Goal: Information Seeking & Learning: Learn about a topic

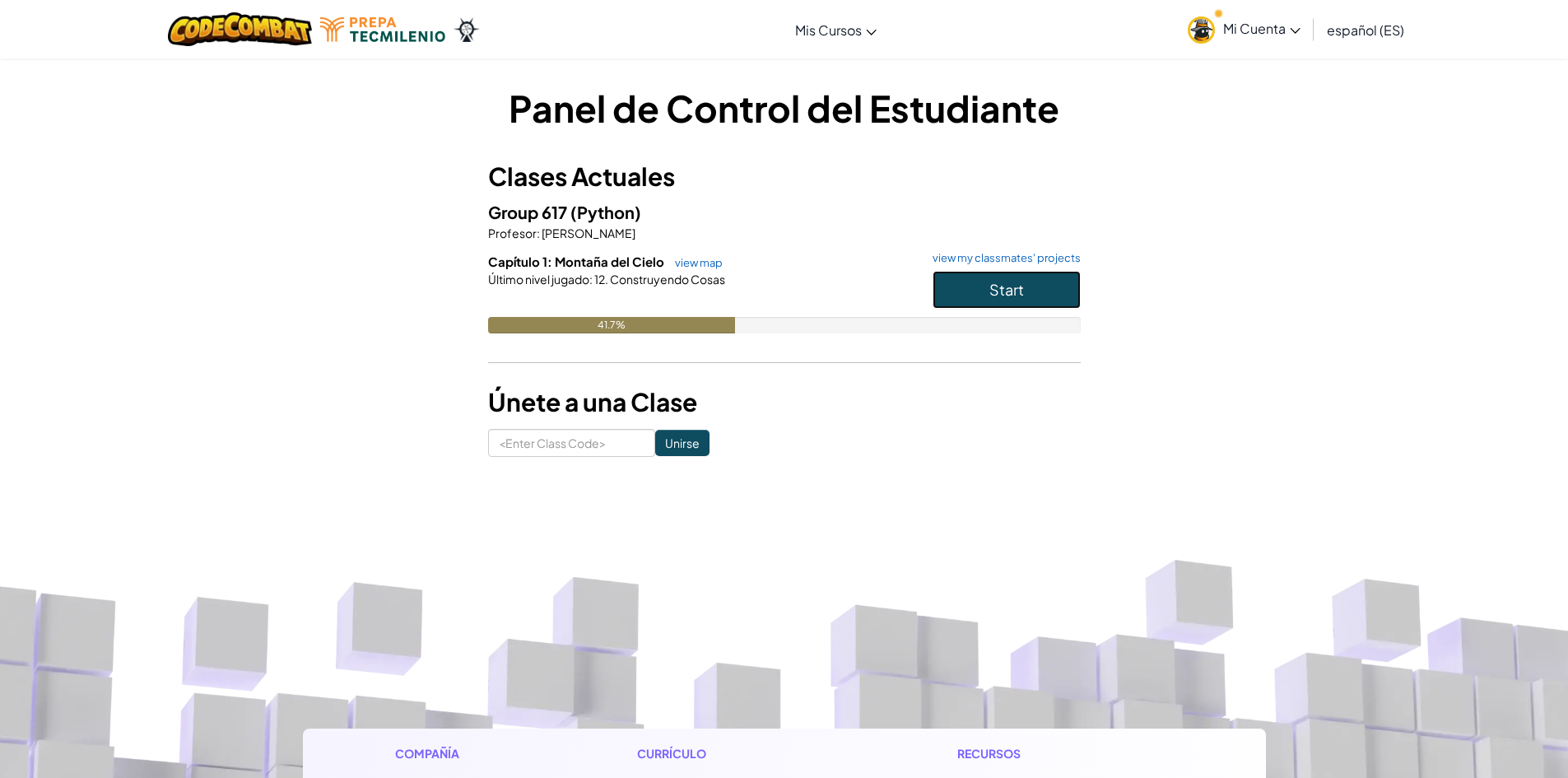
click at [987, 293] on button "Start" at bounding box center [1007, 290] width 148 height 38
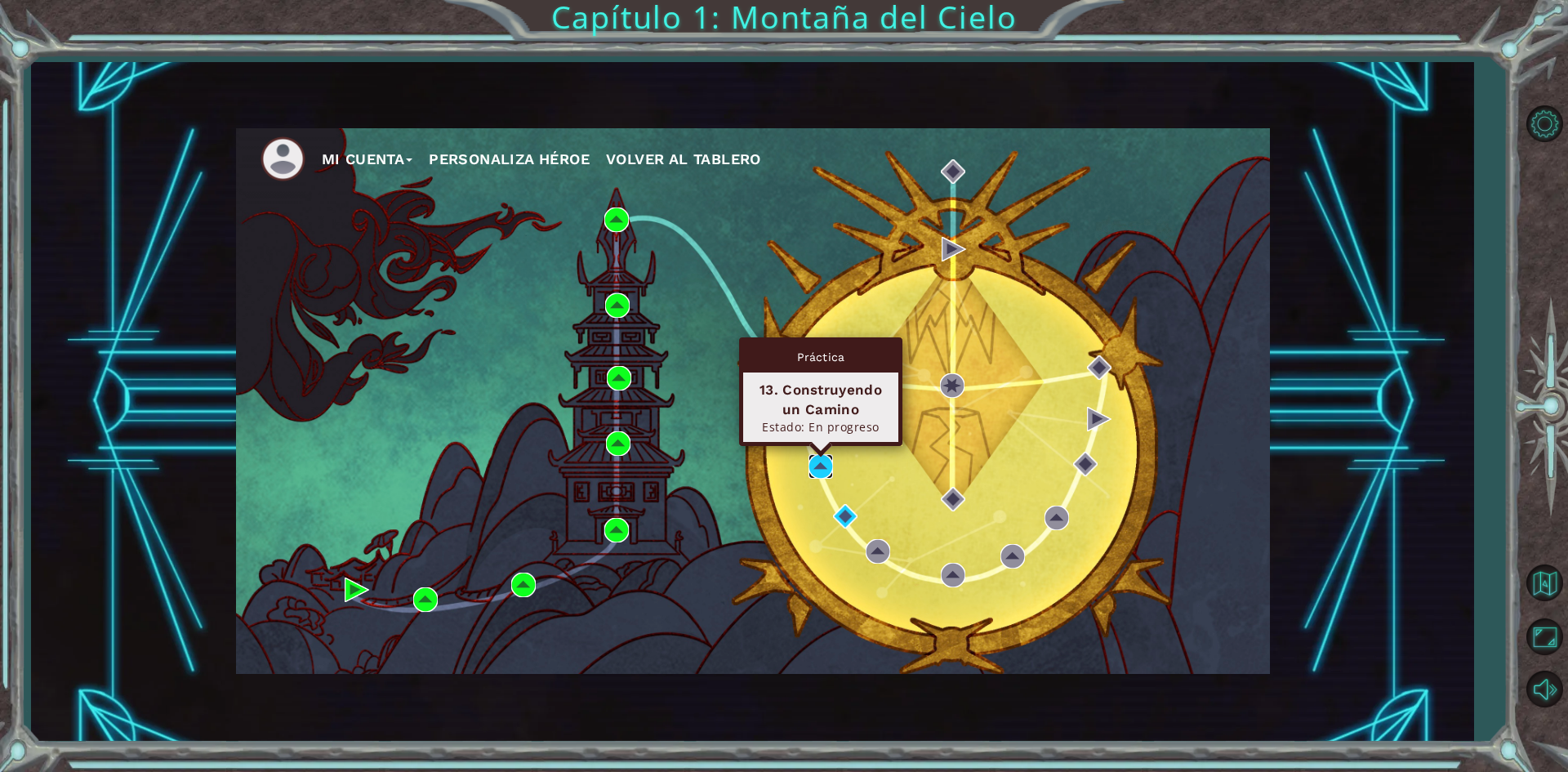
click at [816, 463] on img at bounding box center [821, 467] width 25 height 25
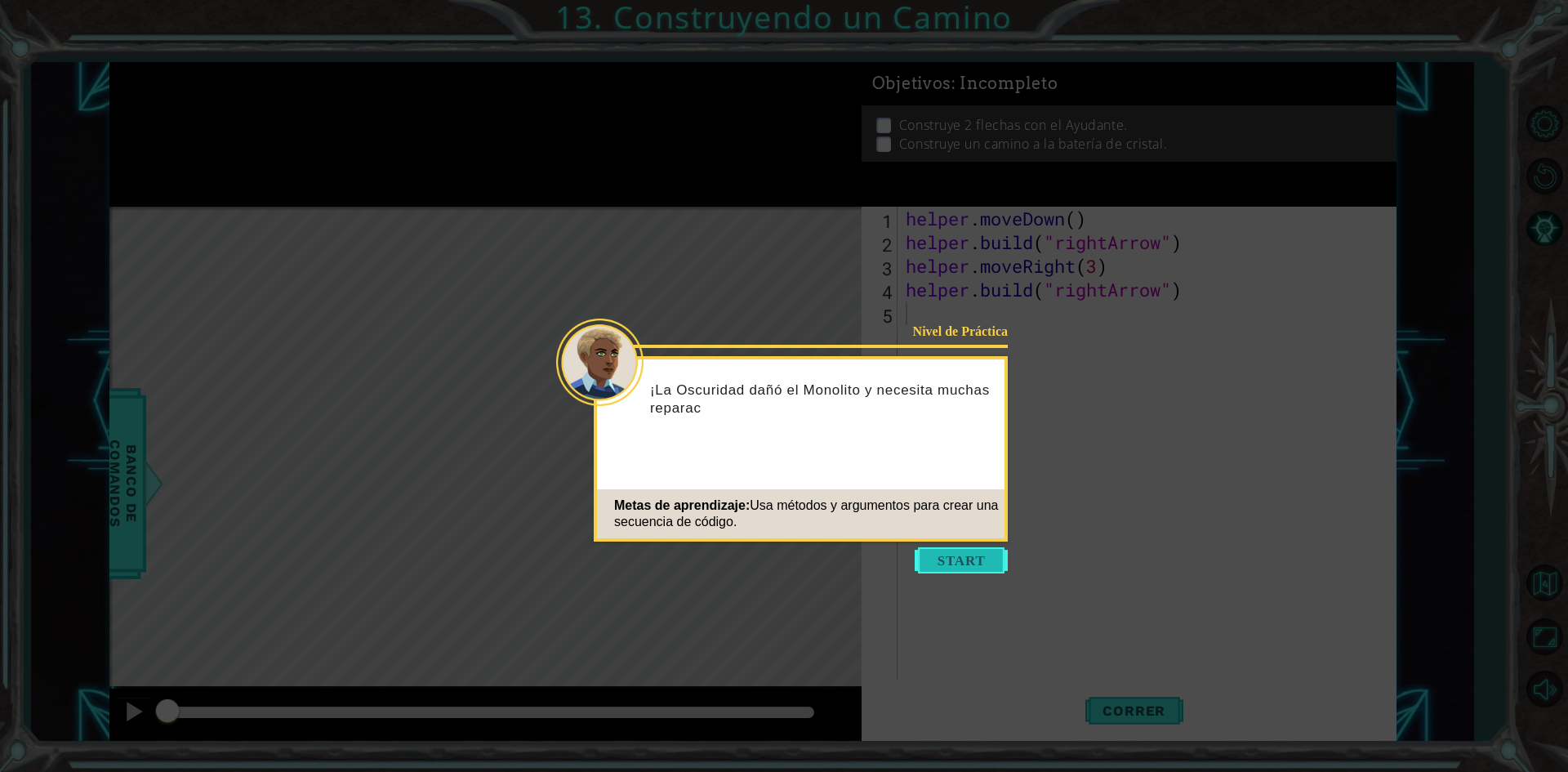
click at [961, 559] on button "Start" at bounding box center [961, 561] width 93 height 26
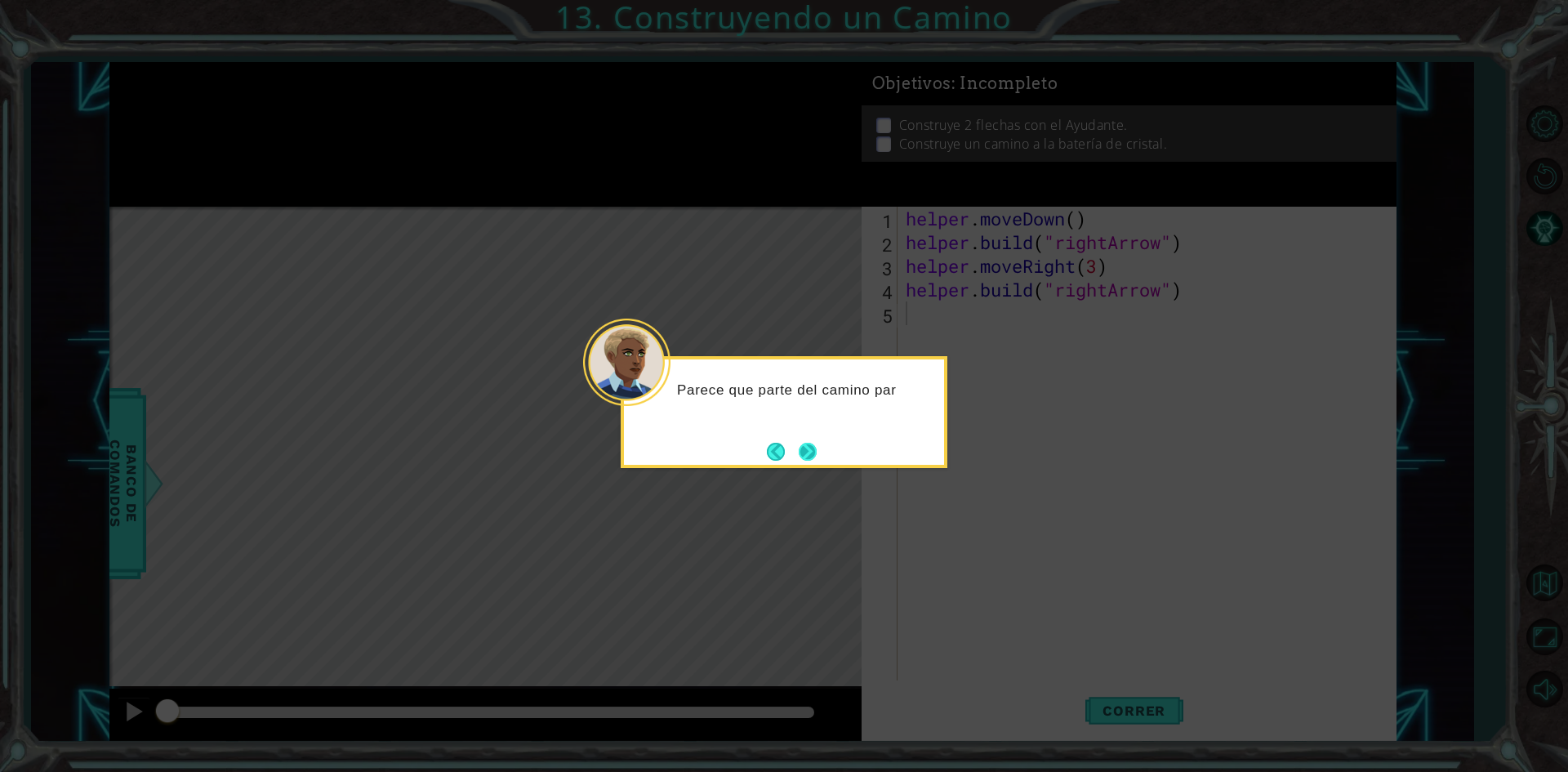
click at [804, 458] on button "Next" at bounding box center [808, 451] width 19 height 19
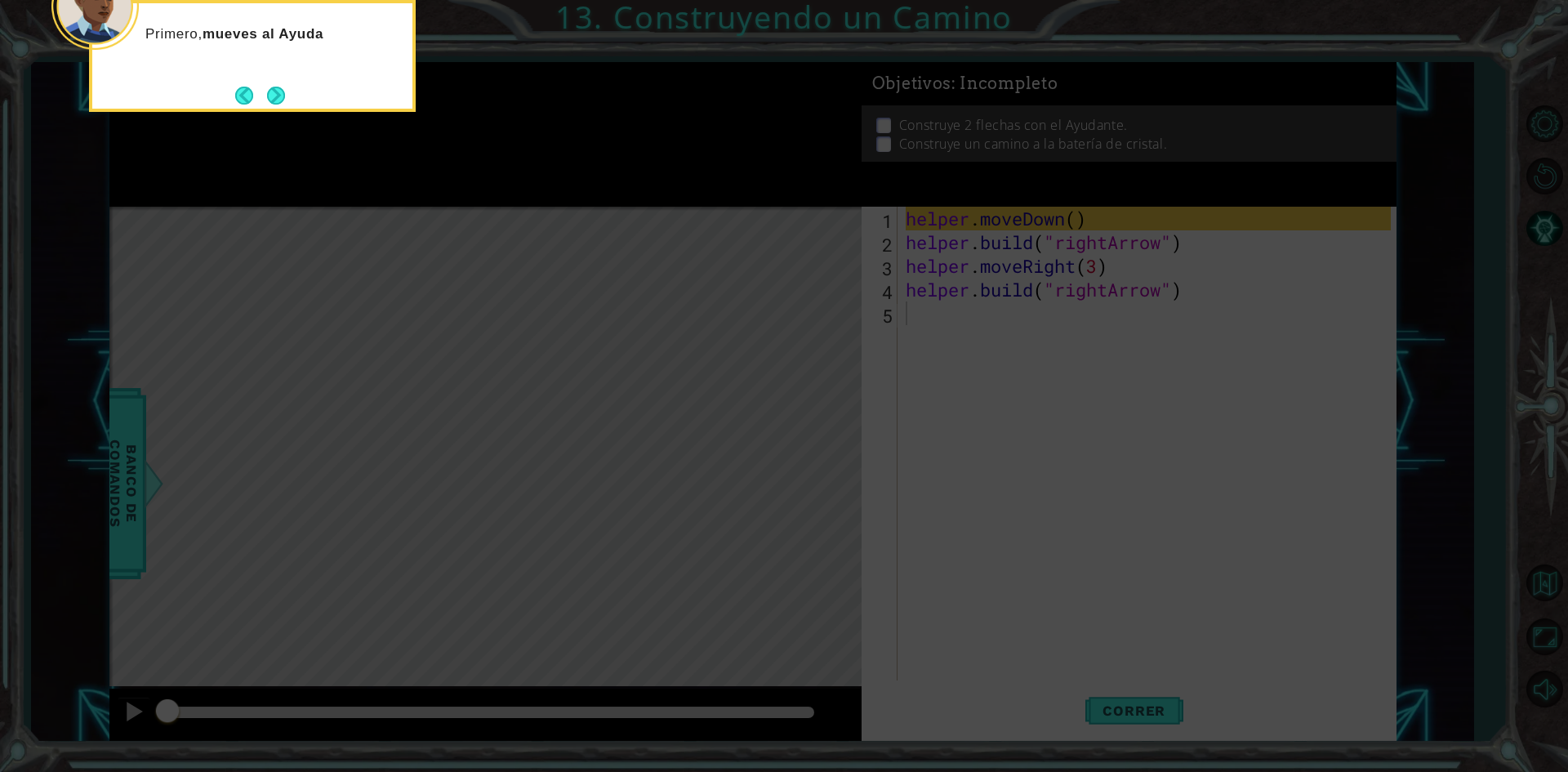
click at [814, 494] on icon at bounding box center [784, 116] width 1568 height 1313
click at [671, 477] on icon at bounding box center [784, 116] width 1568 height 1313
click at [588, 483] on icon at bounding box center [784, 116] width 1568 height 1313
click at [272, 97] on button "Next" at bounding box center [276, 95] width 24 height 24
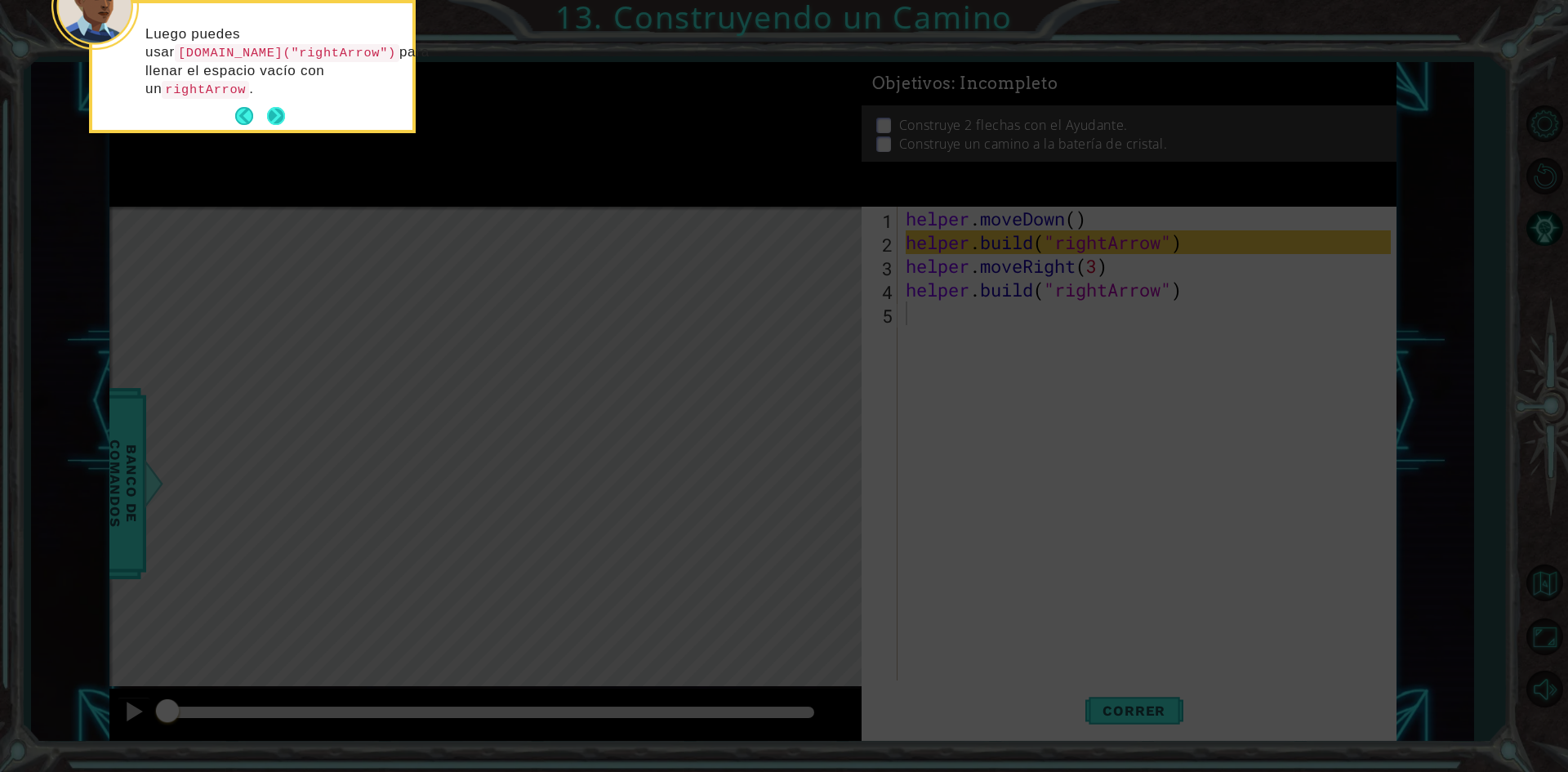
click at [275, 116] on button "Next" at bounding box center [277, 116] width 19 height 19
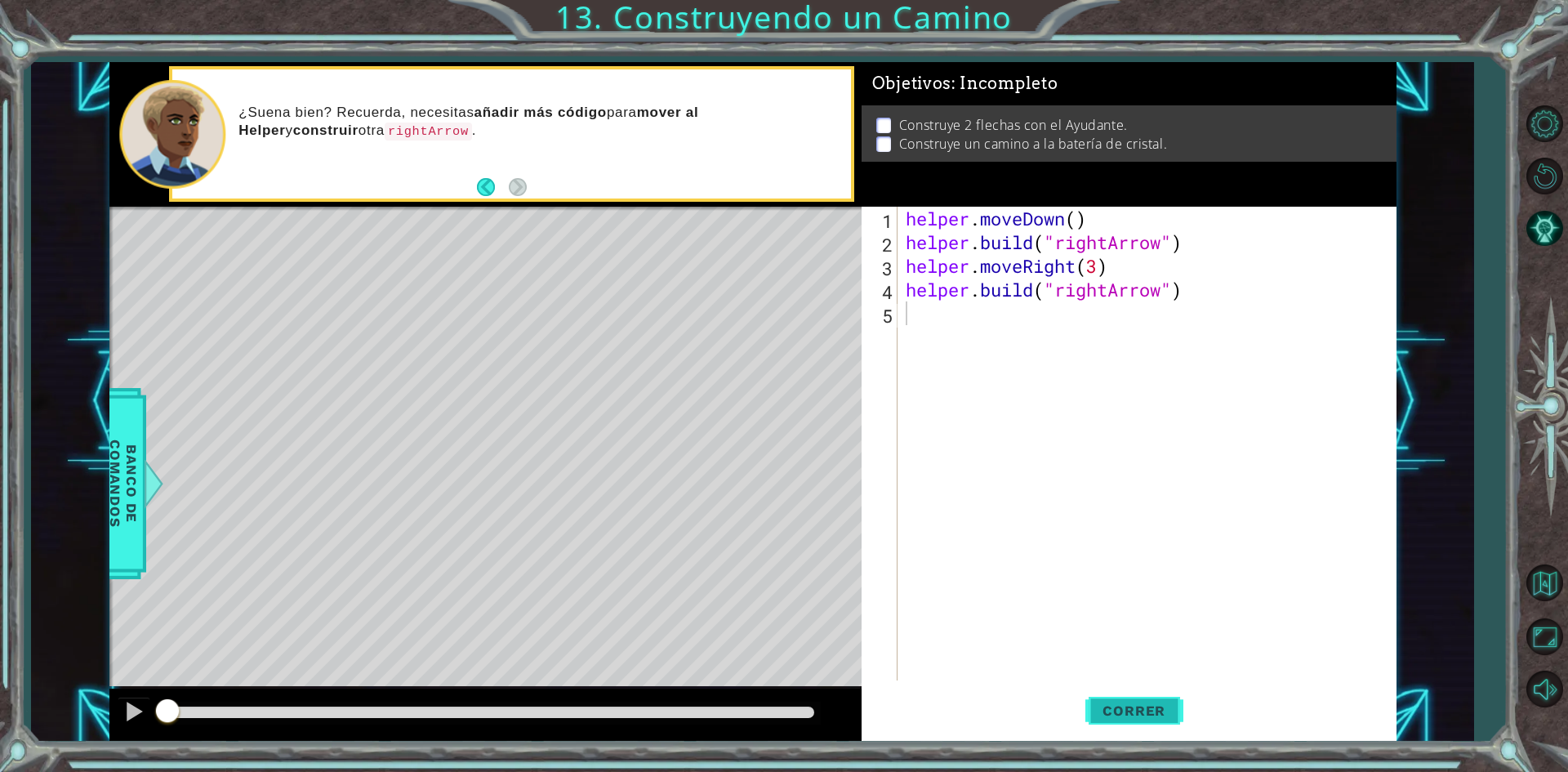
click at [1124, 708] on span "Correr" at bounding box center [1135, 711] width 96 height 17
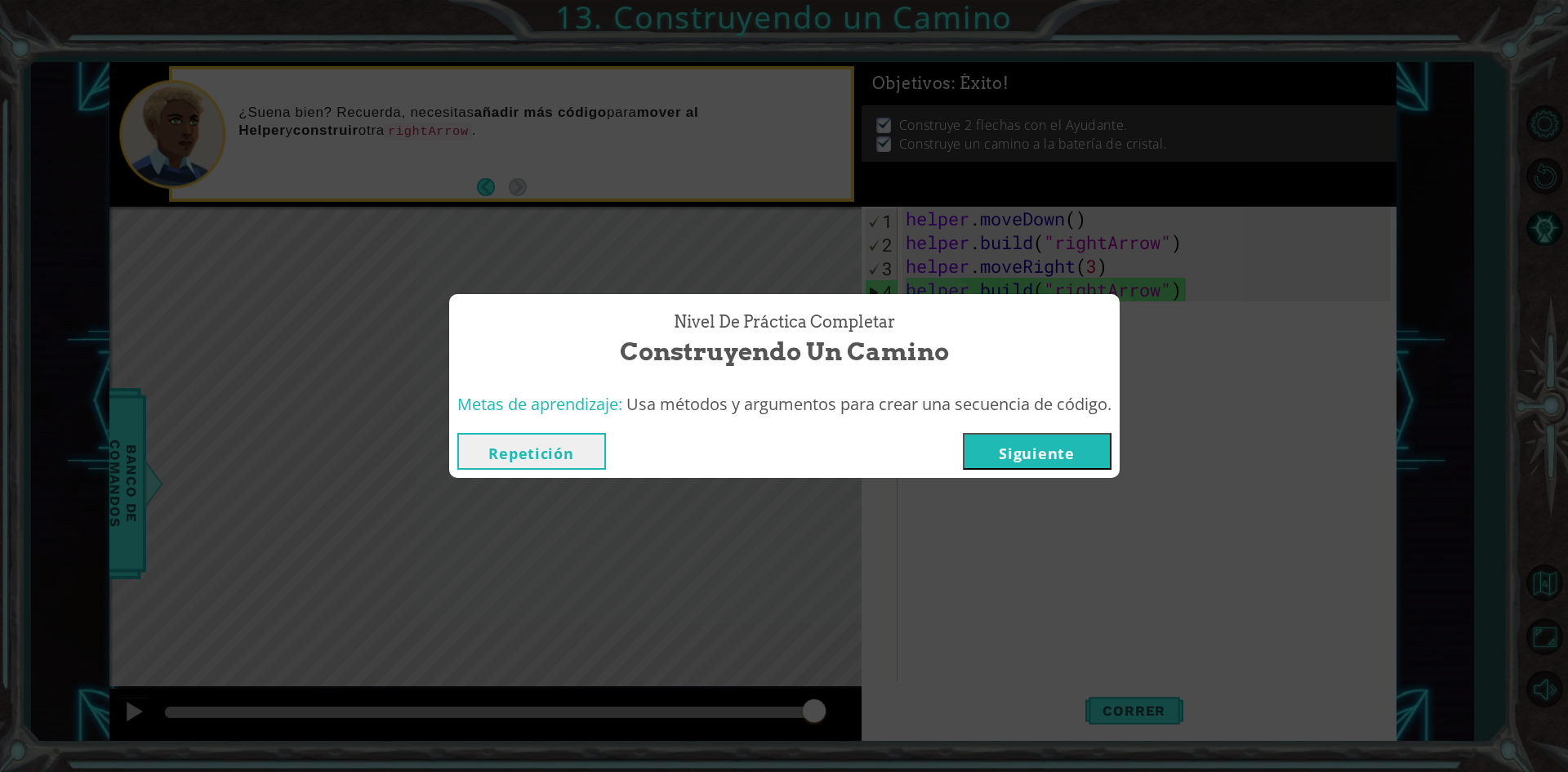
click at [1042, 448] on button "Siguiente" at bounding box center [1037, 451] width 149 height 37
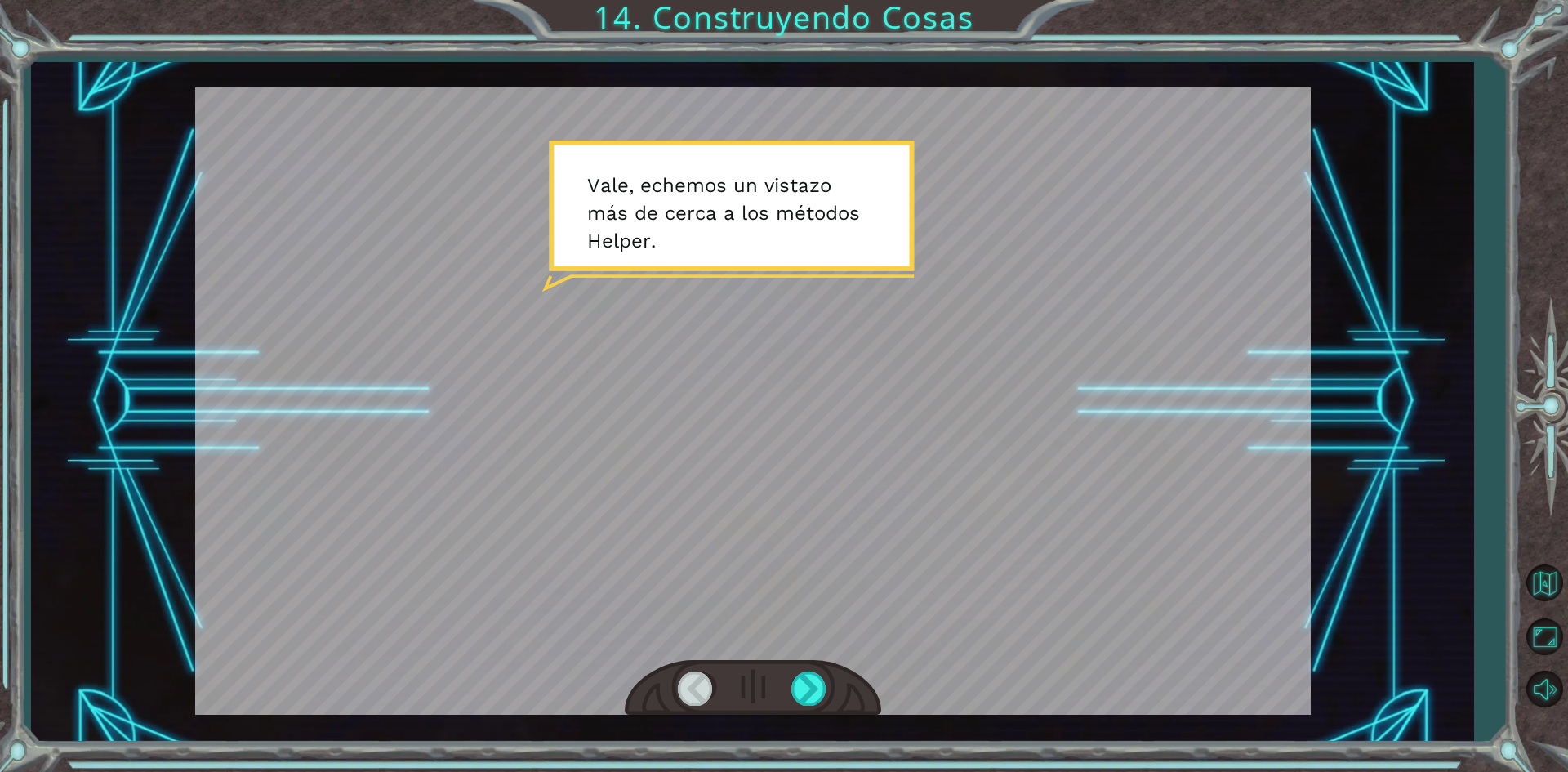
click at [969, 454] on div at bounding box center [752, 401] width 1116 height 628
click at [803, 696] on div at bounding box center [810, 688] width 37 height 34
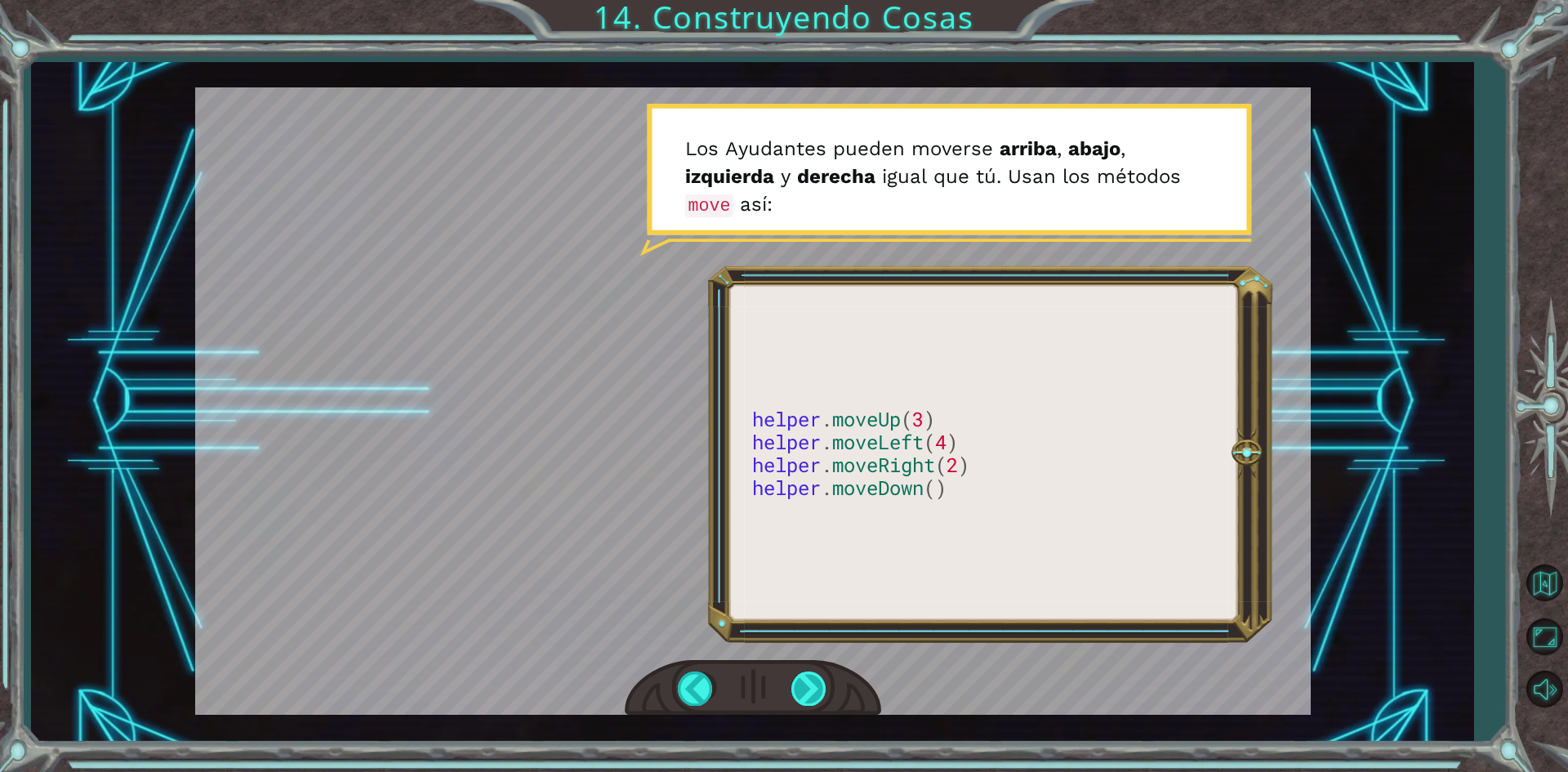
click at [808, 690] on div at bounding box center [810, 688] width 37 height 34
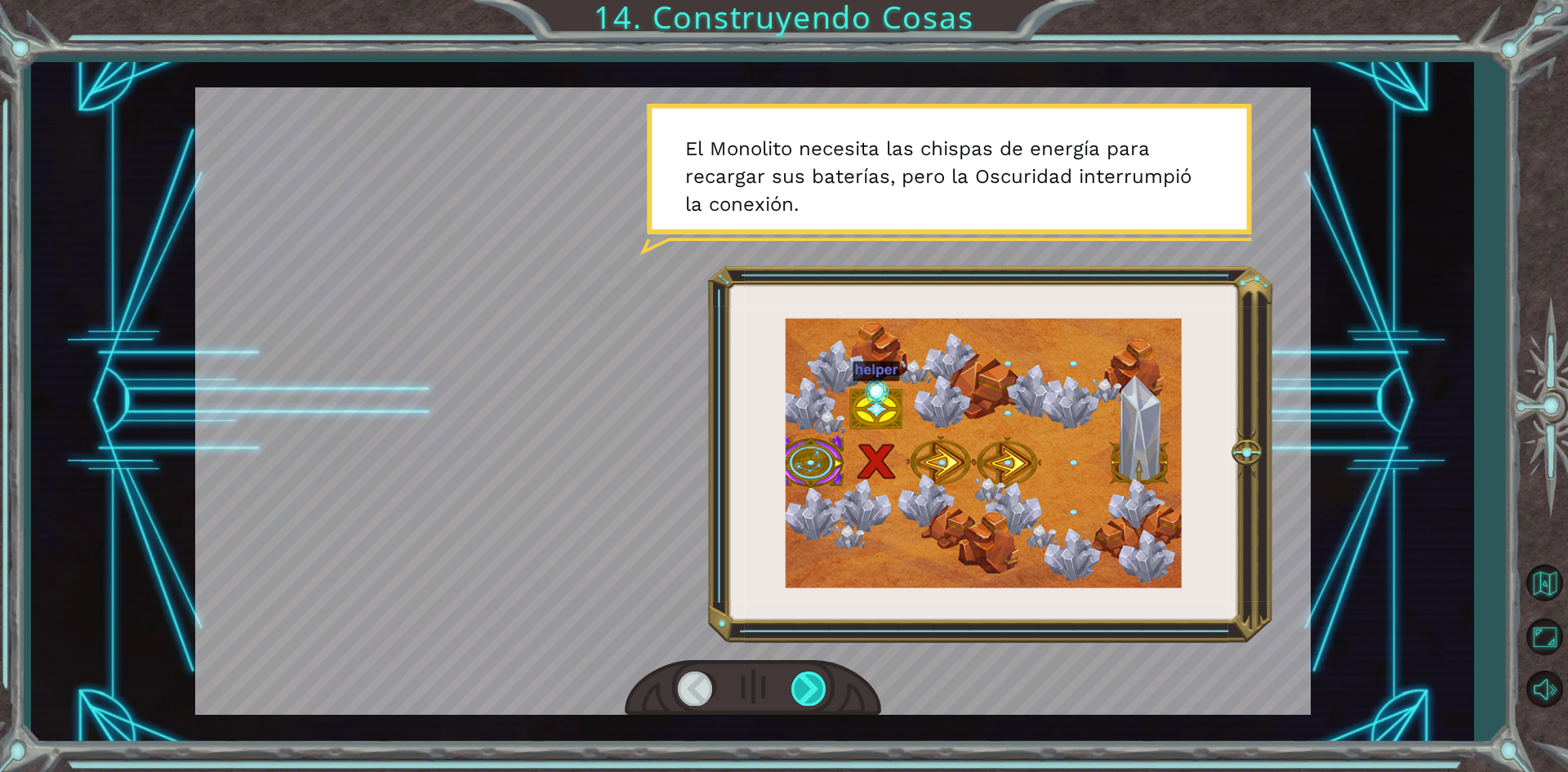
click at [808, 690] on div at bounding box center [810, 688] width 37 height 34
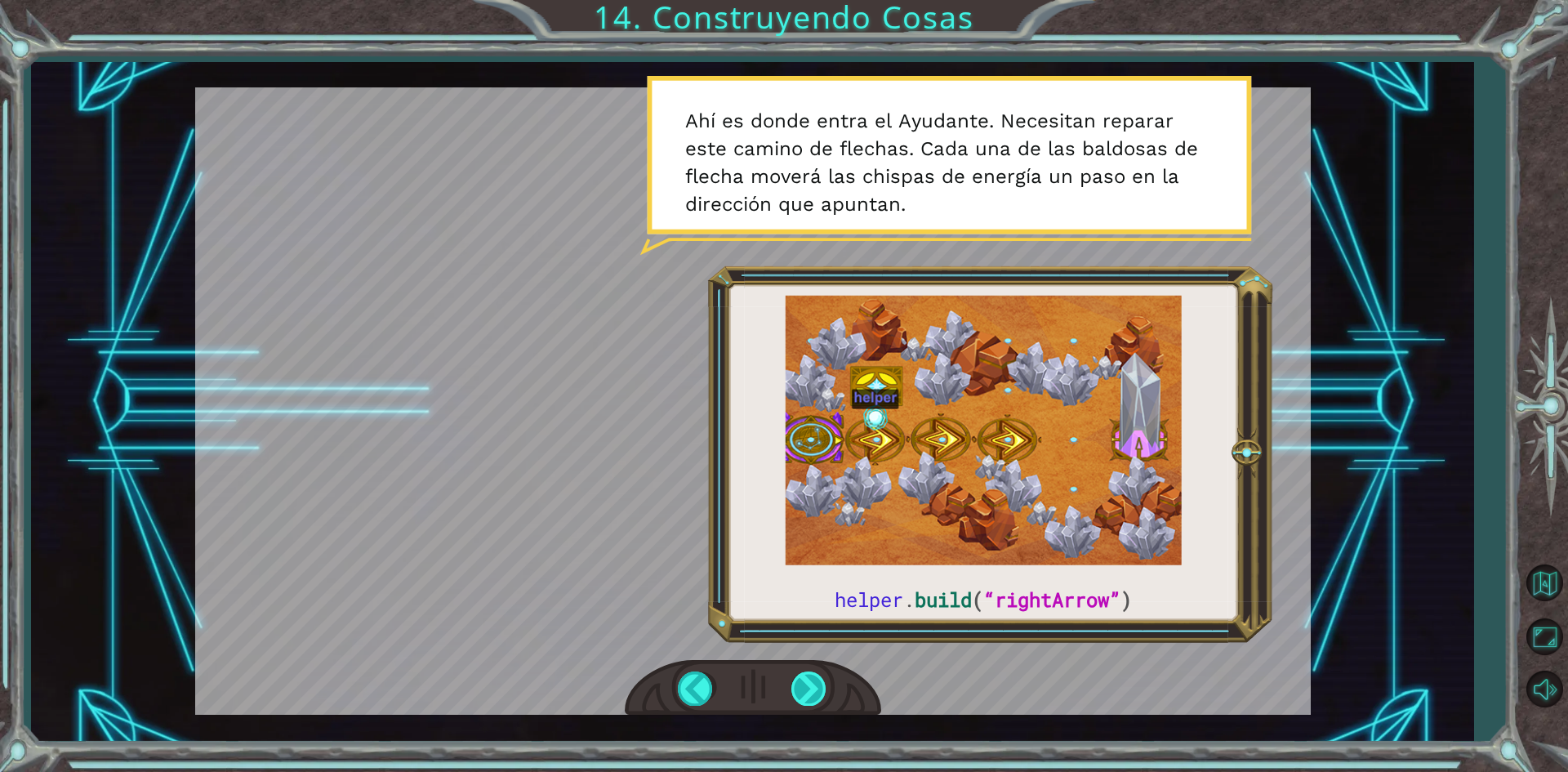
click at [808, 690] on div at bounding box center [810, 688] width 37 height 34
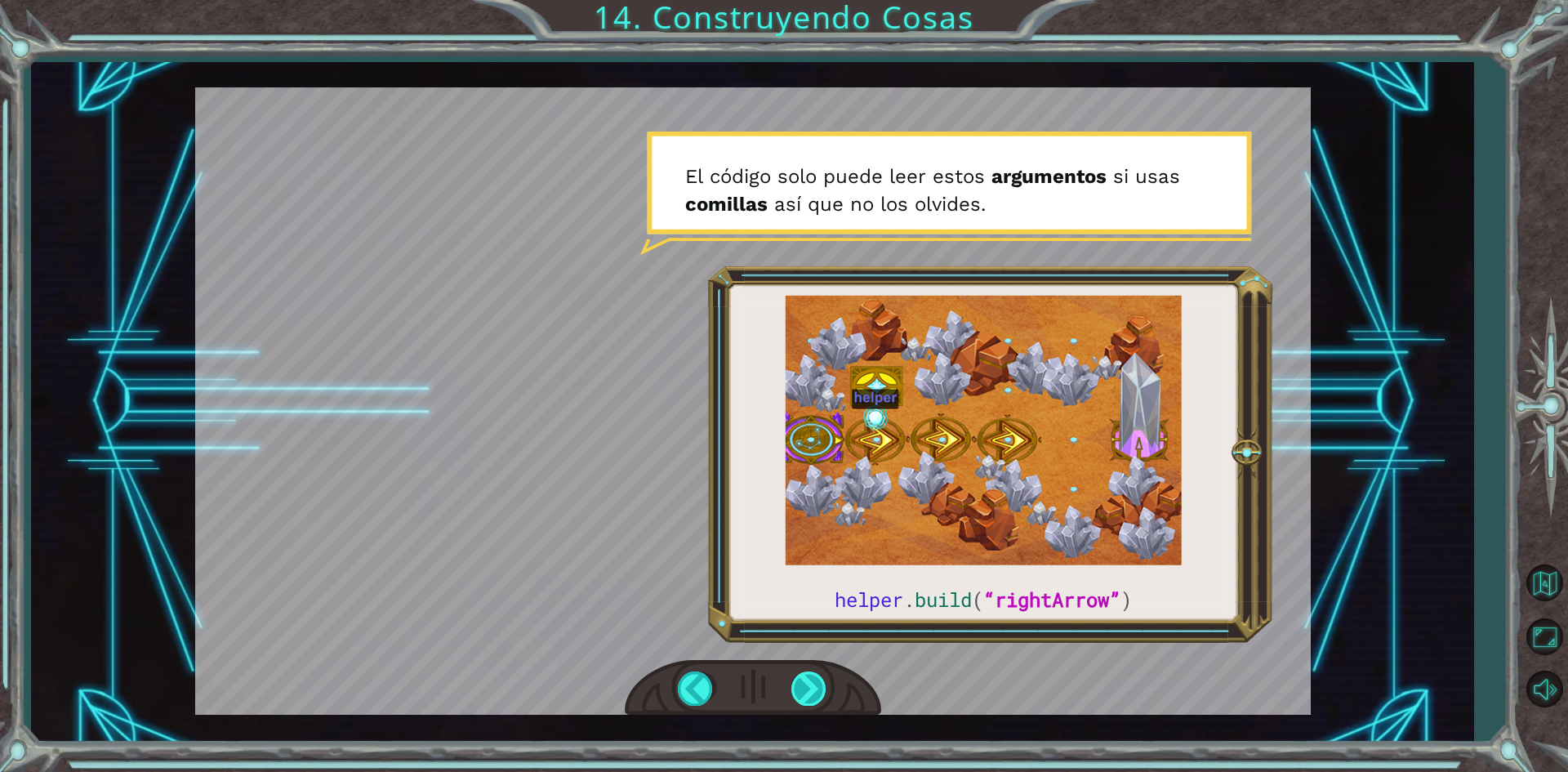
click at [803, 676] on div at bounding box center [810, 688] width 37 height 34
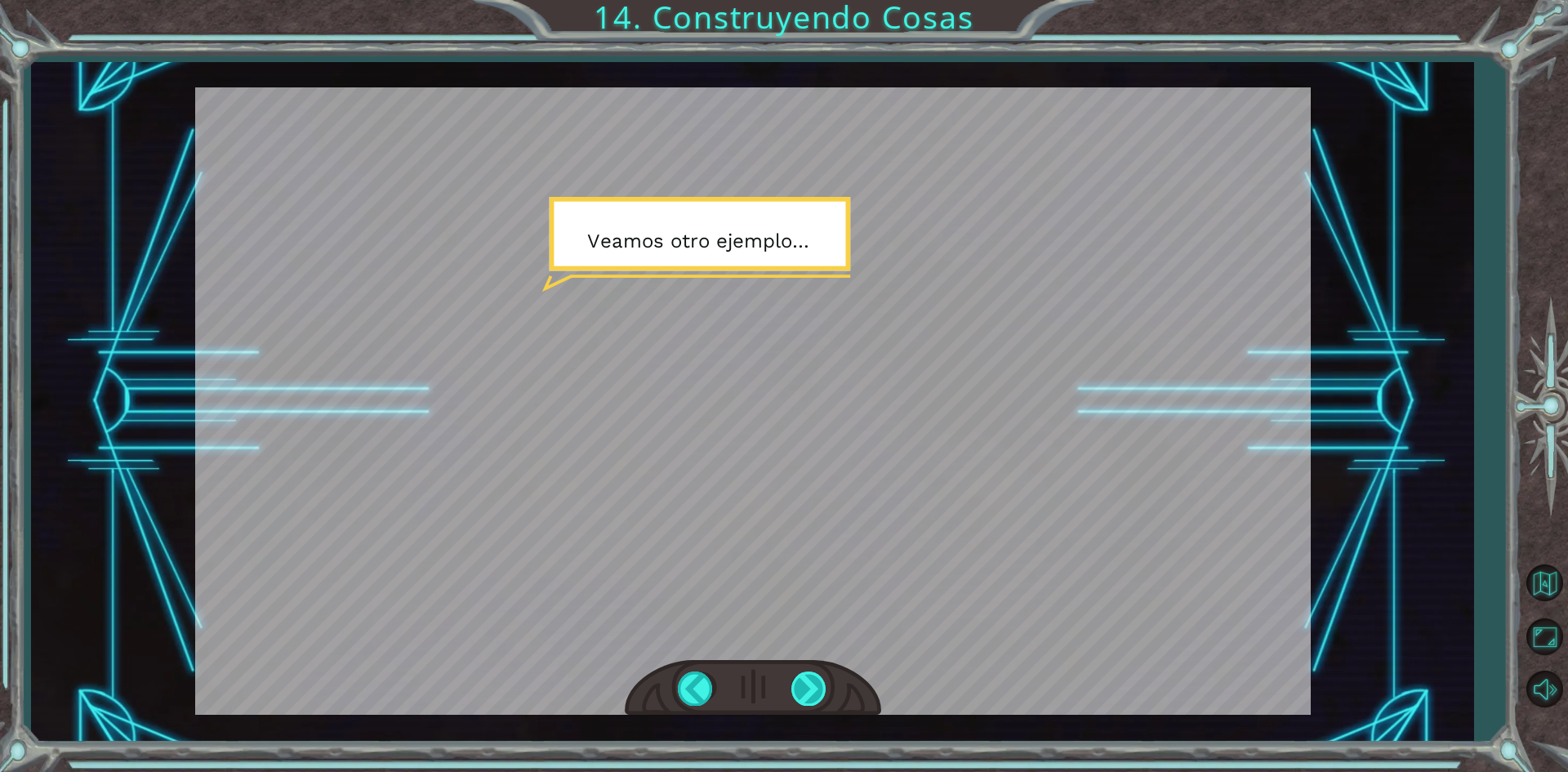
click at [803, 676] on div at bounding box center [810, 688] width 37 height 34
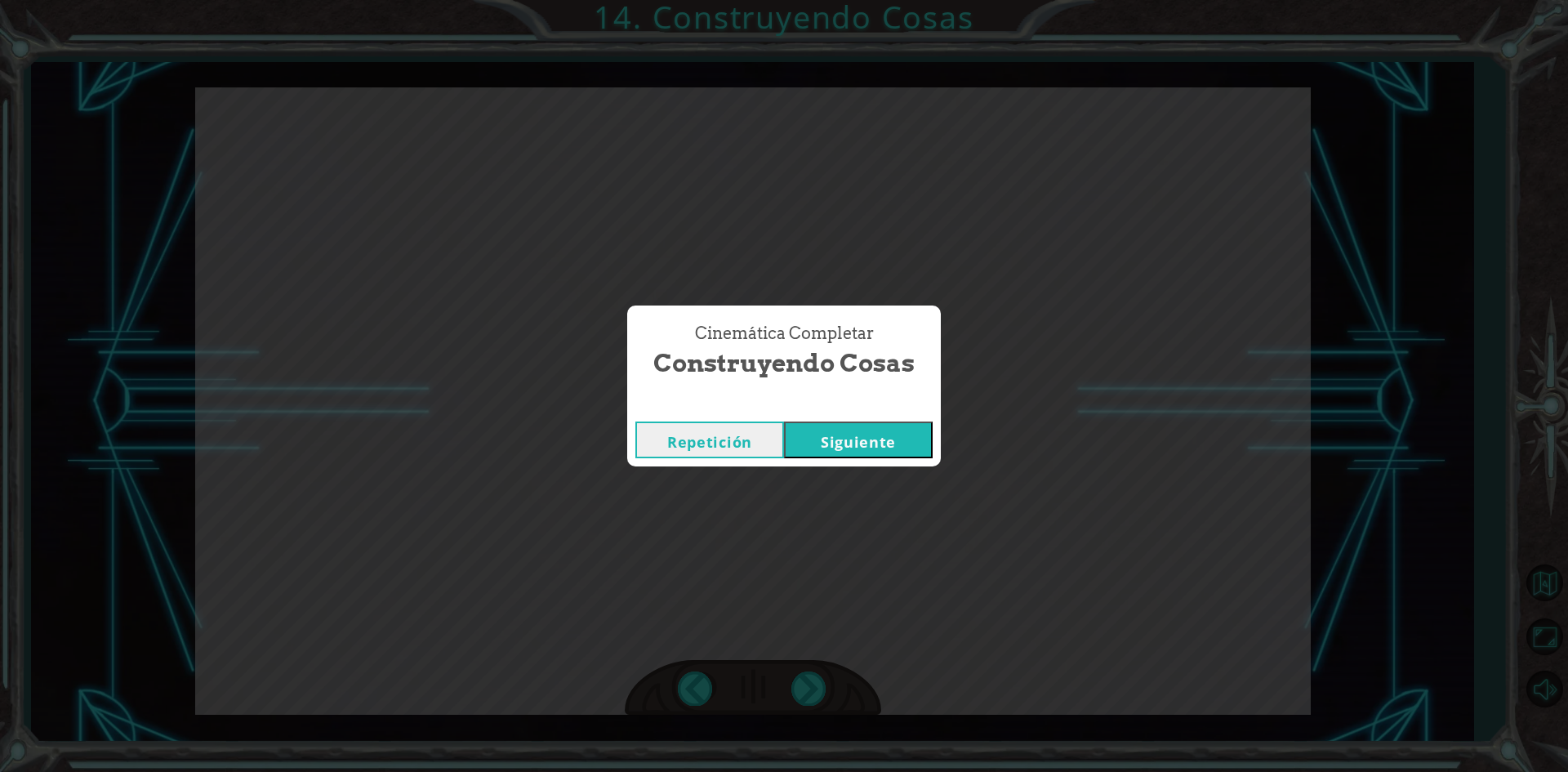
click at [842, 433] on button "Siguiente" at bounding box center [859, 439] width 149 height 37
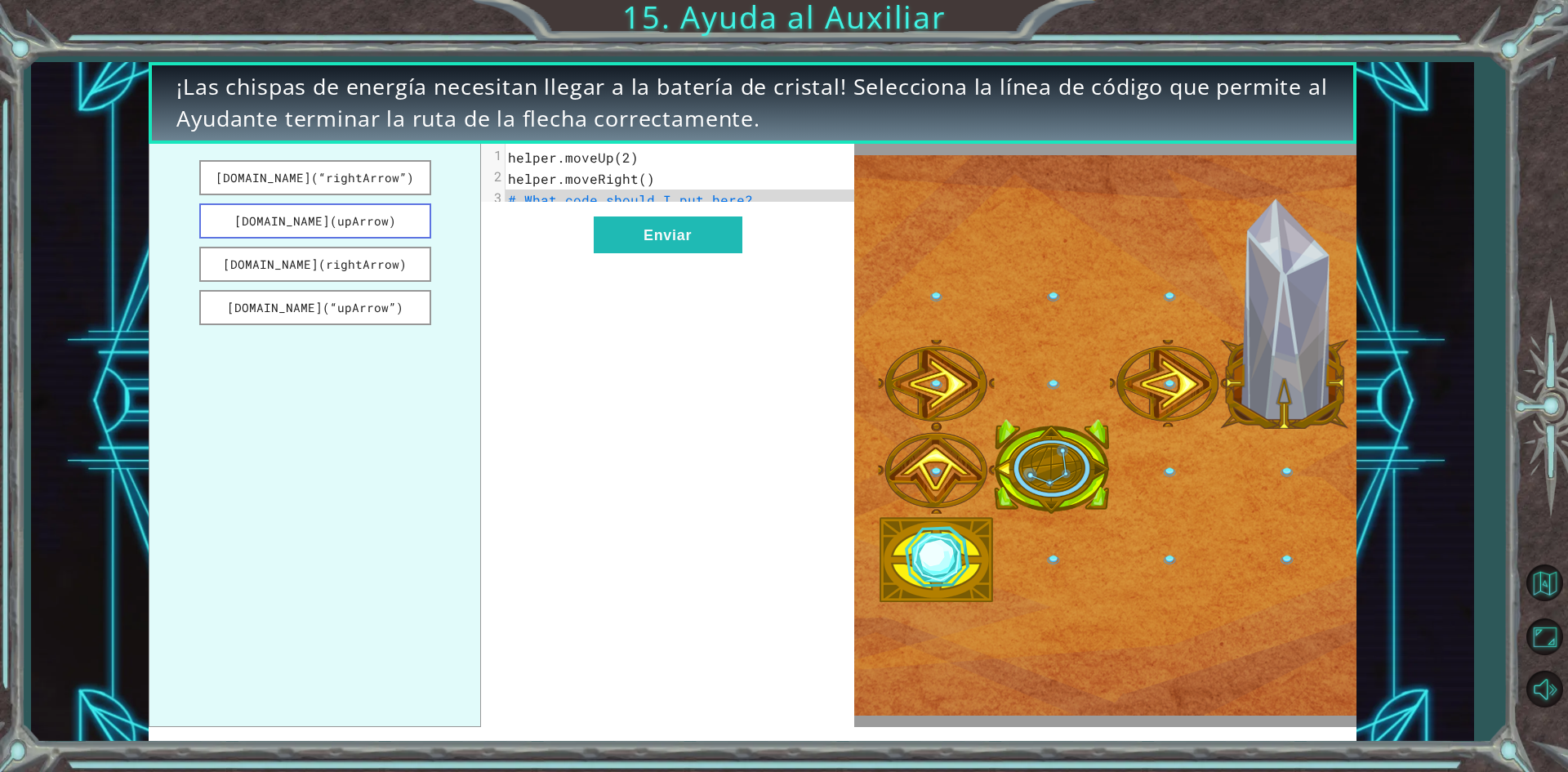
click at [392, 234] on button "[DOMAIN_NAME](upArrow)" at bounding box center [315, 220] width 232 height 36
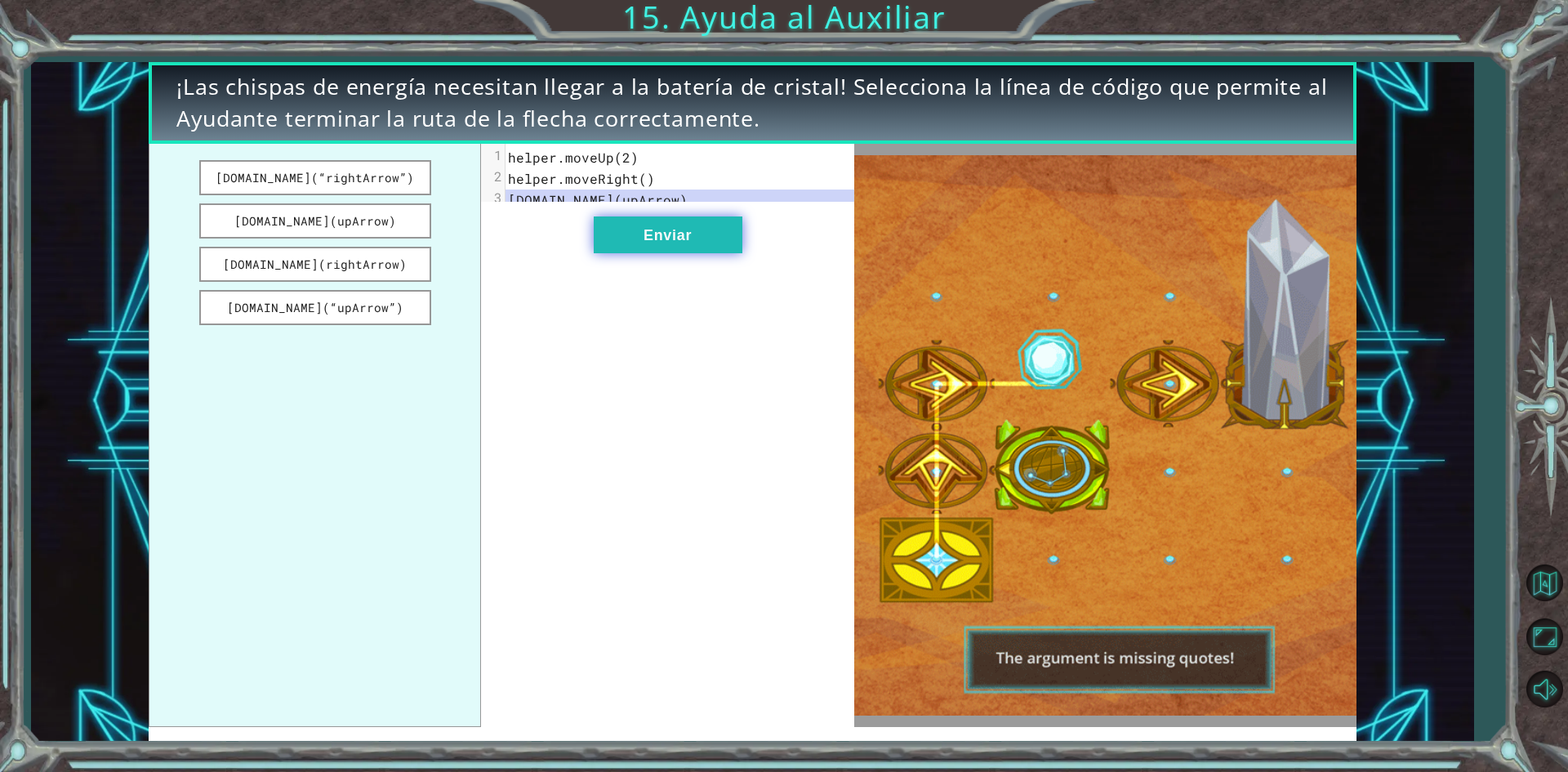
click at [694, 244] on button "Enviar" at bounding box center [668, 234] width 149 height 37
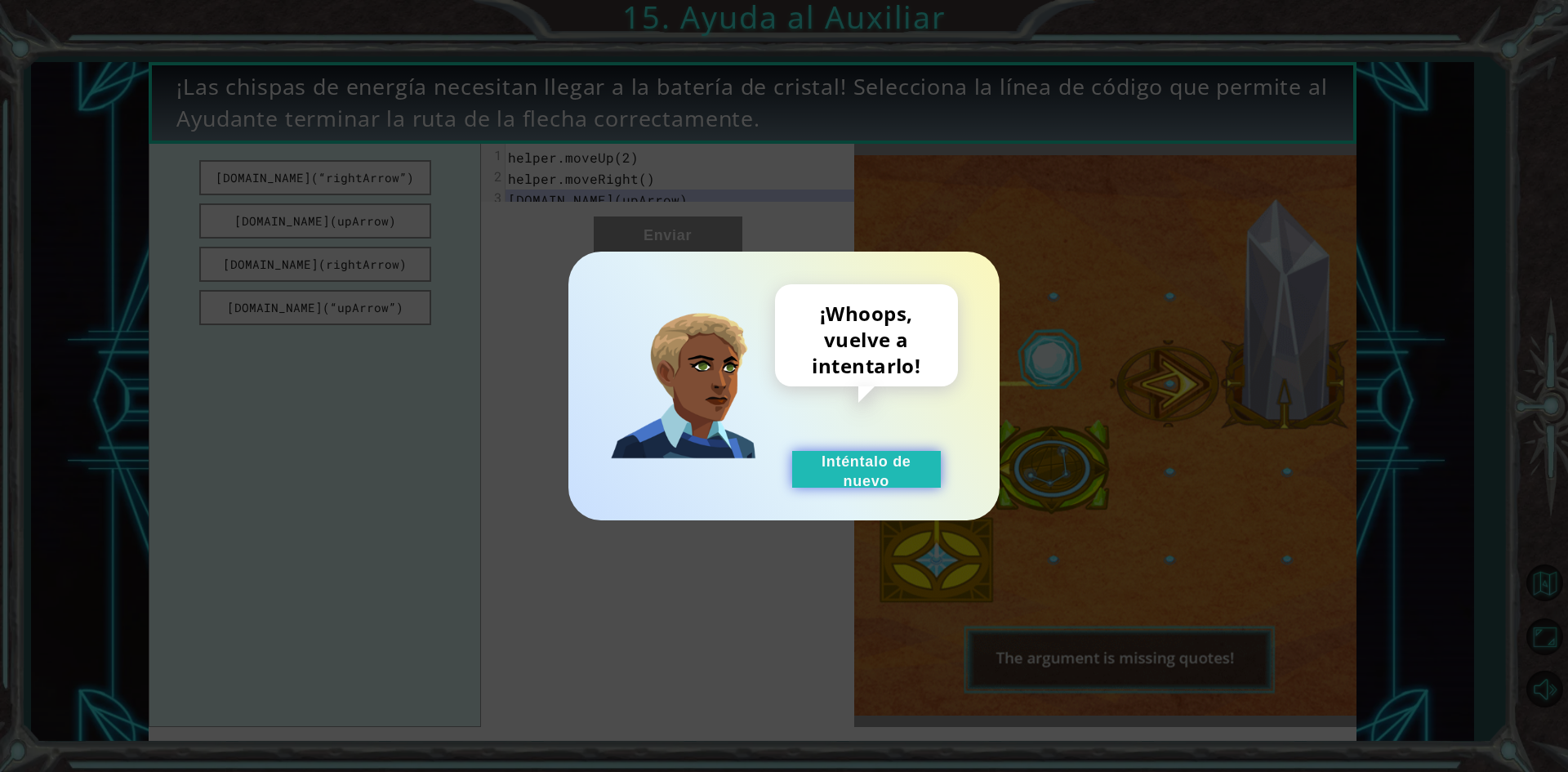
click at [835, 462] on button "Inténtalo de nuevo" at bounding box center [867, 469] width 149 height 37
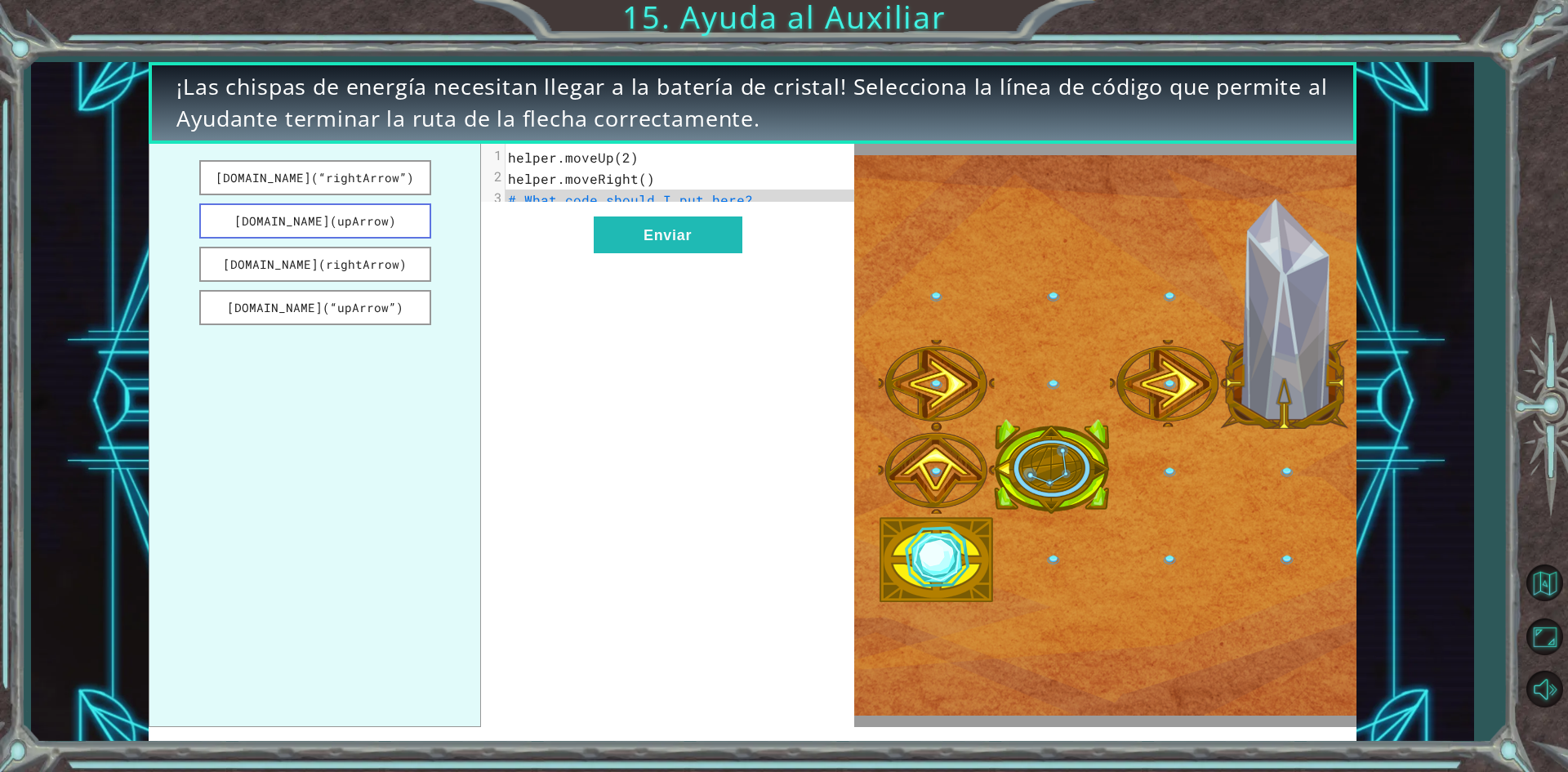
click at [258, 218] on button "[DOMAIN_NAME](upArrow)" at bounding box center [315, 220] width 232 height 36
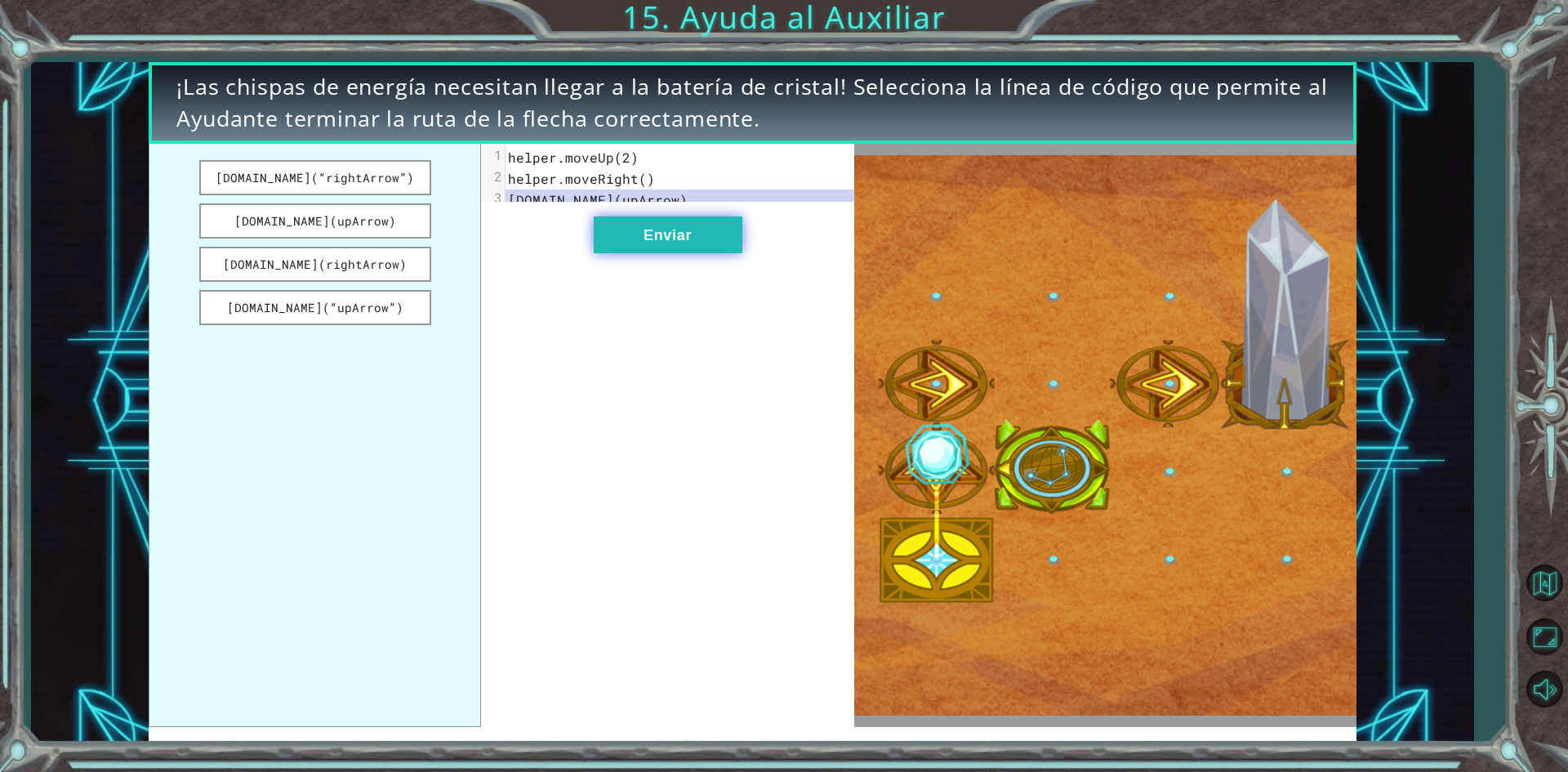
click at [621, 253] on button "Enviar" at bounding box center [668, 234] width 149 height 37
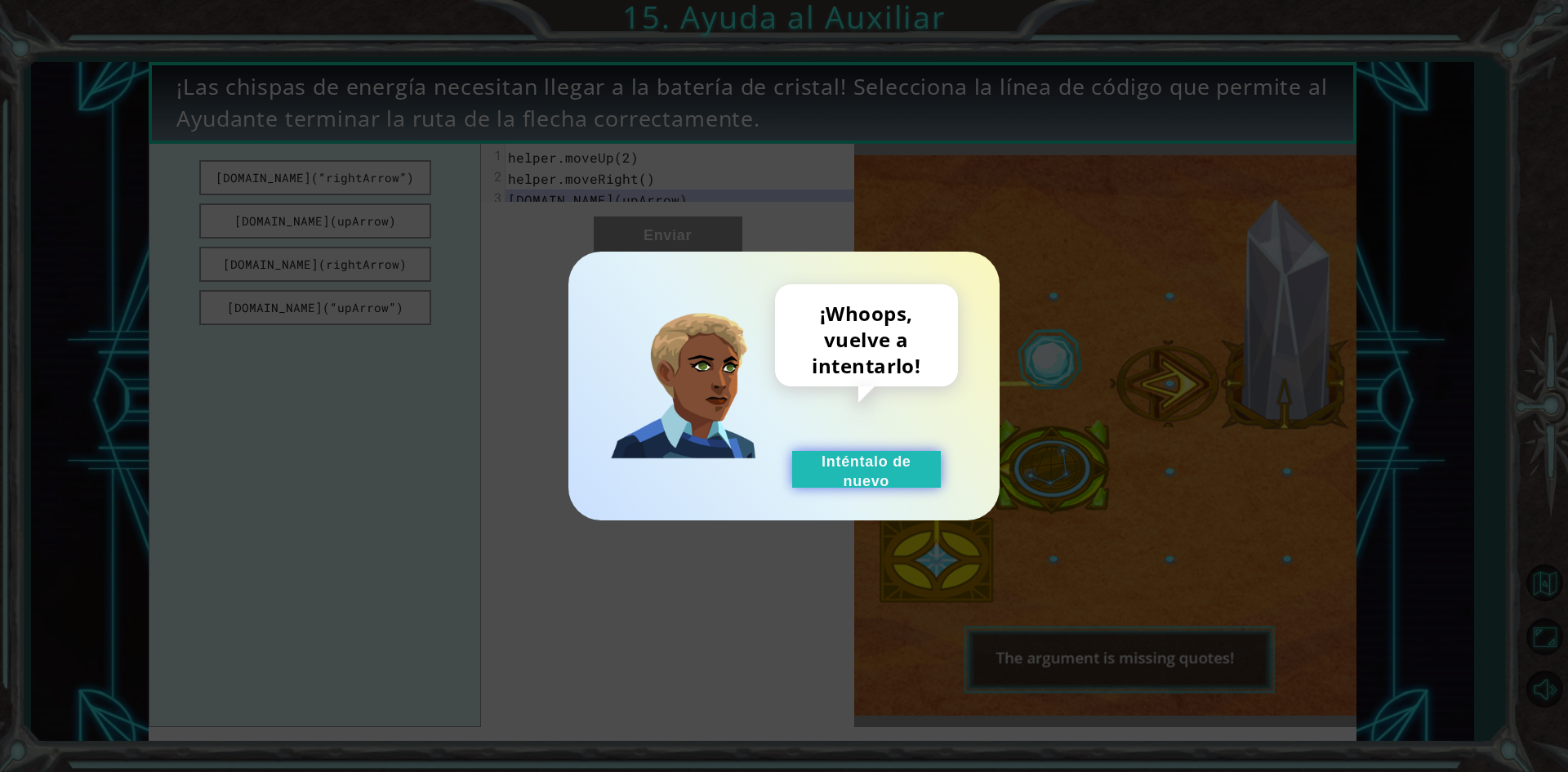
click at [861, 462] on button "Inténtalo de nuevo" at bounding box center [867, 469] width 149 height 37
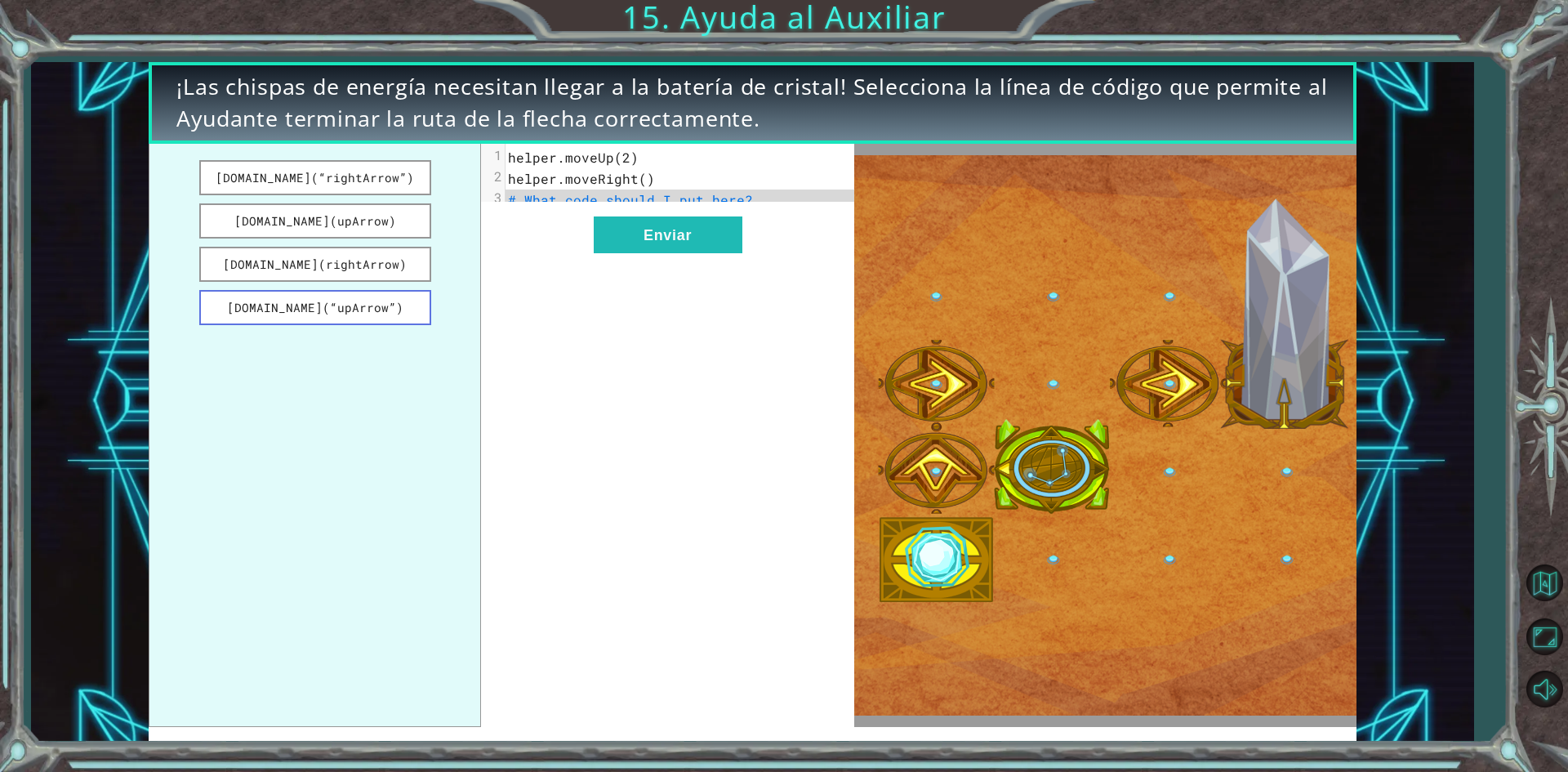
click at [393, 315] on button "[DOMAIN_NAME](“upArrow”)" at bounding box center [315, 307] width 232 height 36
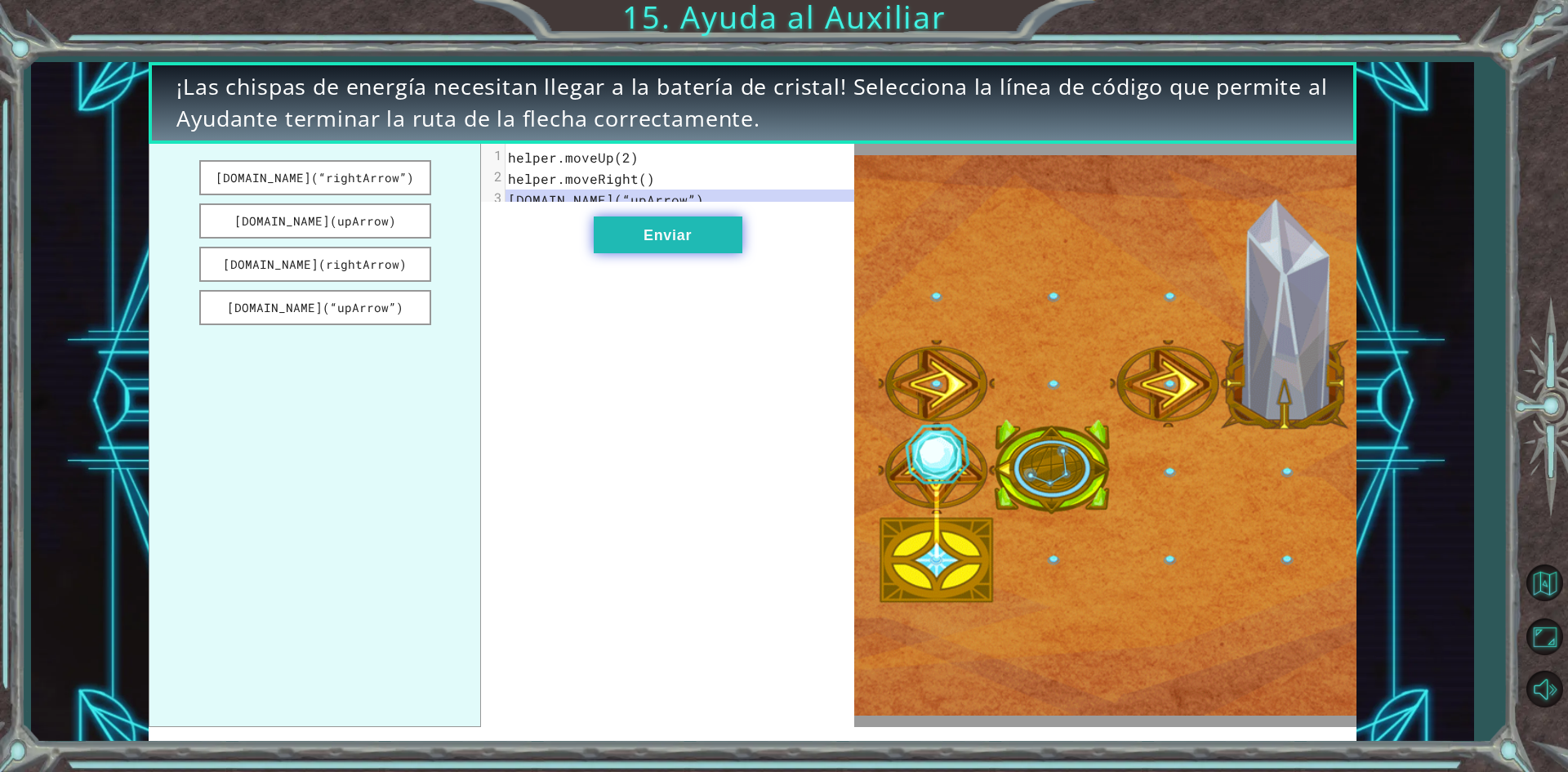
click at [665, 253] on button "Enviar" at bounding box center [668, 234] width 149 height 37
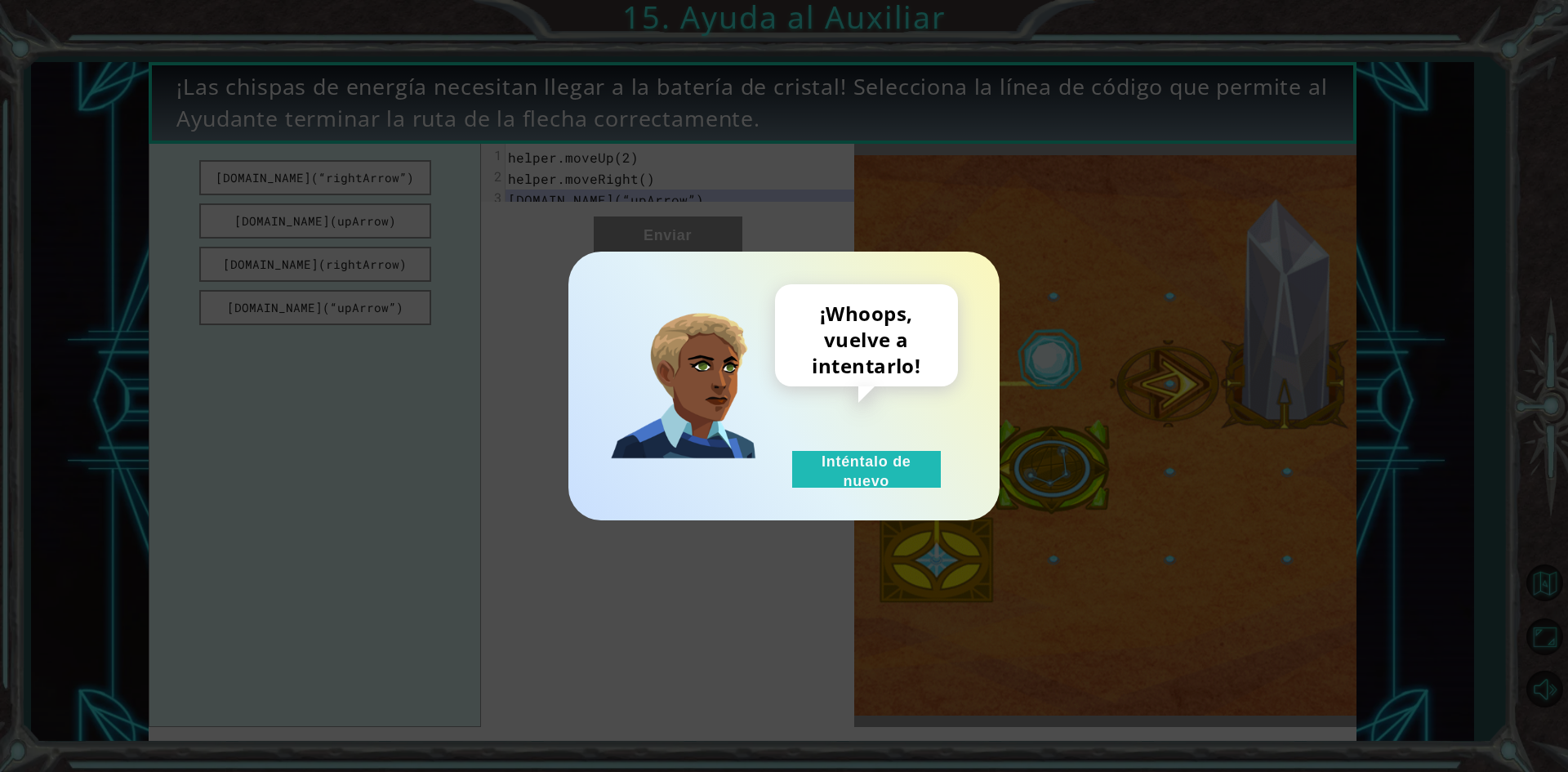
click at [855, 491] on div "¡Whoops, vuelve a intentarlo! Inténtalo de nuevo" at bounding box center [784, 386] width 431 height 268
click at [874, 471] on button "Inténtalo de nuevo" at bounding box center [867, 469] width 149 height 37
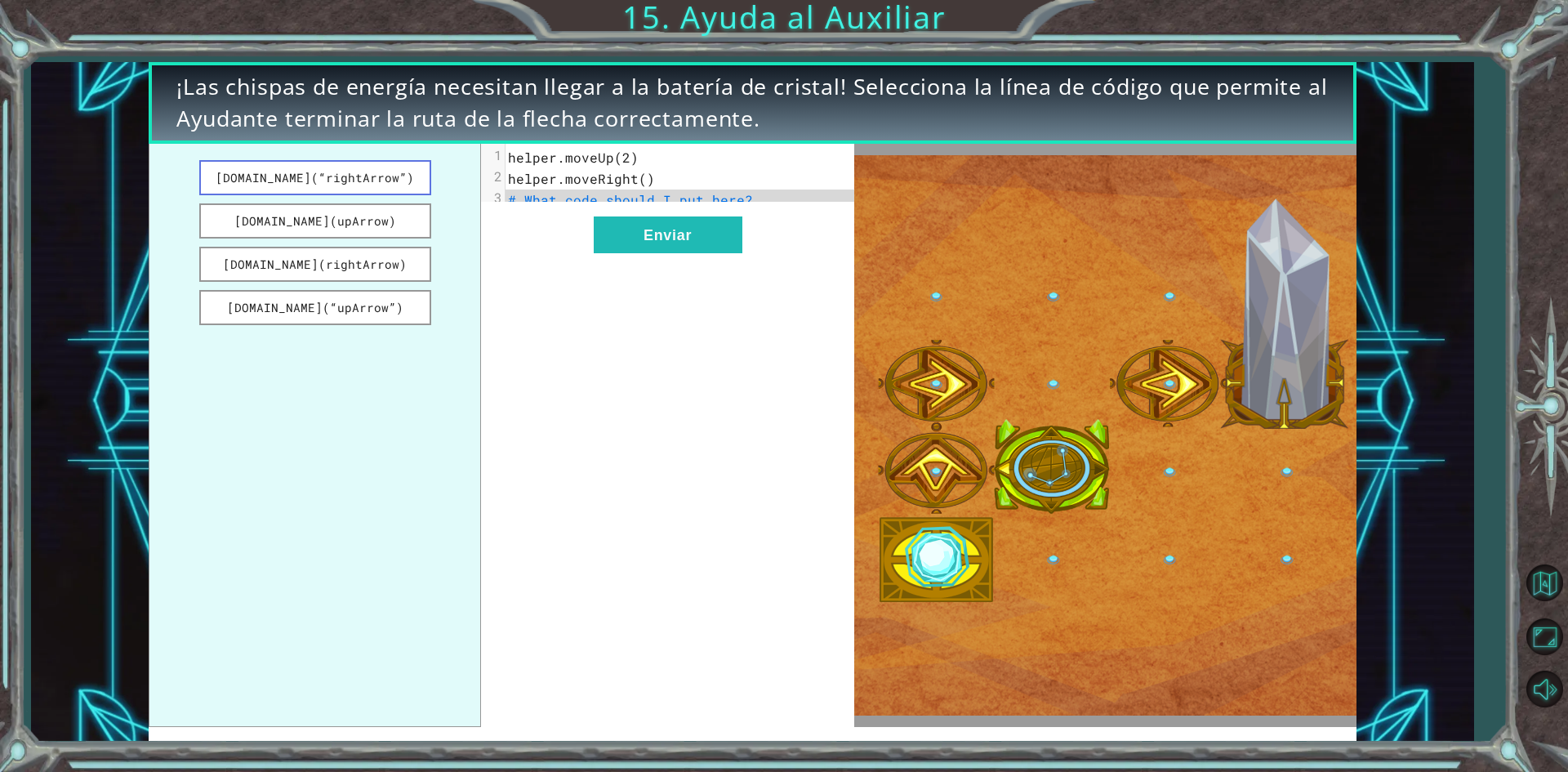
click at [315, 177] on button "[DOMAIN_NAME](“rightArrow”)" at bounding box center [315, 178] width 232 height 36
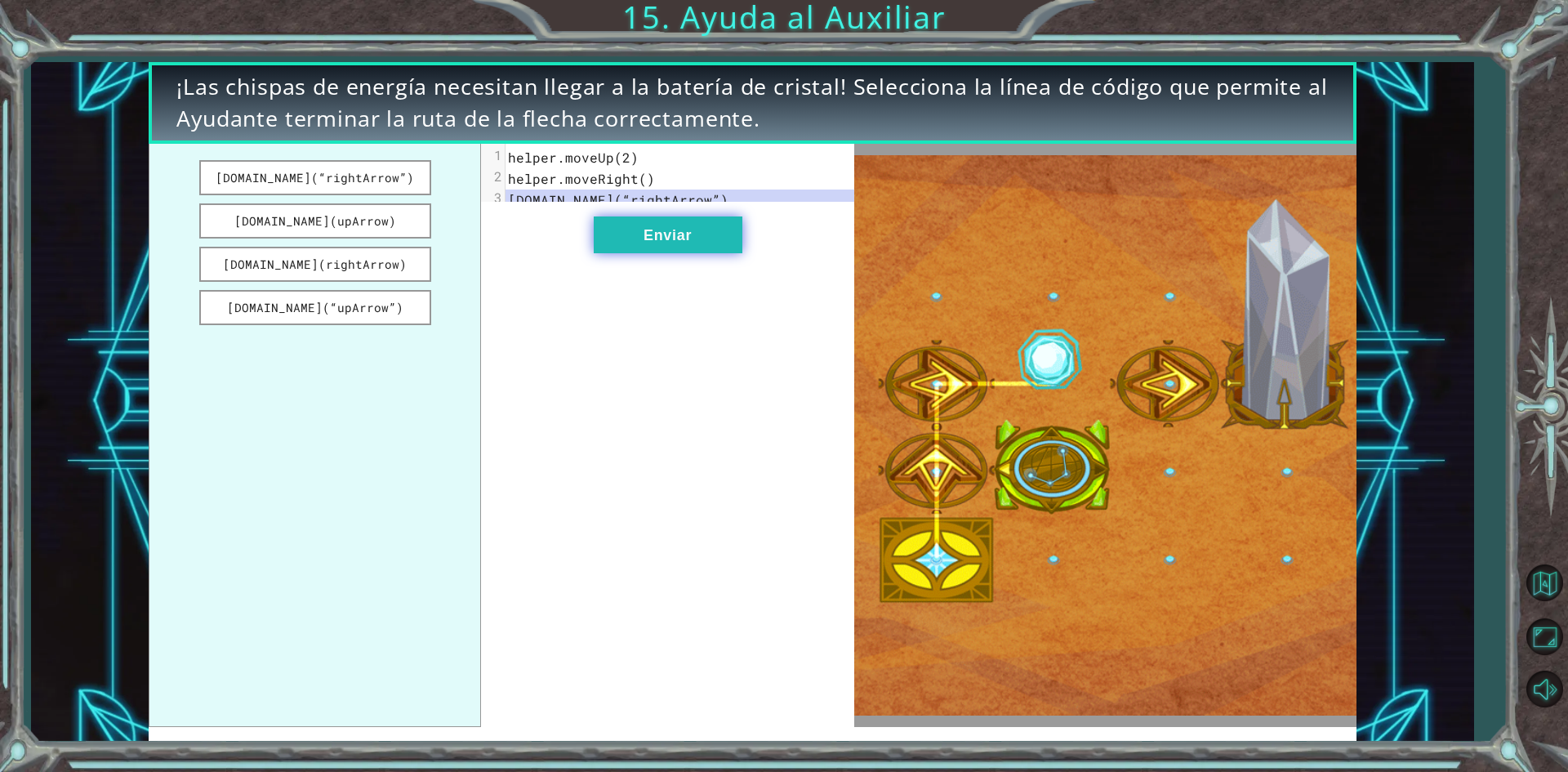
click at [647, 253] on button "Enviar" at bounding box center [668, 234] width 149 height 37
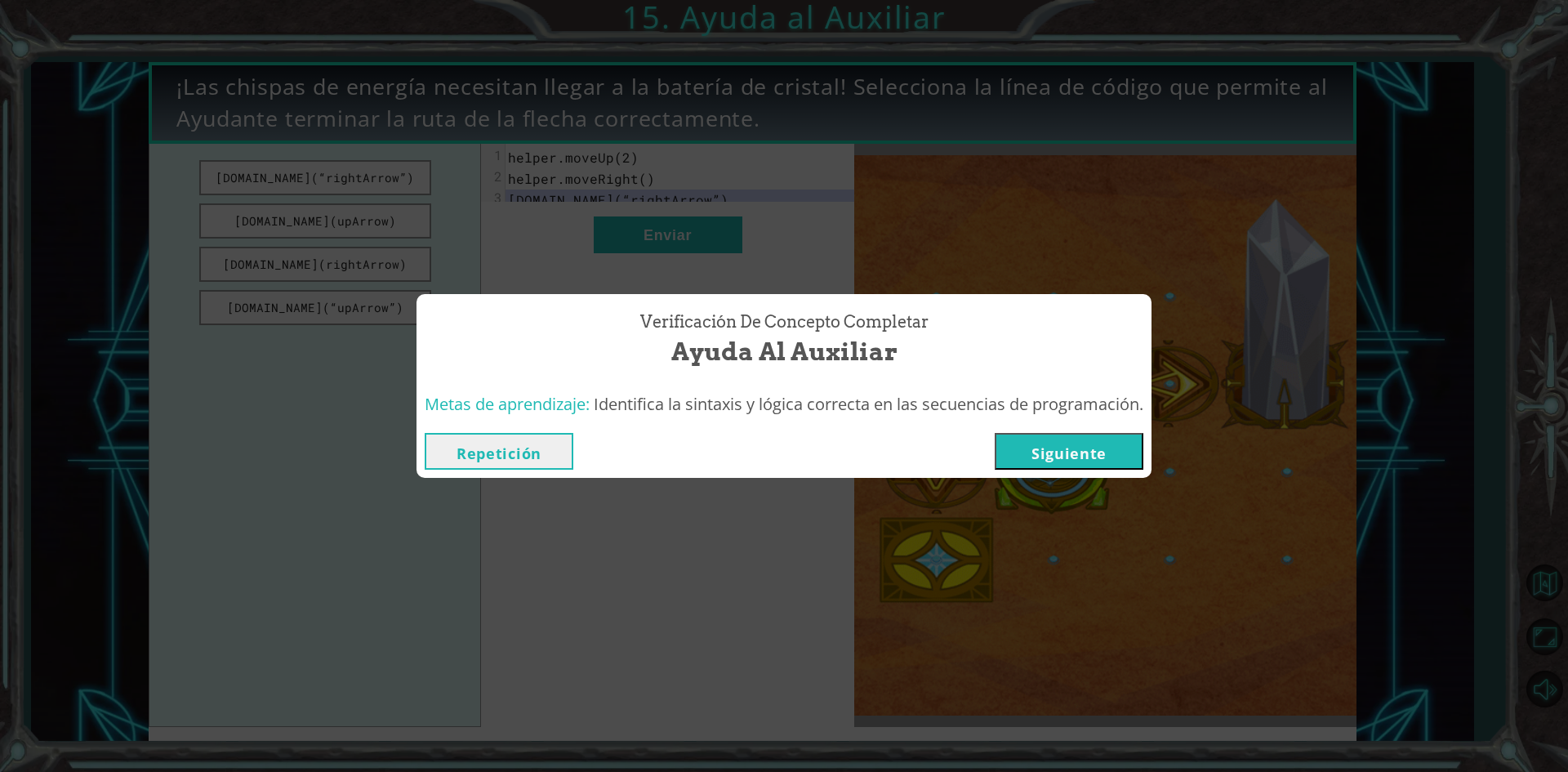
click at [1027, 442] on button "Siguiente" at bounding box center [1069, 451] width 149 height 37
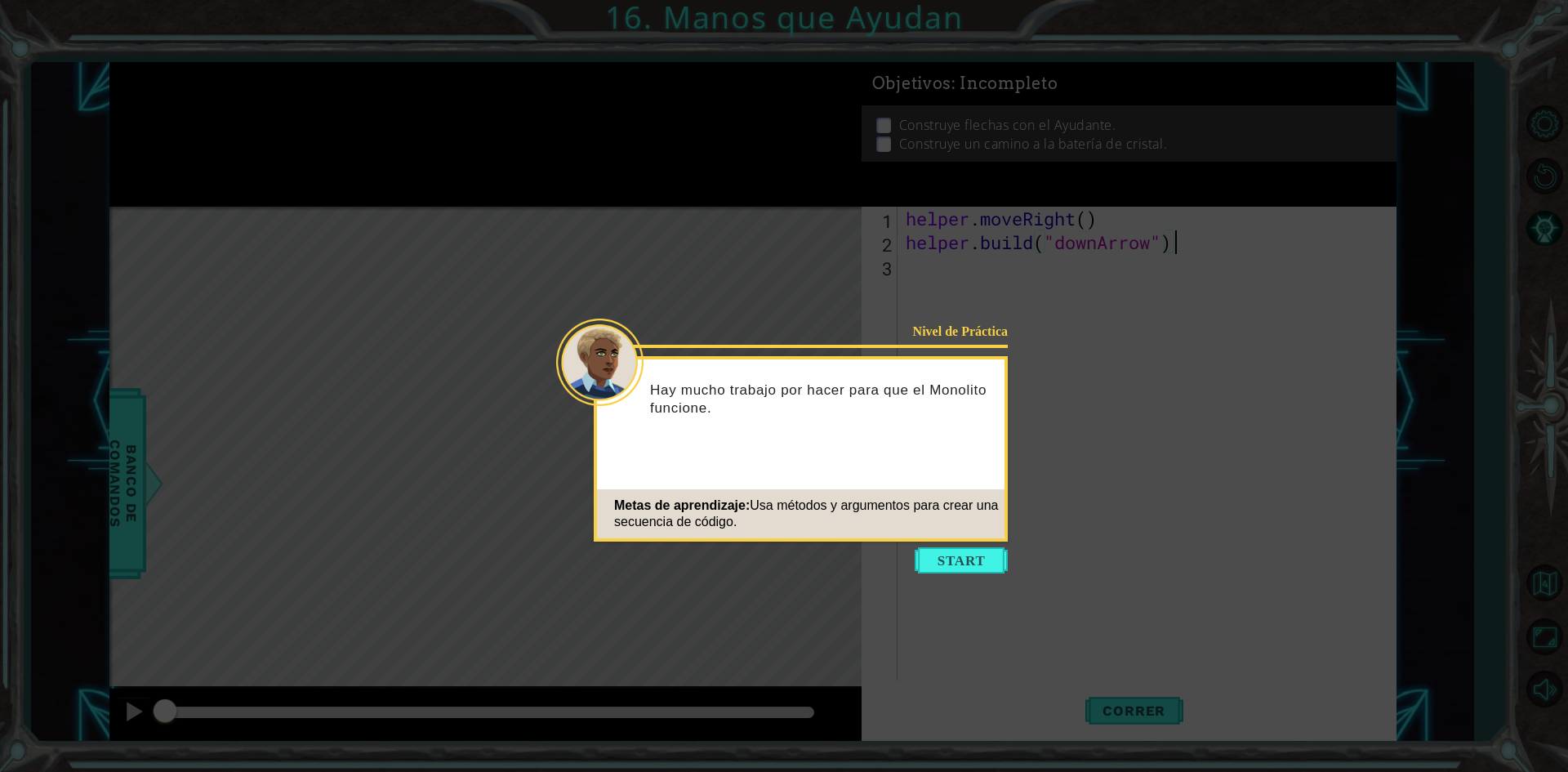
click at [974, 574] on icon at bounding box center [784, 386] width 1568 height 772
click at [974, 563] on button "Start" at bounding box center [961, 561] width 93 height 26
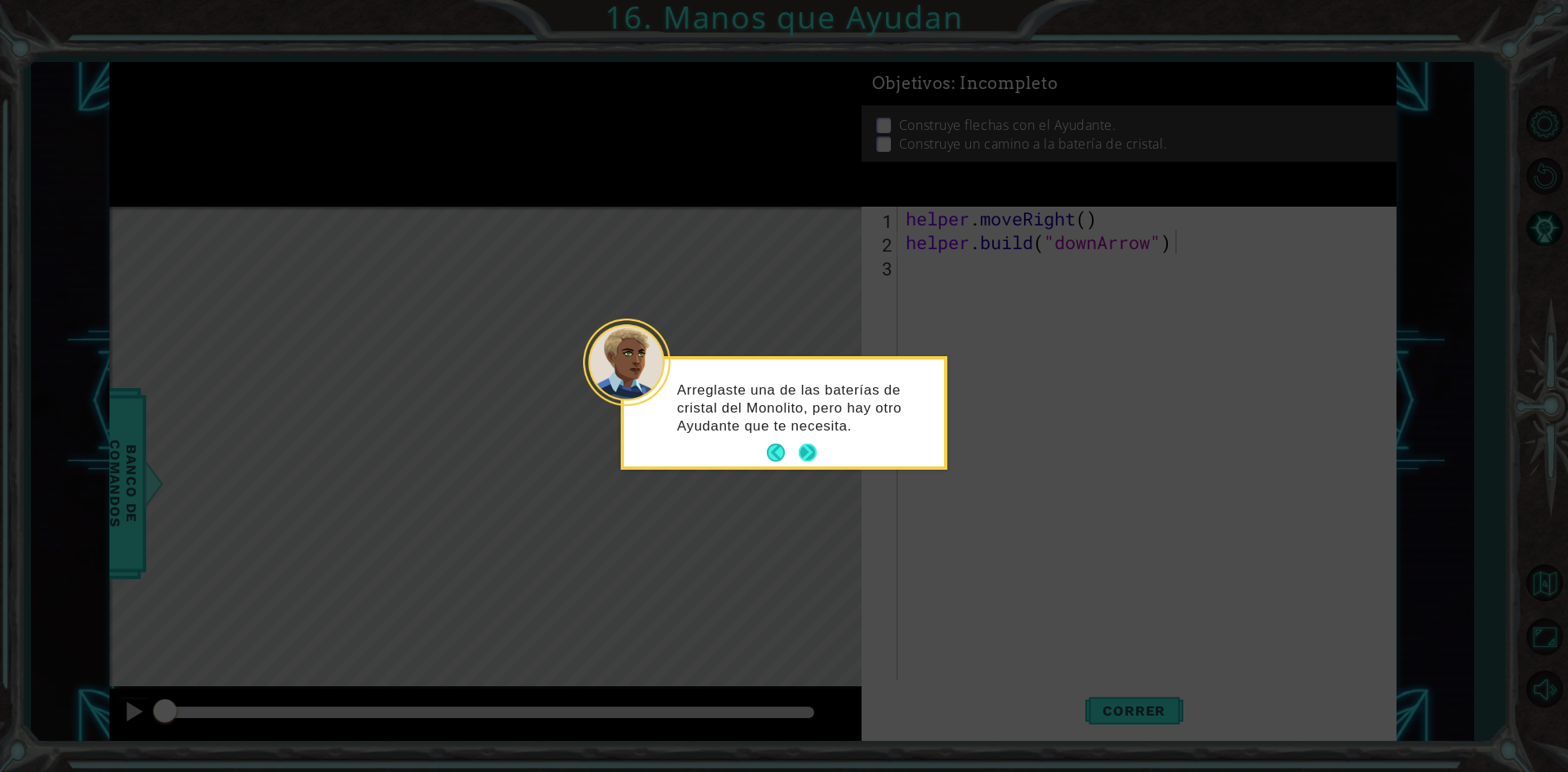
click at [807, 449] on button "Next" at bounding box center [808, 452] width 18 height 18
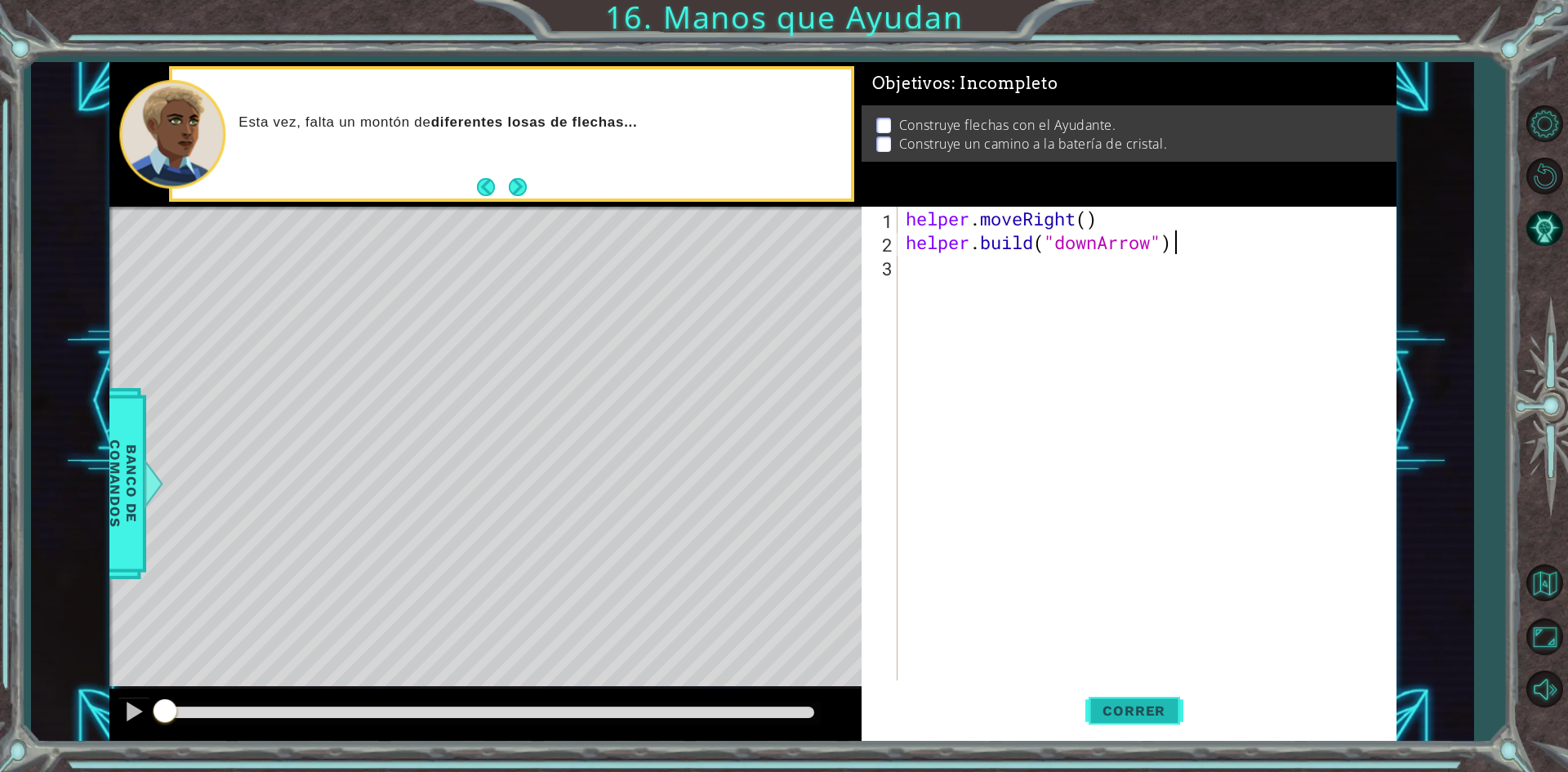
click at [1154, 716] on span "Correr" at bounding box center [1135, 711] width 96 height 17
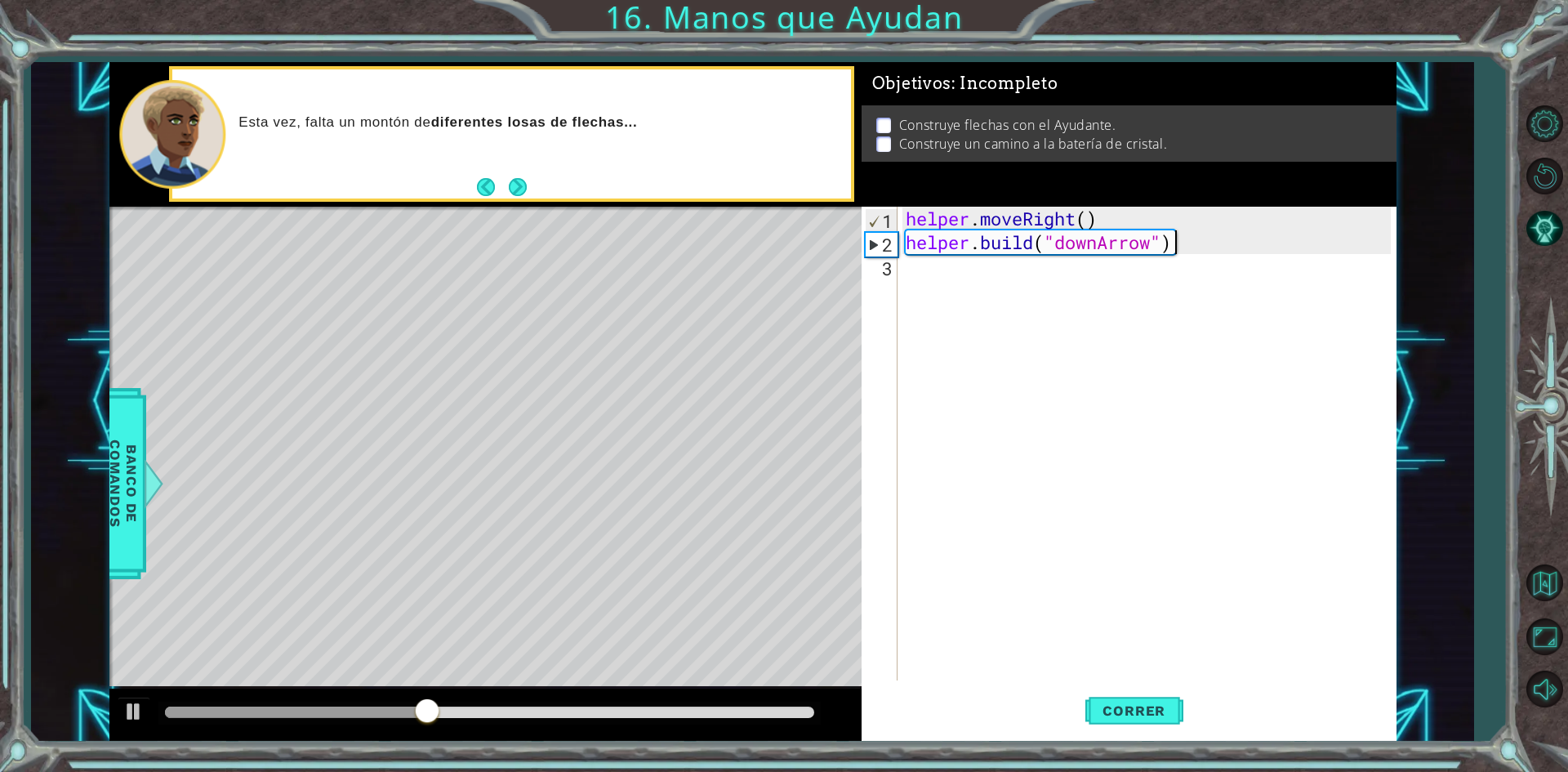
click at [926, 274] on div "helper . moveRight ( ) helper . build ( "downArrow" )" at bounding box center [1150, 467] width 496 height 521
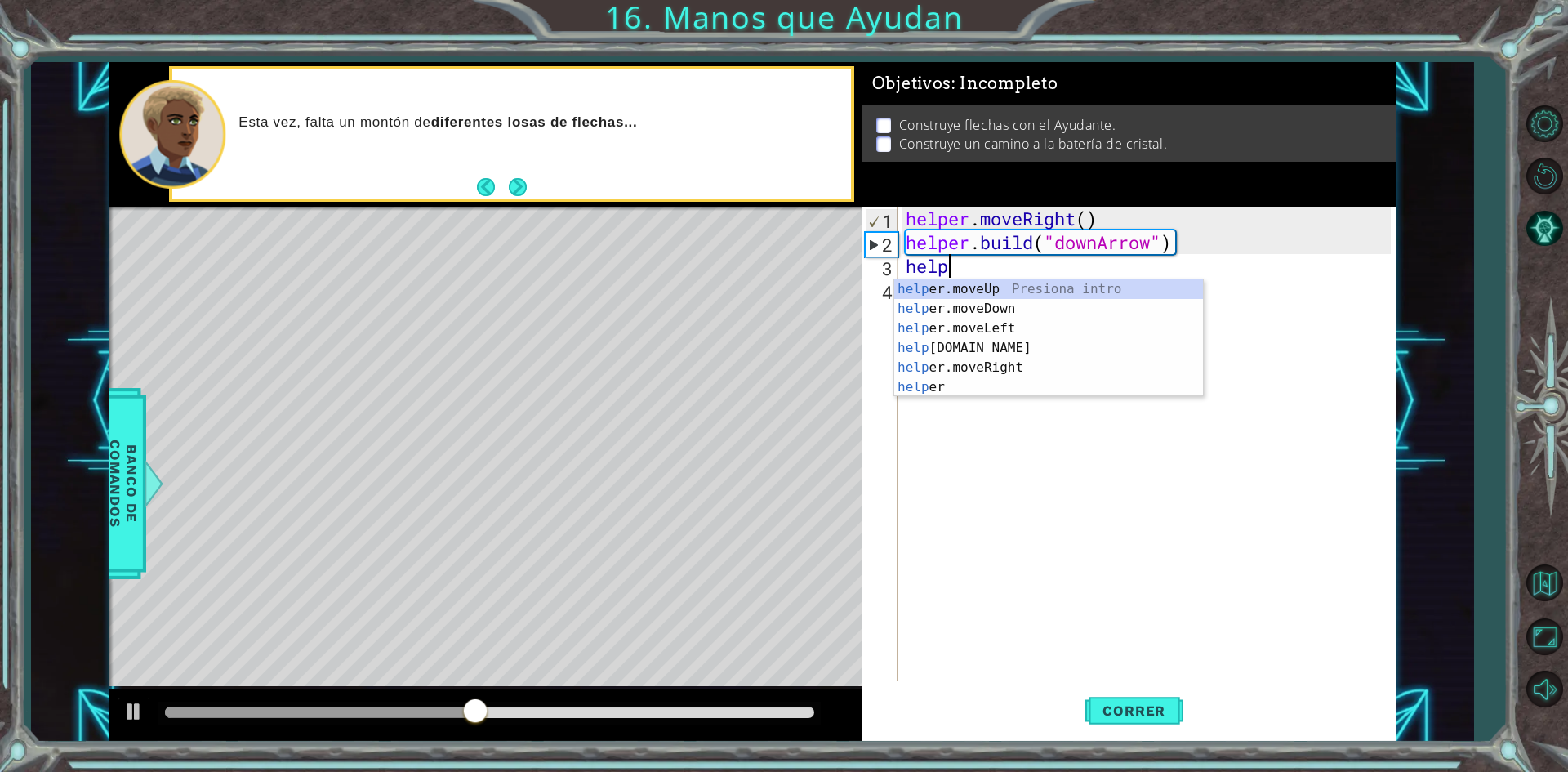
scroll to position [0, 2]
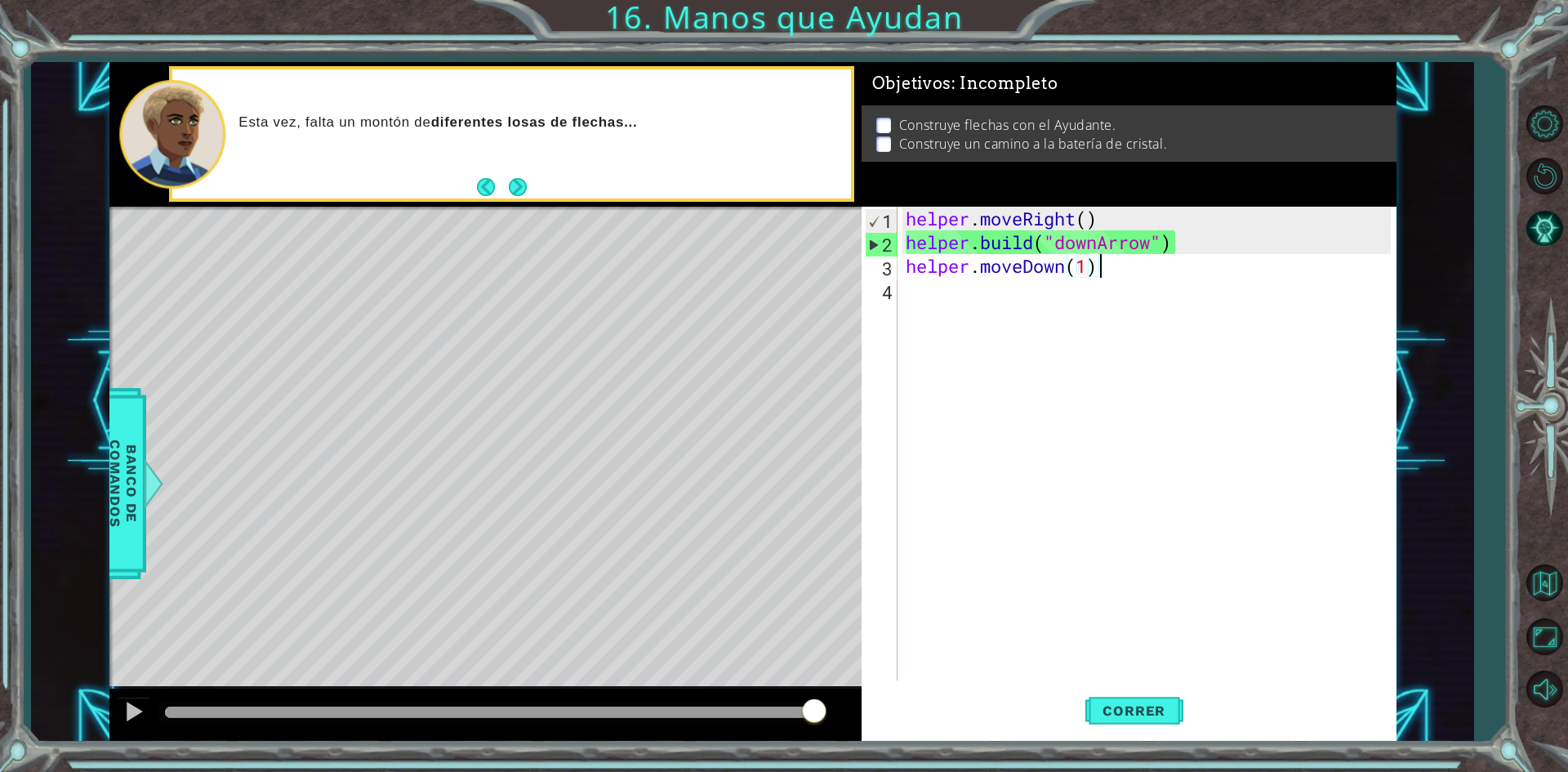
click at [1108, 259] on div "helper . moveRight ( ) helper . build ( "downArrow" ) helper . moveDown ( 1 )" at bounding box center [1150, 467] width 496 height 521
type textarea "helper.moveDown(1)"
click at [1132, 704] on span "Correr" at bounding box center [1135, 711] width 96 height 17
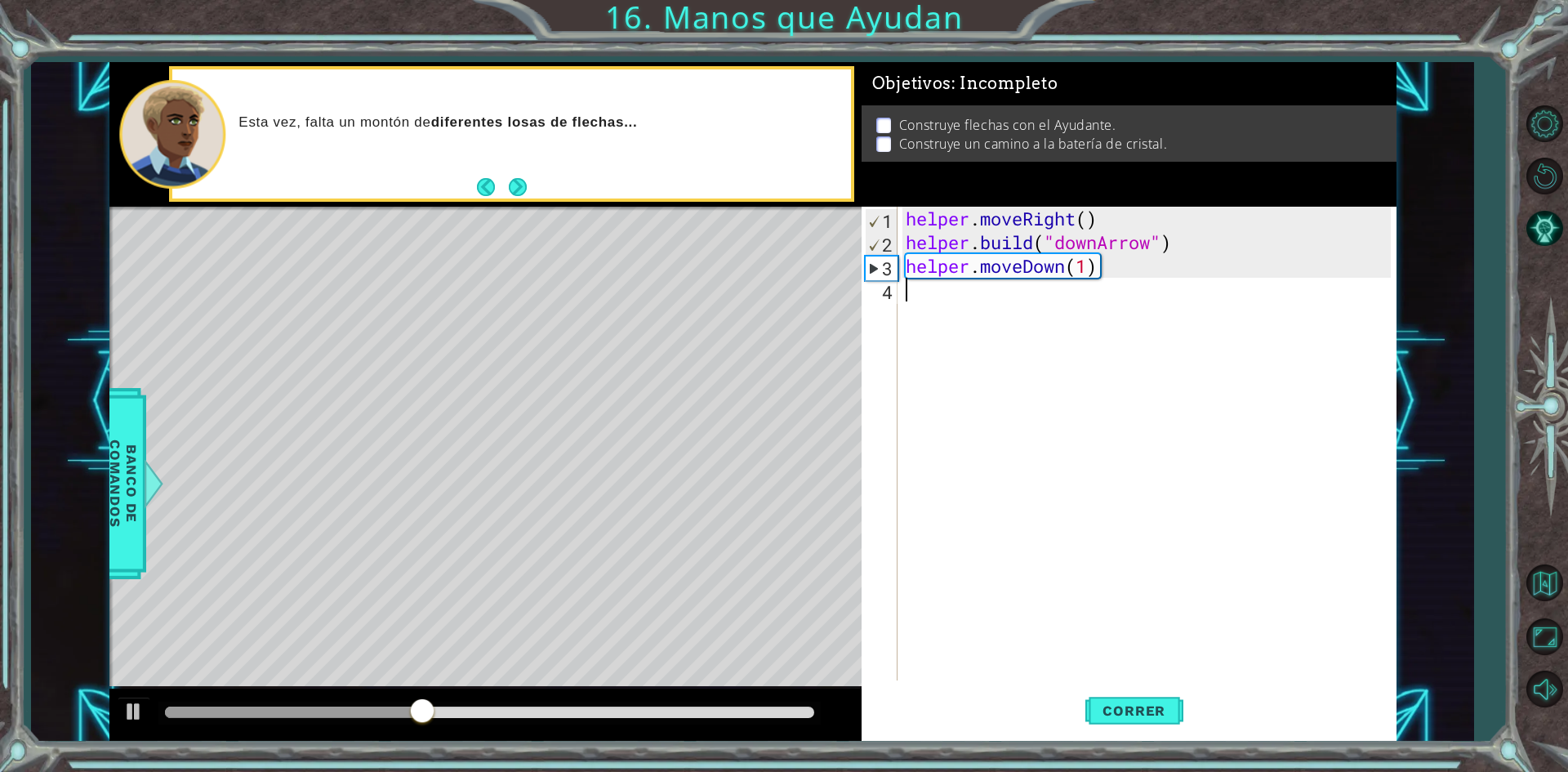
click at [944, 291] on div "helper . moveRight ( ) helper . build ( "downArrow" ) helper . moveDown ( 1 )" at bounding box center [1150, 467] width 496 height 521
type textarea "helper.moveRight(2)"
click at [1032, 335] on div "helper . moveRight ( ) helper . build ( "downArrow" ) helper . moveDown ( 1 ) h…" at bounding box center [1150, 467] width 496 height 521
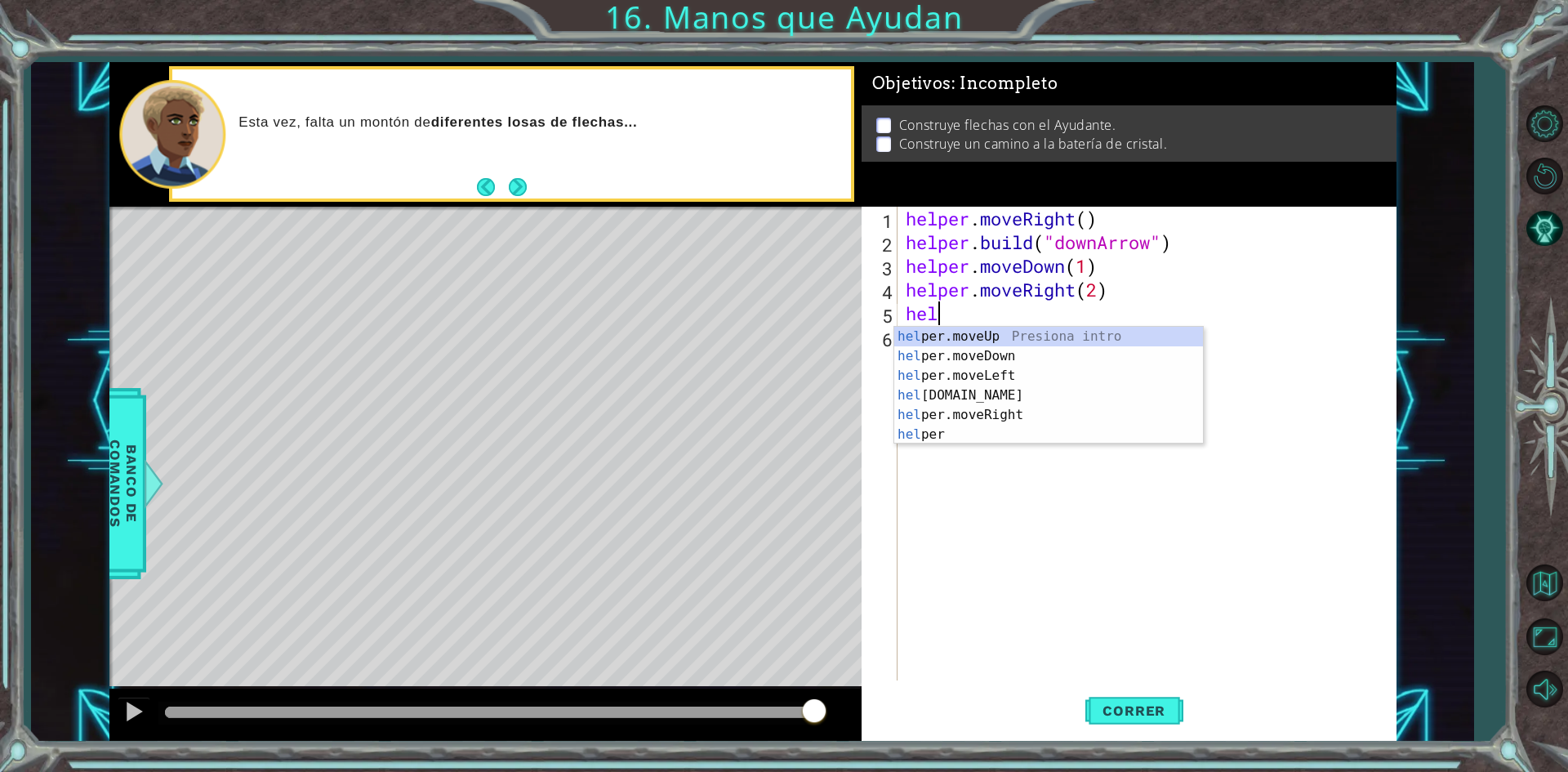
scroll to position [0, 2]
click at [977, 435] on div "helper Presiona intro helper .moveUp Presiona intro helper .moveDown Presiona i…" at bounding box center [1049, 405] width 309 height 157
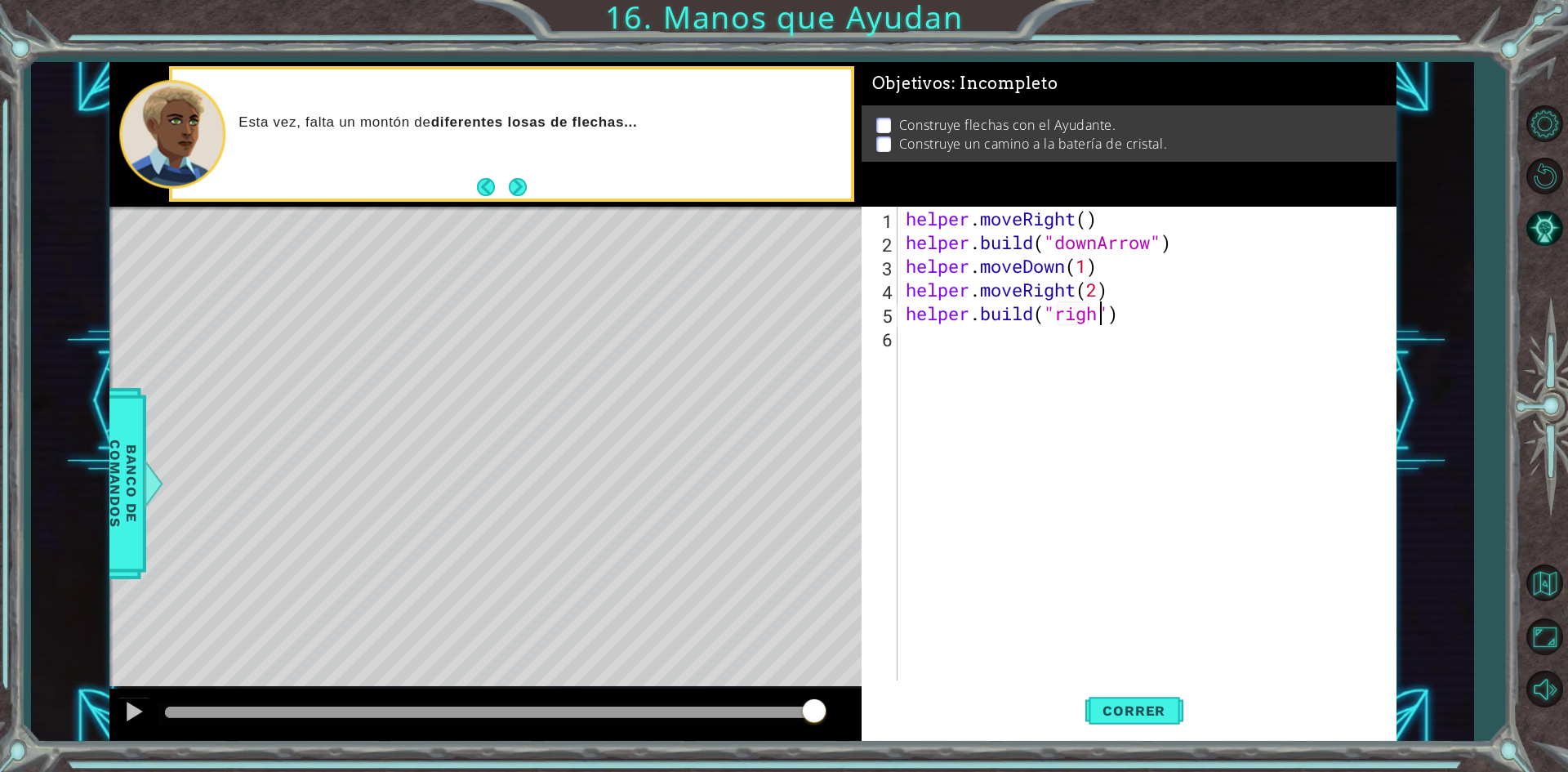
scroll to position [0, 9]
type textarea "[DOMAIN_NAME]("rightarrow")"
click at [1102, 699] on button "Correr" at bounding box center [1135, 711] width 98 height 53
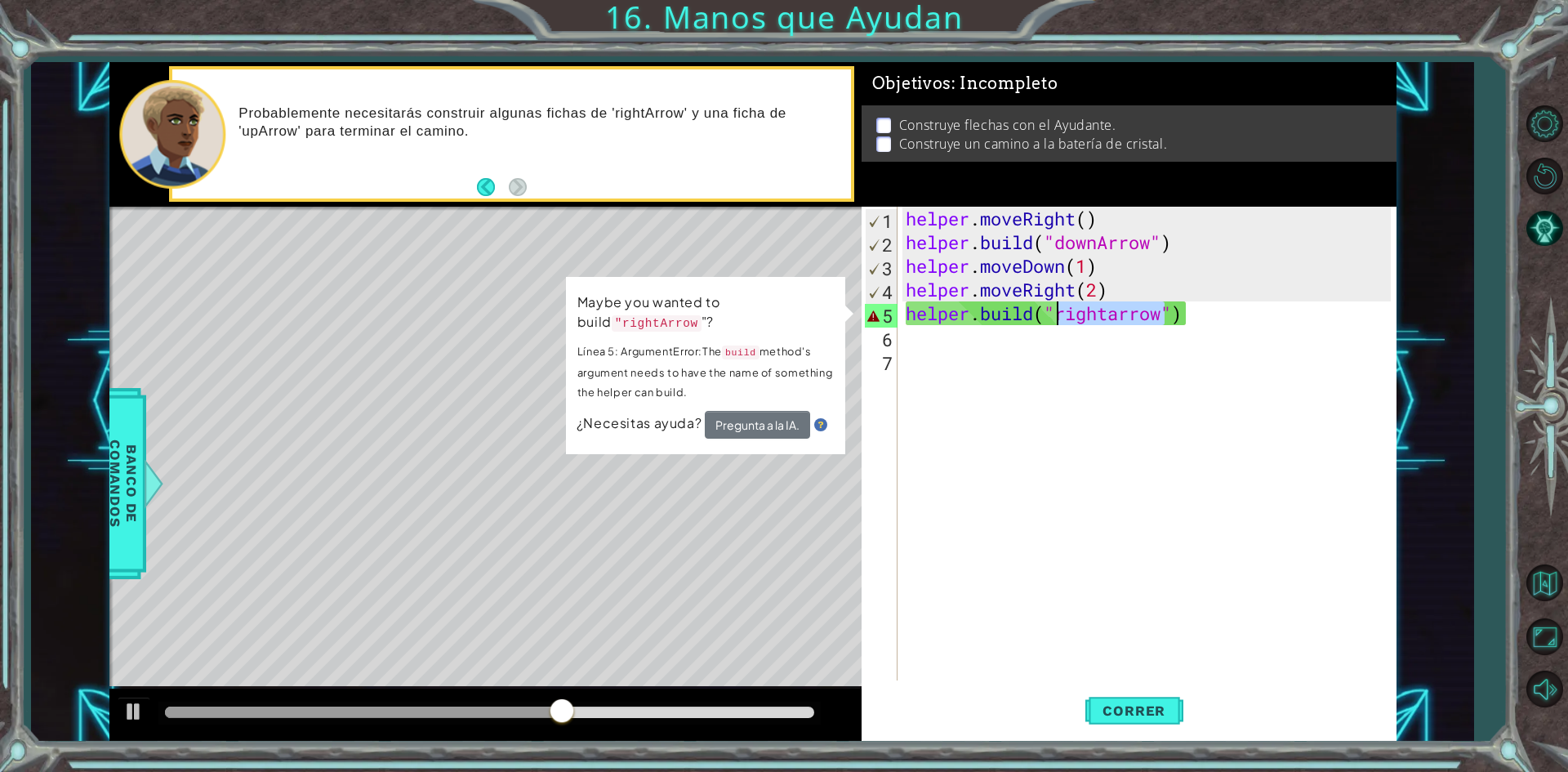
drag, startPoint x: 1164, startPoint y: 315, endPoint x: 1057, endPoint y: 318, distance: 107.0
click at [1057, 318] on div "helper . moveRight ( ) helper . build ( "downArrow" ) helper . moveDown ( 1 ) h…" at bounding box center [1150, 467] width 496 height 521
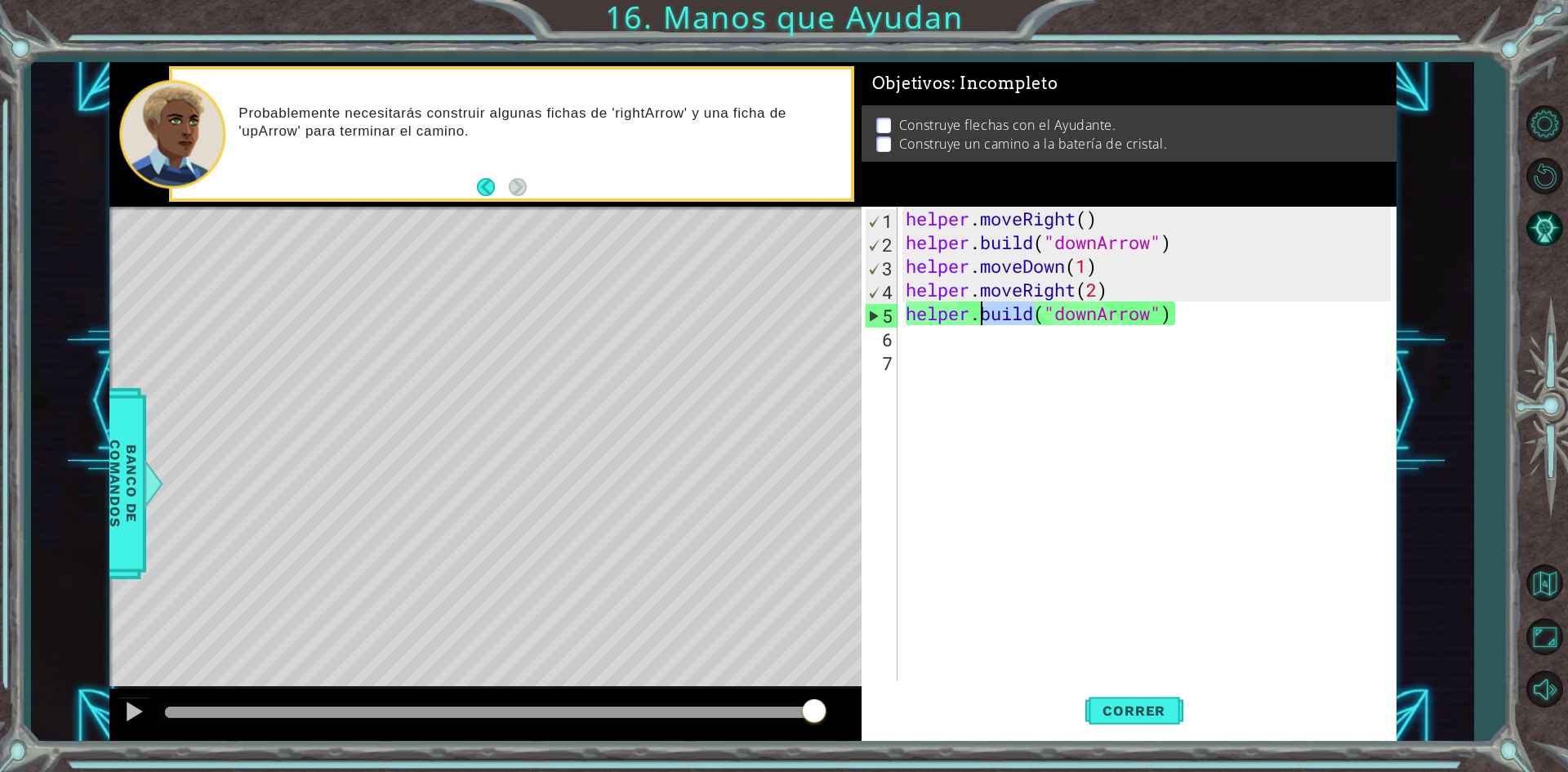
drag, startPoint x: 1032, startPoint y: 313, endPoint x: 982, endPoint y: 319, distance: 50.4
click at [982, 319] on div "helper . moveRight ( ) helper . build ( "downArrow" ) helper . moveDown ( 1 ) h…" at bounding box center [1150, 467] width 496 height 521
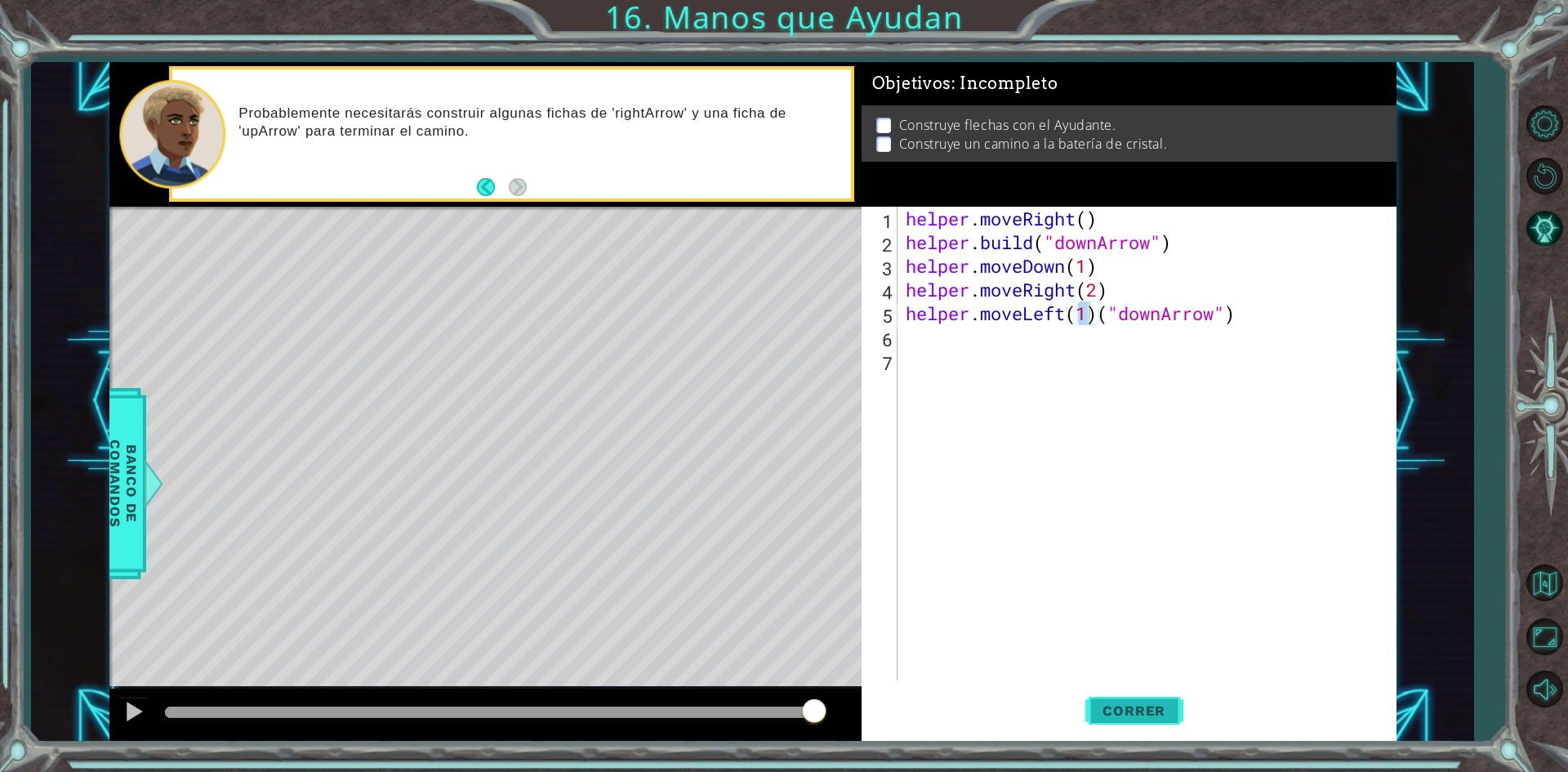
click at [1113, 702] on button "Correr" at bounding box center [1135, 711] width 98 height 53
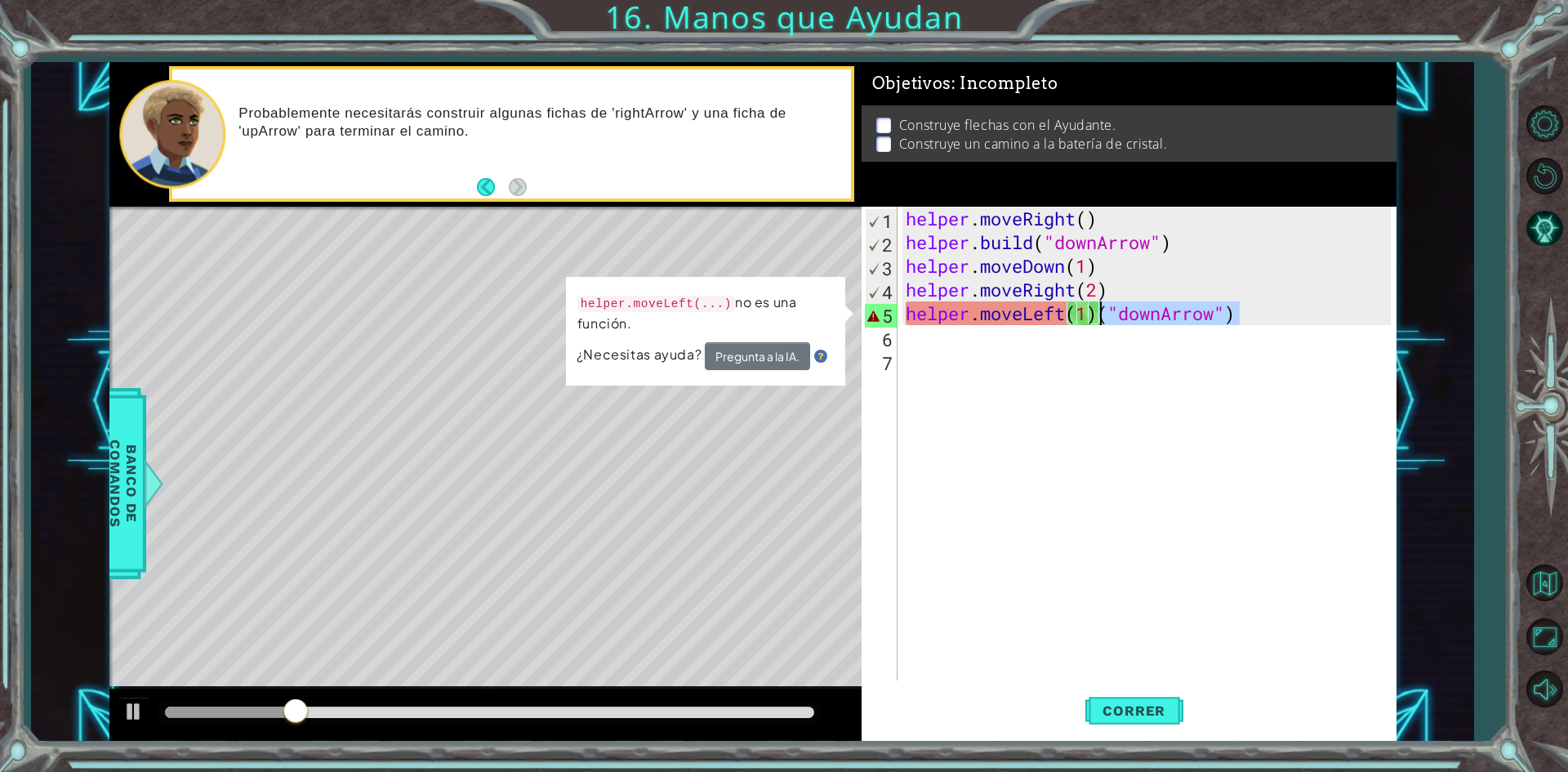
drag, startPoint x: 1249, startPoint y: 307, endPoint x: 1106, endPoint y: 310, distance: 143.0
click at [1106, 310] on div "helper . moveRight ( ) helper . build ( "downArrow" ) helper . moveDown ( 1 ) h…" at bounding box center [1150, 467] width 496 height 521
type textarea "helper.moveLeft(1)"
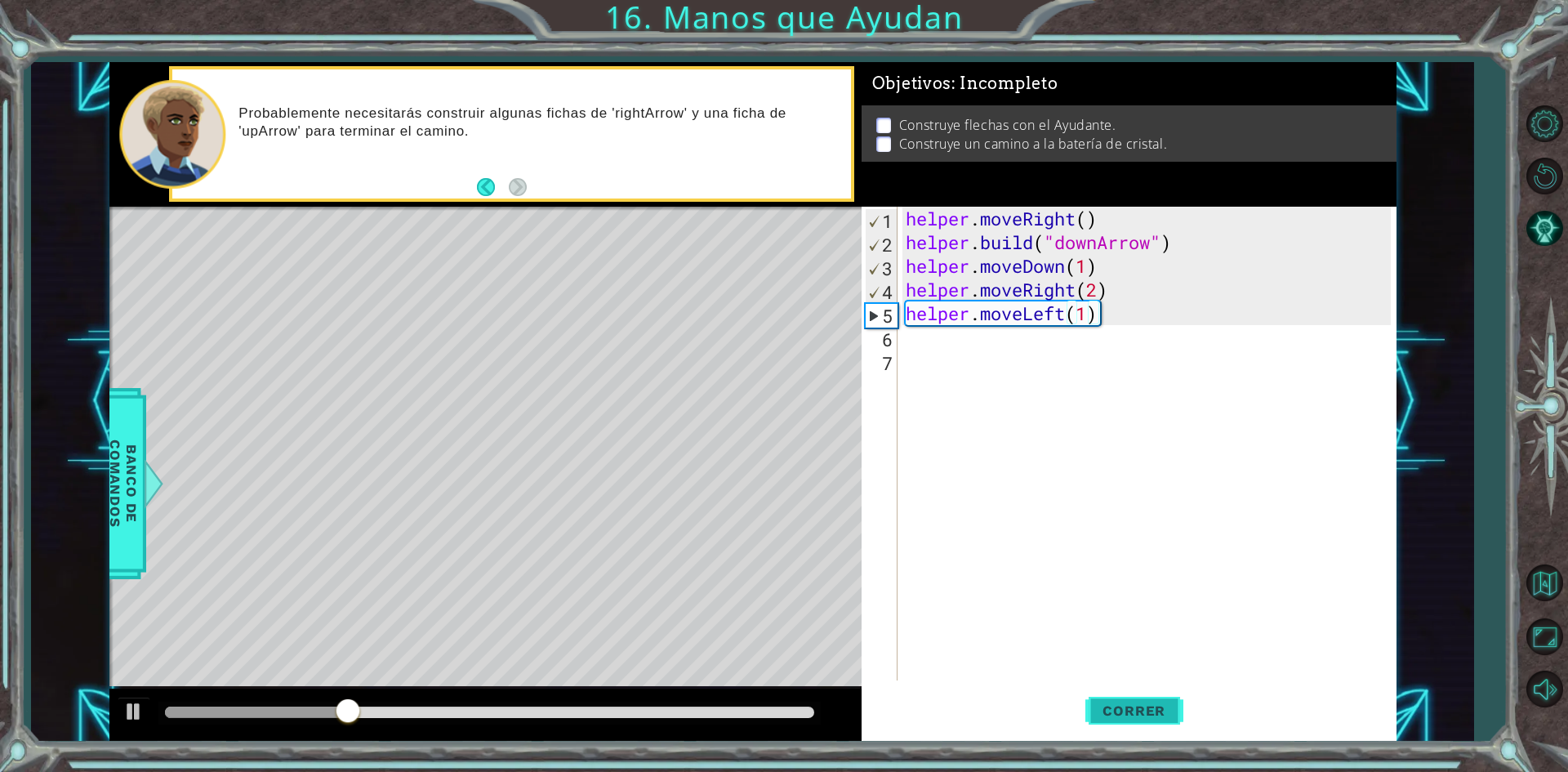
click at [1111, 717] on span "Correr" at bounding box center [1135, 711] width 96 height 17
drag, startPoint x: 1096, startPoint y: 315, endPoint x: 898, endPoint y: 320, distance: 198.1
click at [898, 320] on div "helper.moveLeft(1) 1 2 3 4 5 6 7 helper . moveRight ( ) helper . build ( "downA…" at bounding box center [1126, 443] width 529 height 474
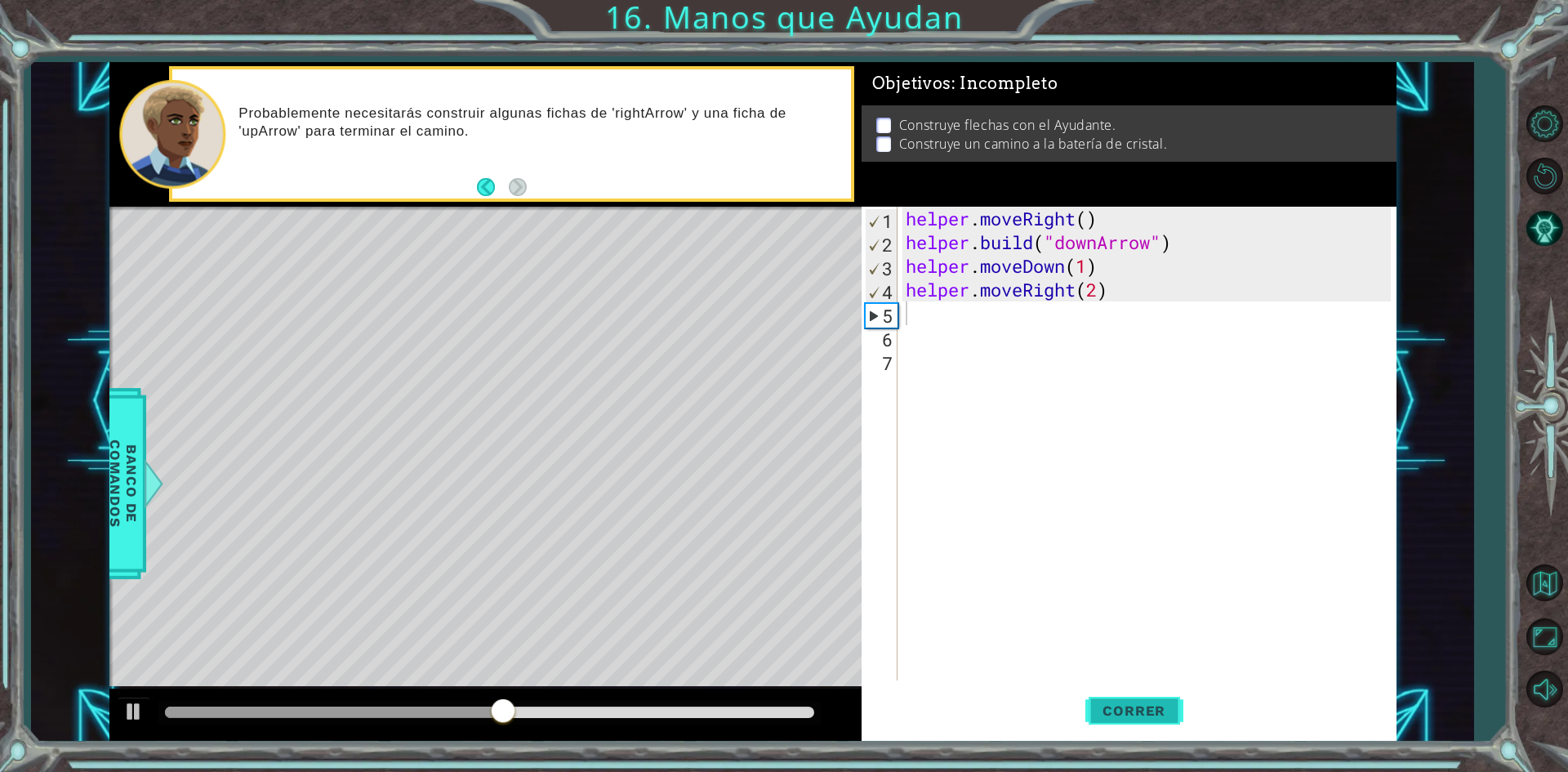
click at [1152, 701] on button "Correr" at bounding box center [1135, 711] width 98 height 53
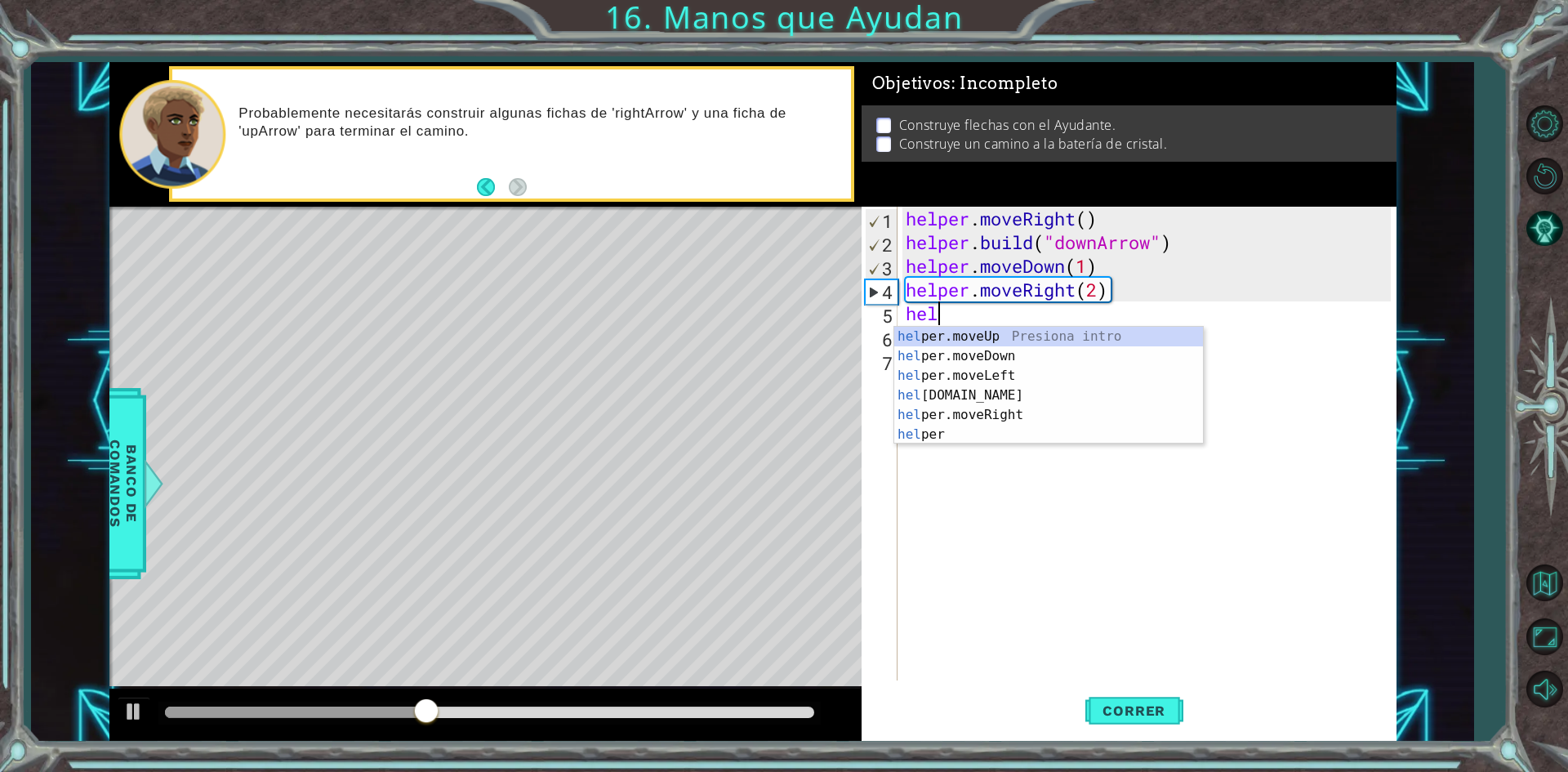
scroll to position [0, 2]
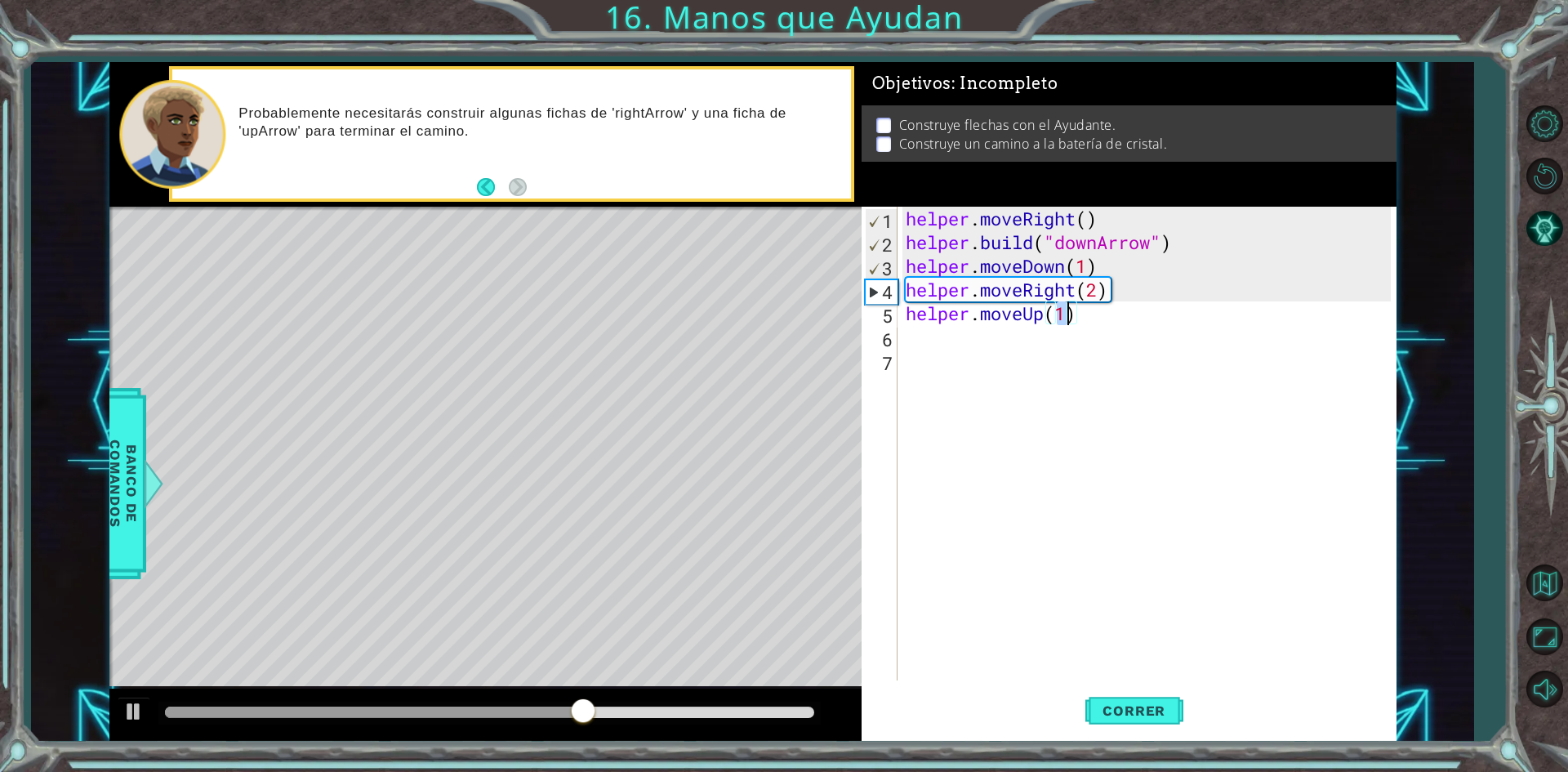
type textarea "helper.moveUp(2)"
click at [1049, 339] on div "helper . moveRight ( ) helper . build ( "downArrow" ) helper . moveDown ( 1 ) h…" at bounding box center [1150, 467] width 496 height 521
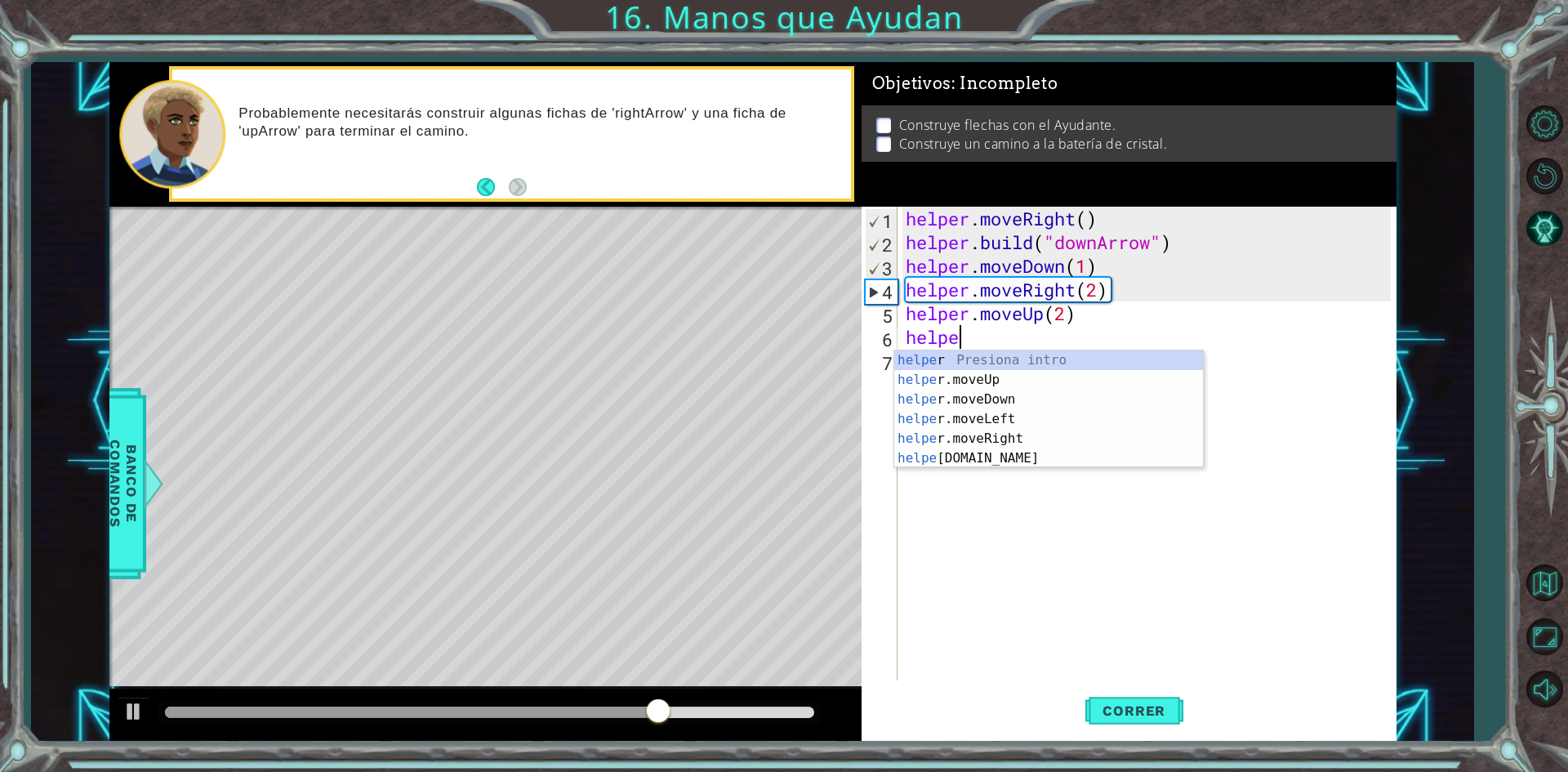
scroll to position [0, 2]
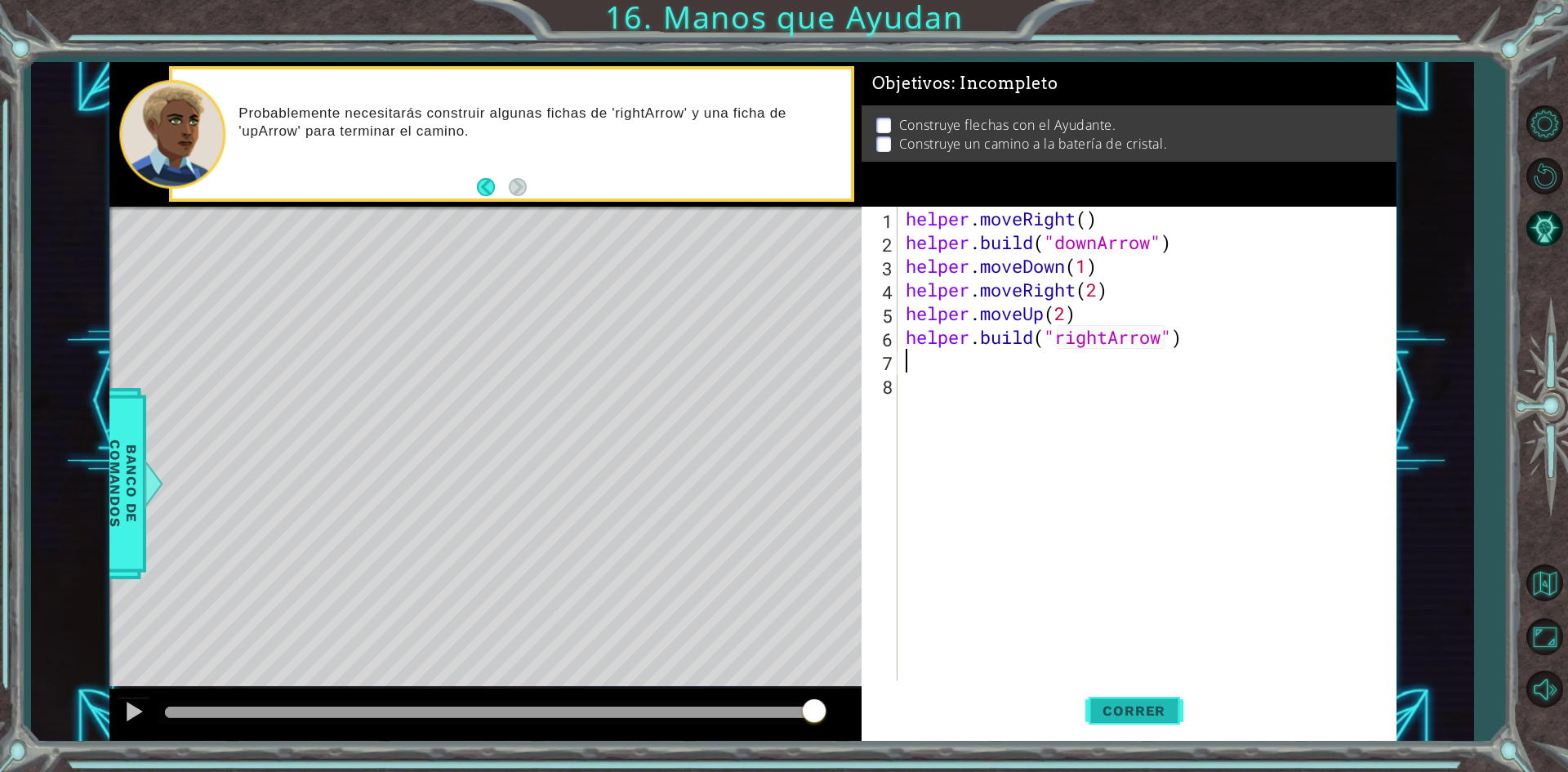
type textarea "[DOMAIN_NAME]("rightArrow")"
click at [1124, 699] on button "Correr" at bounding box center [1135, 711] width 98 height 53
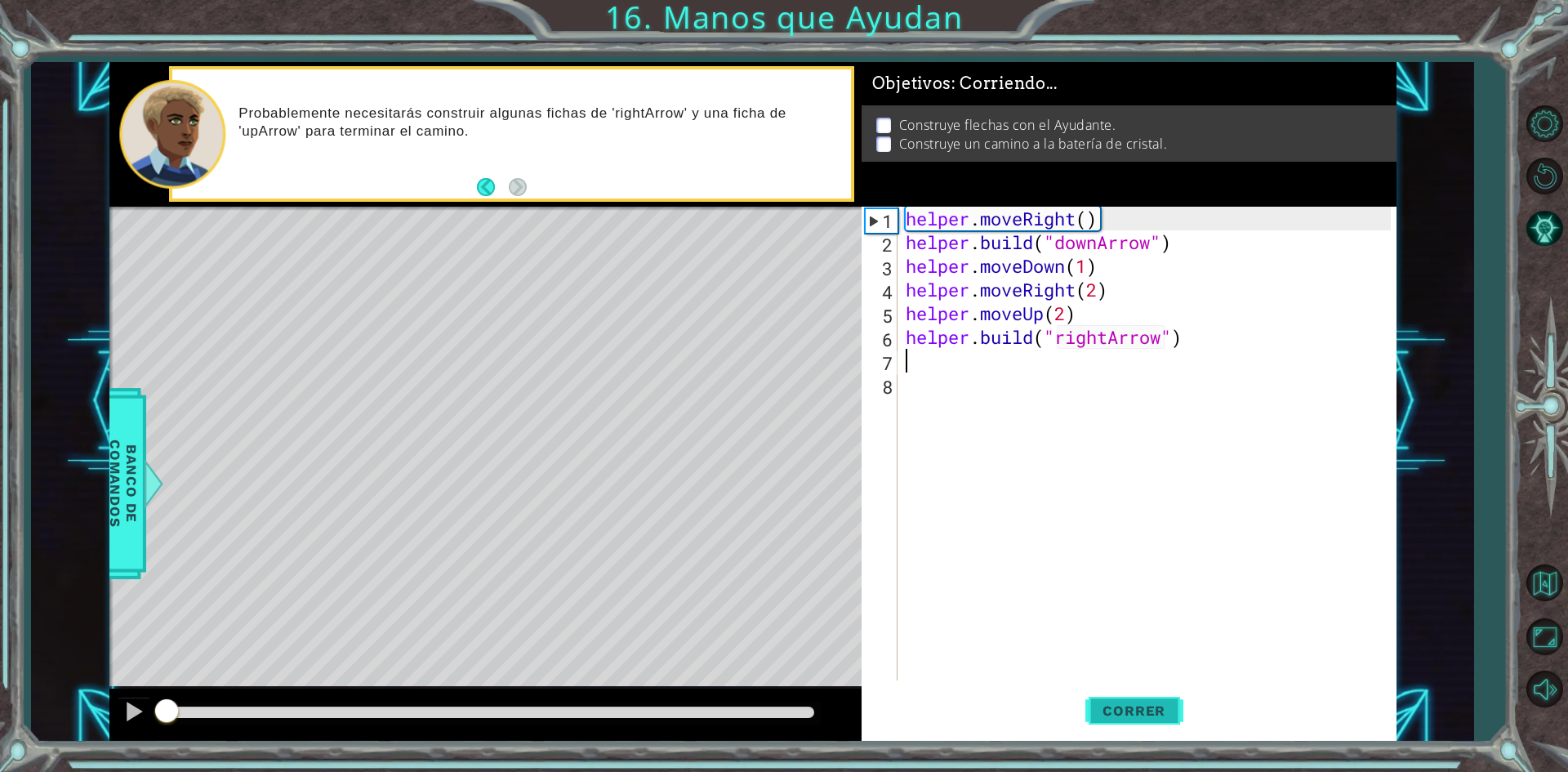
scroll to position [0, 0]
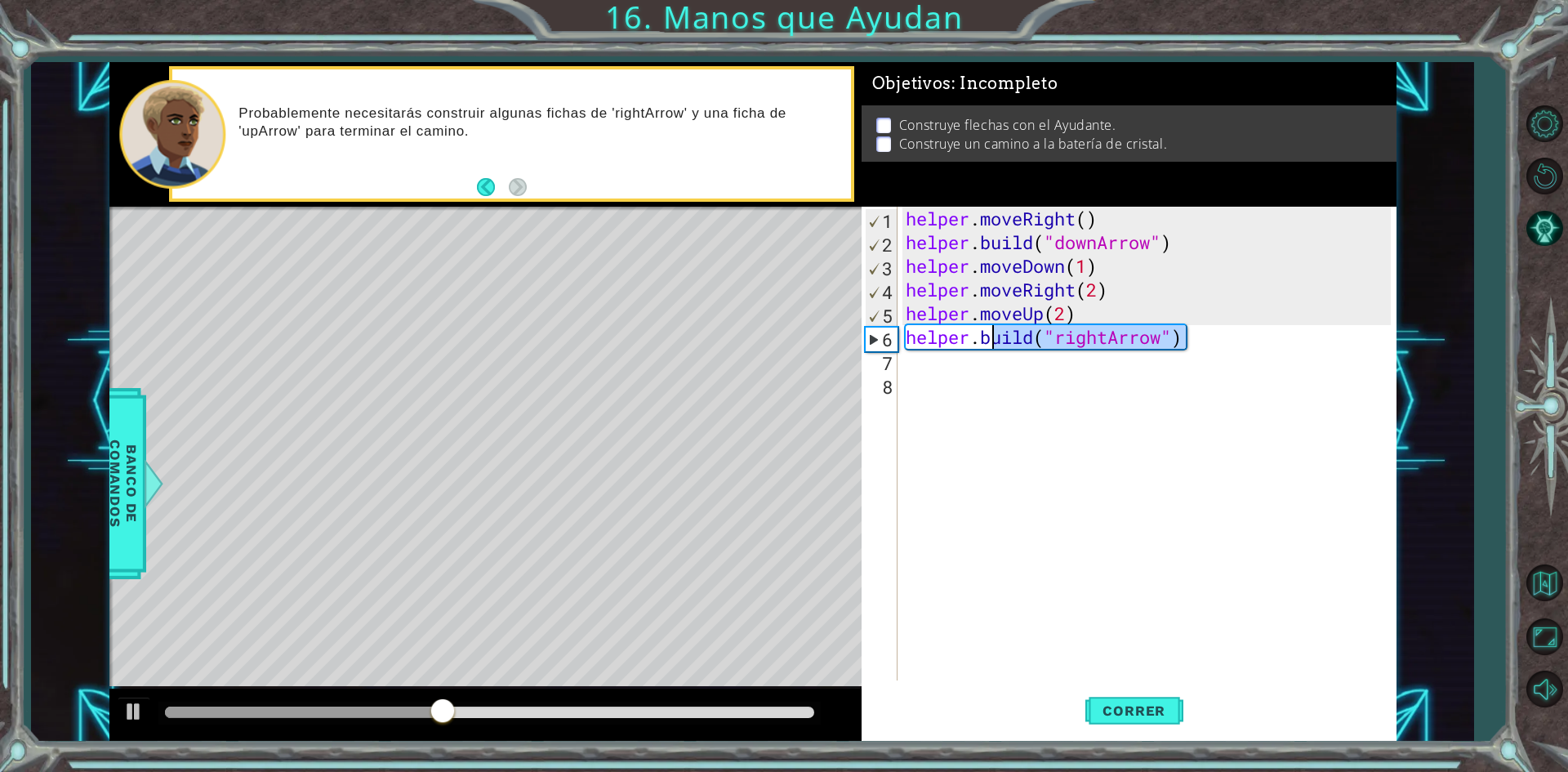
drag, startPoint x: 1191, startPoint y: 334, endPoint x: 997, endPoint y: 338, distance: 194.0
click at [997, 338] on div "helper . moveRight ( ) helper . build ( "downArrow" ) helper . moveDown ( 1 ) h…" at bounding box center [1150, 467] width 496 height 521
click at [1098, 339] on div "helper . moveRight ( ) helper . build ( "downArrow" ) helper . moveDown ( 1 ) h…" at bounding box center [1150, 467] width 496 height 521
click at [1106, 337] on div "helper . moveRight ( ) helper . build ( "downArrow" ) helper . moveDown ( 1 ) h…" at bounding box center [1150, 467] width 496 height 521
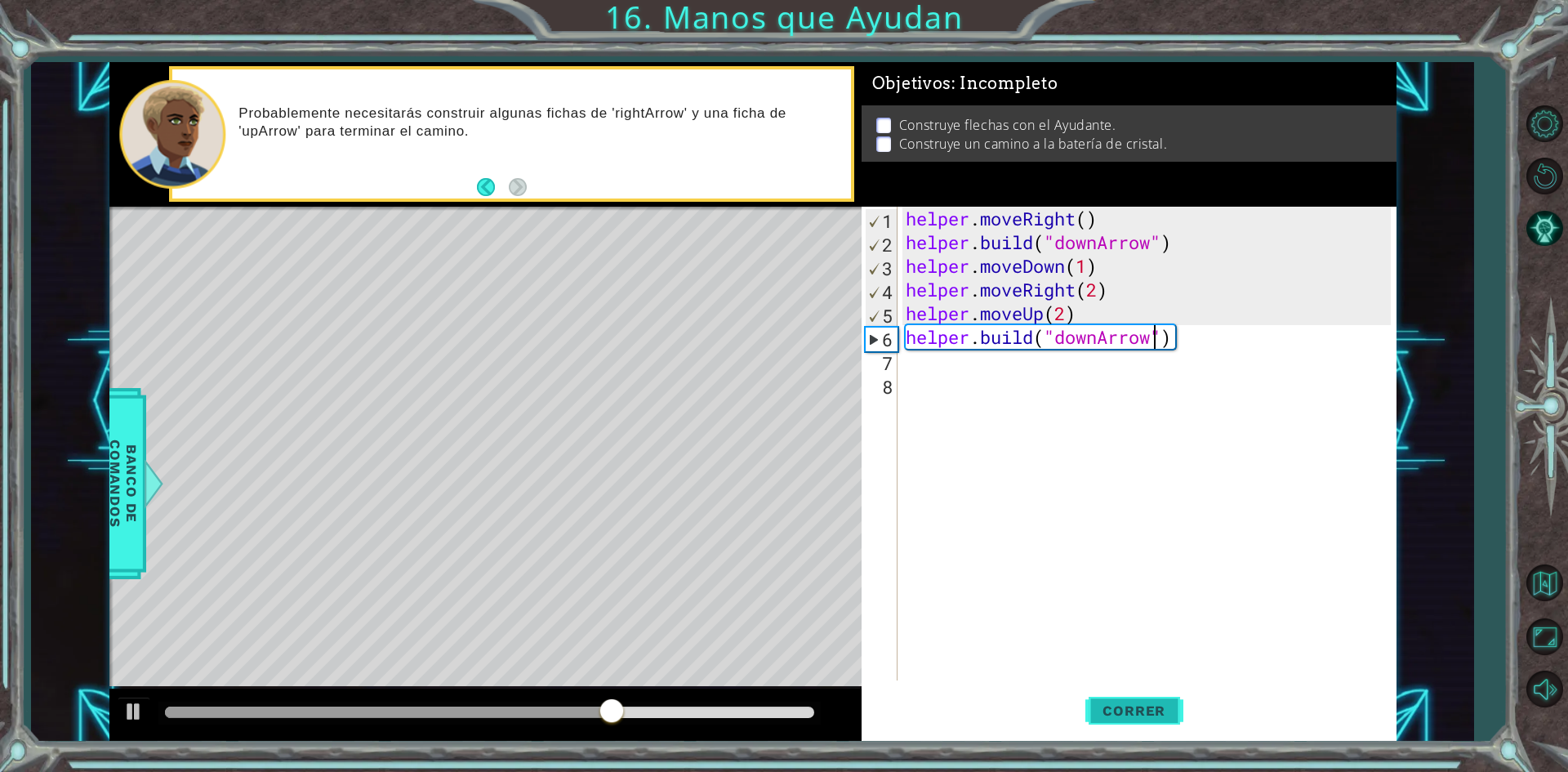
click at [1121, 719] on span "Correr" at bounding box center [1135, 711] width 96 height 17
drag, startPoint x: 1100, startPoint y: 339, endPoint x: 1061, endPoint y: 344, distance: 39.3
click at [1061, 344] on div "helper . moveRight ( ) helper . build ( "downArrow" ) helper . moveDown ( 1 ) h…" at bounding box center [1150, 467] width 496 height 521
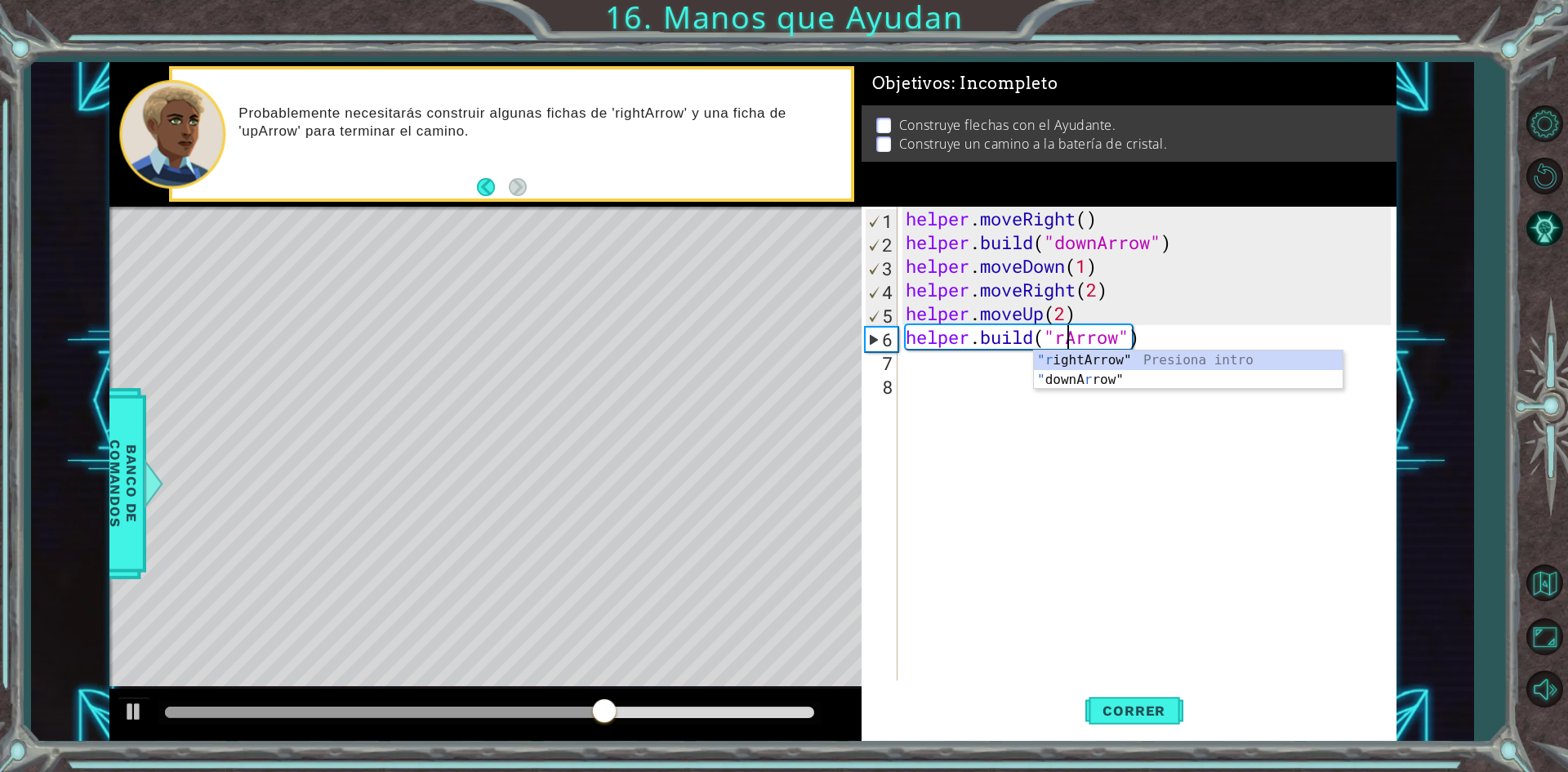
scroll to position [0, 7]
type textarea "[DOMAIN_NAME]("rightArrow")"
click at [1234, 334] on div "helper . moveRight ( ) helper . build ( "downArrow" ) helper . moveDown ( 1 ) h…" at bounding box center [1150, 467] width 496 height 521
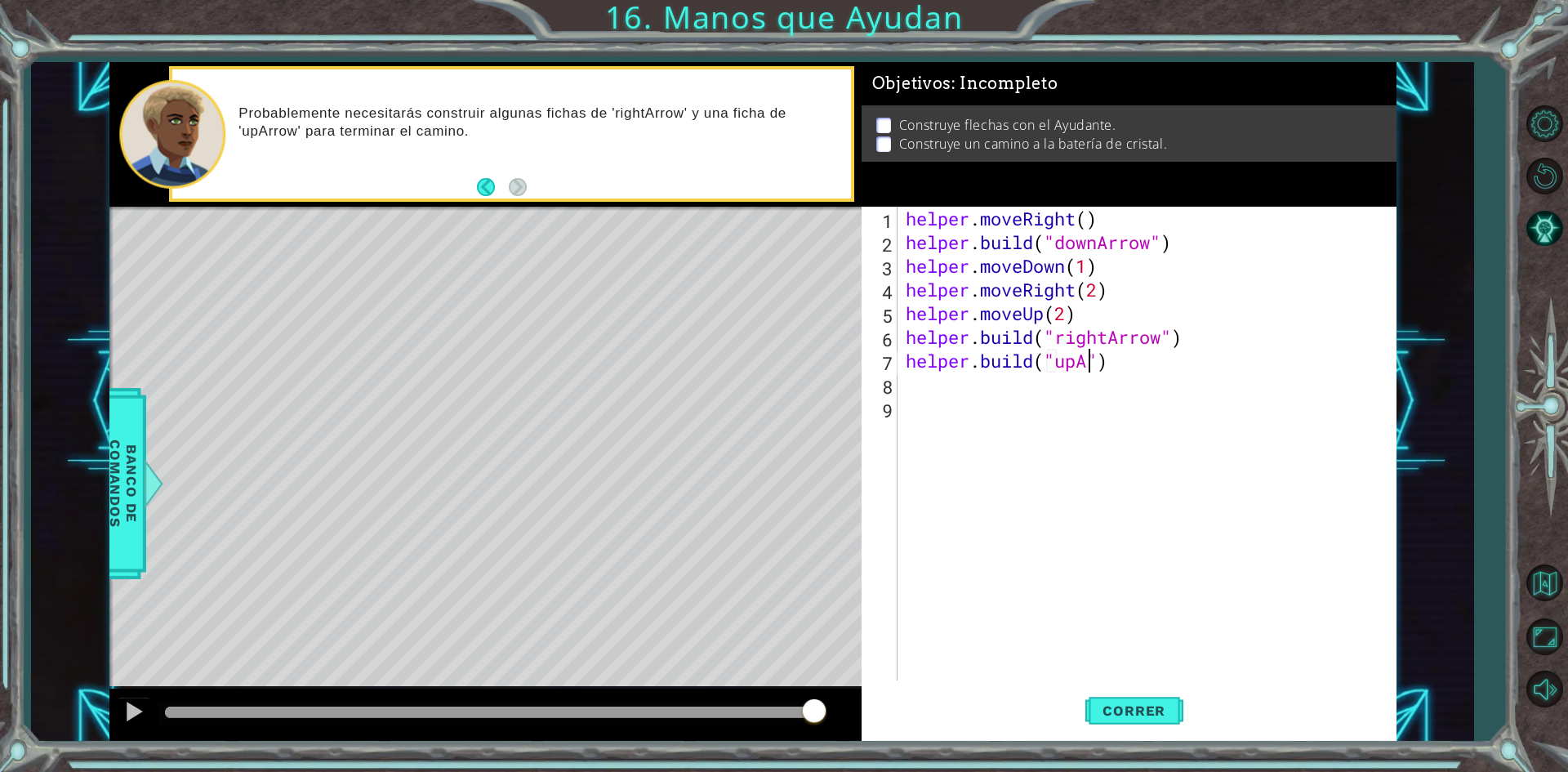
scroll to position [0, 8]
type textarea "[DOMAIN_NAME]("upArrow")"
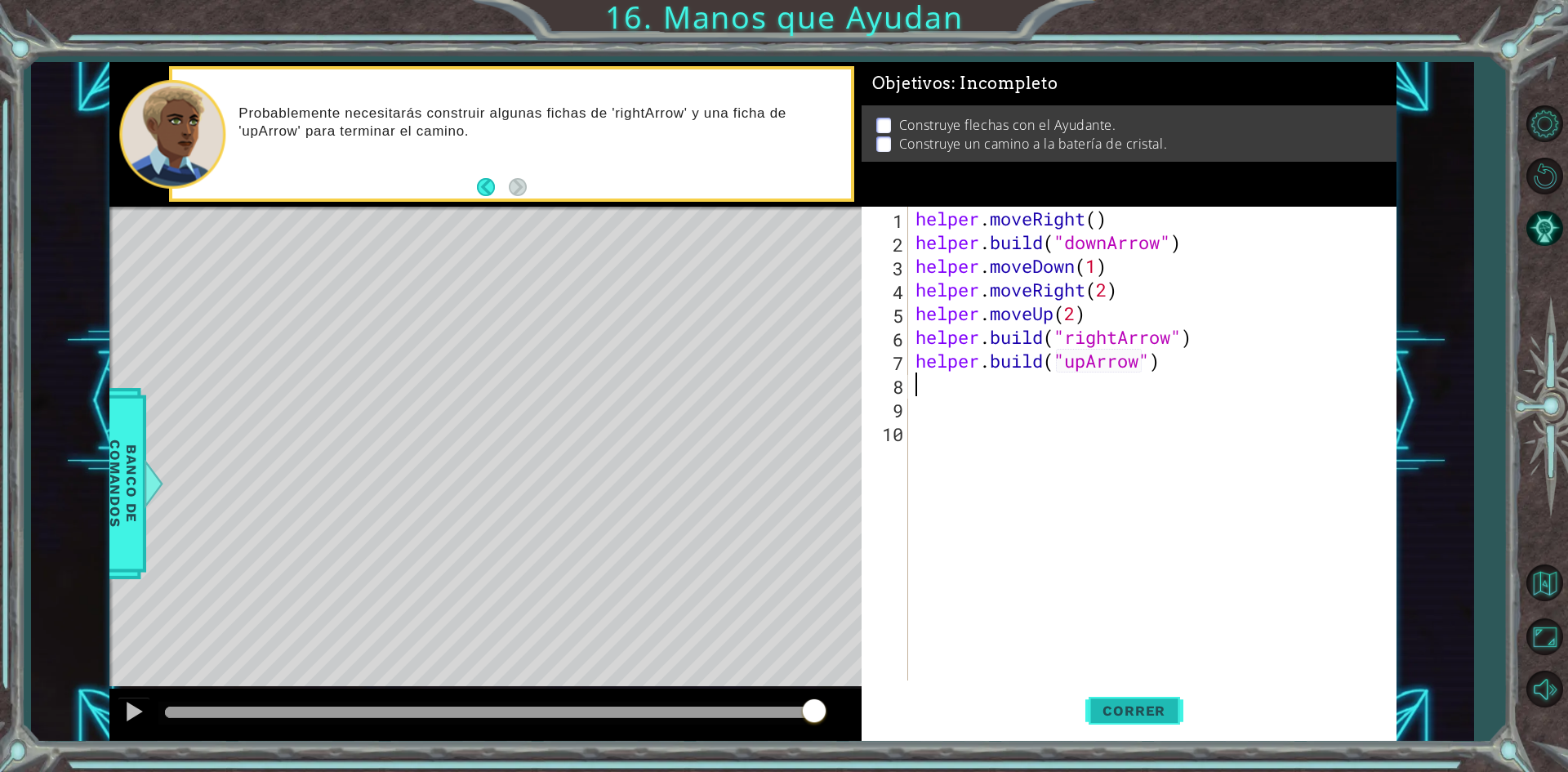
click at [1126, 707] on span "Correr" at bounding box center [1135, 711] width 96 height 17
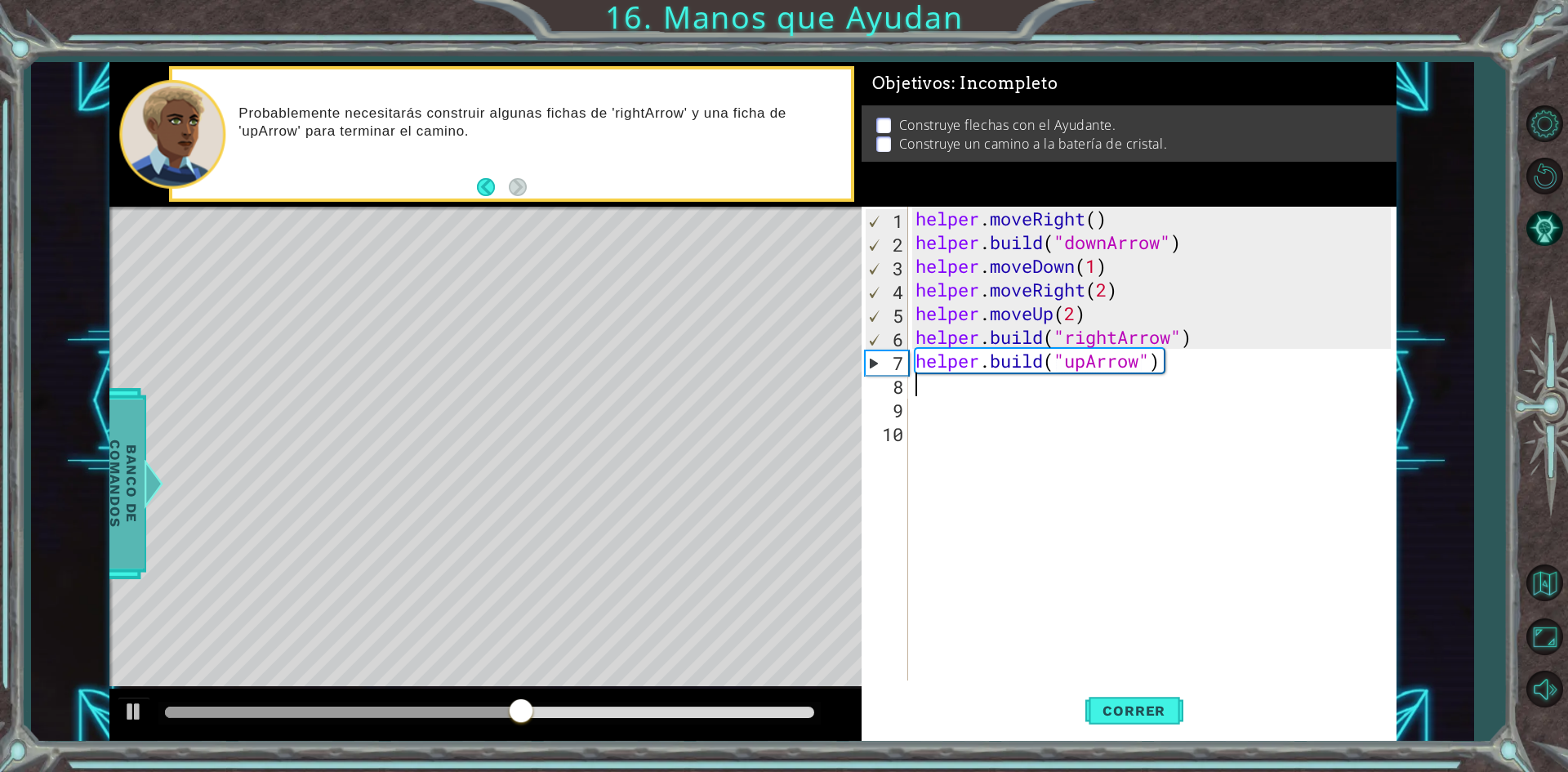
click at [119, 501] on span "Banco de comandos" at bounding box center [123, 483] width 42 height 169
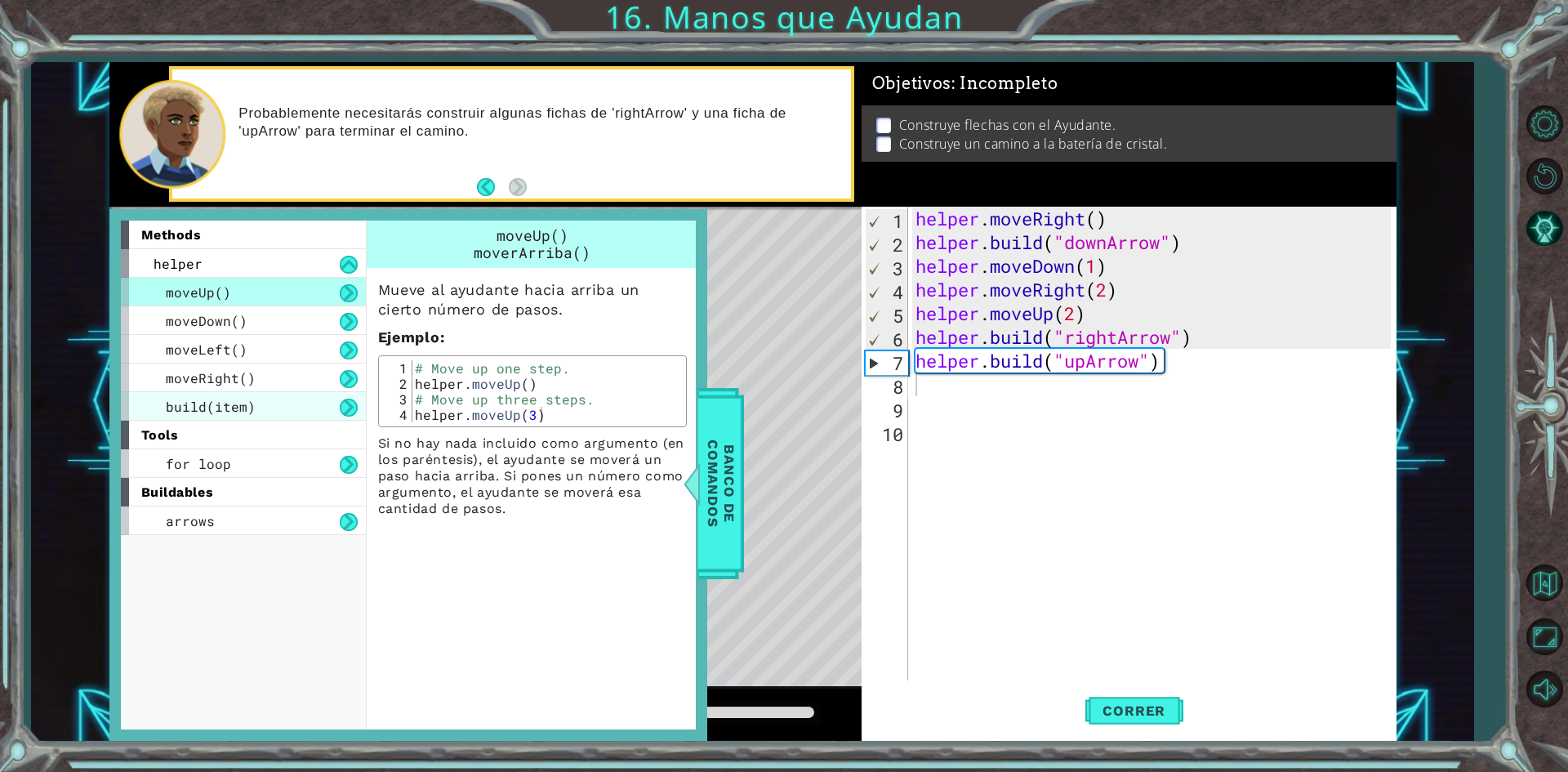
click at [232, 420] on div "build(item)" at bounding box center [243, 406] width 245 height 29
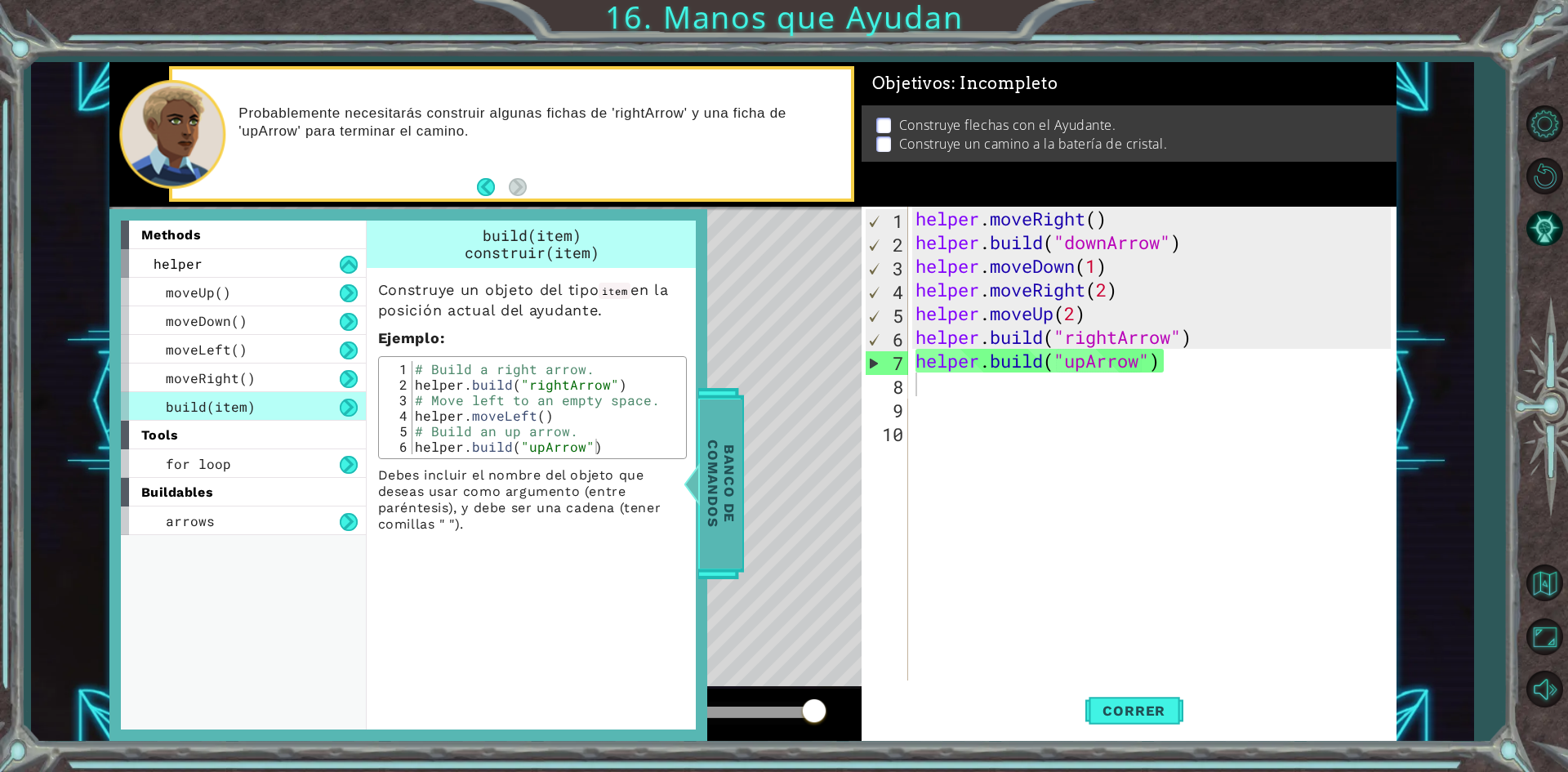
click at [721, 485] on span "Banco de comandos" at bounding box center [721, 483] width 42 height 169
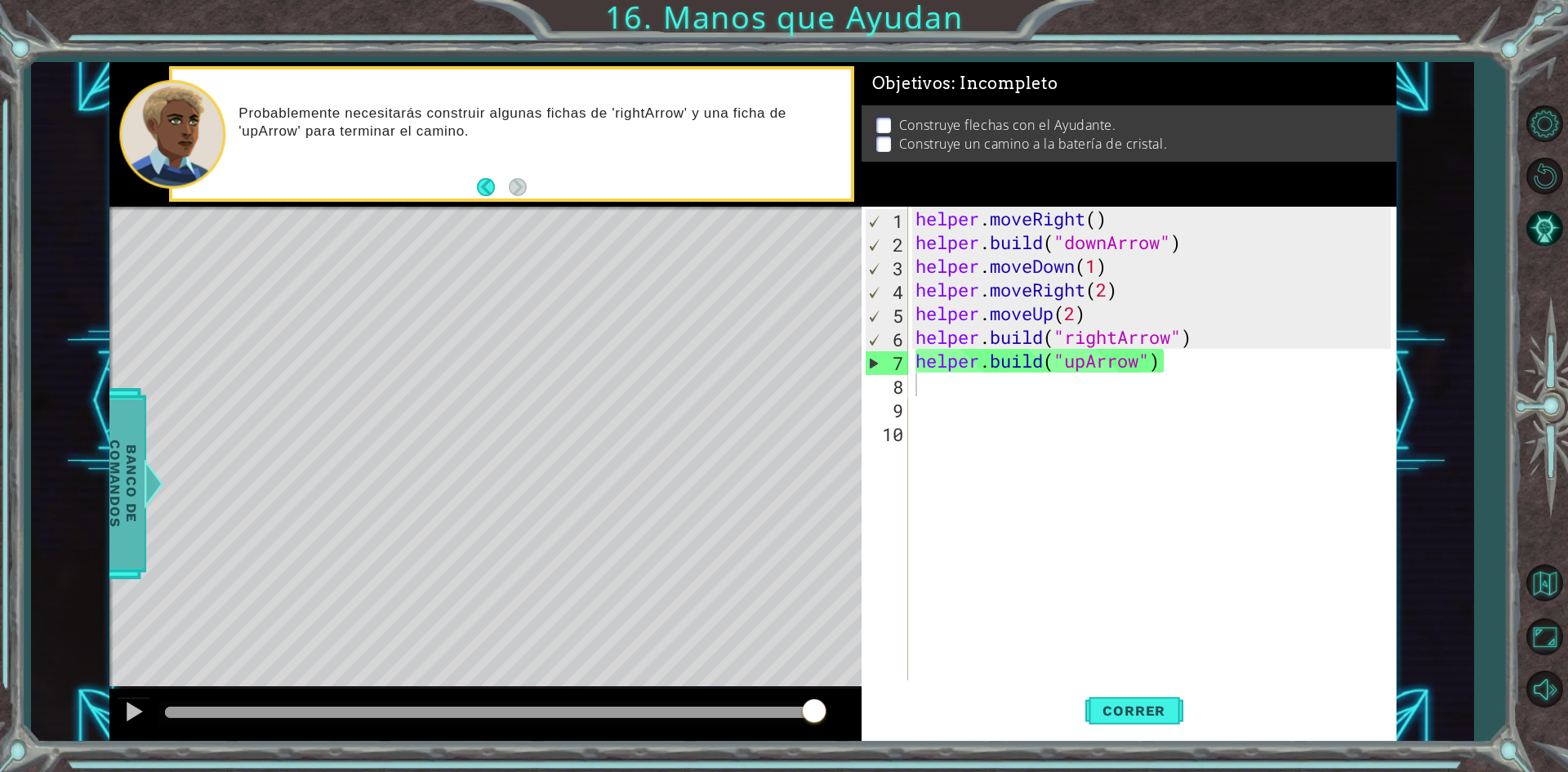
click at [120, 457] on span "Banco de comandos" at bounding box center [123, 483] width 42 height 169
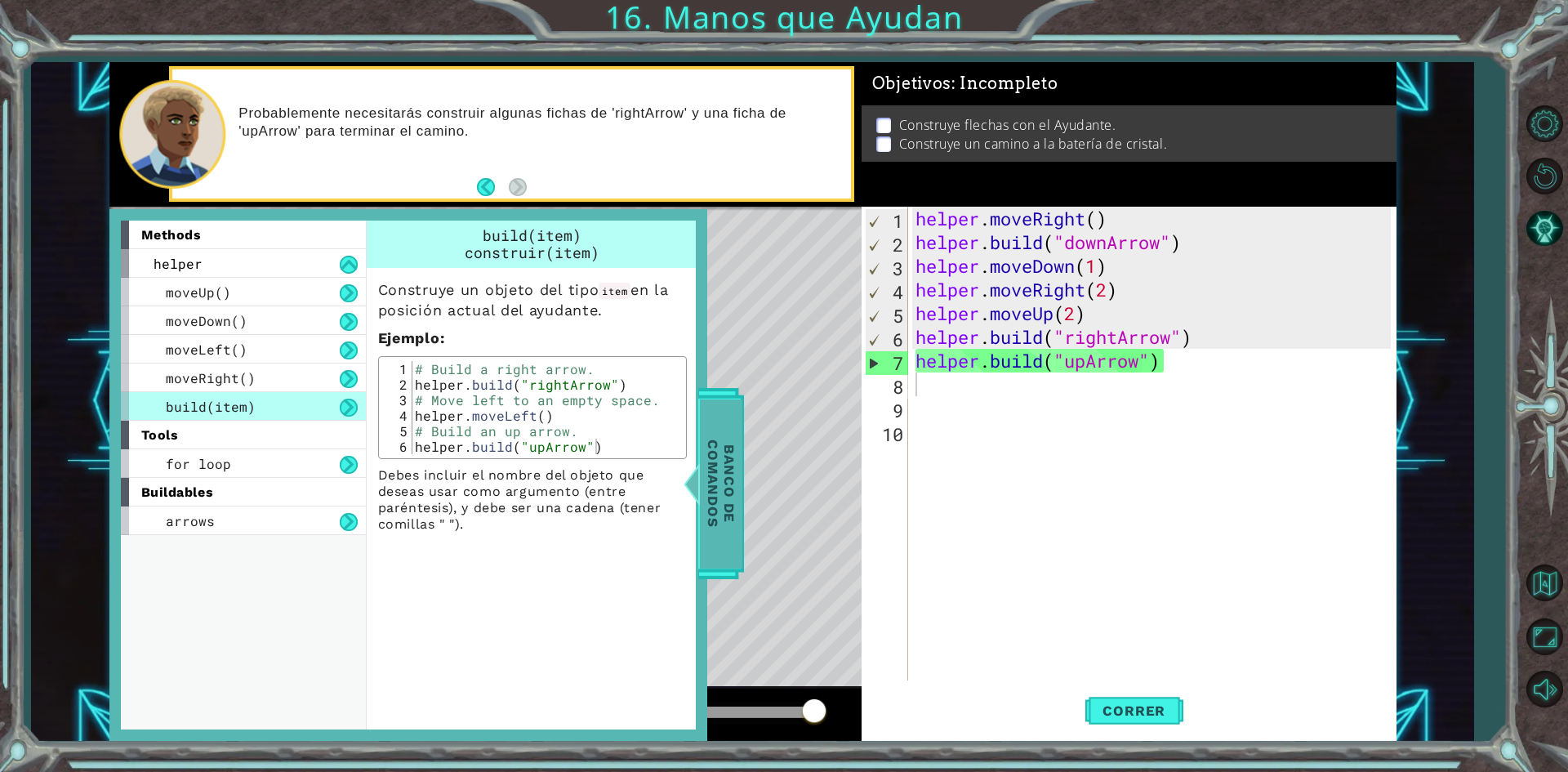
click at [734, 483] on span "Banco de comandos" at bounding box center [721, 483] width 42 height 169
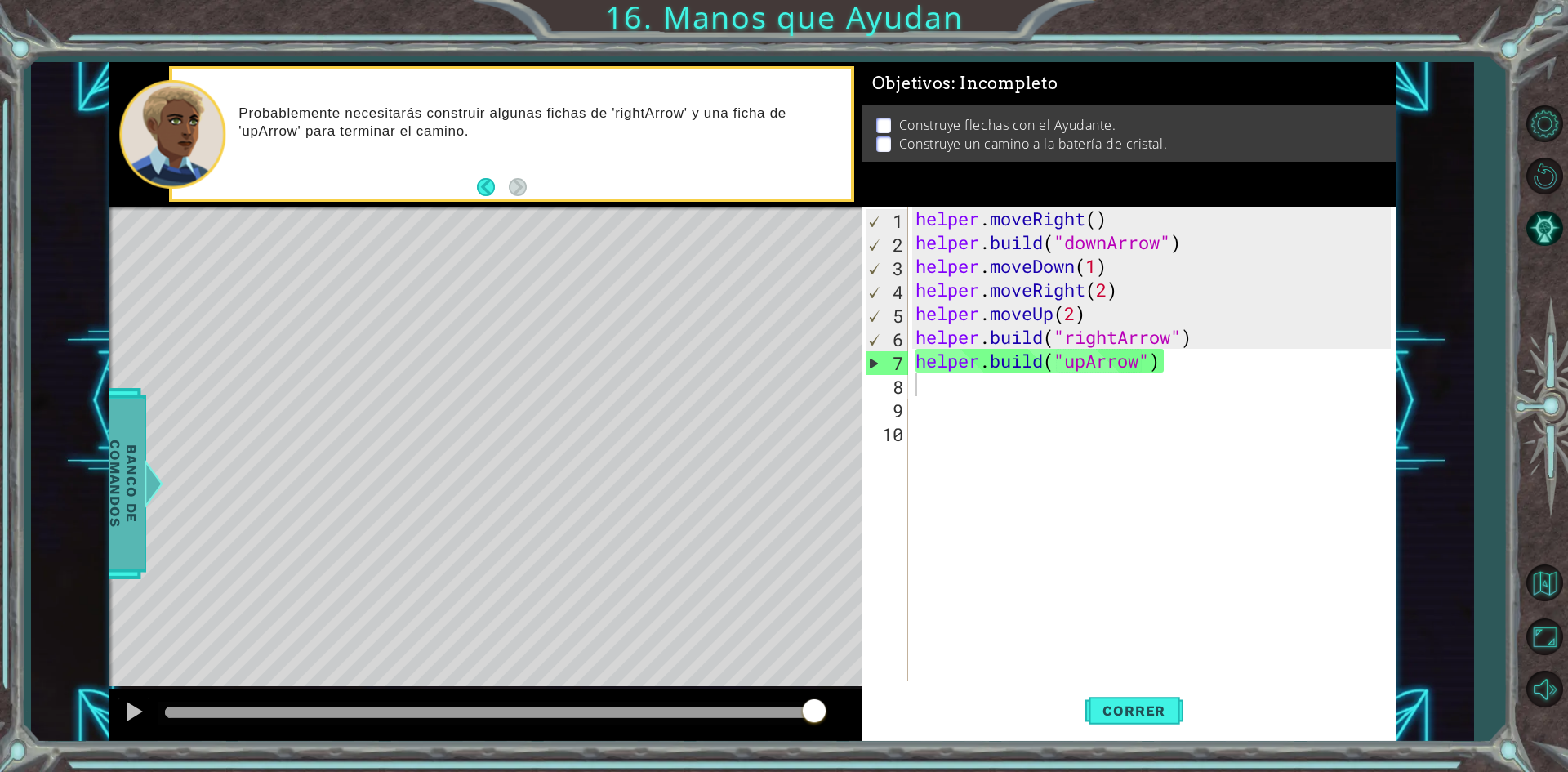
click at [124, 410] on span "Banco de comandos" at bounding box center [123, 483] width 42 height 169
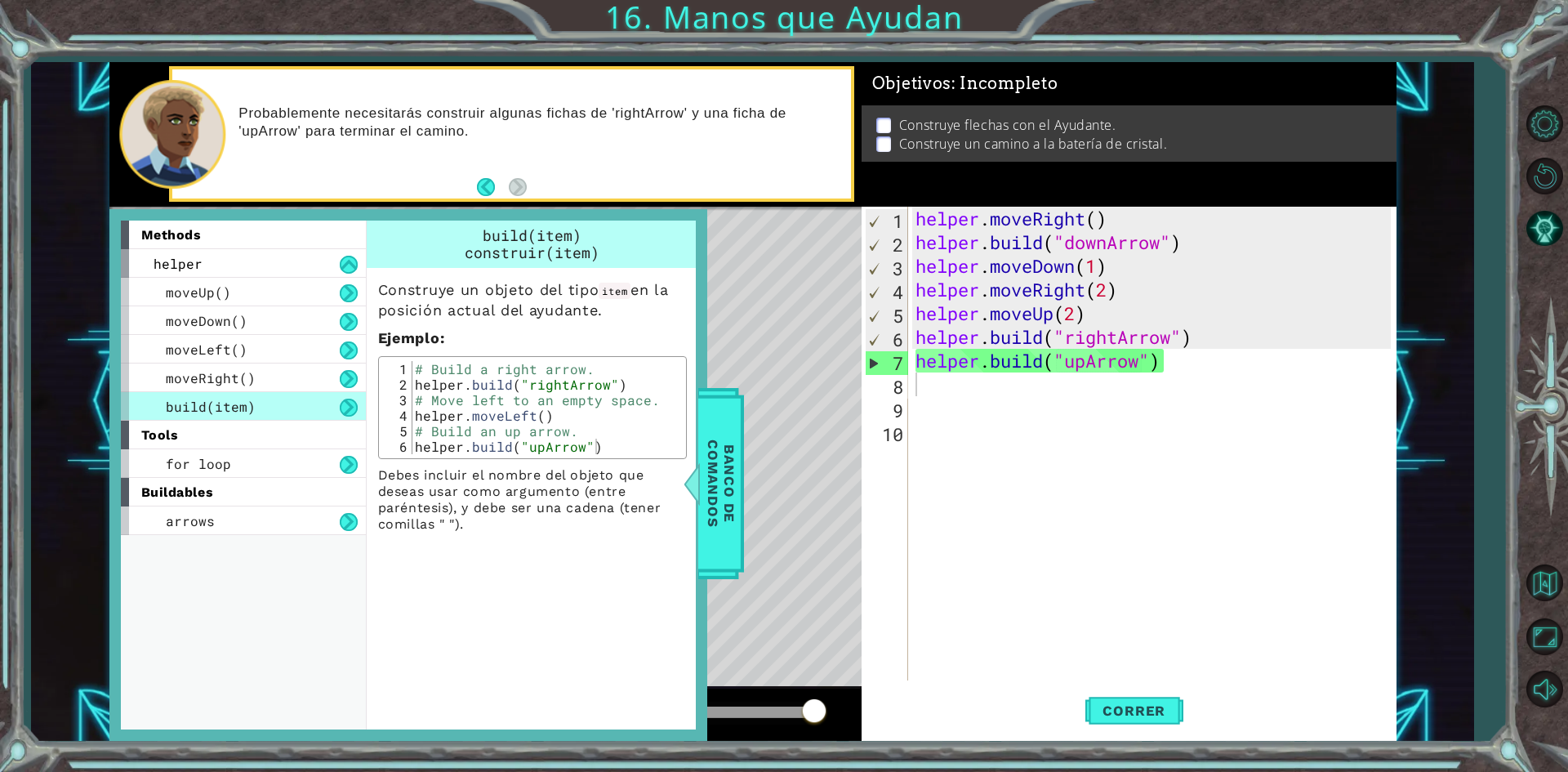
type textarea "[DOMAIN_NAME]("rightArrow")"
drag, startPoint x: 1047, startPoint y: 337, endPoint x: 993, endPoint y: 346, distance: 54.7
click at [993, 346] on div "helper . moveRight ( ) helper . build ( "downArrow" ) helper . moveDown ( 1 ) h…" at bounding box center [1156, 467] width 487 height 521
click at [1117, 339] on div "helper . moveRight ( ) helper . build ( "downArrow" ) helper . moveDown ( 1 ) h…" at bounding box center [1156, 467] width 487 height 521
drag, startPoint x: 1117, startPoint y: 339, endPoint x: 1109, endPoint y: 334, distance: 9.4
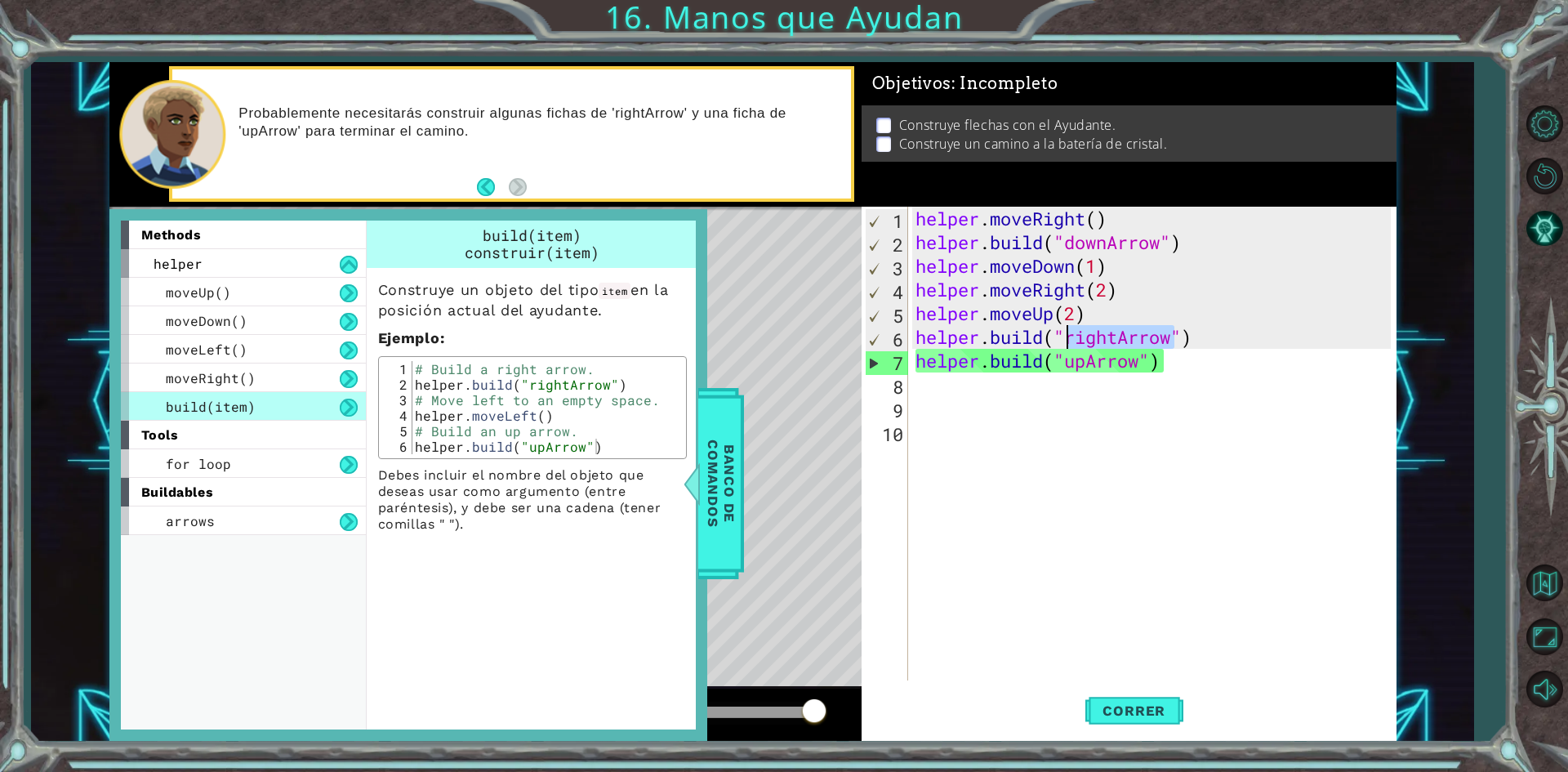
click at [1106, 336] on div "helper . moveRight ( ) helper . build ( "downArrow" ) helper . moveDown ( 1 ) h…" at bounding box center [1156, 467] width 487 height 521
click at [1122, 339] on div "helper . moveRight ( ) helper . build ( "downArrow" ) helper . moveDown ( 1 ) h…" at bounding box center [1152, 443] width 479 height 474
click at [1160, 471] on div "helper . moveRight ( ) helper . build ( "downArrow" ) helper . moveDown ( 1 ) h…" at bounding box center [1156, 467] width 487 height 521
click at [1125, 691] on button "Correr" at bounding box center [1135, 711] width 98 height 53
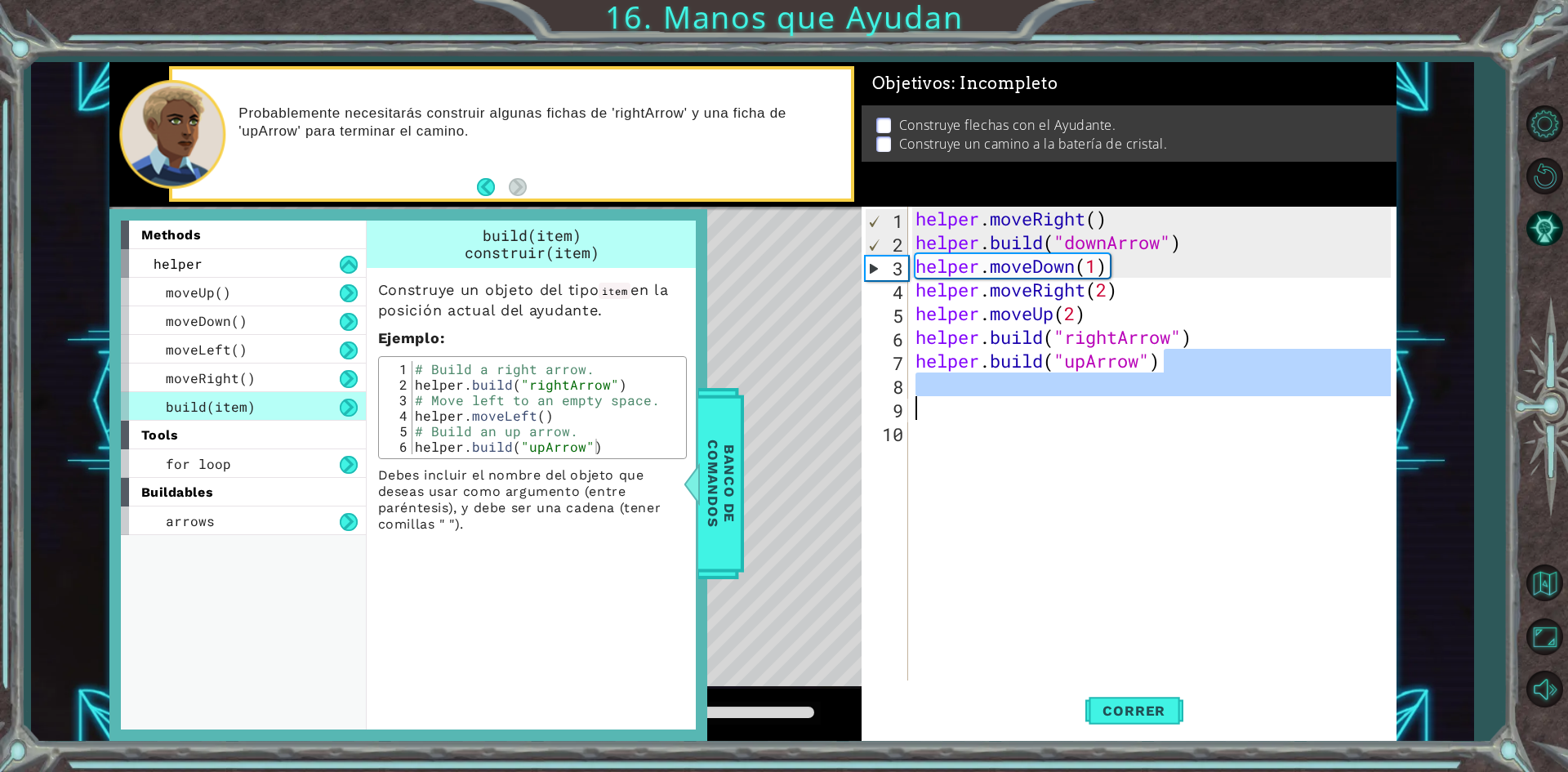
drag, startPoint x: 1197, startPoint y: 349, endPoint x: 1239, endPoint y: 394, distance: 61.6
click at [1241, 399] on div "helper . moveRight ( ) helper . build ( "downArrow" ) helper . moveDown ( 1 ) h…" at bounding box center [1156, 467] width 487 height 521
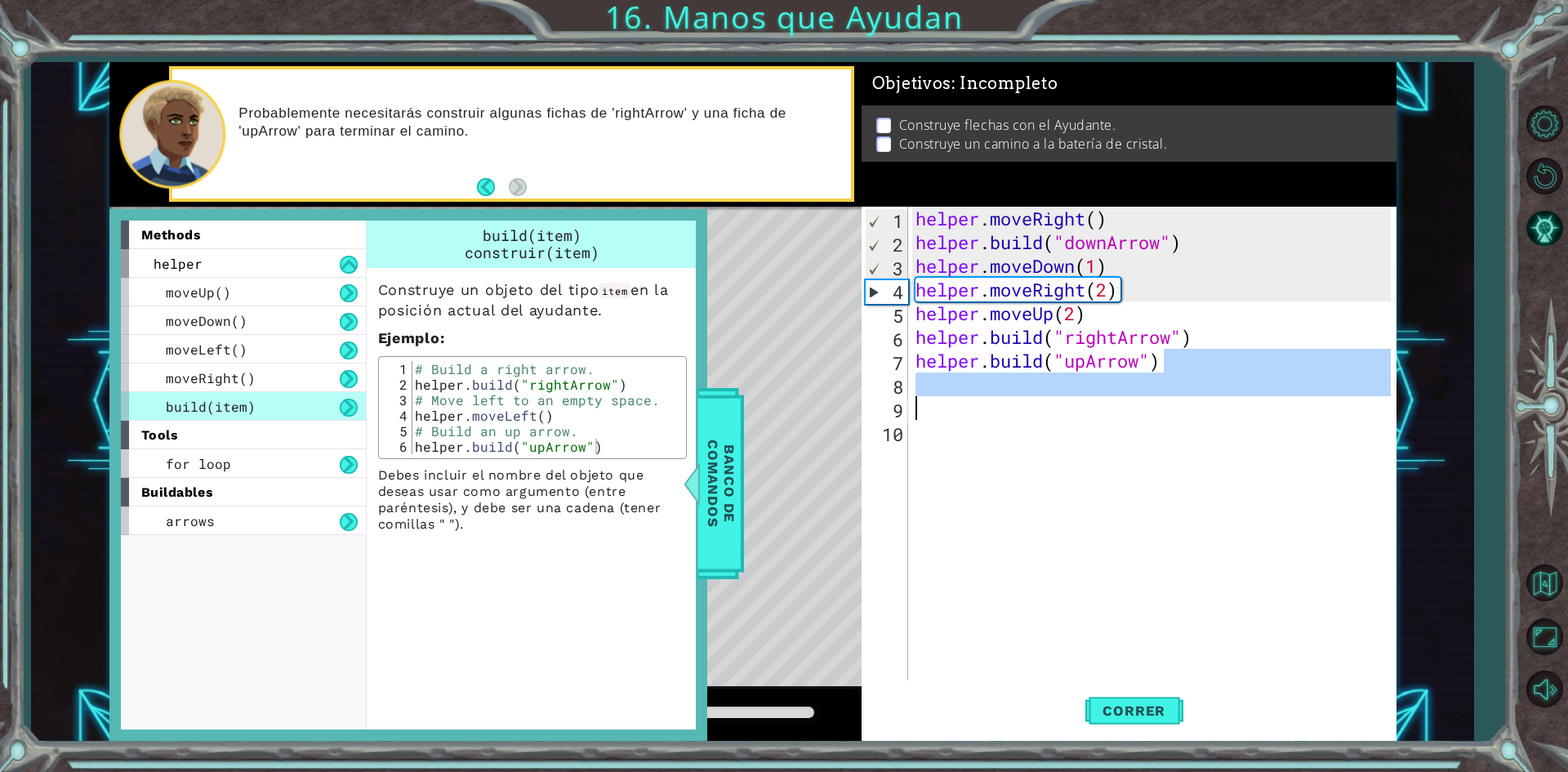
drag, startPoint x: 1180, startPoint y: 374, endPoint x: 1182, endPoint y: 366, distance: 8.2
click at [1181, 372] on div "helper . moveRight ( ) helper . build ( "downArrow" ) helper . moveDown ( 1 ) h…" at bounding box center [1152, 443] width 479 height 474
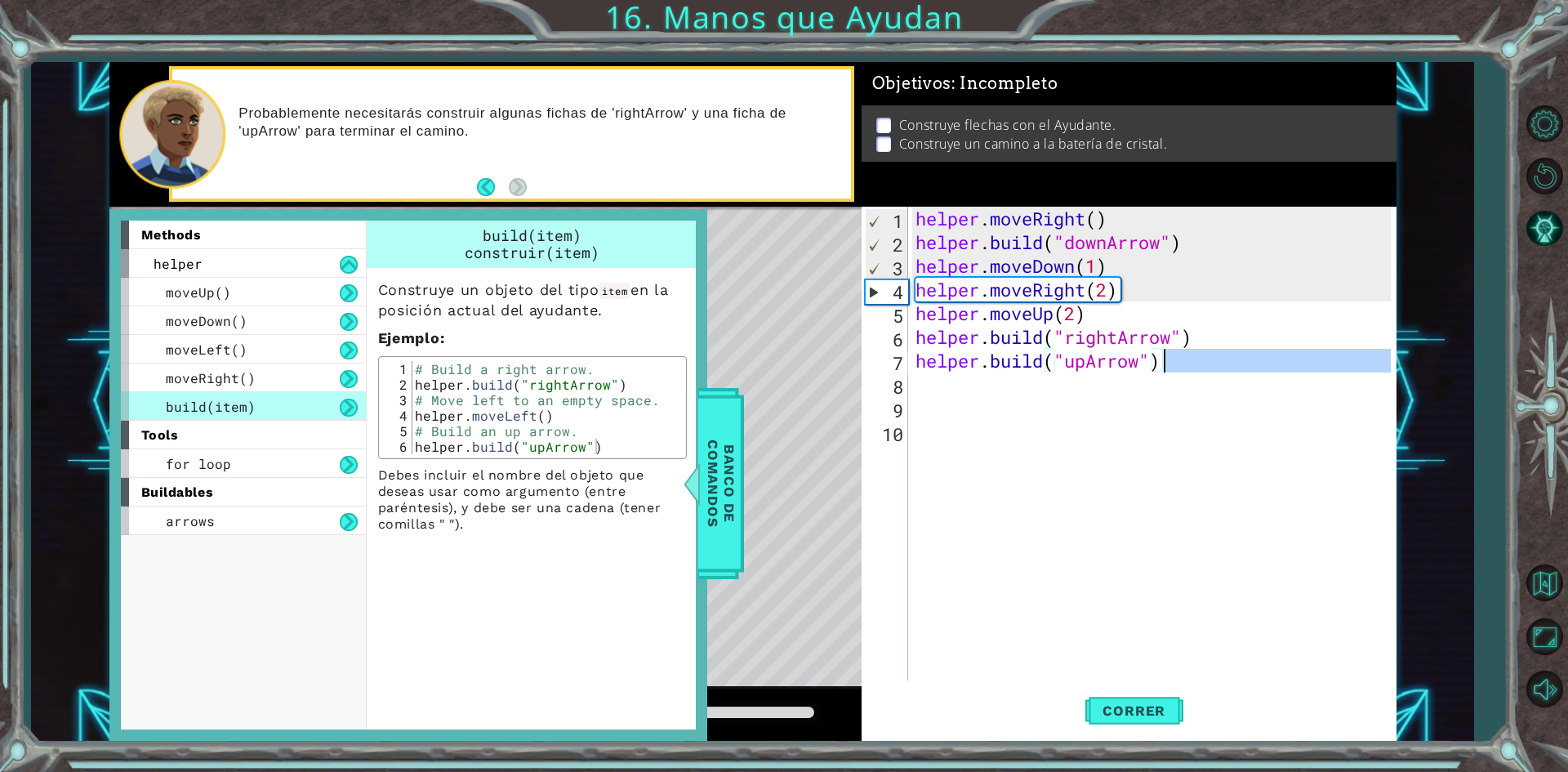
click at [1182, 363] on div "helper . moveRight ( ) helper . build ( "downArrow" ) helper . moveDown ( 1 ) h…" at bounding box center [1152, 443] width 479 height 474
click at [1203, 345] on div "helper . moveRight ( ) helper . build ( "downArrow" ) helper . moveDown ( 1 ) h…" at bounding box center [1156, 467] width 487 height 521
type textarea "[DOMAIN_NAME]("rightArrow")"
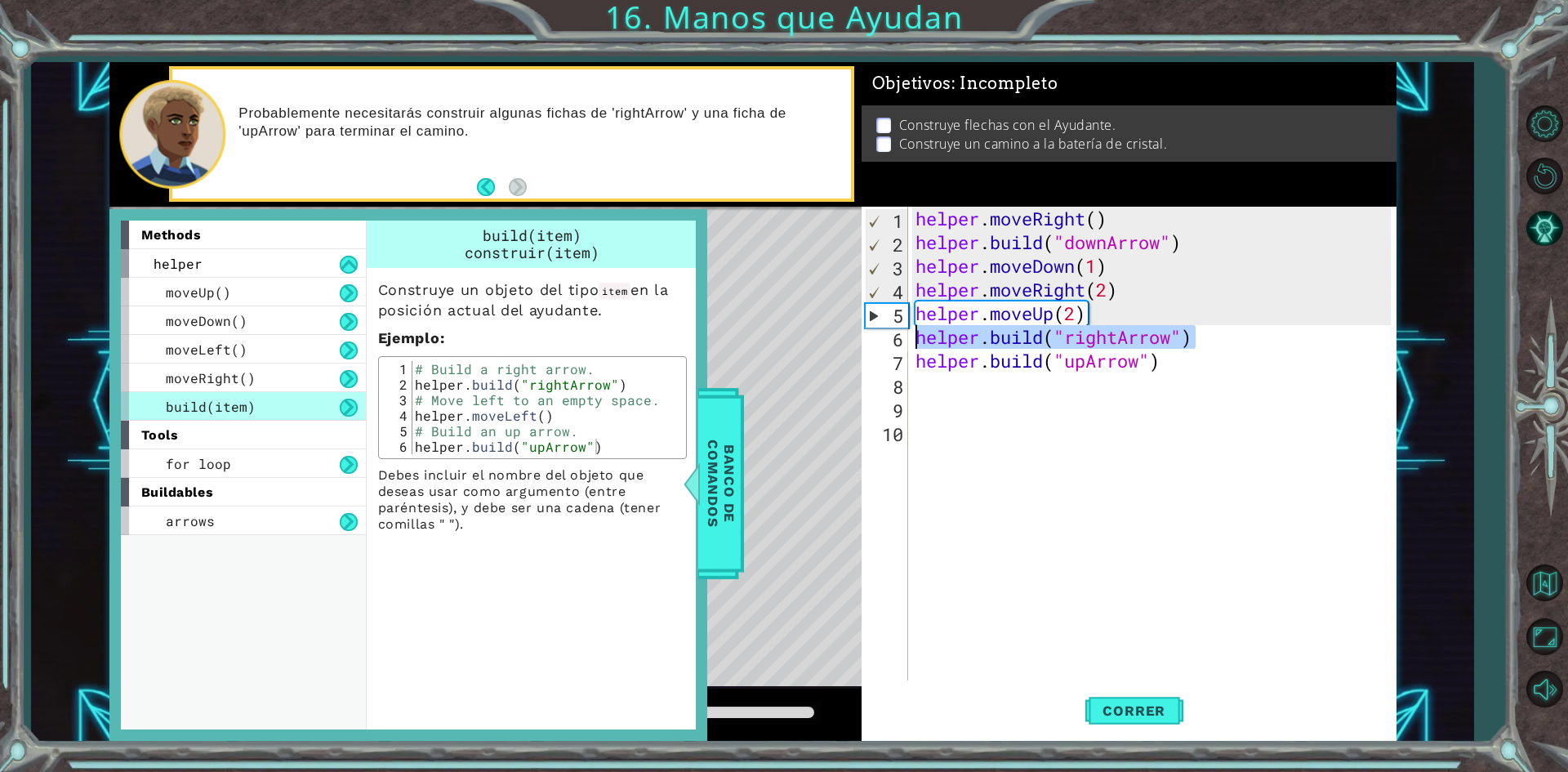
drag, startPoint x: 1203, startPoint y: 345, endPoint x: 913, endPoint y: 336, distance: 290.1
click at [913, 336] on div "helper . moveRight ( ) helper . build ( "downArrow" ) helper . moveDown ( 1 ) h…" at bounding box center [1156, 467] width 487 height 521
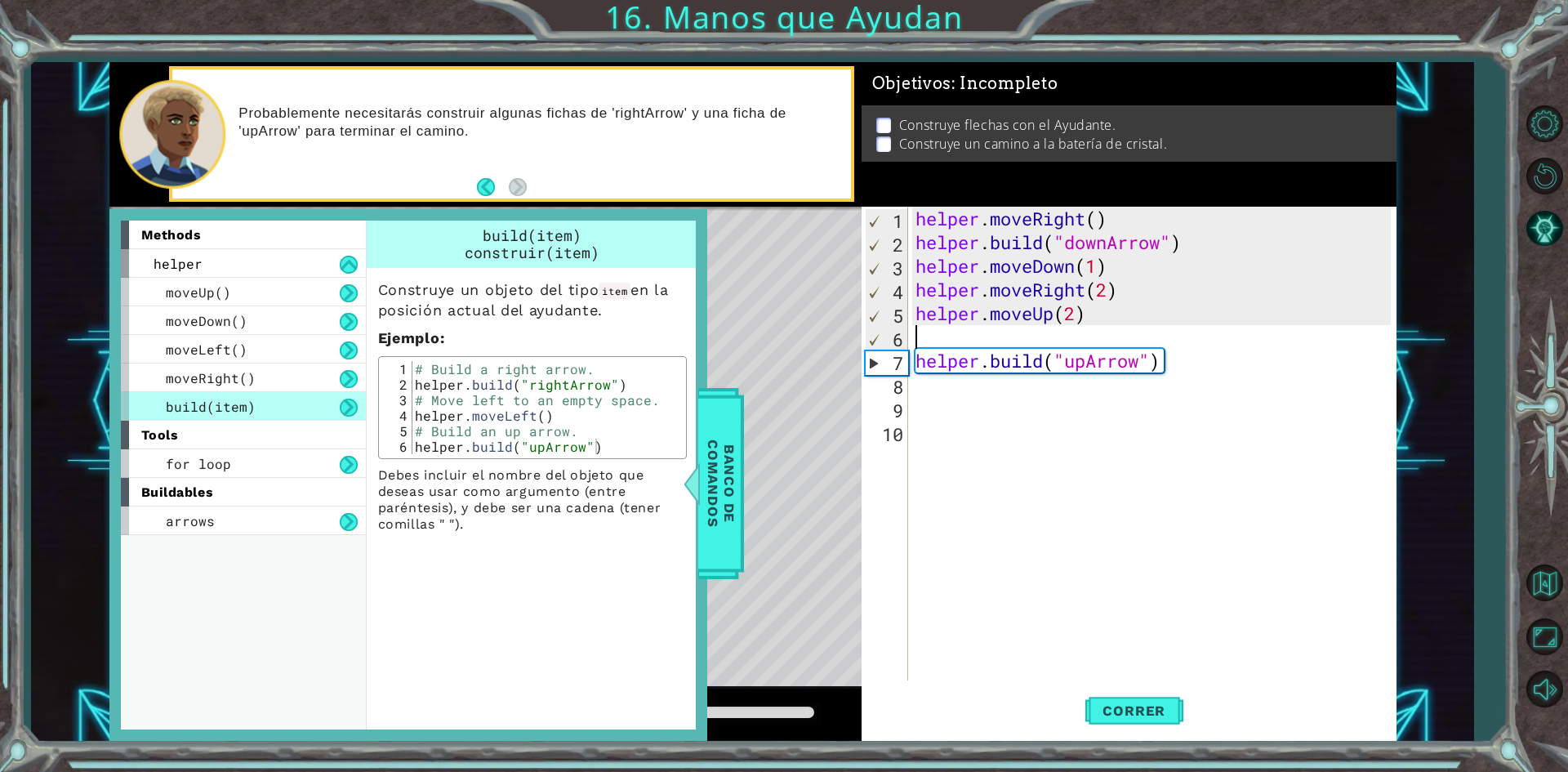
click at [1296, 353] on div "helper . moveRight ( ) helper . build ( "downArrow" ) helper . moveDown ( 1 ) h…" at bounding box center [1156, 467] width 487 height 521
type textarea "[DOMAIN_NAME]("upArrow")"
click at [1125, 713] on span "Correr" at bounding box center [1135, 711] width 96 height 17
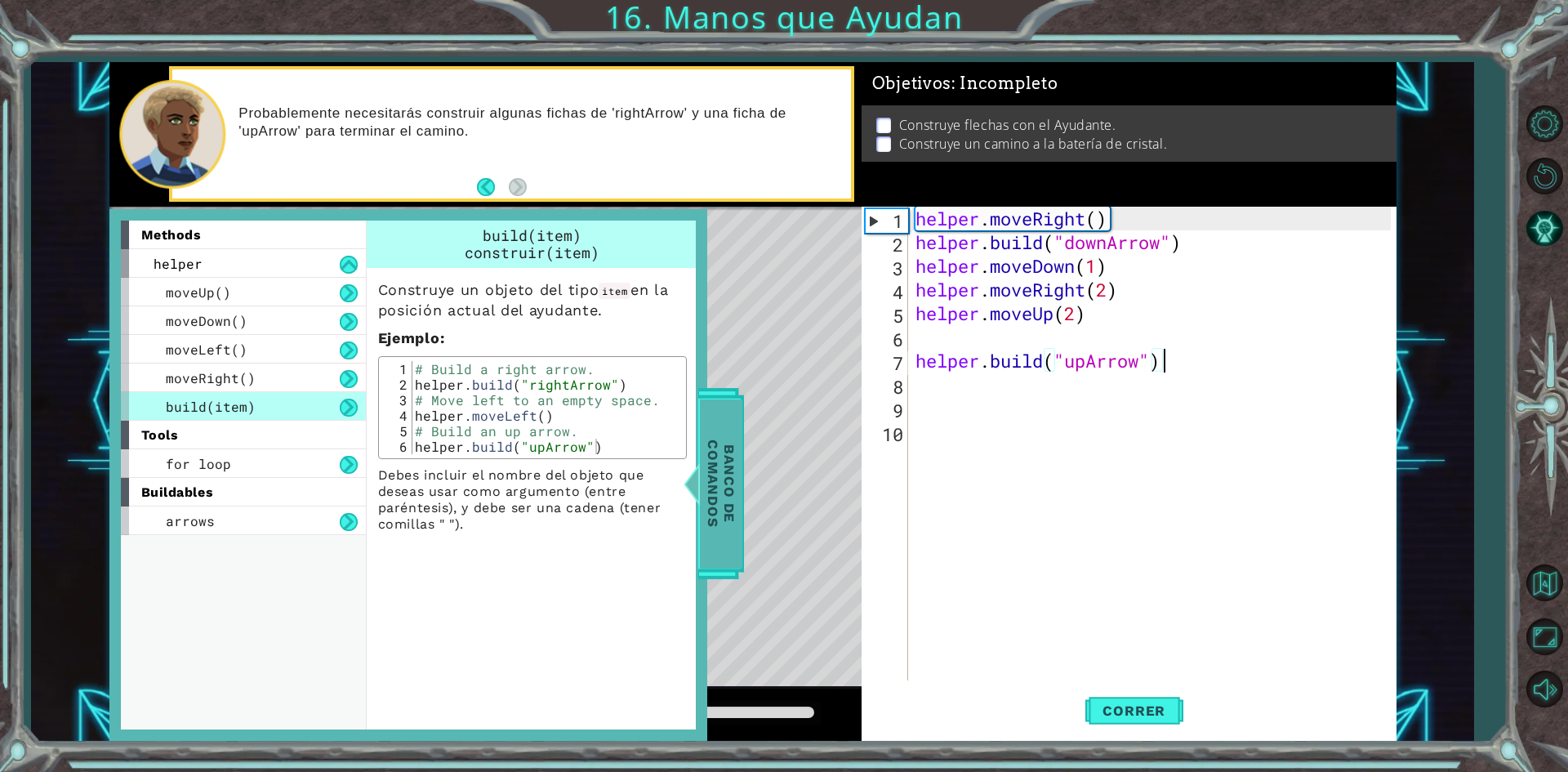
click at [733, 530] on span "Banco de comandos" at bounding box center [721, 483] width 42 height 169
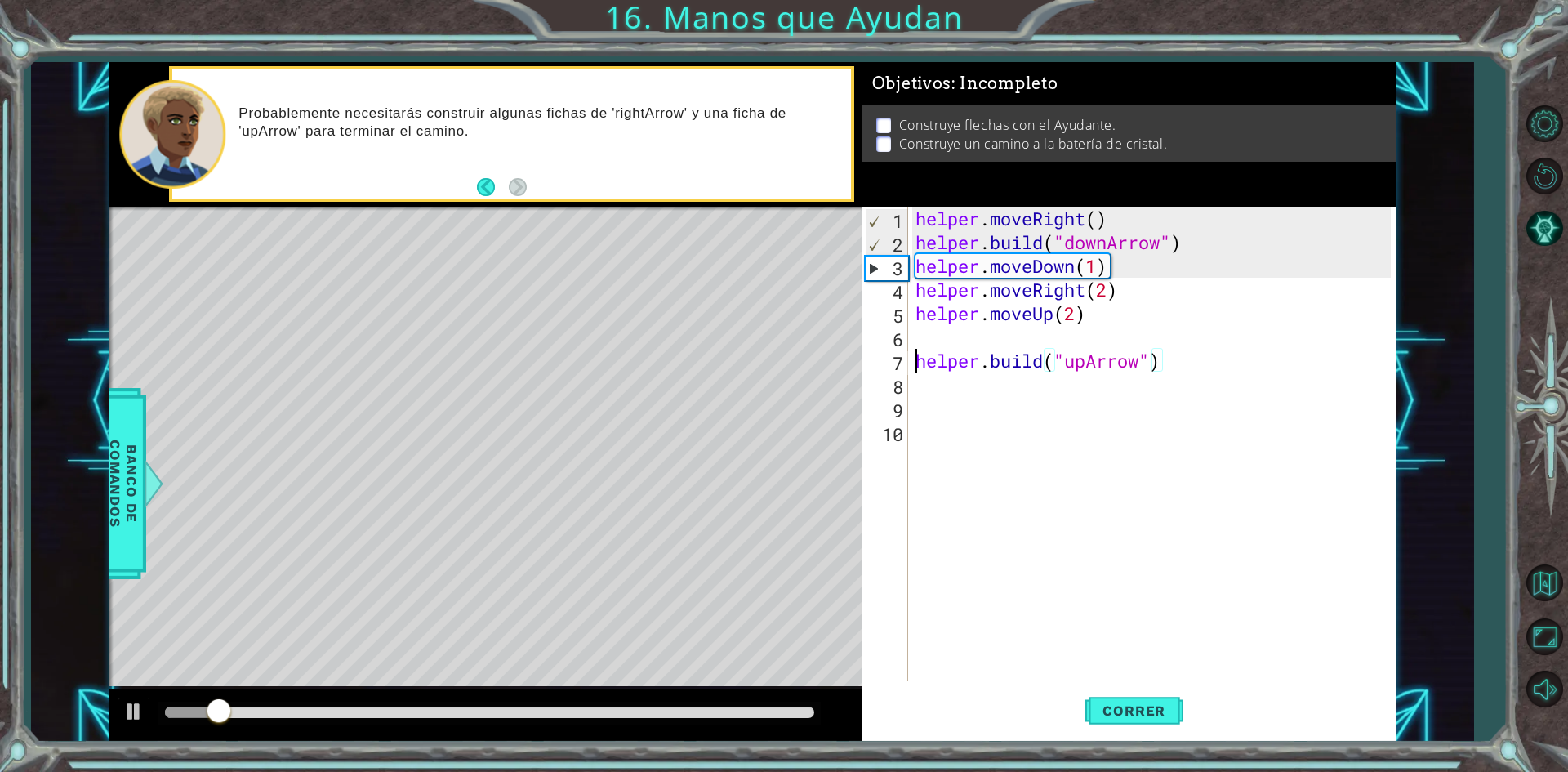
click at [912, 360] on div "helper . moveRight ( ) helper . build ( "downArrow" ) helper . moveDown ( 1 ) h…" at bounding box center [1156, 467] width 487 height 521
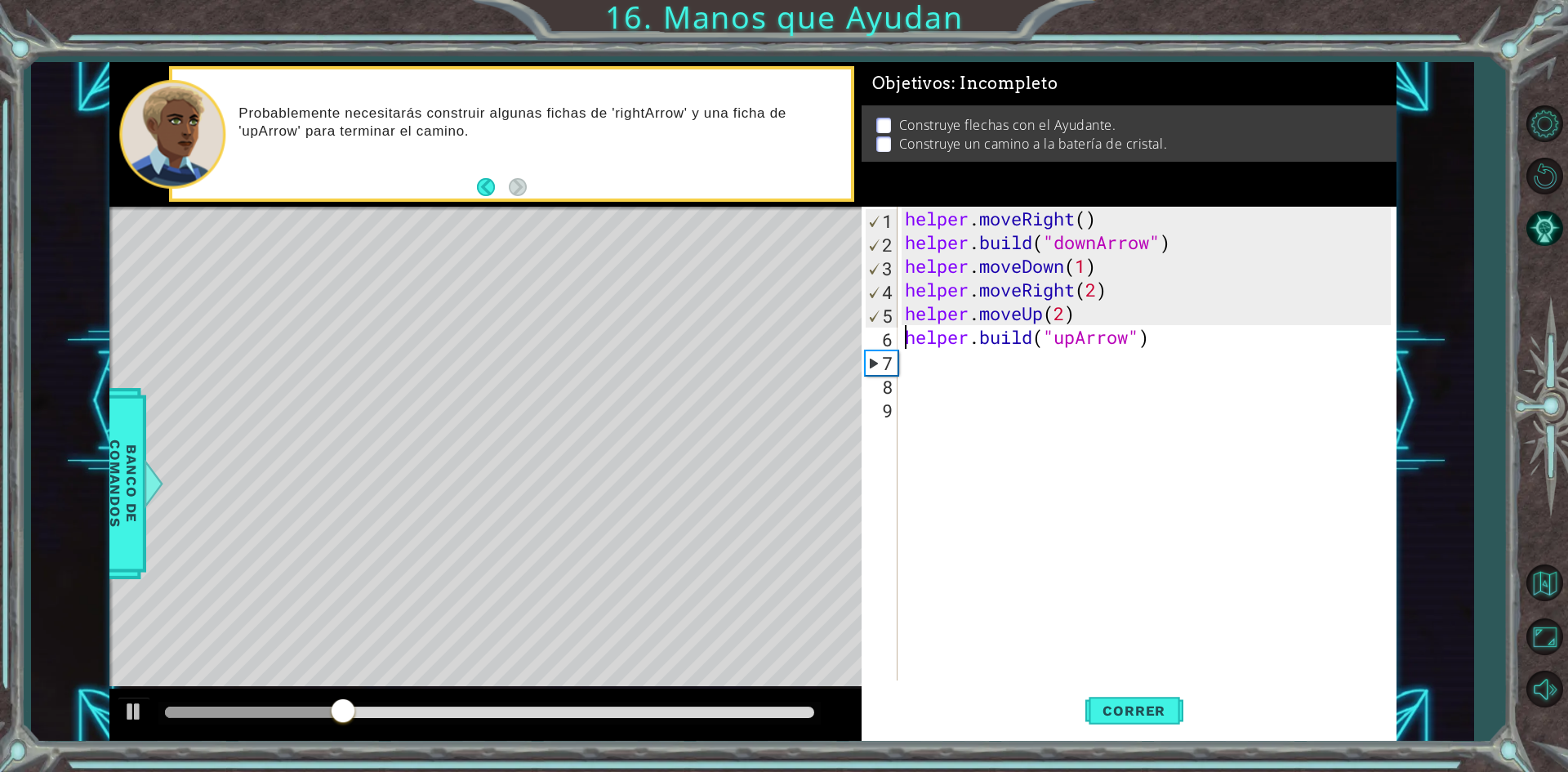
click at [1214, 433] on div "helper . moveRight ( ) helper . build ( "downArrow" ) helper . moveDown ( 1 ) h…" at bounding box center [1150, 467] width 497 height 521
click at [1220, 339] on div "helper . moveRight ( ) helper . build ( "downArrow" ) helper . moveDown ( 1 ) h…" at bounding box center [1150, 467] width 497 height 521
type textarea "[DOMAIN_NAME]("upArrow")"
click at [923, 653] on div "helper . moveRight ( ) helper . build ( "downArrow" ) helper . moveDown ( 1 ) h…" at bounding box center [1150, 467] width 497 height 521
click at [1101, 717] on span "Correr" at bounding box center [1135, 711] width 96 height 17
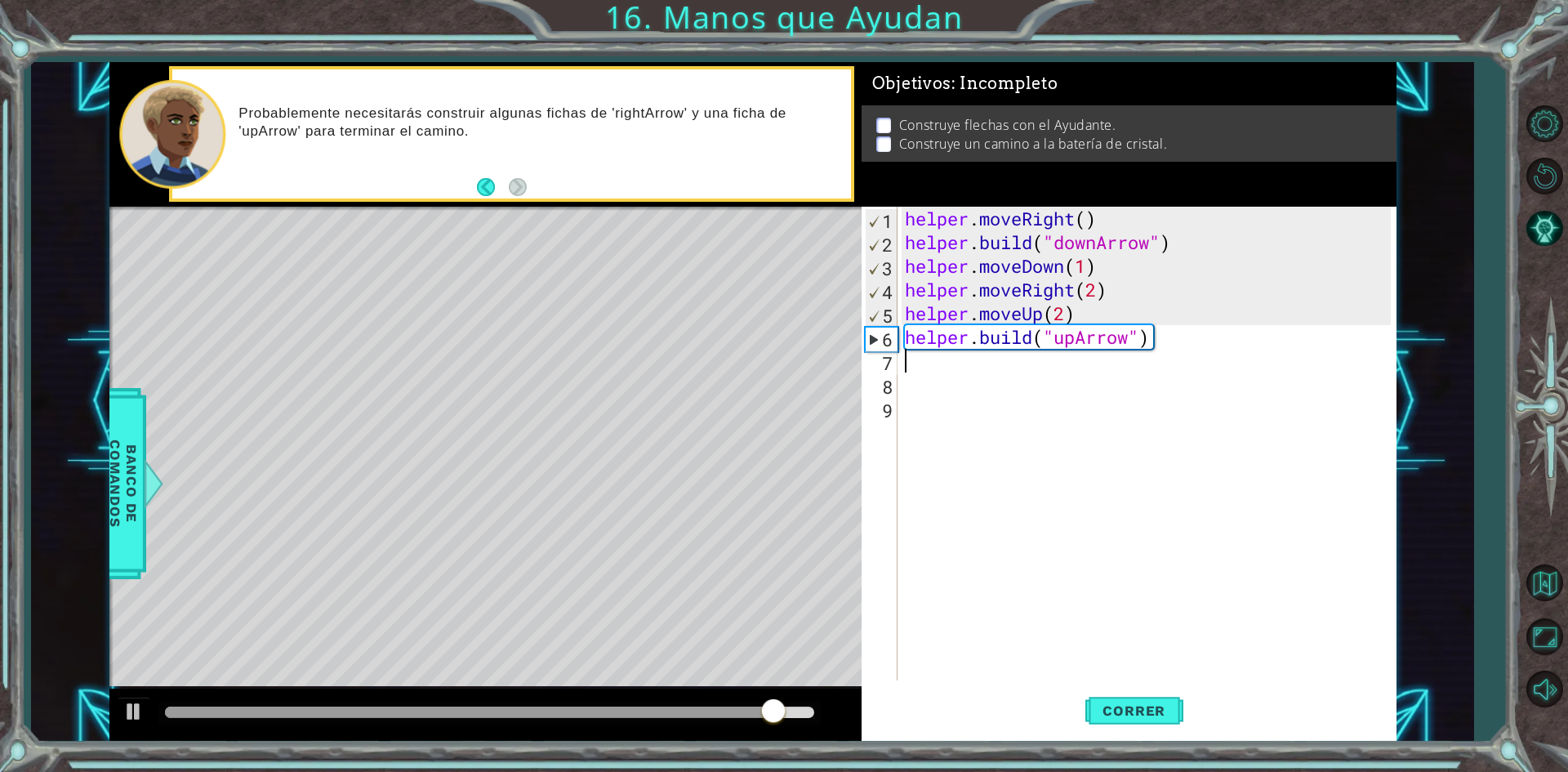
type textarea "[DOMAIN_NAME]("upArrow")"
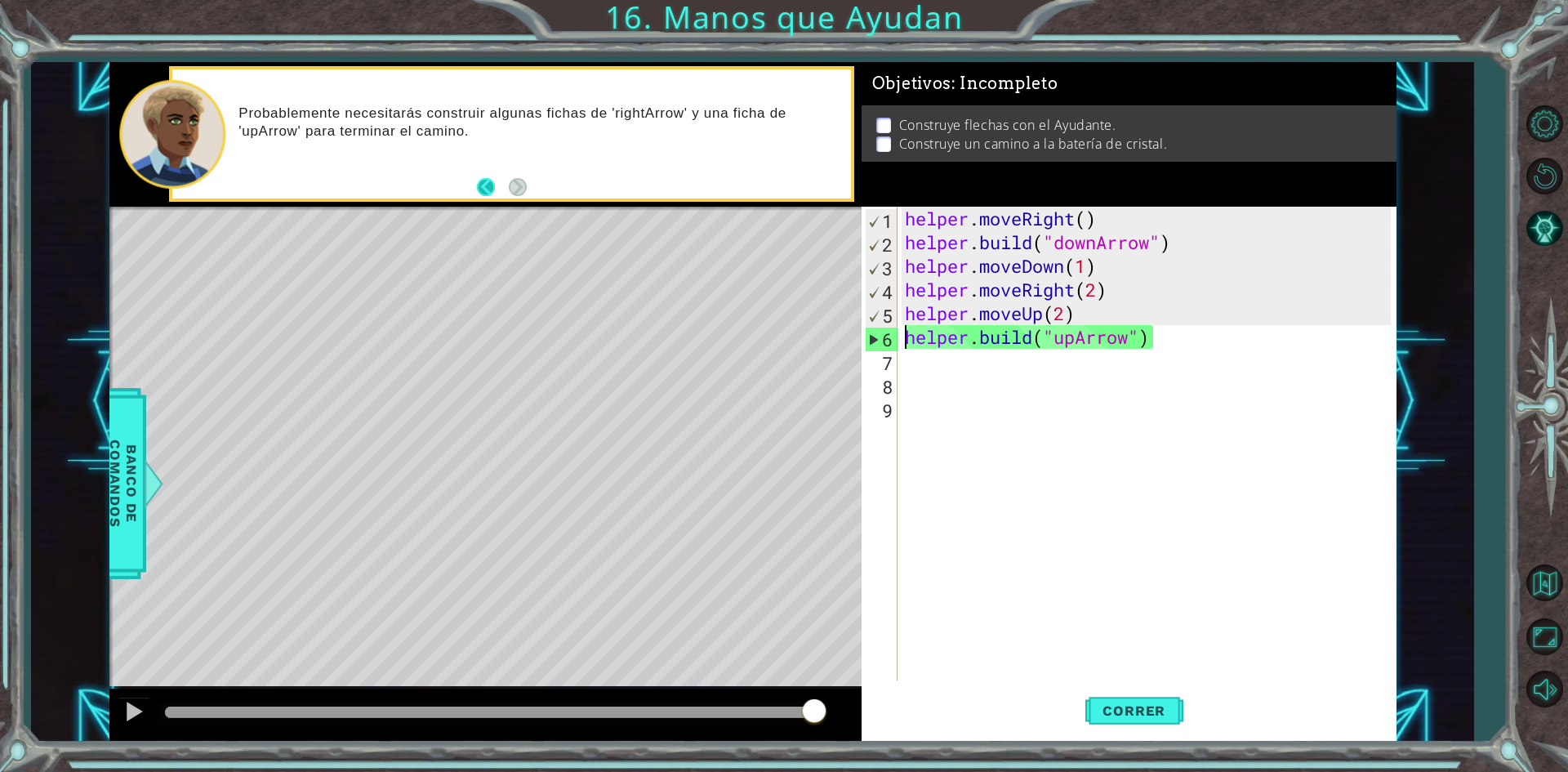
click at [485, 178] on button "Back" at bounding box center [493, 187] width 32 height 18
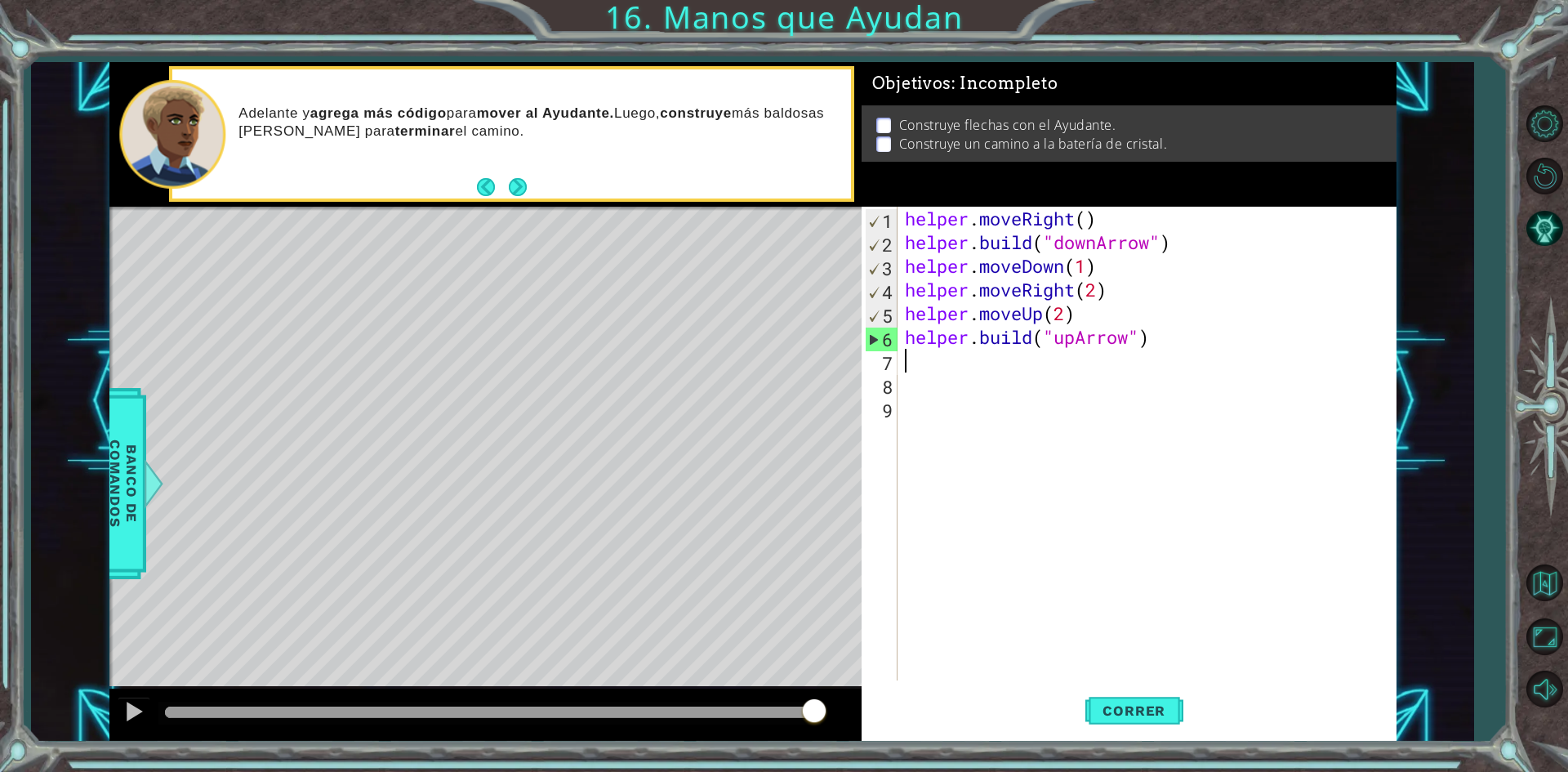
click at [926, 366] on div "helper . moveRight ( ) helper . build ( "downArrow" ) helper . moveDown ( 1 ) h…" at bounding box center [1150, 467] width 497 height 521
click at [1124, 275] on div "helper . moveRight ( ) helper . build ( "downArrow" ) helper . moveDown ( 1 ) h…" at bounding box center [1150, 467] width 497 height 521
type textarea "helper.moveDown(1)"
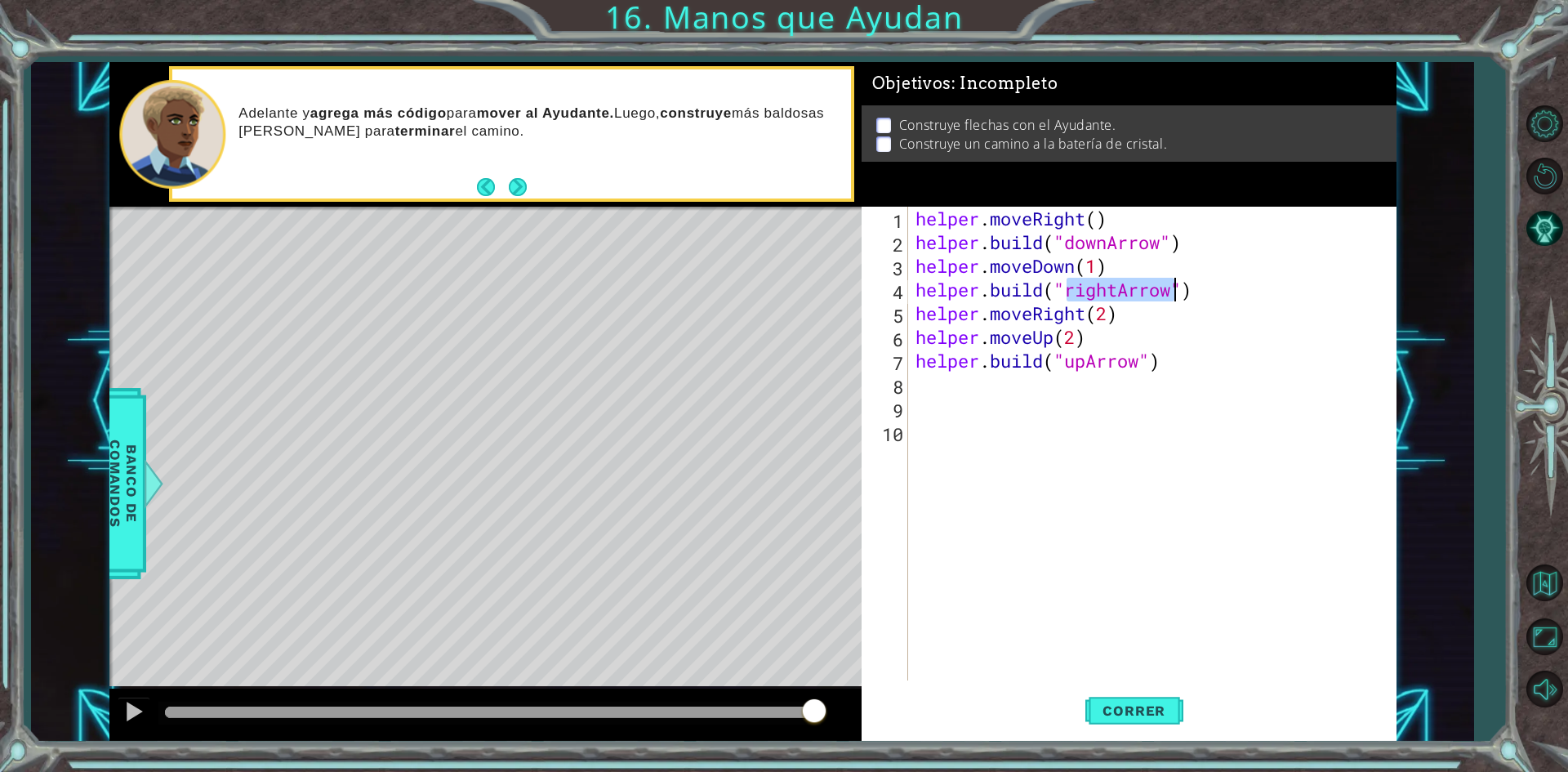
click at [1161, 315] on div "helper . moveRight ( ) helper . build ( "downArrow" ) helper . moveDown ( 1 ) h…" at bounding box center [1156, 467] width 487 height 521
type textarea "helper.moveRight(2)"
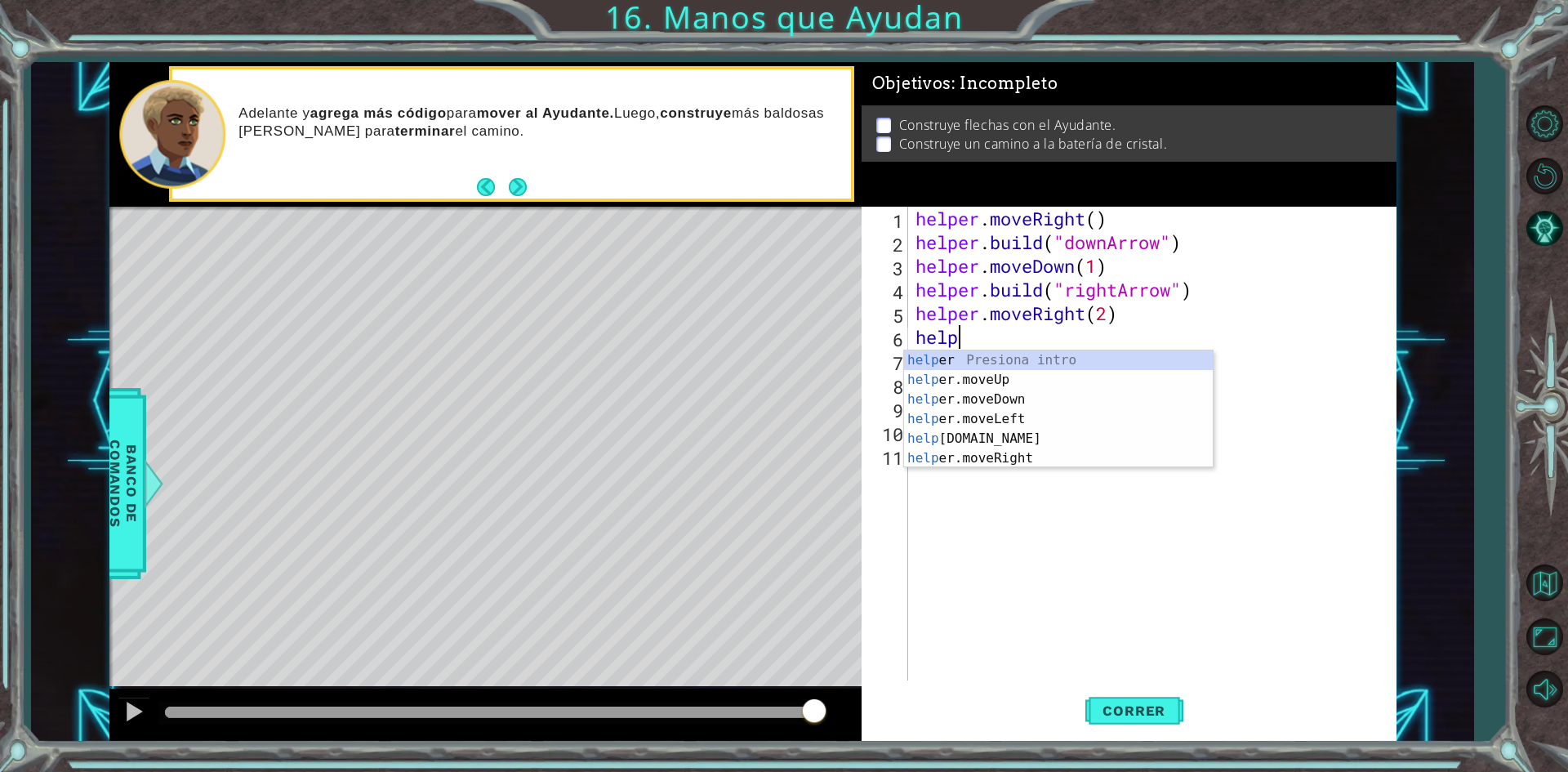
scroll to position [0, 2]
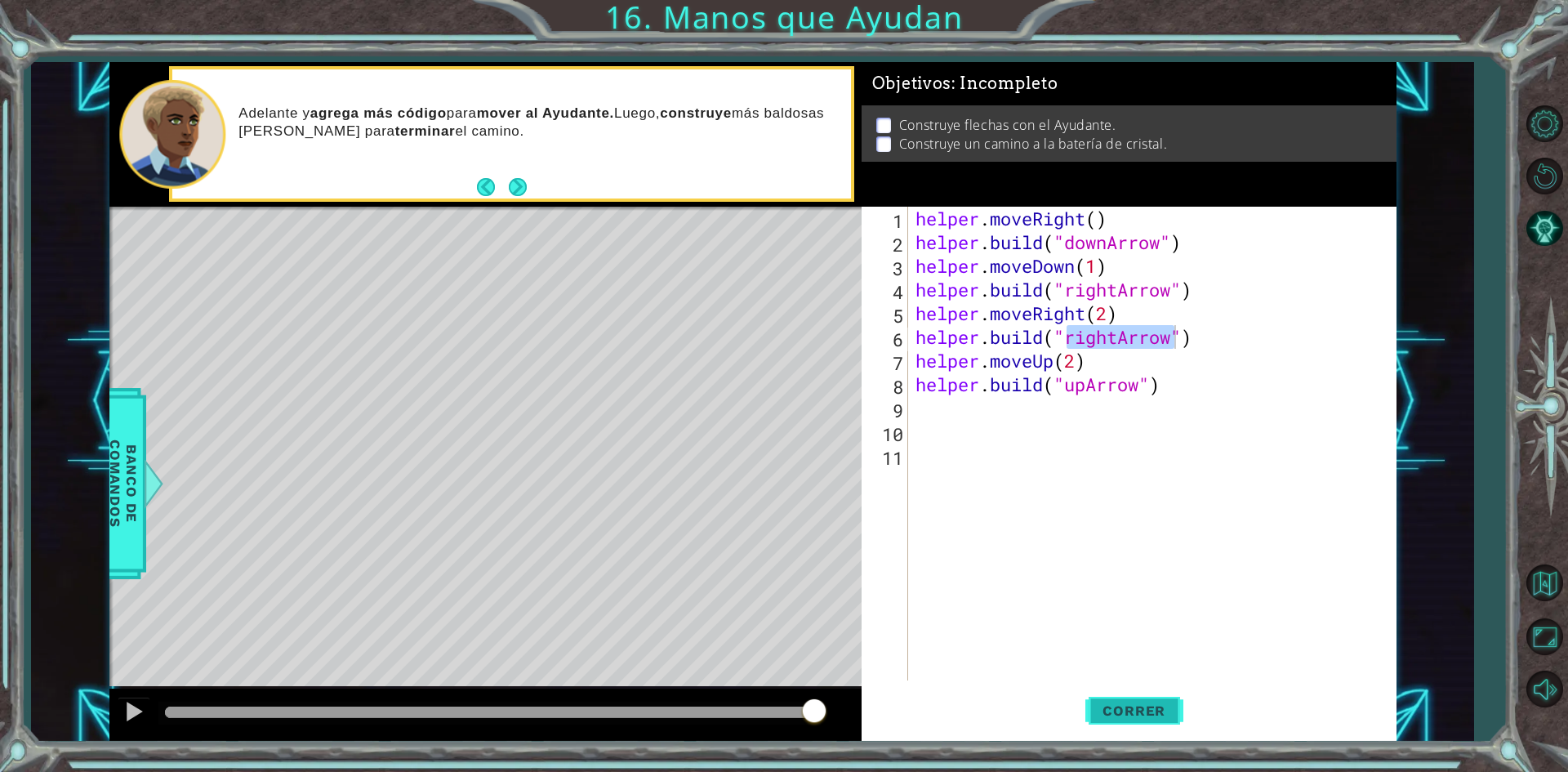
click at [1114, 699] on button "Correr" at bounding box center [1135, 711] width 98 height 53
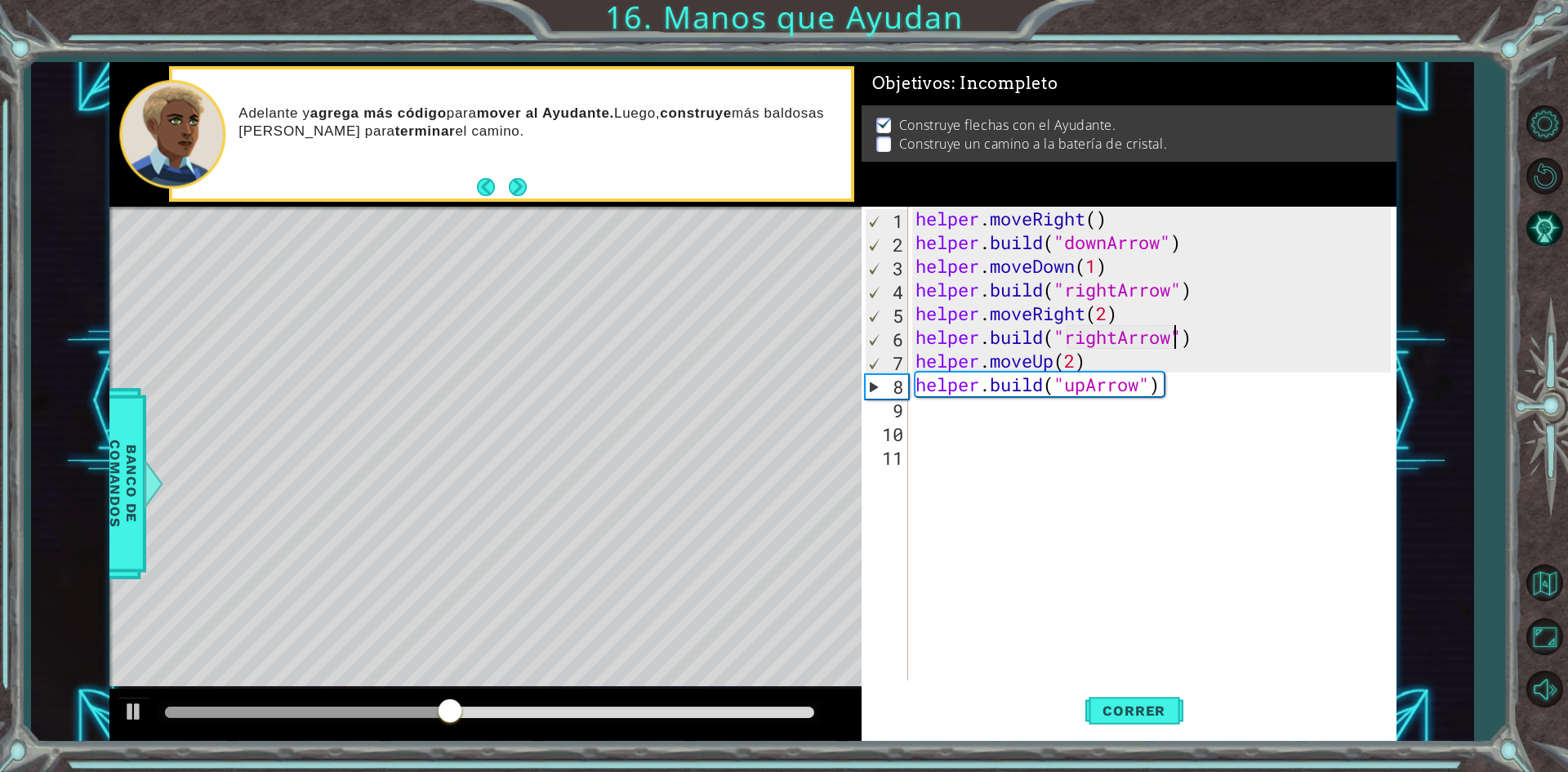
click at [1111, 318] on div "helper . moveRight ( ) helper . build ( "downArrow" ) helper . moveDown ( 1 ) h…" at bounding box center [1156, 467] width 487 height 521
click at [1200, 337] on div "helper . moveRight ( ) helper . build ( "downArrow" ) helper . moveDown ( 1 ) h…" at bounding box center [1156, 467] width 487 height 521
type textarea "[DOMAIN_NAME]("rightArrow")"
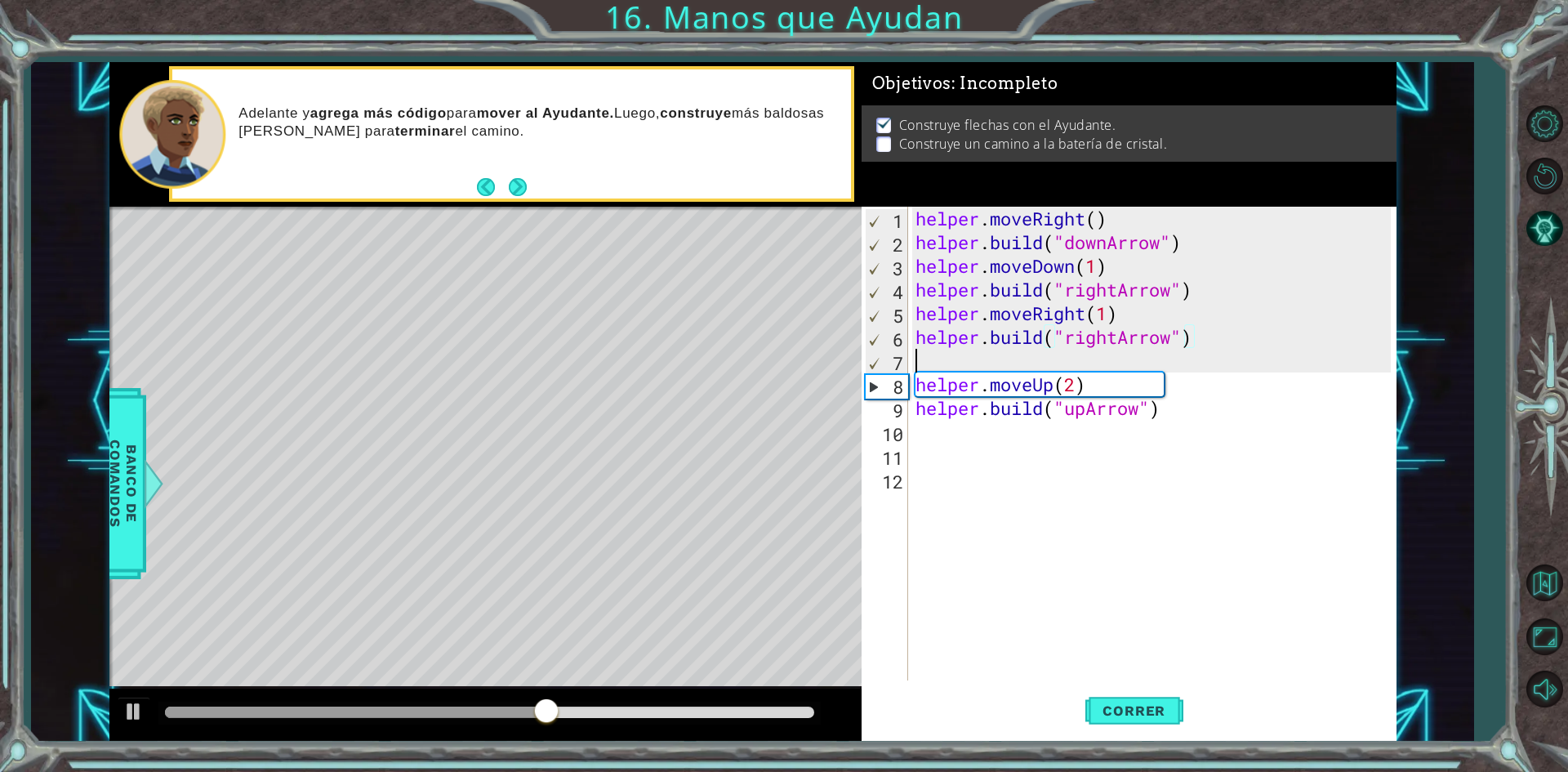
scroll to position [0, 0]
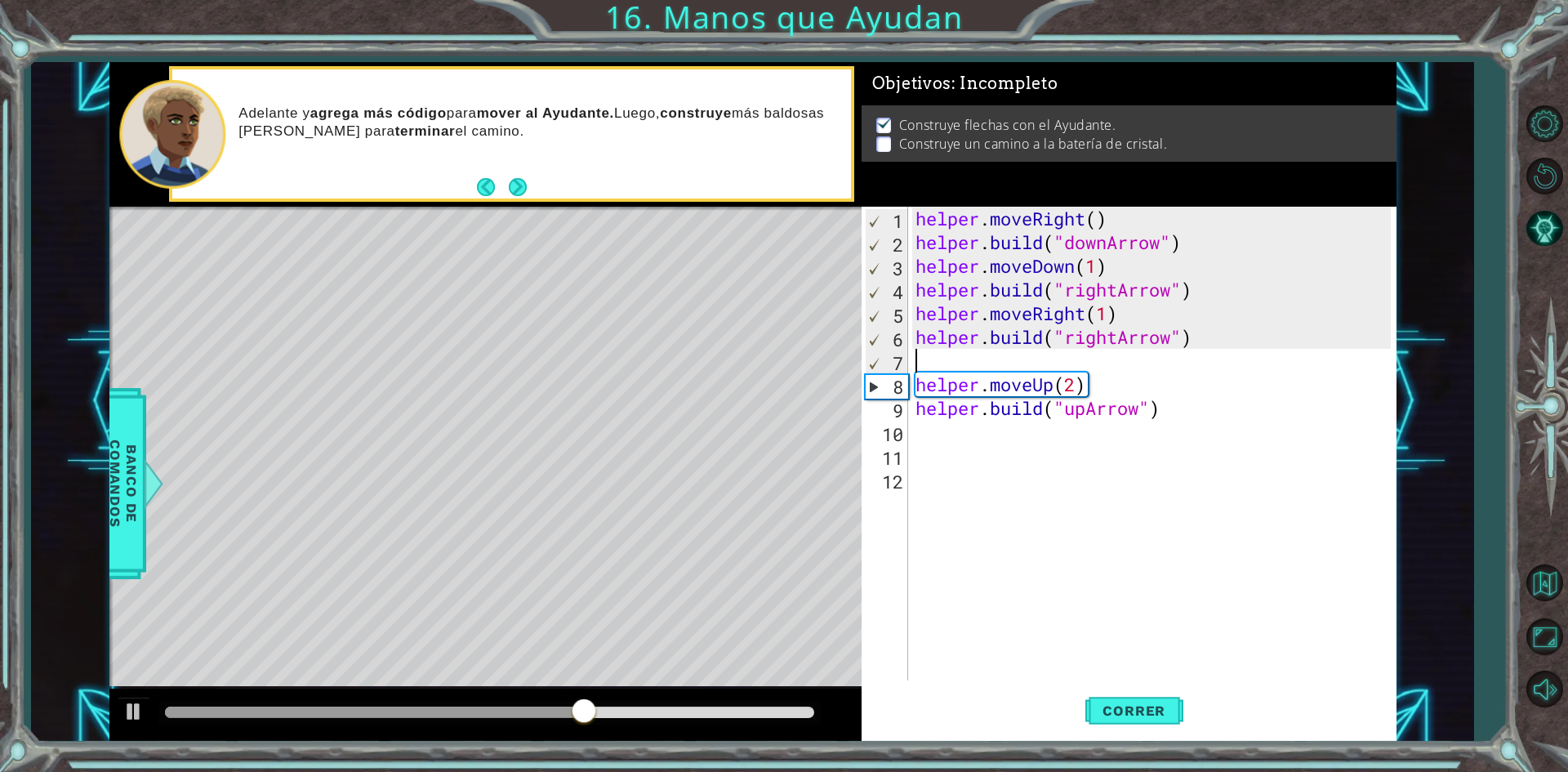
type textarea "j"
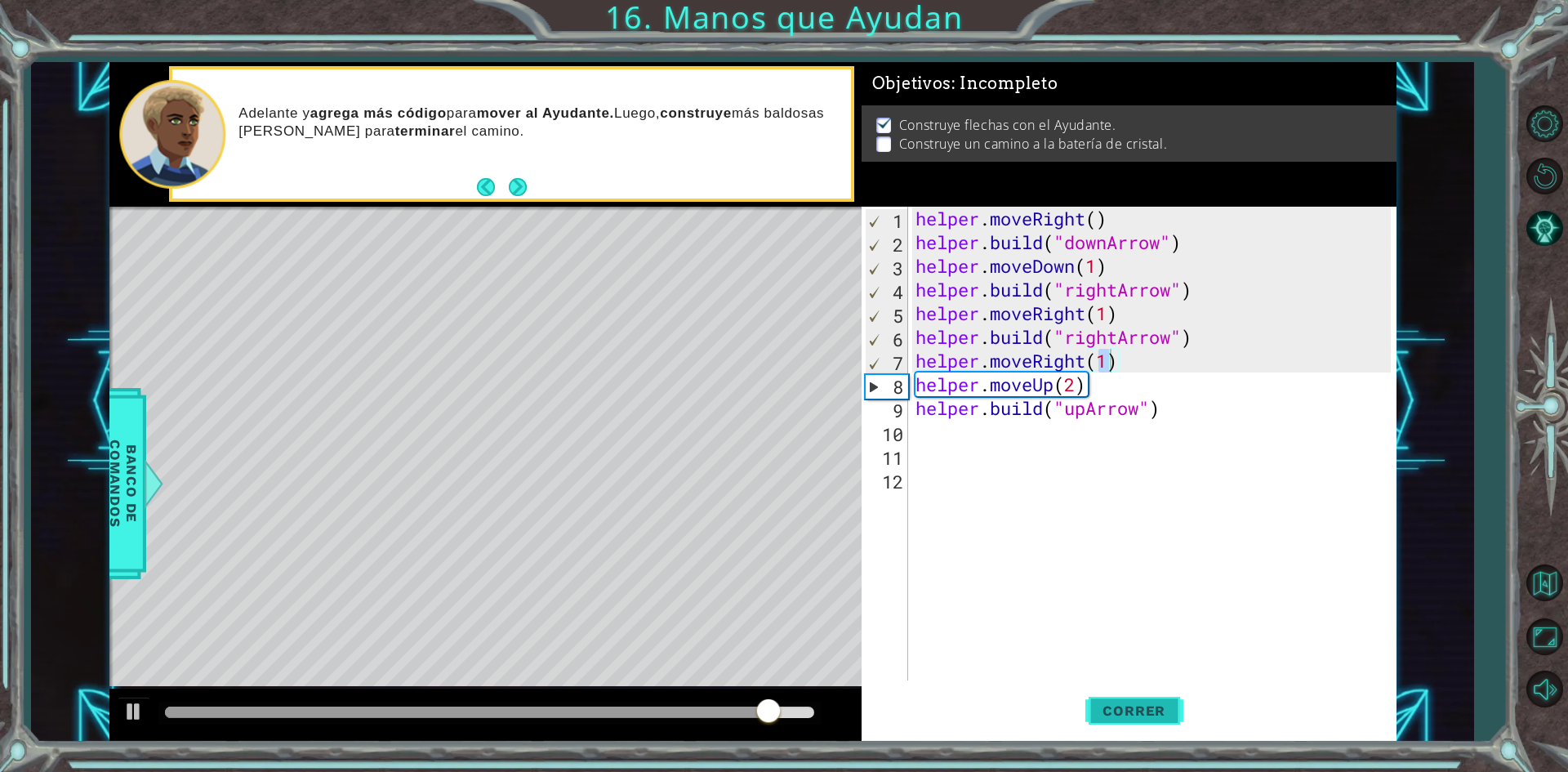
click at [1170, 718] on span "Correr" at bounding box center [1135, 711] width 96 height 17
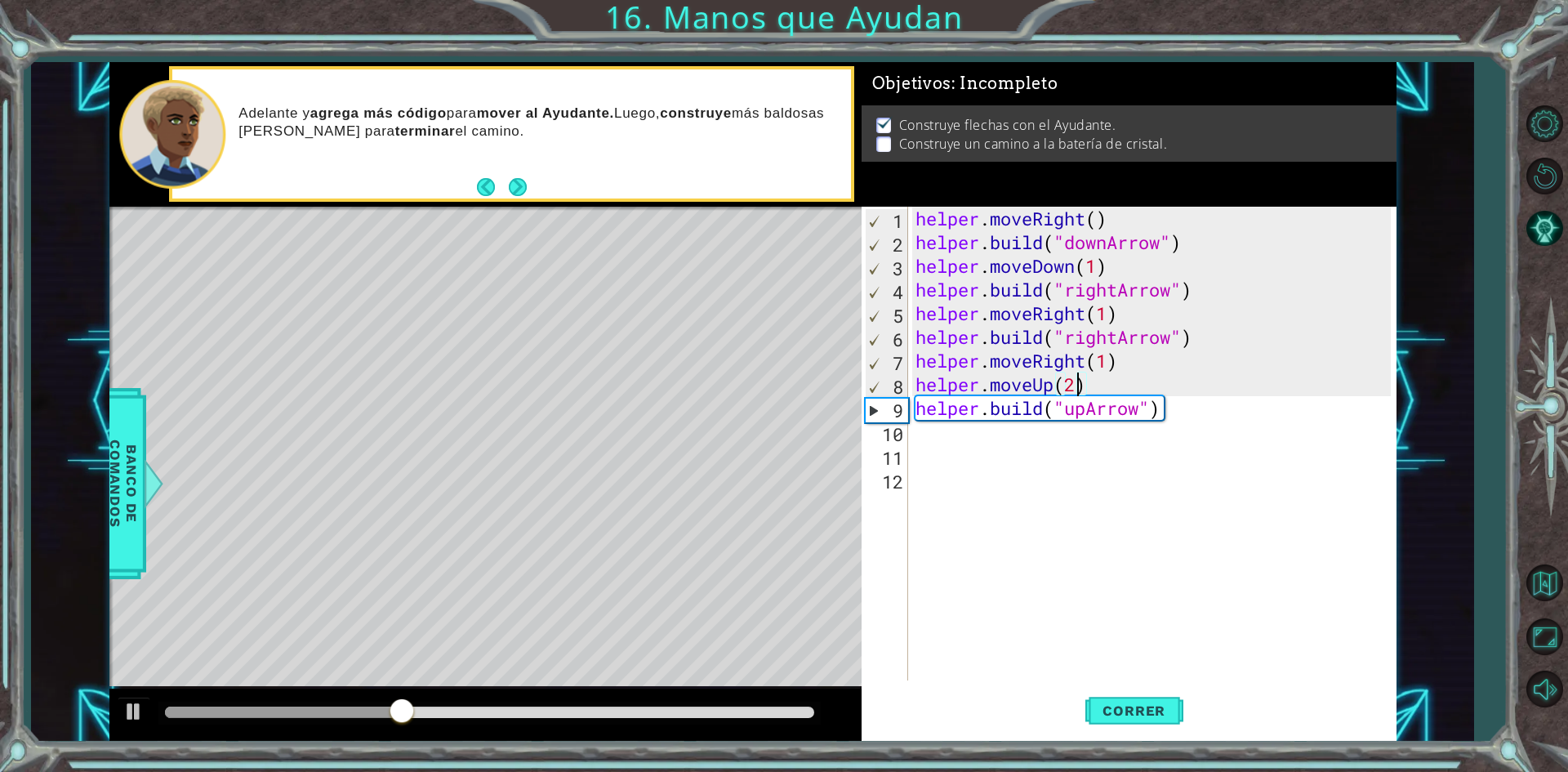
click at [1073, 386] on div "helper . moveRight ( ) helper . build ( "downArrow" ) helper . moveDown ( 1 ) h…" at bounding box center [1156, 467] width 487 height 521
click at [1144, 351] on div "helper . moveRight ( ) helper . build ( "downArrow" ) helper . moveDown ( 1 ) h…" at bounding box center [1156, 467] width 487 height 521
type textarea "helper.moveRight(1)"
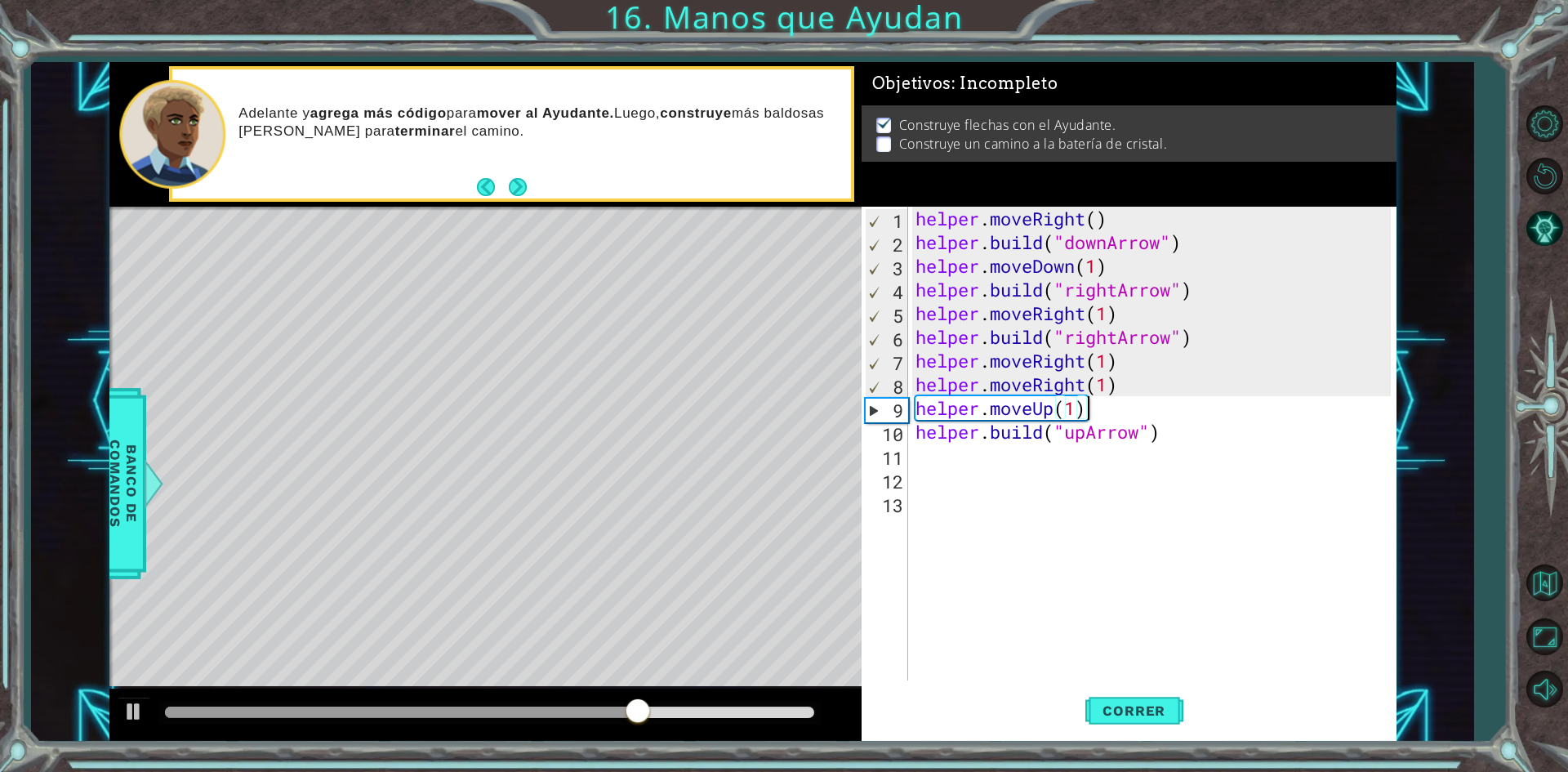
click at [1086, 405] on div "helper . moveRight ( ) helper . build ( "downArrow" ) helper . moveDown ( 1 ) h…" at bounding box center [1156, 467] width 487 height 521
drag, startPoint x: 1086, startPoint y: 405, endPoint x: 1028, endPoint y: 410, distance: 58.2
click at [1039, 419] on div "helper . moveRight ( ) helper . build ( "downArrow" ) helper . moveDown ( 1 ) h…" at bounding box center [1156, 467] width 487 height 521
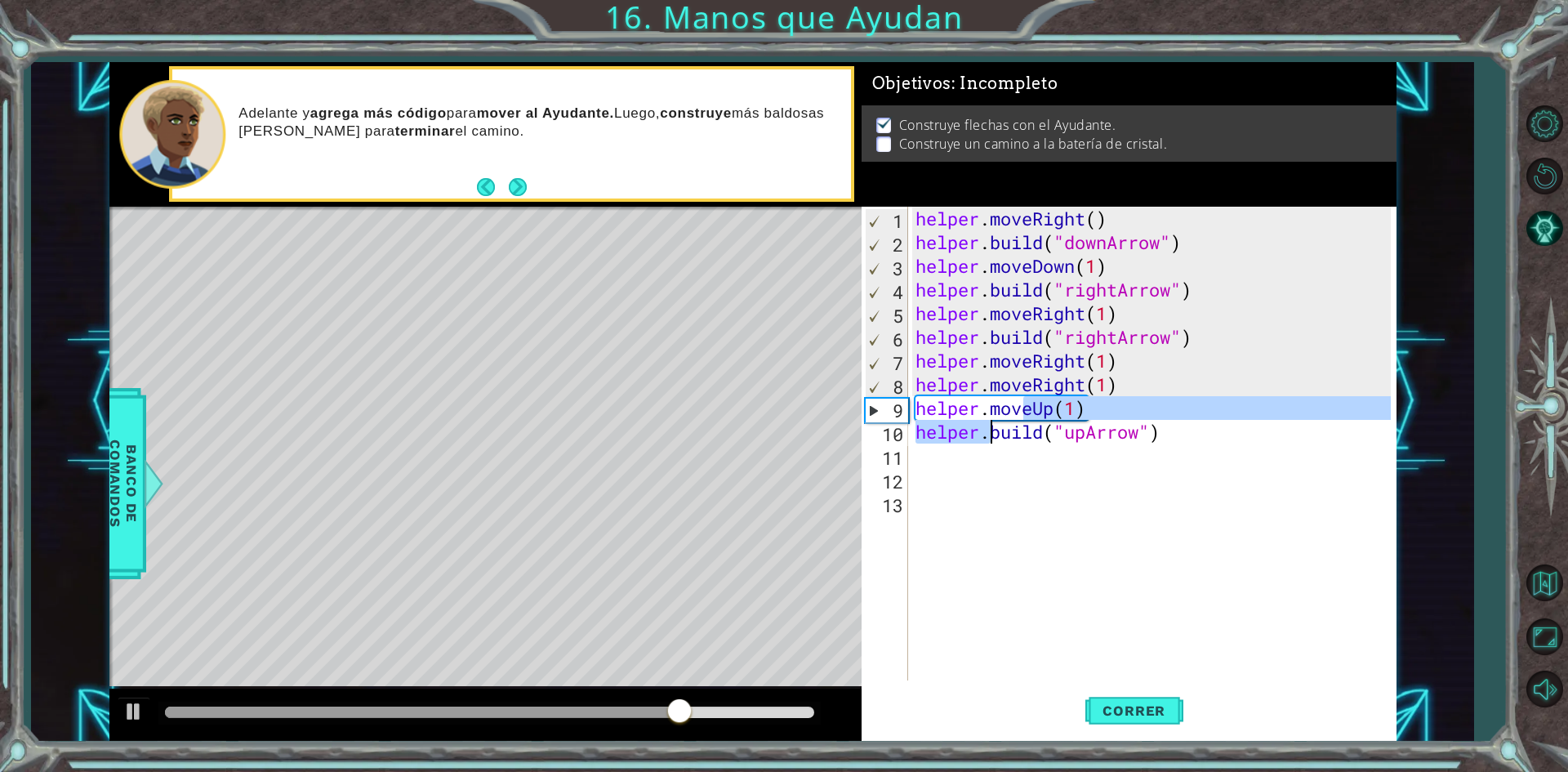
drag, startPoint x: 1024, startPoint y: 410, endPoint x: 1059, endPoint y: 409, distance: 35.0
click at [1007, 418] on div "helper . moveRight ( ) helper . build ( "downArrow" ) helper . moveDown ( 1 ) h…" at bounding box center [1156, 467] width 487 height 521
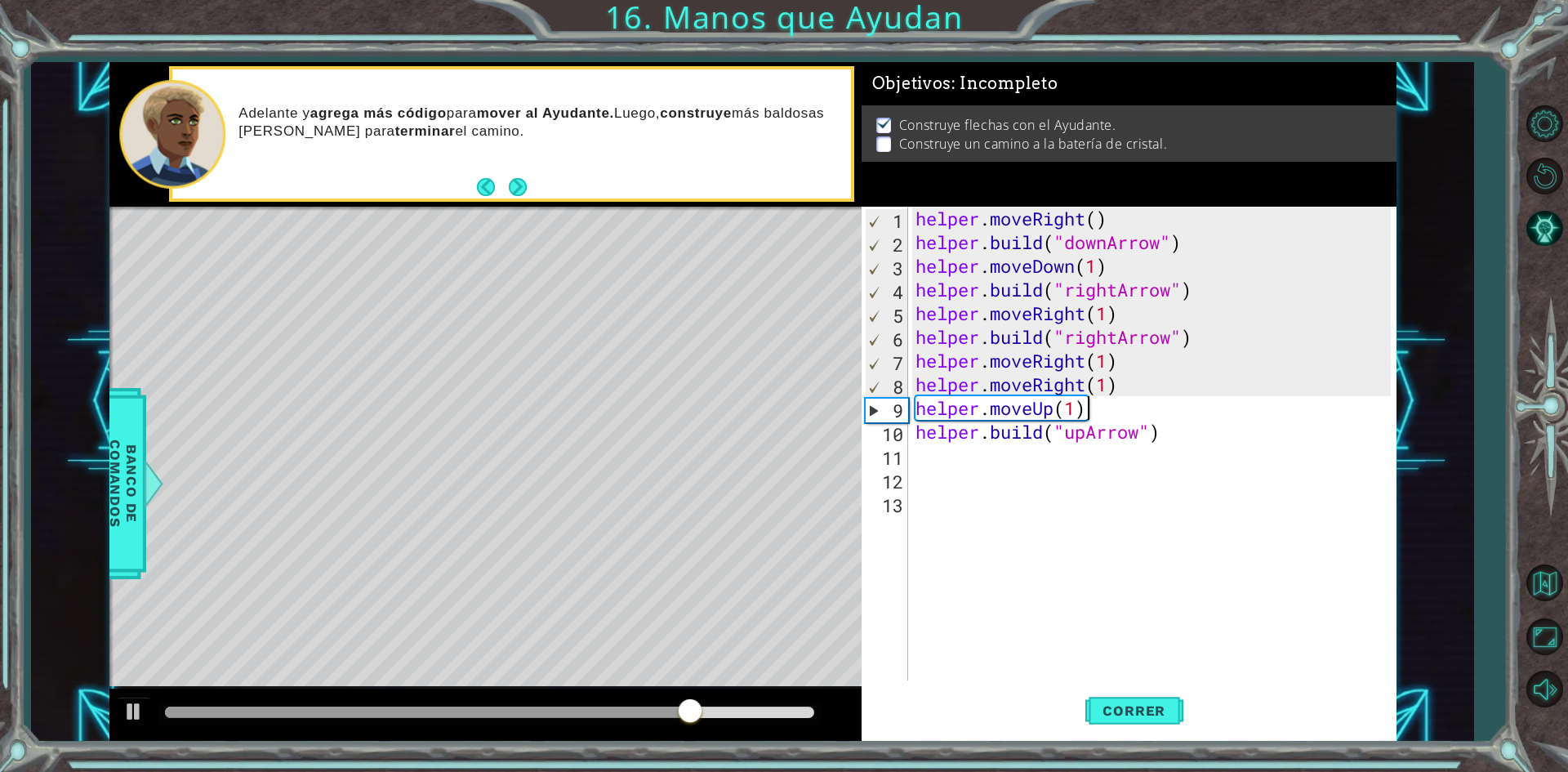
click at [1124, 413] on div "helper . moveRight ( ) helper . build ( "downArrow" ) helper . moveDown ( 1 ) h…" at bounding box center [1156, 467] width 487 height 521
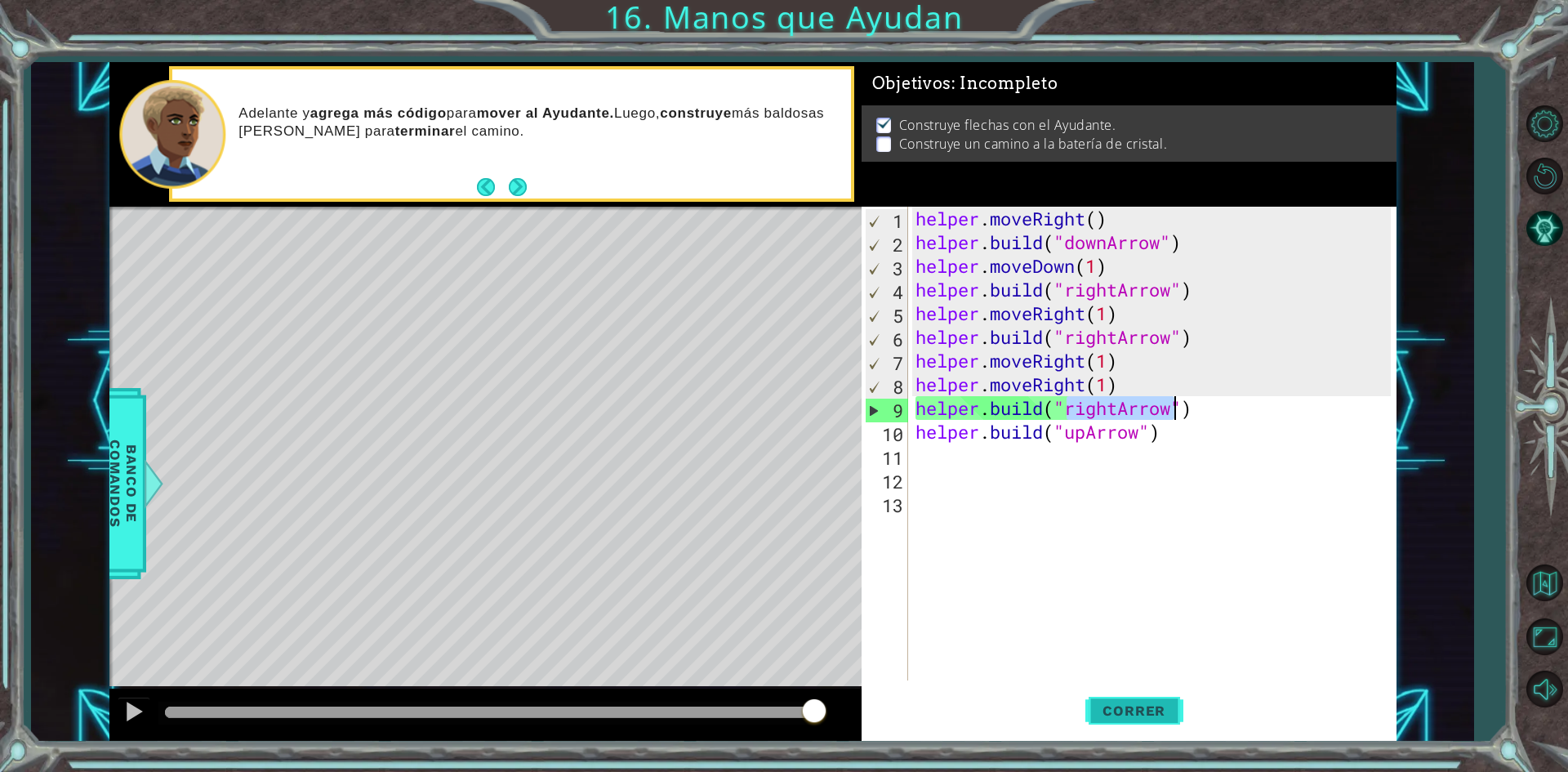
click at [1143, 713] on span "Correr" at bounding box center [1135, 711] width 96 height 17
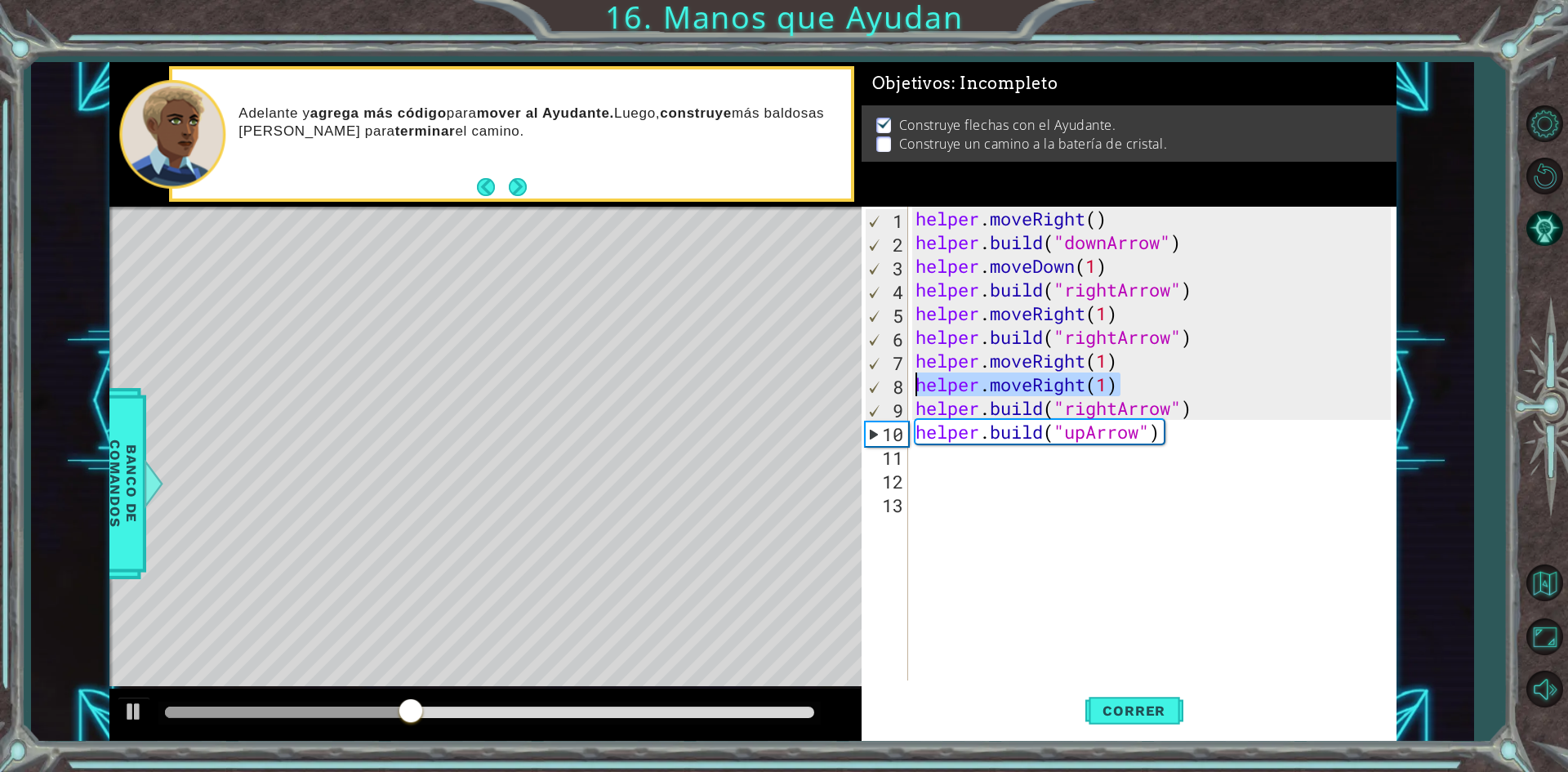
drag, startPoint x: 1125, startPoint y: 392, endPoint x: 917, endPoint y: 391, distance: 208.0
click at [917, 391] on div "helper . moveRight ( ) helper . build ( "downArrow" ) helper . moveDown ( 1 ) h…" at bounding box center [1156, 467] width 487 height 521
type textarea "helper.moveRight(1)"
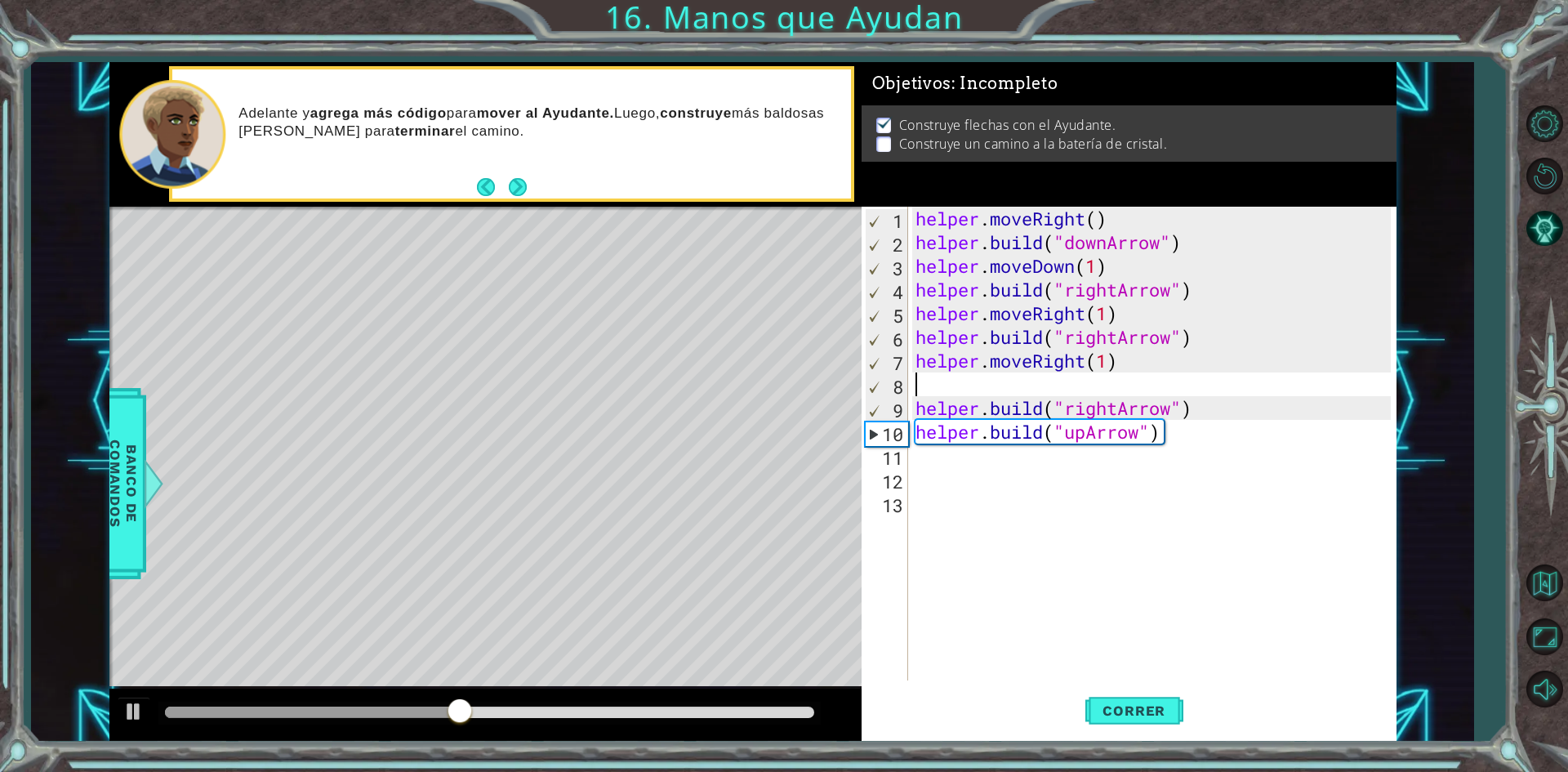
type textarea "helper.moveRight(1)"
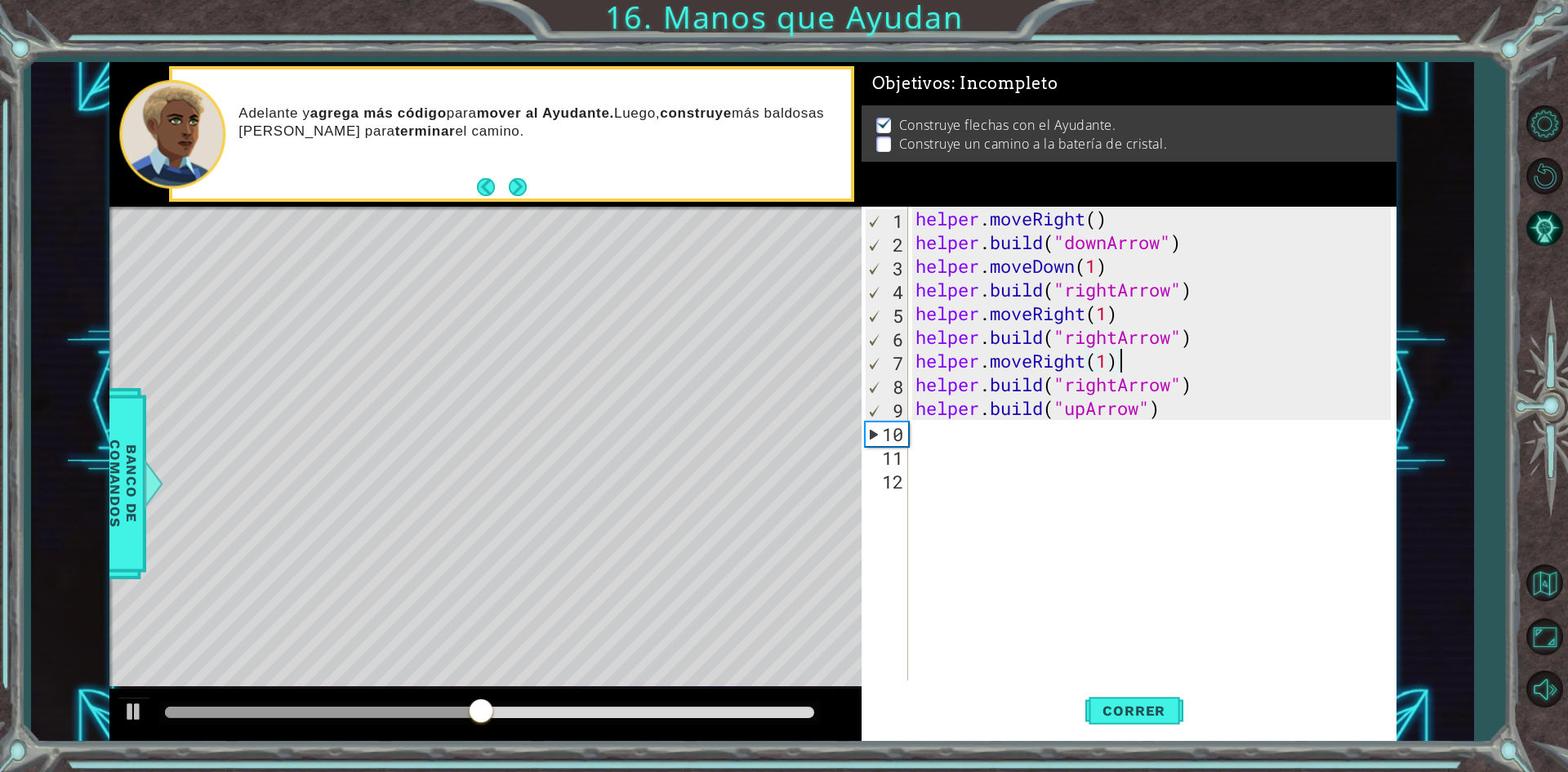
drag, startPoint x: 1125, startPoint y: 561, endPoint x: 1125, endPoint y: 591, distance: 30.0
click at [1125, 570] on div "helper . moveRight ( ) helper . build ( "downArrow" ) helper . moveDown ( 1 ) h…" at bounding box center [1156, 467] width 487 height 521
click at [1146, 706] on span "Correr" at bounding box center [1135, 711] width 96 height 17
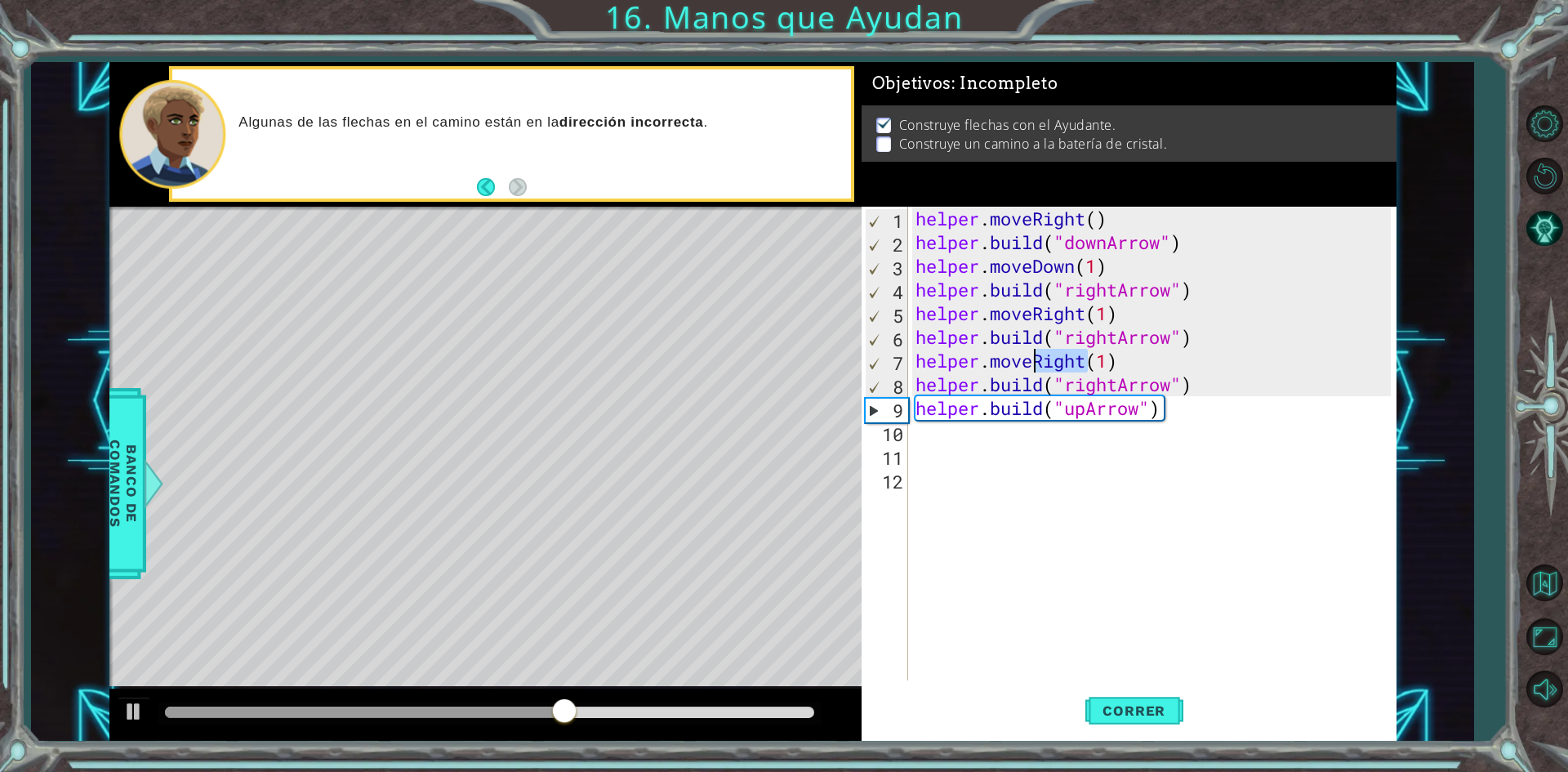
drag, startPoint x: 1090, startPoint y: 362, endPoint x: 1037, endPoint y: 362, distance: 53.0
click at [1037, 362] on div "helper . moveRight ( ) helper . build ( "downArrow" ) helper . moveDown ( 1 ) h…" at bounding box center [1156, 467] width 487 height 521
click at [1065, 361] on div "helper . moveRight ( ) helper . build ( "downArrow" ) helper . moveDown ( 1 ) h…" at bounding box center [1156, 467] width 487 height 521
type textarea "helper.moveUp(1)"
click at [1212, 503] on div "helper . moveRight ( ) helper . build ( "downArrow" ) helper . moveDown ( 1 ) h…" at bounding box center [1156, 467] width 487 height 521
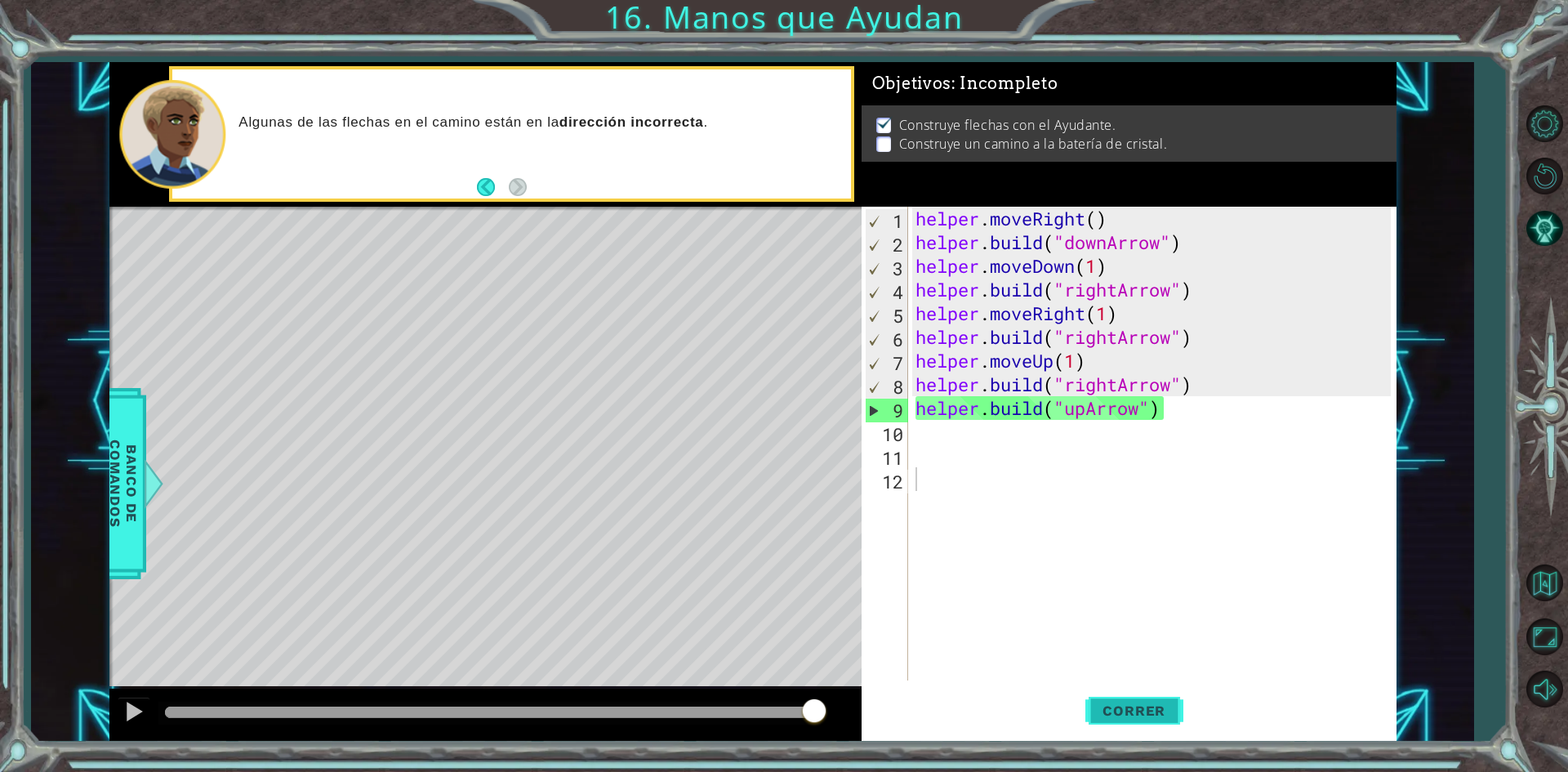
click at [1141, 704] on span "Correr" at bounding box center [1135, 711] width 96 height 17
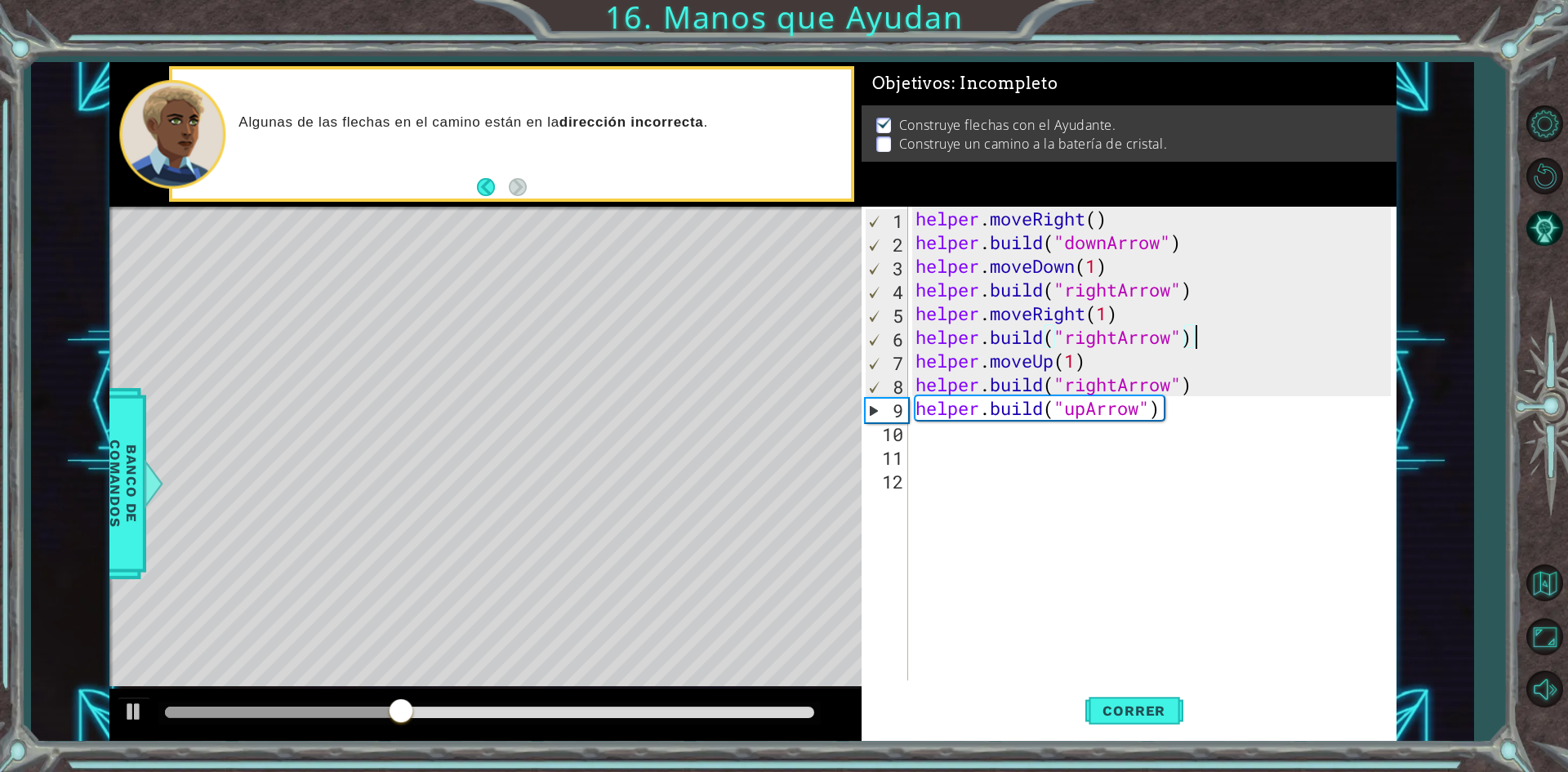
click at [1206, 335] on div "helper . moveRight ( ) helper . build ( "downArrow" ) helper . moveDown ( 1 ) h…" at bounding box center [1156, 467] width 487 height 521
type textarea "[DOMAIN_NAME]("rightArrow")"
click at [1099, 705] on span "Correr" at bounding box center [1135, 711] width 96 height 17
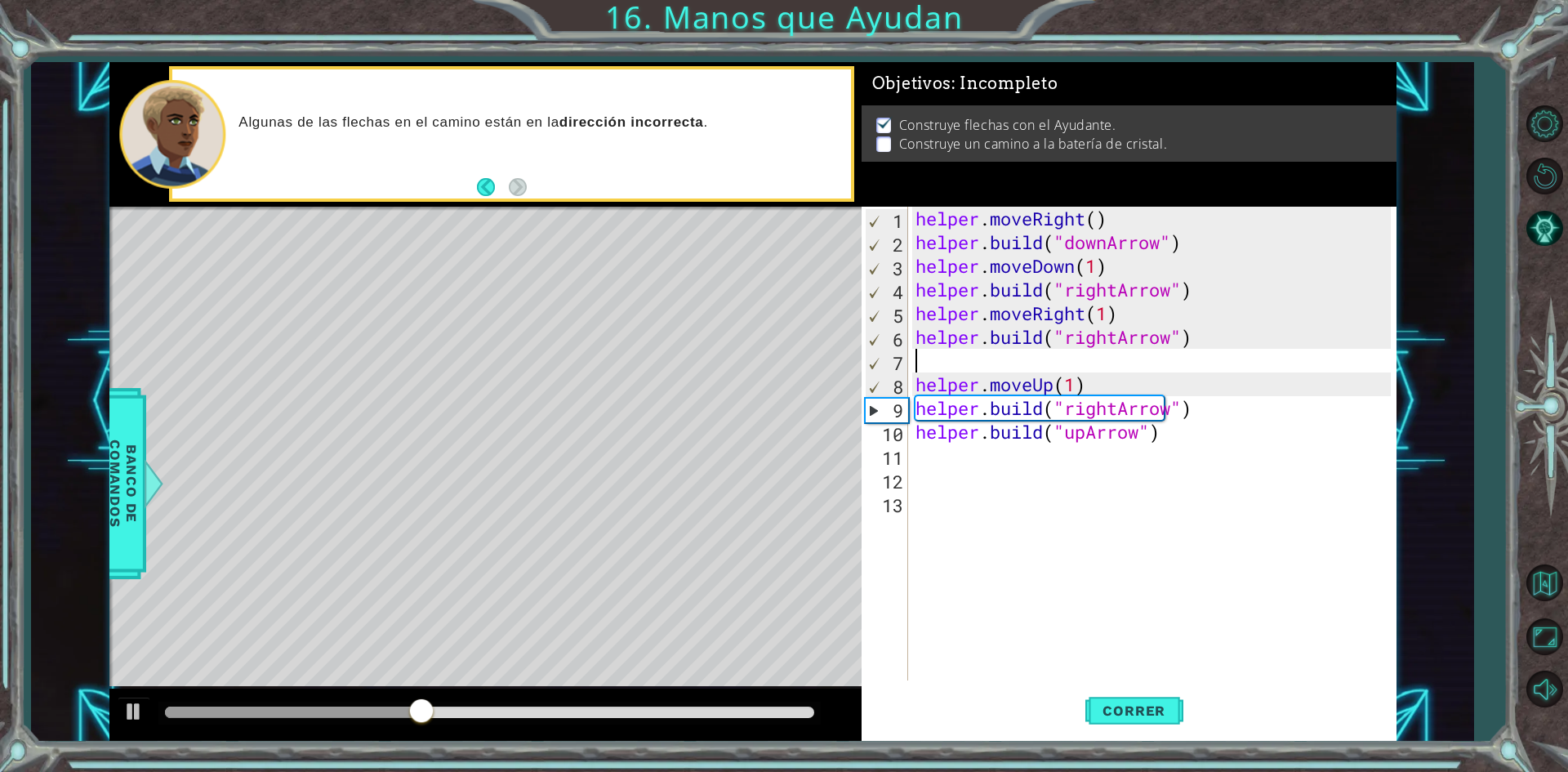
click at [1085, 365] on div "helper . moveRight ( ) helper . build ( "downArrow" ) helper . moveDown ( 1 ) h…" at bounding box center [1156, 467] width 487 height 521
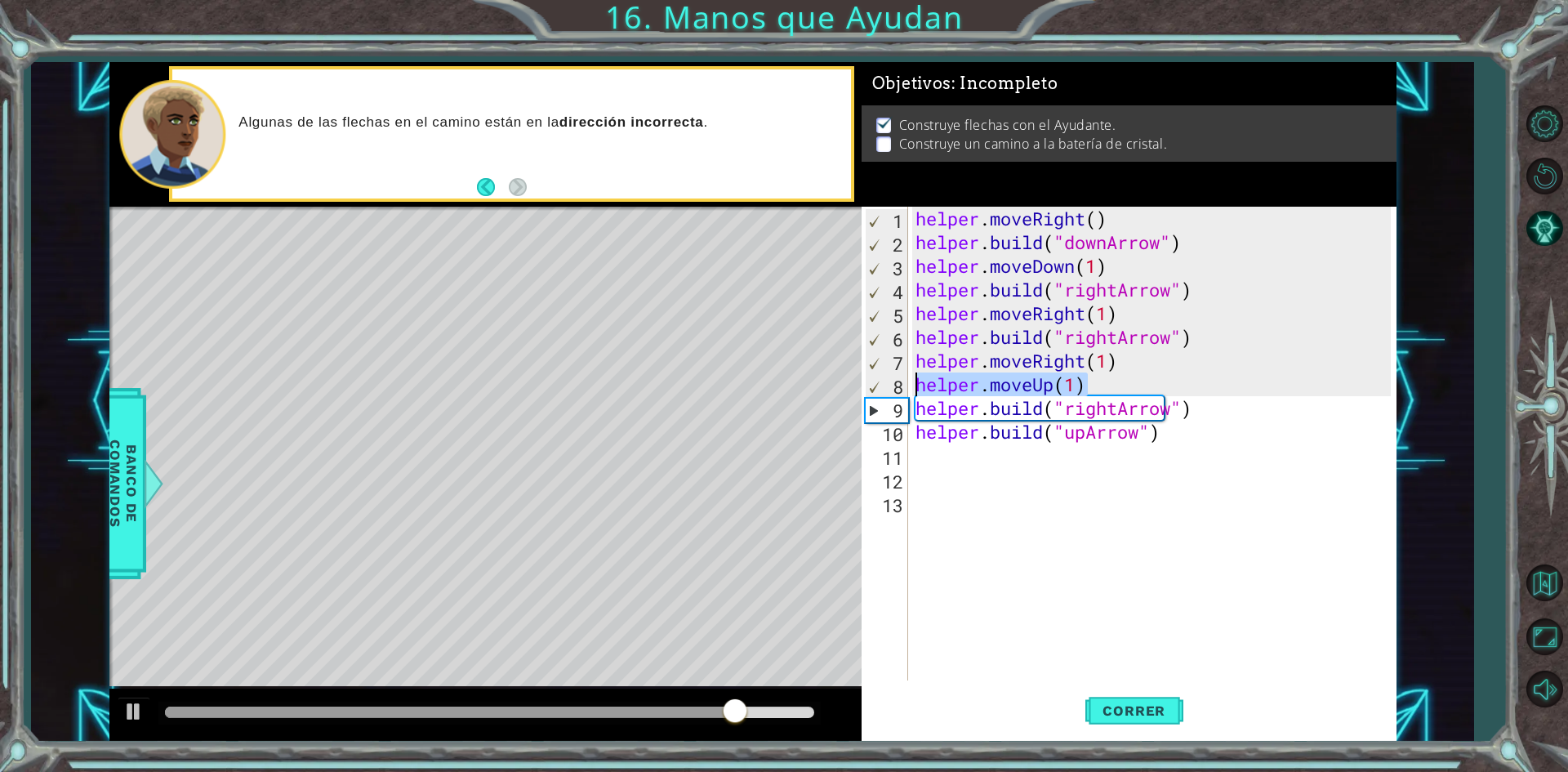
drag, startPoint x: 1093, startPoint y: 385, endPoint x: 910, endPoint y: 377, distance: 183.2
click at [910, 377] on div "helper.moveRight(1) 1 2 3 4 5 6 7 8 9 10 11 12 13 helper . moveRight ( ) helper…" at bounding box center [1126, 443] width 529 height 474
type textarea "helper.moveUp(1)"
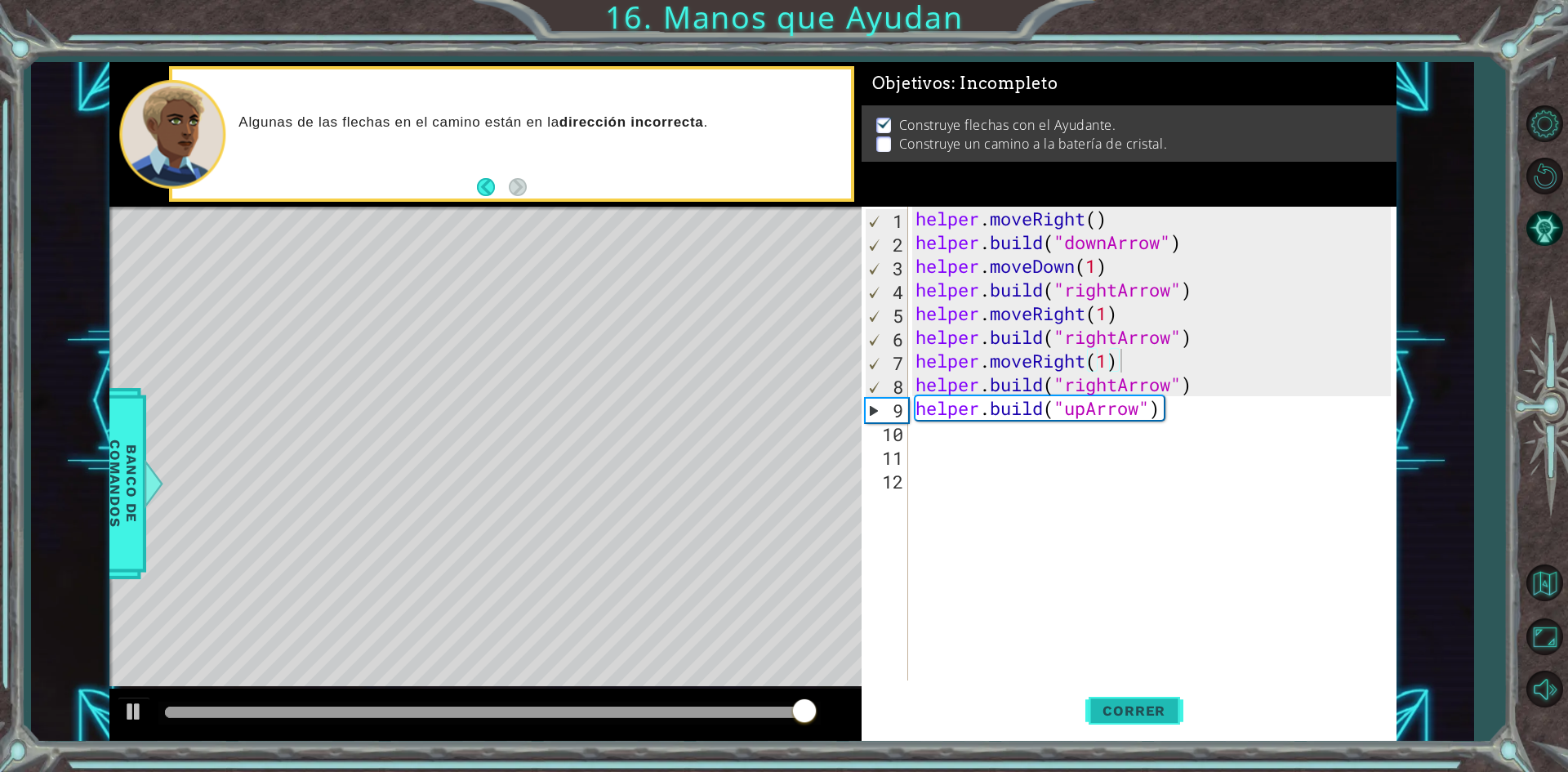
click at [1147, 726] on button "Correr" at bounding box center [1135, 711] width 98 height 53
click at [1198, 410] on div "helper . moveRight ( ) helper . build ( "downArrow" ) helper . moveDown ( 1 ) h…" at bounding box center [1156, 467] width 487 height 521
type textarea "[DOMAIN_NAME]("upArrow")"
type textarea "helper.moveUp(2)"
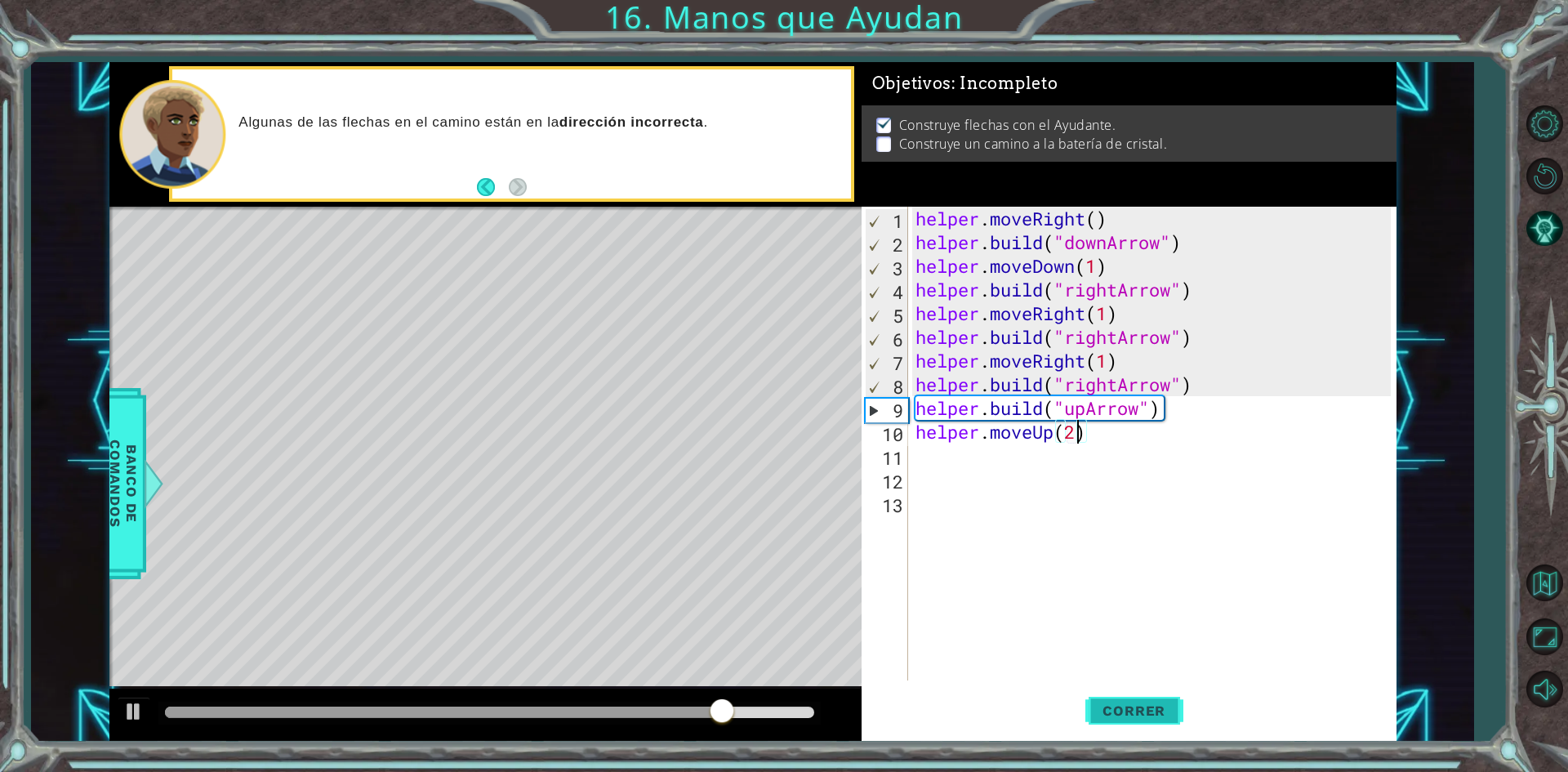
click at [1125, 696] on button "Correr" at bounding box center [1135, 711] width 98 height 53
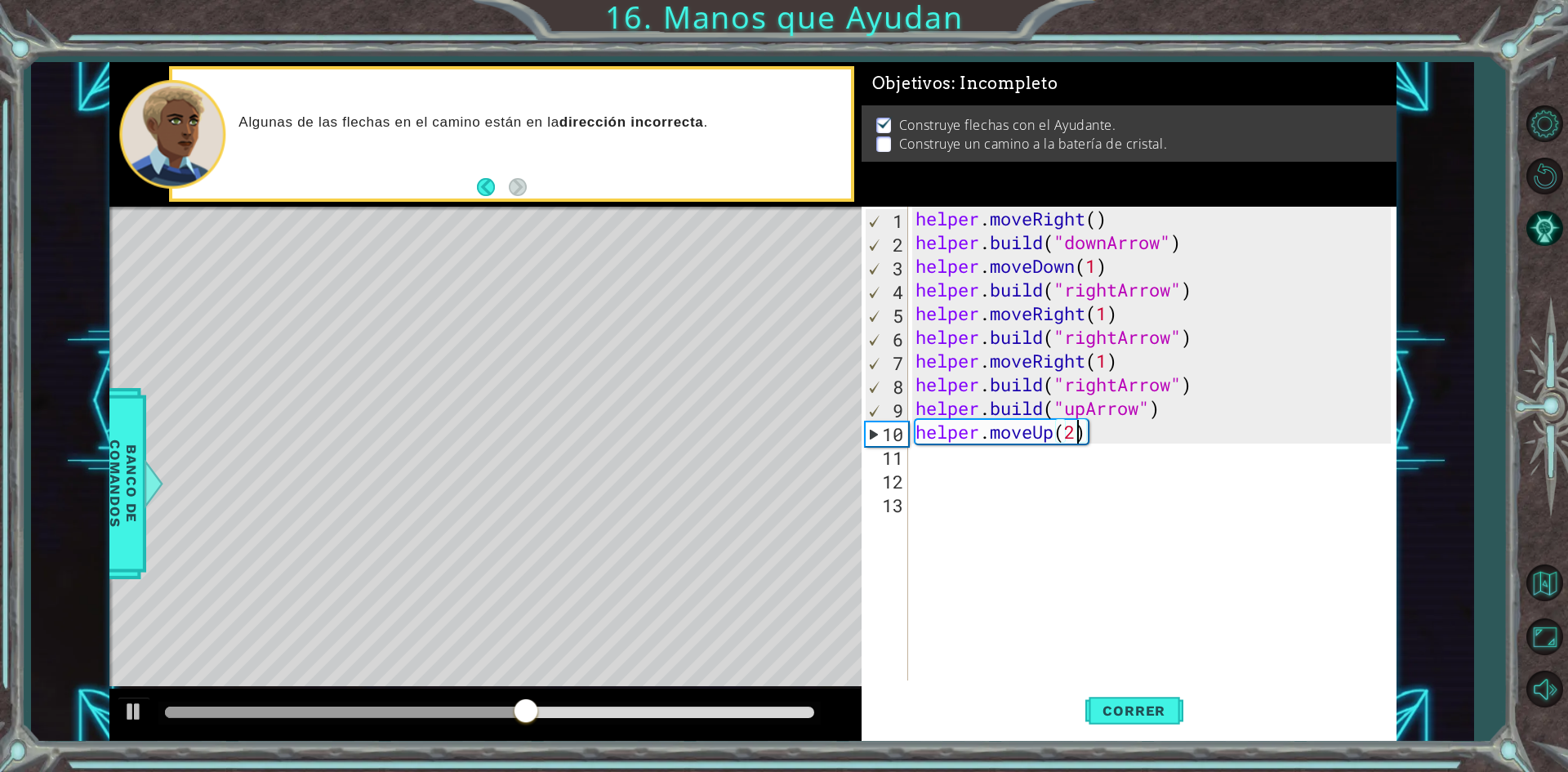
click at [1140, 438] on div "helper . moveRight ( ) helper . build ( "downArrow" ) helper . moveDown ( 1 ) h…" at bounding box center [1156, 467] width 487 height 521
click at [1063, 460] on div "helper . moveRight ( ) helper . build ( "downArrow" ) helper . moveDown ( 1 ) h…" at bounding box center [1156, 467] width 487 height 521
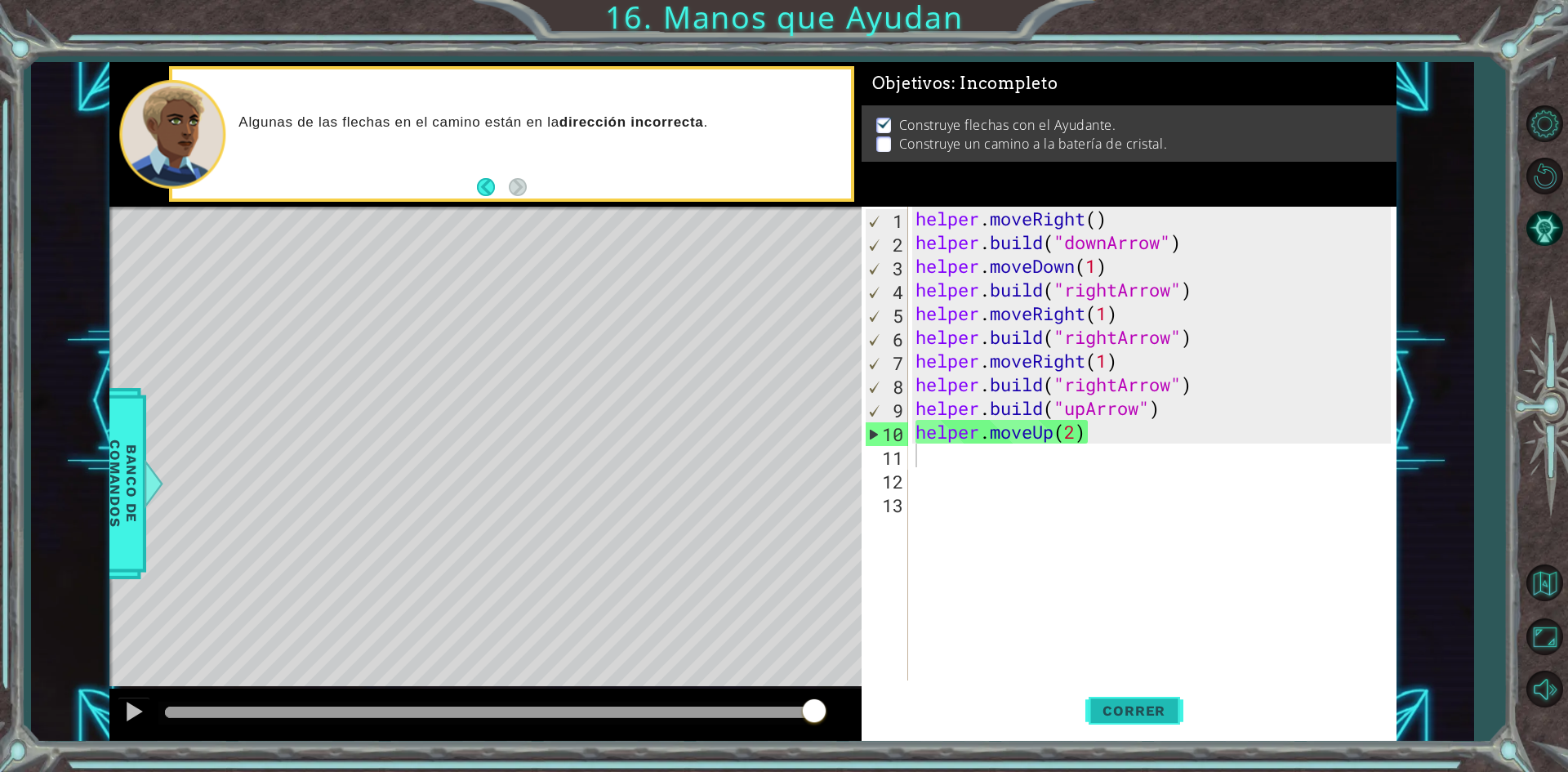
click at [1113, 699] on button "Correr" at bounding box center [1135, 711] width 98 height 53
click at [1115, 712] on span "Correr" at bounding box center [1135, 711] width 96 height 17
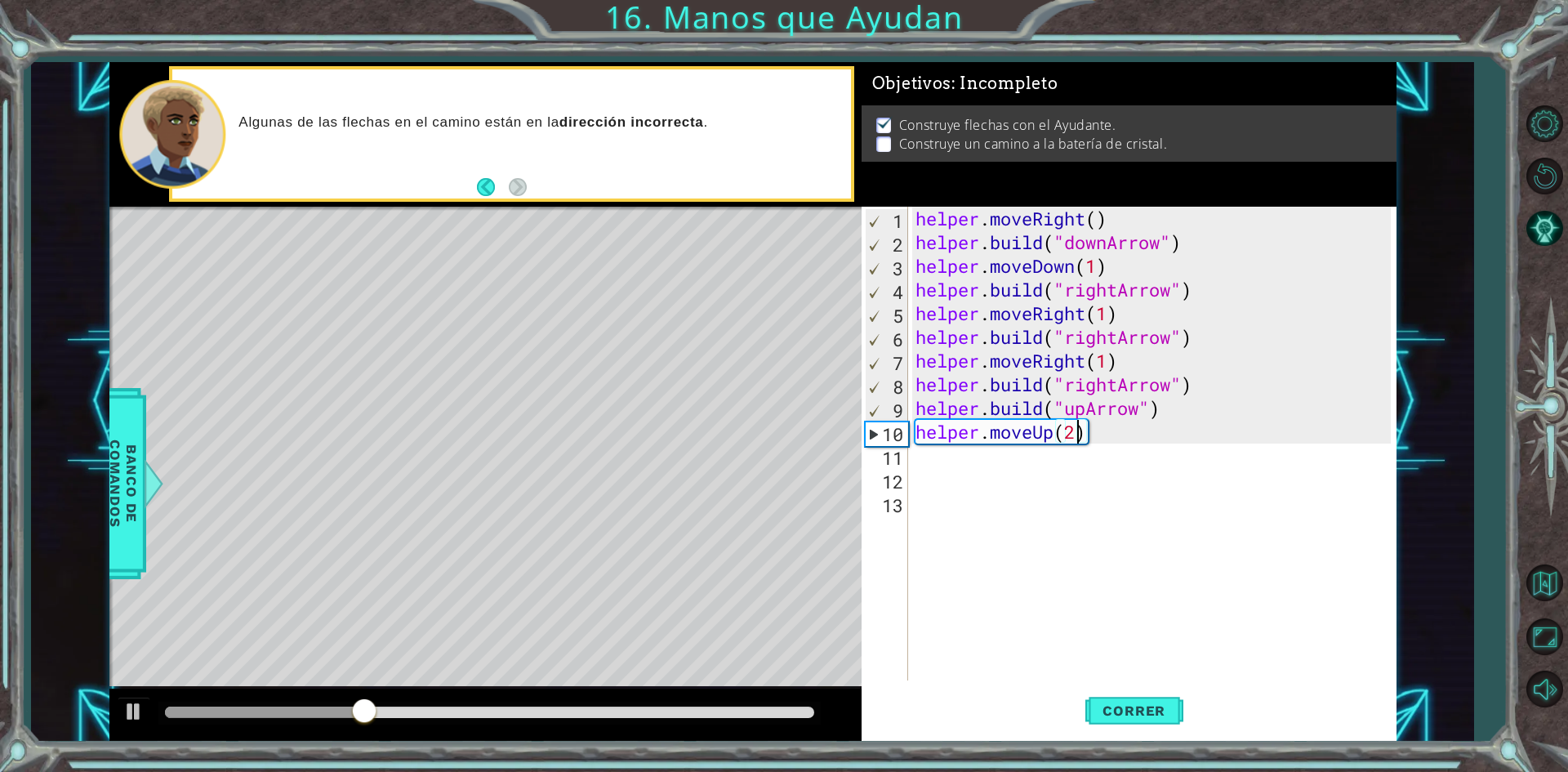
click at [1077, 429] on div "helper . moveRight ( ) helper . build ( "downArrow" ) helper . moveDown ( 1 ) h…" at bounding box center [1156, 467] width 487 height 521
click at [1163, 703] on span "Correr" at bounding box center [1135, 711] width 96 height 17
type textarea "helper.moveUp(2)"
click at [1139, 428] on div "helper . moveRight ( ) helper . build ( "downArrow" ) helper . moveDown ( 1 ) h…" at bounding box center [1156, 467] width 487 height 521
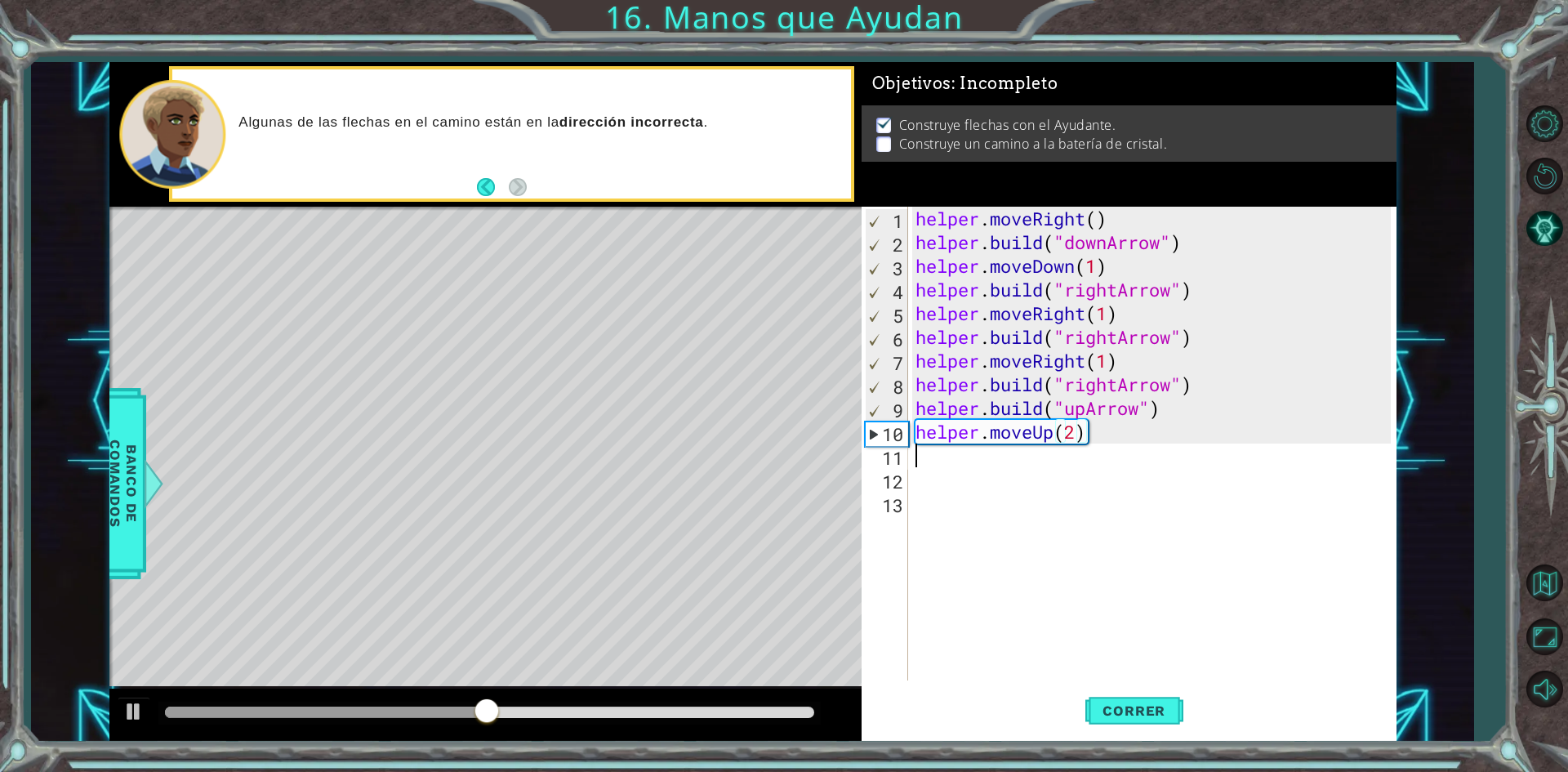
click at [1100, 463] on div "helper . moveRight ( ) helper . build ( "downArrow" ) helper . moveDown ( 1 ) h…" at bounding box center [1156, 467] width 487 height 521
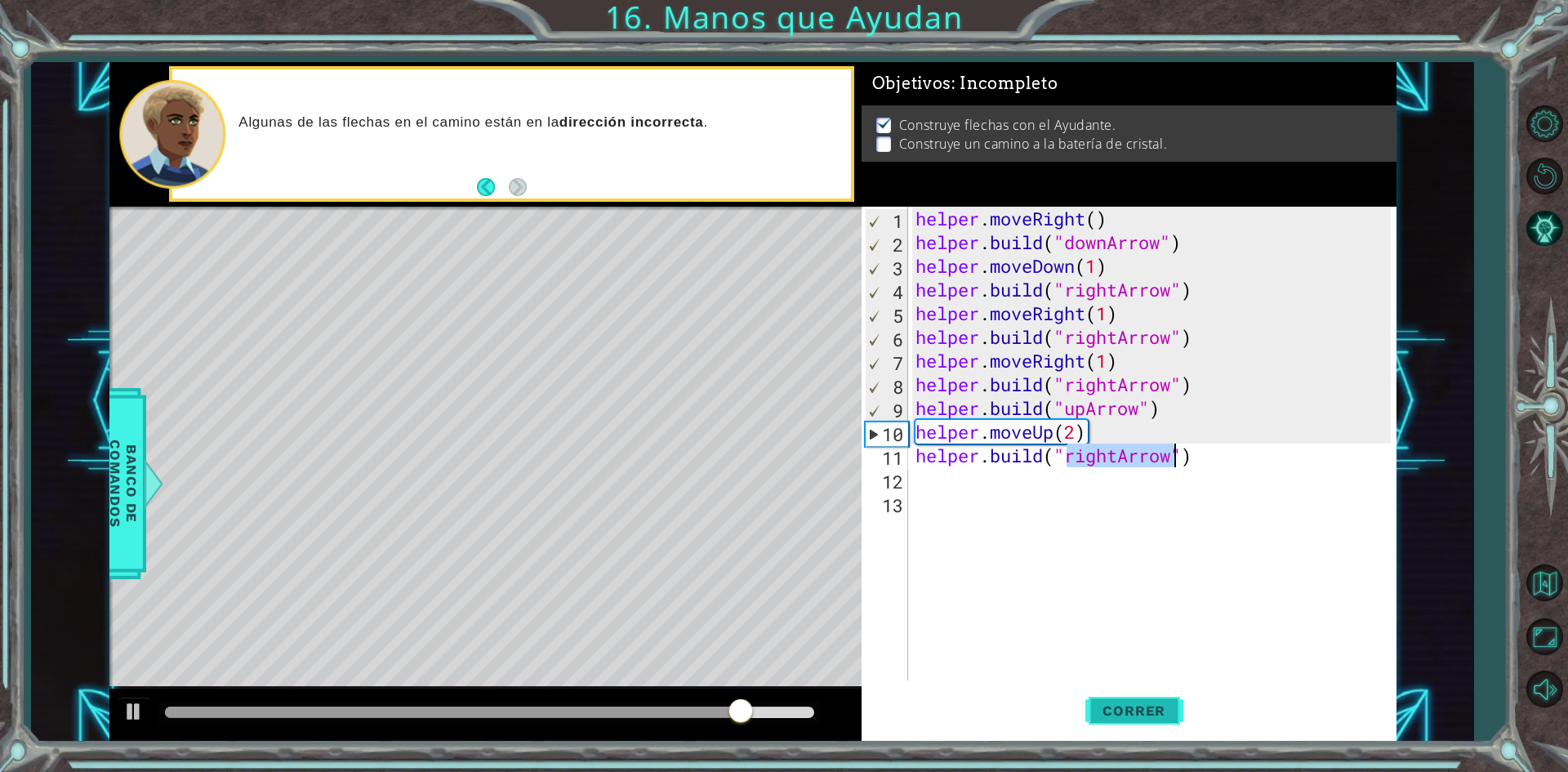
click at [1143, 709] on span "Correr" at bounding box center [1135, 711] width 96 height 17
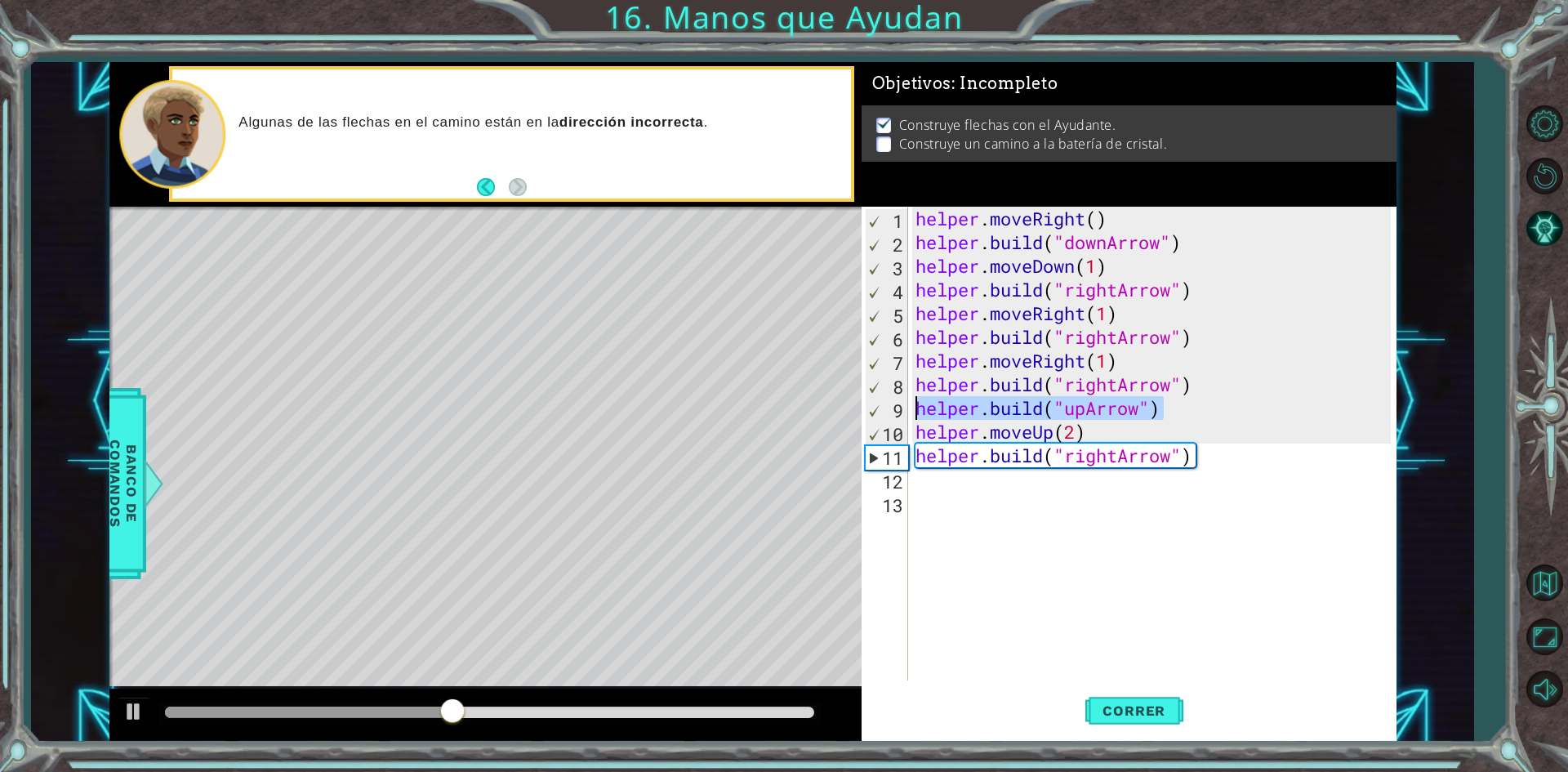
drag, startPoint x: 1172, startPoint y: 399, endPoint x: 918, endPoint y: 408, distance: 254.2
click at [918, 408] on div "helper . moveRight ( ) helper . build ( "downArrow" ) helper . moveDown ( 1 ) h…" at bounding box center [1156, 467] width 487 height 521
type textarea "[DOMAIN_NAME]("upArrow")"
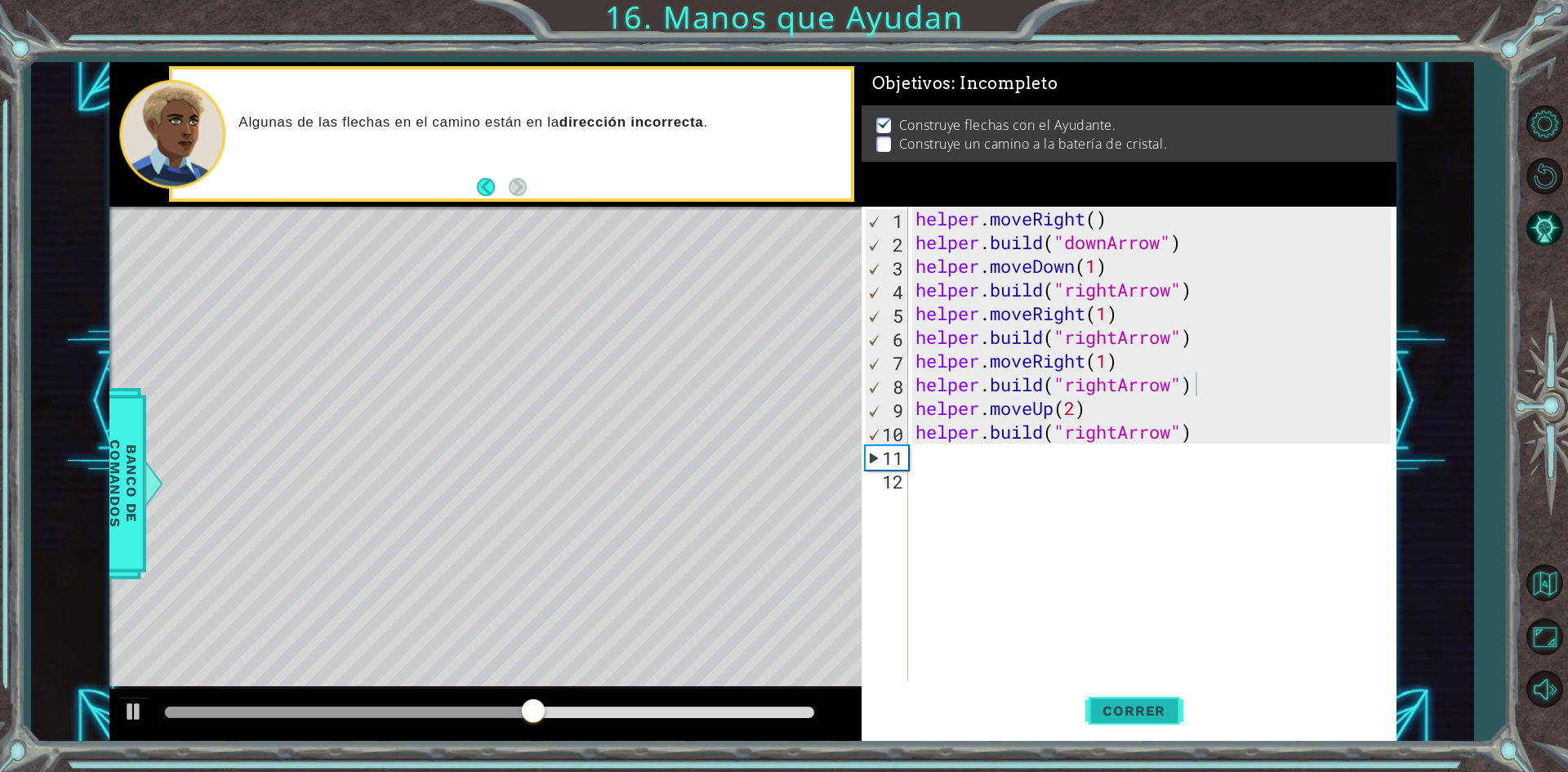
click at [1156, 717] on span "Correr" at bounding box center [1135, 711] width 96 height 17
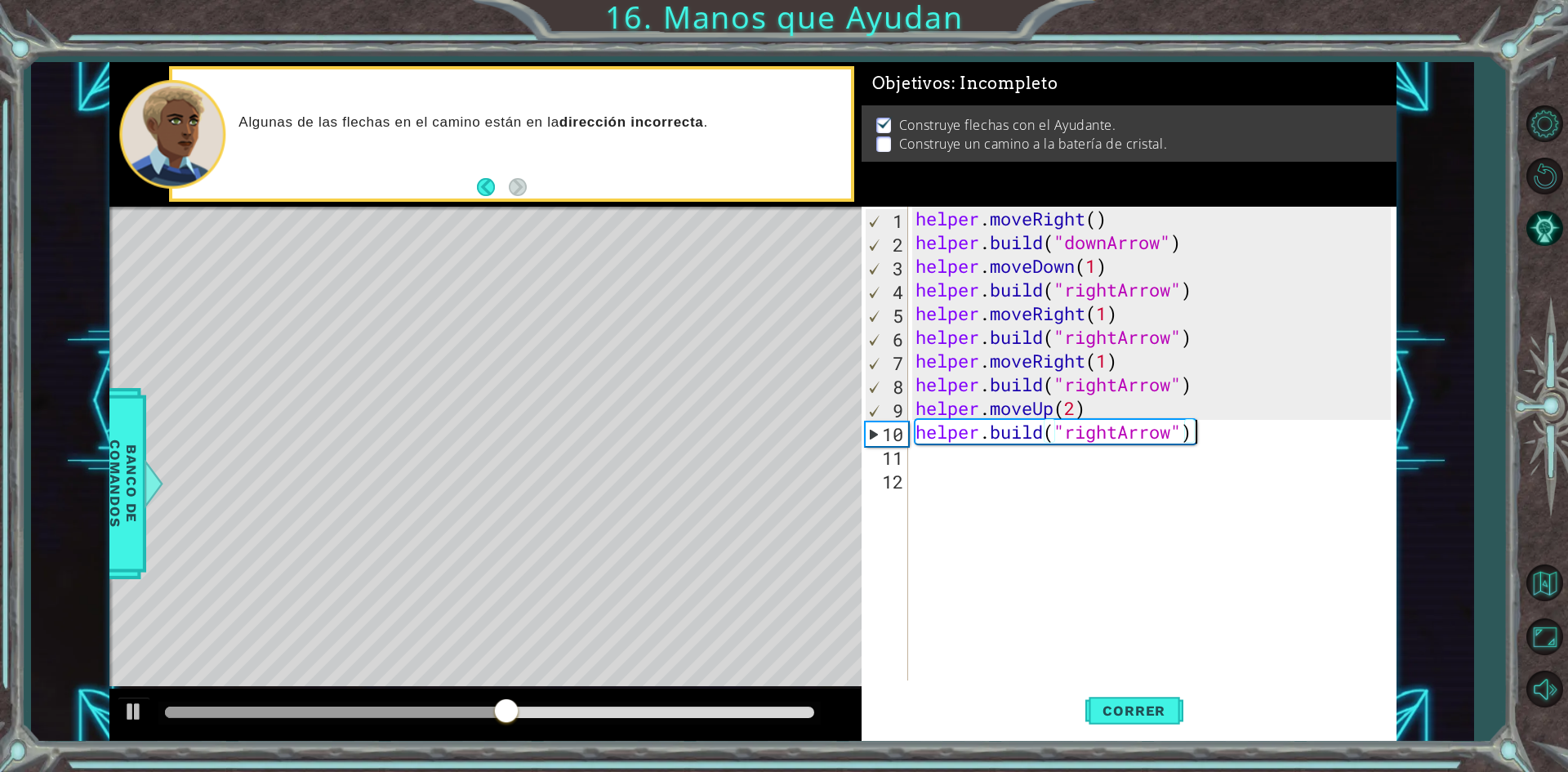
click at [1197, 433] on div "helper . moveRight ( ) helper . build ( "downArrow" ) helper . moveDown ( 1 ) h…" at bounding box center [1156, 467] width 487 height 521
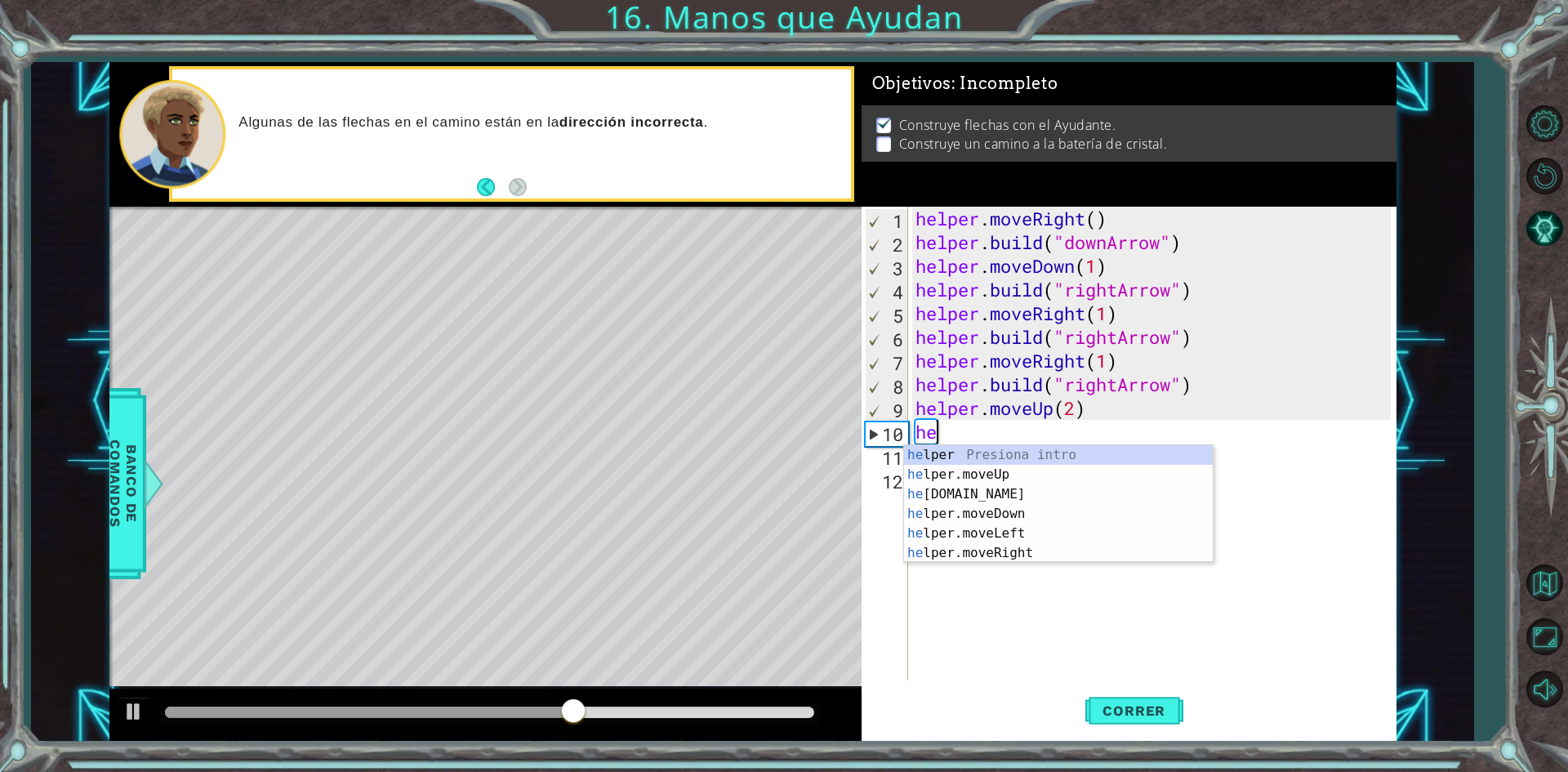
type textarea "h"
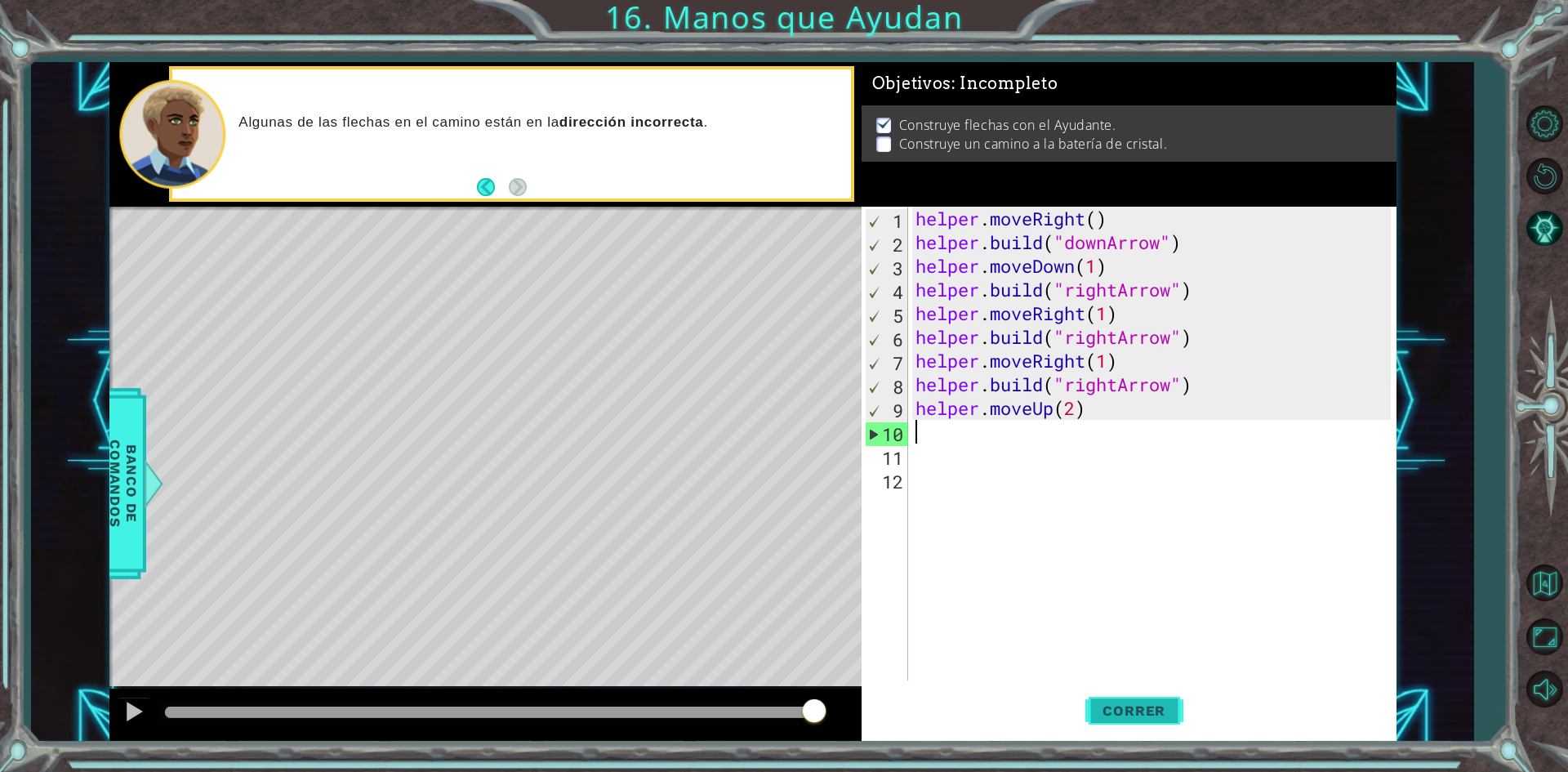
click at [1171, 712] on span "Correr" at bounding box center [1135, 711] width 96 height 17
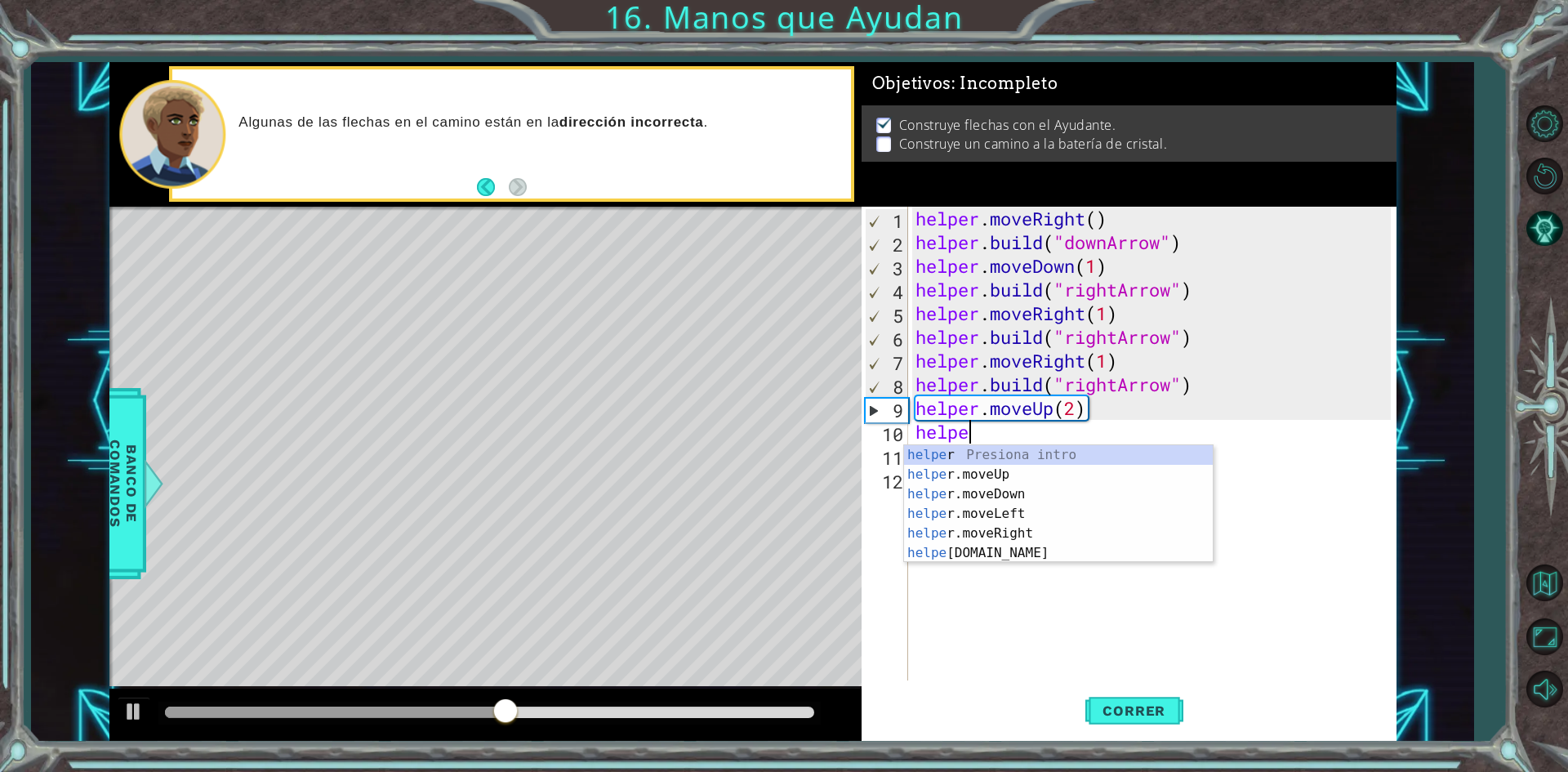
scroll to position [0, 2]
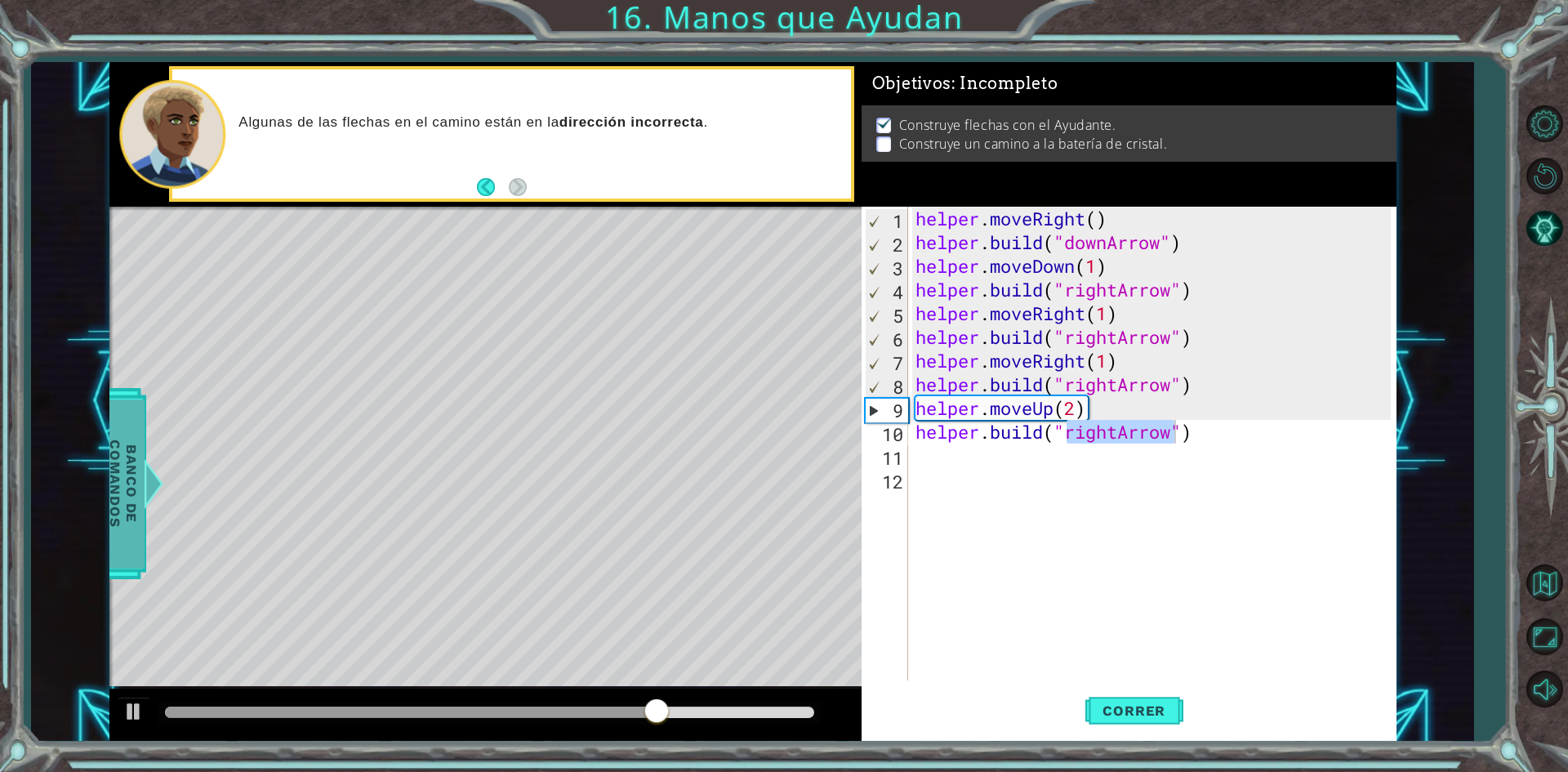
click at [136, 477] on span "Banco de comandos" at bounding box center [123, 483] width 42 height 169
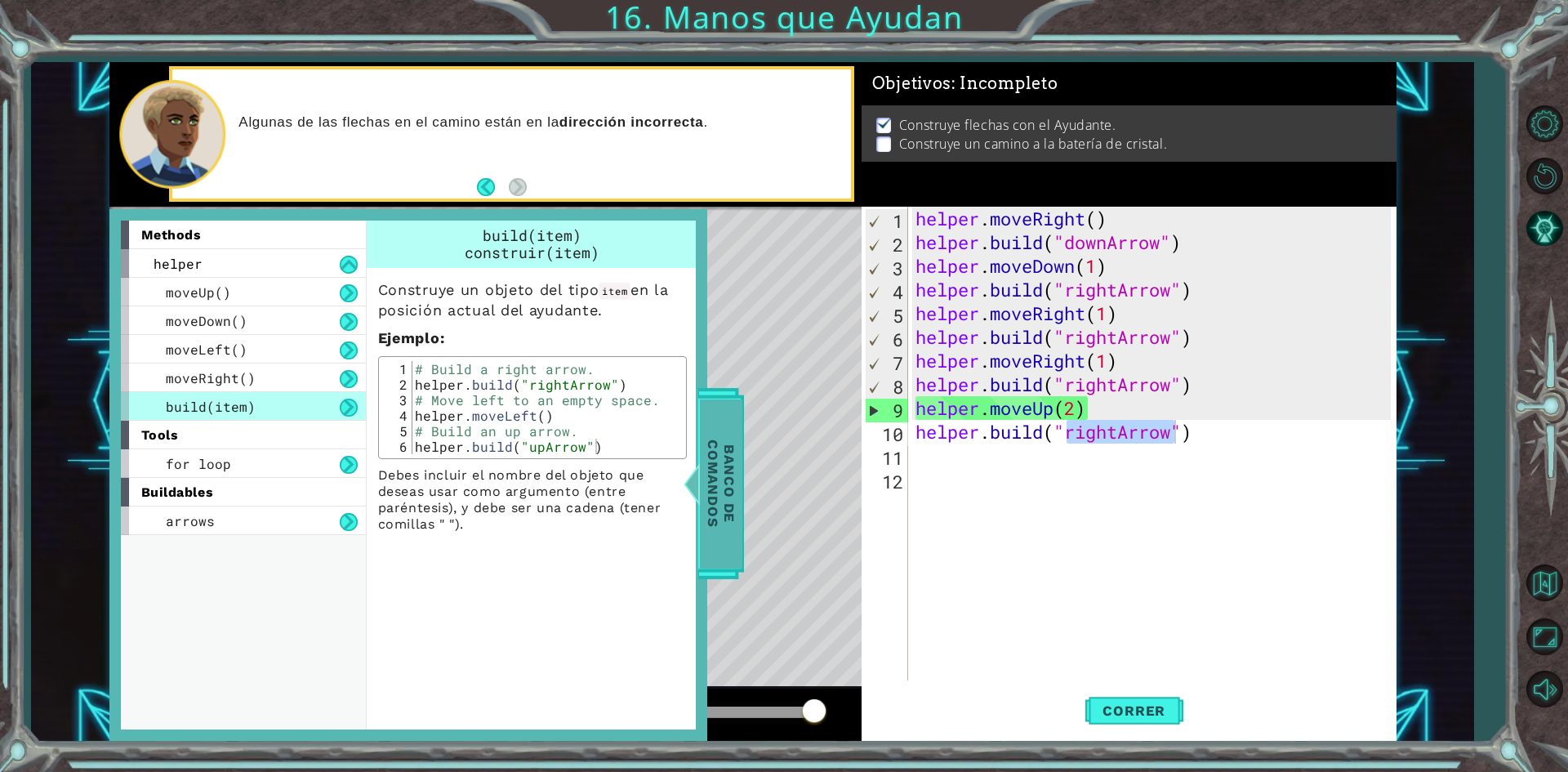
click at [721, 498] on span "Banco de comandos" at bounding box center [721, 483] width 42 height 169
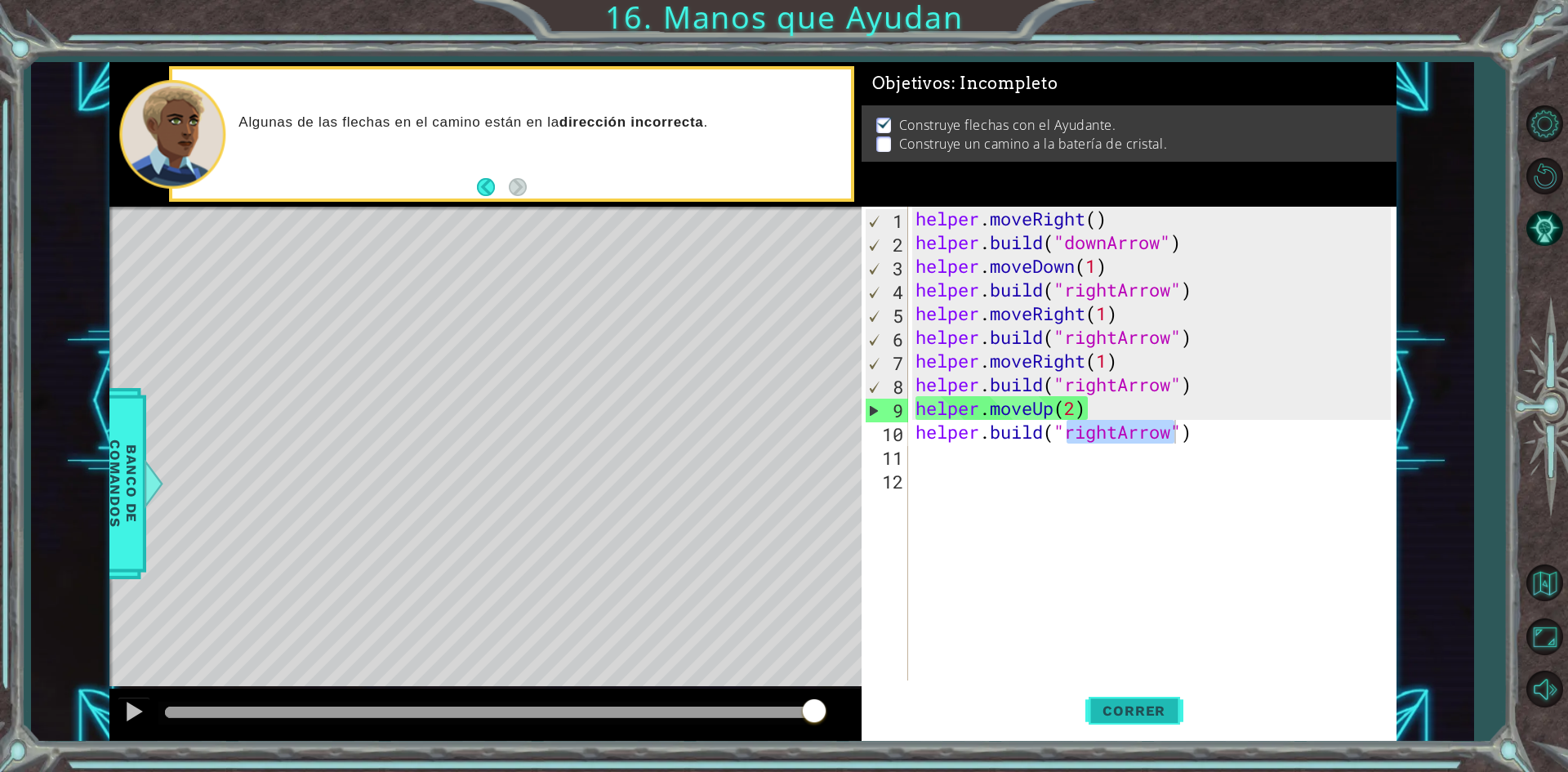
click at [1137, 731] on button "Correr" at bounding box center [1135, 711] width 98 height 53
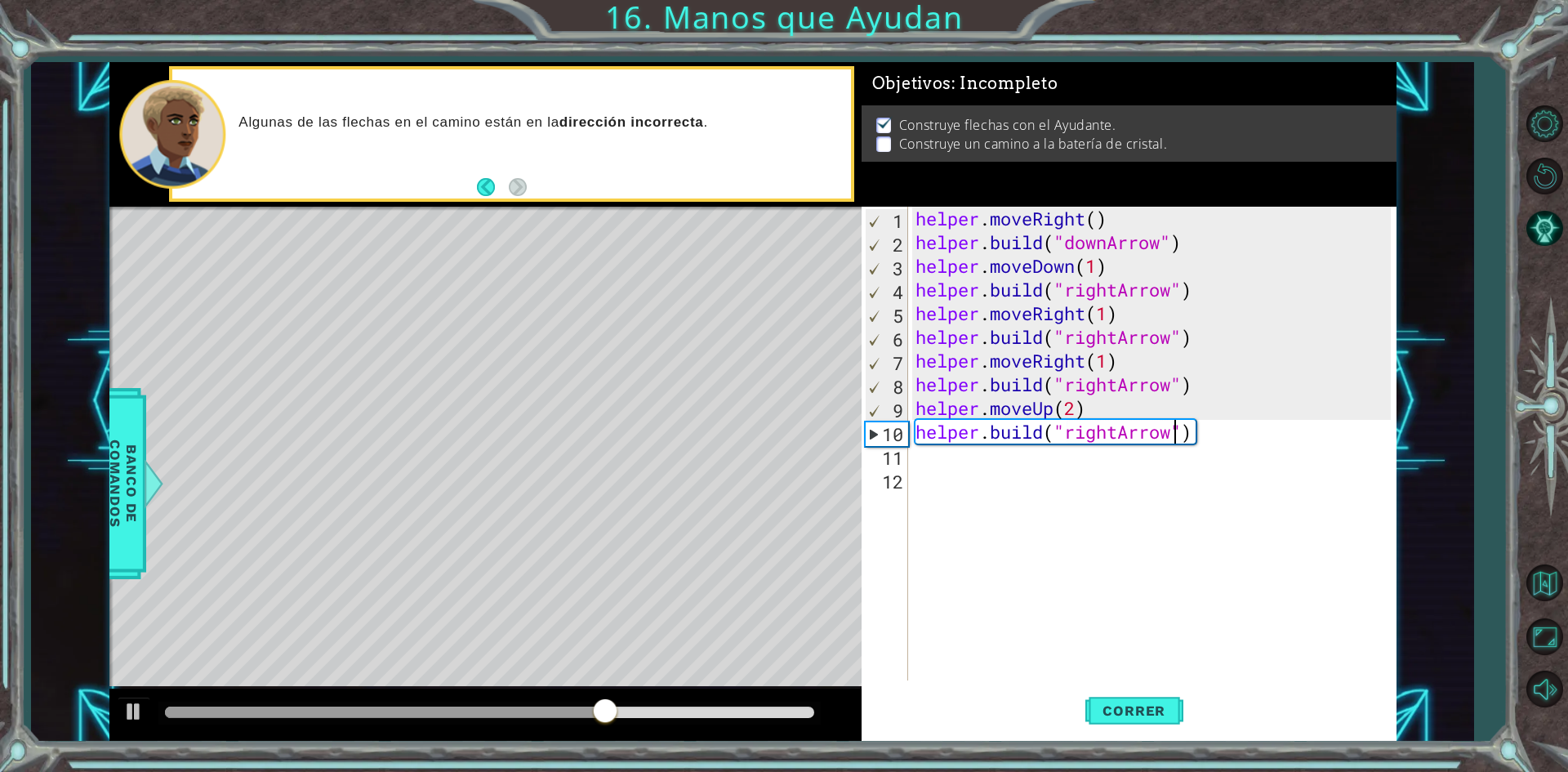
click at [1117, 381] on div "helper . moveRight ( ) helper . build ( "downArrow" ) helper . moveDown ( 1 ) h…" at bounding box center [1156, 467] width 487 height 521
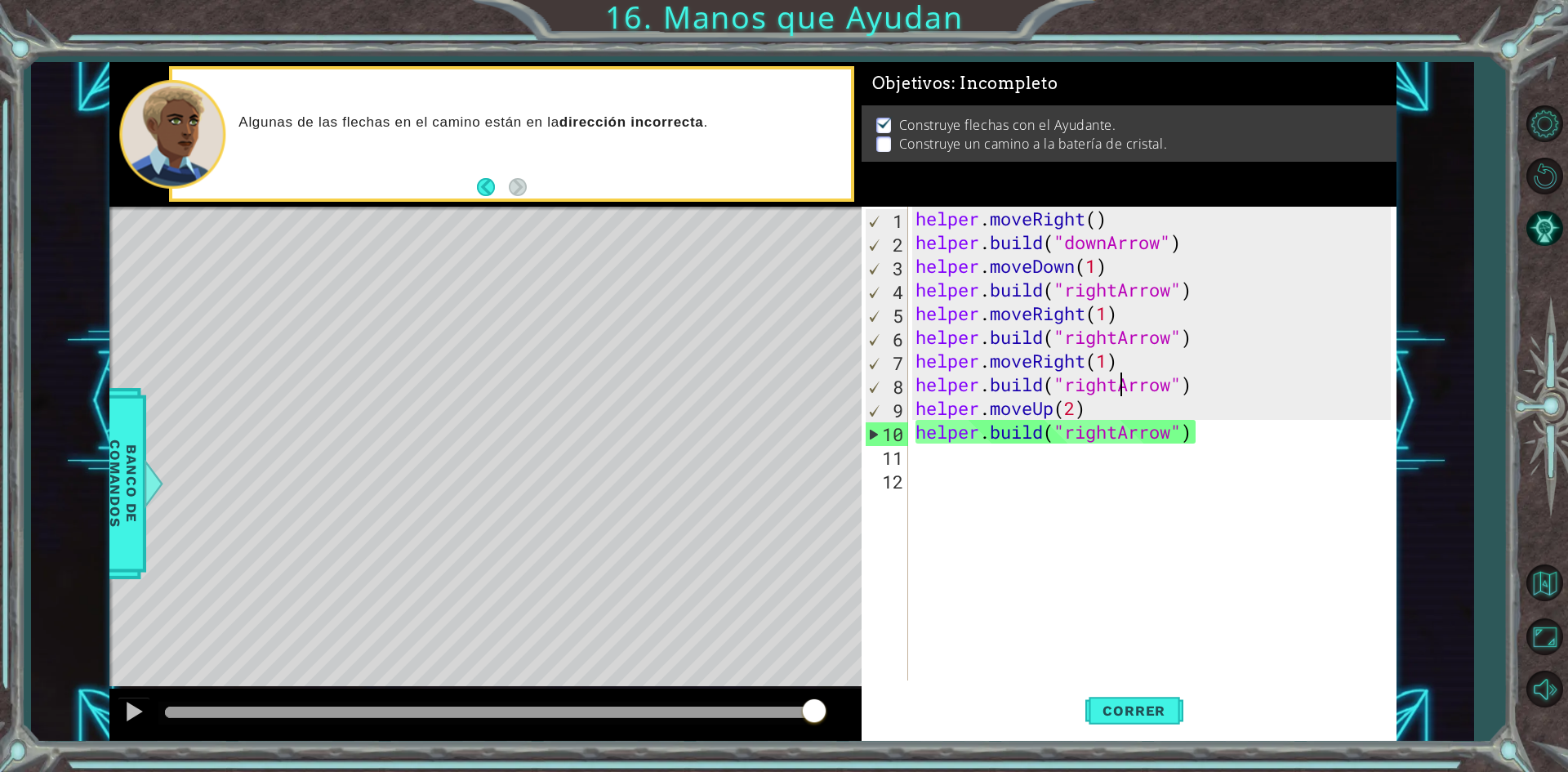
click at [1118, 386] on div "helper . moveRight ( ) helper . build ( "downArrow" ) helper . moveDown ( 1 ) h…" at bounding box center [1156, 467] width 487 height 521
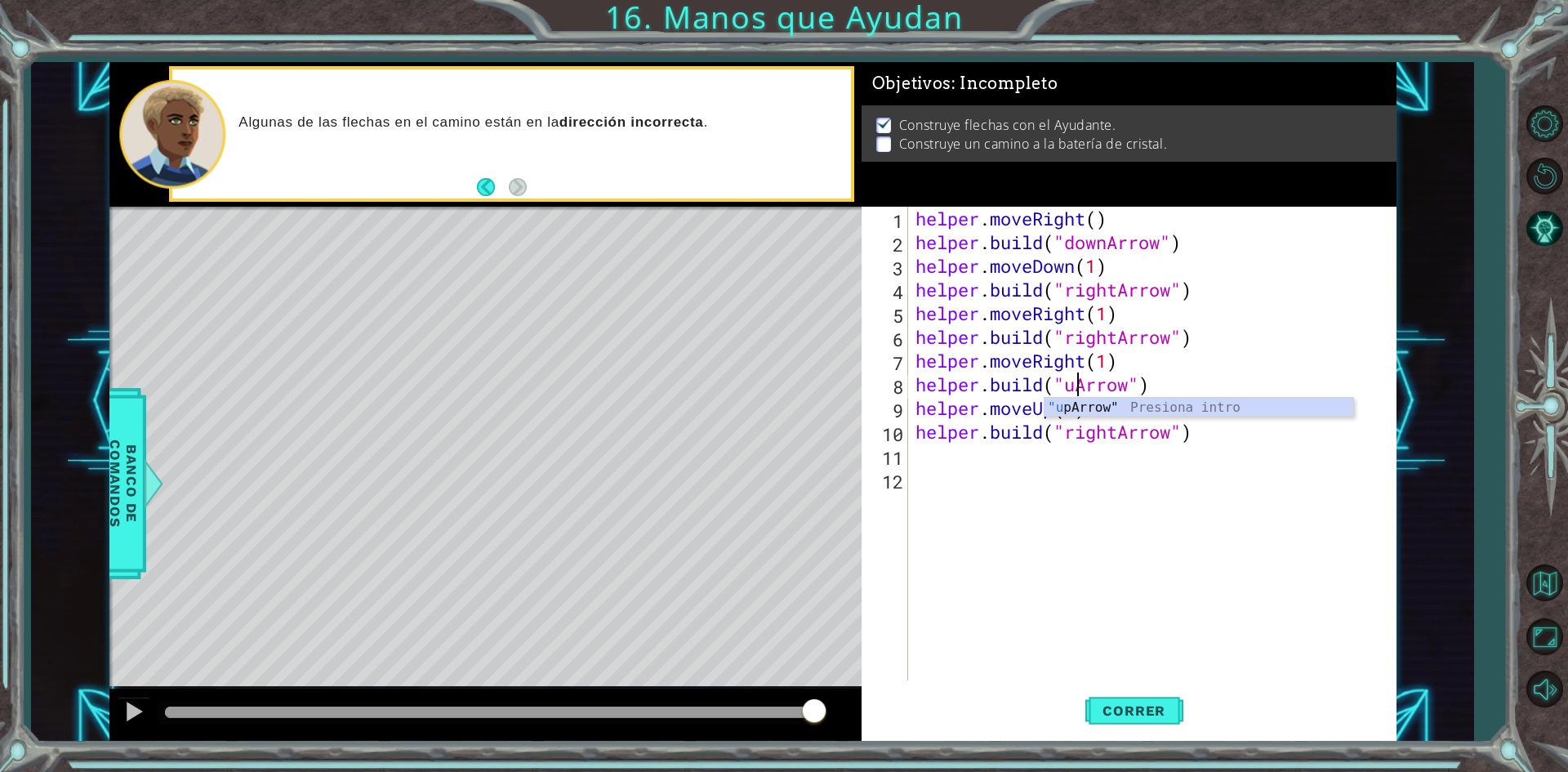
scroll to position [0, 7]
drag, startPoint x: 1159, startPoint y: 704, endPoint x: 1269, endPoint y: 479, distance: 250.4
click at [1162, 703] on span "Correr" at bounding box center [1135, 711] width 96 height 17
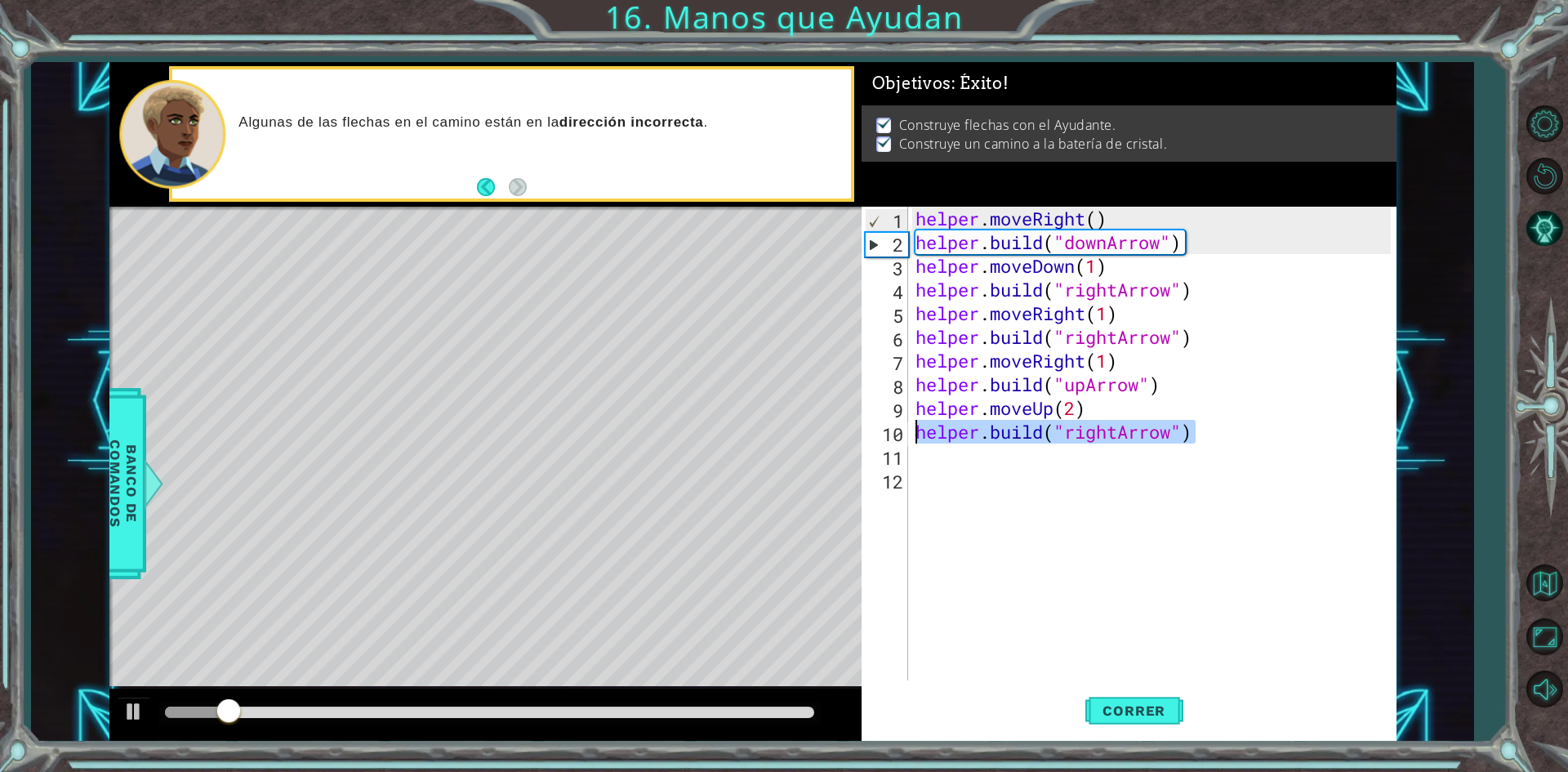
drag, startPoint x: 1227, startPoint y: 429, endPoint x: 913, endPoint y: 440, distance: 314.2
click at [913, 440] on div "helper . moveRight ( ) helper . build ( "downArrow" ) helper . moveDown ( 1 ) h…" at bounding box center [1156, 467] width 487 height 521
type textarea "[DOMAIN_NAME]("rightArrow")"
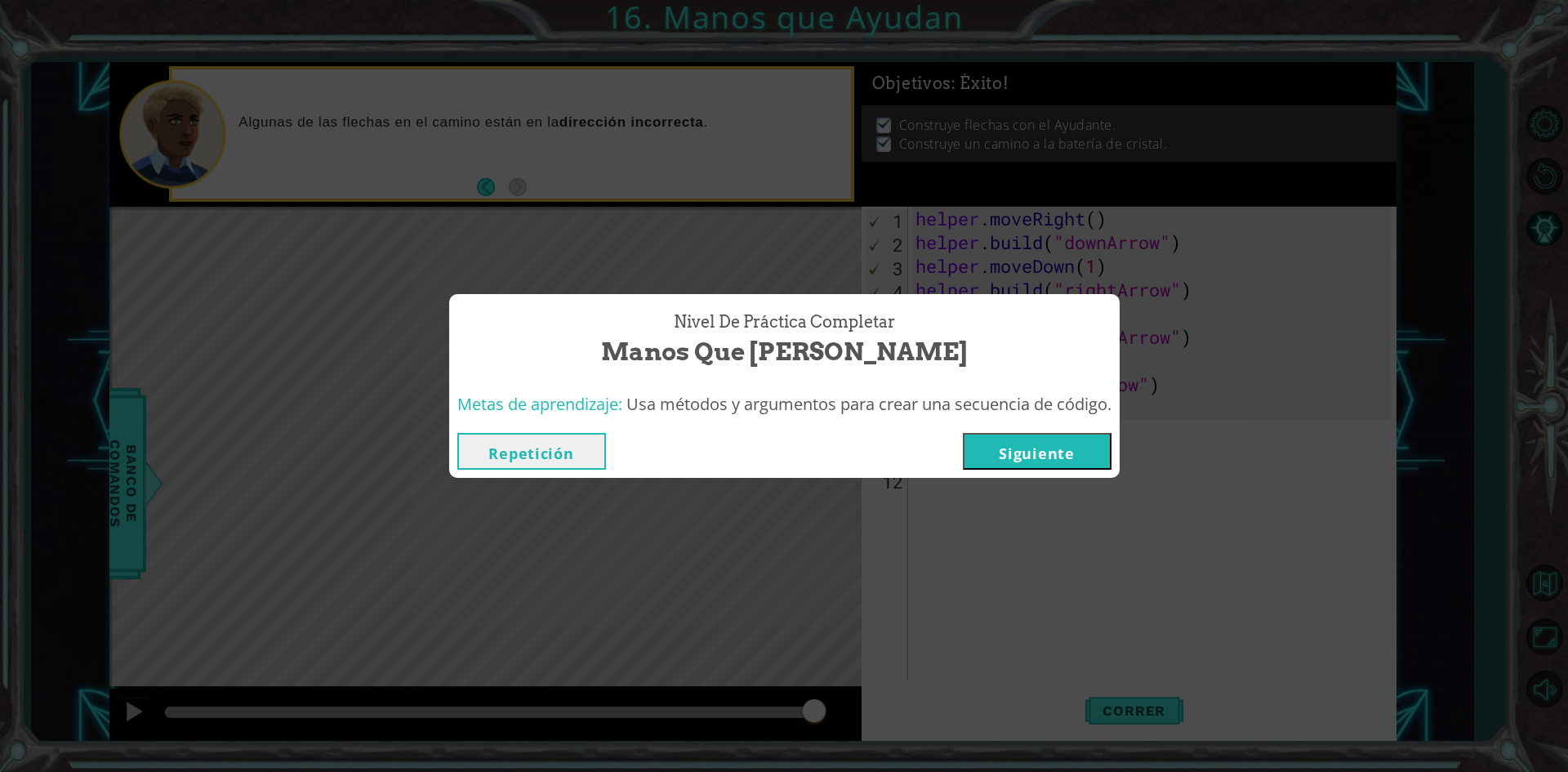
click at [993, 452] on button "Siguiente" at bounding box center [1037, 451] width 149 height 37
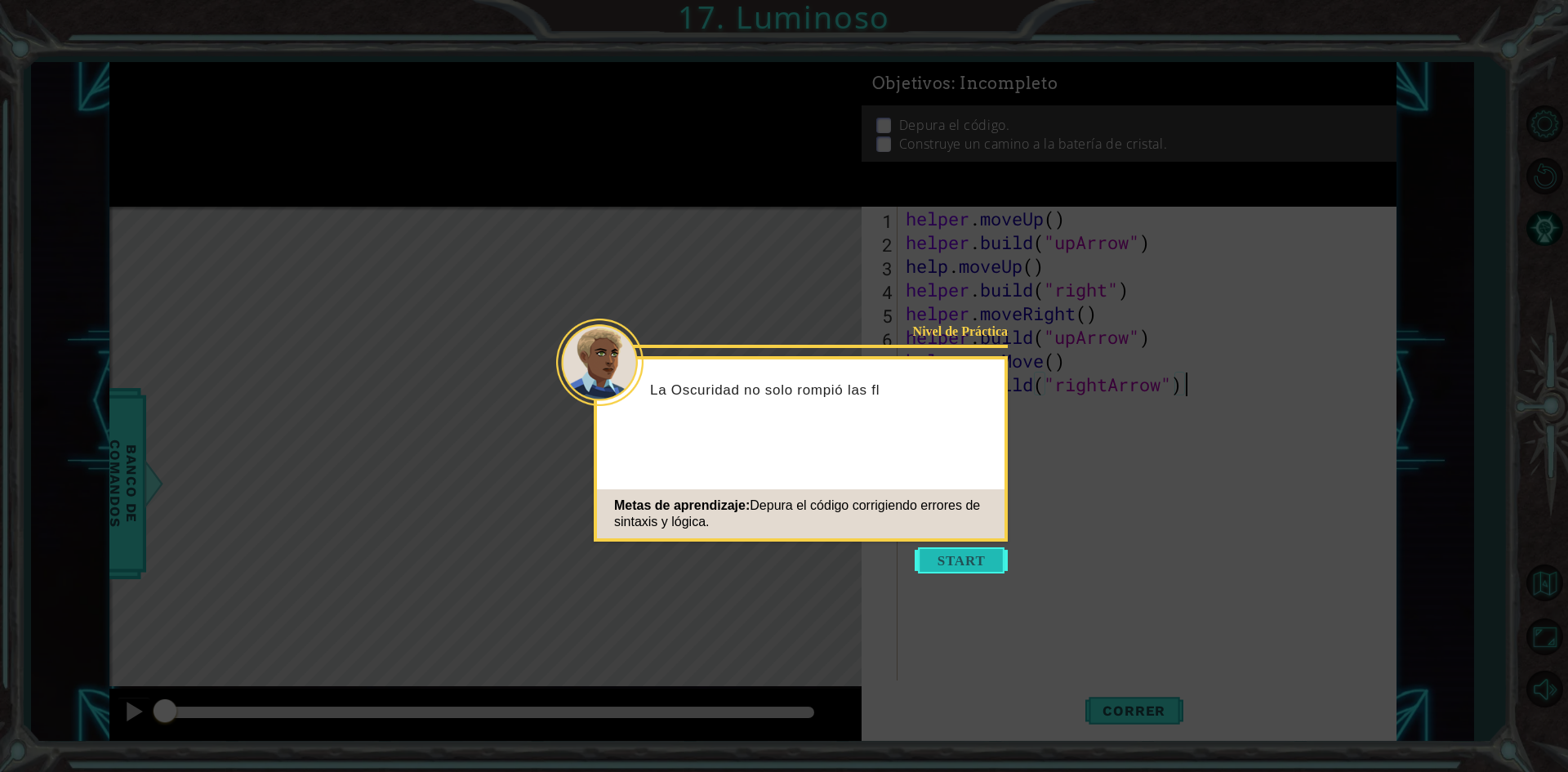
click at [956, 565] on button "Start" at bounding box center [961, 561] width 93 height 26
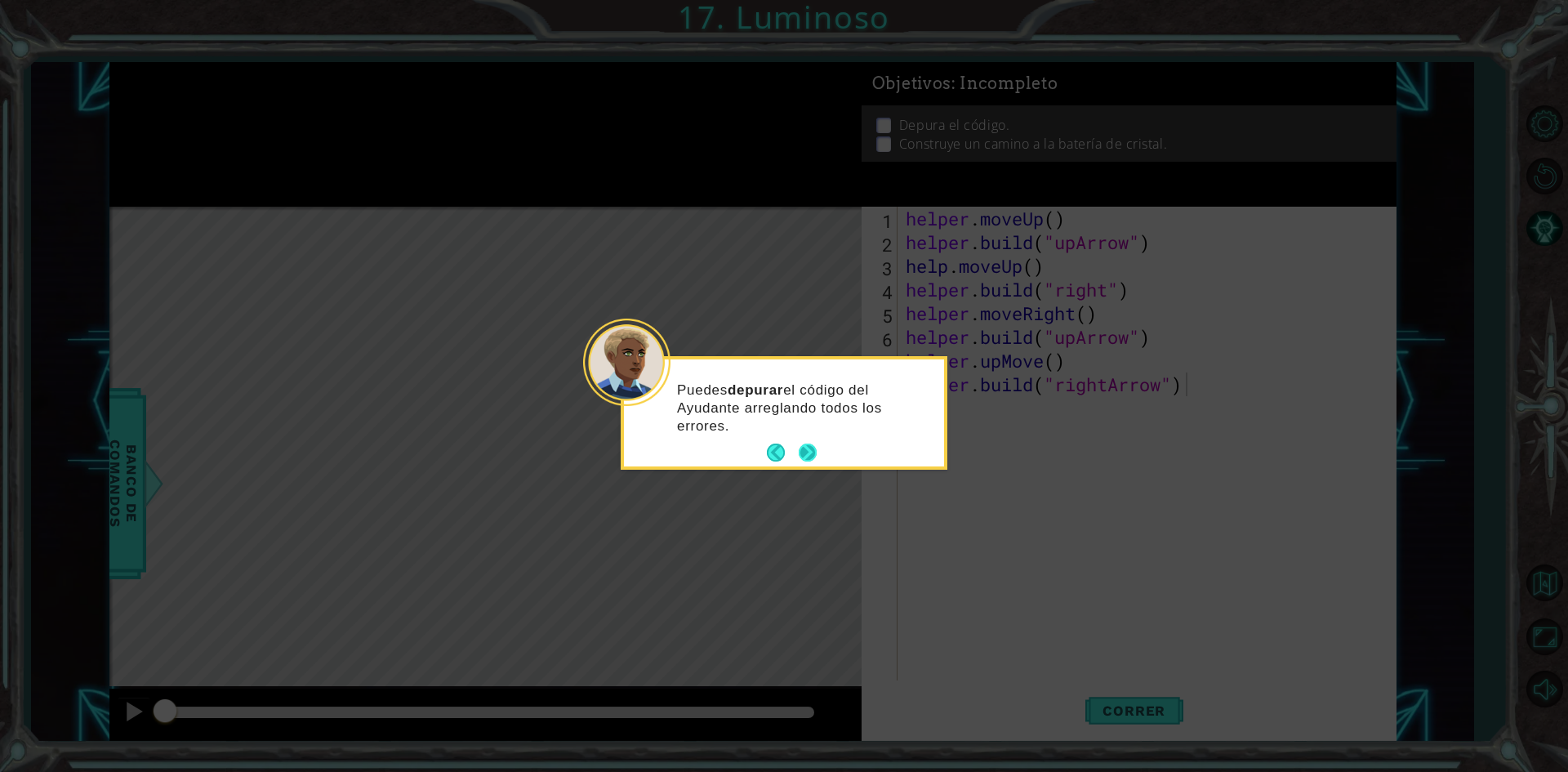
click at [805, 443] on button "Next" at bounding box center [808, 452] width 18 height 18
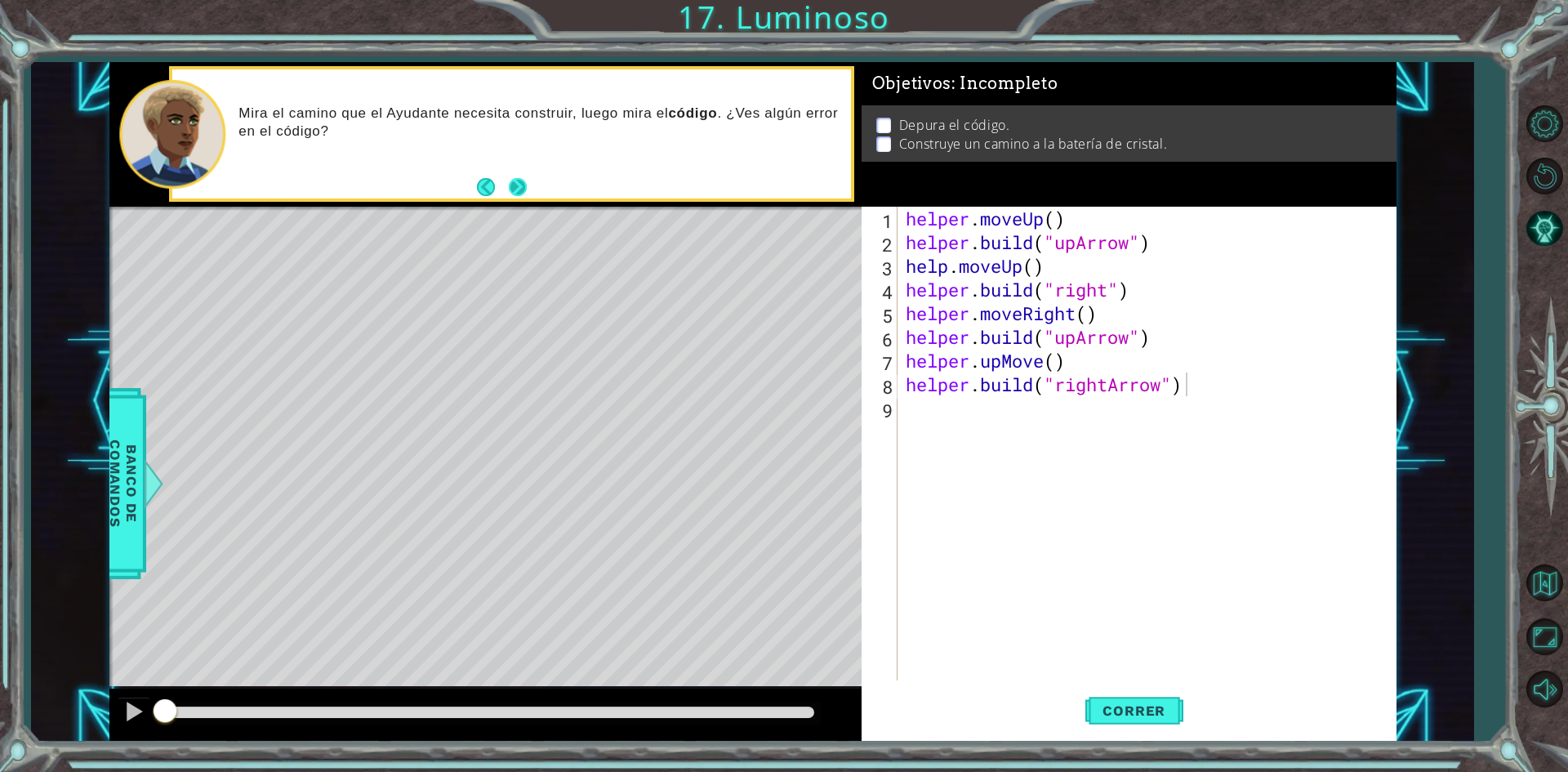
click at [519, 186] on button "Next" at bounding box center [518, 187] width 20 height 20
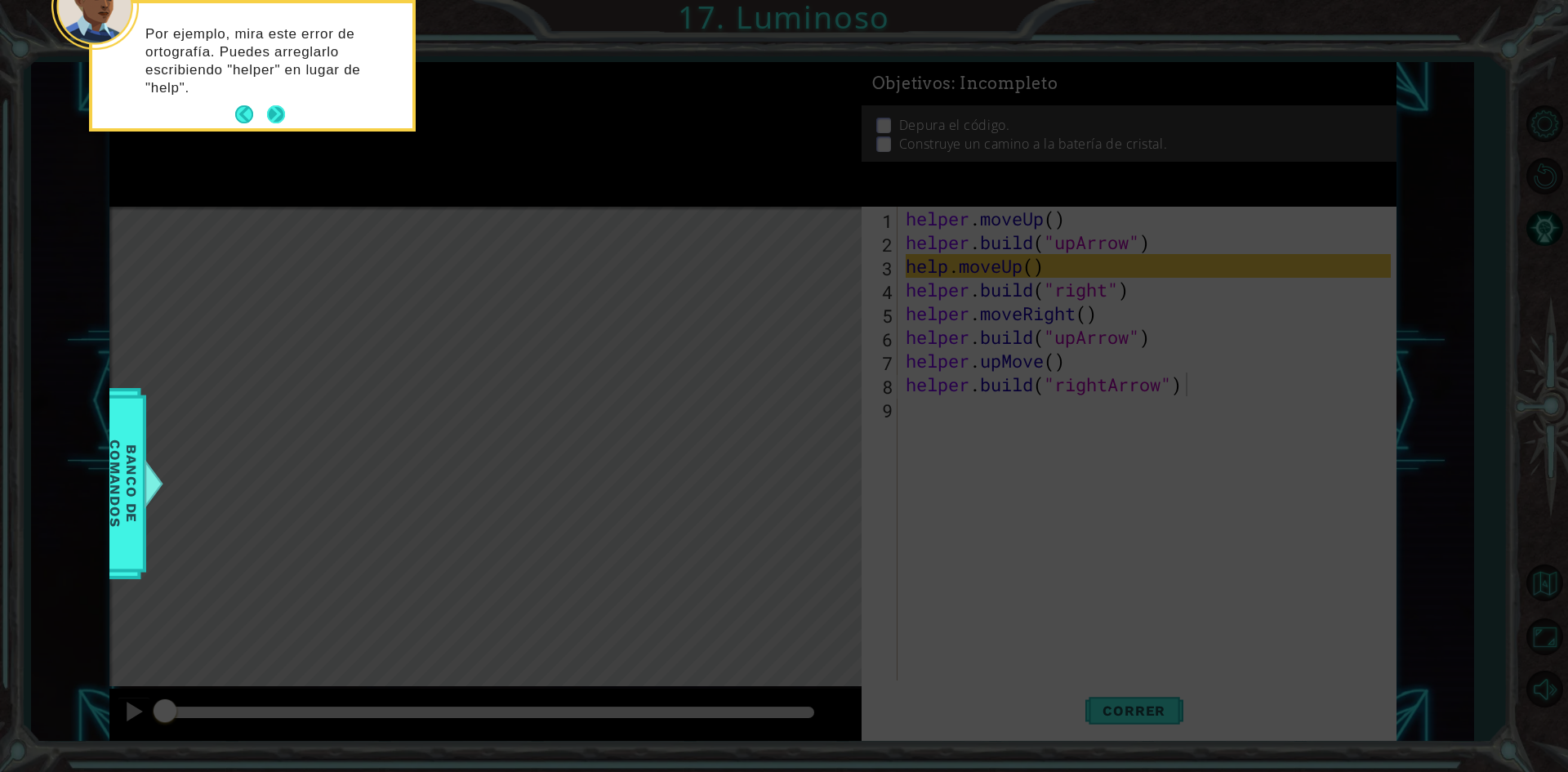
click at [282, 108] on button "Next" at bounding box center [277, 115] width 19 height 19
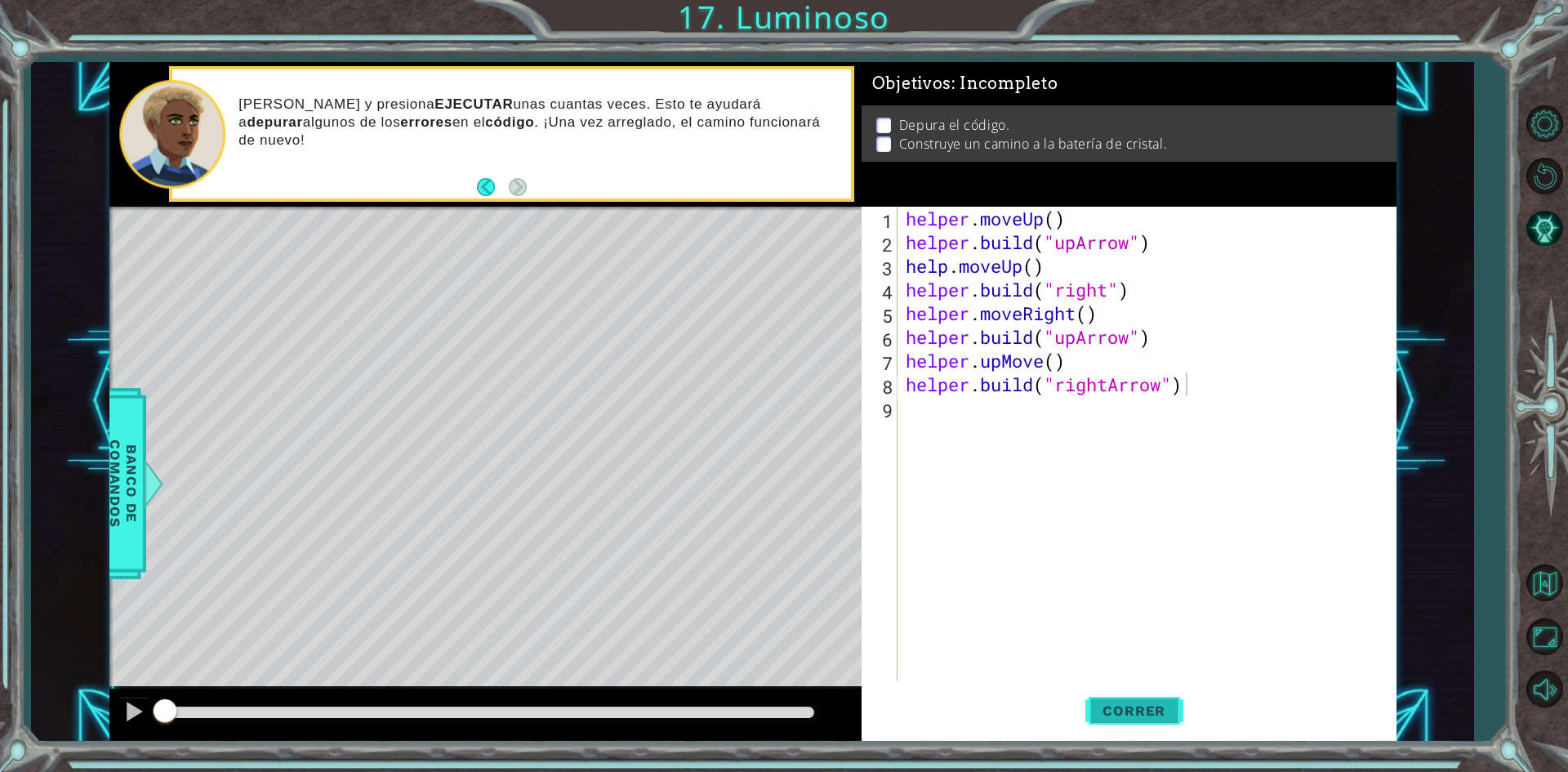
click at [1101, 713] on span "Correr" at bounding box center [1135, 711] width 96 height 17
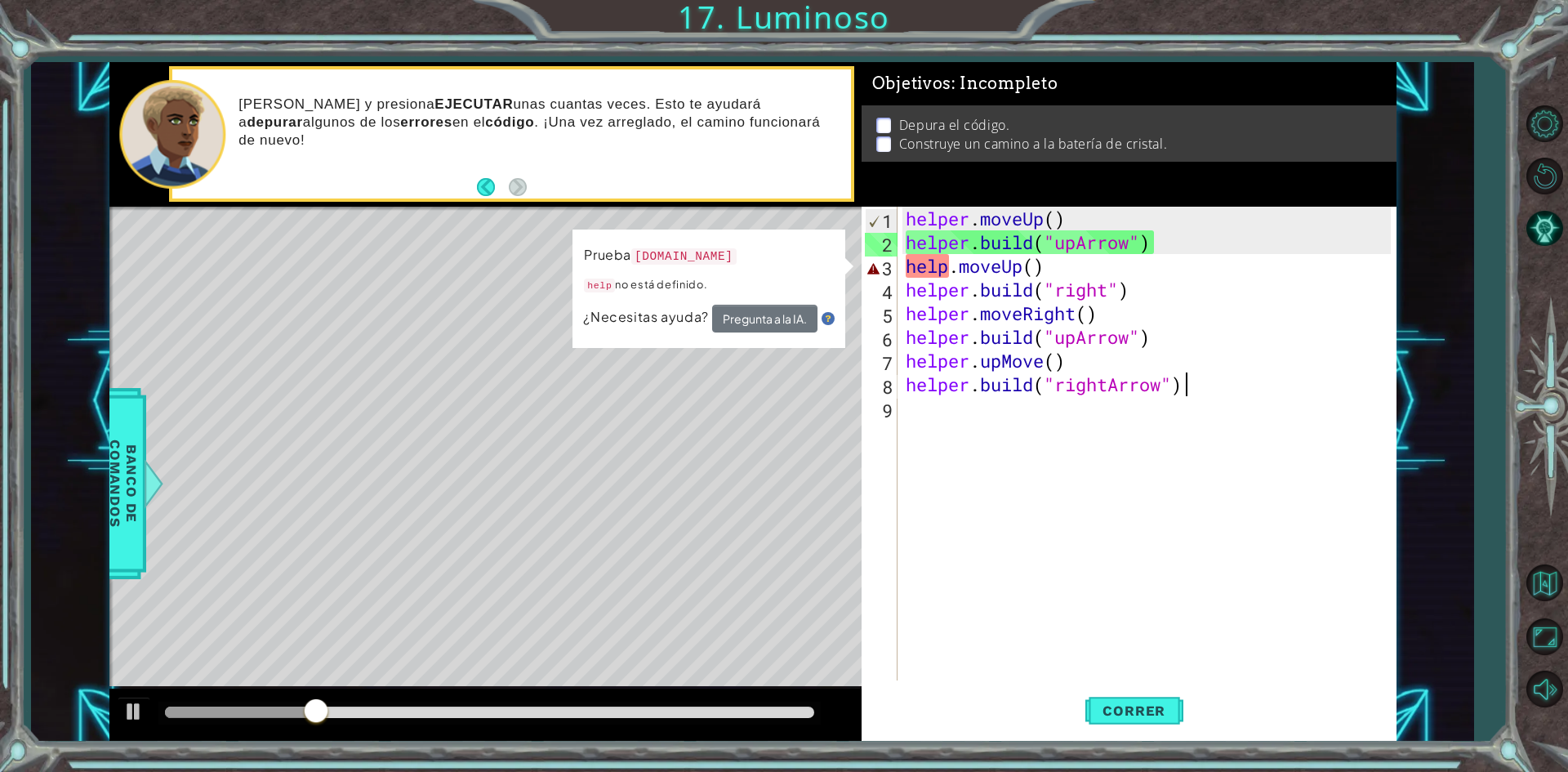
click at [1035, 266] on div "helper . moveUp ( ) helper . build ( "upArrow" ) help . moveUp ( ) helper . bui…" at bounding box center [1150, 467] width 496 height 521
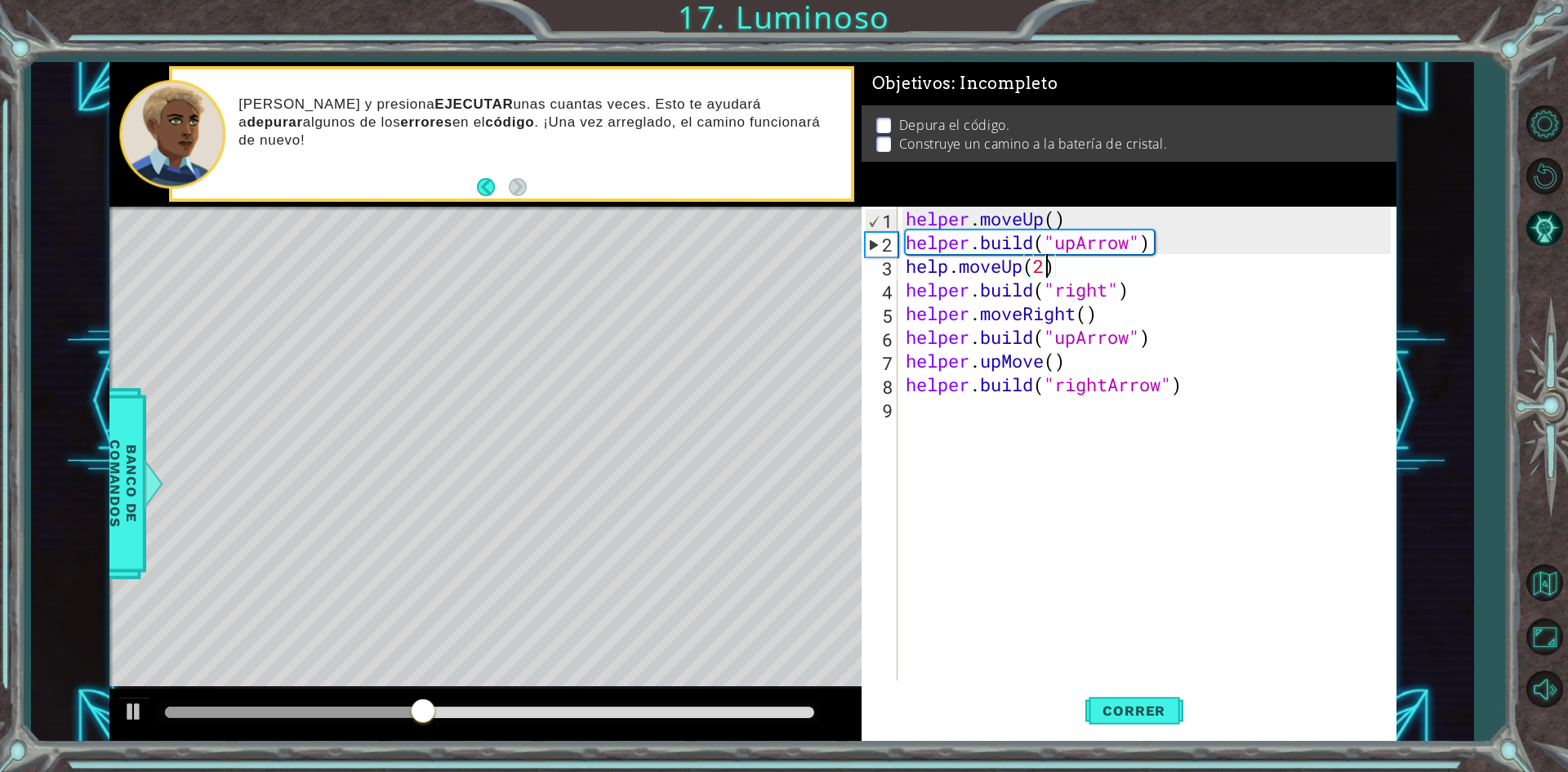
scroll to position [0, 6]
click at [1168, 705] on span "Correr" at bounding box center [1135, 711] width 96 height 17
click at [1169, 712] on span "Correr" at bounding box center [1135, 711] width 96 height 17
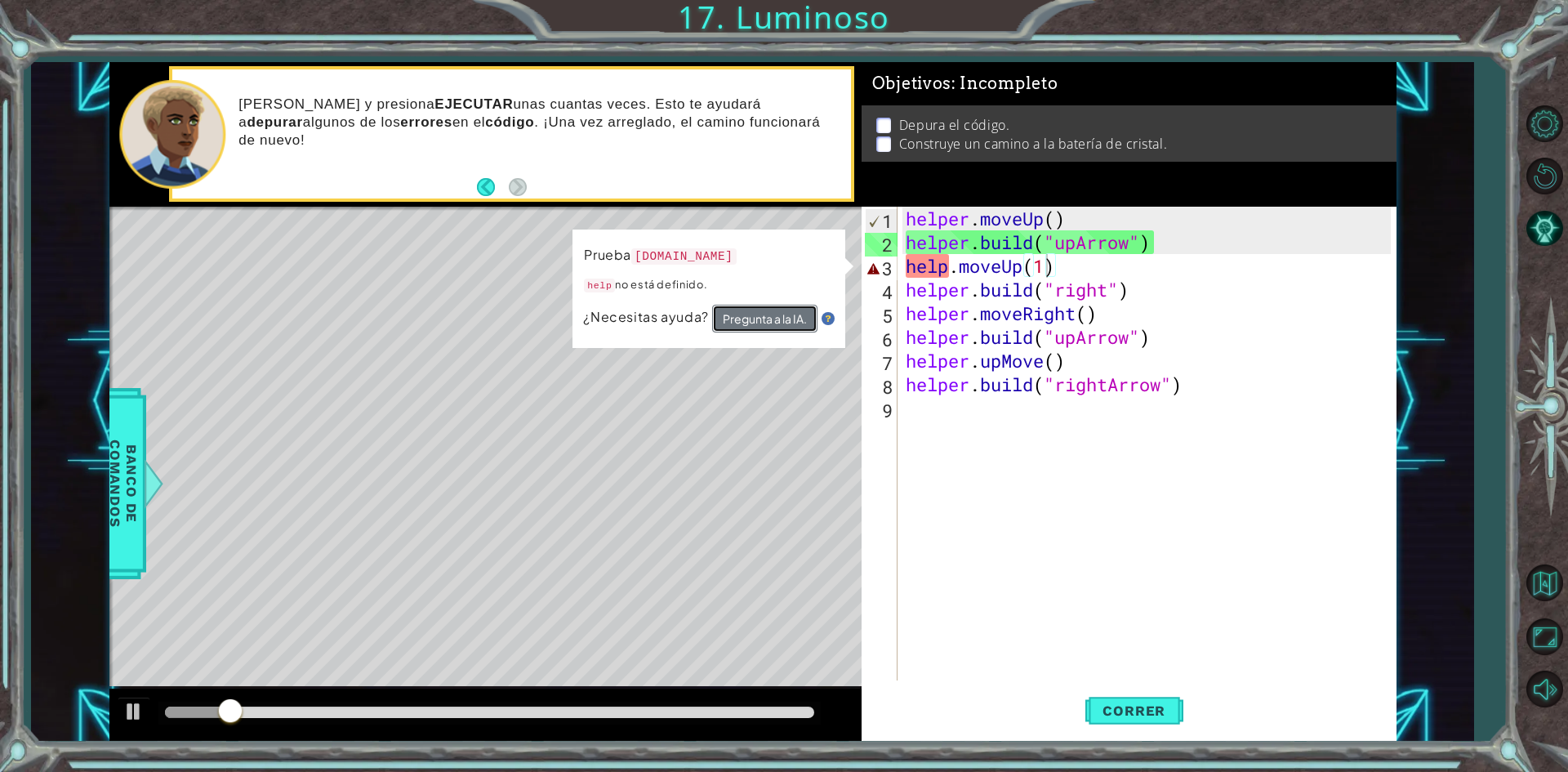
click at [759, 320] on button "Pregunta a la IA." at bounding box center [765, 319] width 106 height 28
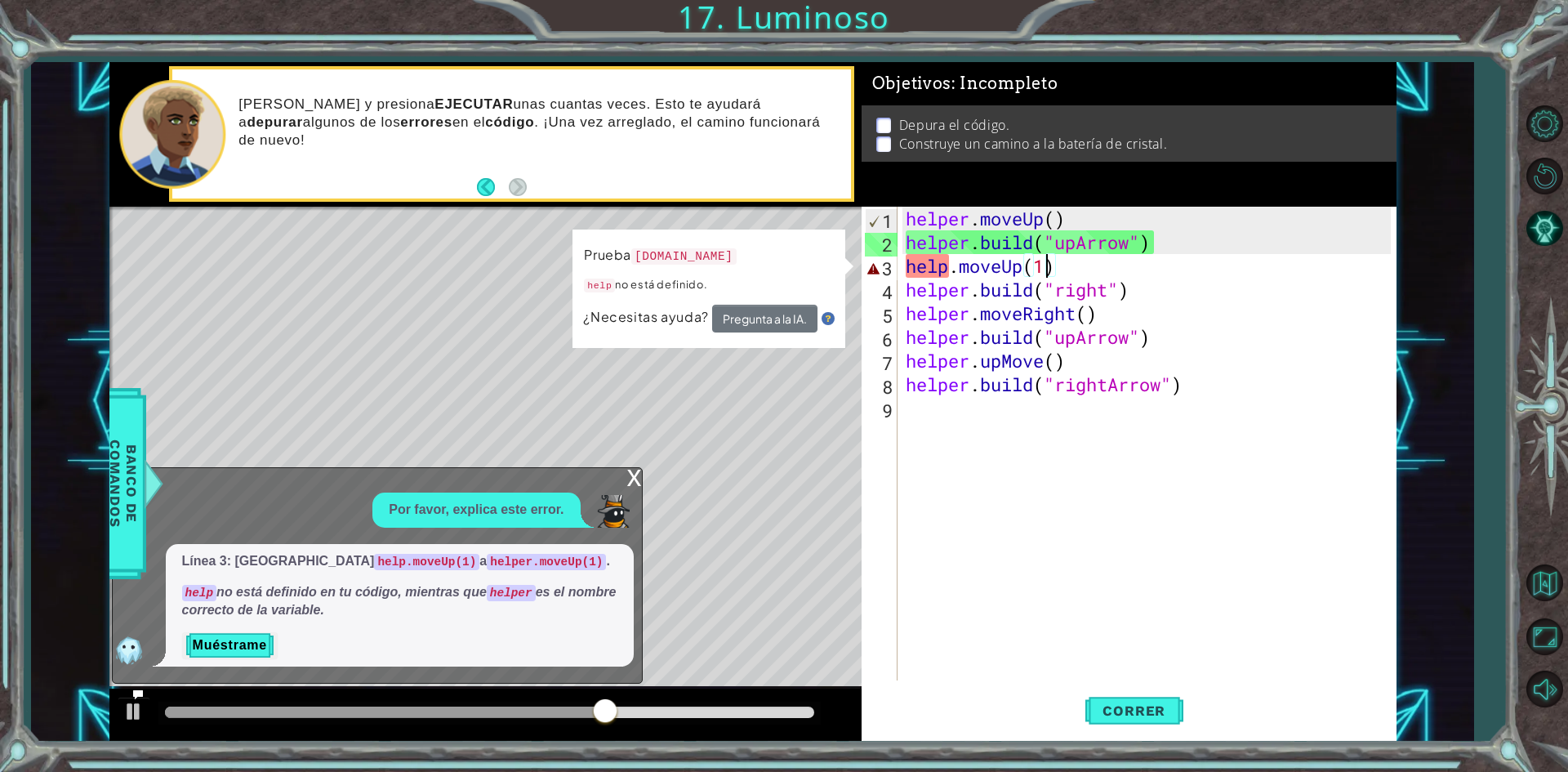
click at [947, 271] on div "helper . moveUp ( ) helper . build ( "upArrow" ) help . moveUp ( 1 ) helper . b…" at bounding box center [1150, 467] width 496 height 521
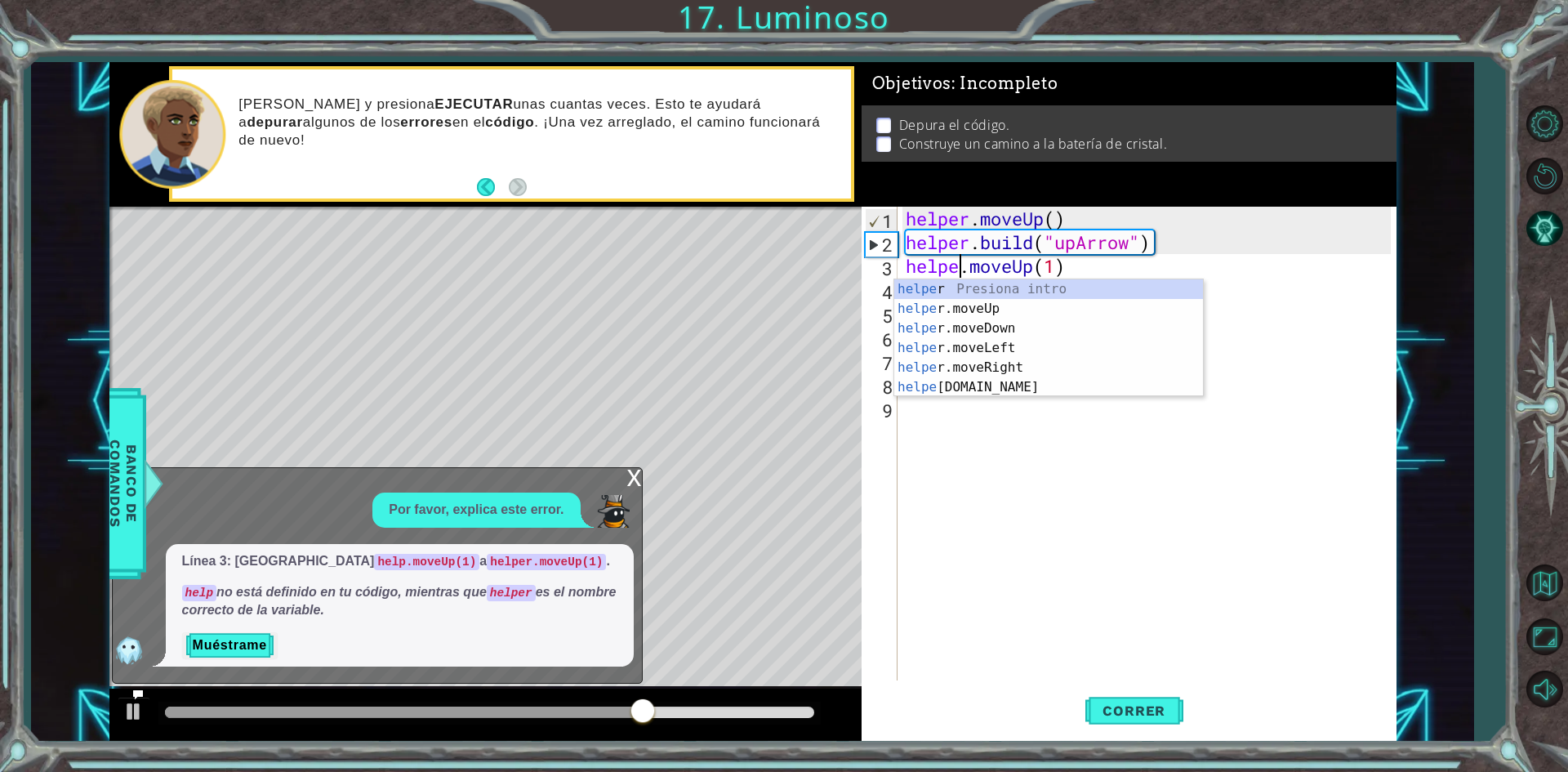
scroll to position [0, 2]
click at [1147, 710] on span "Correr" at bounding box center [1135, 711] width 96 height 17
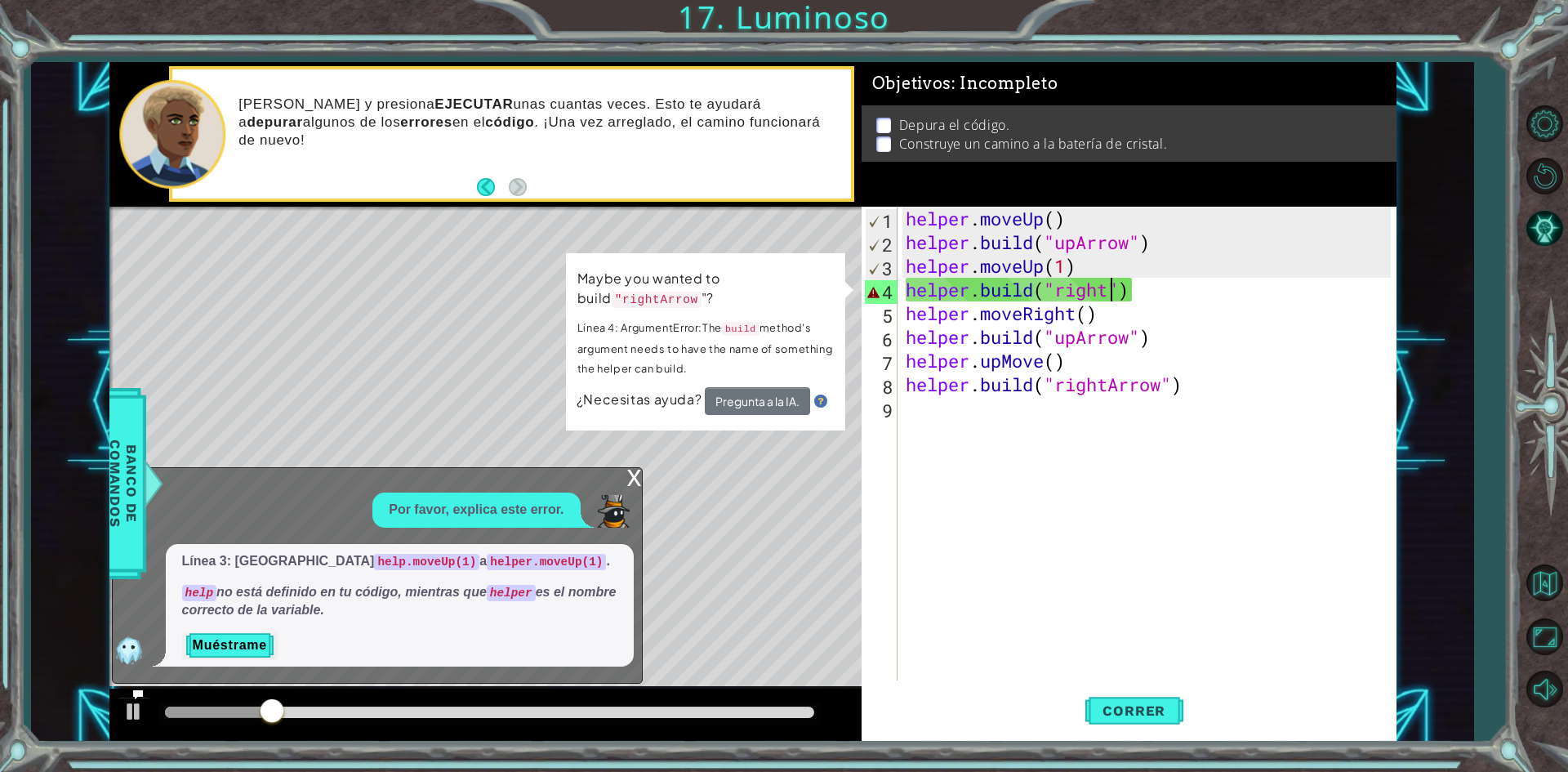
click at [1108, 288] on div "helper . moveUp ( ) helper . build ( "upArrow" ) helper . moveUp ( 1 ) helper .…" at bounding box center [1150, 467] width 496 height 521
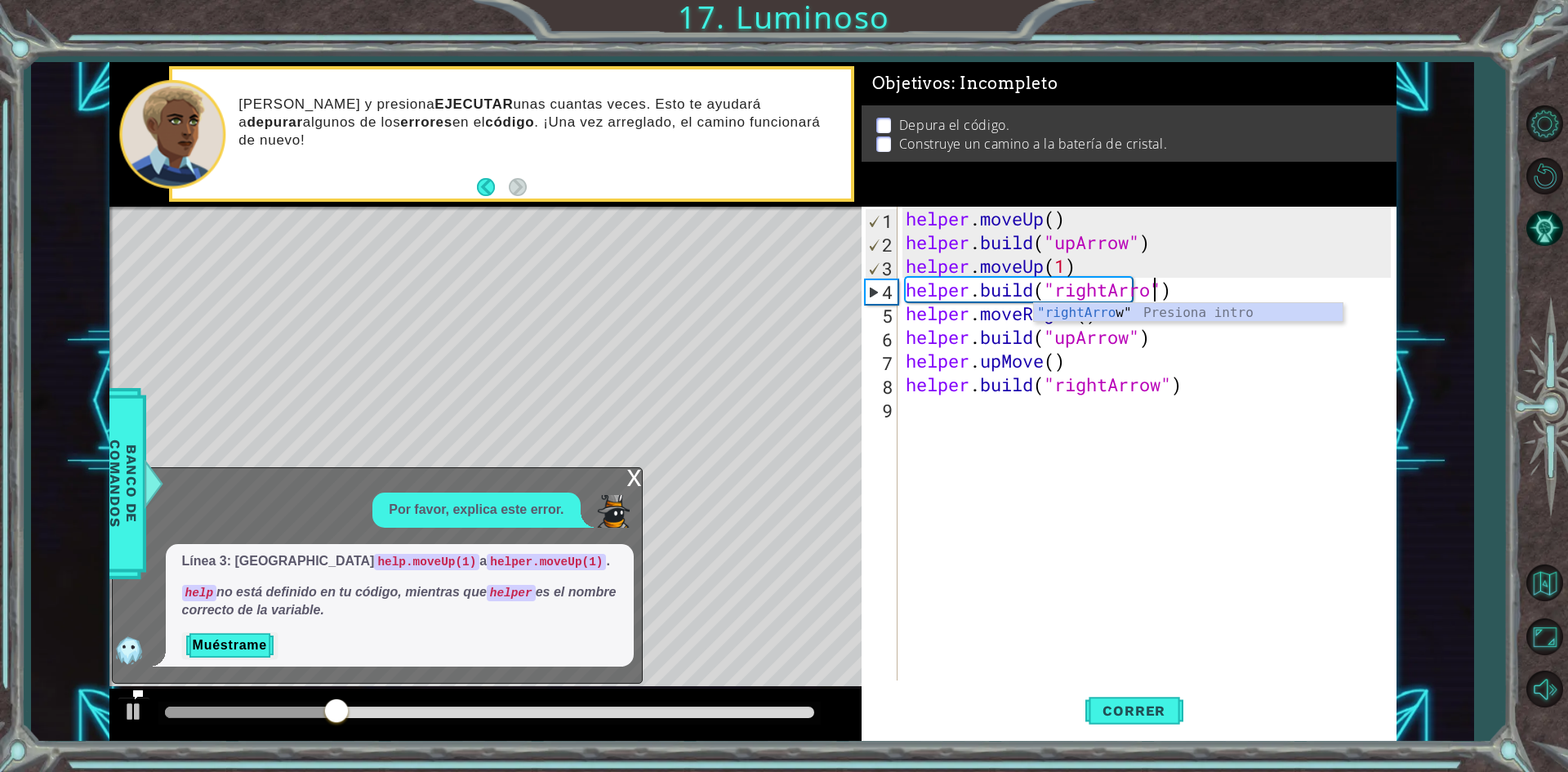
type textarea "[DOMAIN_NAME]("rightArrow")"
click at [1326, 462] on div "helper . moveUp ( ) helper . build ( "upArrow" ) helper . moveUp ( 1 ) helper .…" at bounding box center [1150, 467] width 496 height 521
click at [1156, 719] on span "Correr" at bounding box center [1135, 711] width 96 height 17
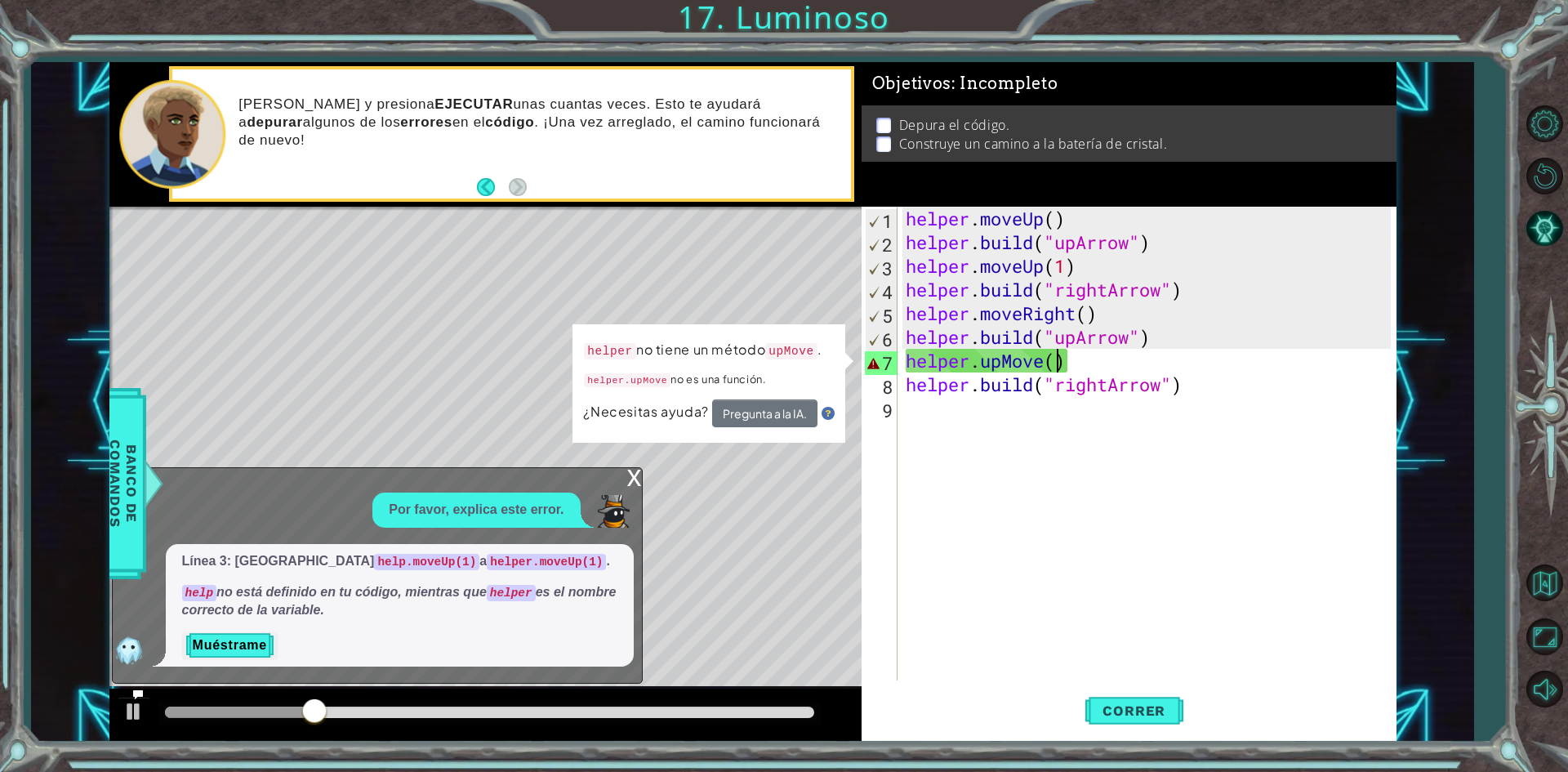
click at [1056, 358] on div "helper . moveUp ( ) helper . build ( "upArrow" ) helper . moveUp ( 1 ) helper .…" at bounding box center [1150, 467] width 496 height 521
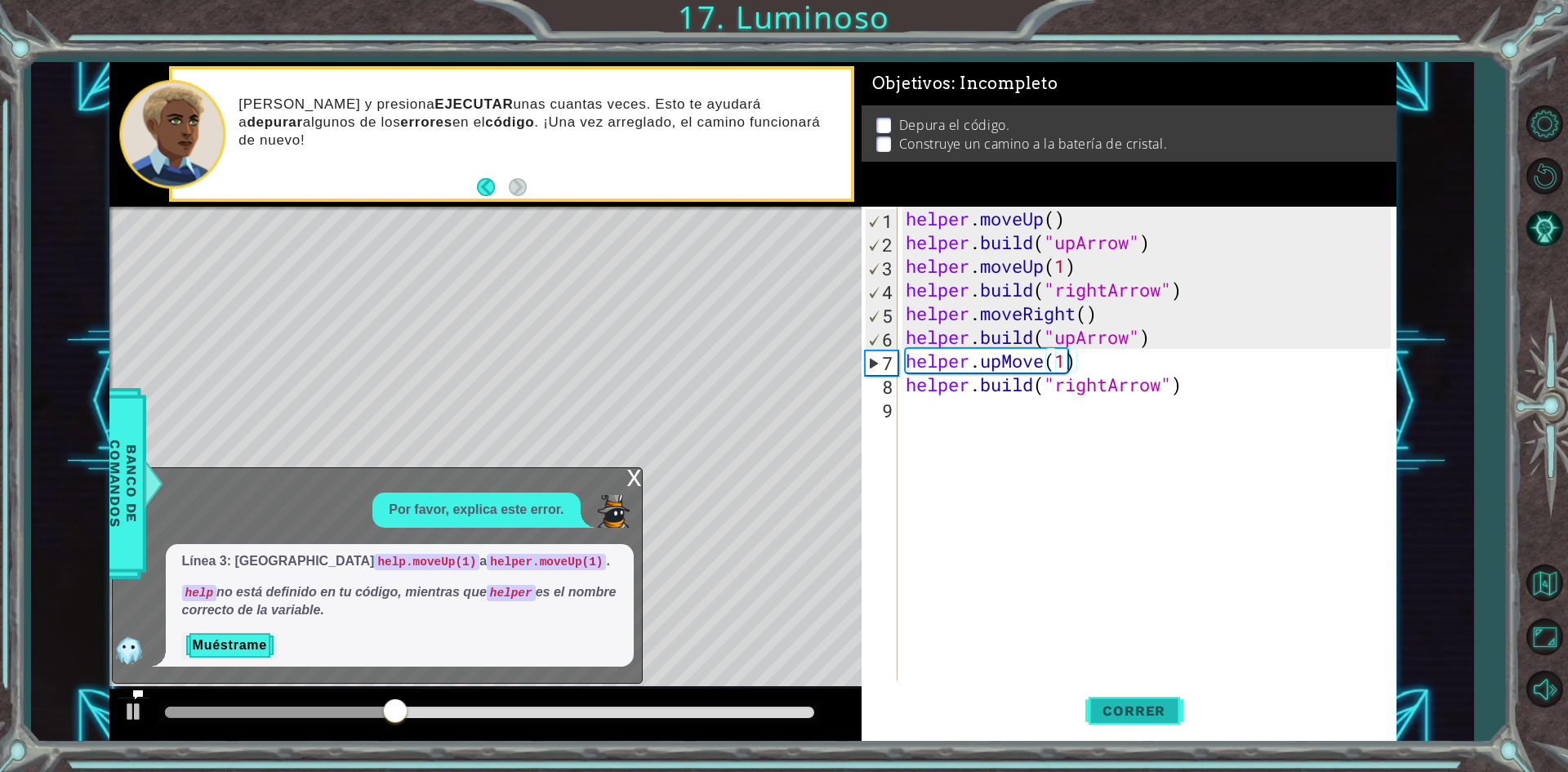
click at [1139, 692] on button "Correr" at bounding box center [1135, 711] width 98 height 53
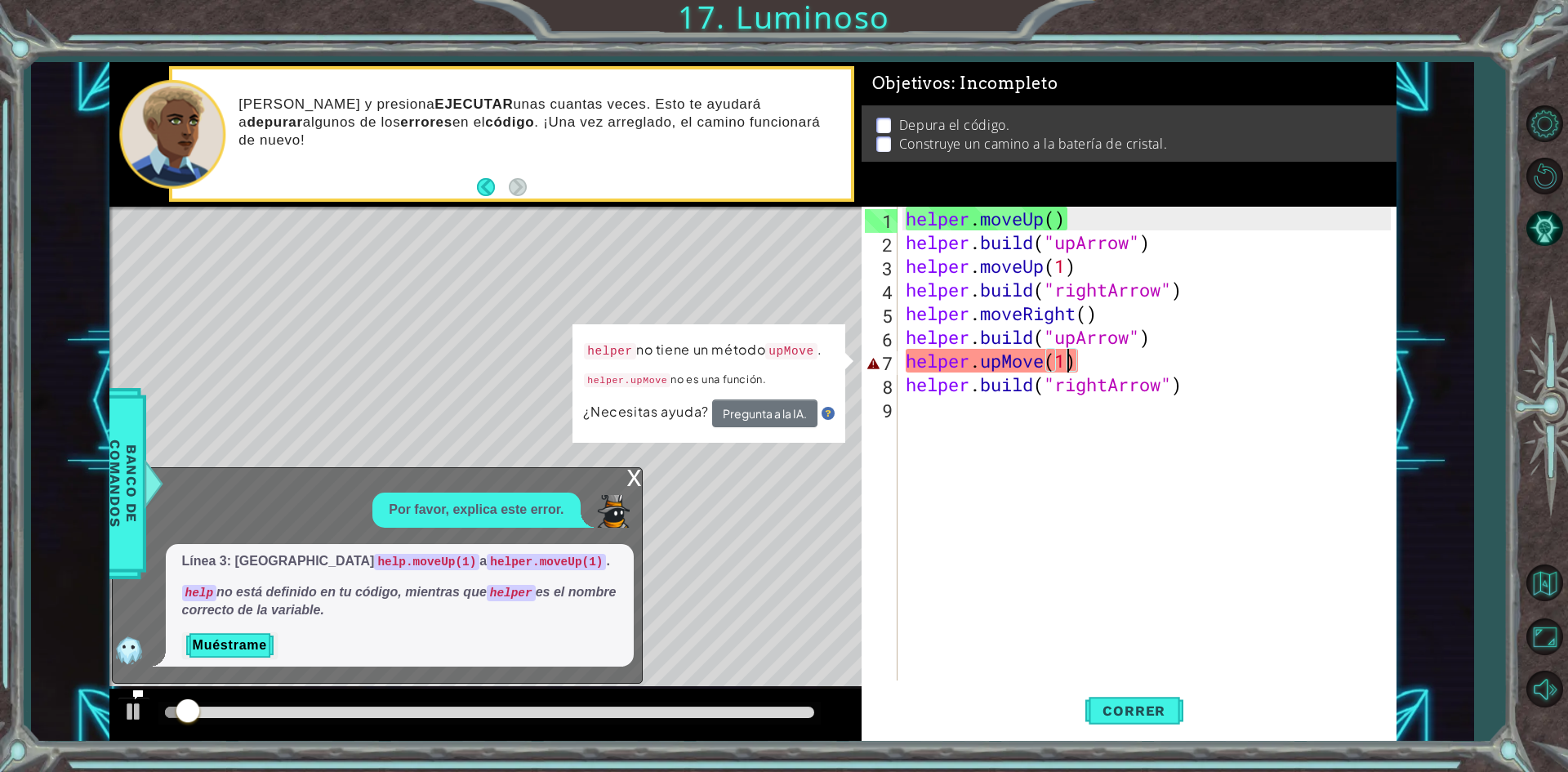
click at [641, 471] on div "x" at bounding box center [635, 476] width 15 height 17
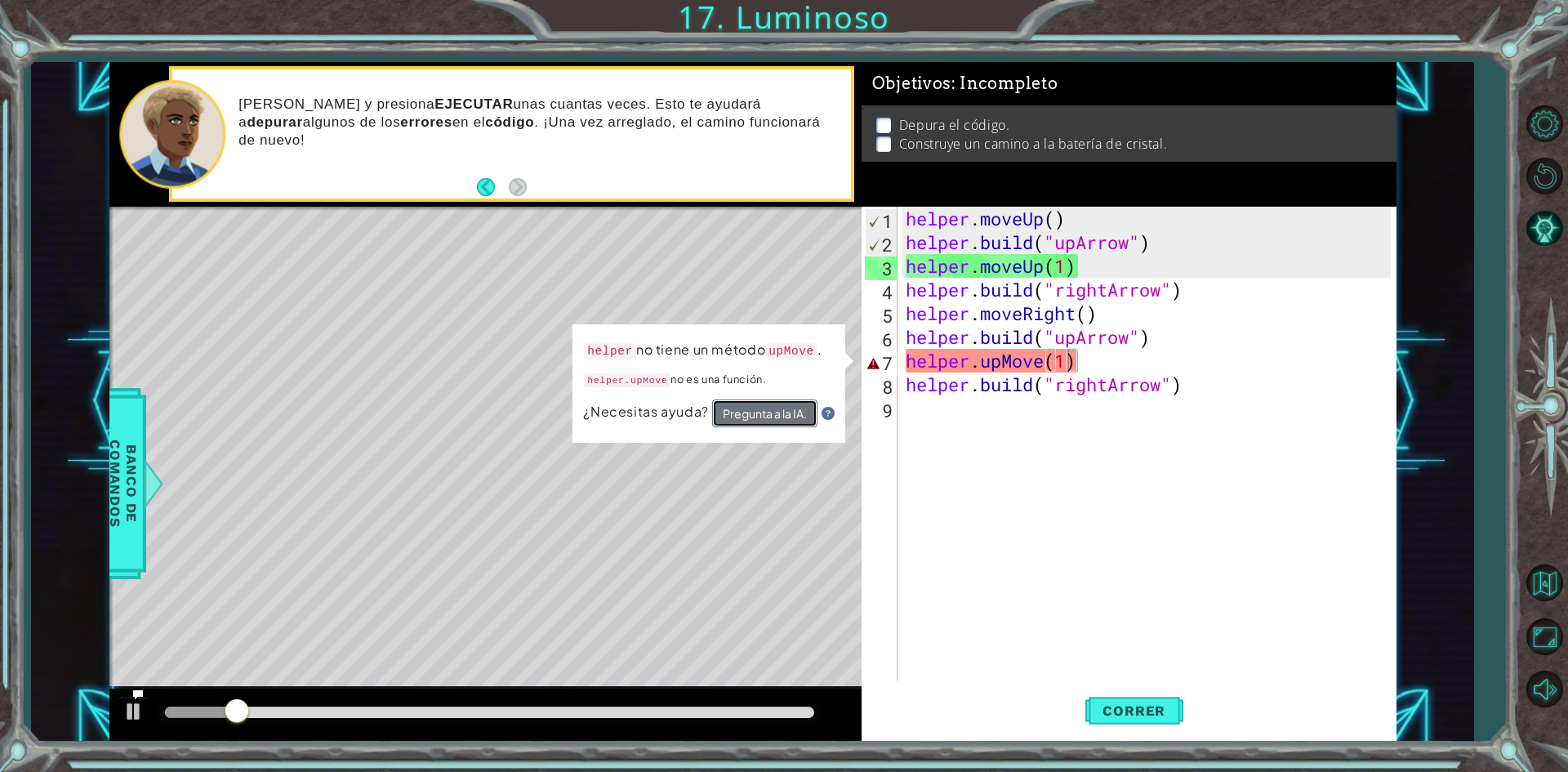
click at [779, 407] on button "Pregunta a la IA." at bounding box center [765, 413] width 107 height 30
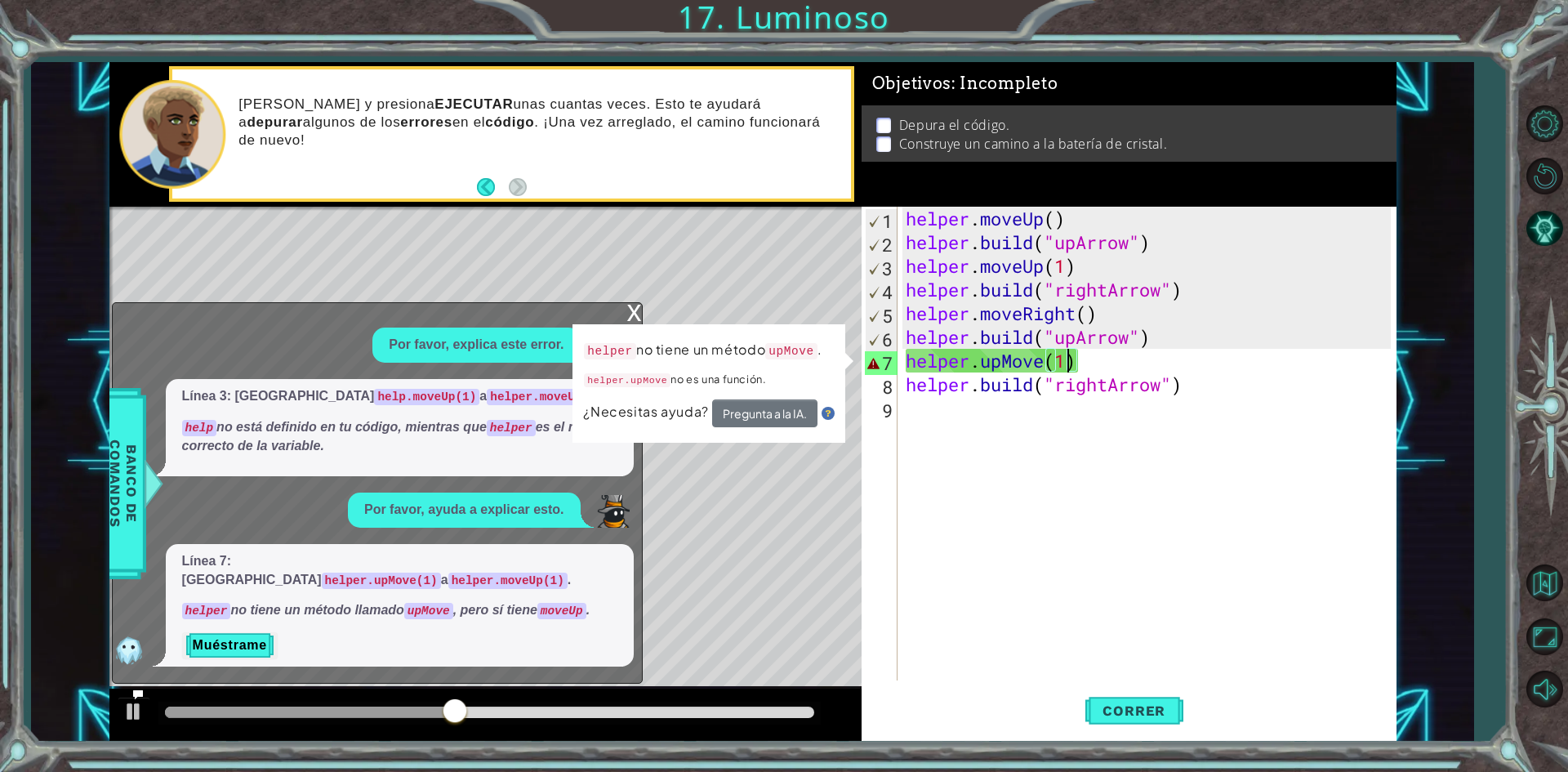
click at [1041, 362] on div "helper . moveUp ( ) helper . build ( "upArrow" ) helper . moveUp ( 1 ) helper .…" at bounding box center [1150, 467] width 496 height 521
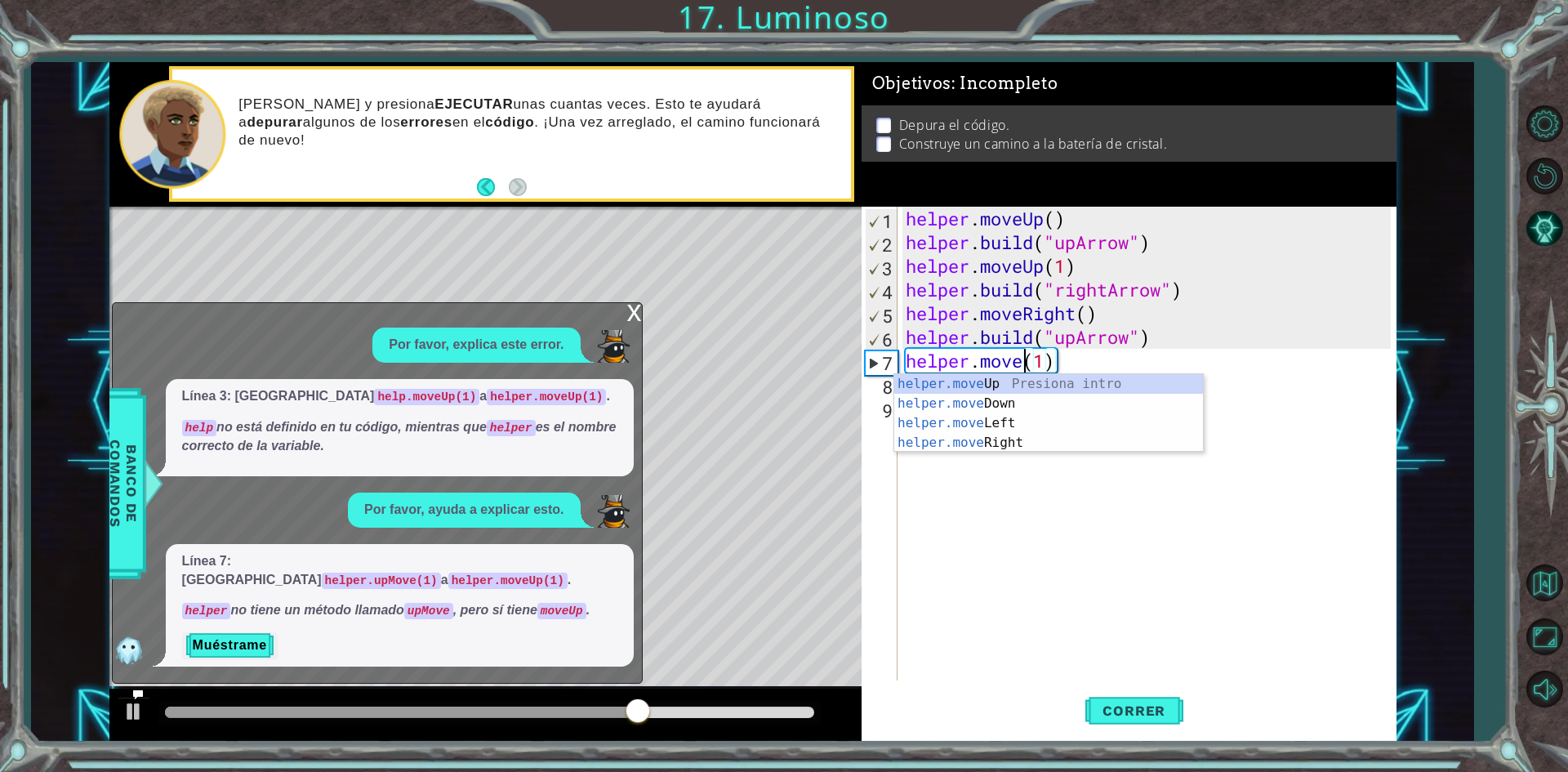
scroll to position [0, 6]
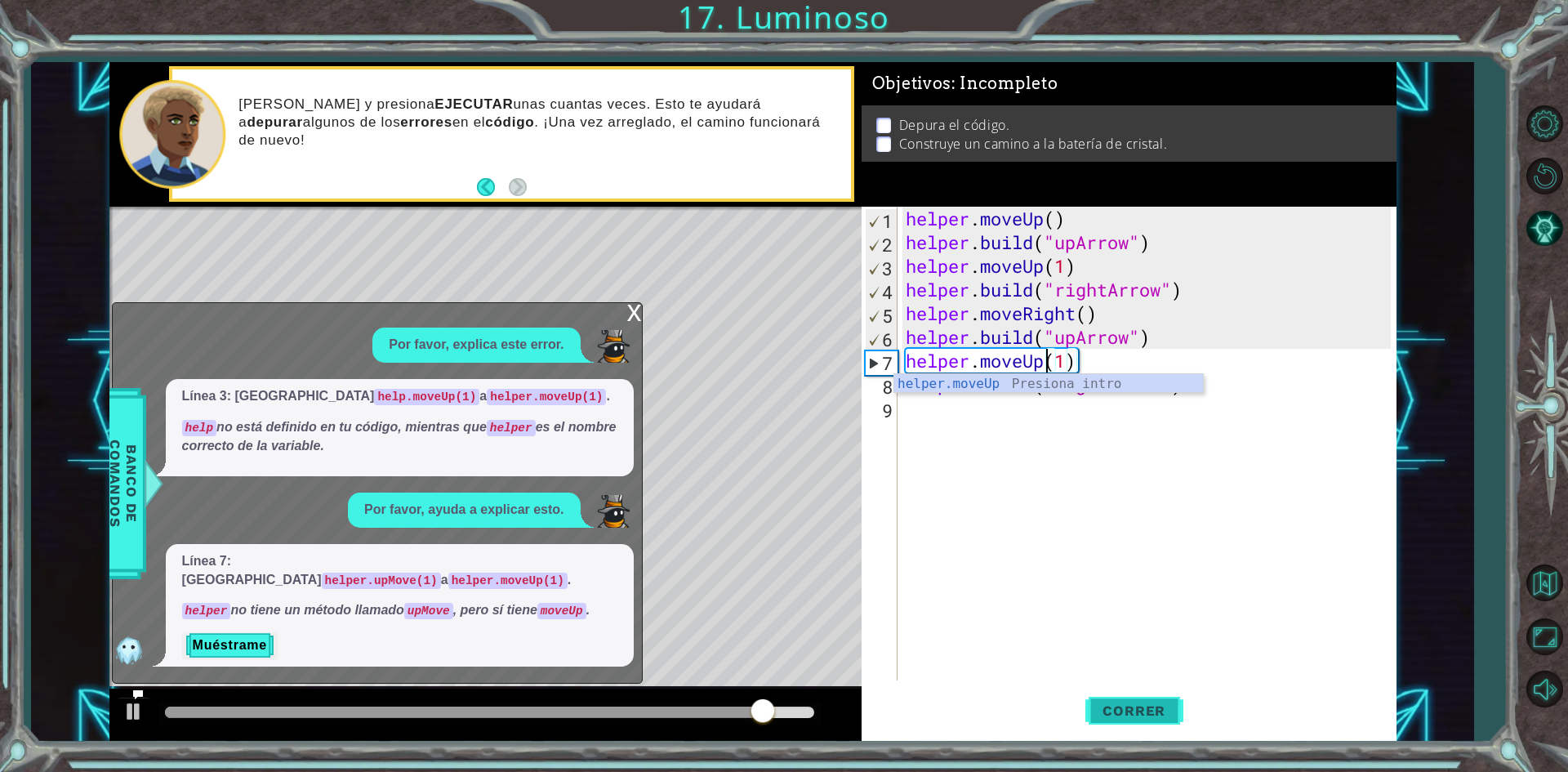
type textarea "helper.moveUp(1)"
click at [1125, 707] on span "Correr" at bounding box center [1135, 711] width 96 height 17
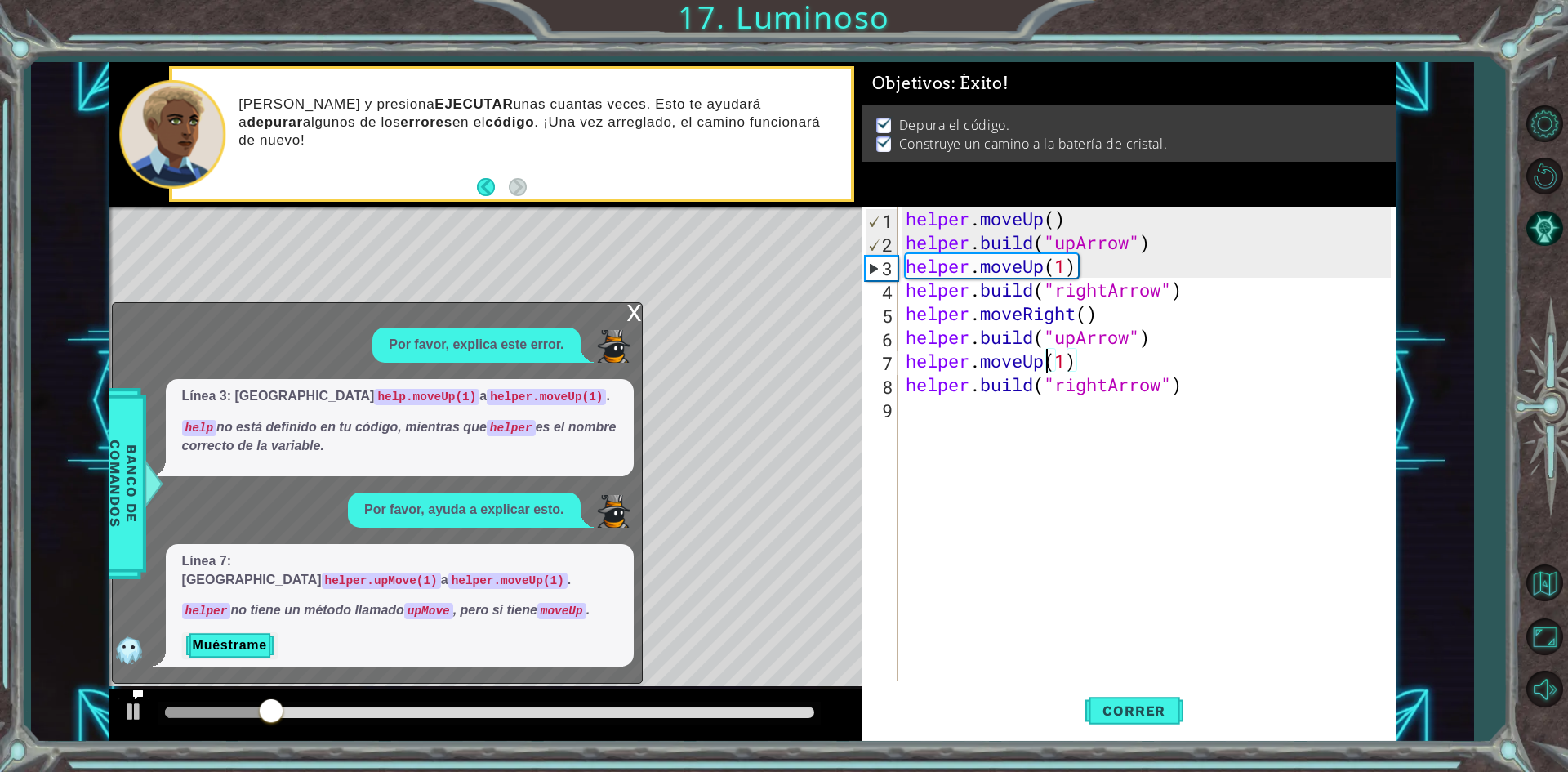
click at [632, 320] on div "x" at bounding box center [635, 311] width 15 height 17
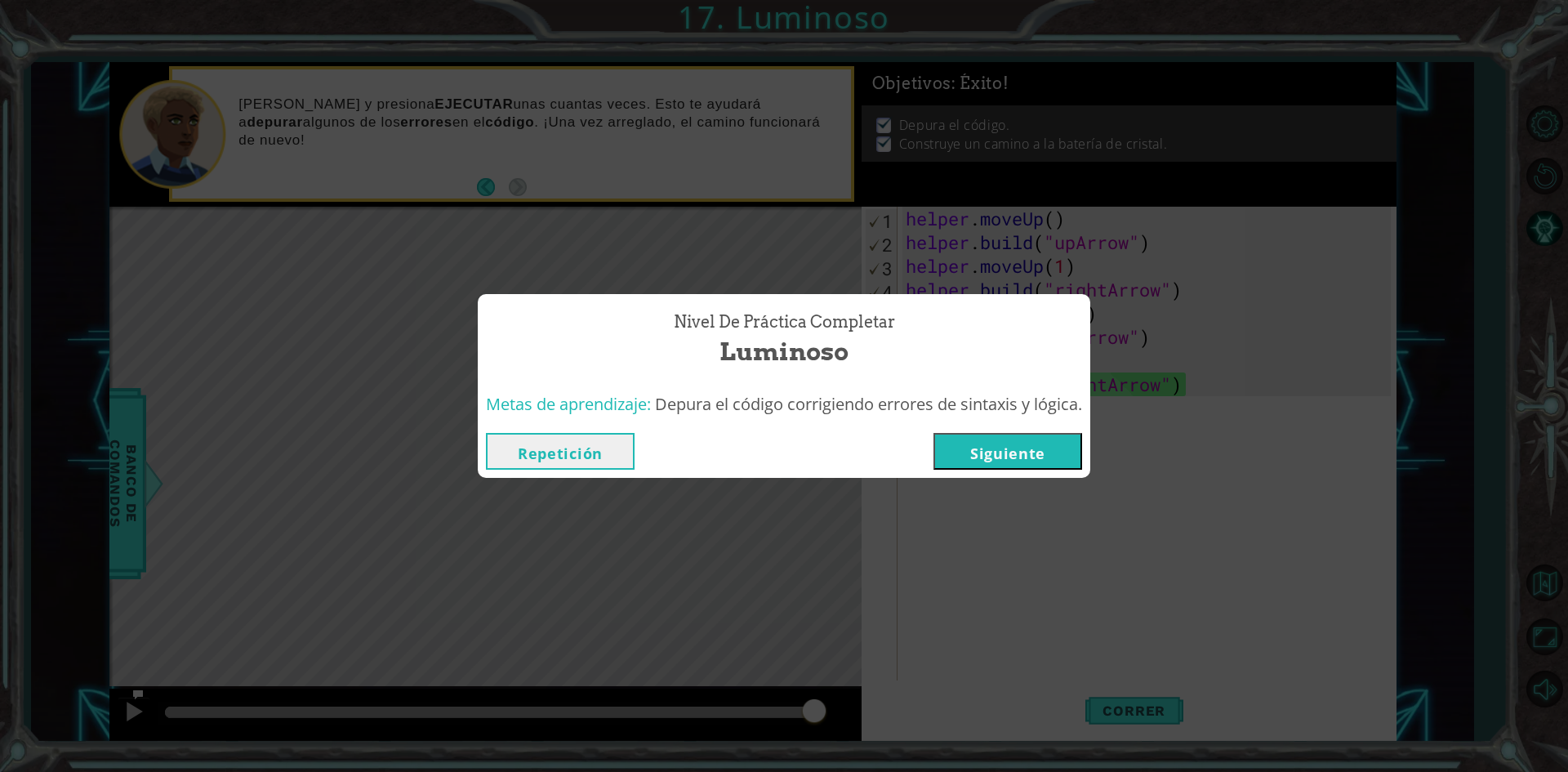
click at [1007, 446] on button "Siguiente" at bounding box center [1008, 451] width 149 height 37
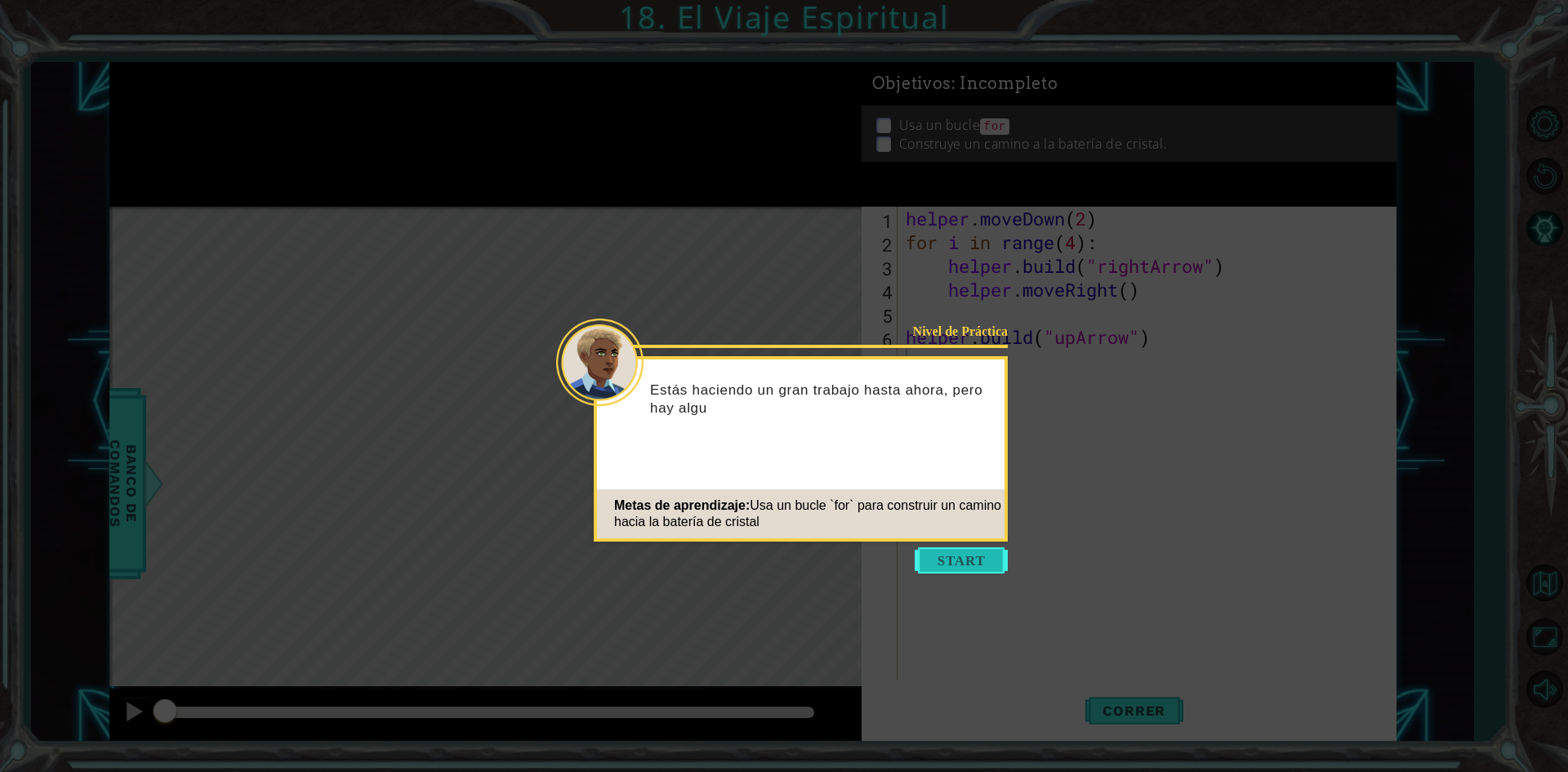
click at [973, 570] on button "Start" at bounding box center [961, 561] width 93 height 26
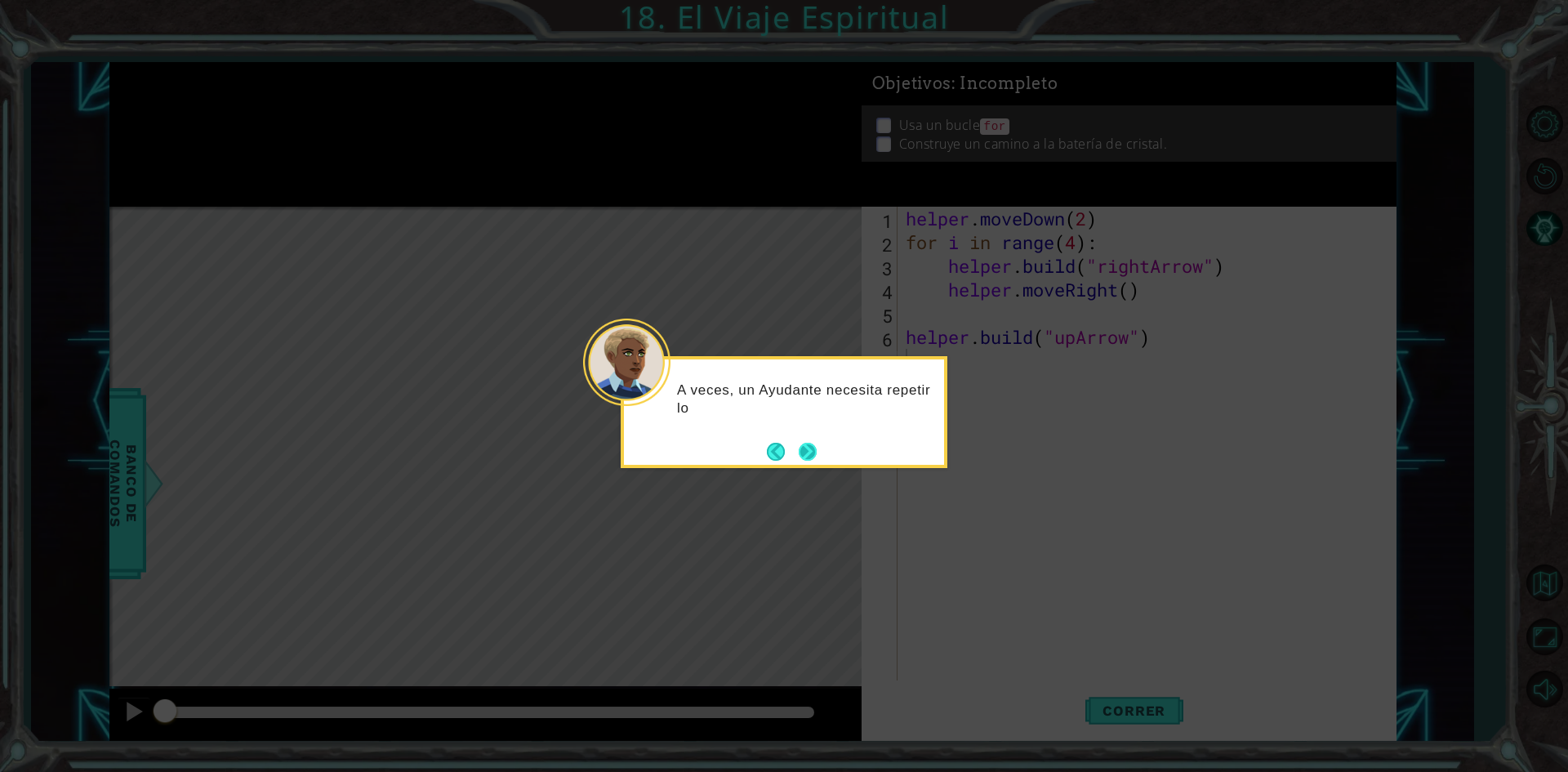
click at [816, 442] on button "Next" at bounding box center [808, 451] width 19 height 19
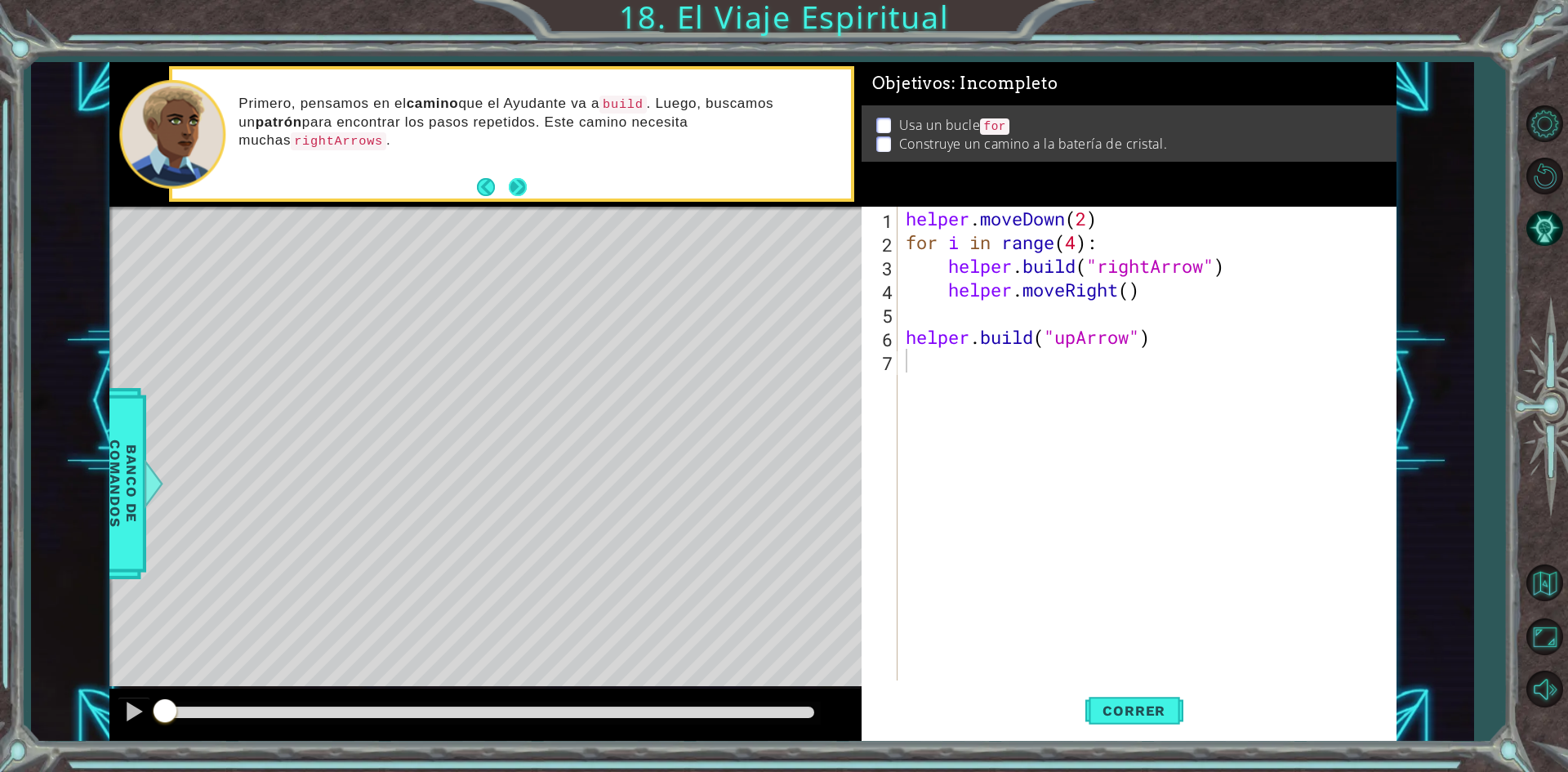
click at [518, 187] on button "Next" at bounding box center [518, 187] width 18 height 18
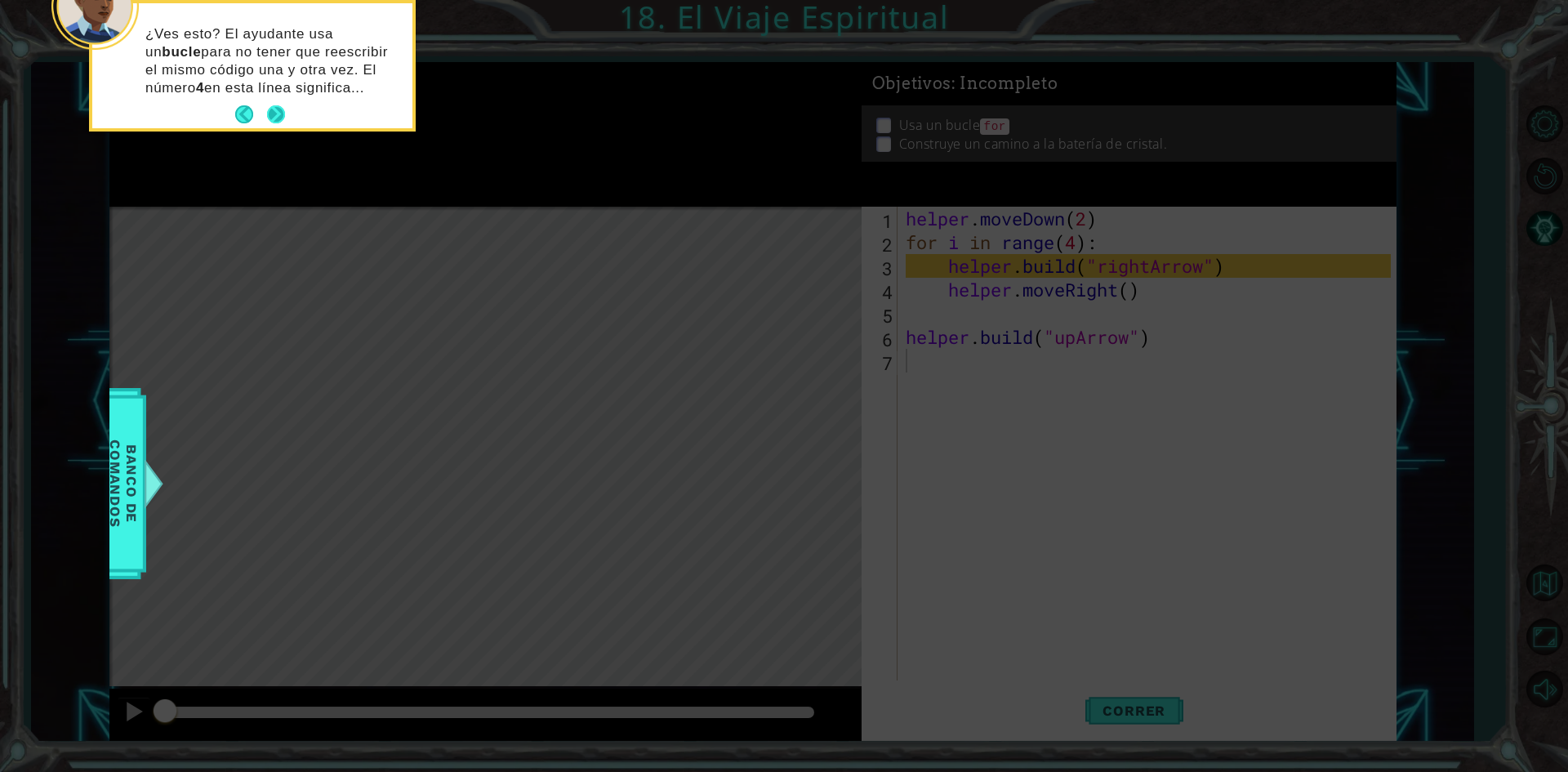
click at [272, 109] on button "Next" at bounding box center [277, 115] width 19 height 19
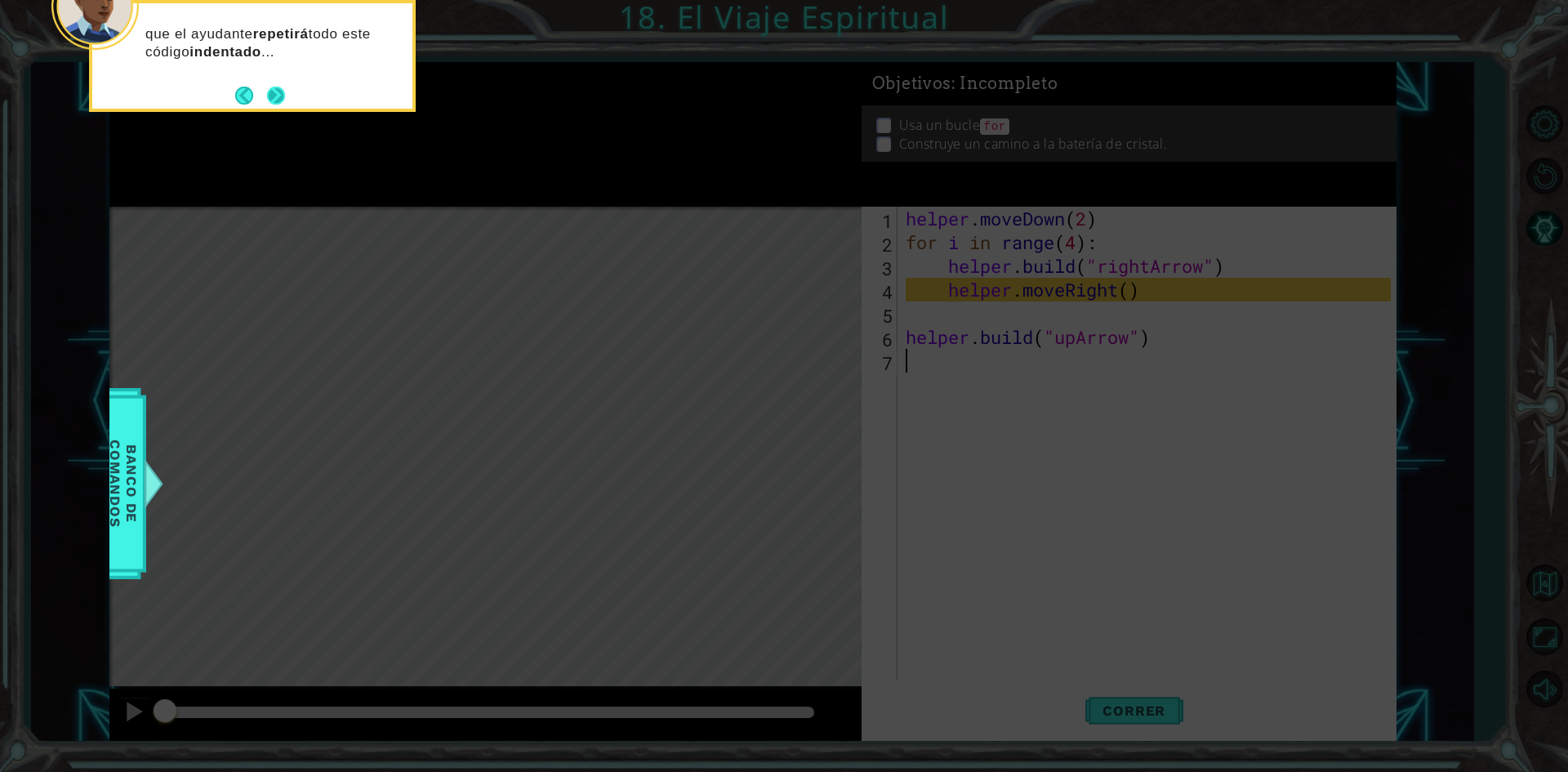
click at [273, 97] on button "Next" at bounding box center [277, 96] width 20 height 20
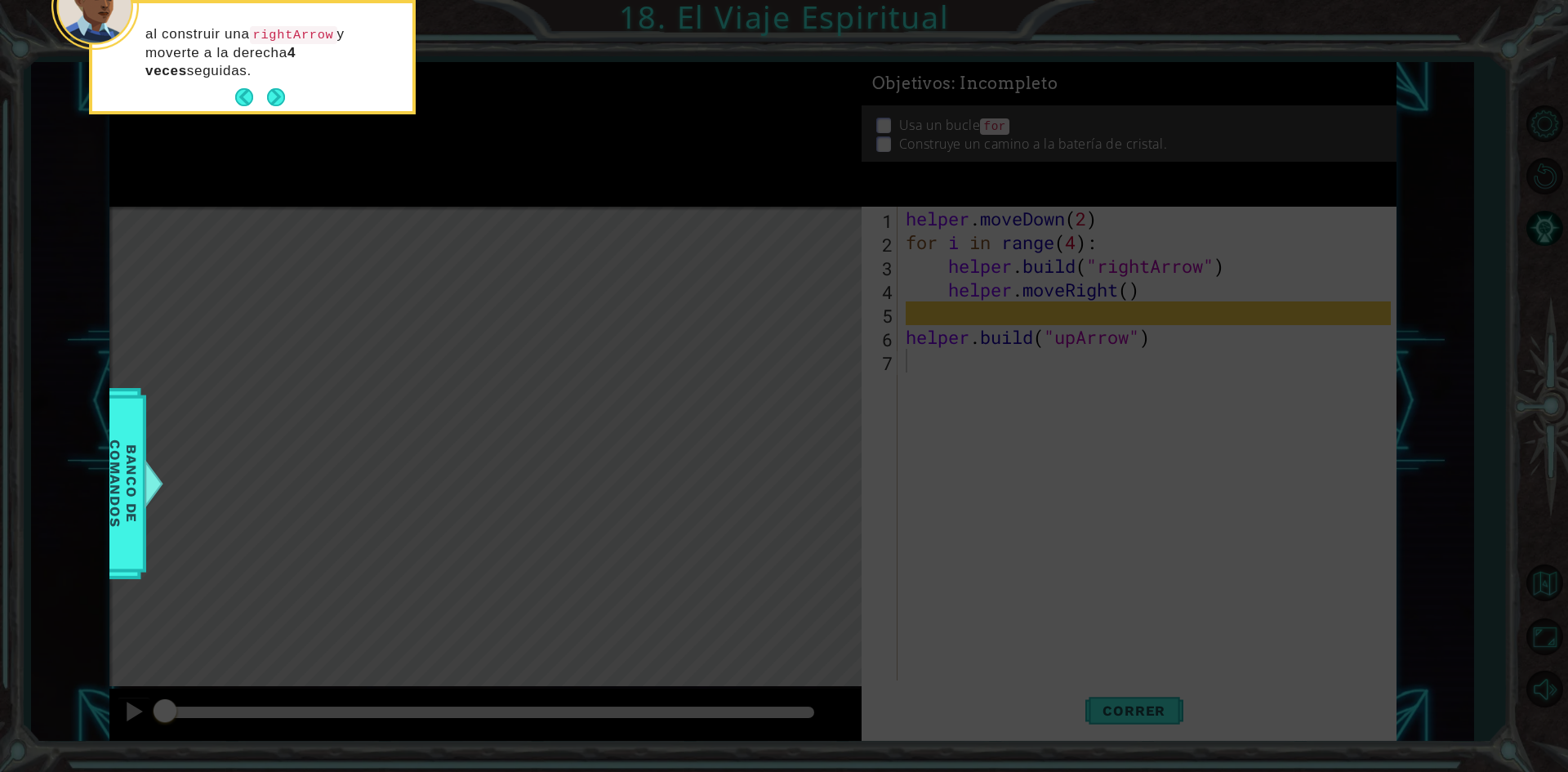
click at [273, 97] on button "Next" at bounding box center [277, 97] width 21 height 21
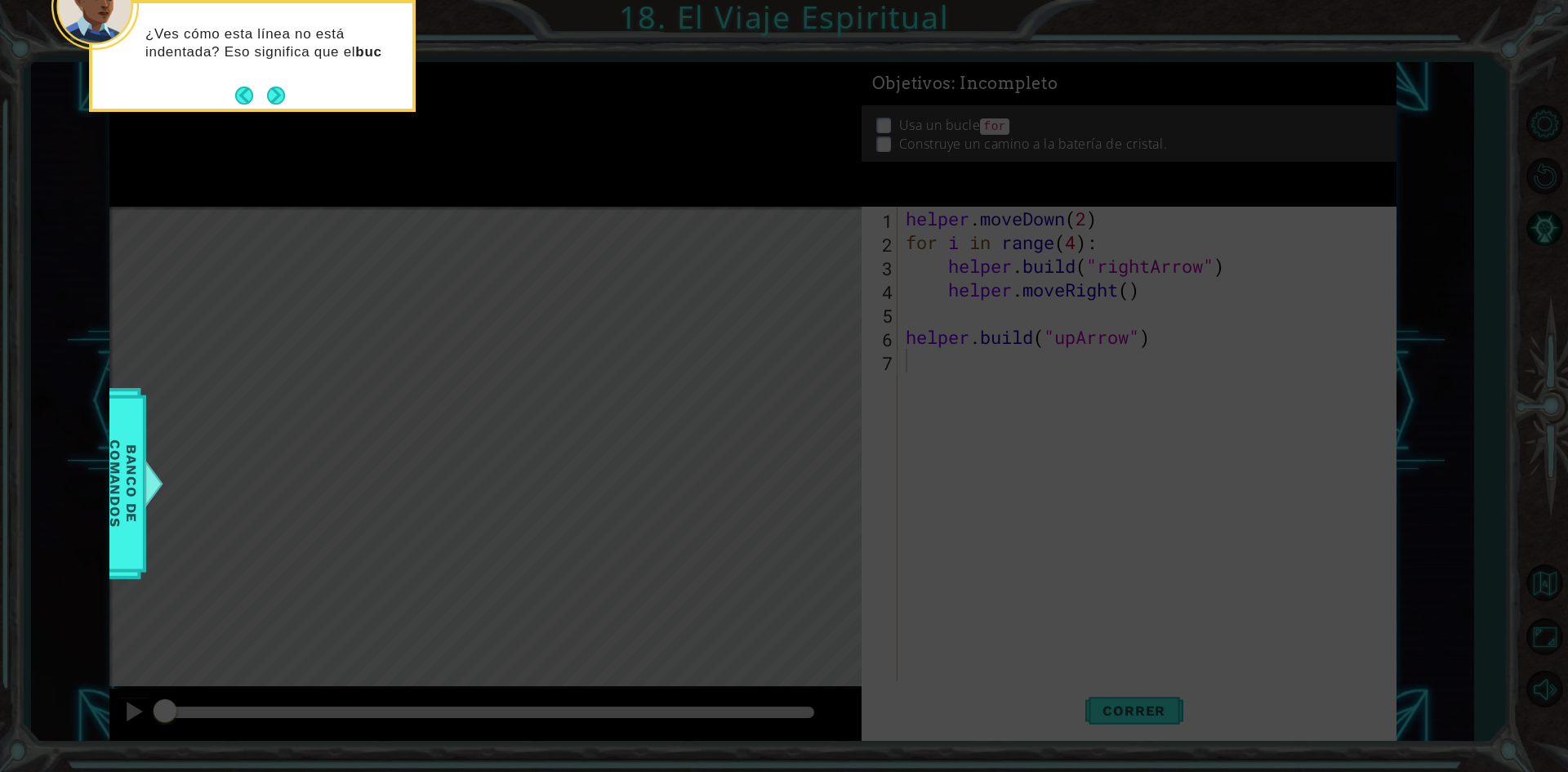
click at [273, 97] on button "Next" at bounding box center [276, 95] width 19 height 19
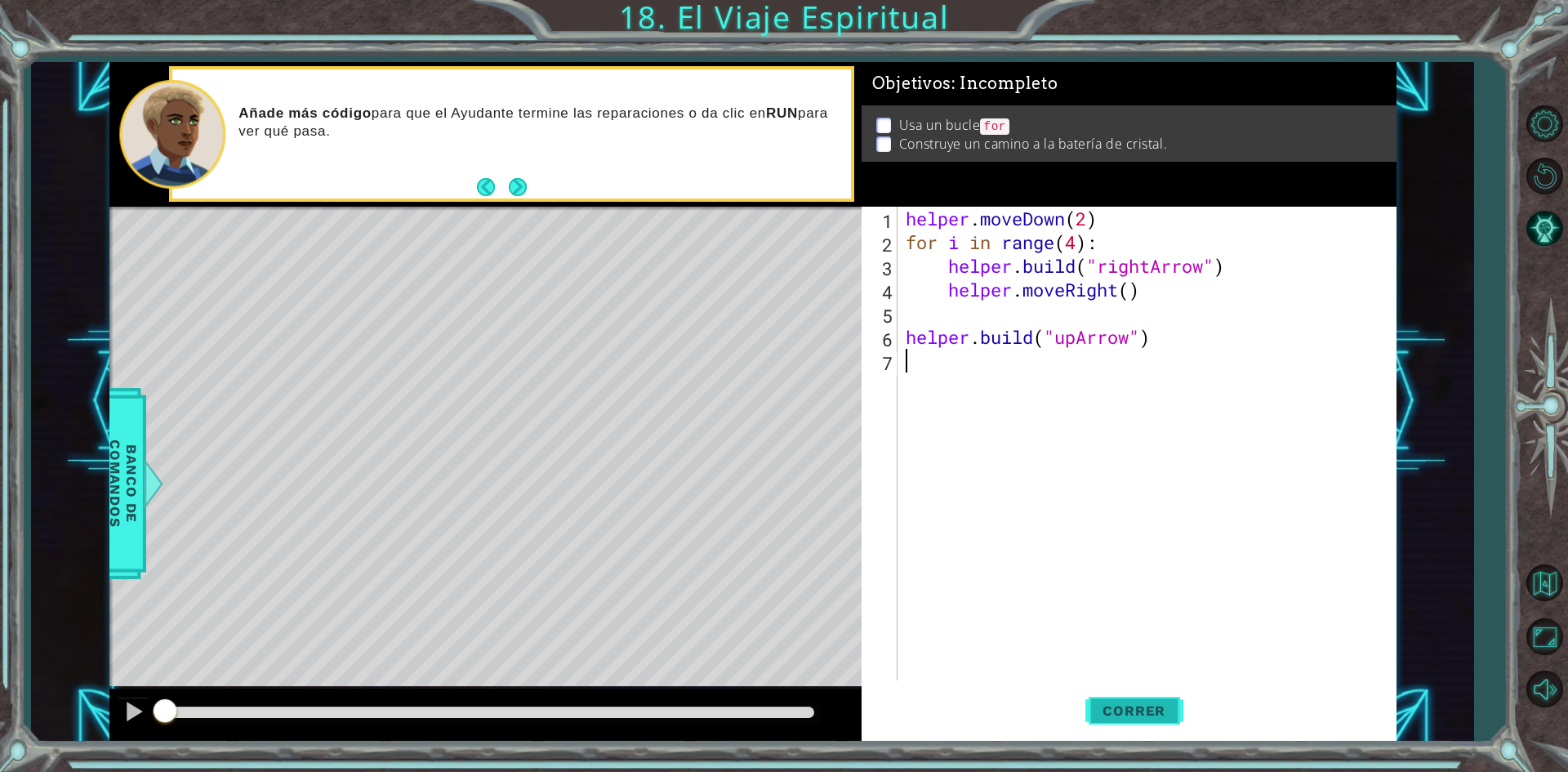
click at [1130, 722] on button "Correr" at bounding box center [1135, 711] width 98 height 53
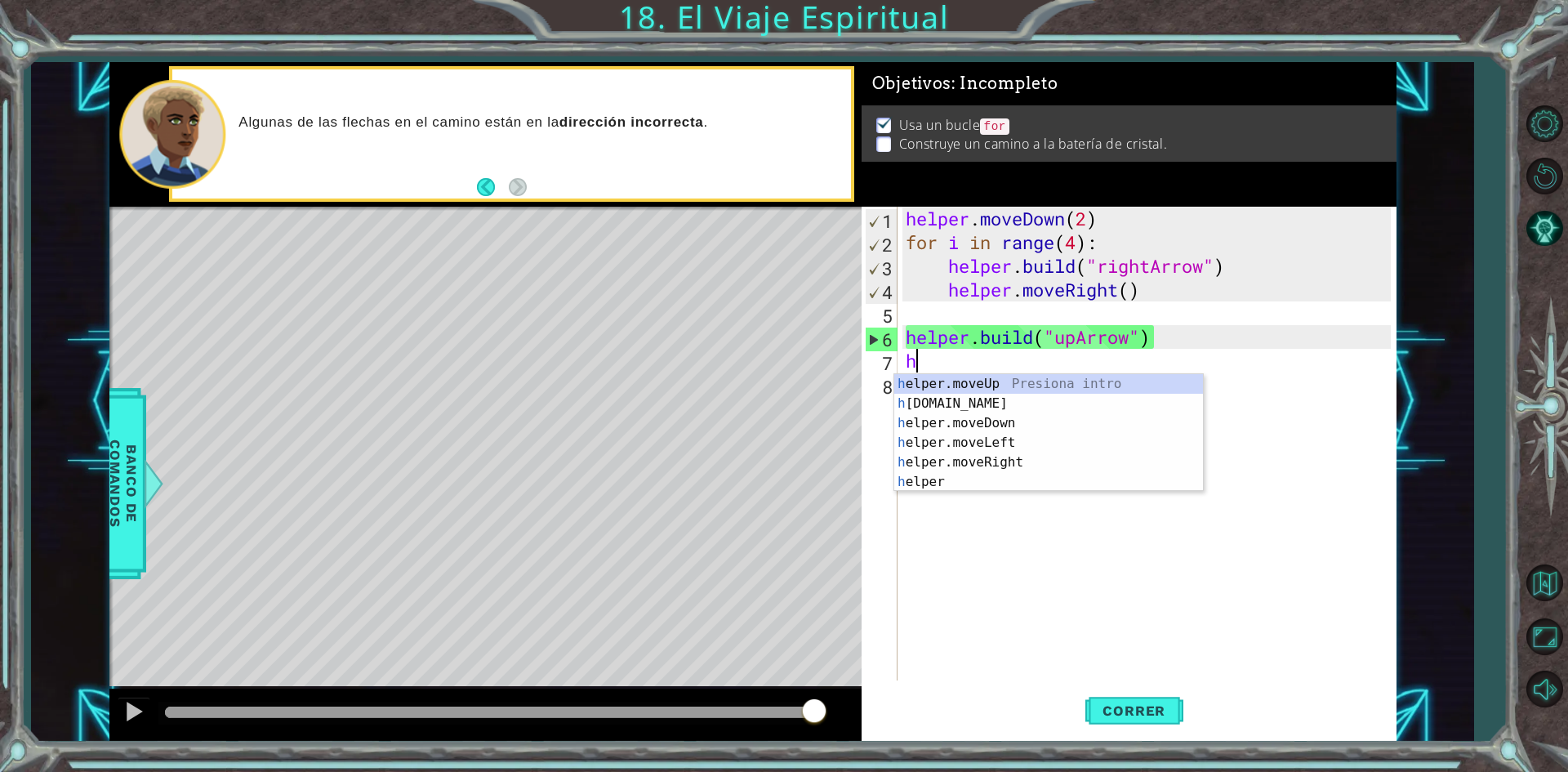
type textarea "helper.moveUp(1)"
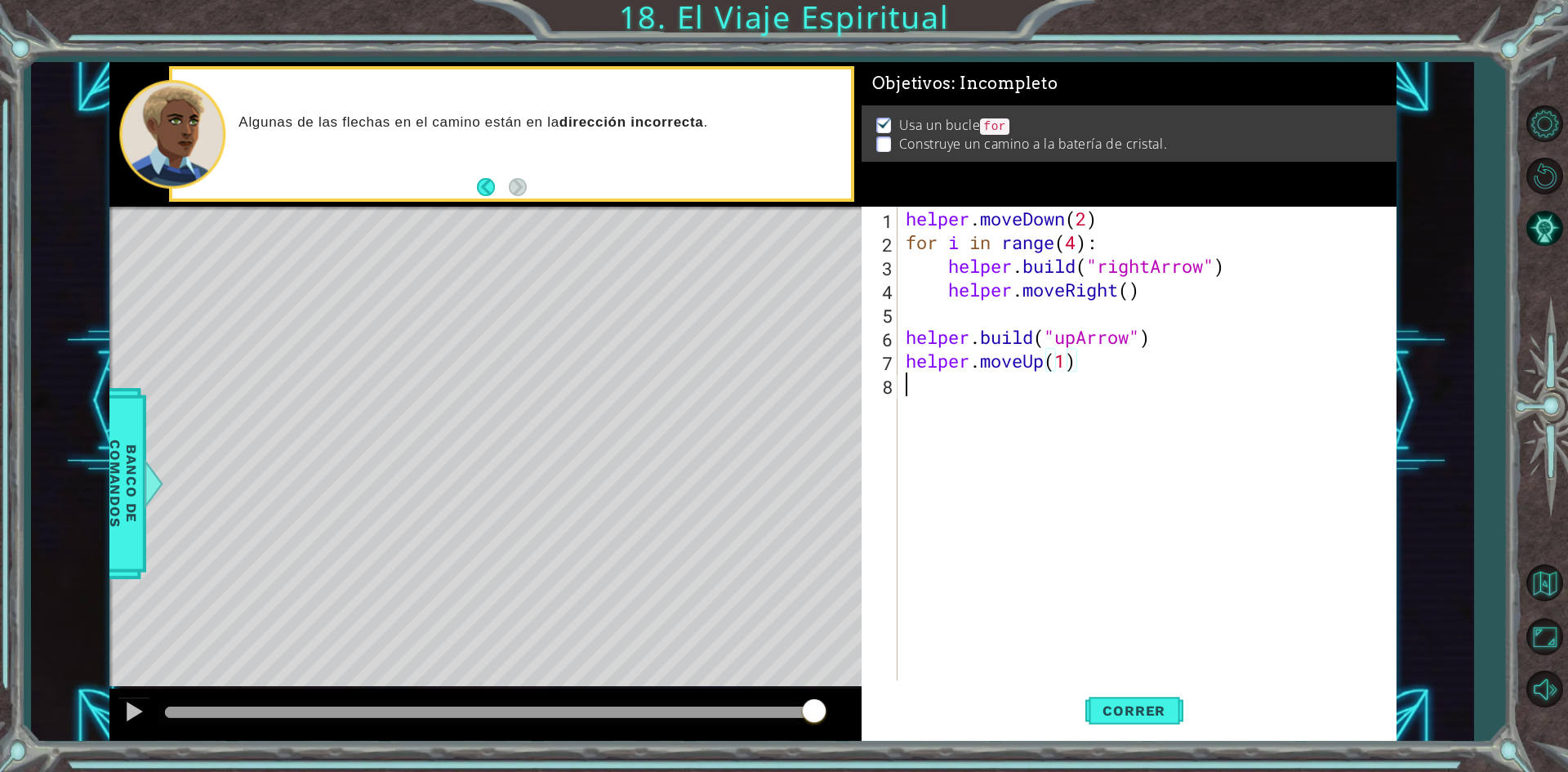
click at [1142, 386] on div "helper . moveDown ( 2 ) for i in range ( 4 ) : helper . build ( "rightArrow" ) …" at bounding box center [1150, 467] width 496 height 521
click at [1108, 384] on div "helper . moveDown ( 2 ) for i in range ( 4 ) : helper . build ( "rightArrow" ) …" at bounding box center [1147, 443] width 489 height 474
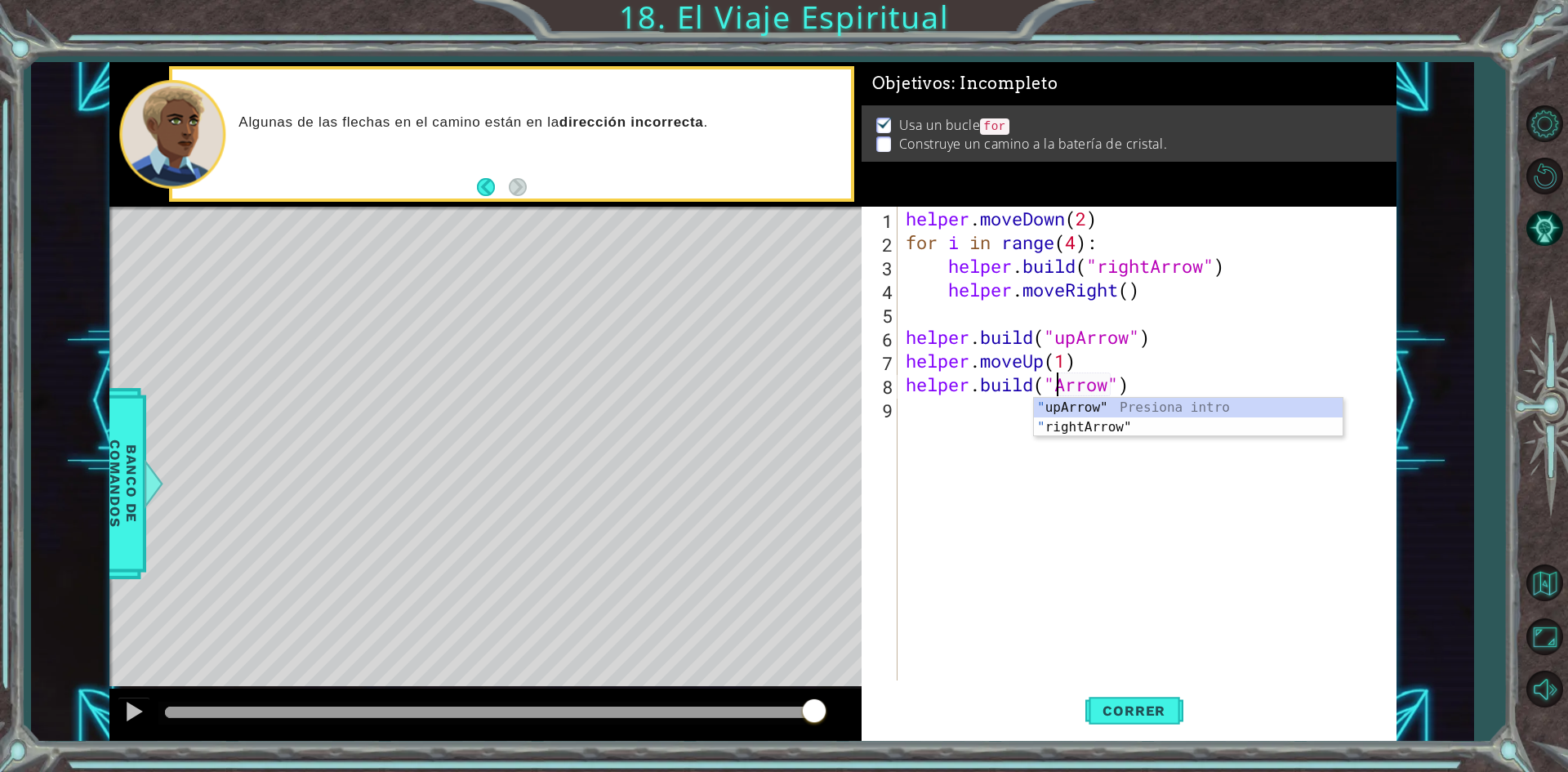
scroll to position [0, 7]
type textarea "[DOMAIN_NAME]("upArrow")"
click at [1171, 707] on span "Correr" at bounding box center [1135, 711] width 96 height 17
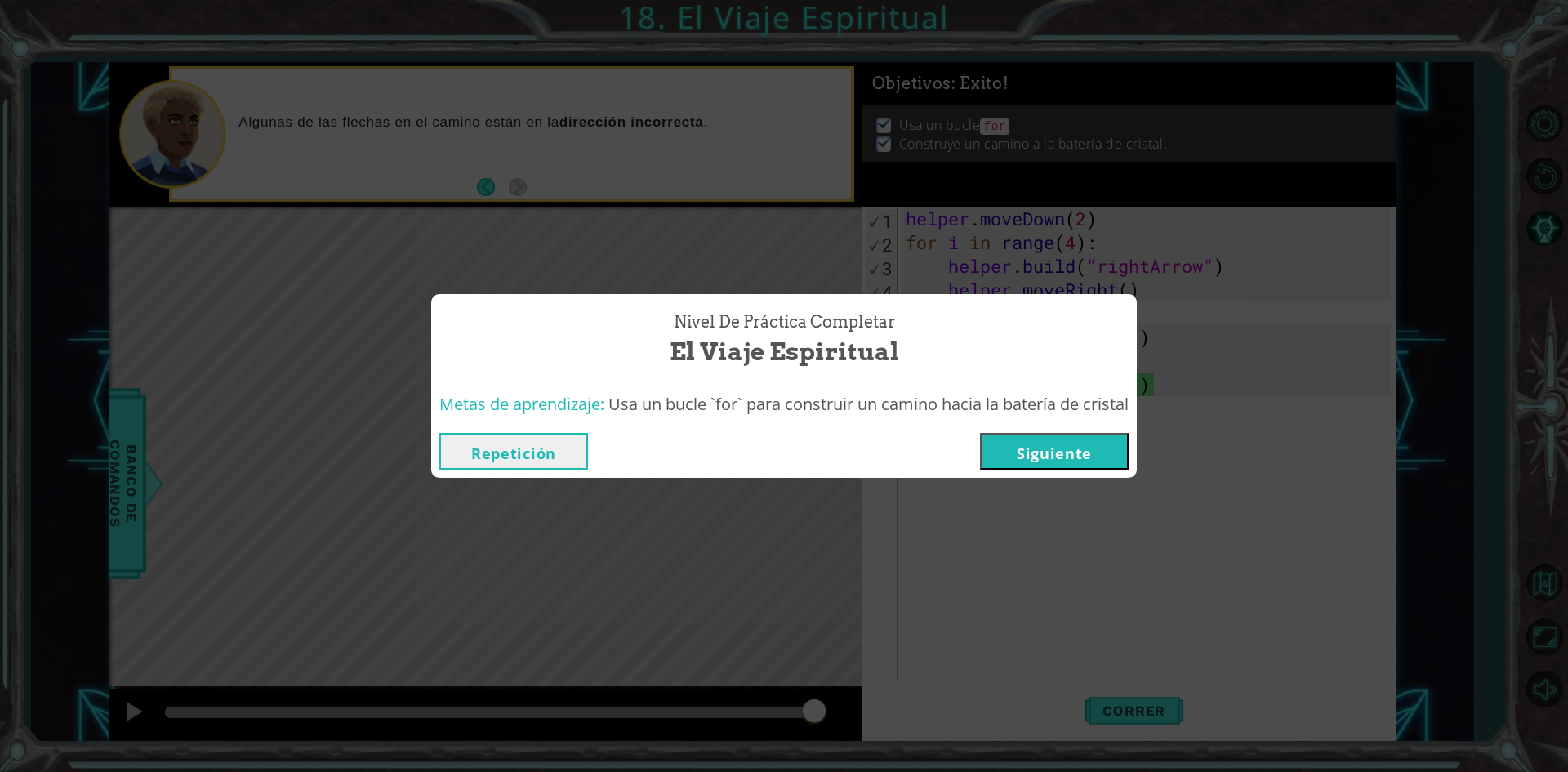
click at [1065, 455] on button "Siguiente" at bounding box center [1054, 451] width 149 height 37
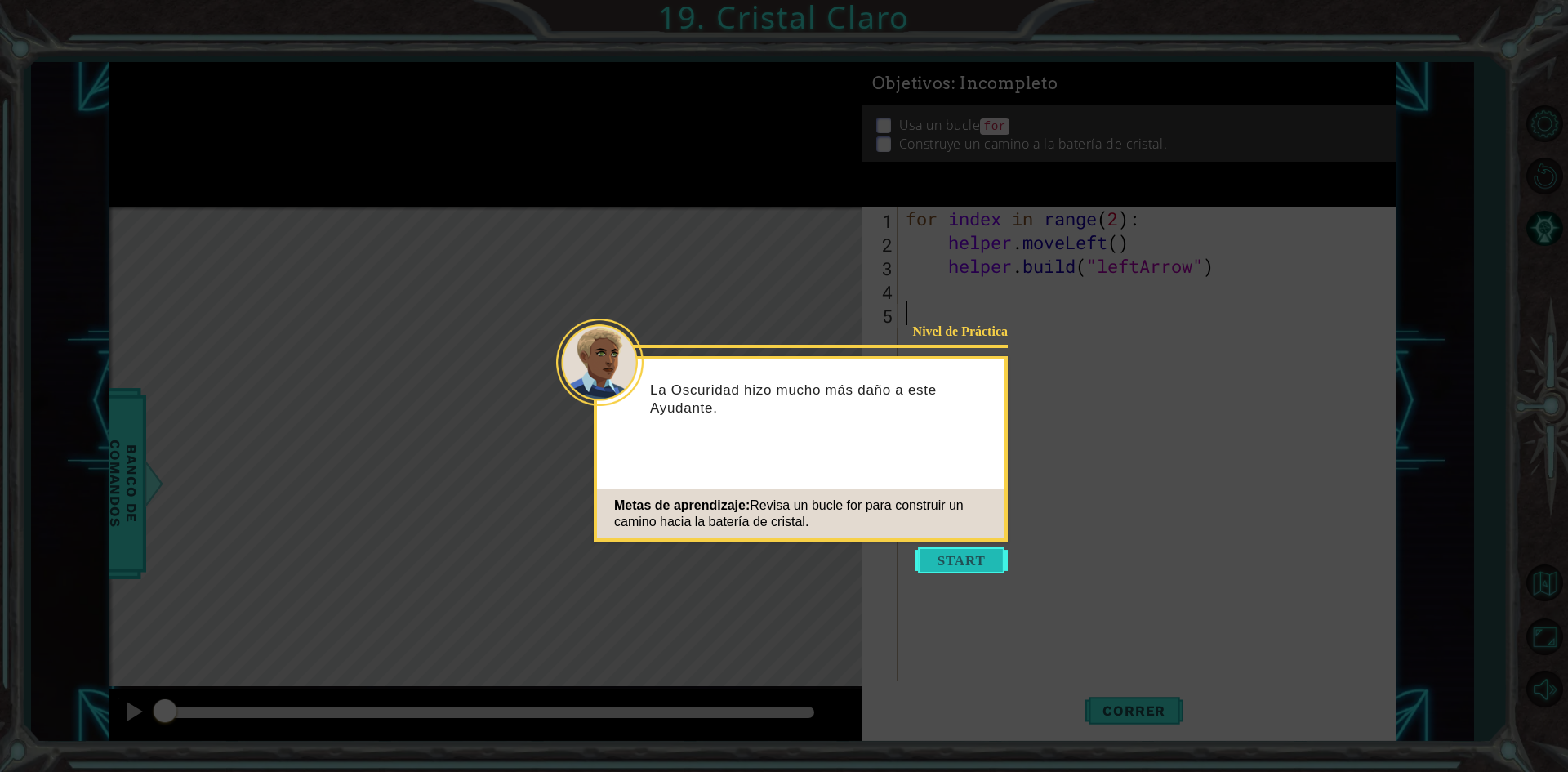
click at [963, 553] on button "Start" at bounding box center [961, 561] width 93 height 26
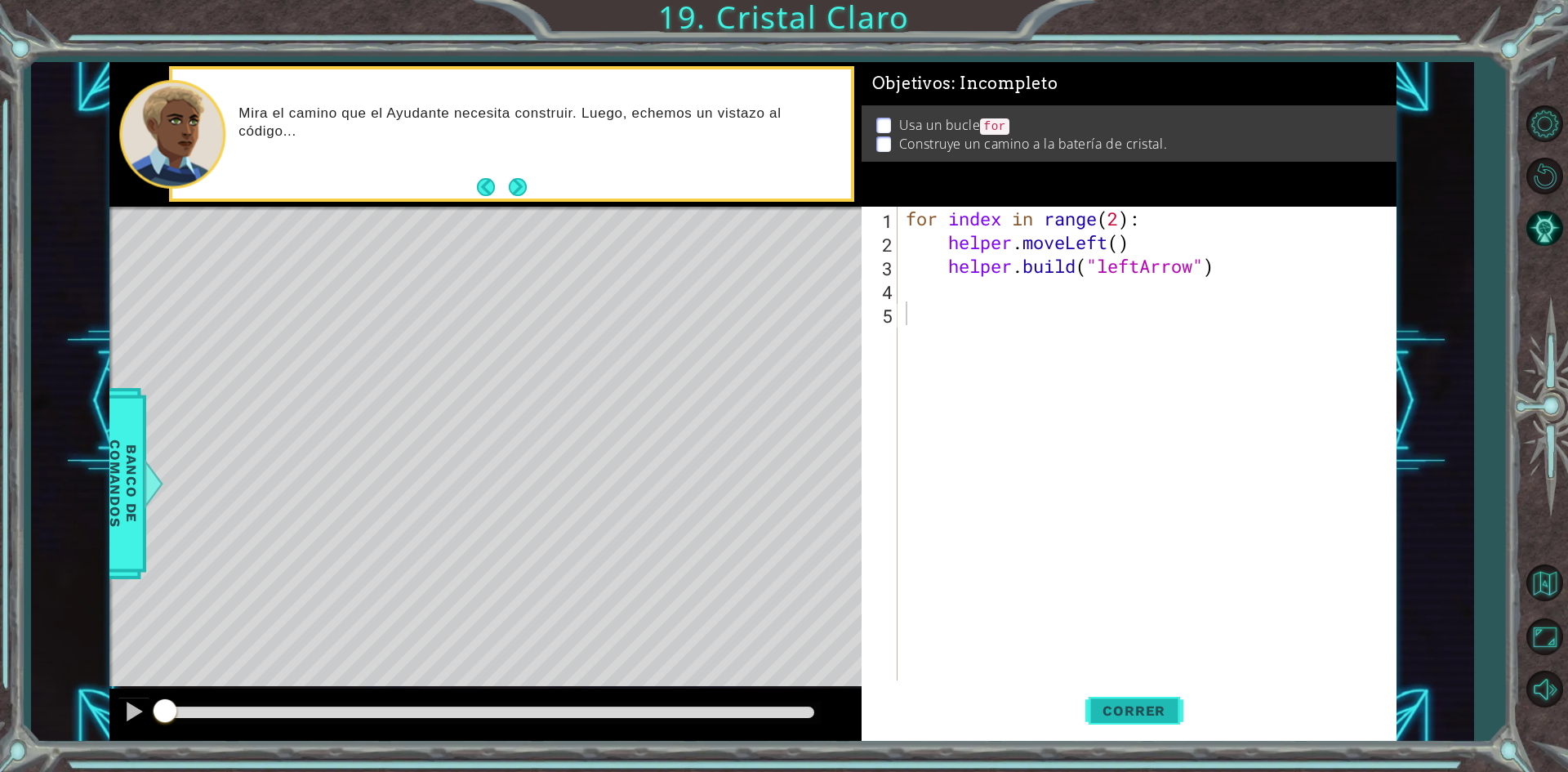
click at [1172, 695] on button "Correr" at bounding box center [1135, 711] width 98 height 53
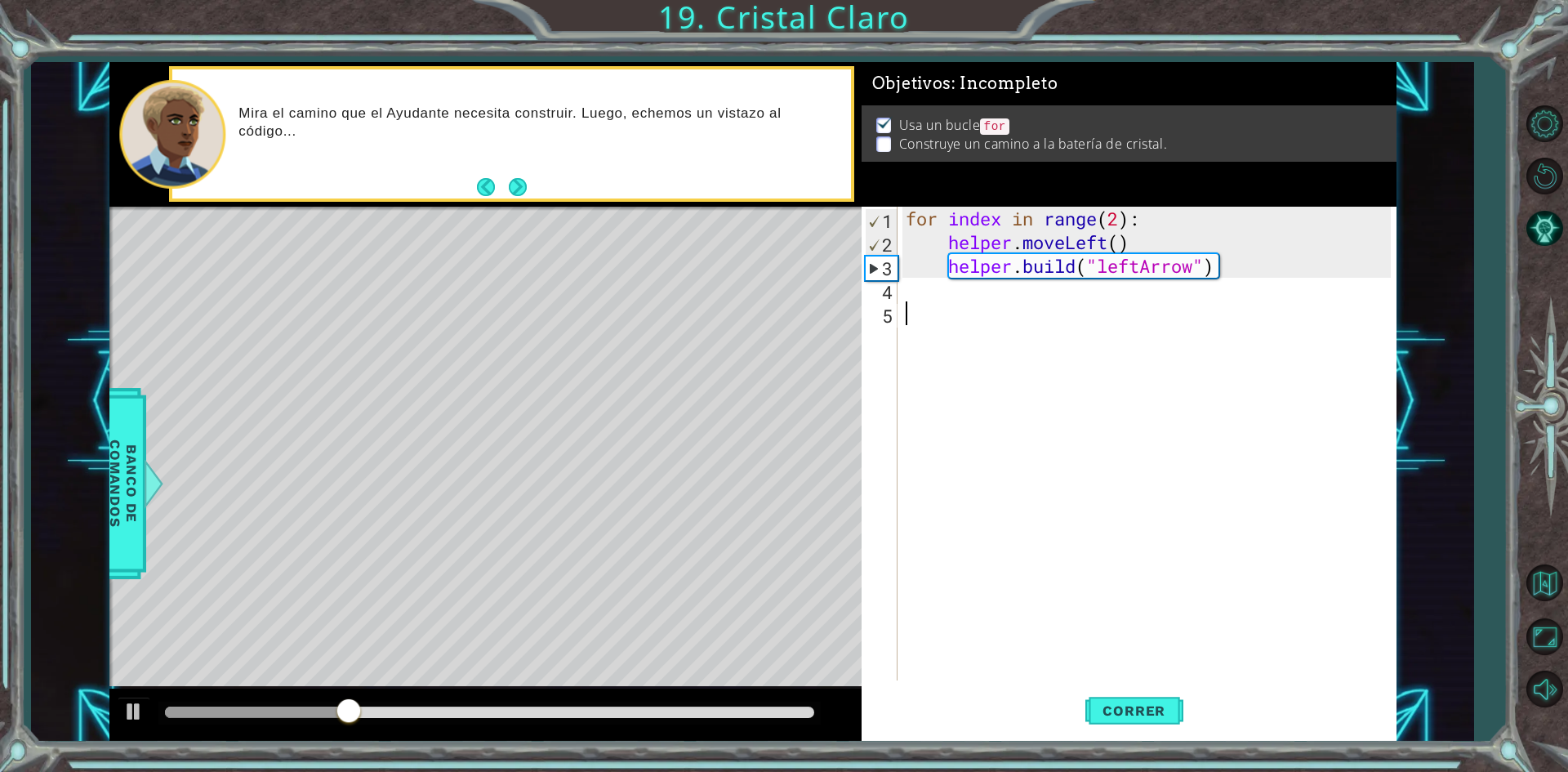
click at [1272, 267] on div "for index in range ( 2 ) : helper . moveLeft ( ) helper . build ( "leftArrow" )" at bounding box center [1150, 467] width 496 height 521
type textarea "[DOMAIN_NAME]("leftArrow")"
click at [1253, 293] on div "for index in range ( 2 ) : helper . moveLeft ( ) helper . build ( "leftArrow" )" at bounding box center [1150, 467] width 496 height 521
click at [1106, 287] on div "for index in range ( 2 ) : helper . moveLeft ( ) helper . build ( "leftArrow" )…" at bounding box center [1147, 443] width 489 height 474
click at [1111, 292] on div "for index in range ( 2 ) : helper . moveLeft ( ) helper . build ( "leftArrow" )…" at bounding box center [1150, 467] width 496 height 521
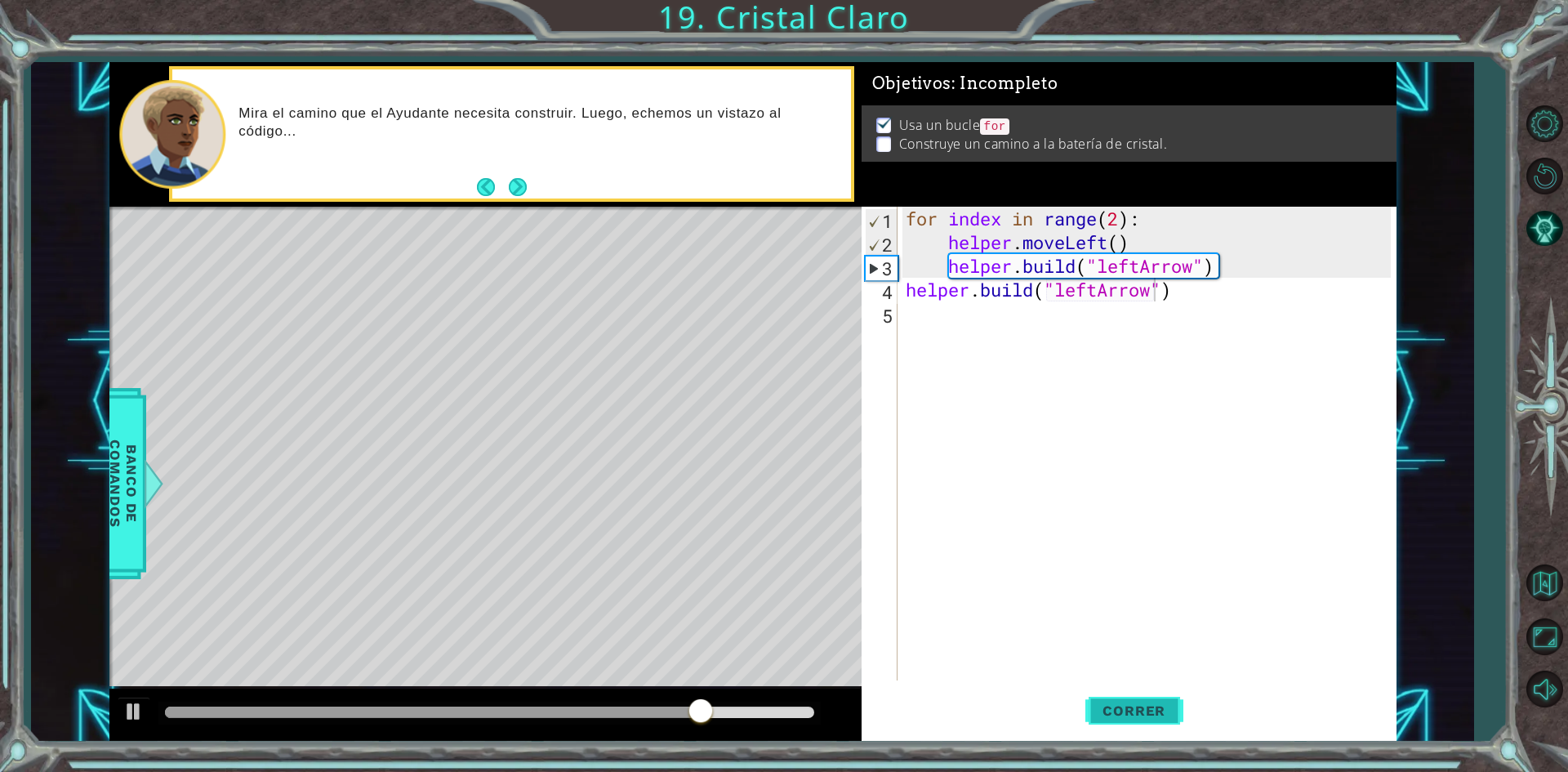
click at [1114, 718] on span "Correr" at bounding box center [1135, 711] width 96 height 17
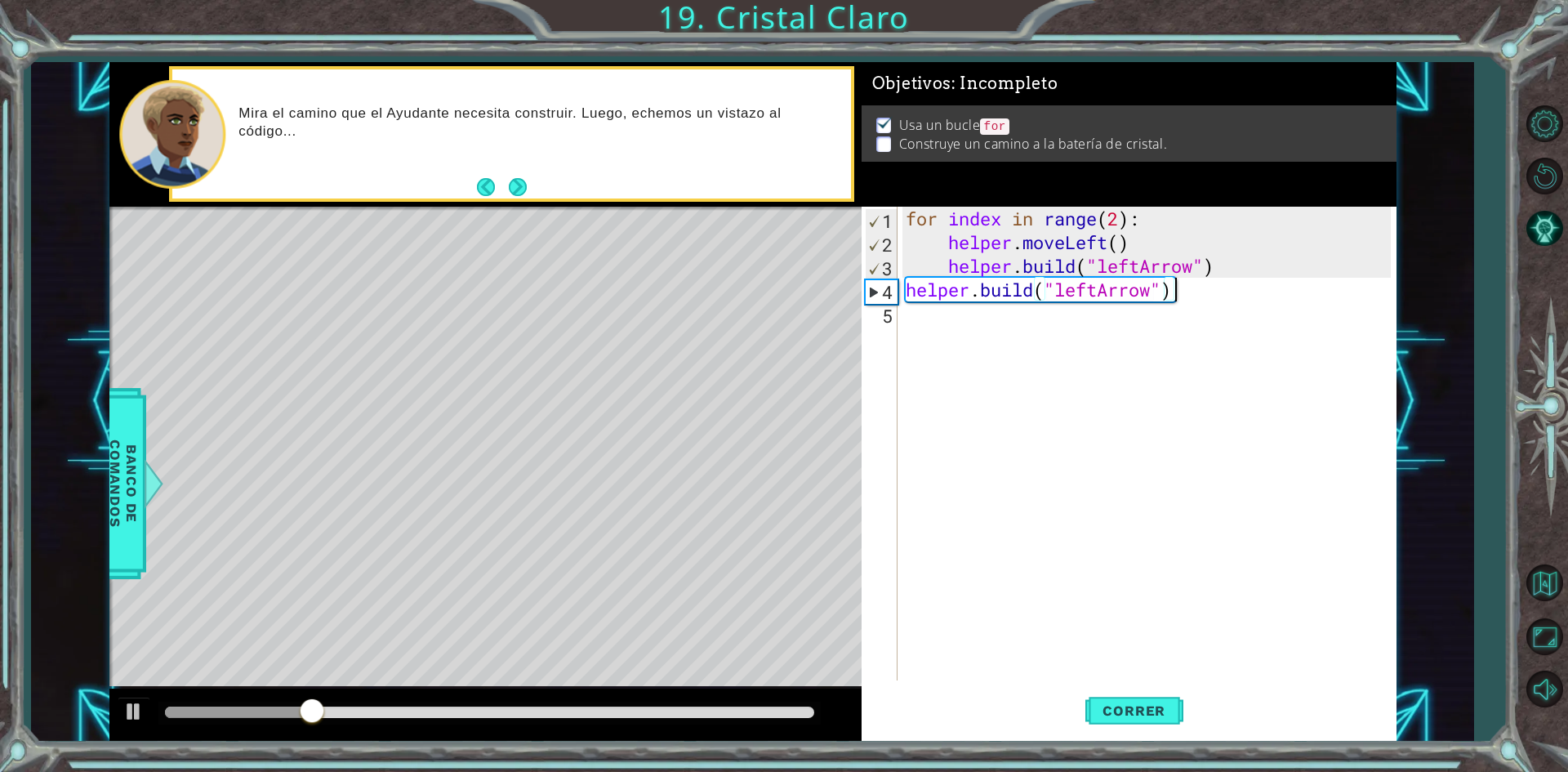
click at [1213, 292] on div "for index in range ( 2 ) : helper . moveLeft ( ) helper . build ( "leftArrow" )…" at bounding box center [1150, 467] width 496 height 521
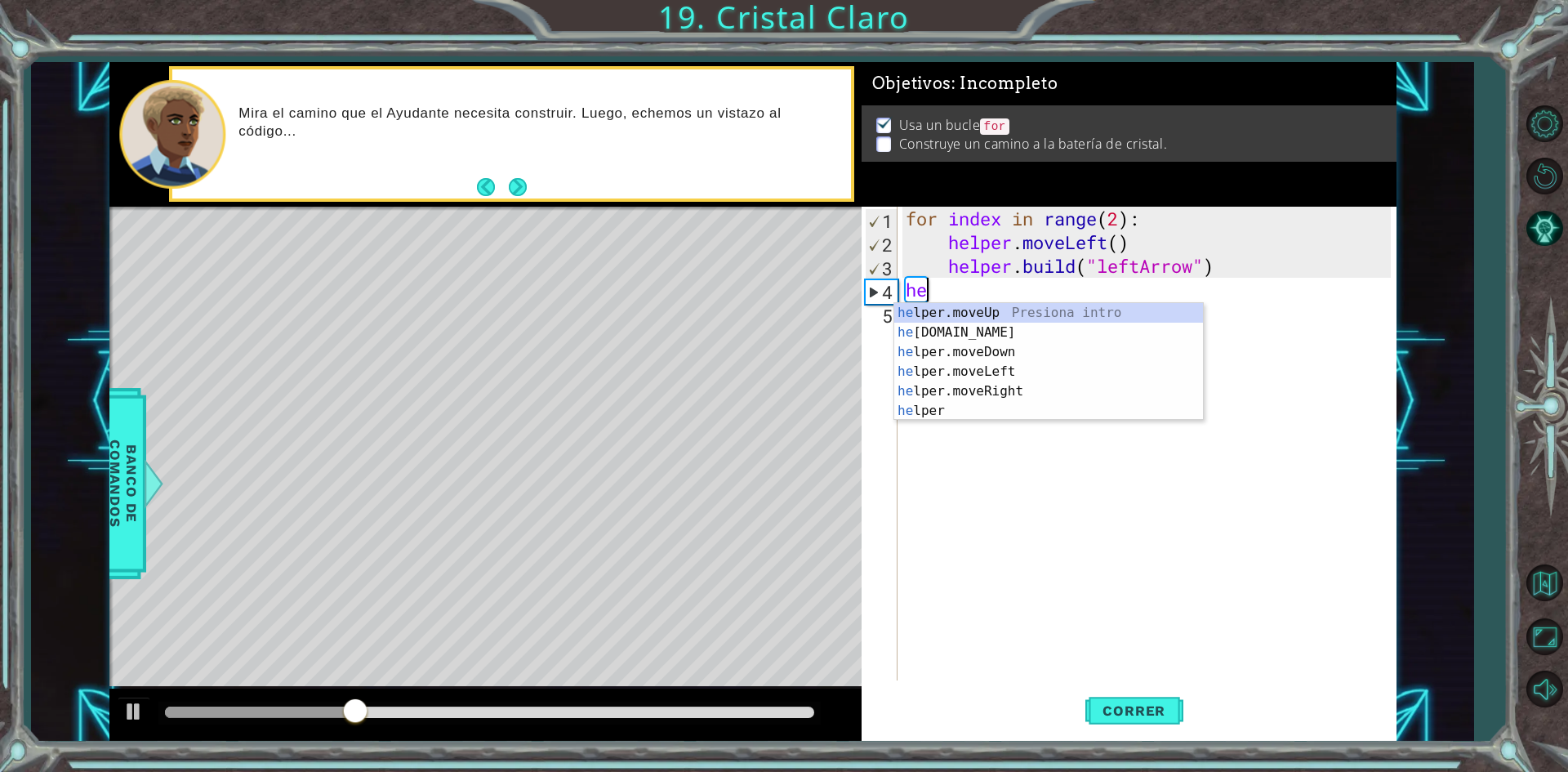
type textarea "h"
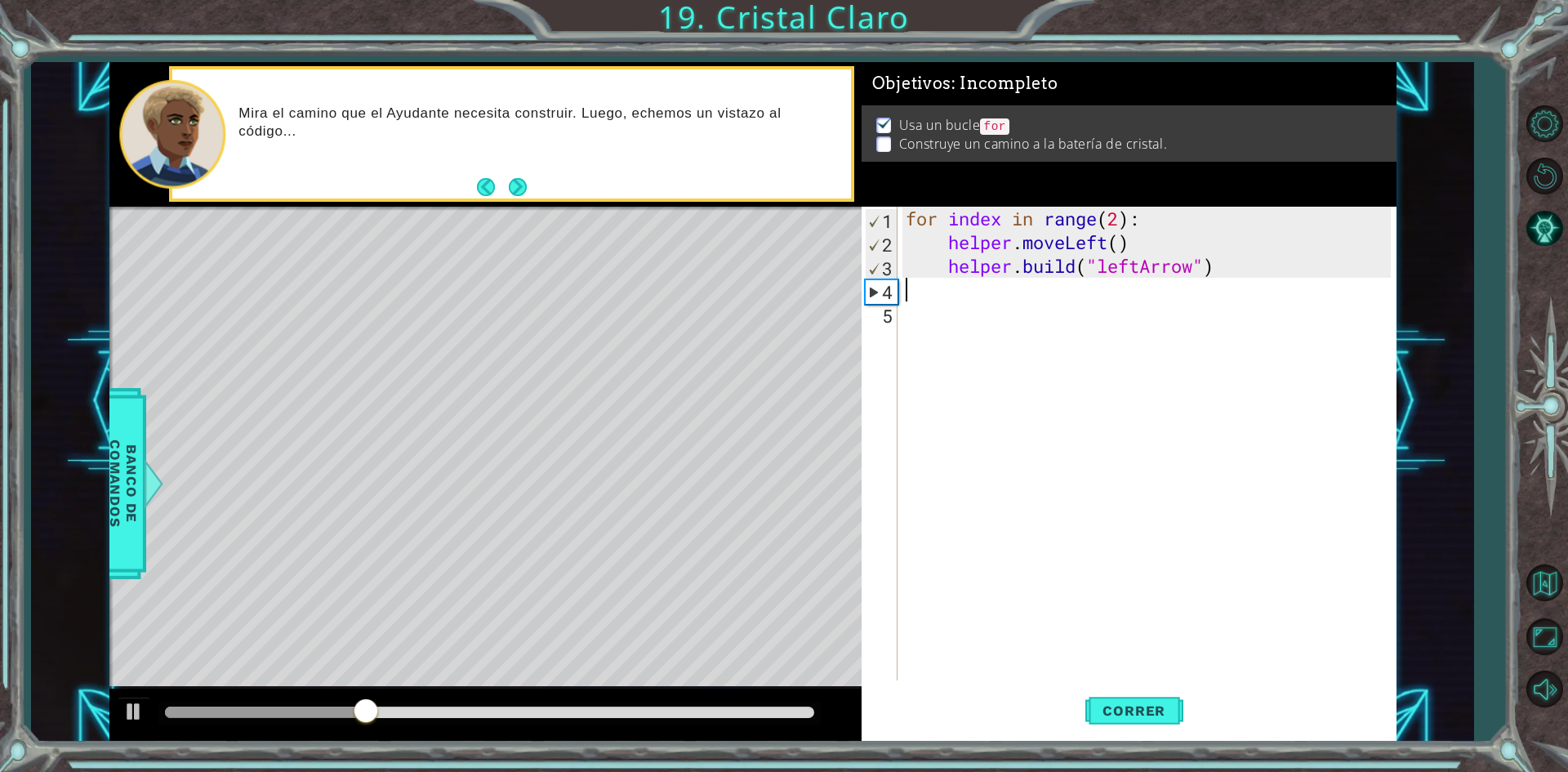
type textarea "[DOMAIN_NAME]("leftArrow")"
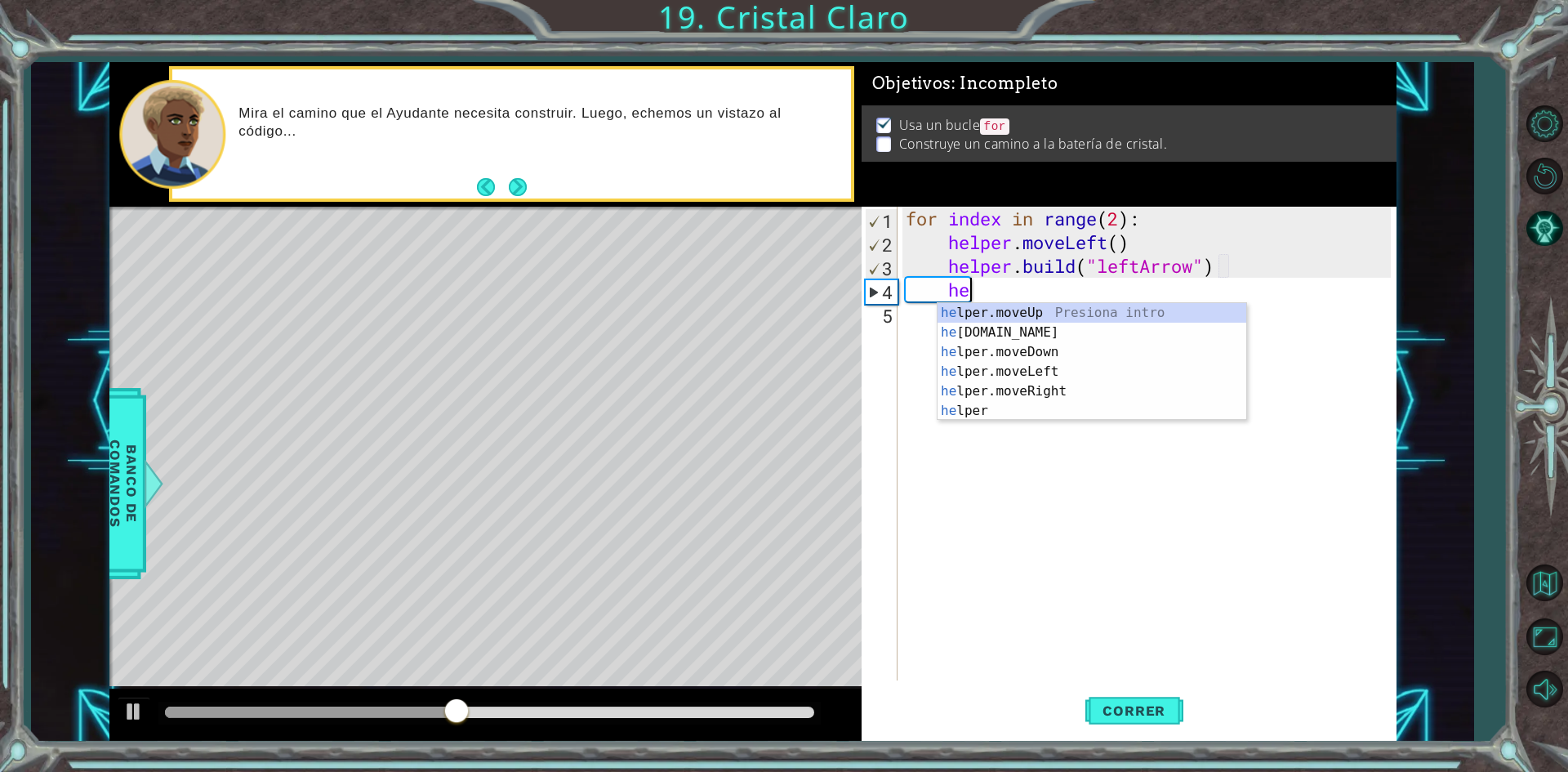
scroll to position [0, 2]
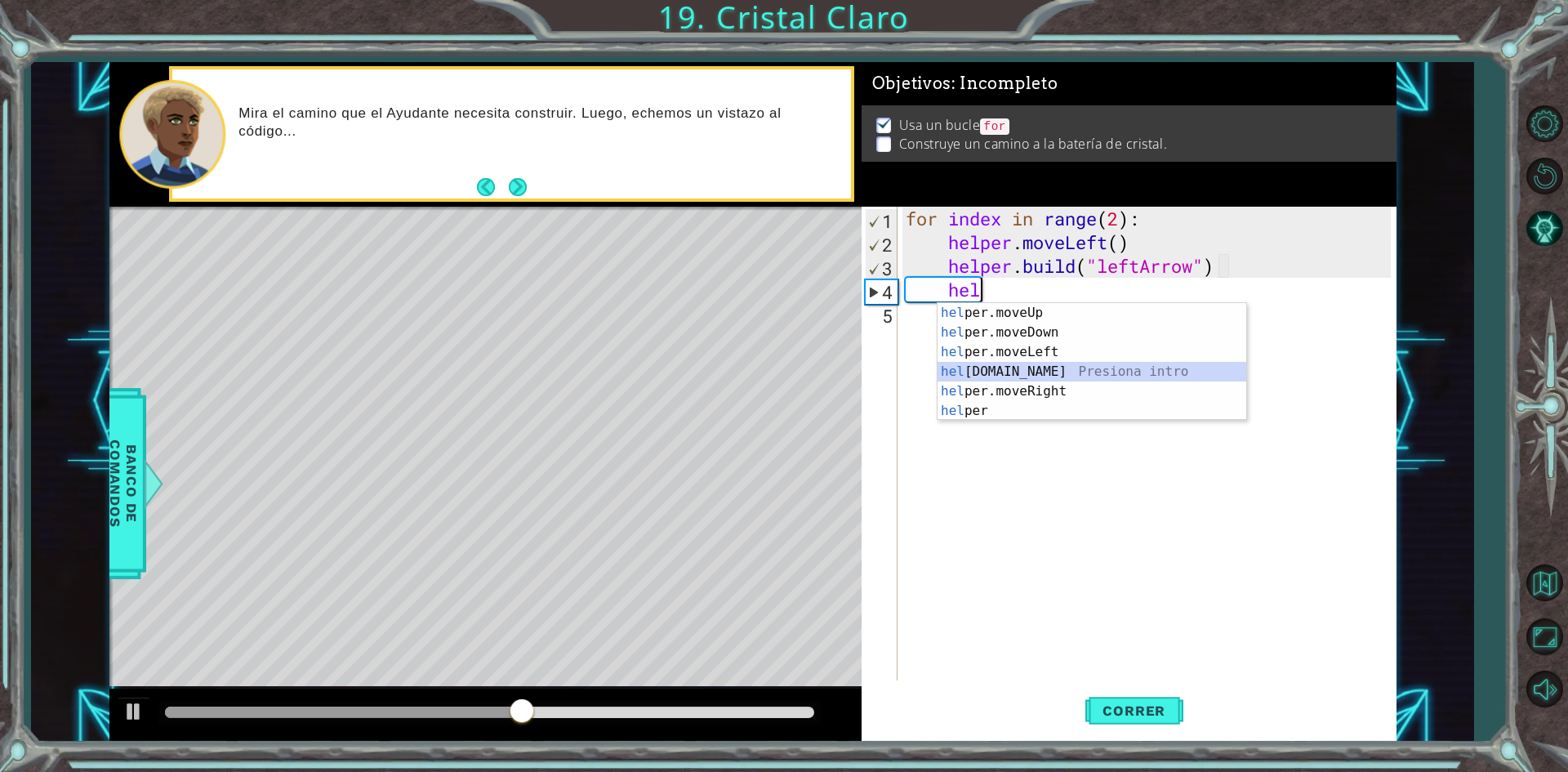
type textarea "[DOMAIN_NAME]("rightArrow")"
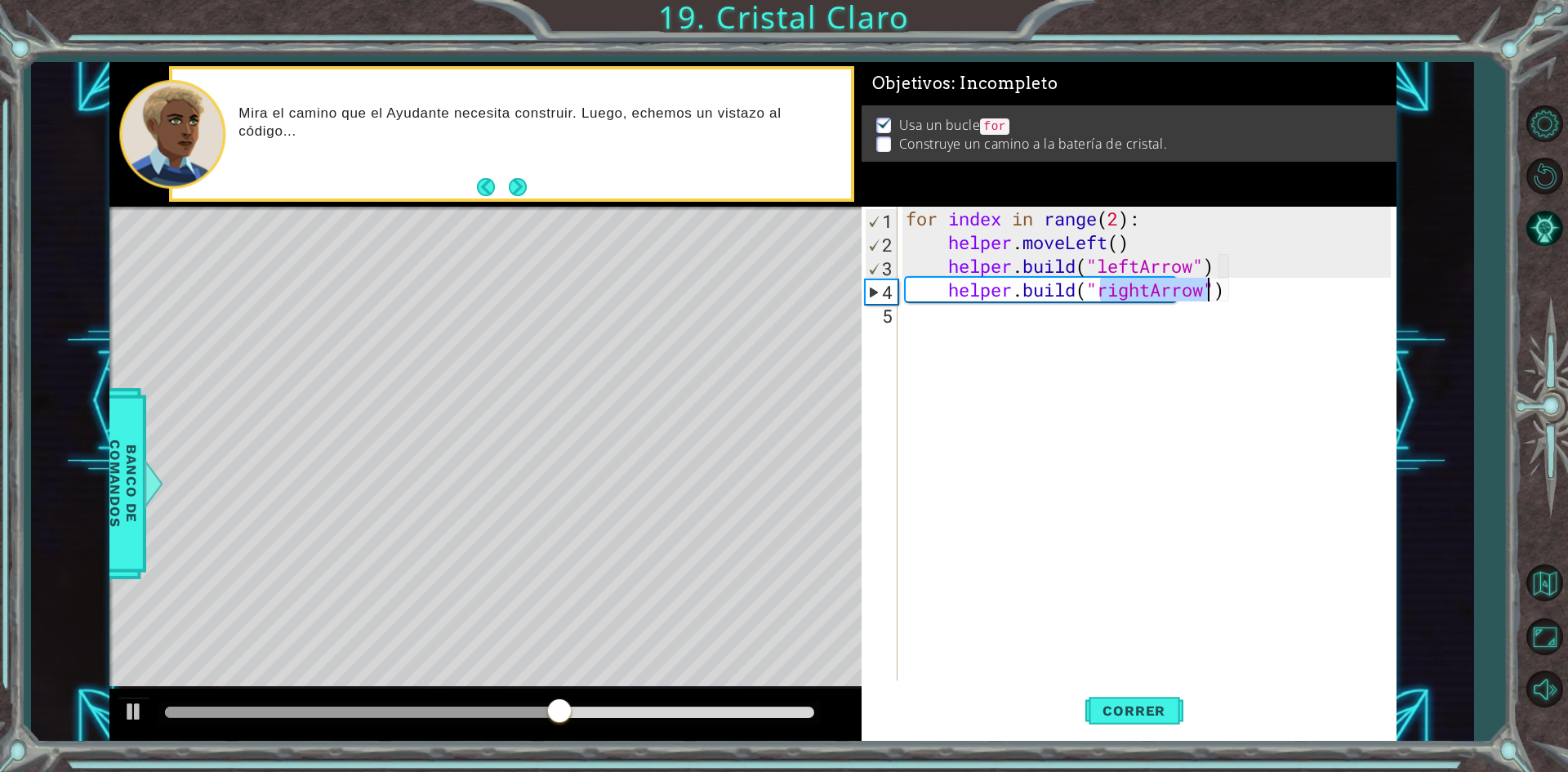
scroll to position [0, 0]
click at [1151, 298] on div "for index in range ( 2 ) : helper . moveLeft ( ) helper . build ( "leftArrow" )…" at bounding box center [1150, 467] width 496 height 521
click at [1304, 276] on div "for index in range ( 2 ) : helper . moveLeft ( ) helper . build ( "leftArrow" )…" at bounding box center [1150, 467] width 496 height 521
click at [1205, 282] on div "for index in range ( 2 ) : helper . moveLeft ( ) helper . build ( "leftArrow" )…" at bounding box center [1150, 467] width 496 height 521
type textarea "[DOMAIN_NAME]("leftArrow")"
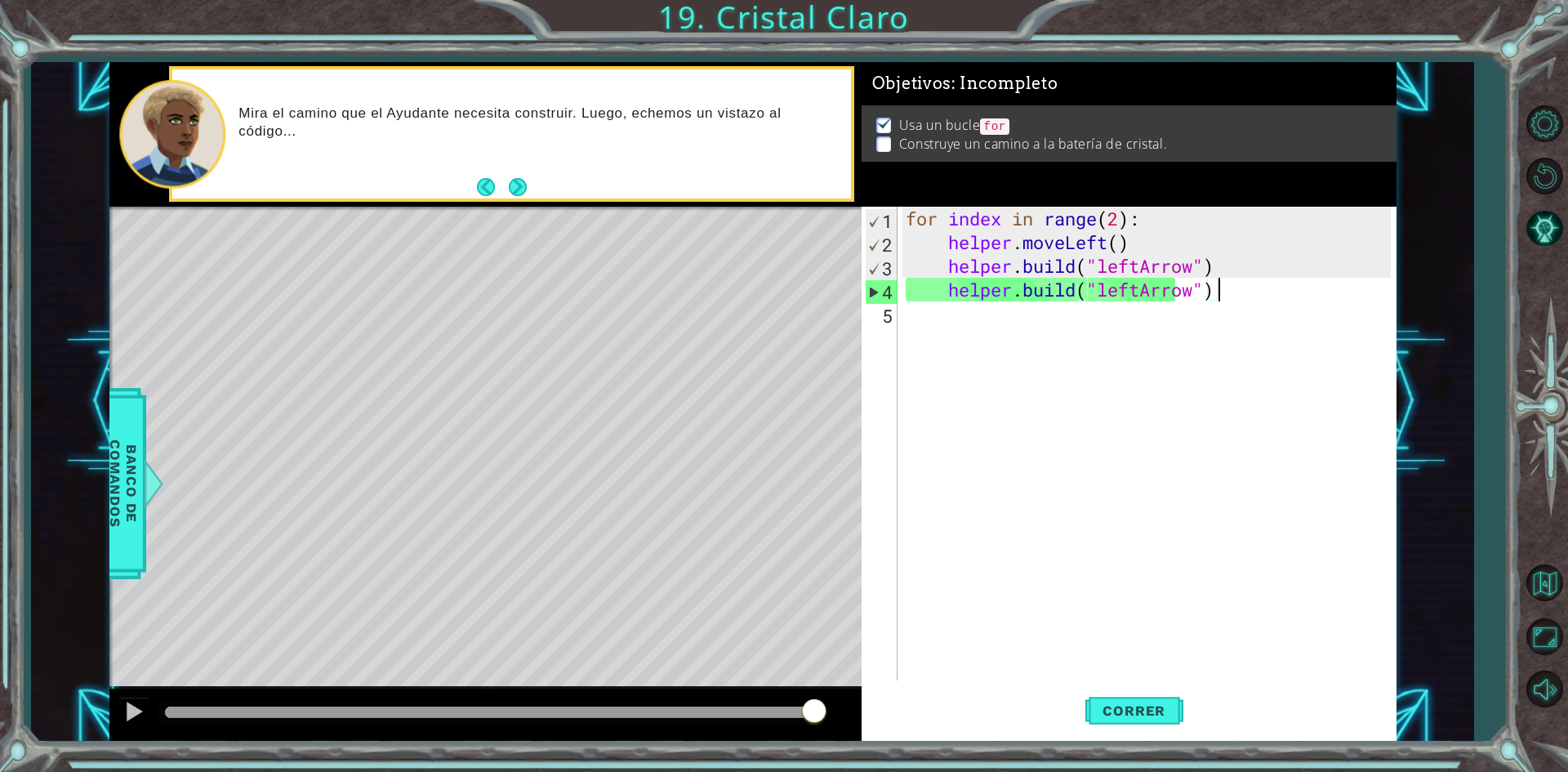
click at [1286, 290] on div "for index in range ( 2 ) : helper . moveLeft ( ) helper . build ( "leftArrow" )…" at bounding box center [1150, 467] width 496 height 521
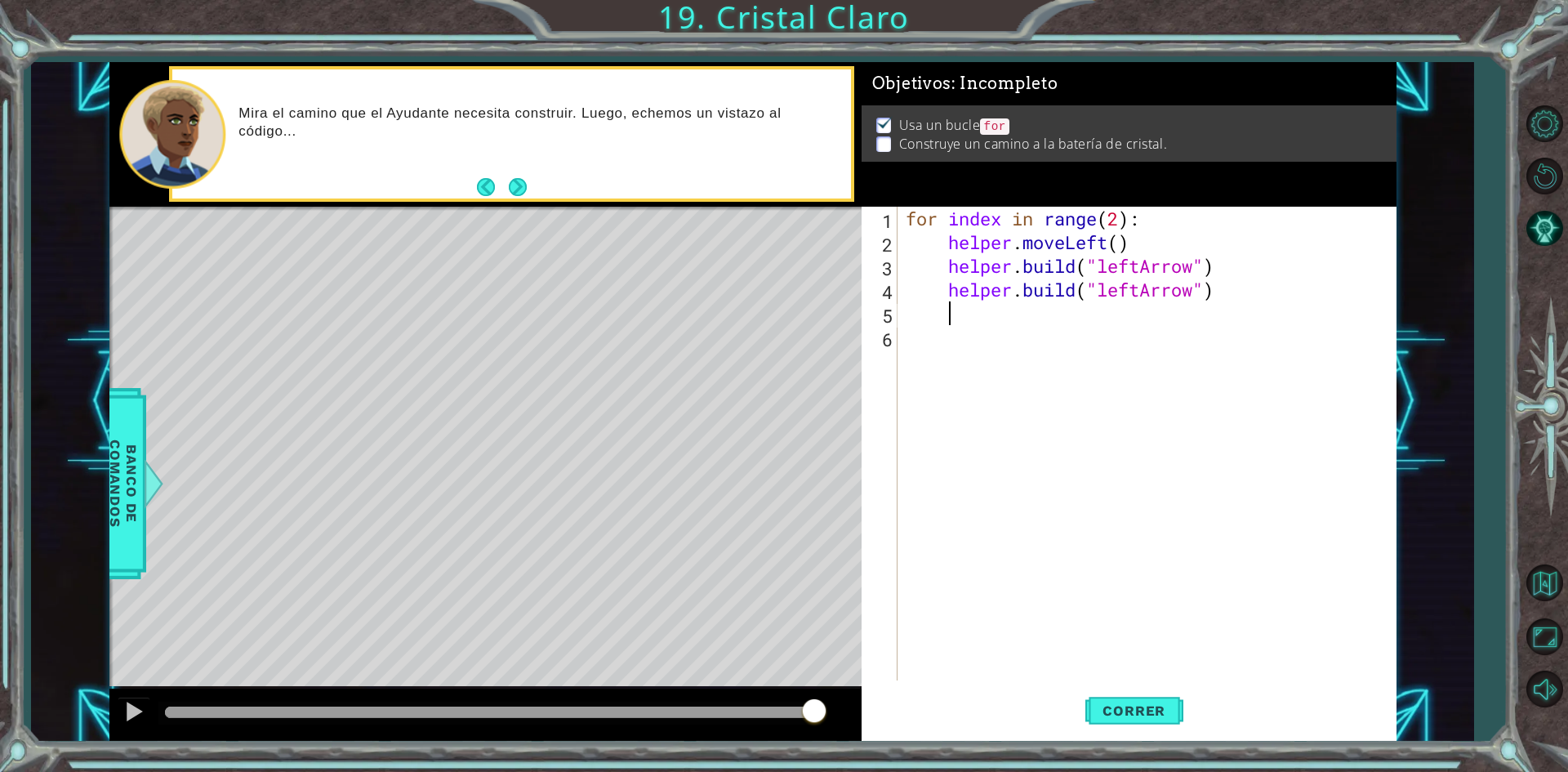
scroll to position [0, 2]
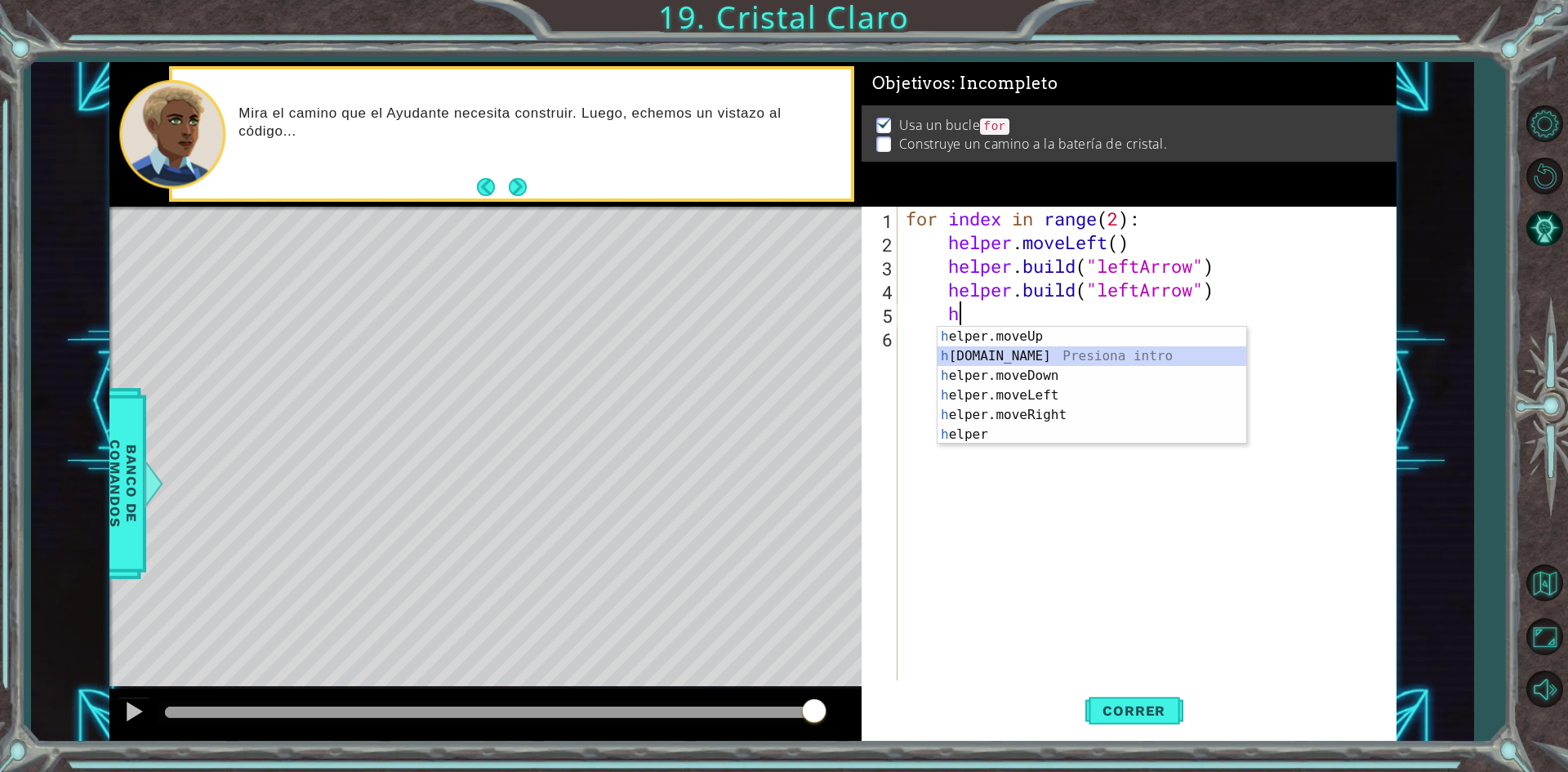
click at [1099, 357] on div "h elper.moveUp Presiona intro h [DOMAIN_NAME] Presiona intro h elper.moveDown P…" at bounding box center [1092, 405] width 309 height 157
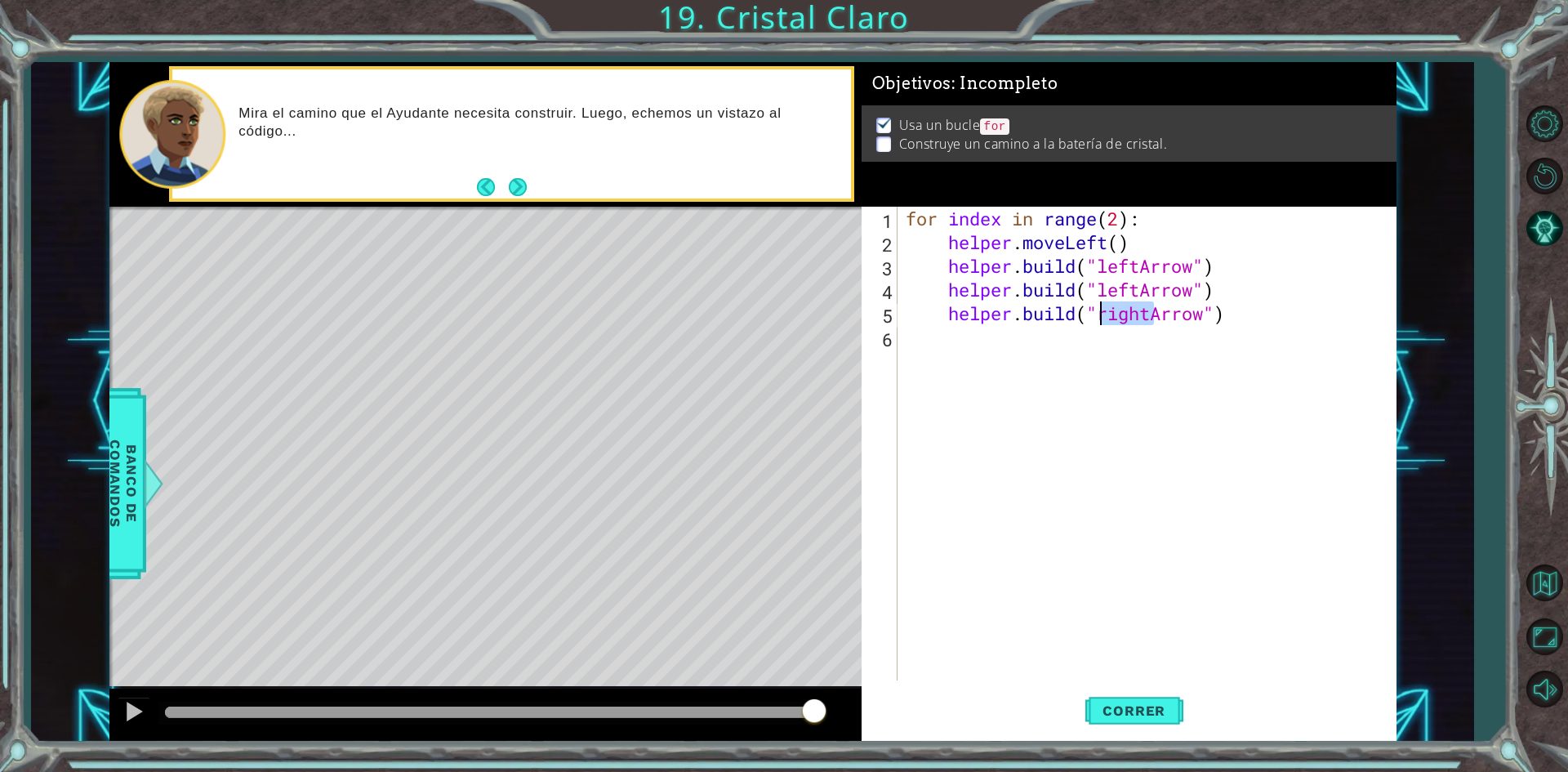
drag, startPoint x: 1151, startPoint y: 313, endPoint x: 1097, endPoint y: 321, distance: 54.6
click at [1097, 321] on div "for index in range ( 2 ) : helper . moveLeft ( ) helper . build ( "leftArrow" )…" at bounding box center [1150, 467] width 496 height 521
click at [1113, 710] on span "Correr" at bounding box center [1135, 711] width 96 height 17
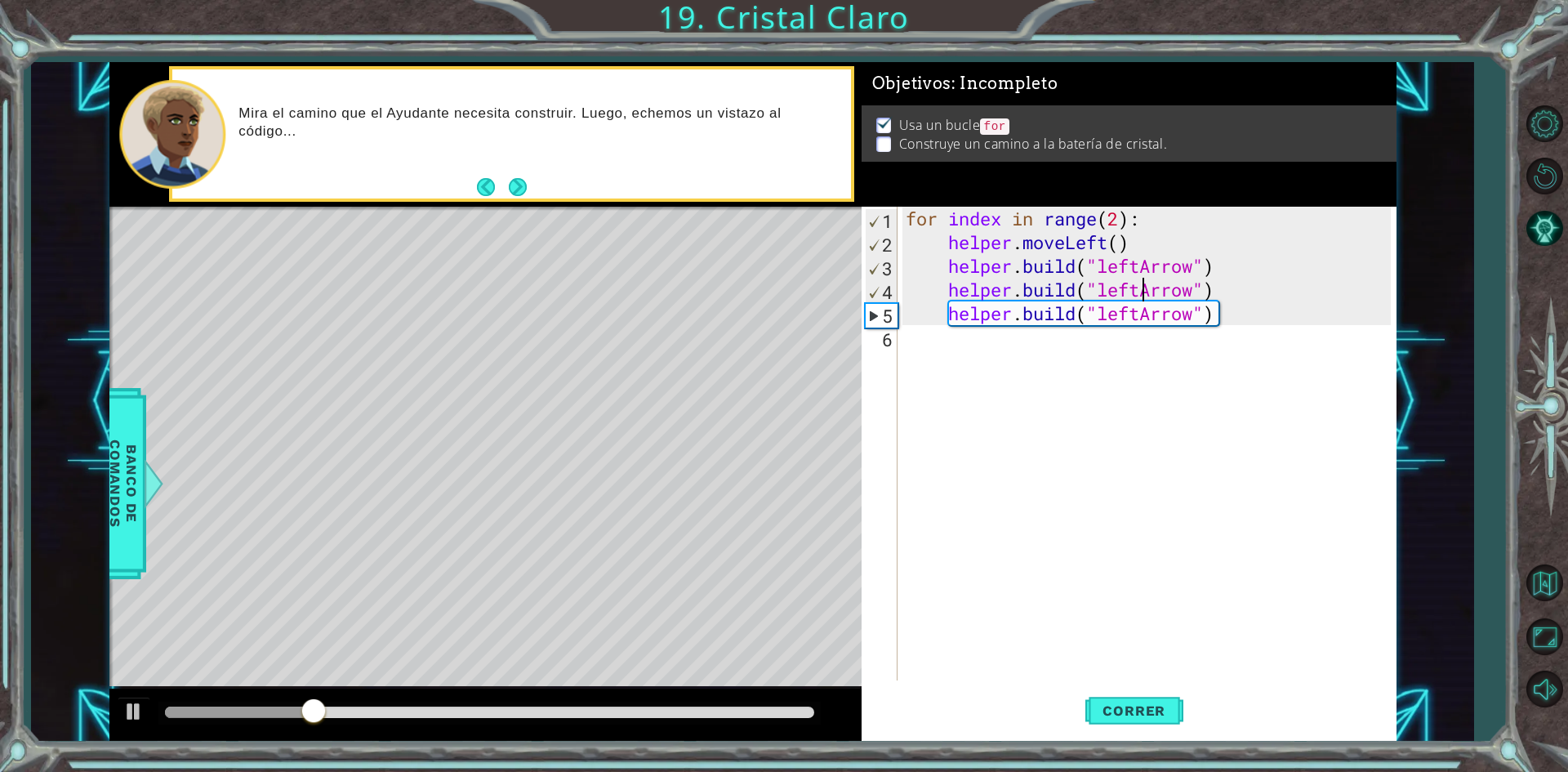
click at [1140, 291] on div "for index in range ( 2 ) : helper . moveLeft ( ) helper . build ( "leftArrow" )…" at bounding box center [1150, 467] width 496 height 521
click at [1138, 310] on div "for index in range ( 2 ) : helper . moveLeft ( ) helper . build ( "leftArrow" )…" at bounding box center [1150, 467] width 496 height 521
drag, startPoint x: 1168, startPoint y: 700, endPoint x: 1148, endPoint y: 697, distance: 20.2
click at [1164, 701] on button "Correr" at bounding box center [1135, 711] width 98 height 53
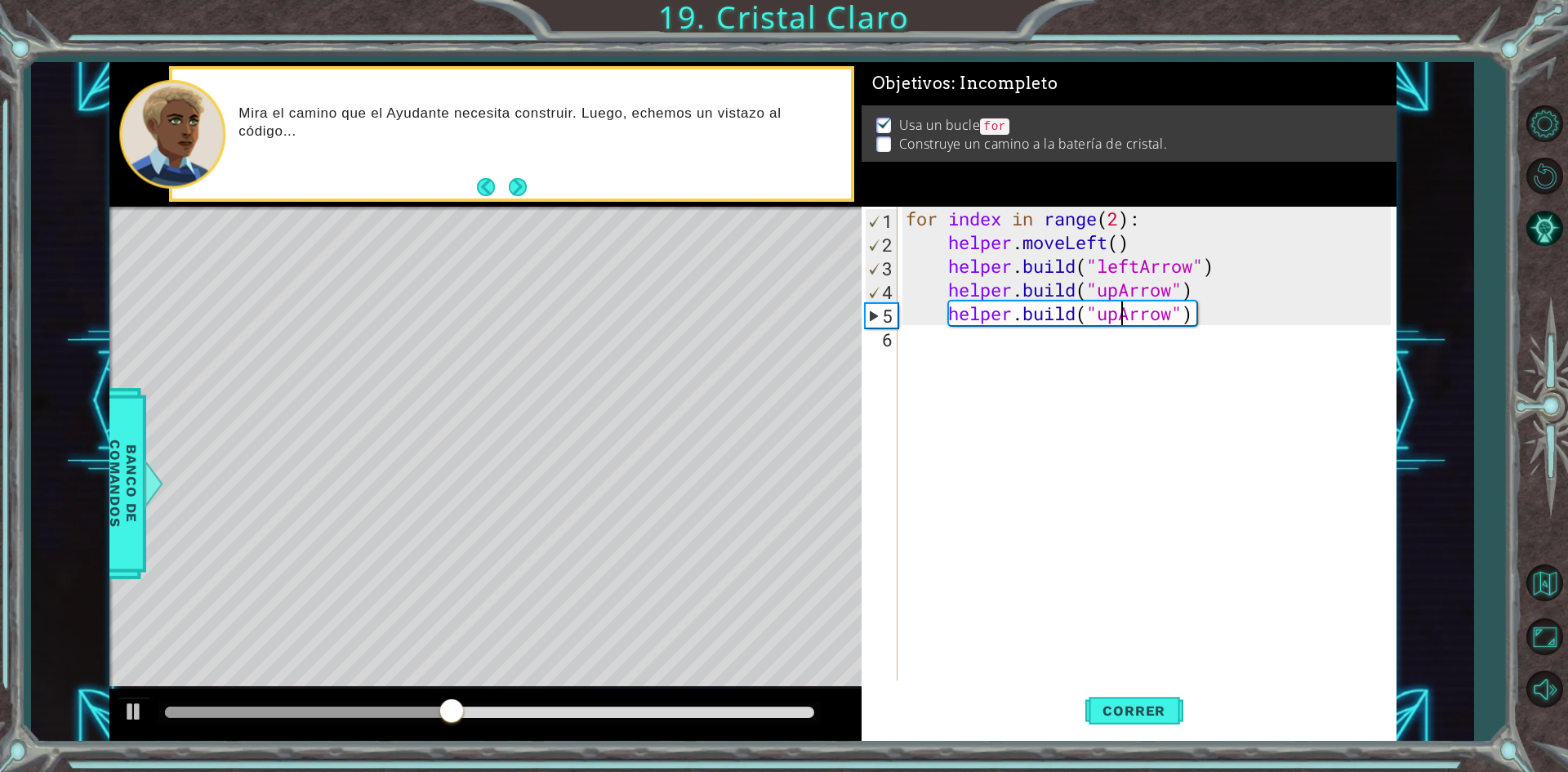
click at [1119, 248] on div "for index in range ( 2 ) : helper . moveLeft ( ) helper . build ( "leftArrow" )…" at bounding box center [1150, 467] width 496 height 521
click at [1139, 719] on span "Correr" at bounding box center [1135, 711] width 96 height 17
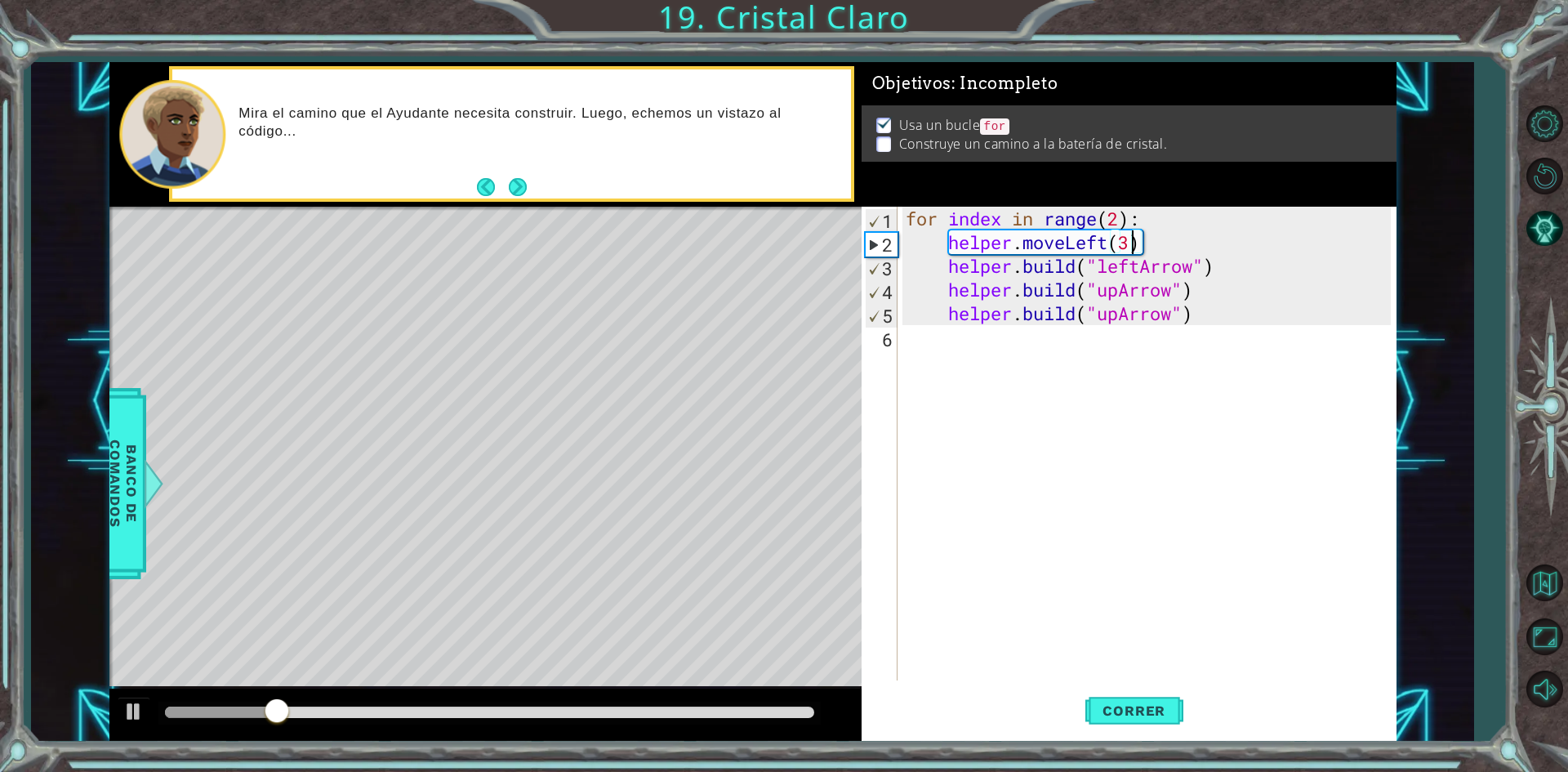
click at [1135, 244] on div "for index in range ( 2 ) : helper . moveLeft ( 3 ) helper . build ( "leftArrow"…" at bounding box center [1150, 467] width 496 height 521
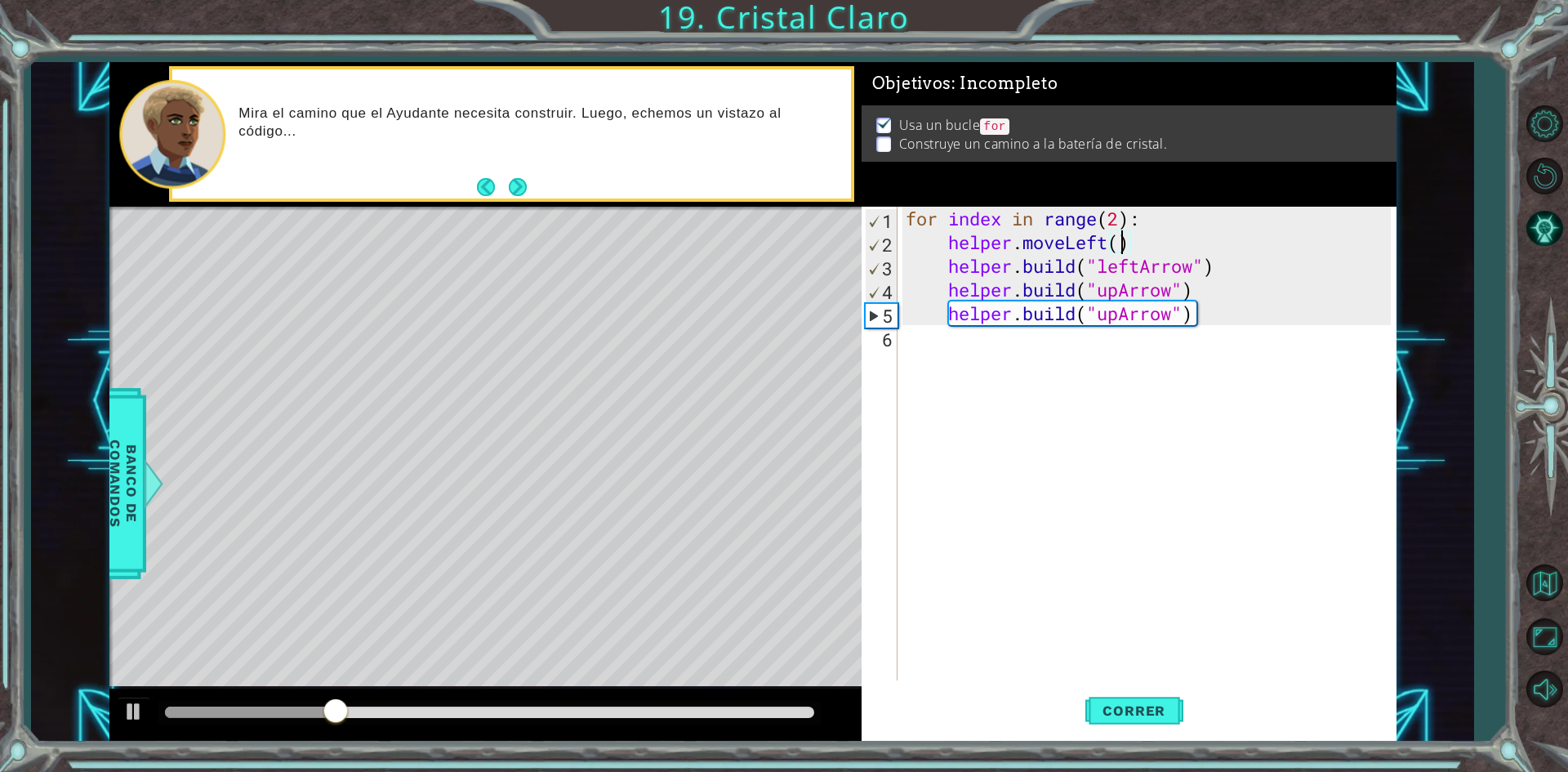
click at [1239, 270] on div "for index in range ( 2 ) : helper . moveLeft ( ) helper . build ( "leftArrow" )…" at bounding box center [1150, 467] width 496 height 521
type textarea "[DOMAIN_NAME]("leftArrow")"
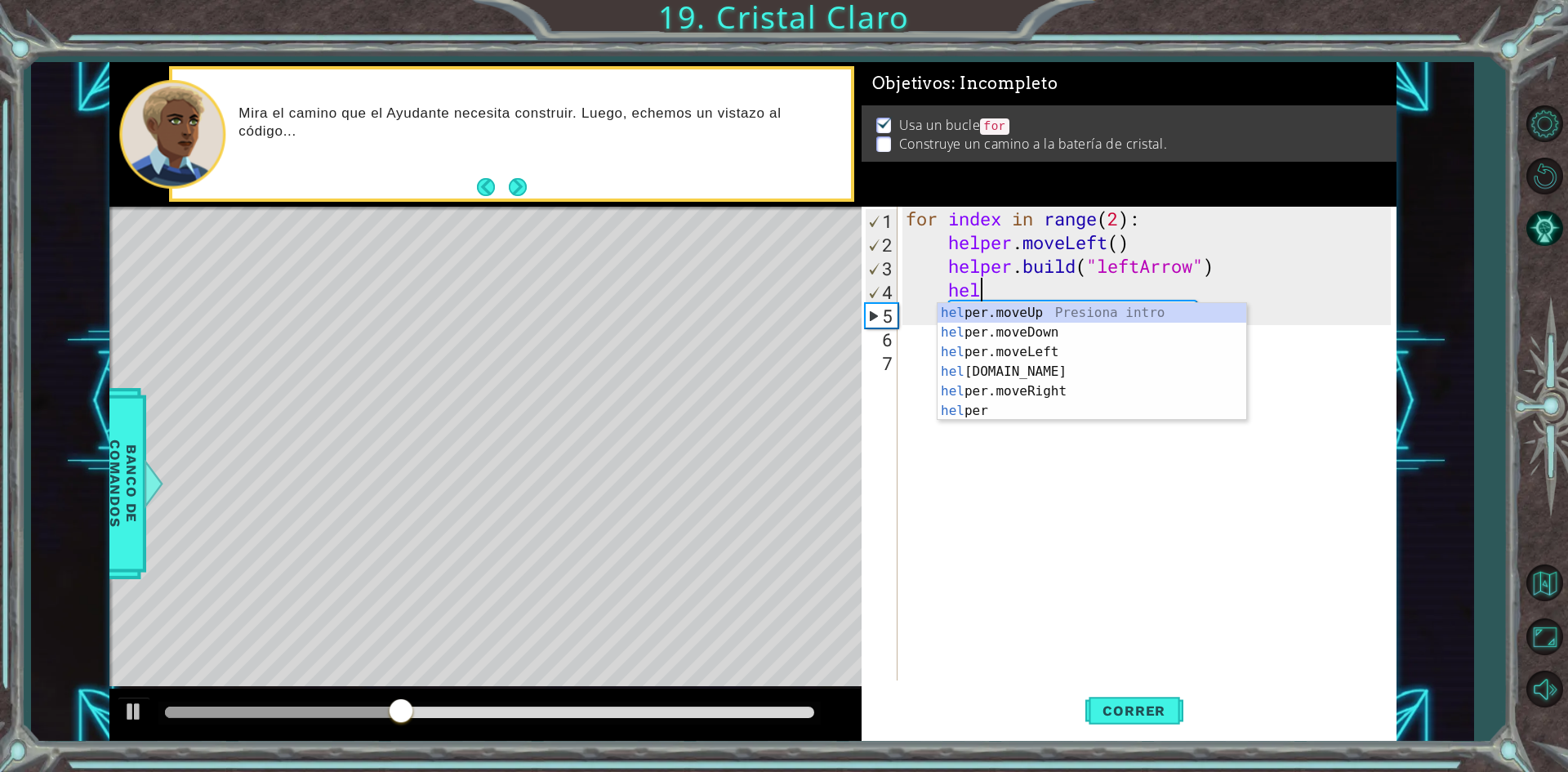
scroll to position [0, 2]
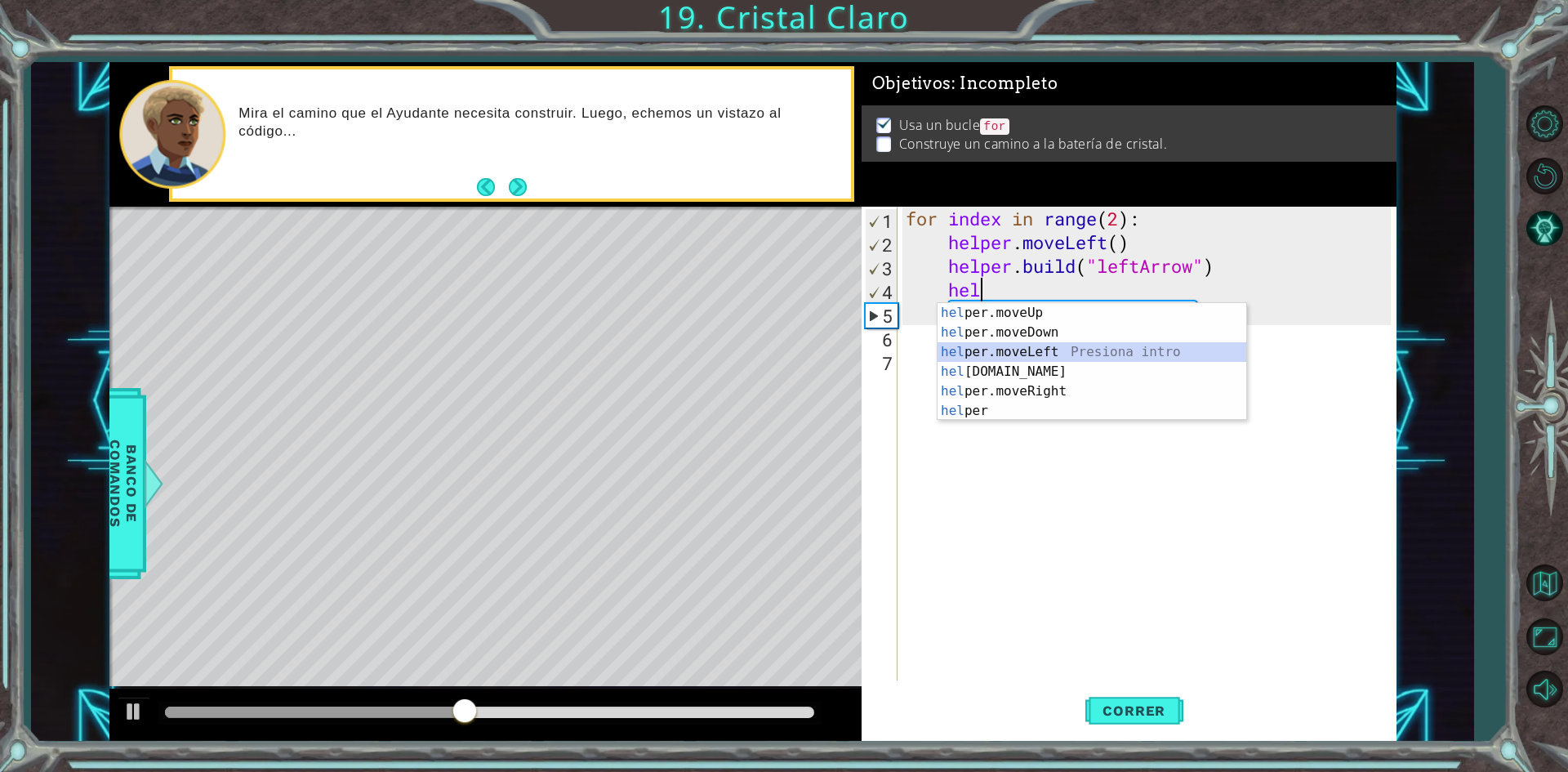
click at [1087, 347] on div "hel per.moveUp Presiona intro hel per.moveDown Presiona intro hel per.moveLeft …" at bounding box center [1092, 381] width 309 height 157
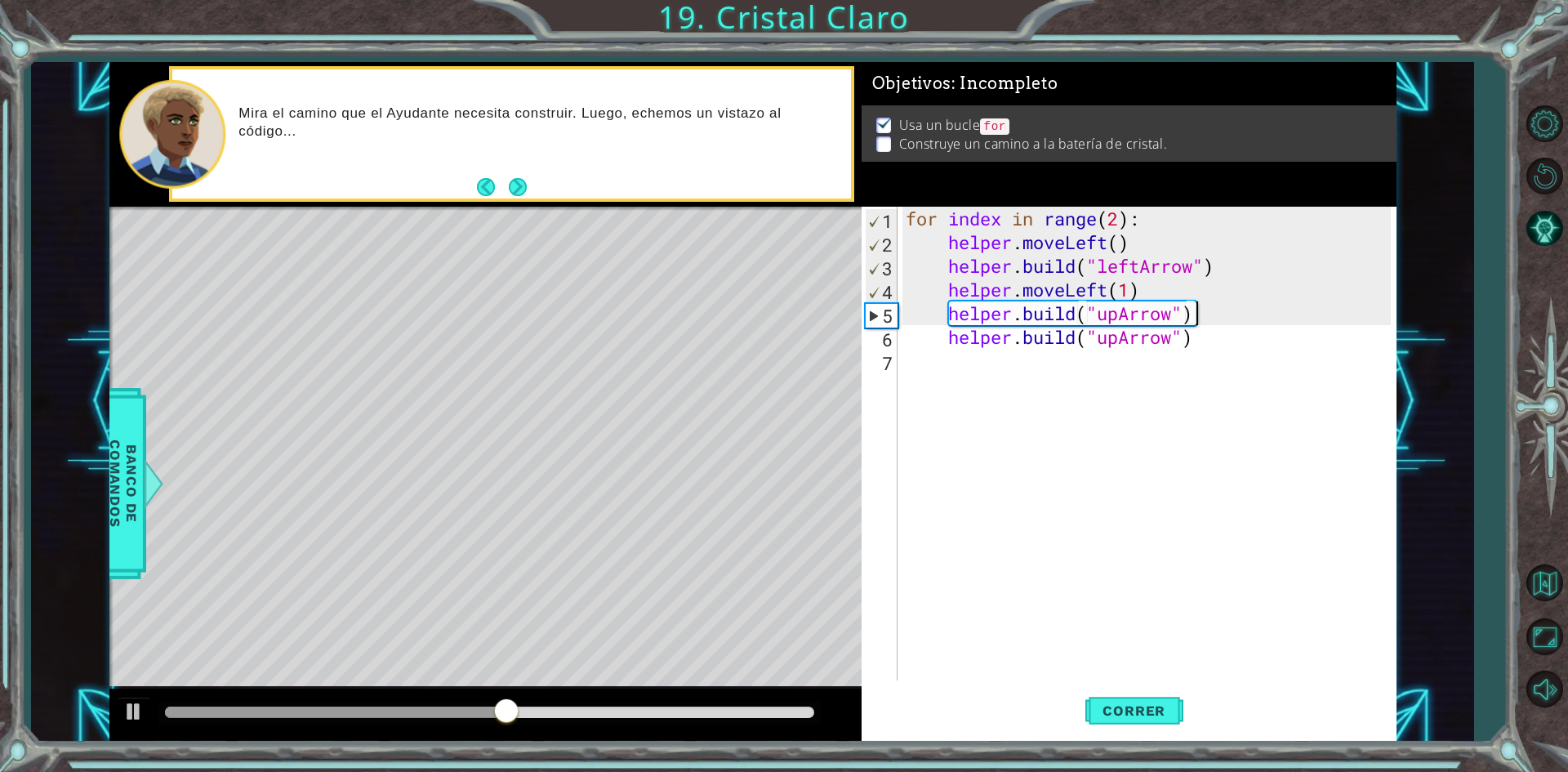
click at [1211, 309] on div "for index in range ( 2 ) : helper . moveLeft ( ) helper . build ( "leftArrow" )…" at bounding box center [1150, 467] width 496 height 521
type textarea "[DOMAIN_NAME]("upArrow")"
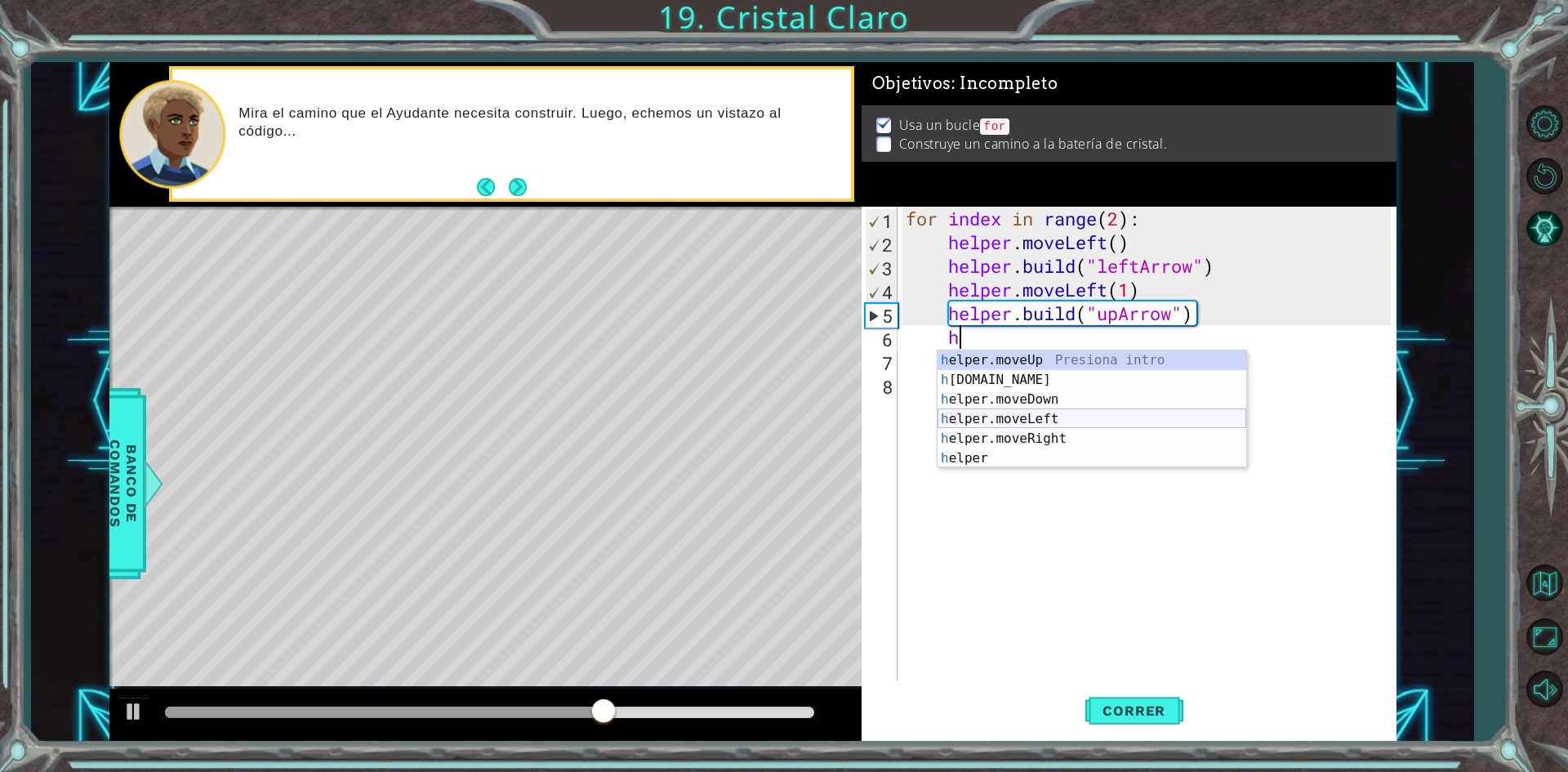
click at [1080, 418] on div "h elper.moveUp Presiona intro h [DOMAIN_NAME] Presiona intro h elper.moveDown P…" at bounding box center [1092, 429] width 309 height 157
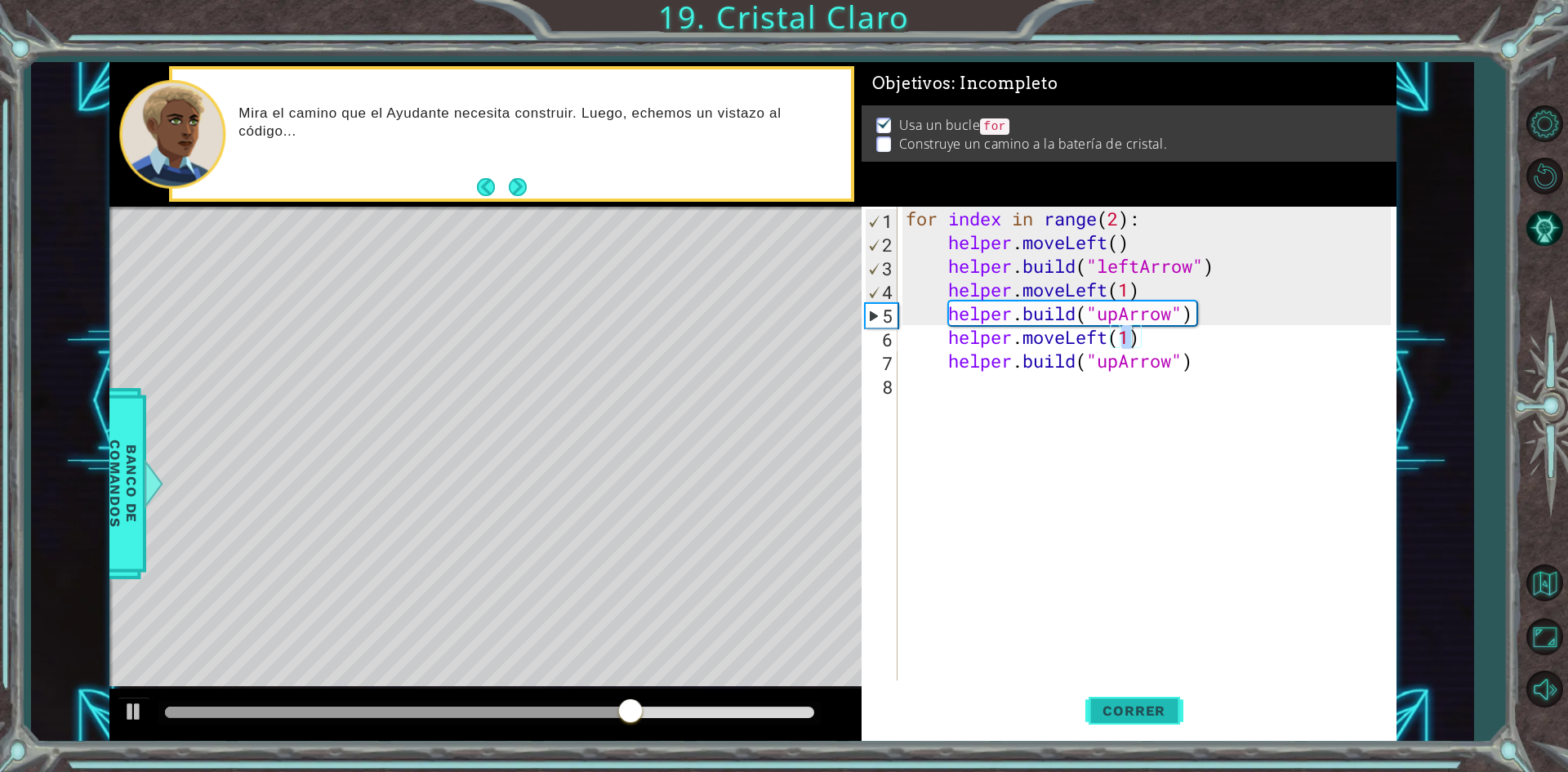
click at [1135, 703] on span "Correr" at bounding box center [1135, 711] width 96 height 17
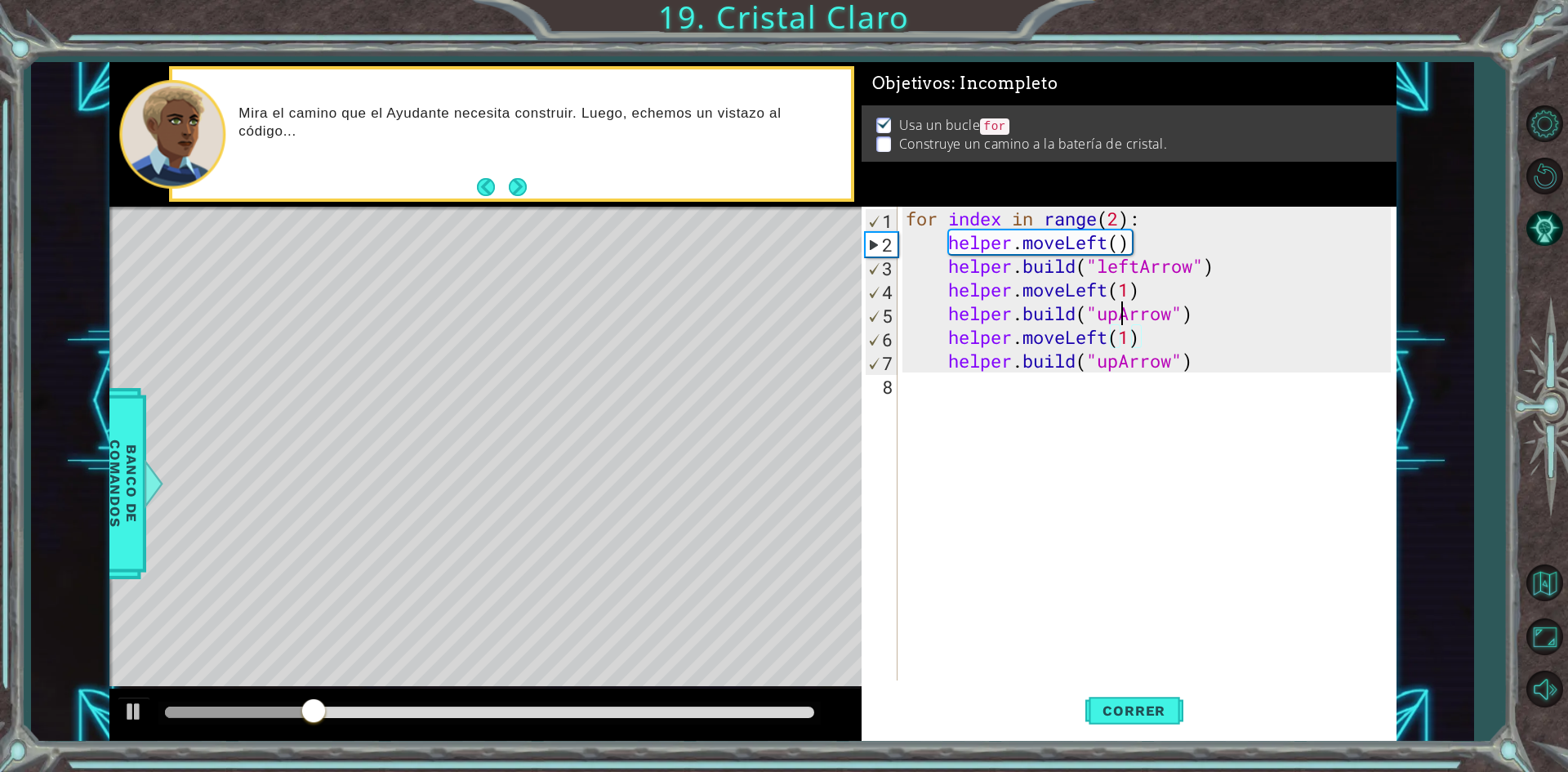
click at [1117, 315] on div "for index in range ( 2 ) : helper . moveLeft ( ) helper . build ( "leftArrow" )…" at bounding box center [1150, 467] width 496 height 521
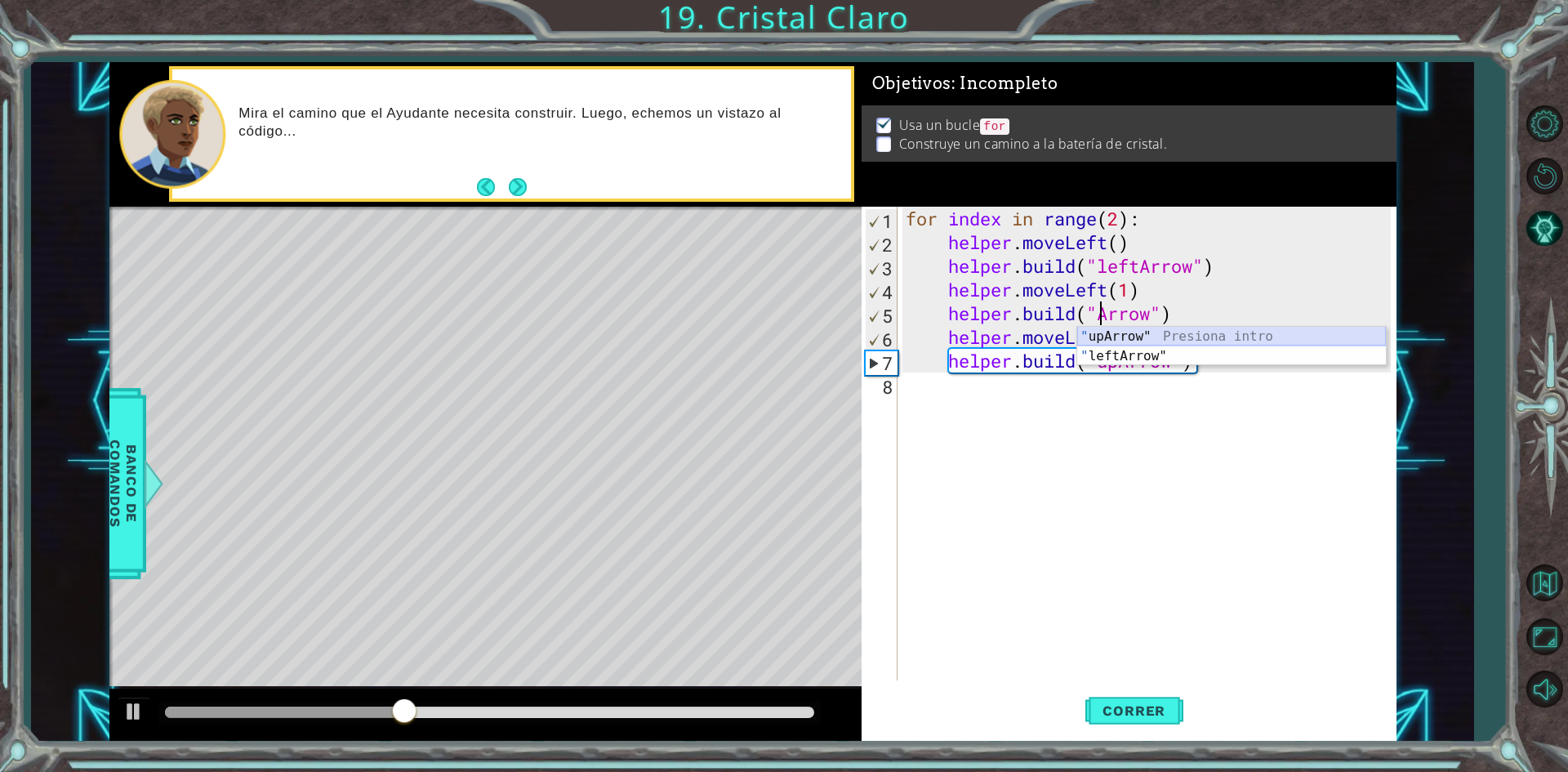
click at [1141, 344] on div "" upArrow" Presiona intro " leftArrow" Presiona intro" at bounding box center [1232, 366] width 309 height 78
drag, startPoint x: 1116, startPoint y: 321, endPoint x: 1106, endPoint y: 315, distance: 11.7
click at [1106, 315] on div "for index in range ( 2 ) : helper . moveLeft ( ) helper . build ( "leftArrow" )…" at bounding box center [1150, 467] width 496 height 521
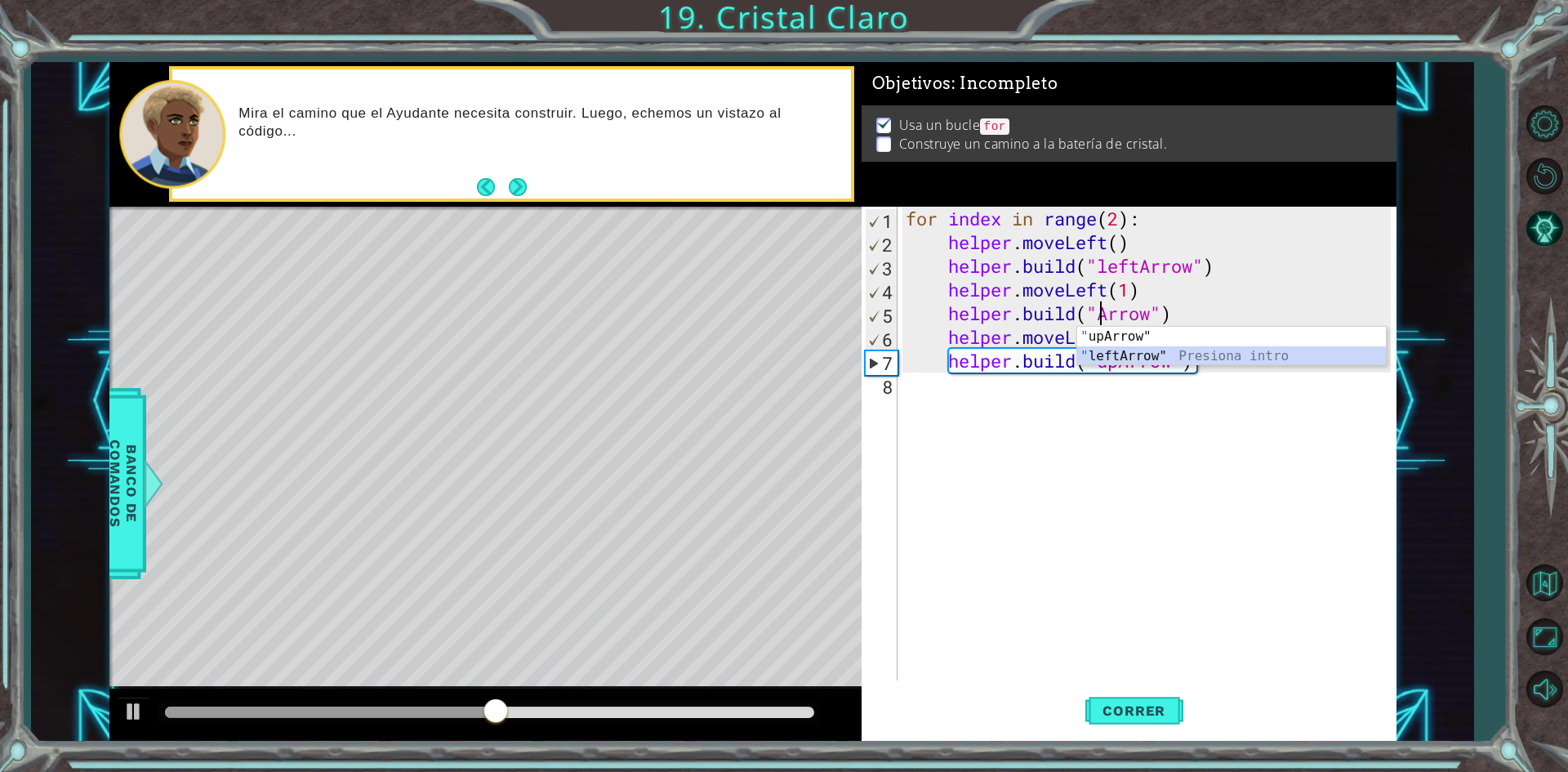
click at [1135, 354] on div "" upArrow" Presiona intro " leftArrow" Presiona intro" at bounding box center [1232, 366] width 309 height 78
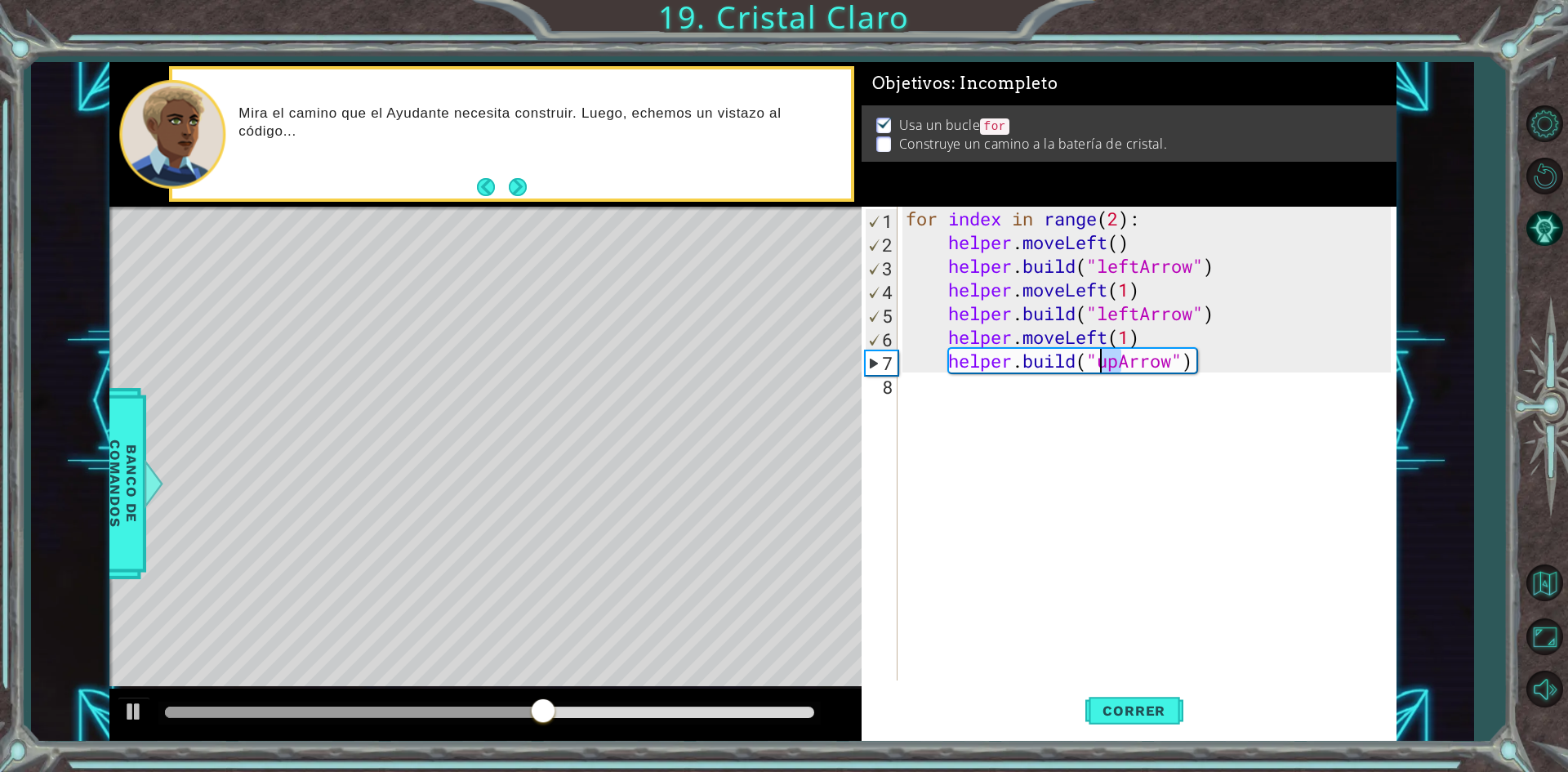
drag, startPoint x: 1120, startPoint y: 365, endPoint x: 1098, endPoint y: 365, distance: 22.0
click at [1098, 365] on div "for index in range ( 2 ) : helper . moveLeft ( ) helper . build ( "leftArrow" )…" at bounding box center [1150, 467] width 496 height 521
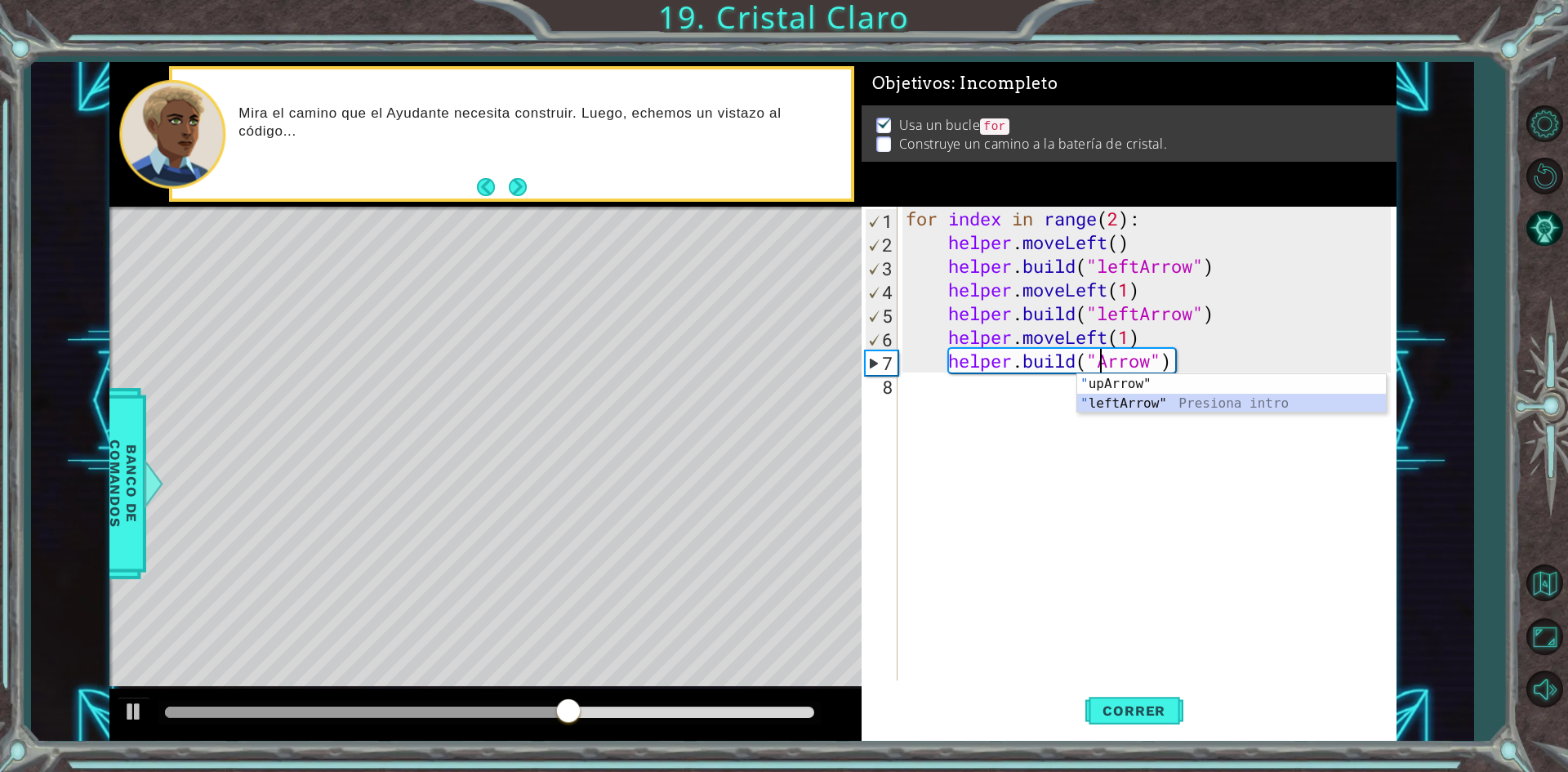
click at [1127, 402] on div "" upArrow" Presiona intro " leftArrow" Presiona intro" at bounding box center [1232, 413] width 309 height 78
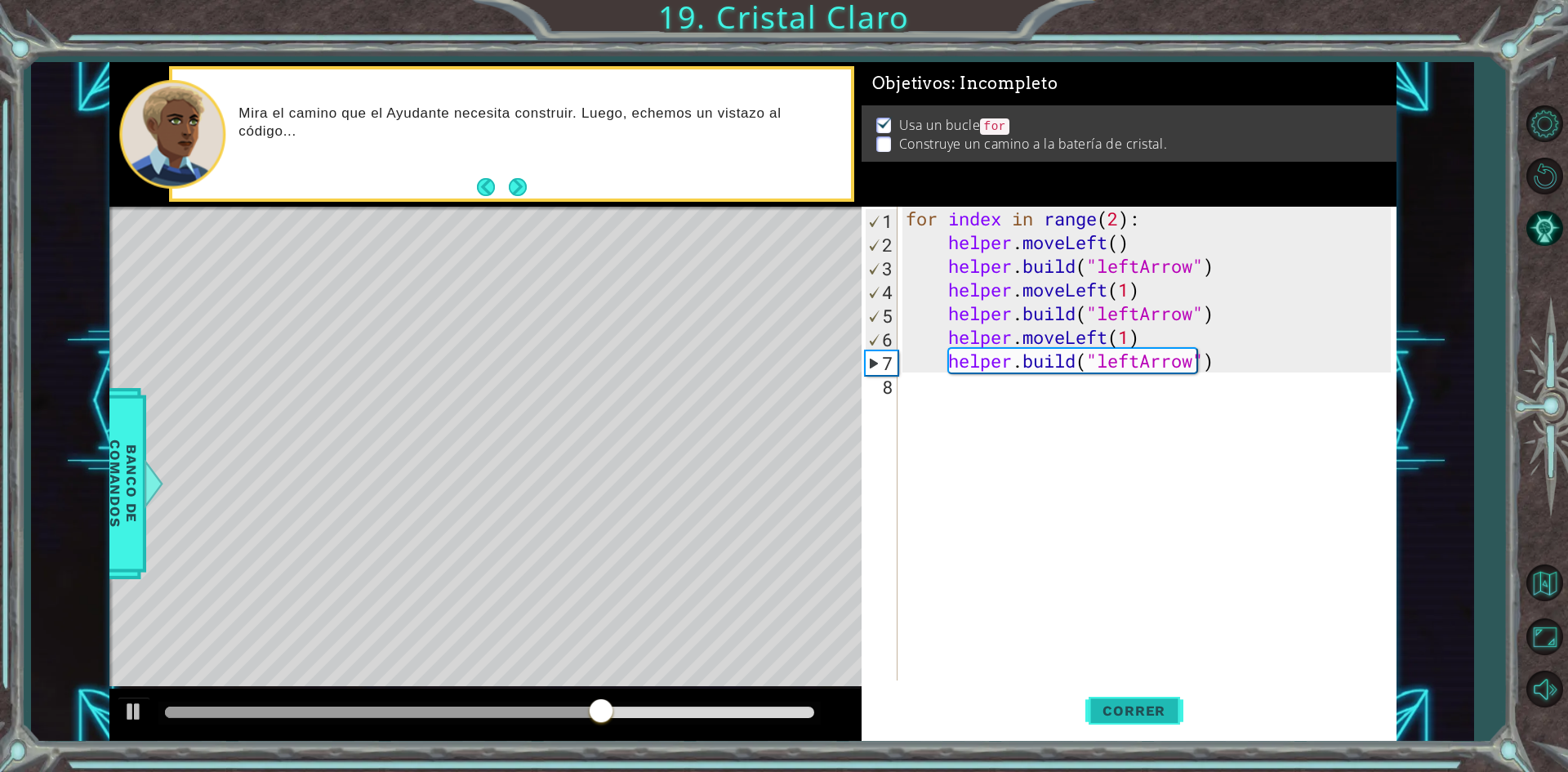
click at [1159, 722] on button "Correr" at bounding box center [1135, 711] width 98 height 53
click at [1141, 359] on div "for index in range ( 2 ) : helper . moveLeft ( ) helper . build ( "leftArrow" )…" at bounding box center [1150, 467] width 496 height 521
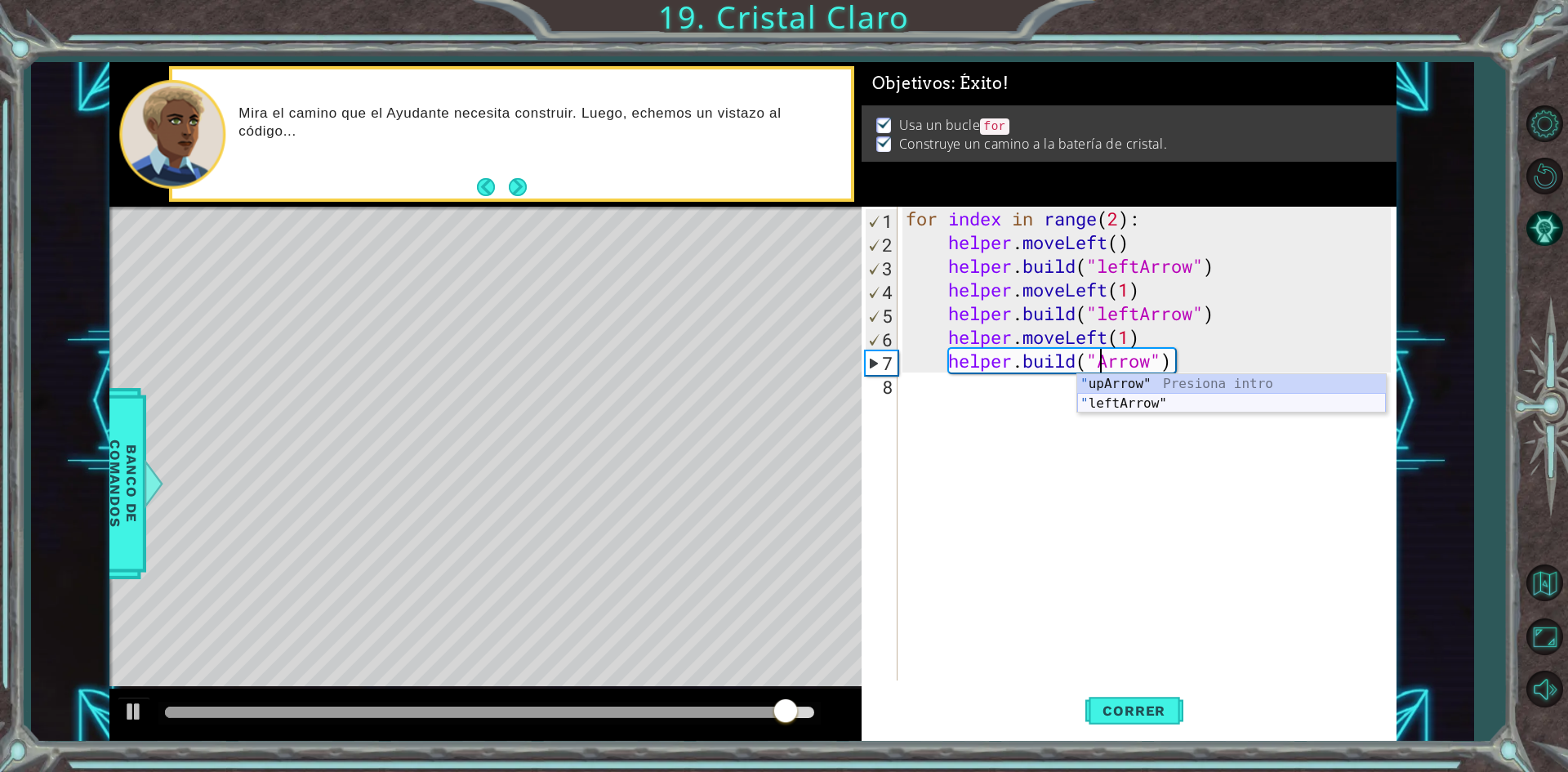
click at [1166, 402] on div "" upArrow" Presiona intro " leftArrow" Presiona intro" at bounding box center [1232, 413] width 309 height 78
type textarea "[DOMAIN_NAME]("leftArrow")"
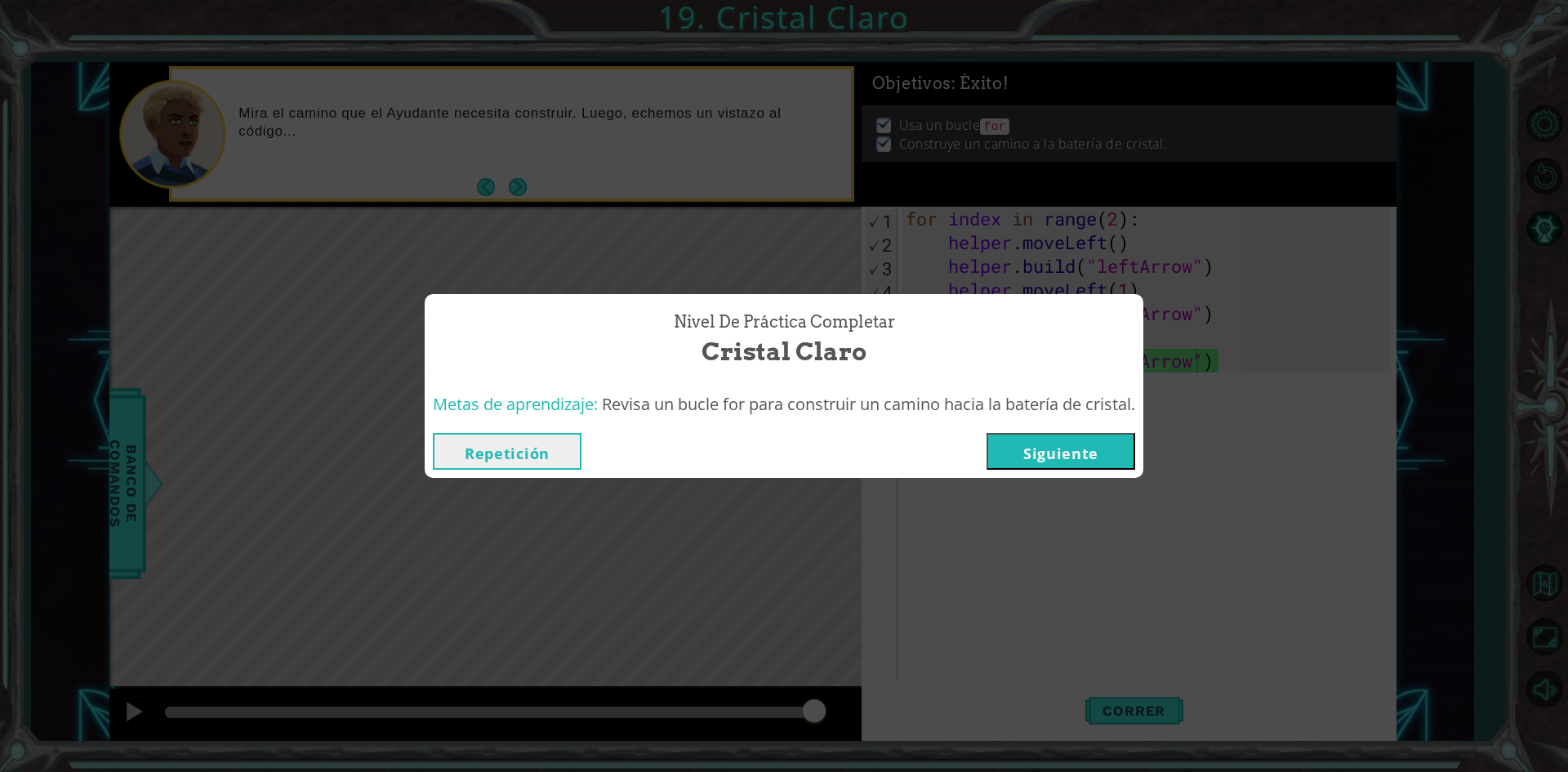
click at [1063, 450] on button "Siguiente" at bounding box center [1061, 451] width 149 height 37
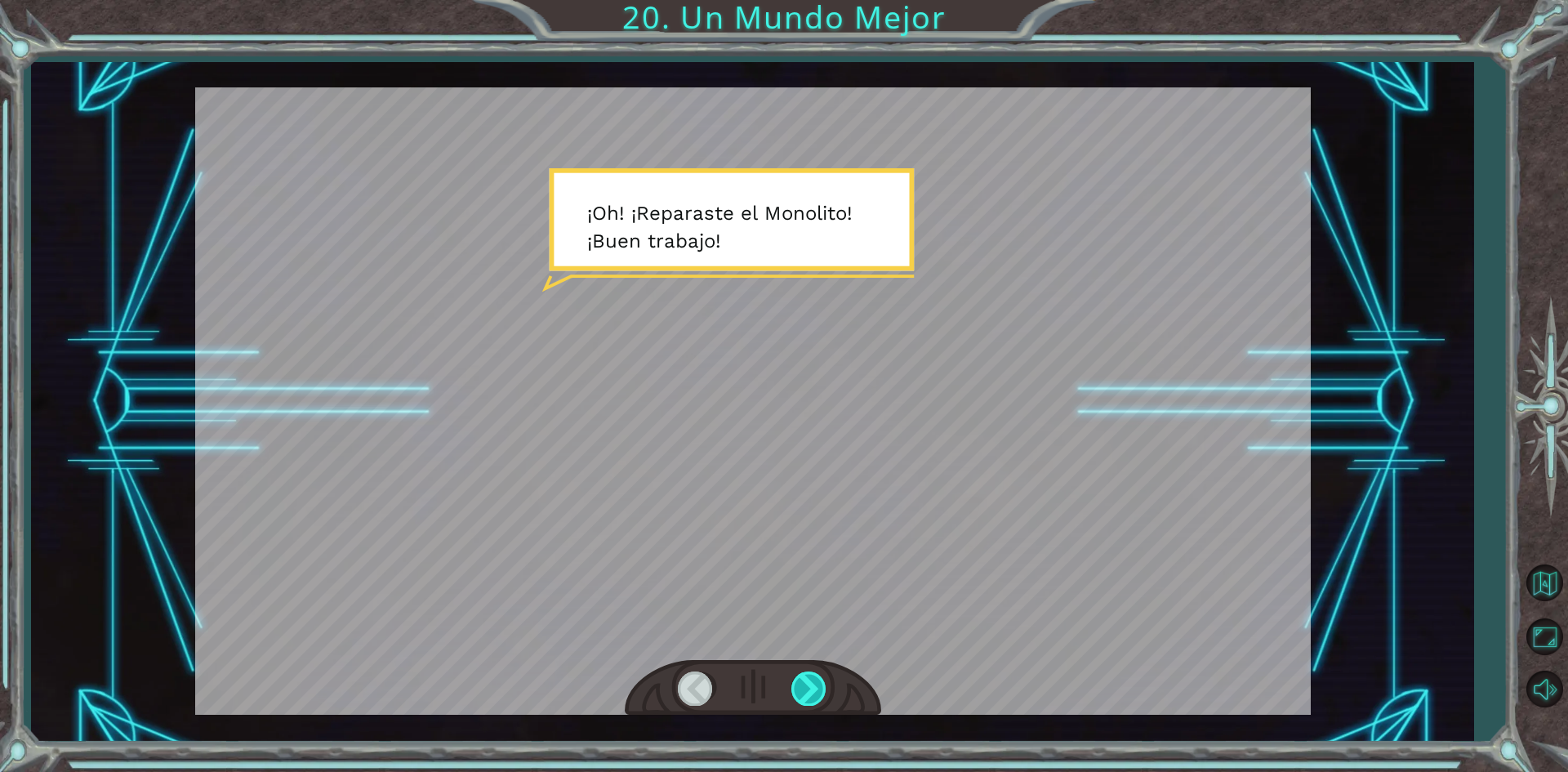
click at [812, 691] on div at bounding box center [810, 688] width 37 height 34
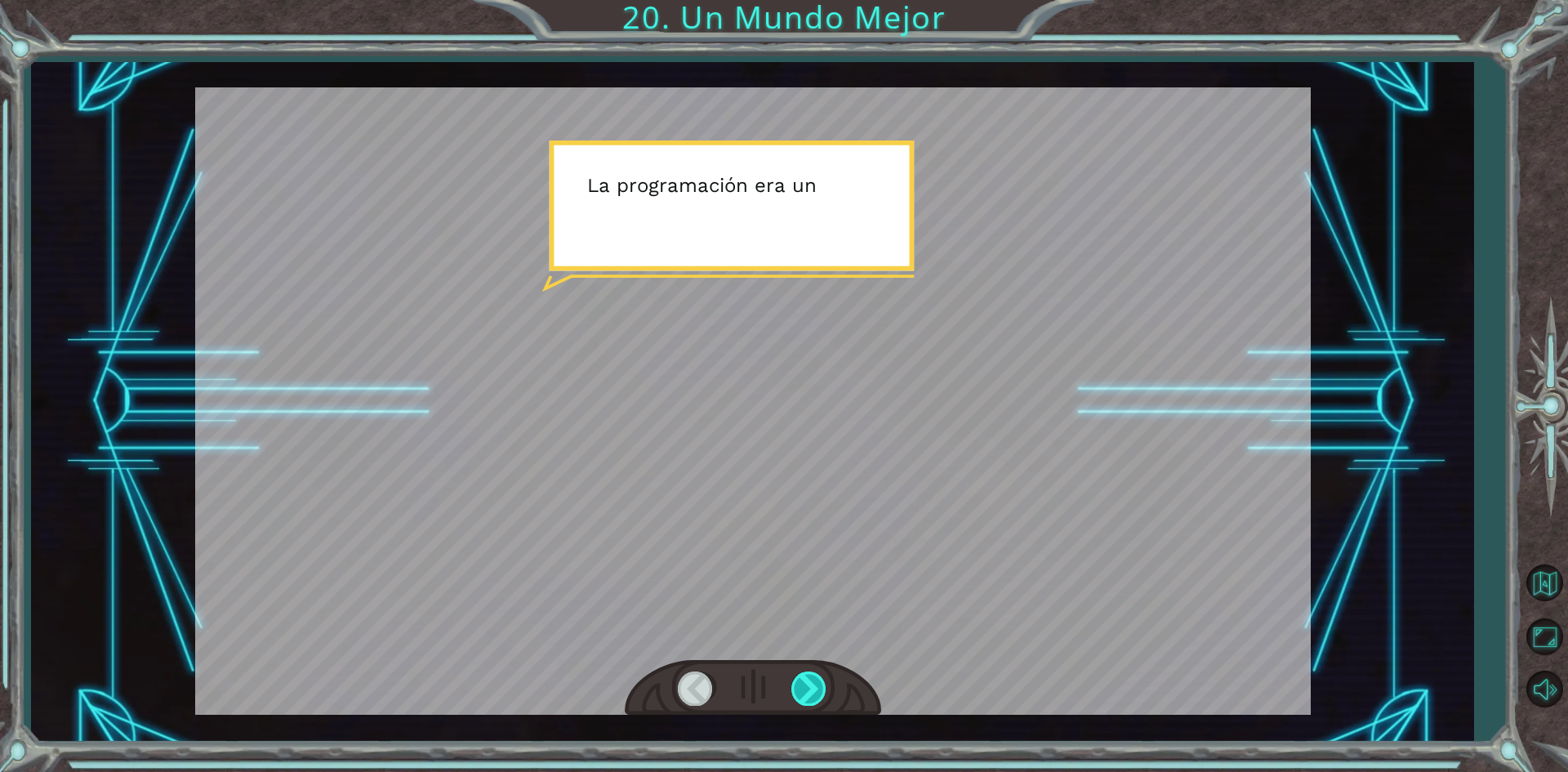
click at [812, 691] on div at bounding box center [810, 688] width 37 height 34
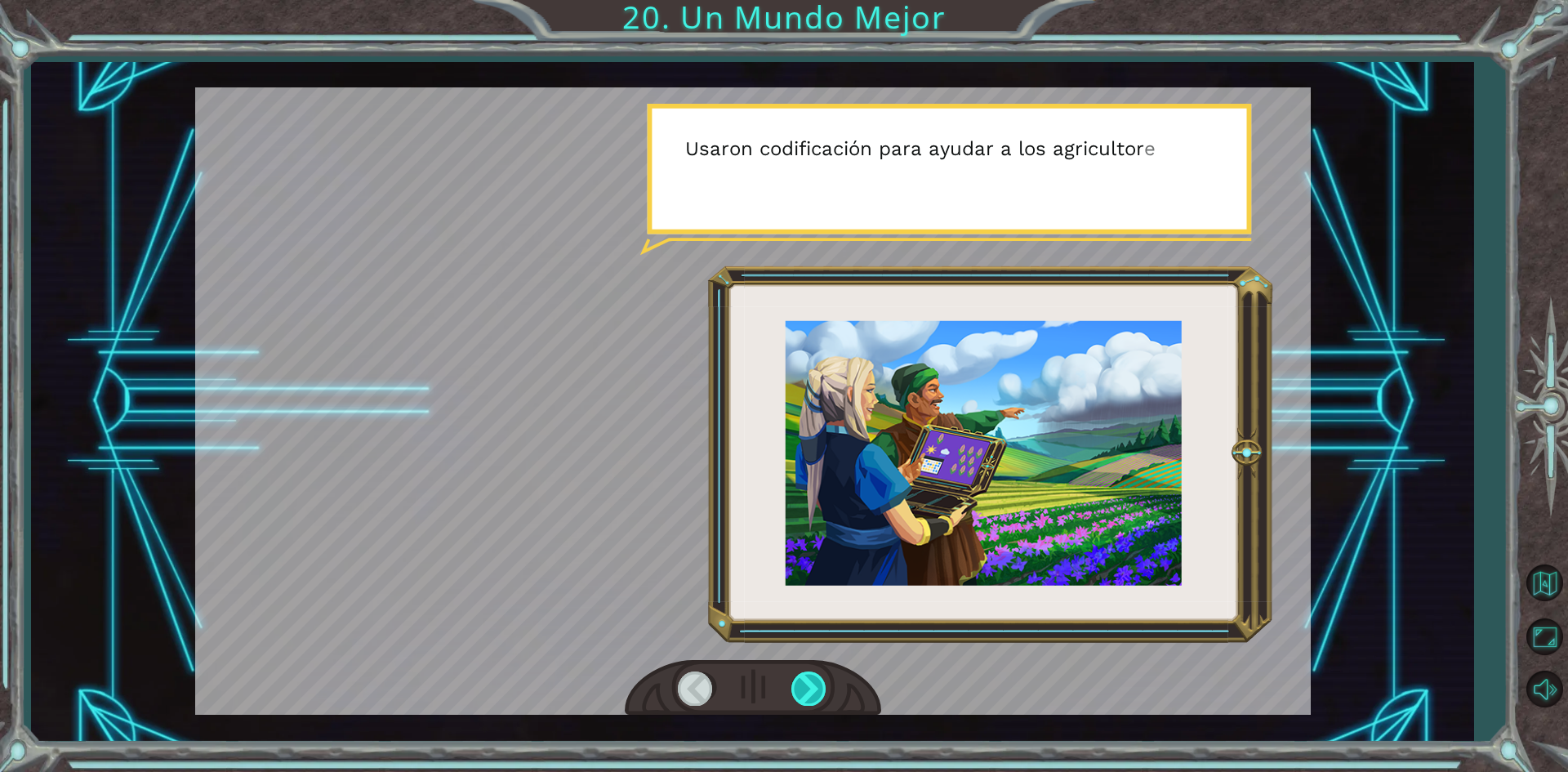
click at [812, 691] on div at bounding box center [810, 688] width 37 height 34
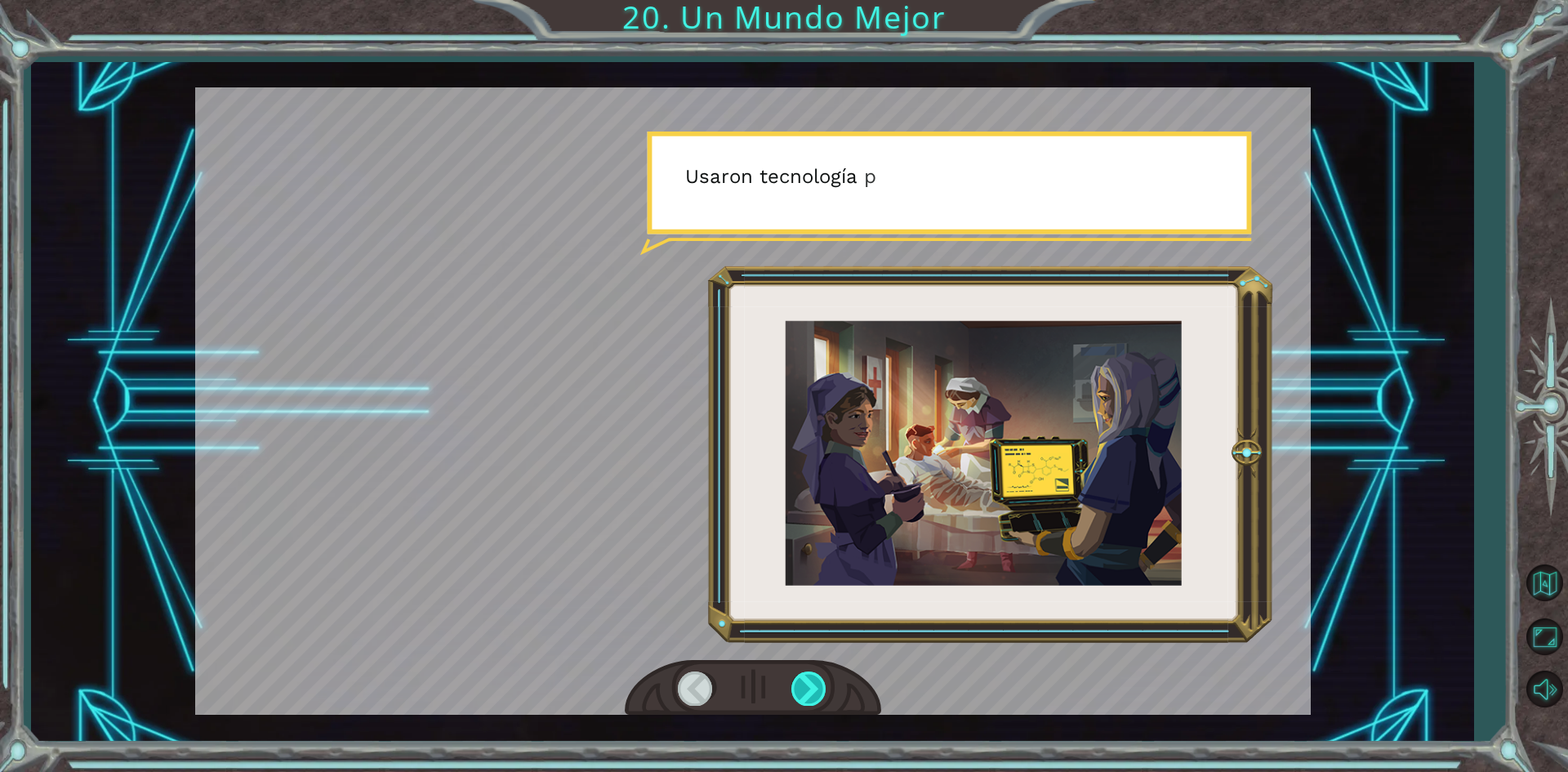
click at [812, 691] on div at bounding box center [810, 688] width 37 height 34
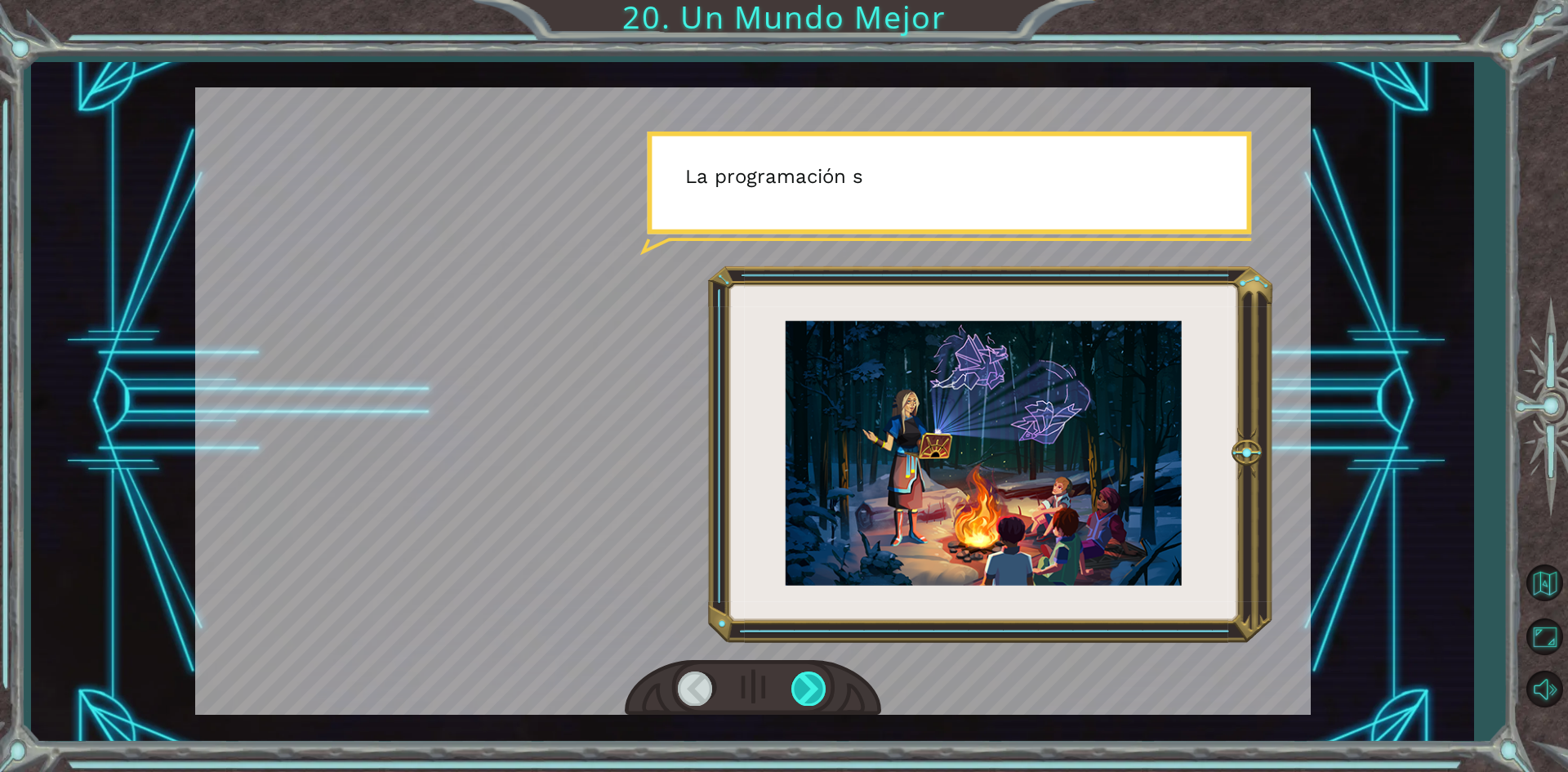
click at [812, 691] on div at bounding box center [810, 688] width 37 height 34
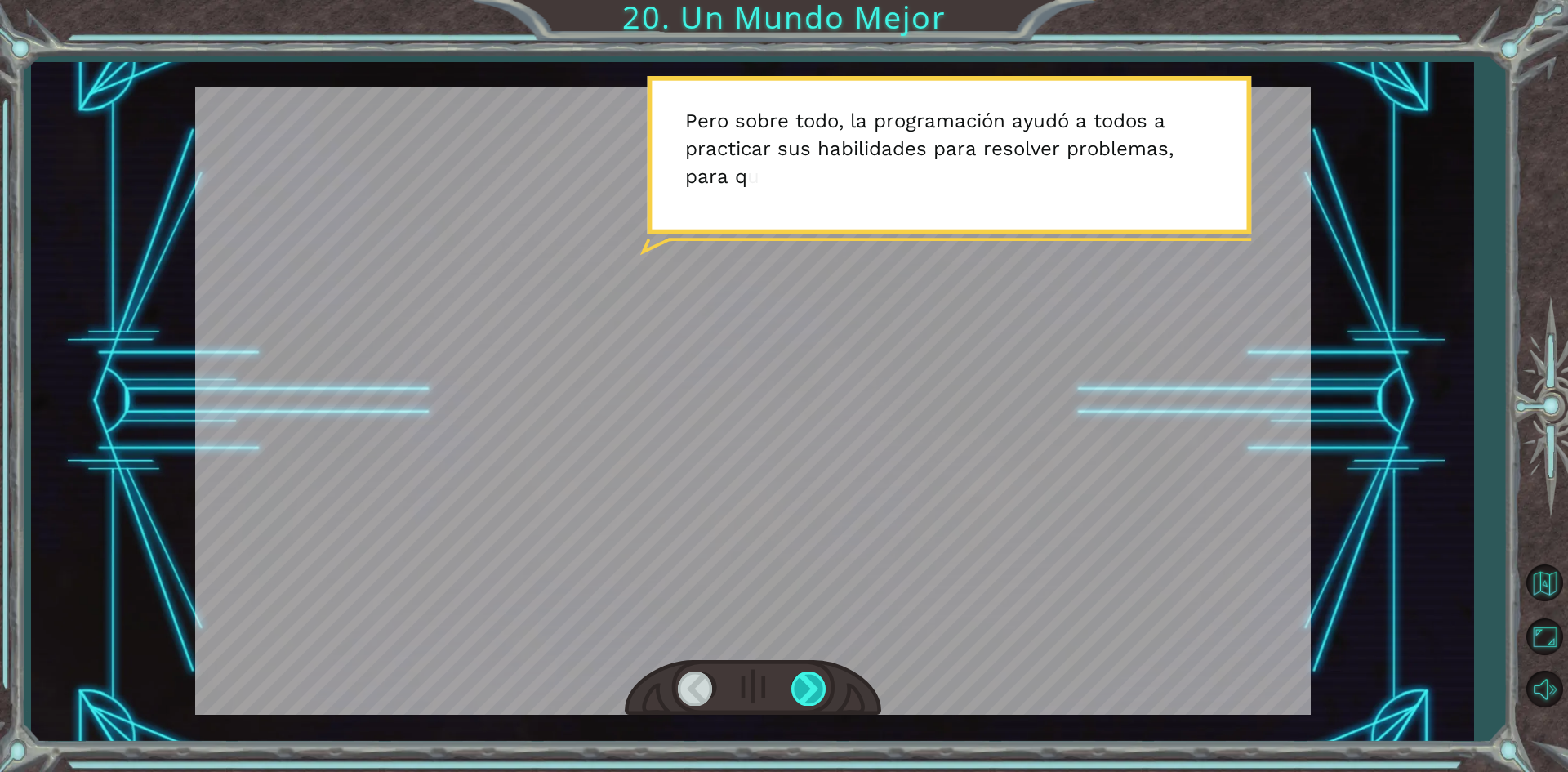
click at [812, 691] on div at bounding box center [810, 688] width 37 height 34
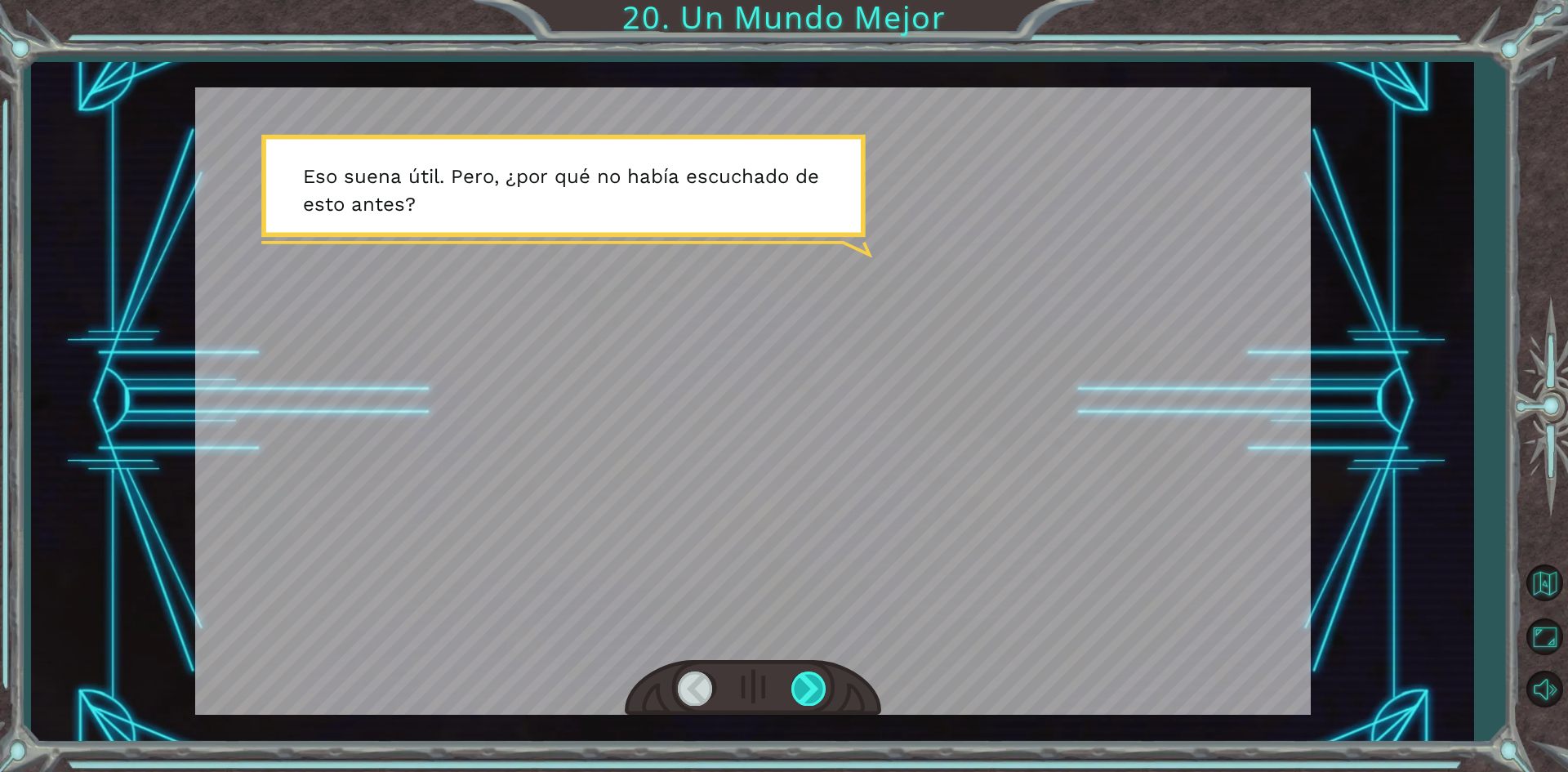
click at [812, 691] on div at bounding box center [810, 688] width 37 height 34
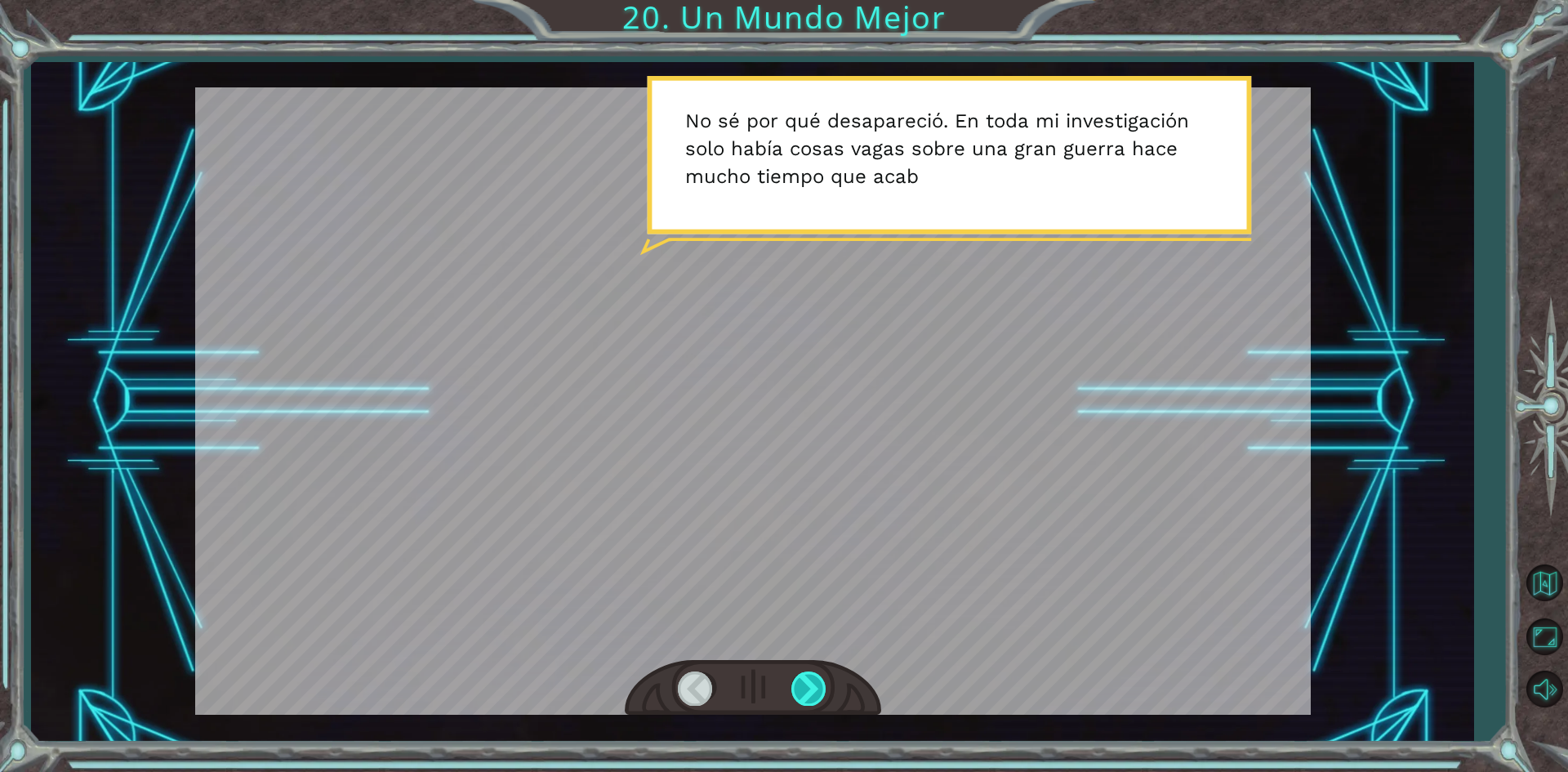
click at [812, 691] on div at bounding box center [810, 688] width 37 height 34
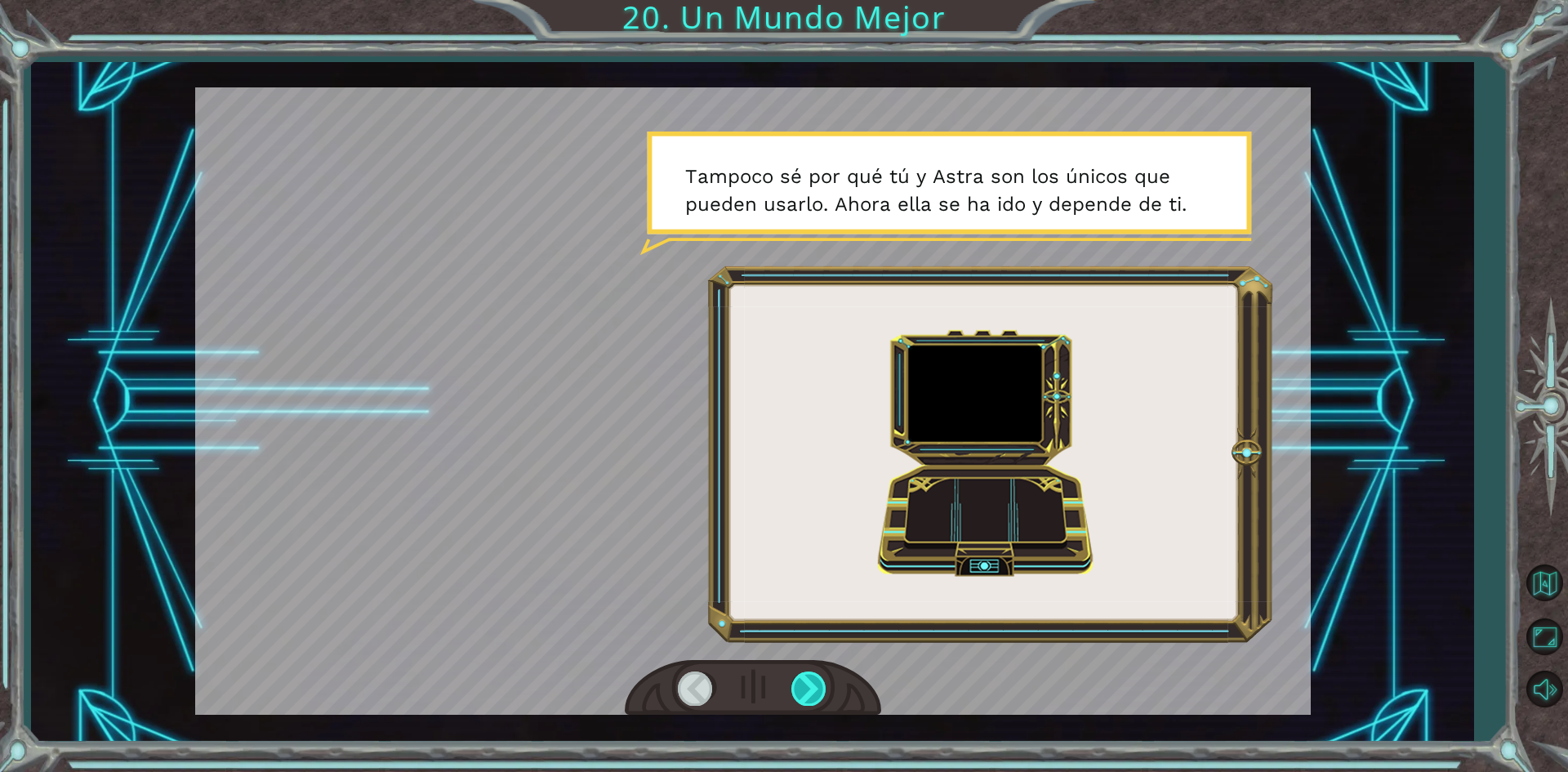
click at [812, 691] on div at bounding box center [810, 688] width 37 height 34
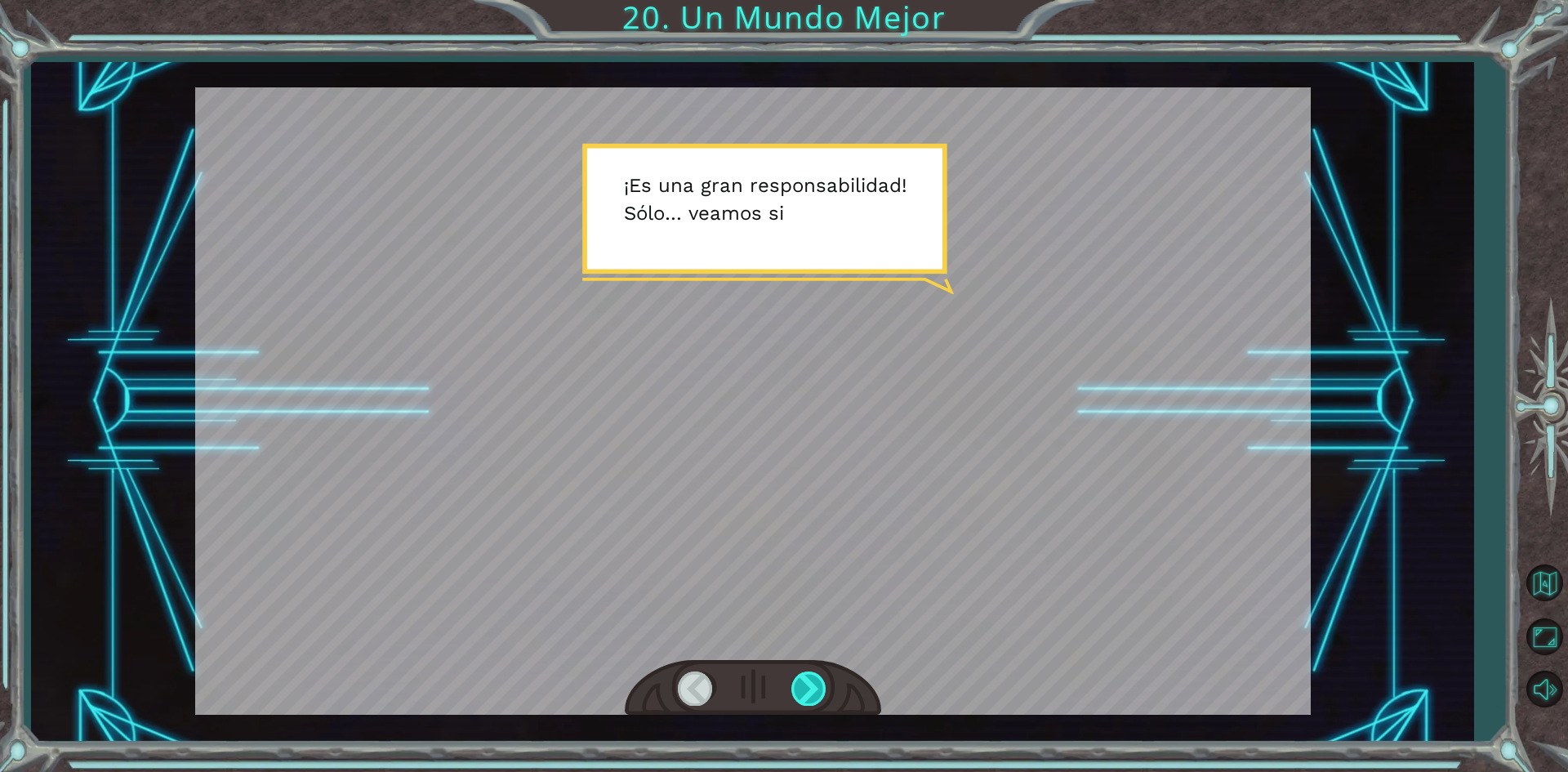
click at [812, 691] on div at bounding box center [810, 688] width 37 height 34
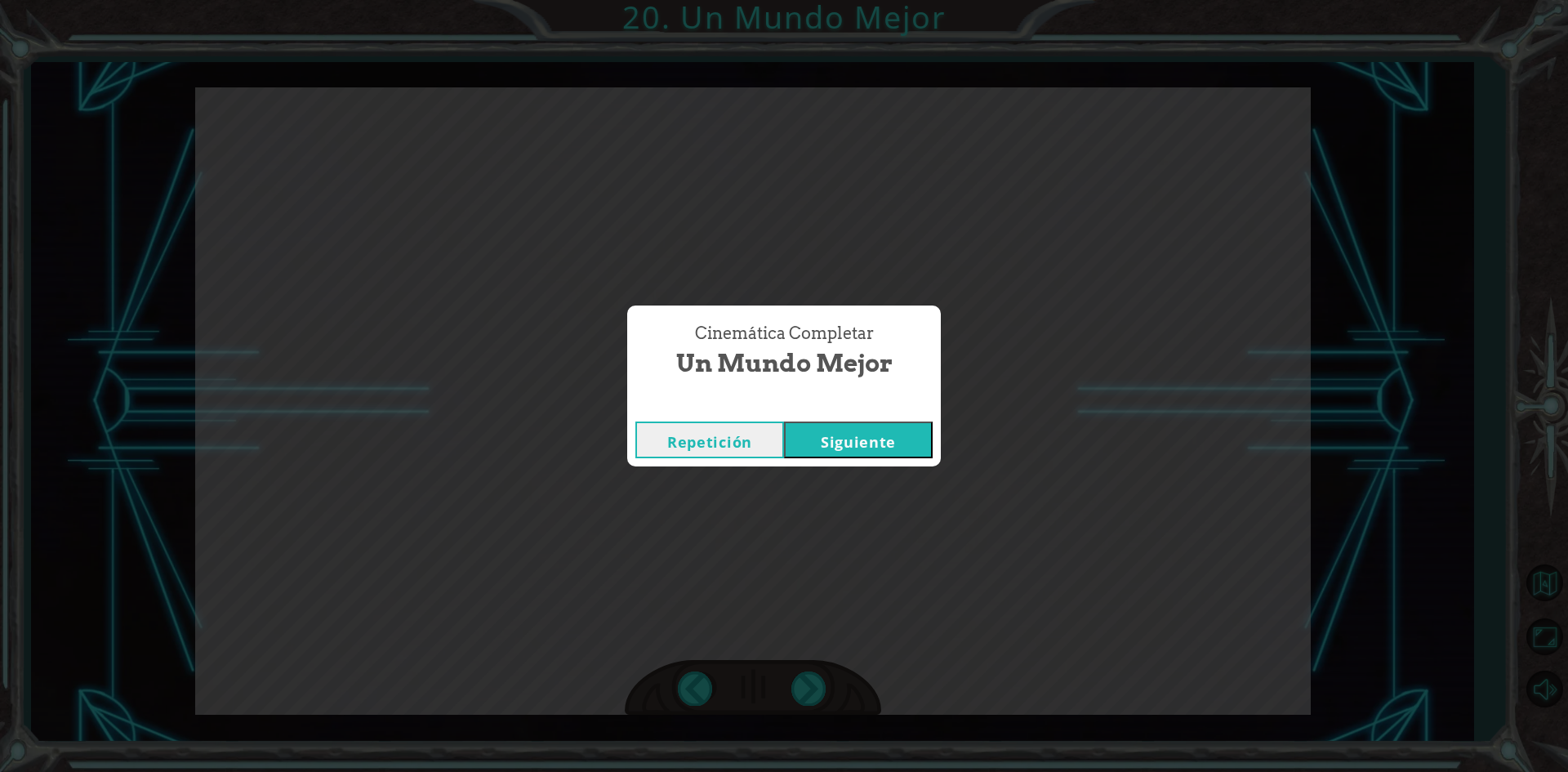
click at [879, 445] on button "Siguiente" at bounding box center [859, 439] width 149 height 37
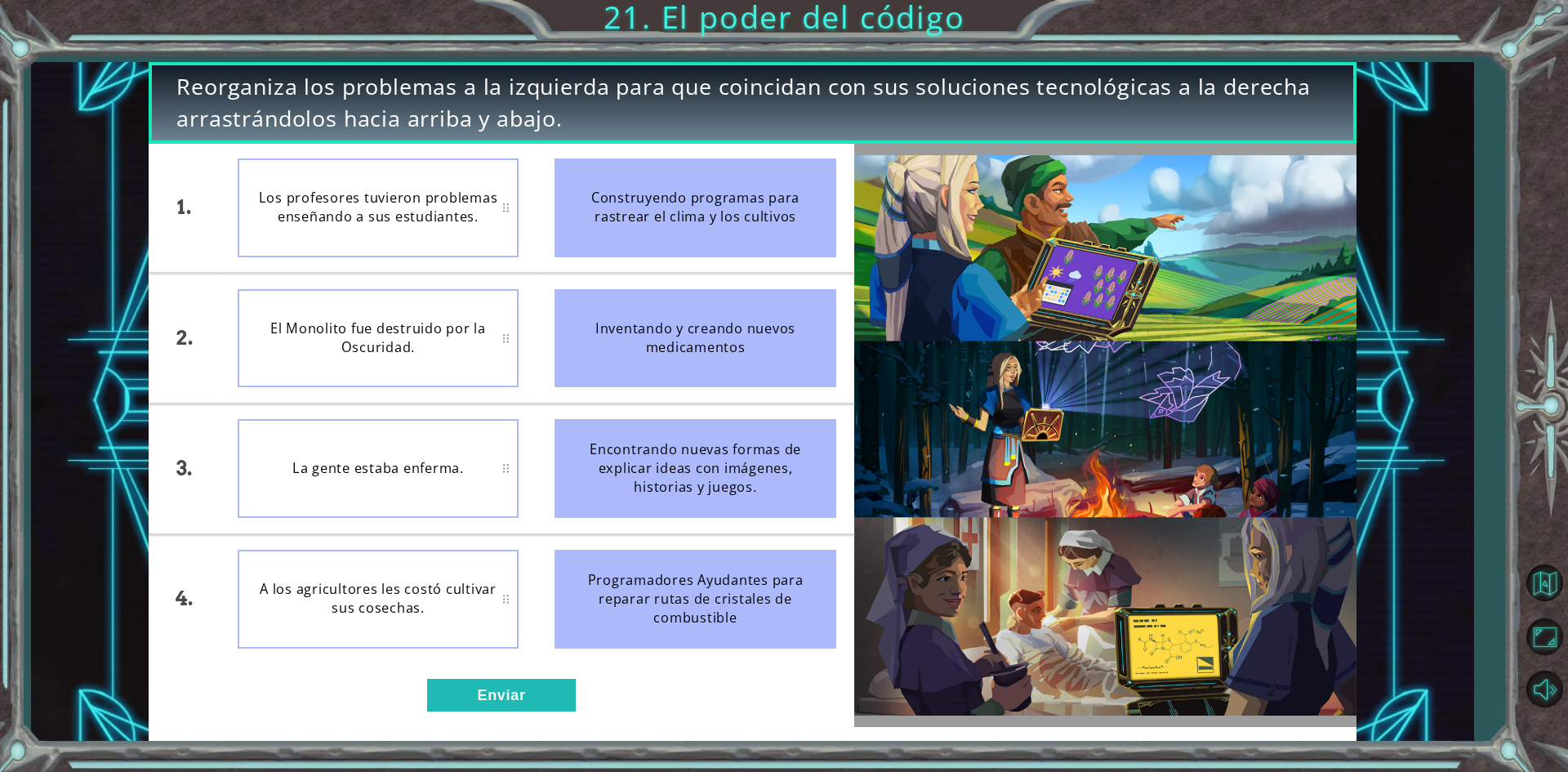
drag, startPoint x: 719, startPoint y: 502, endPoint x: 716, endPoint y: 433, distance: 69.1
click at [724, 440] on div "Encontrando nuevas formas de explicar ideas con imágenes, historias y juegos." at bounding box center [695, 469] width 282 height 99
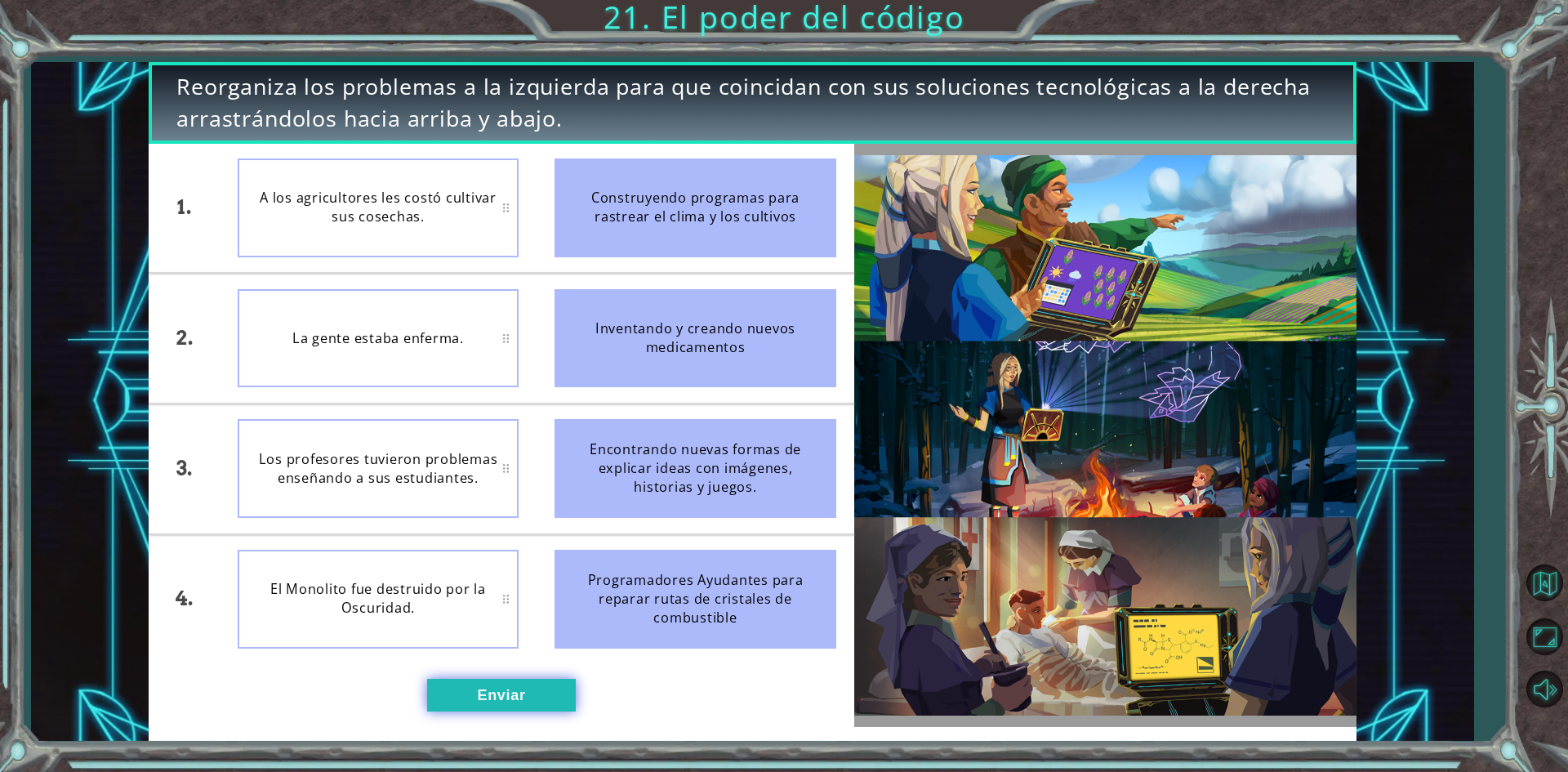
click at [496, 702] on button "Enviar" at bounding box center [501, 695] width 149 height 33
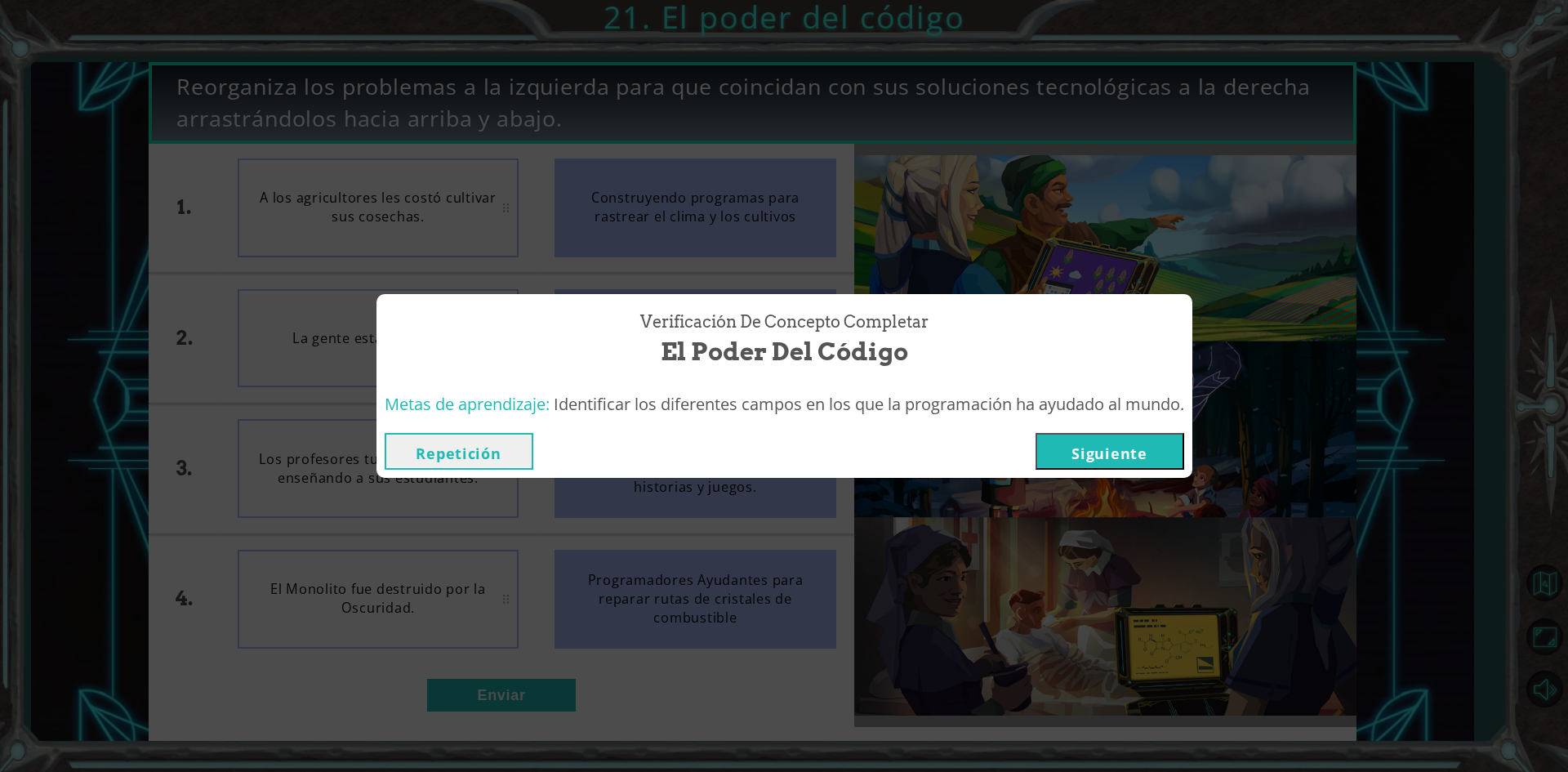
click at [1109, 436] on button "Siguiente" at bounding box center [1110, 451] width 149 height 37
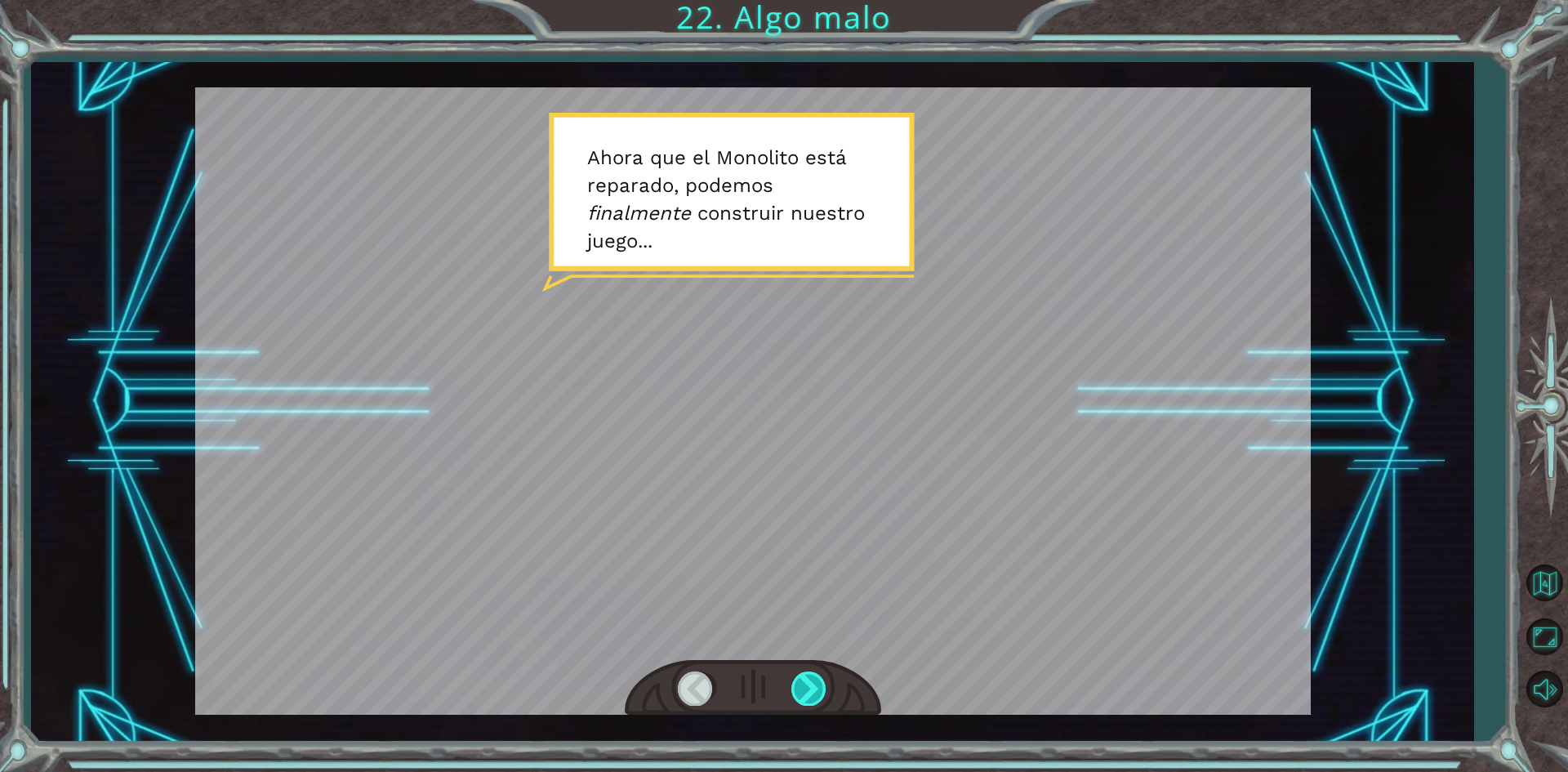
click at [798, 680] on div at bounding box center [810, 688] width 37 height 34
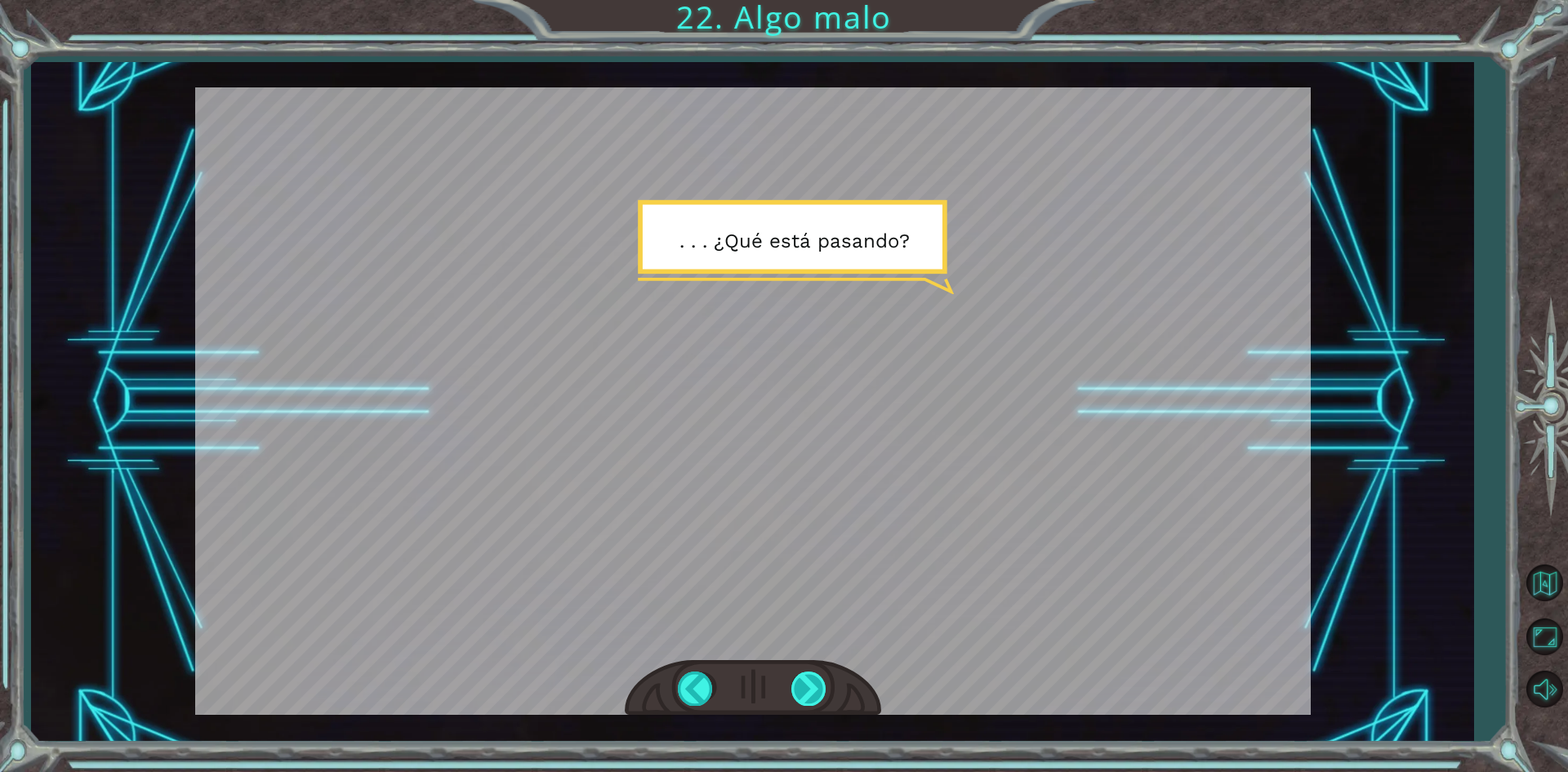
click at [798, 680] on div at bounding box center [810, 688] width 37 height 34
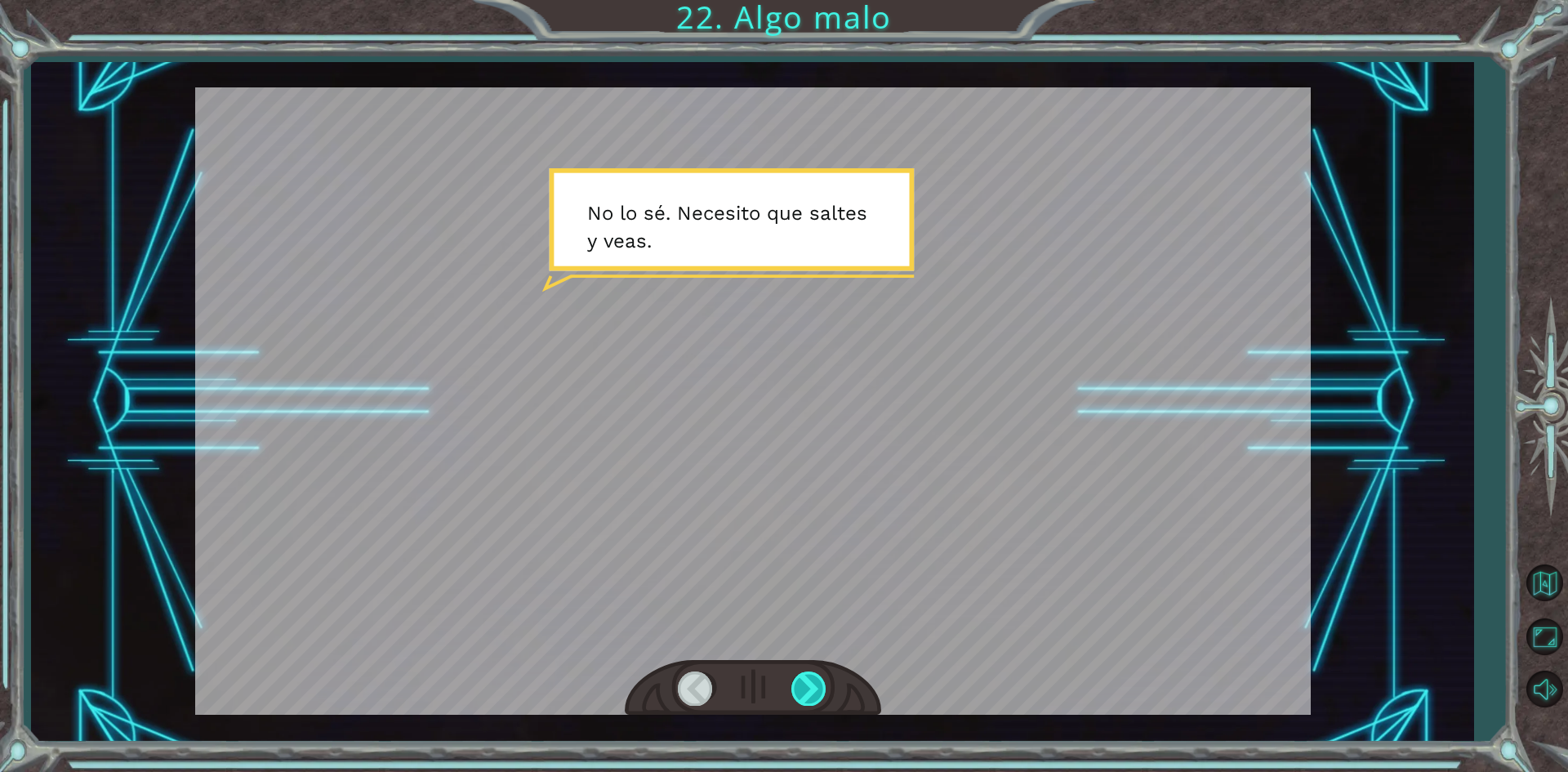
click at [798, 680] on div at bounding box center [810, 688] width 37 height 34
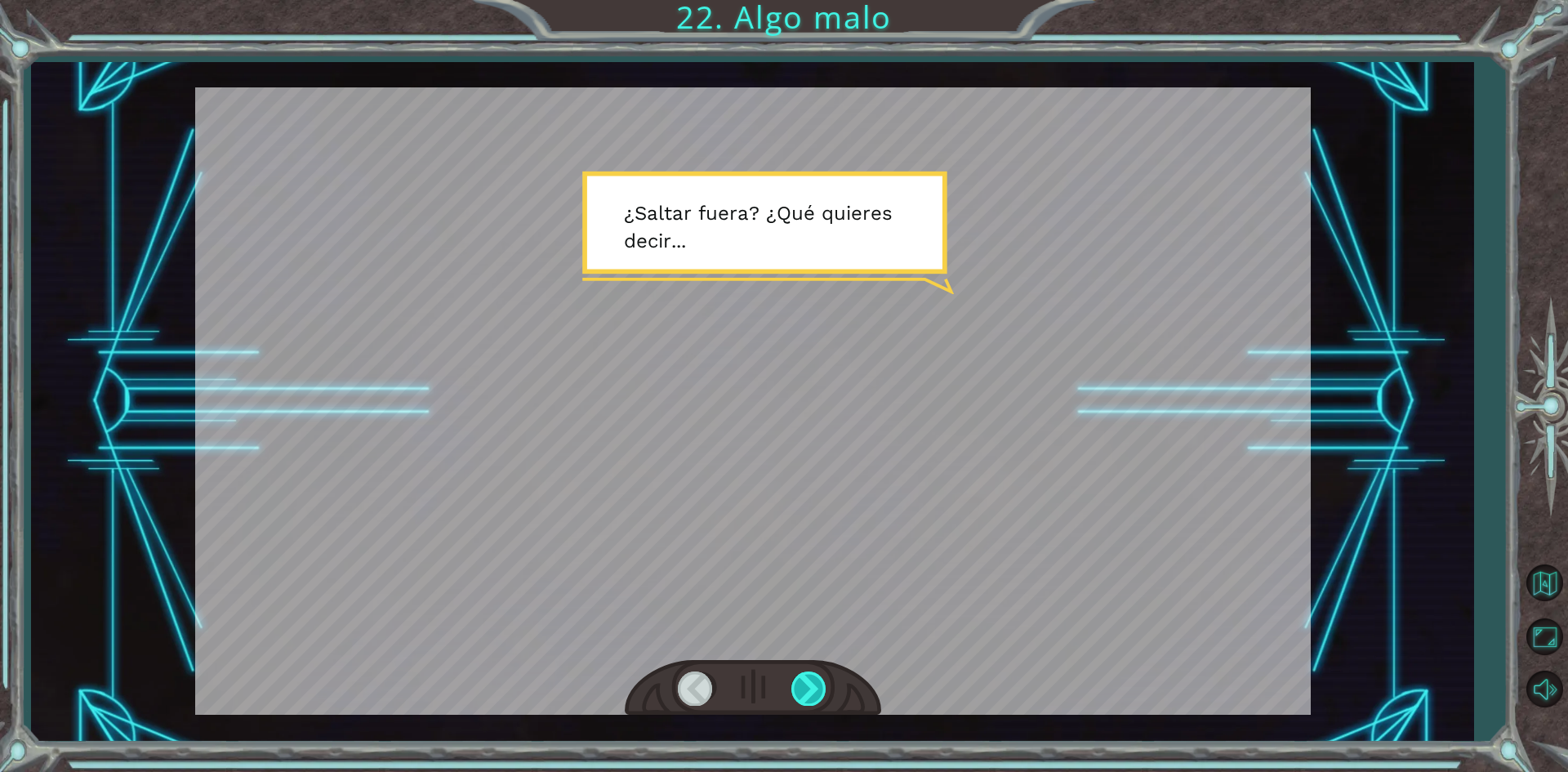
click at [798, 680] on div at bounding box center [810, 688] width 37 height 34
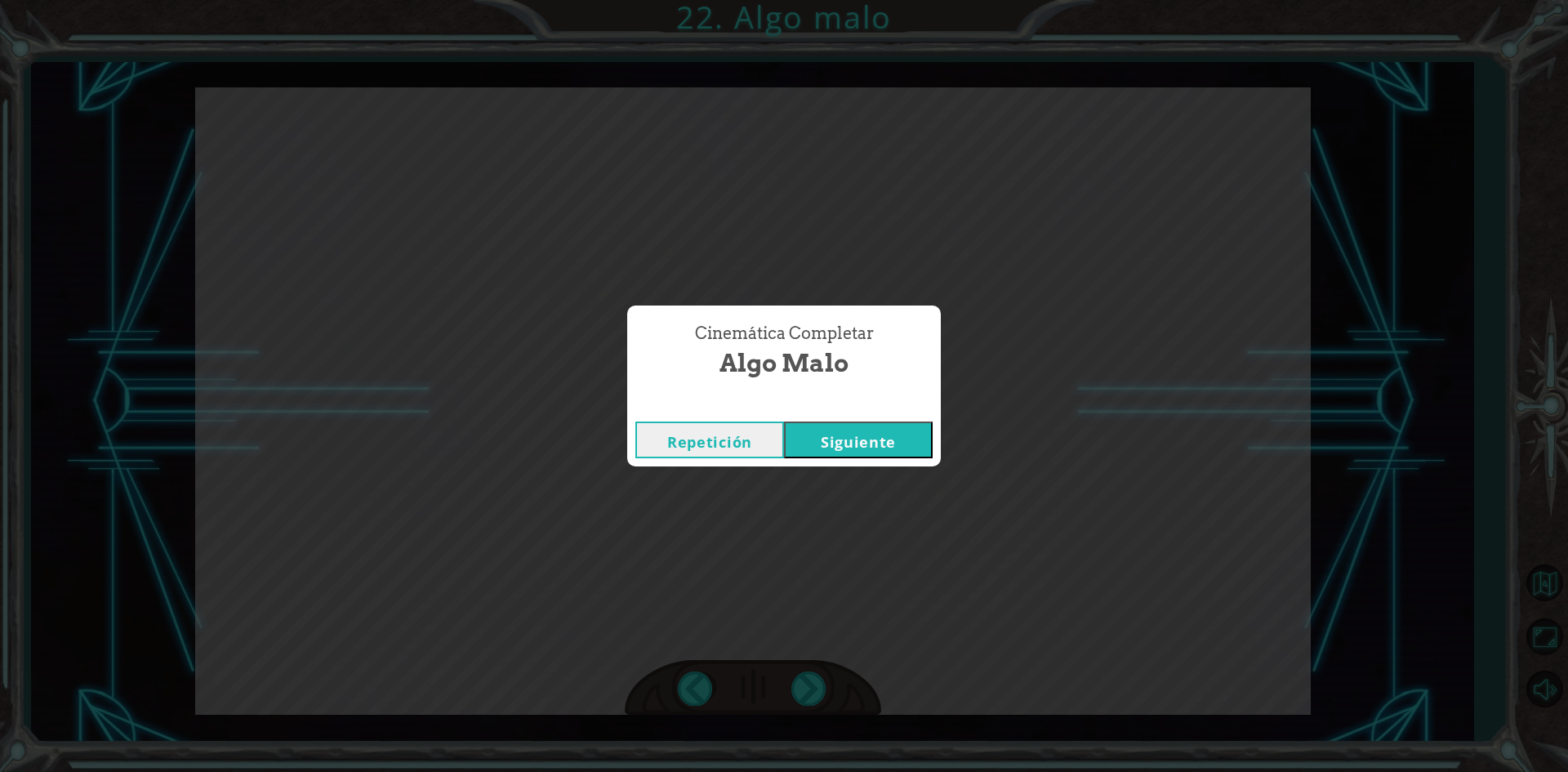
click at [913, 431] on button "Siguiente" at bounding box center [859, 439] width 149 height 37
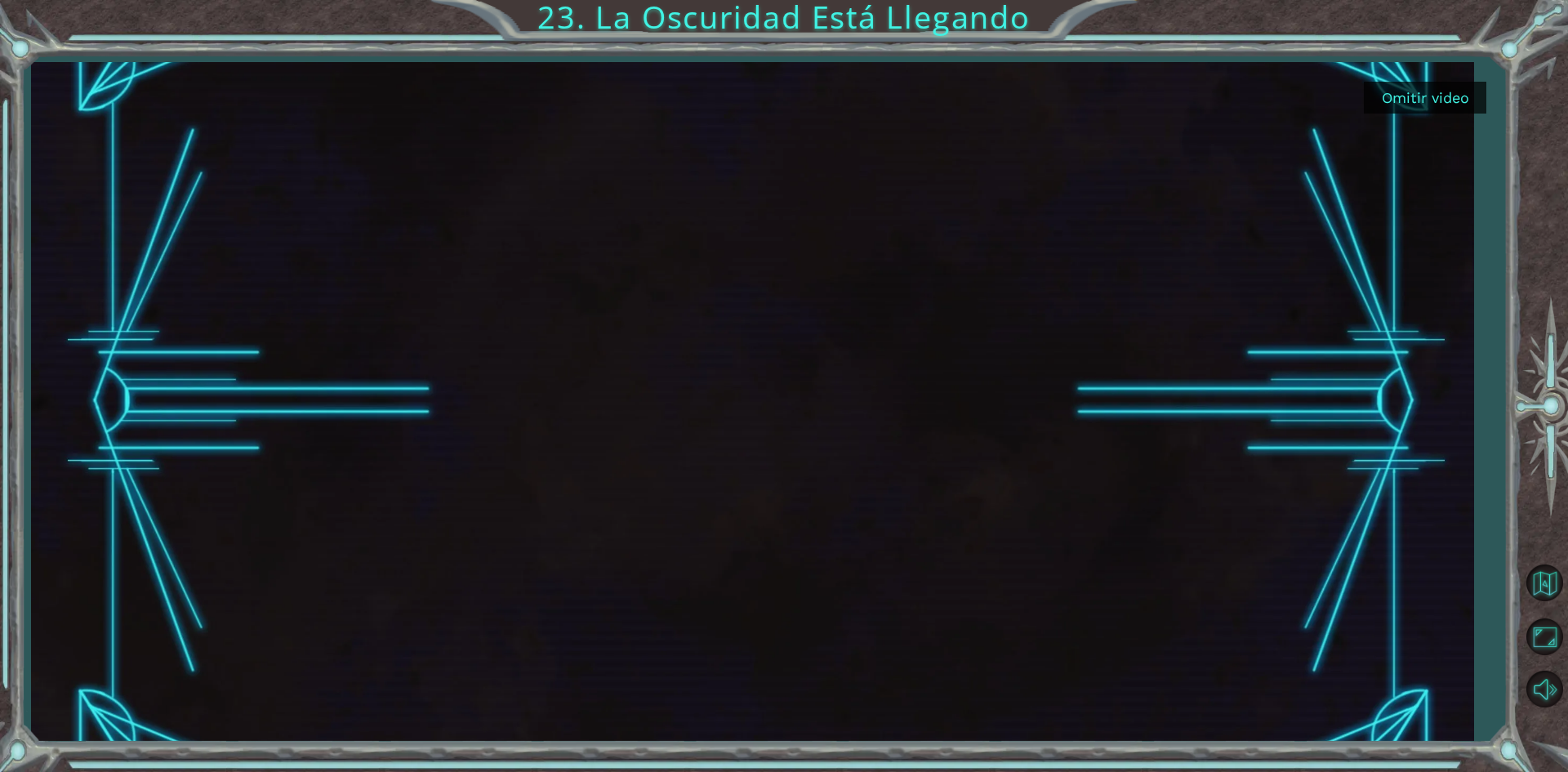
click at [720, 407] on div at bounding box center [752, 401] width 1207 height 680
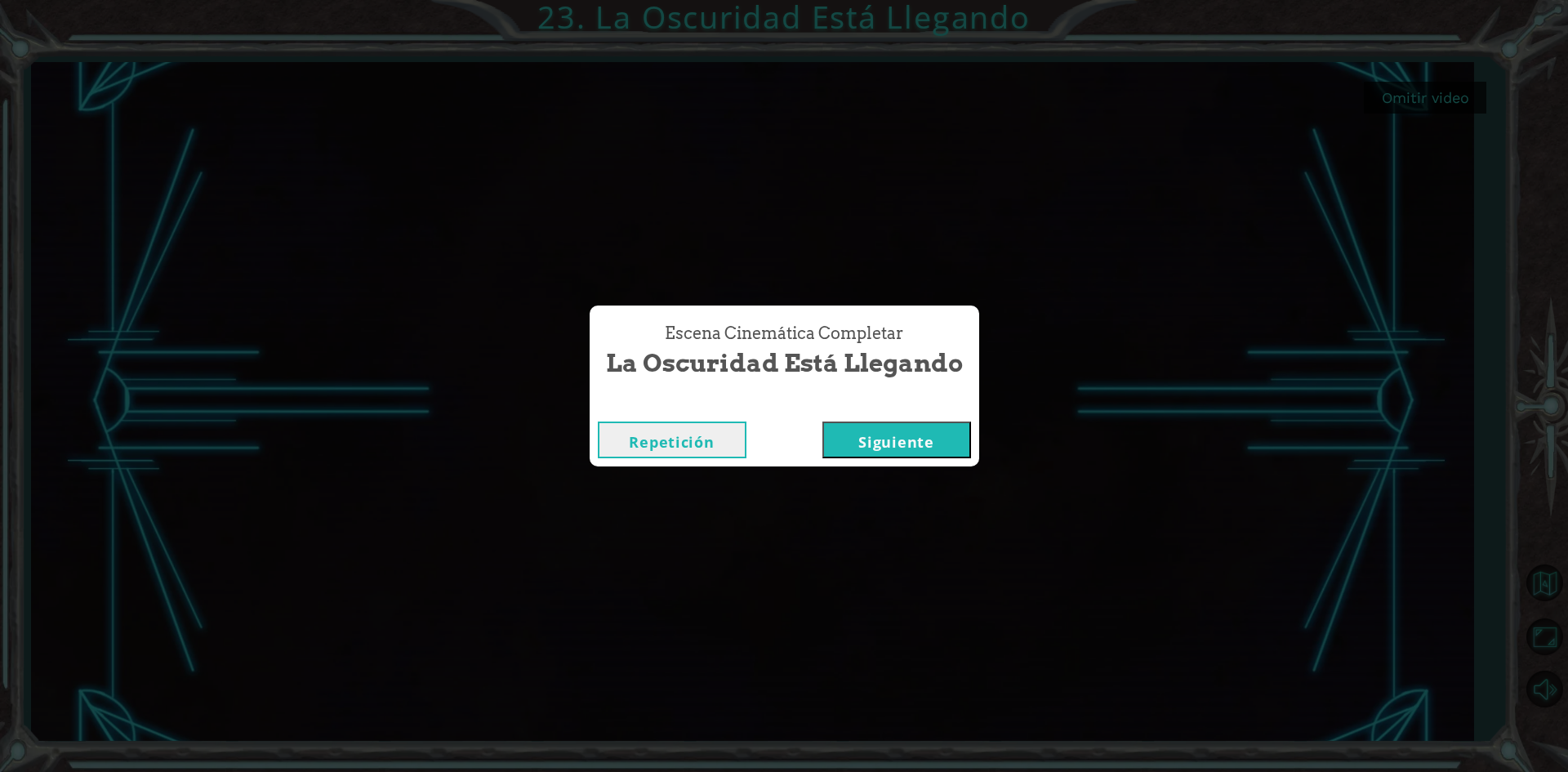
click at [898, 439] on button "Siguiente" at bounding box center [897, 439] width 149 height 37
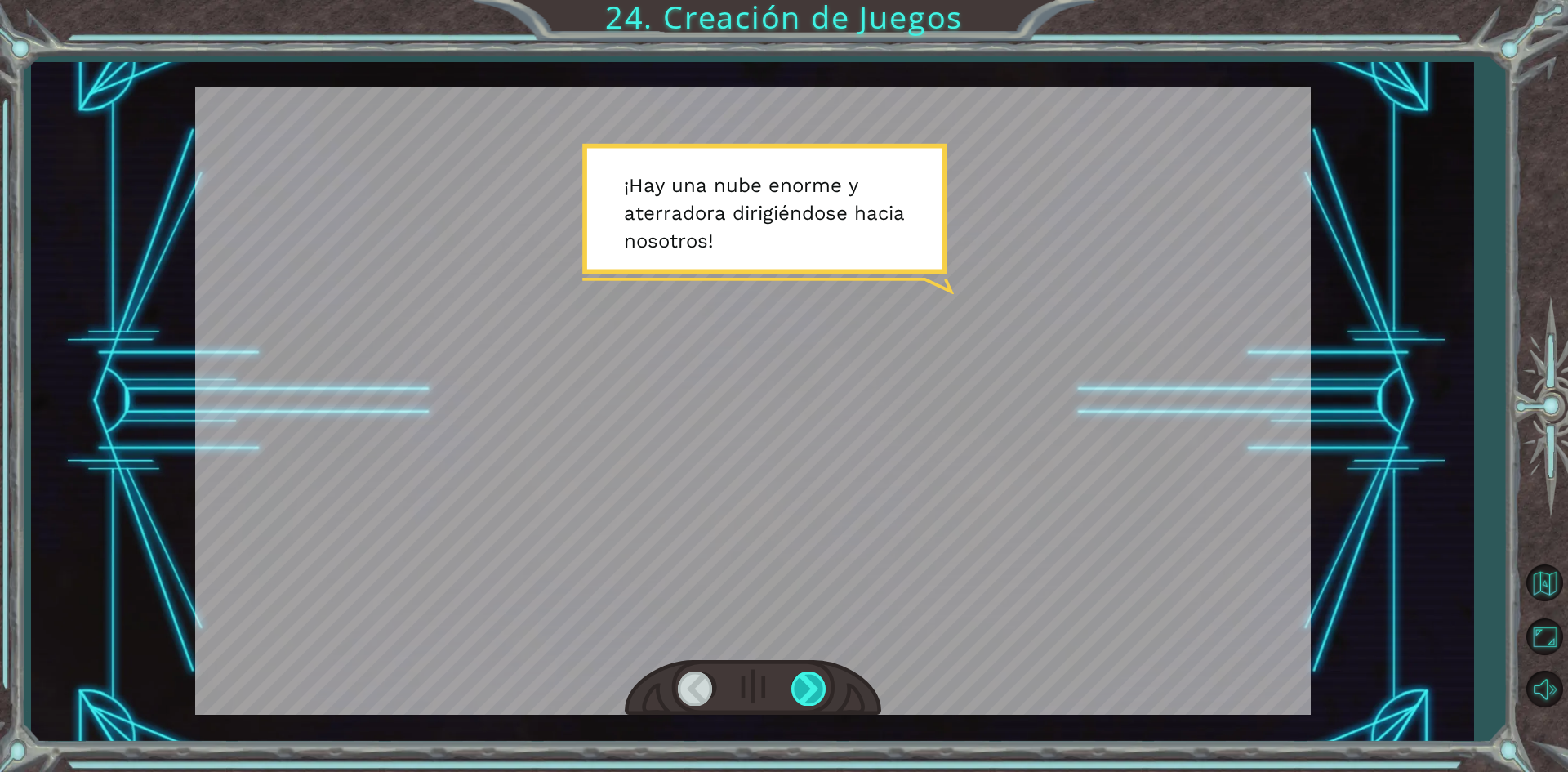
click at [821, 693] on div at bounding box center [810, 688] width 37 height 34
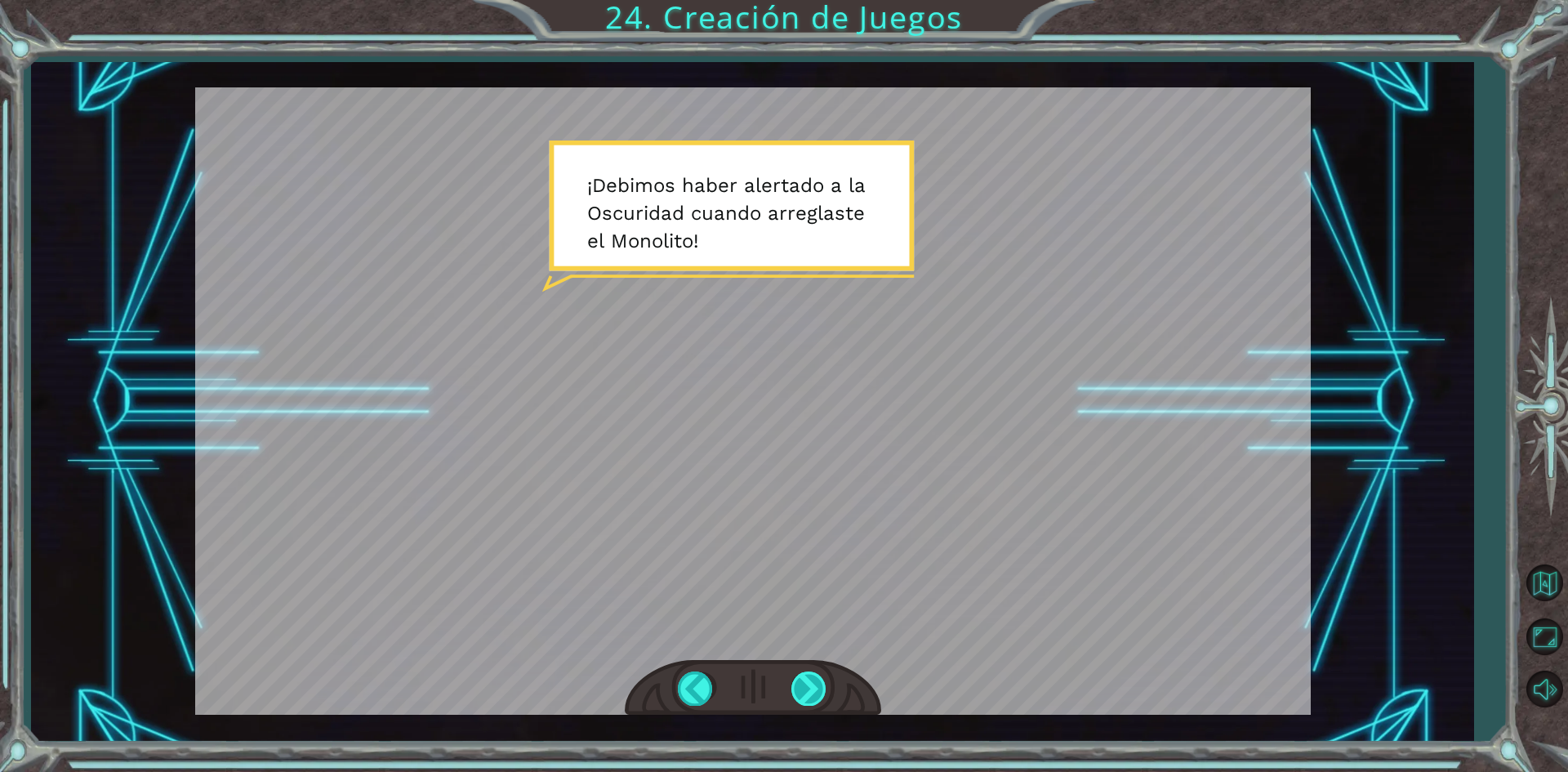
click at [820, 694] on div at bounding box center [810, 688] width 37 height 34
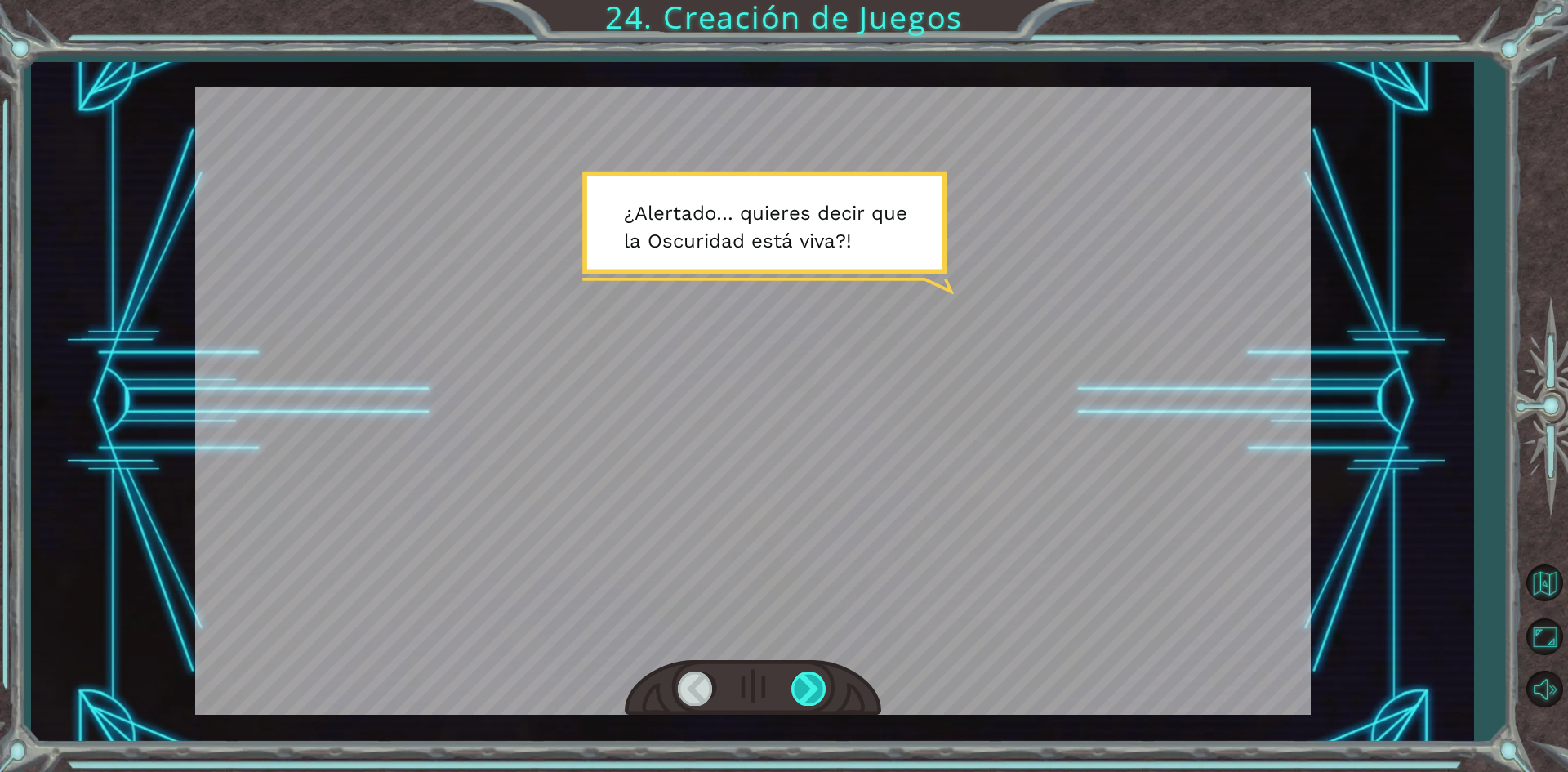
click at [820, 694] on div at bounding box center [810, 688] width 37 height 34
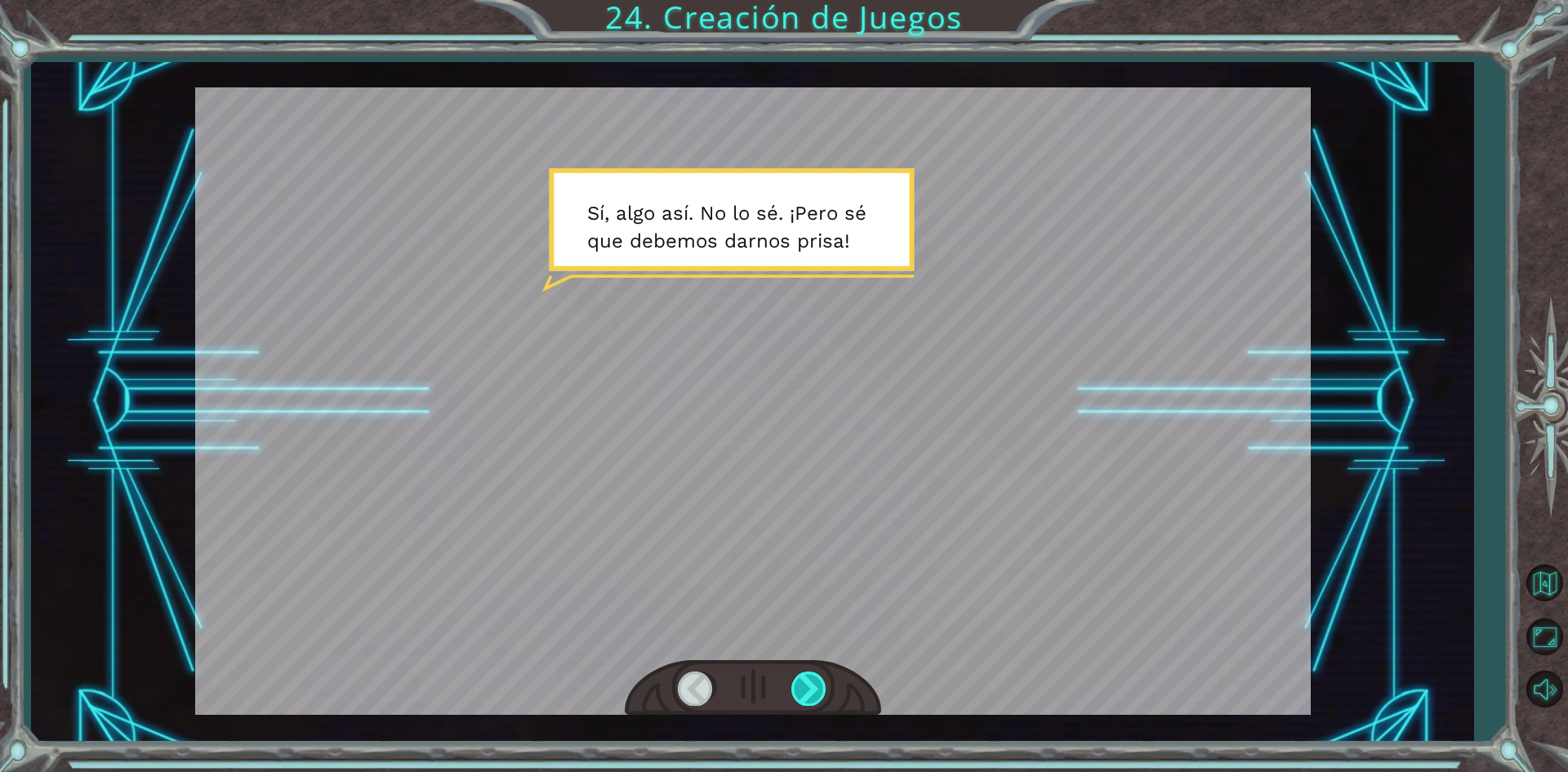
click at [820, 694] on div at bounding box center [810, 688] width 37 height 34
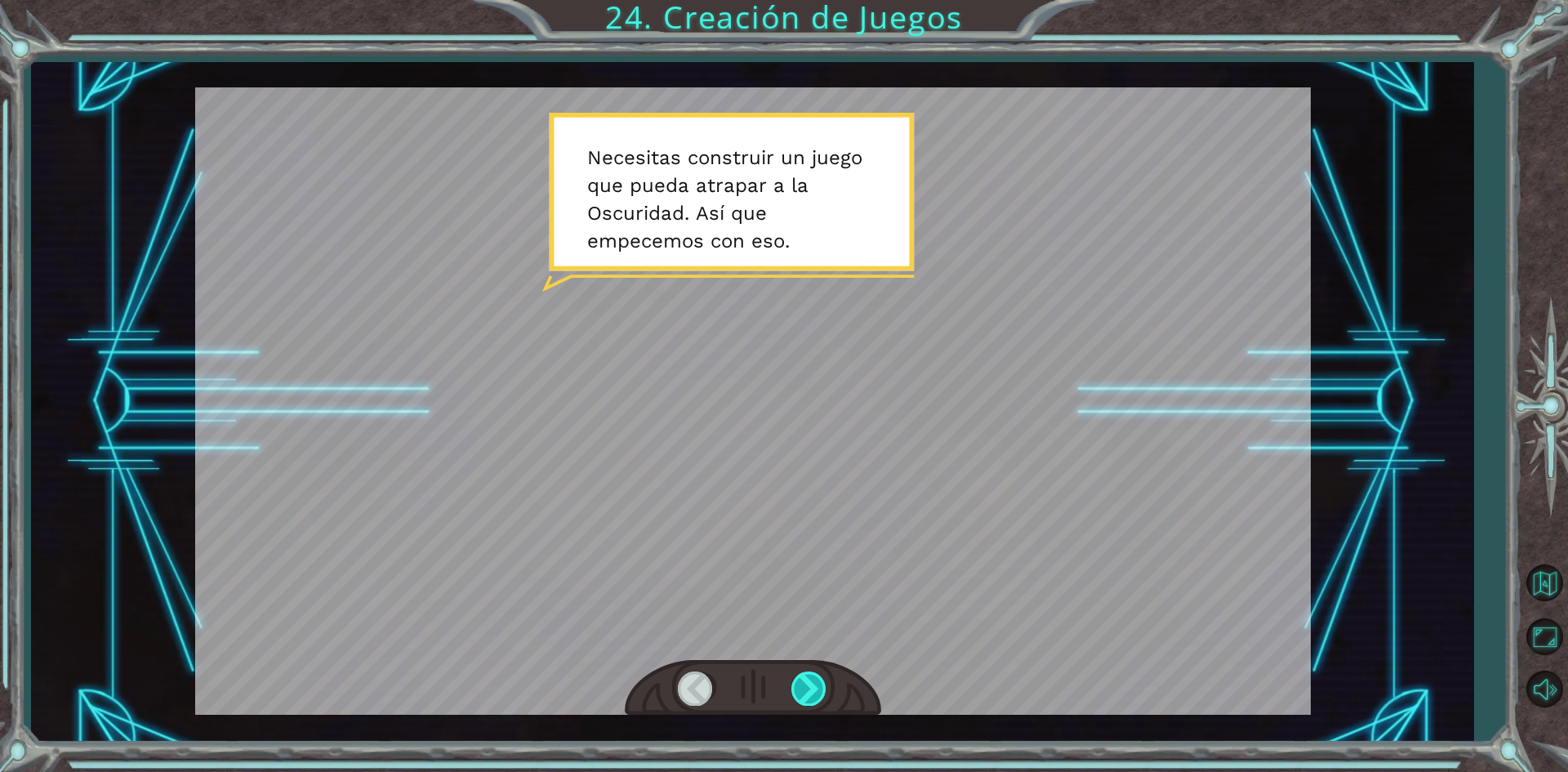
click at [820, 694] on div at bounding box center [810, 688] width 37 height 34
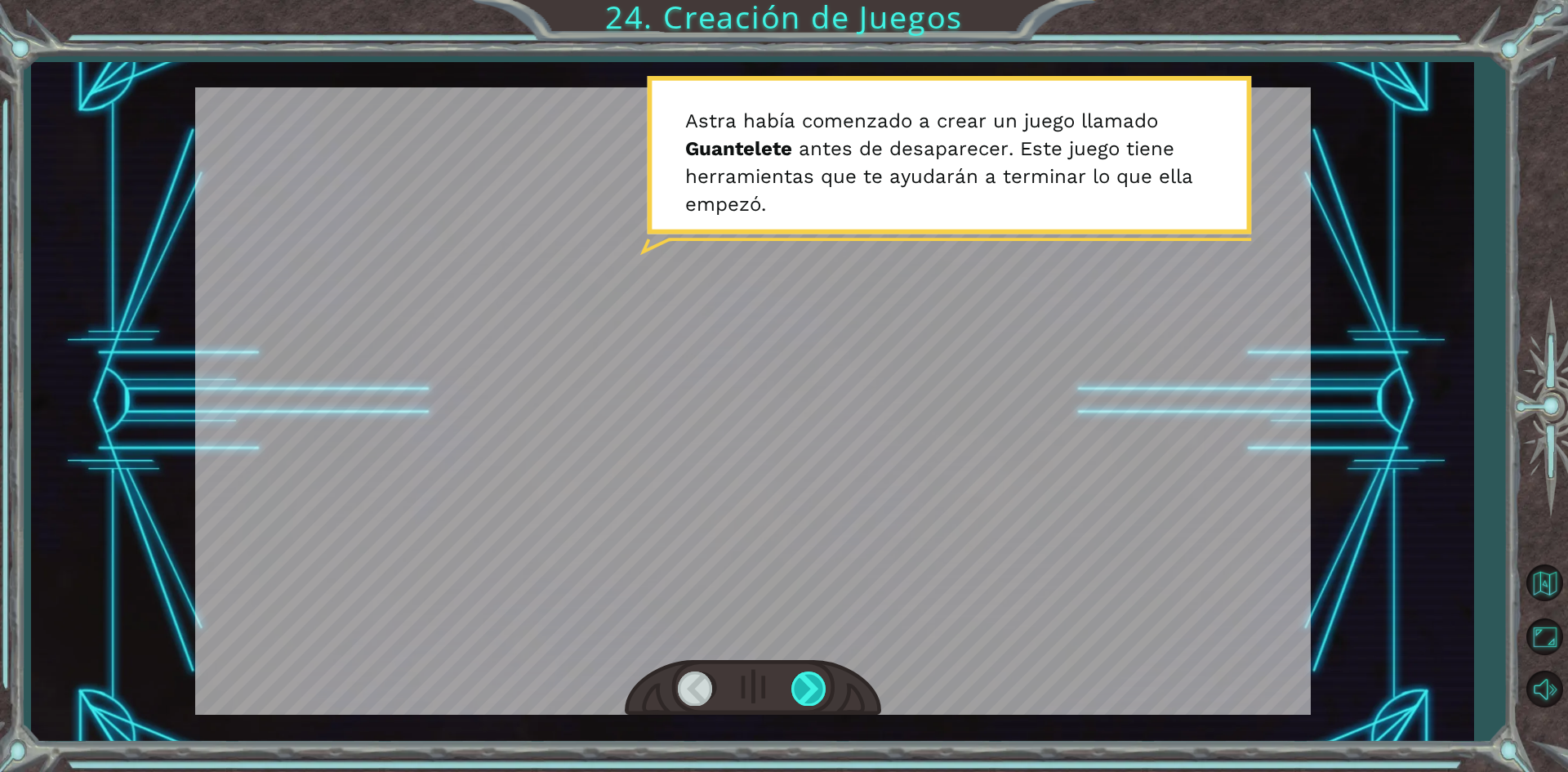
click at [820, 694] on div at bounding box center [810, 688] width 37 height 34
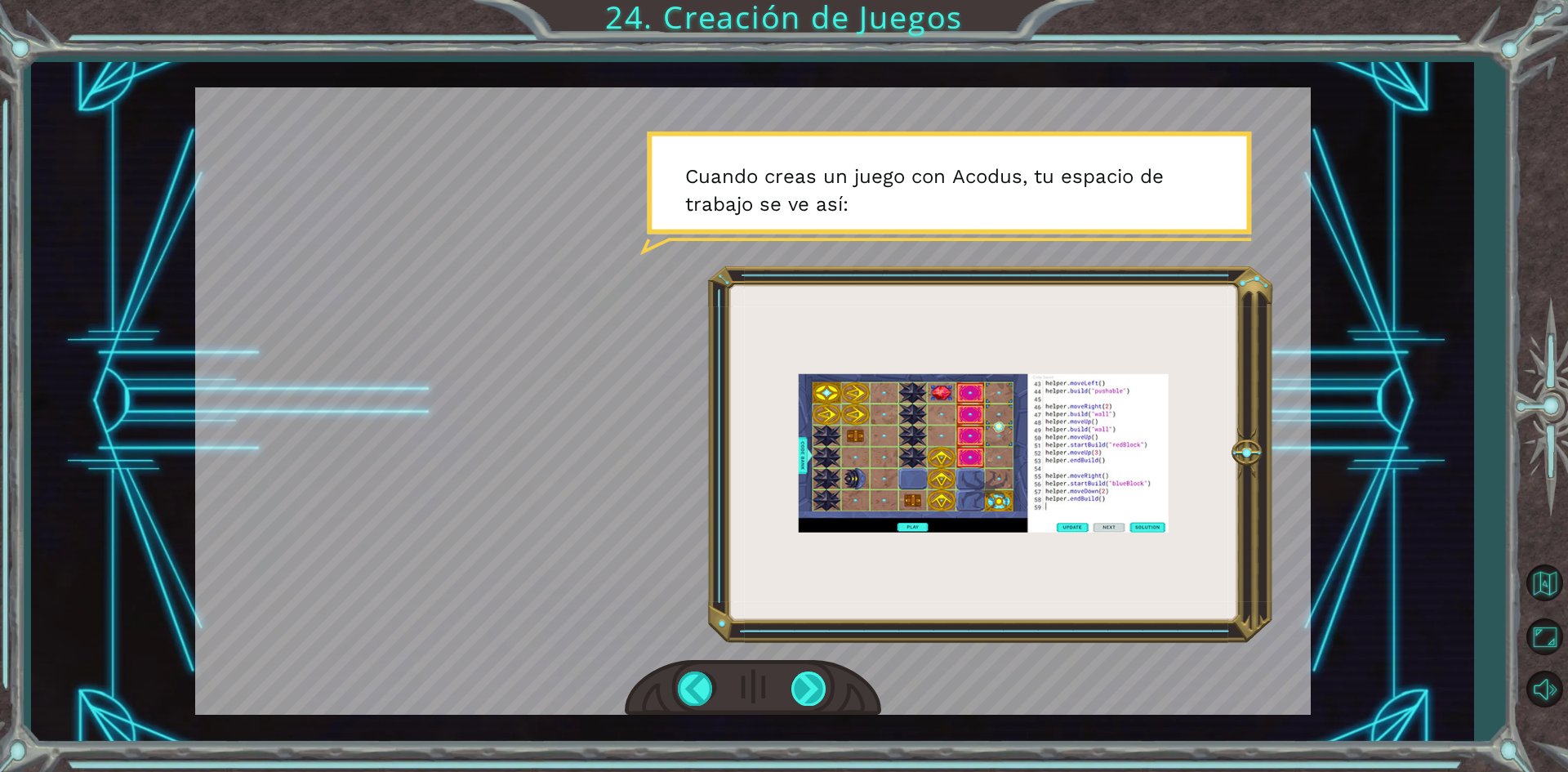
click at [814, 680] on div at bounding box center [810, 688] width 37 height 34
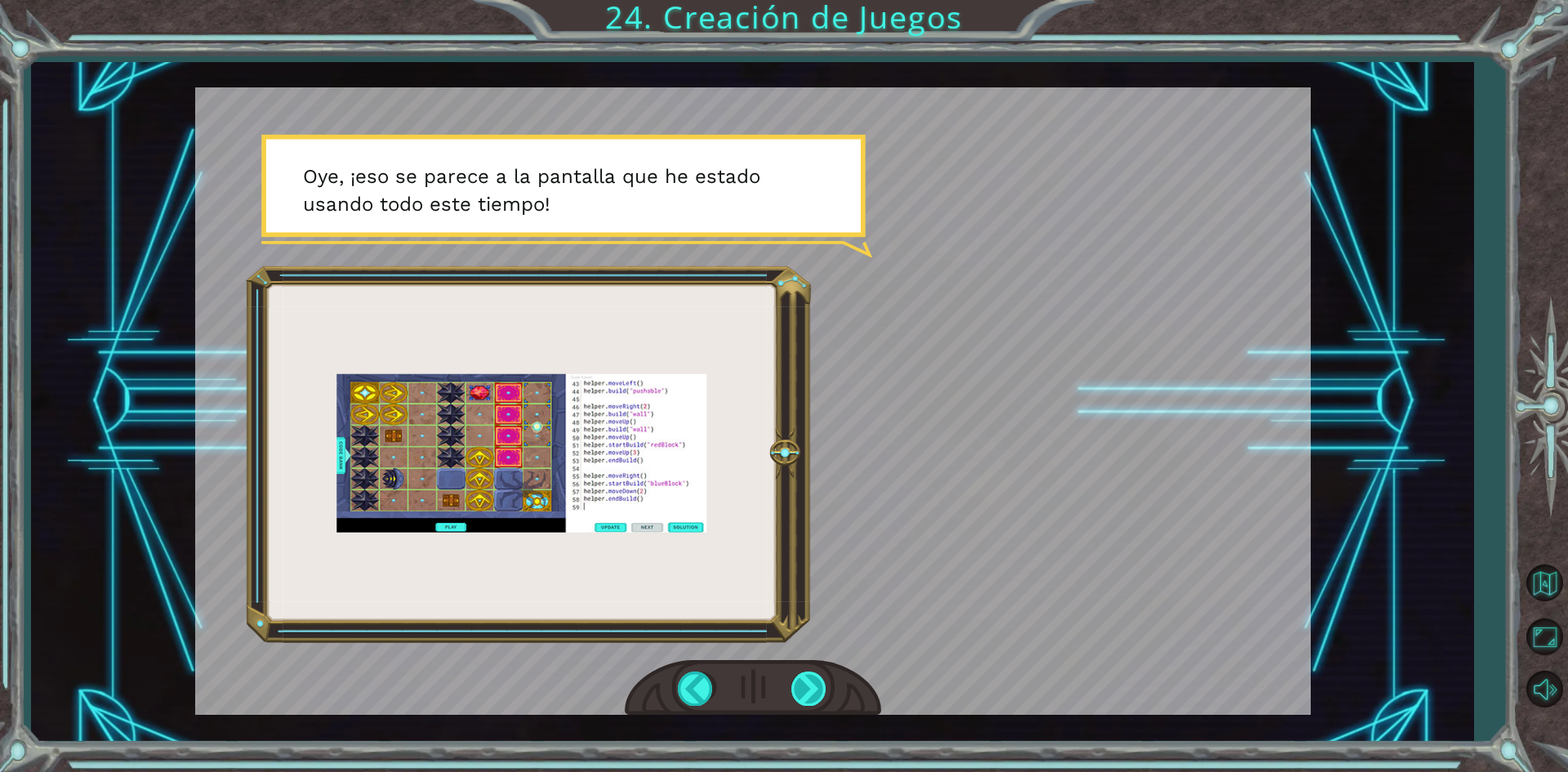
click at [809, 686] on div at bounding box center [810, 688] width 37 height 34
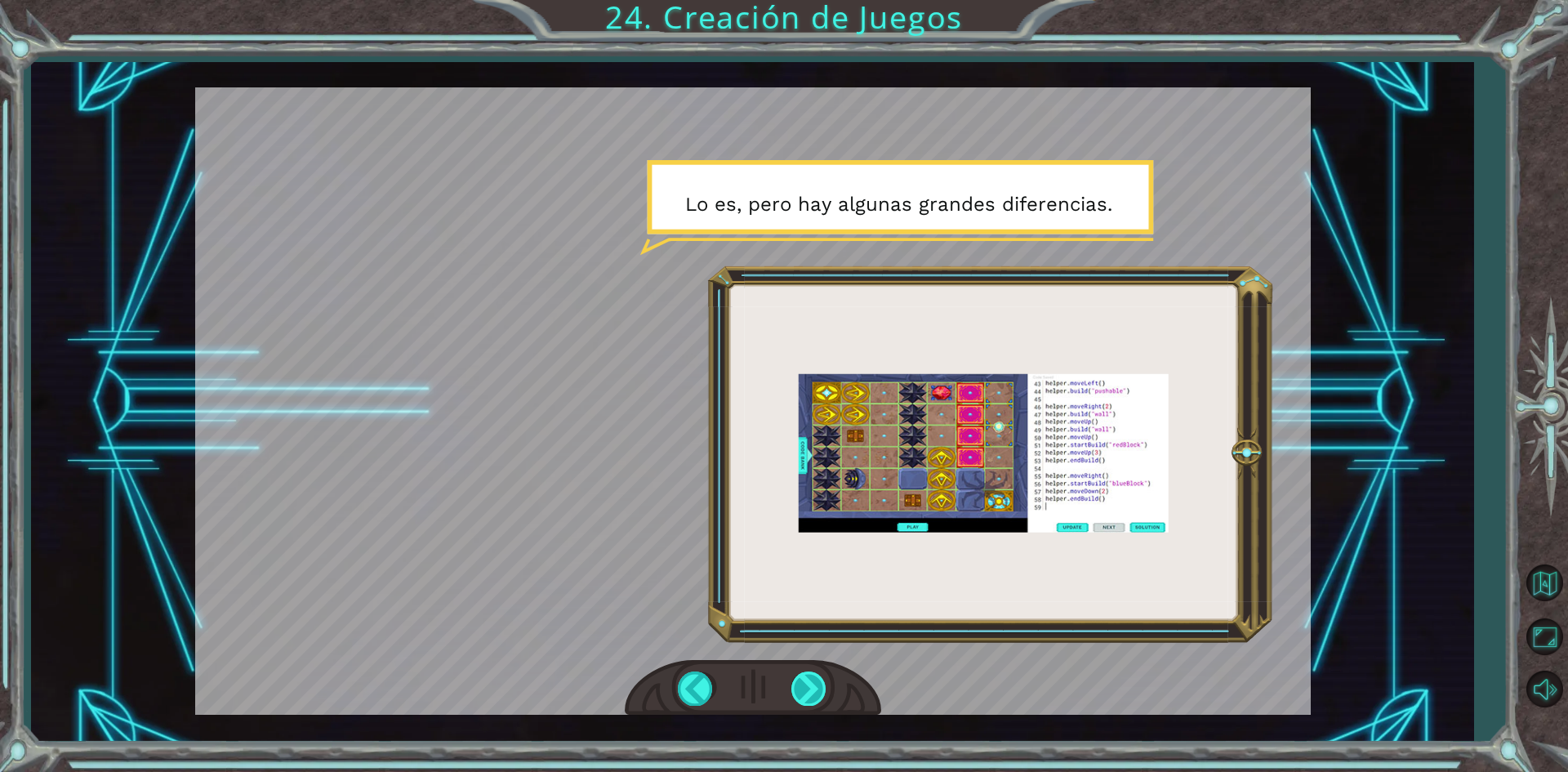
click at [808, 687] on div at bounding box center [810, 688] width 37 height 34
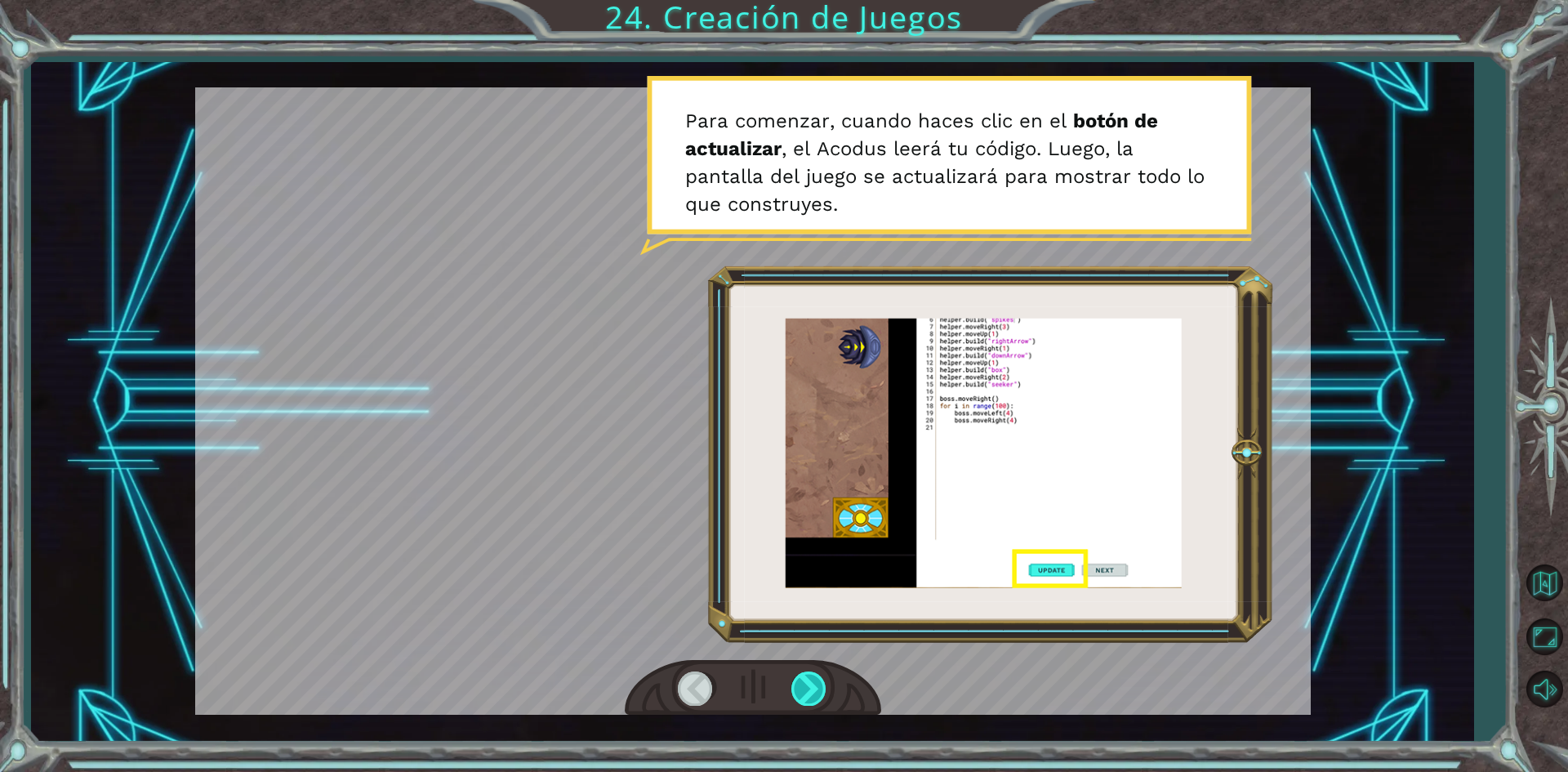
click at [808, 687] on div at bounding box center [810, 688] width 37 height 34
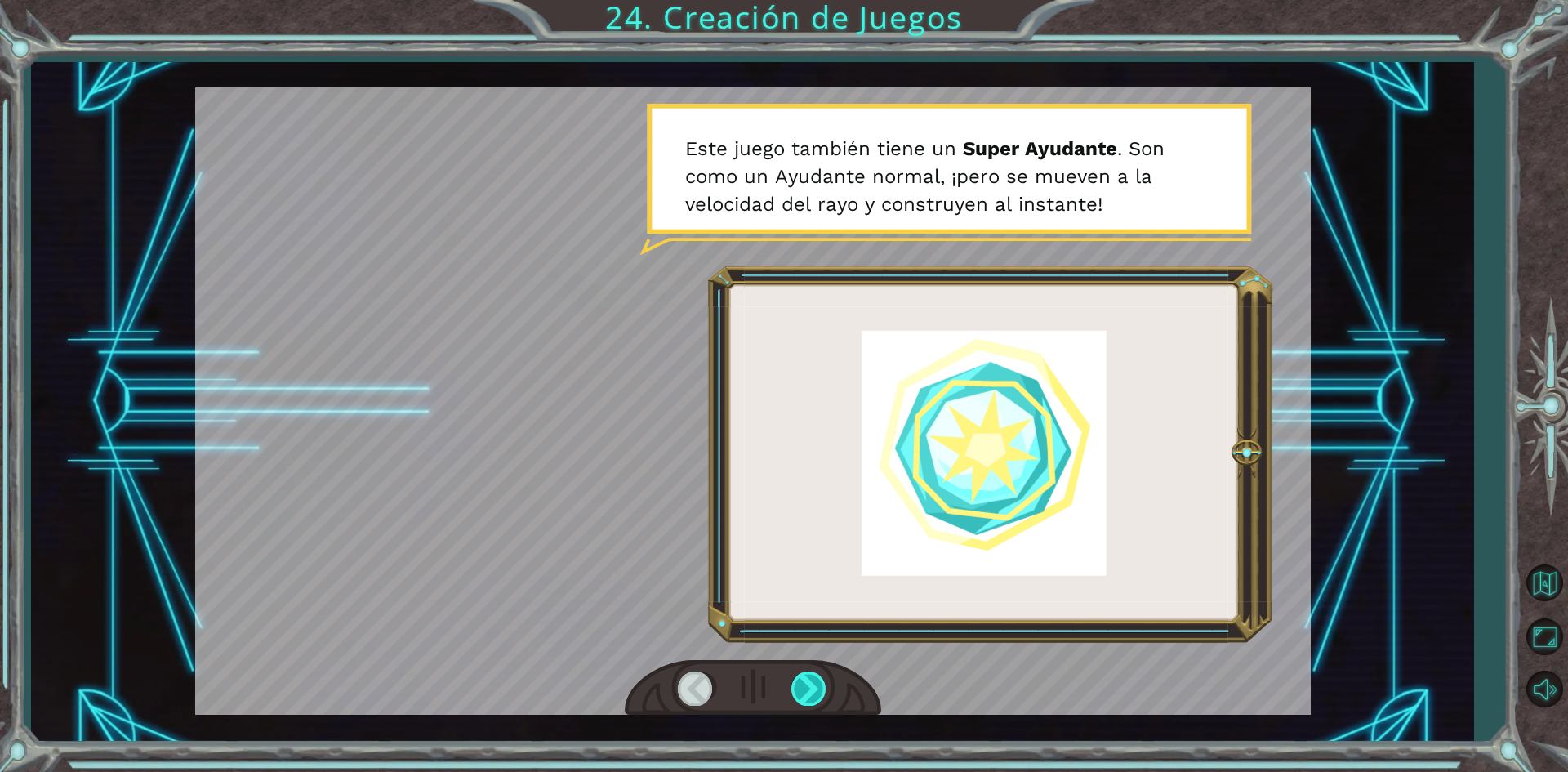
click at [808, 687] on div at bounding box center [810, 688] width 37 height 34
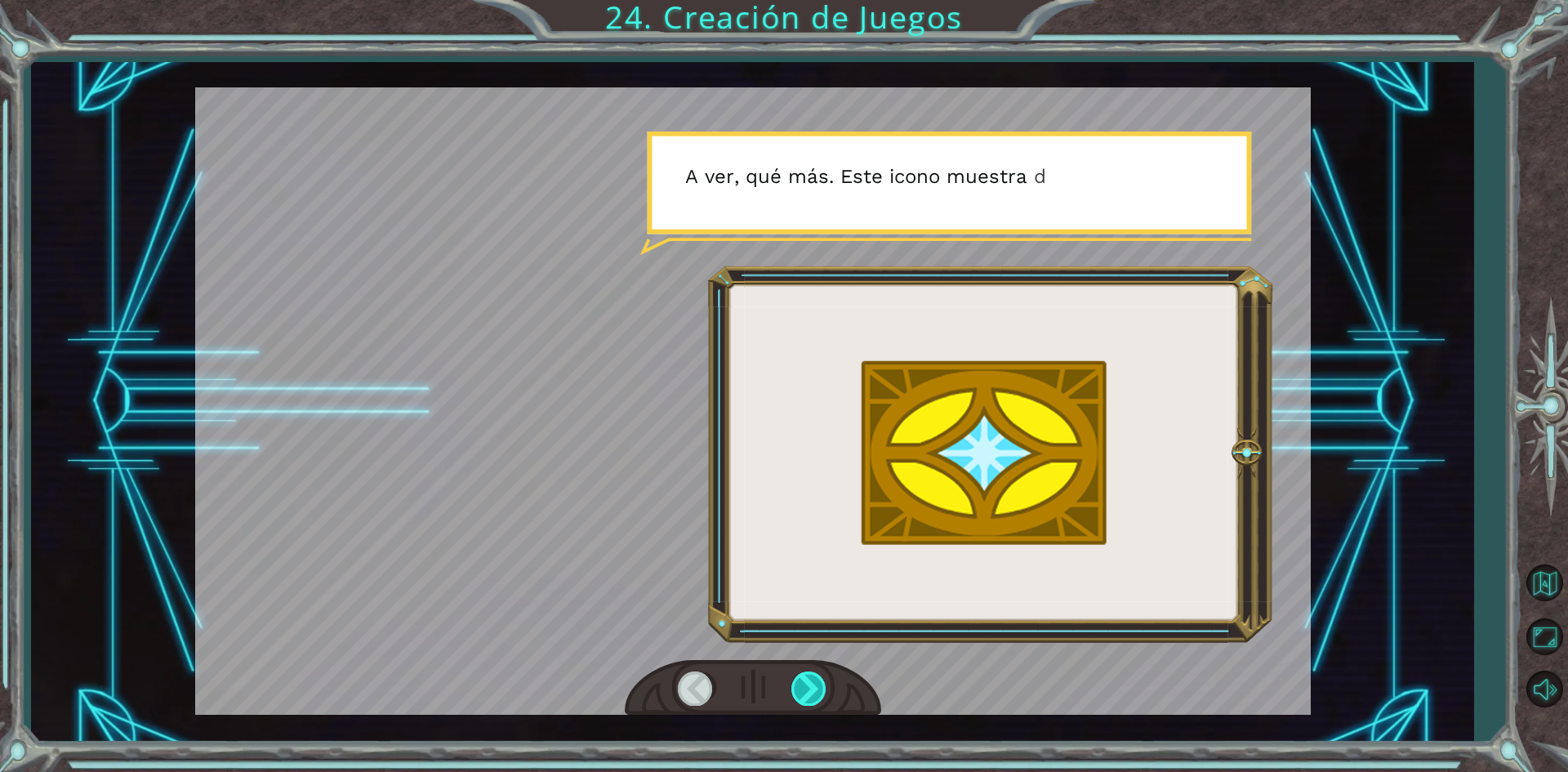
click at [808, 687] on div at bounding box center [810, 688] width 37 height 34
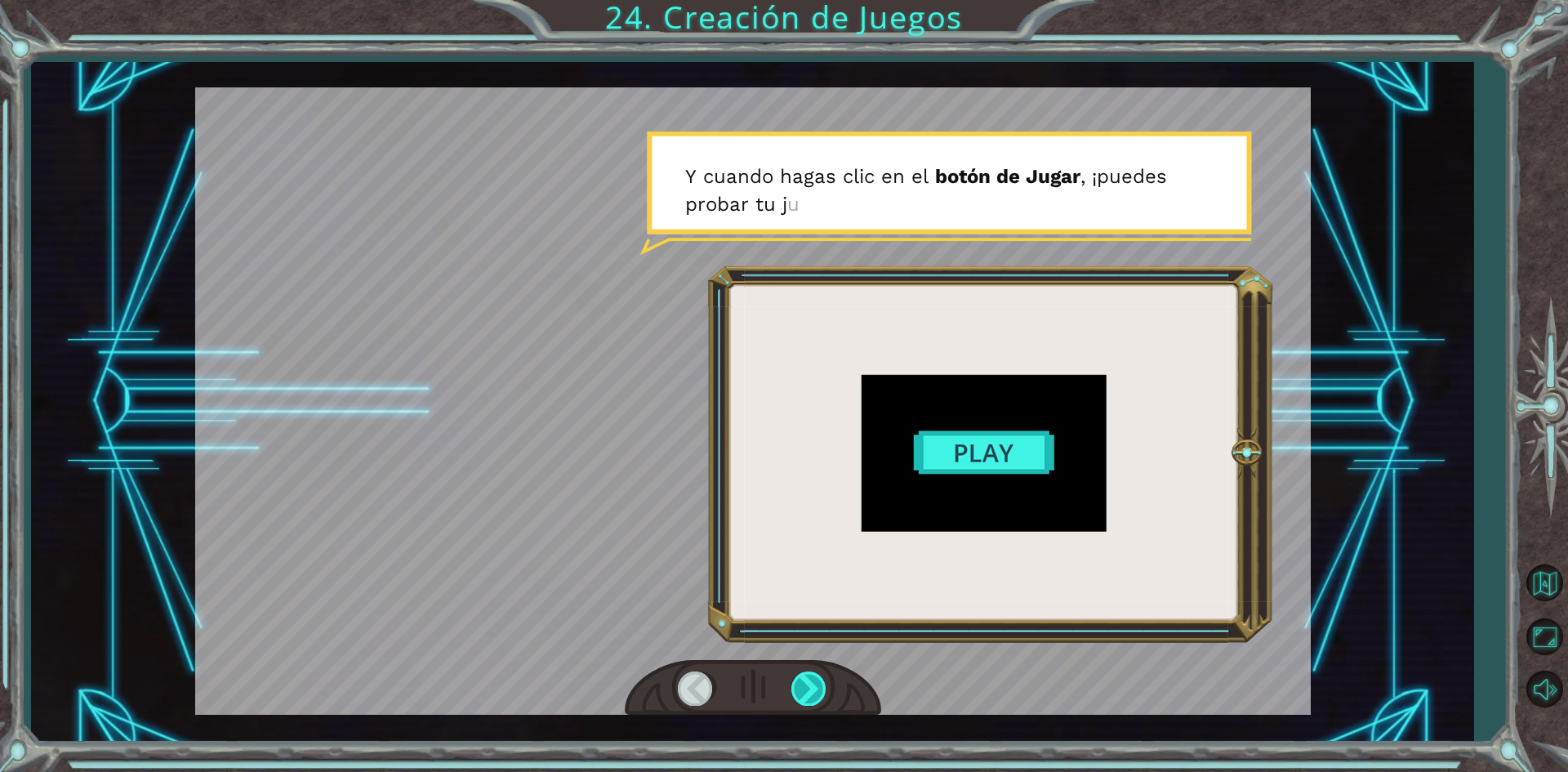
click at [808, 687] on div at bounding box center [810, 688] width 37 height 34
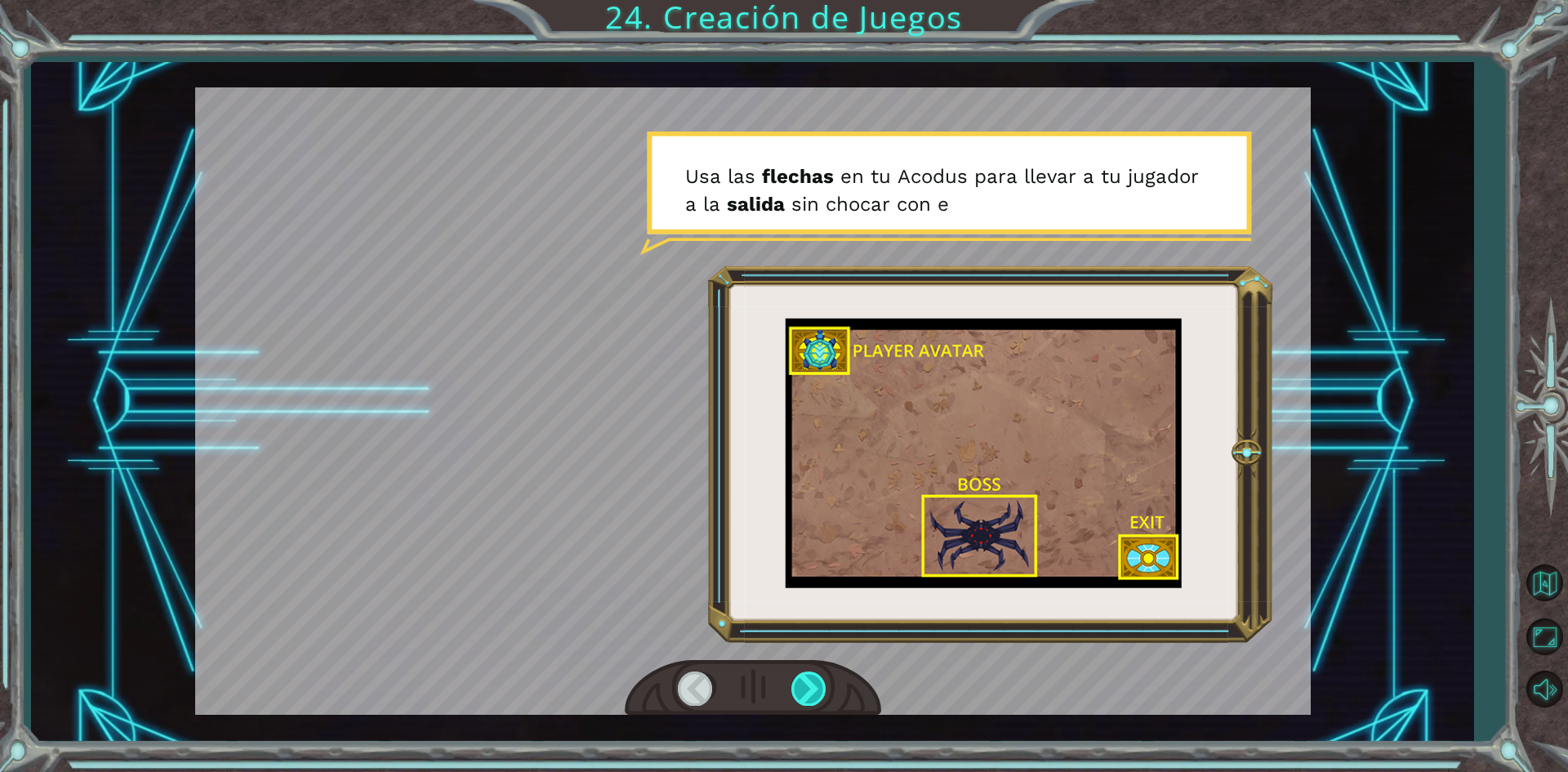
click at [808, 687] on div at bounding box center [810, 688] width 37 height 34
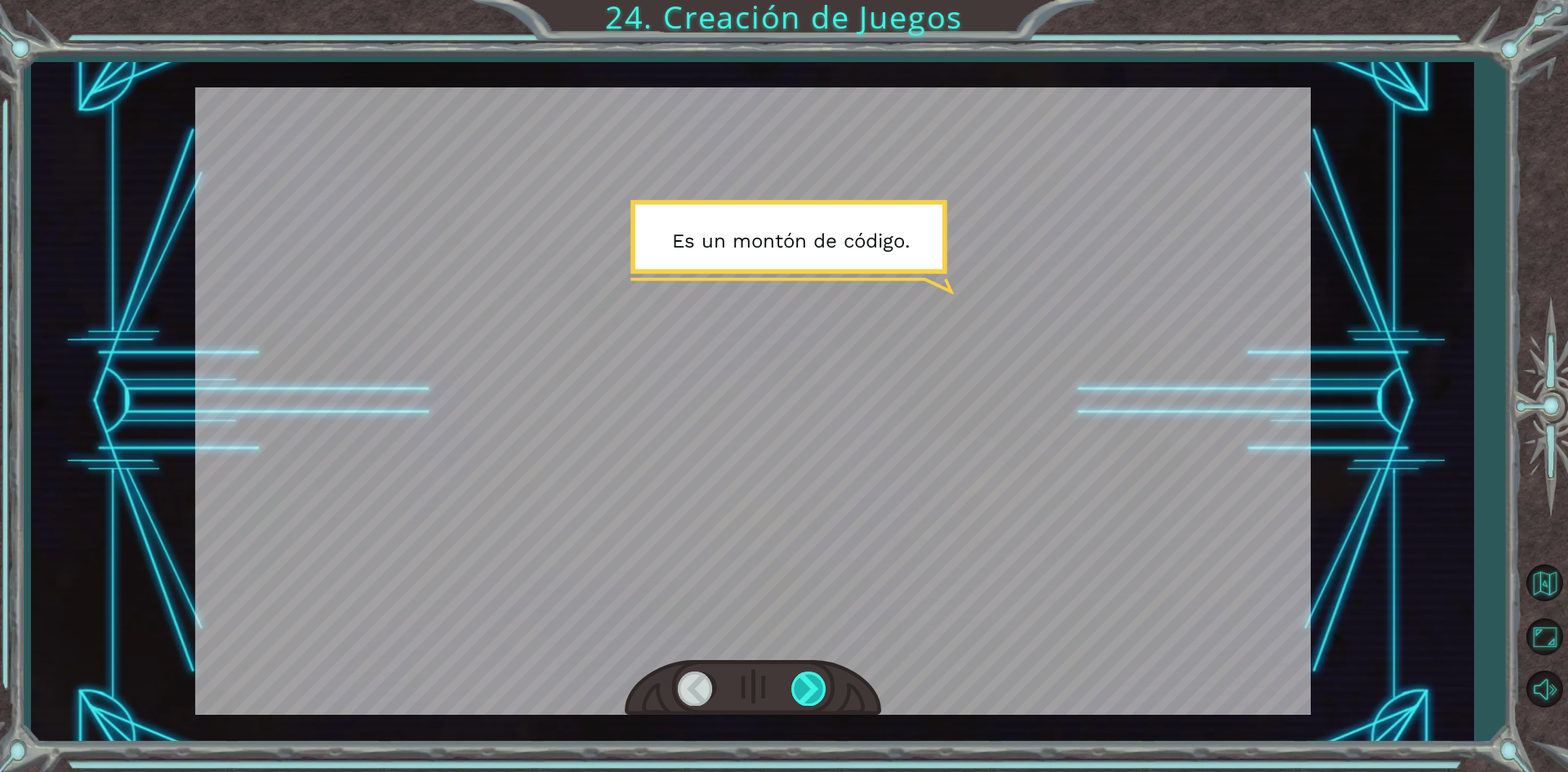
click at [808, 687] on div at bounding box center [810, 688] width 37 height 34
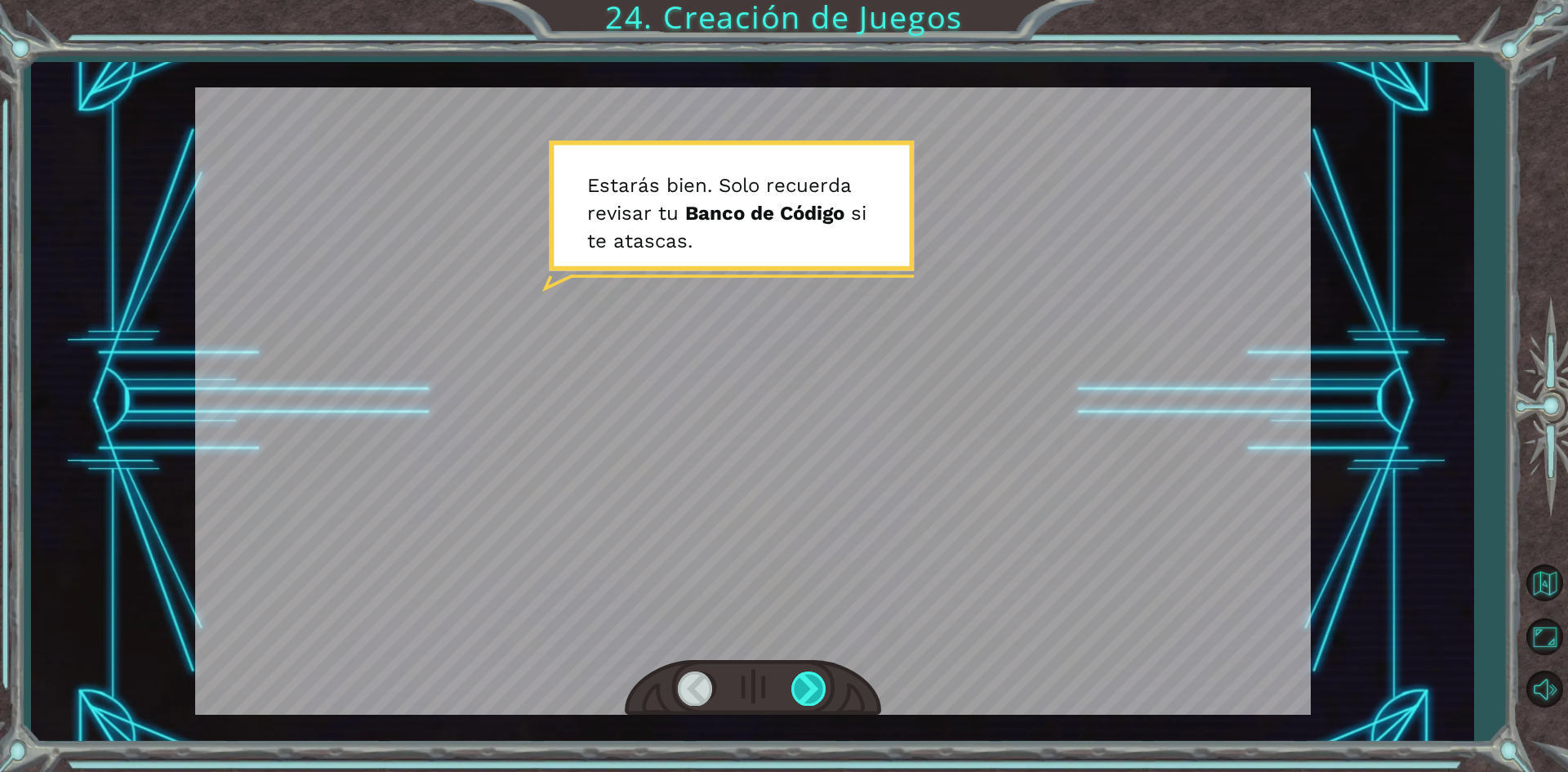
click at [808, 687] on div at bounding box center [810, 688] width 37 height 34
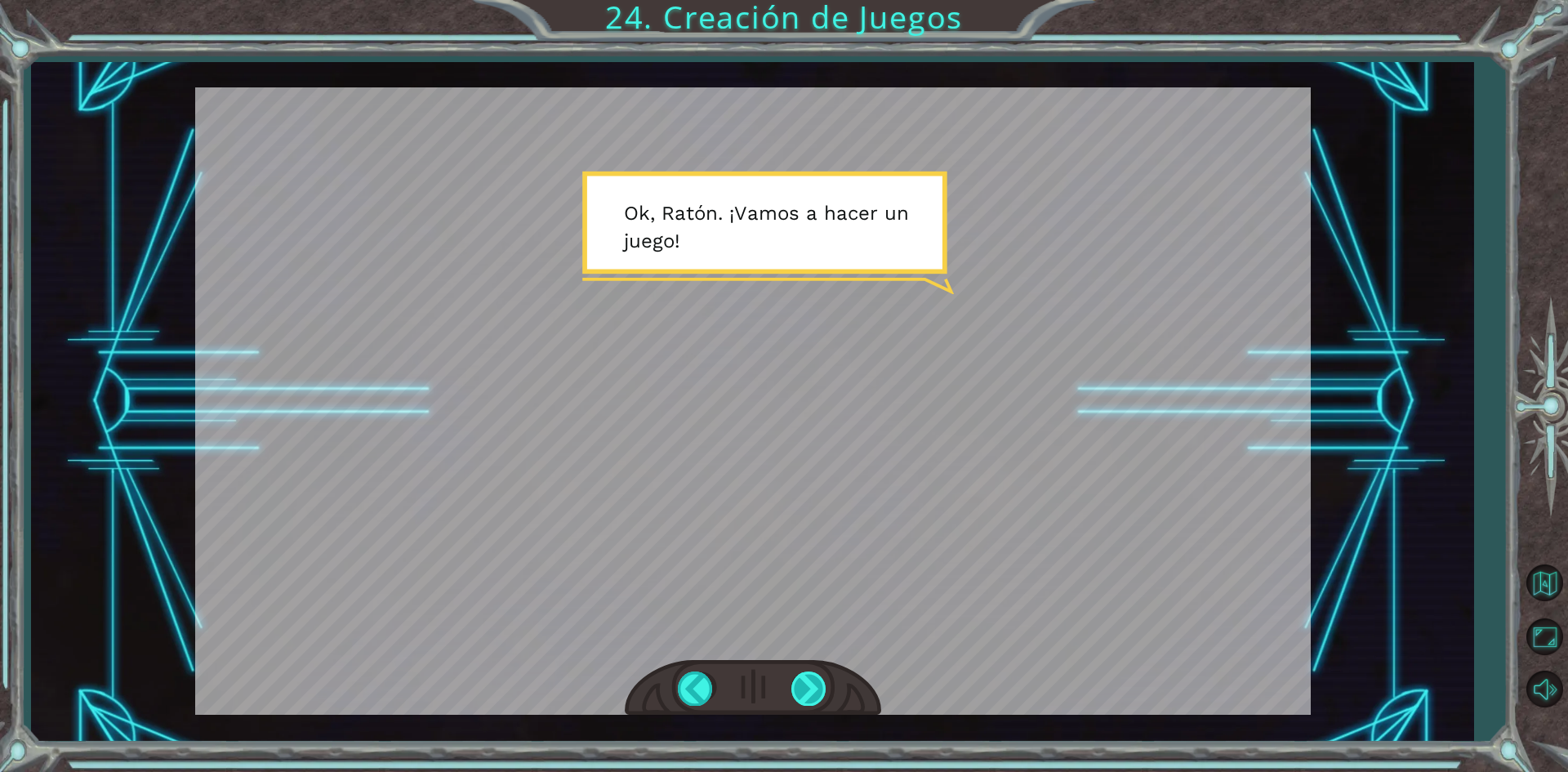
click at [808, 687] on div at bounding box center [810, 688] width 37 height 34
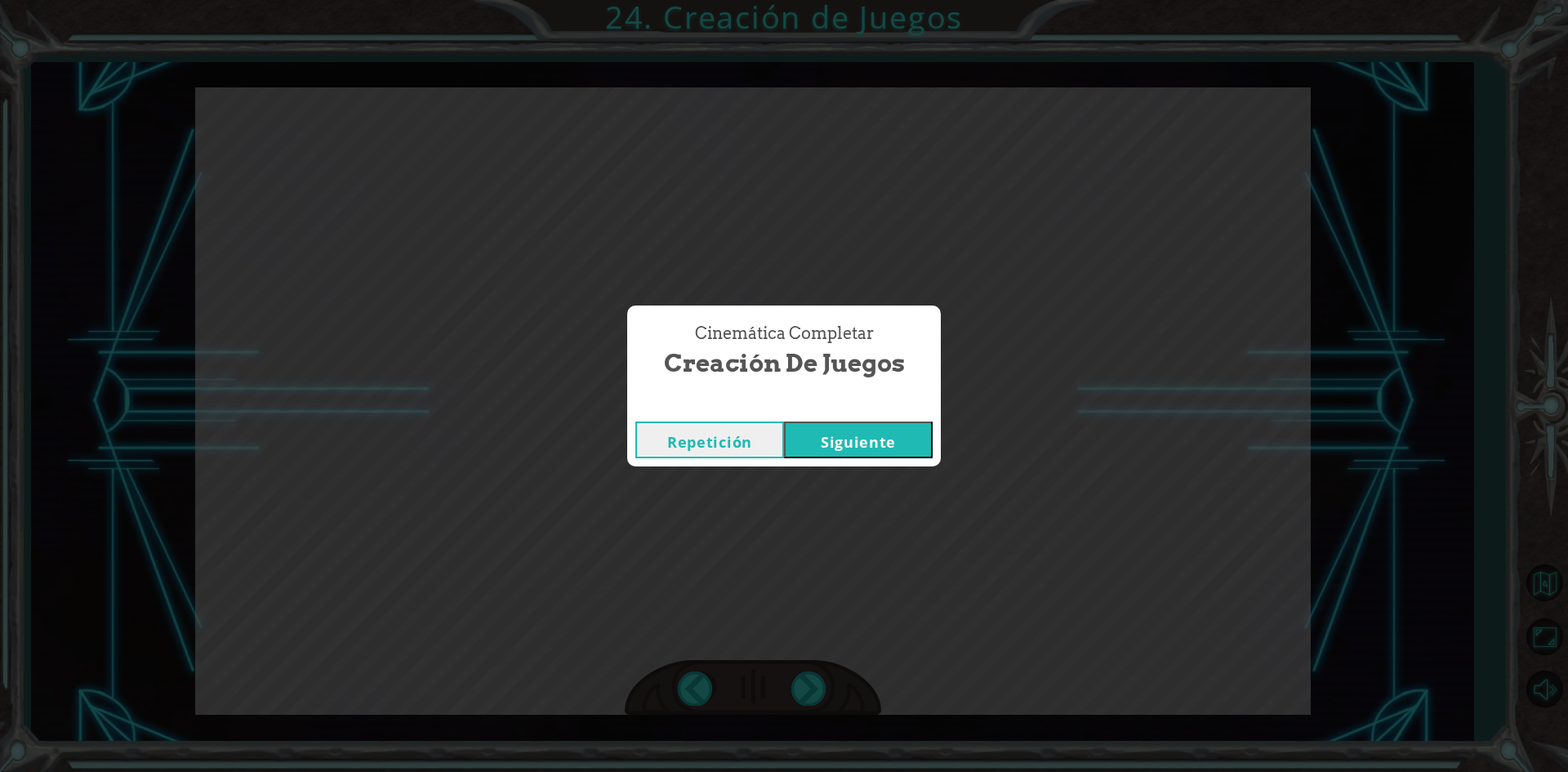
click at [864, 452] on button "Siguiente" at bounding box center [859, 439] width 149 height 37
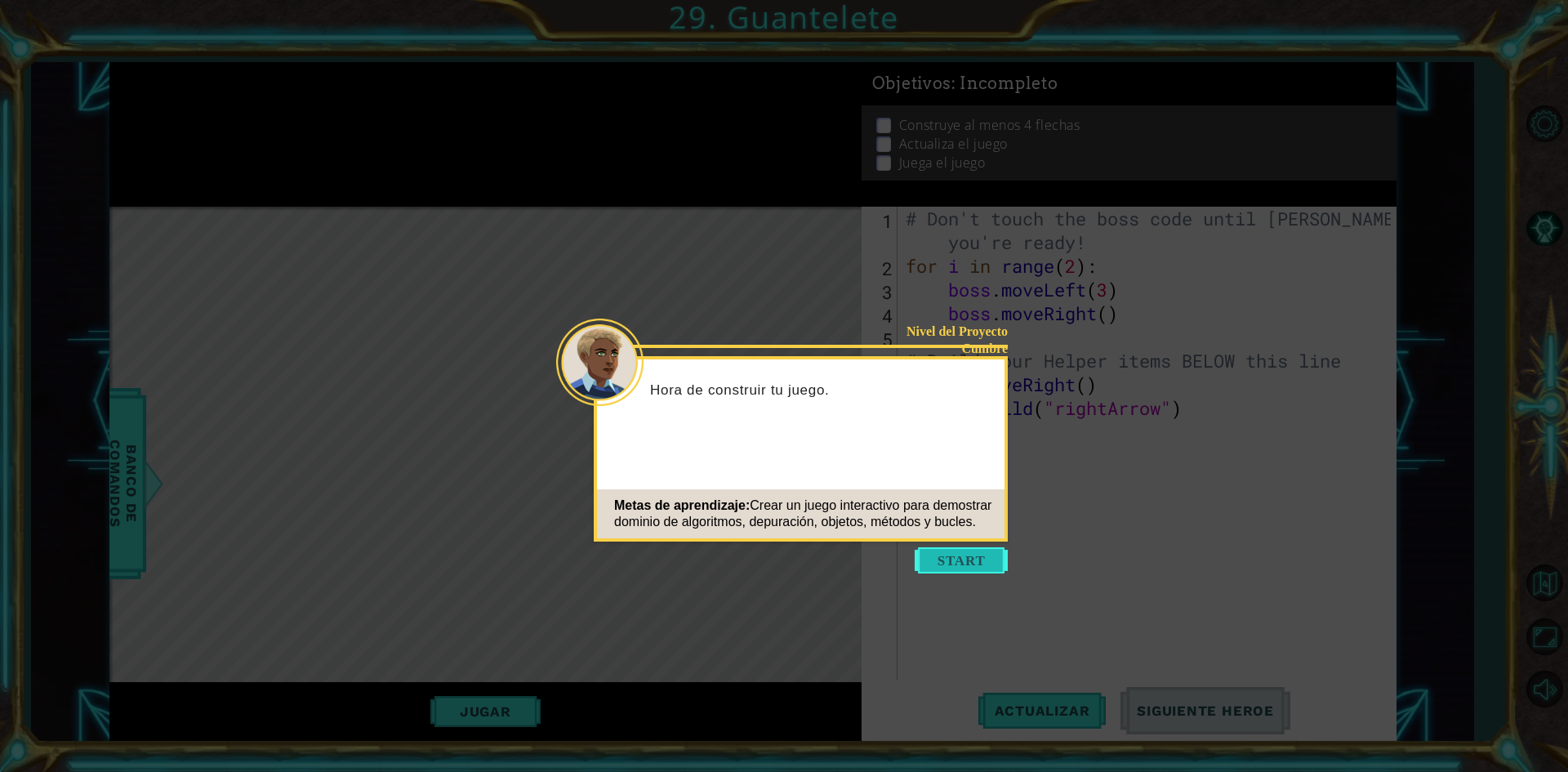
click at [949, 557] on button "Start" at bounding box center [961, 561] width 93 height 26
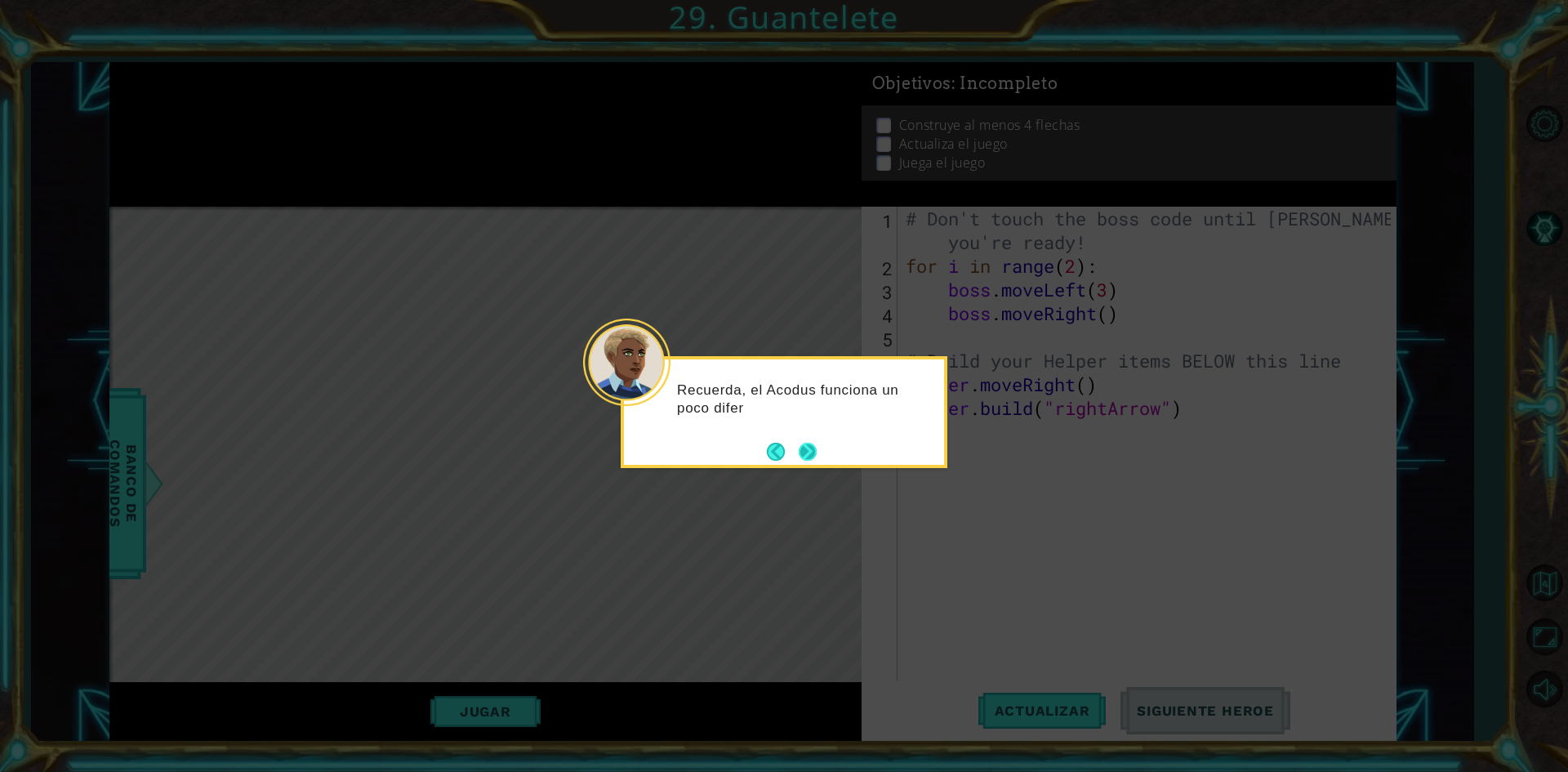
click at [799, 445] on button "Next" at bounding box center [808, 452] width 18 height 18
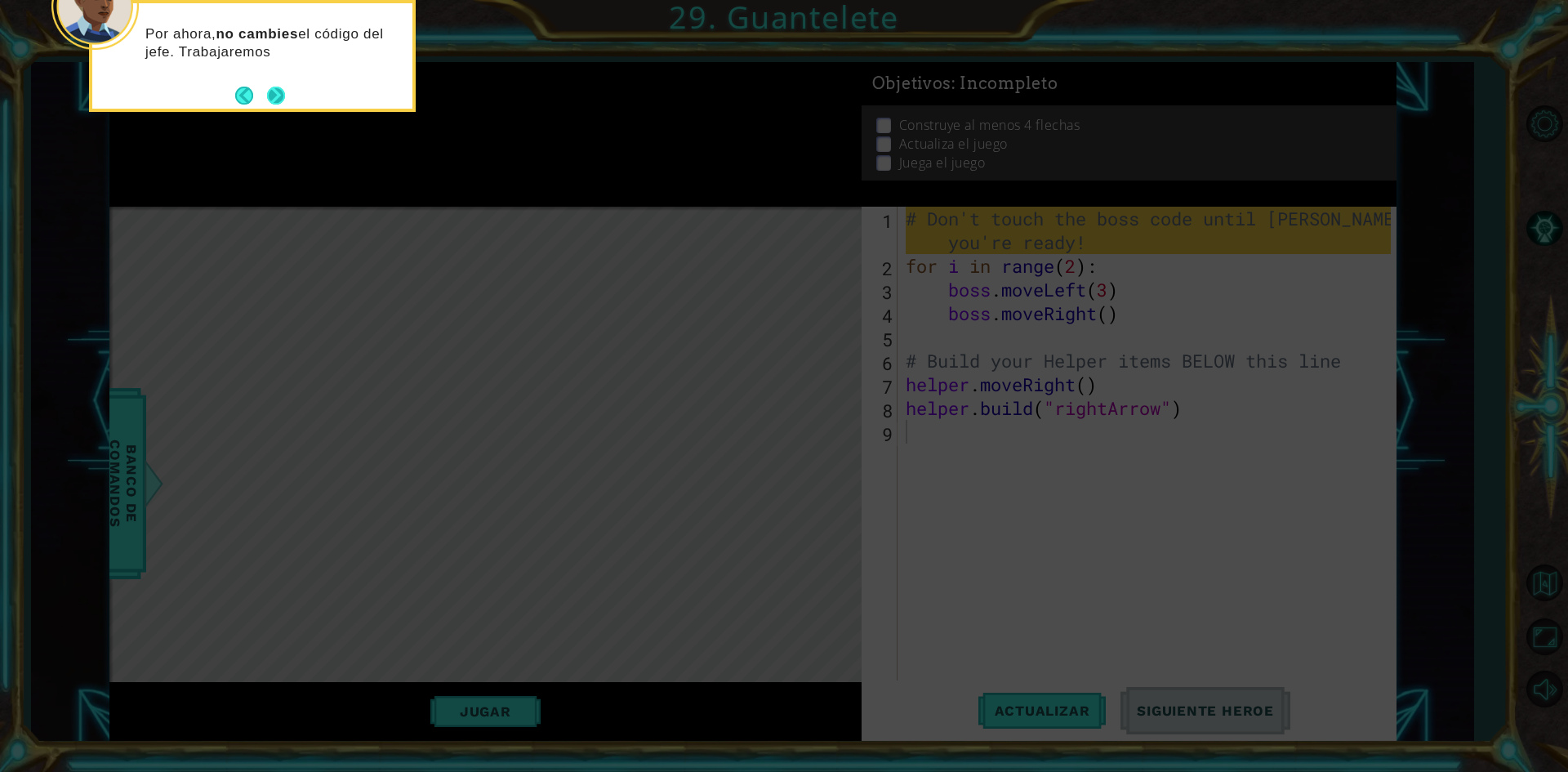
click at [268, 88] on button "Next" at bounding box center [277, 96] width 18 height 18
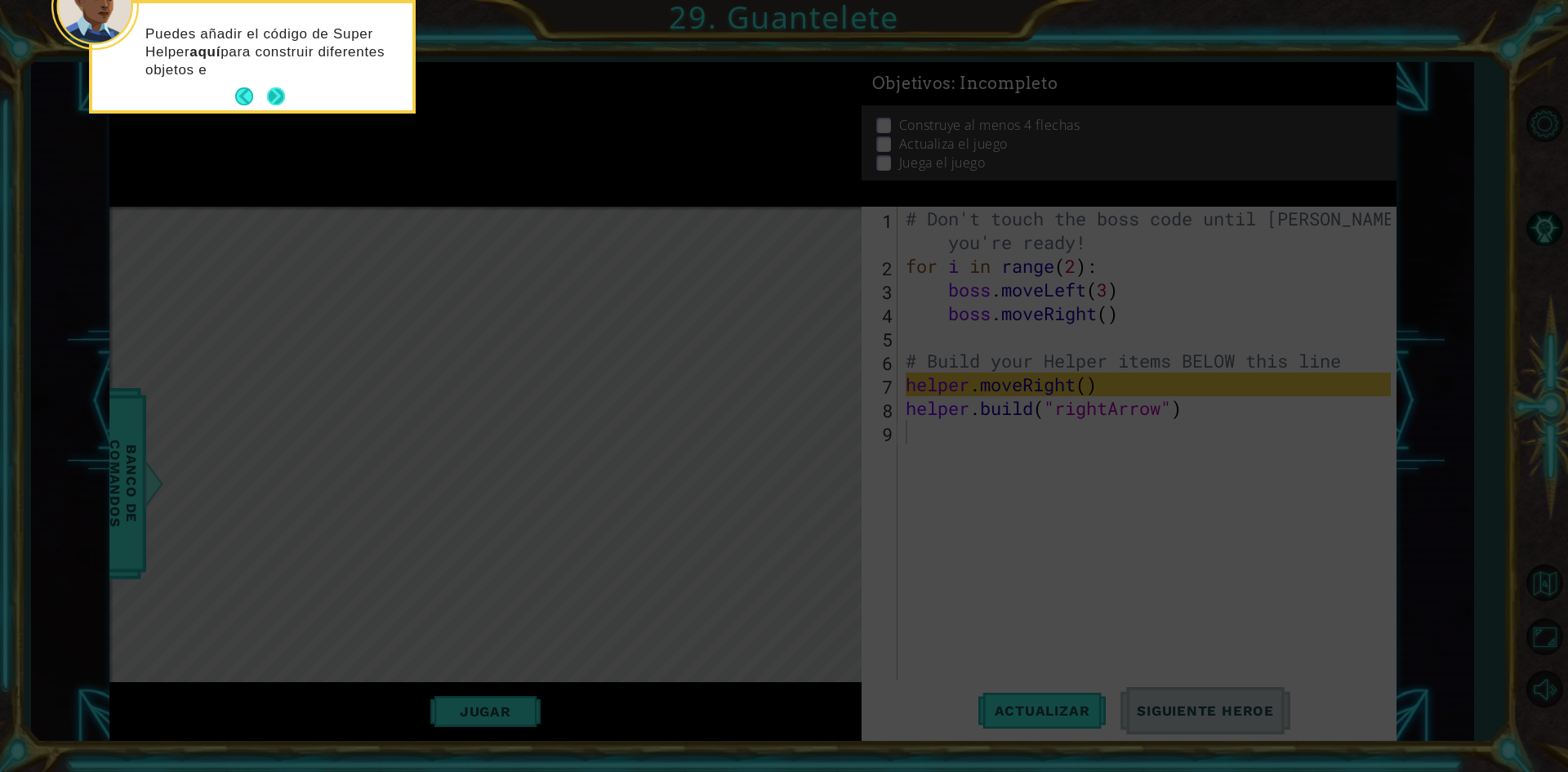
click at [268, 89] on button "Next" at bounding box center [277, 97] width 18 height 18
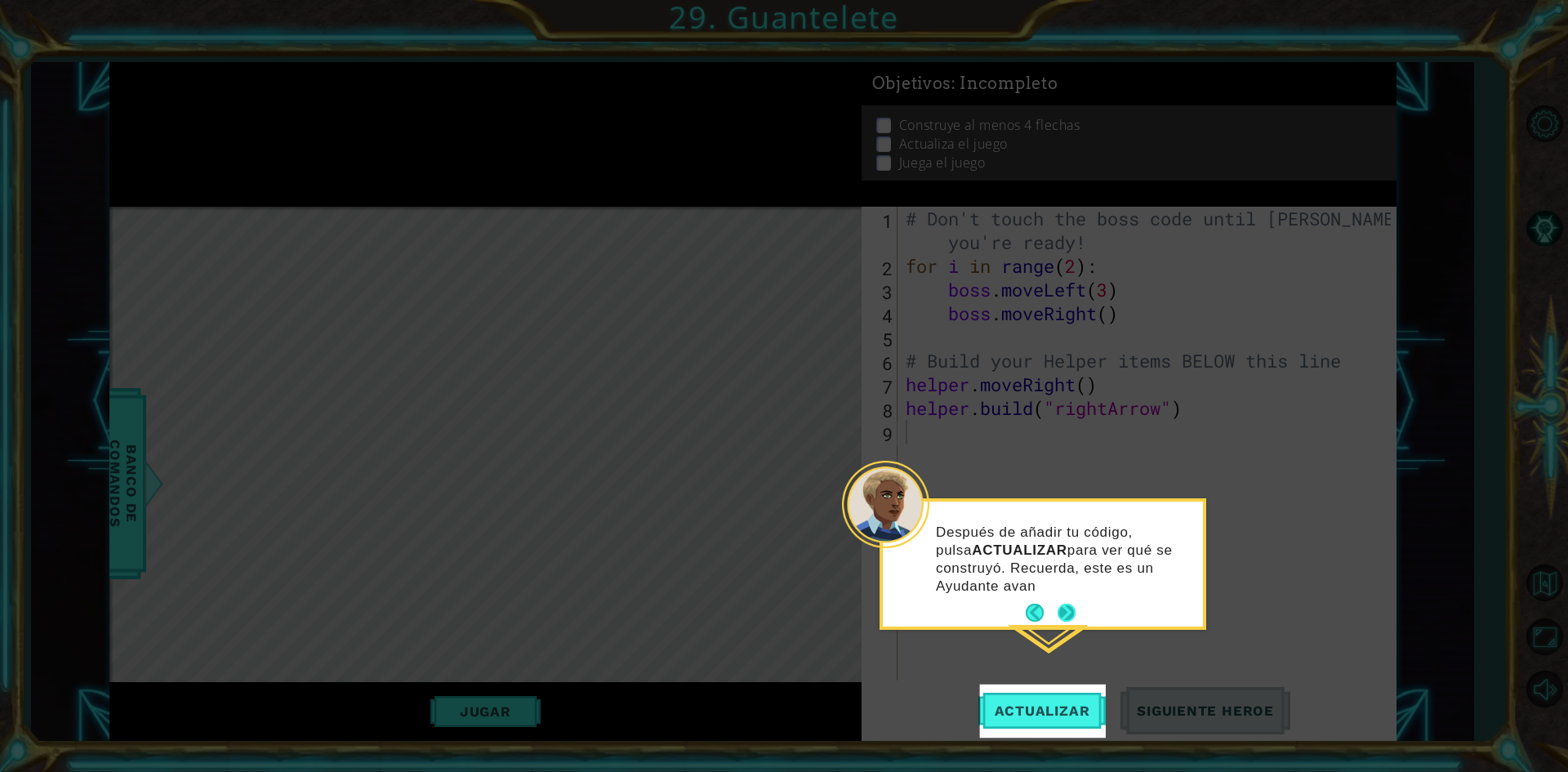
click at [1065, 590] on p "Después de añadir tu código, pulsa ACTUALIZAR para ver qué se construyó. Recuer…" at bounding box center [1064, 559] width 256 height 72
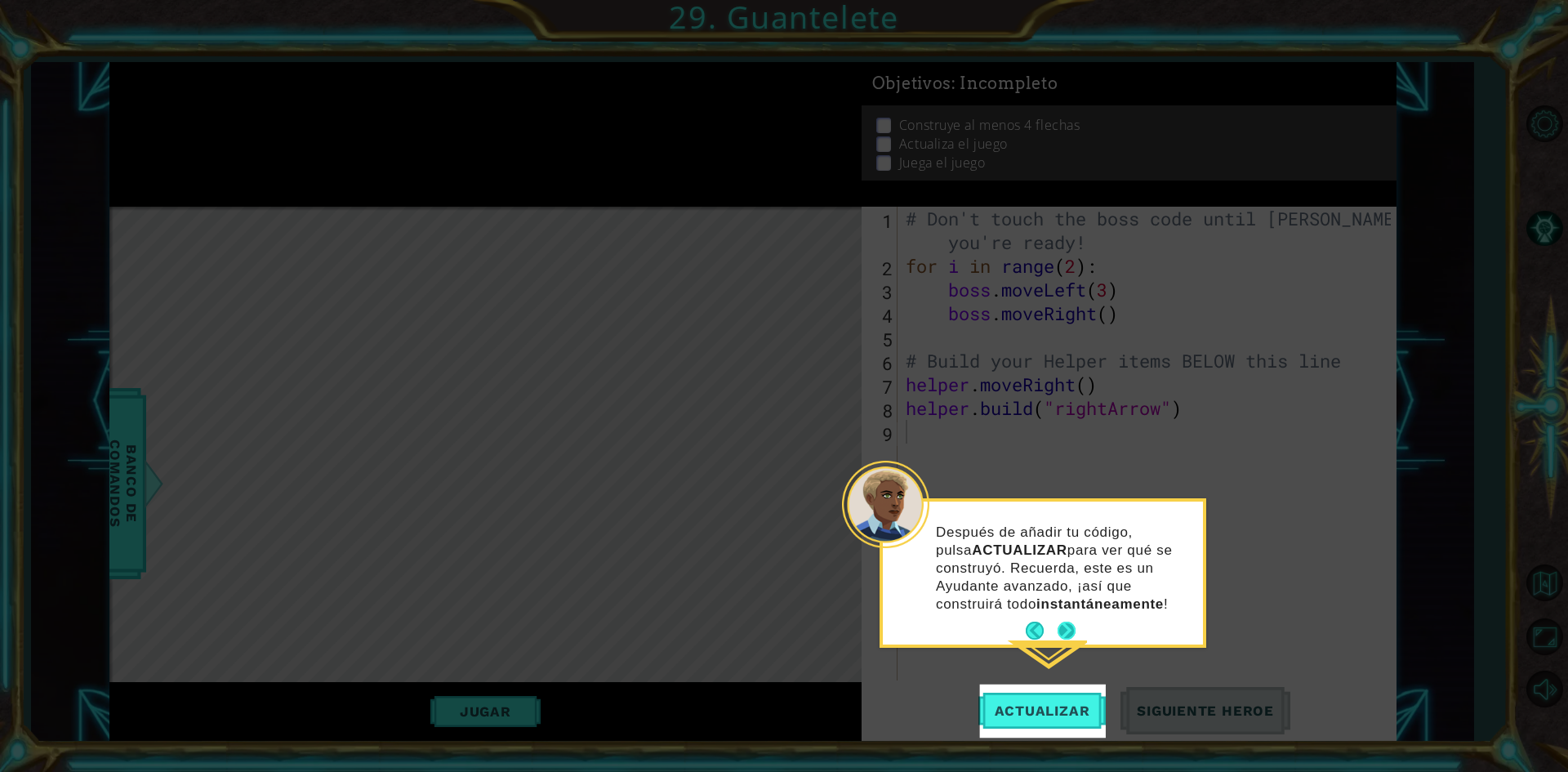
click at [1068, 627] on button "Next" at bounding box center [1067, 631] width 18 height 18
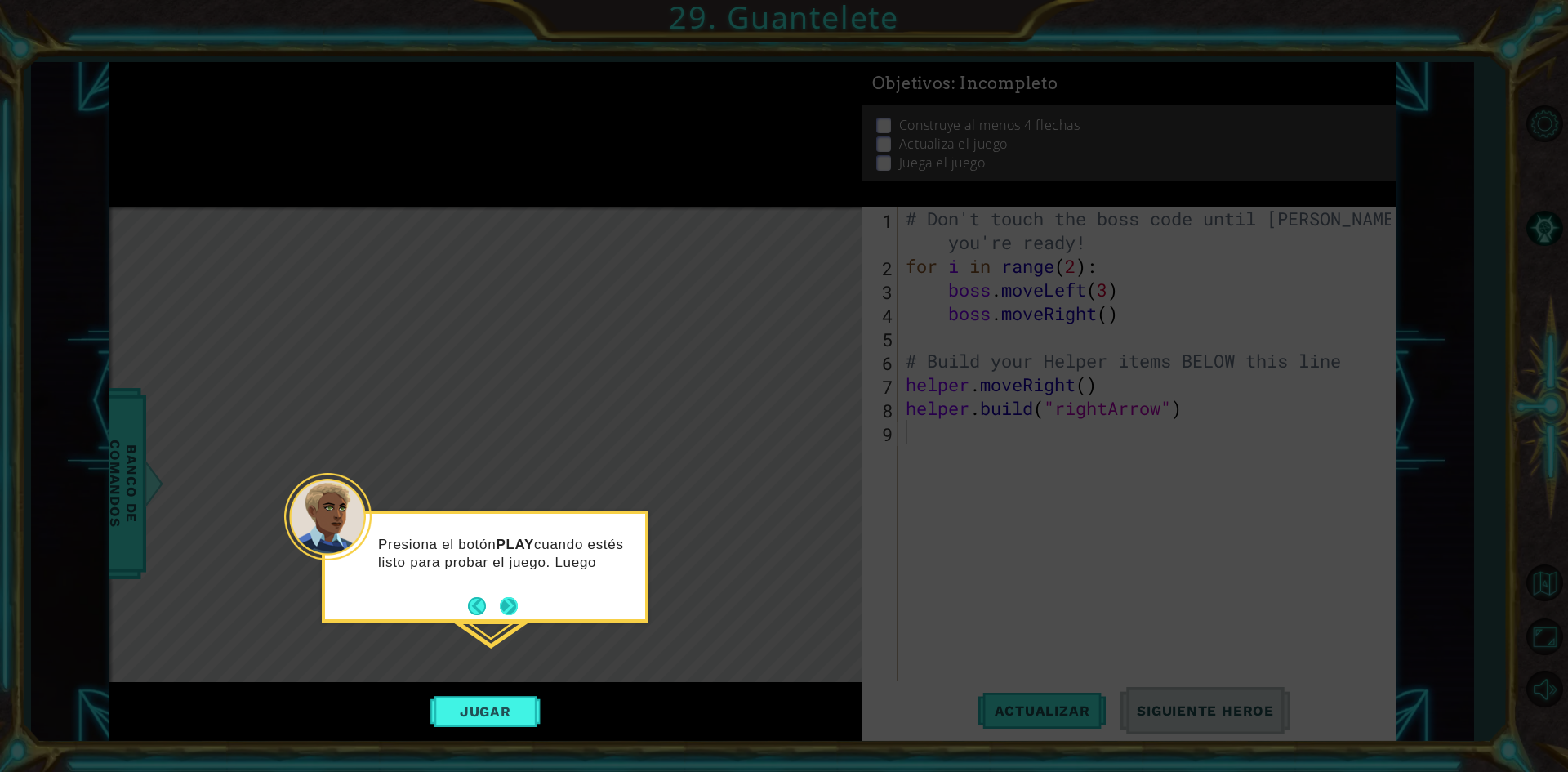
click at [502, 603] on button "Next" at bounding box center [509, 606] width 18 height 18
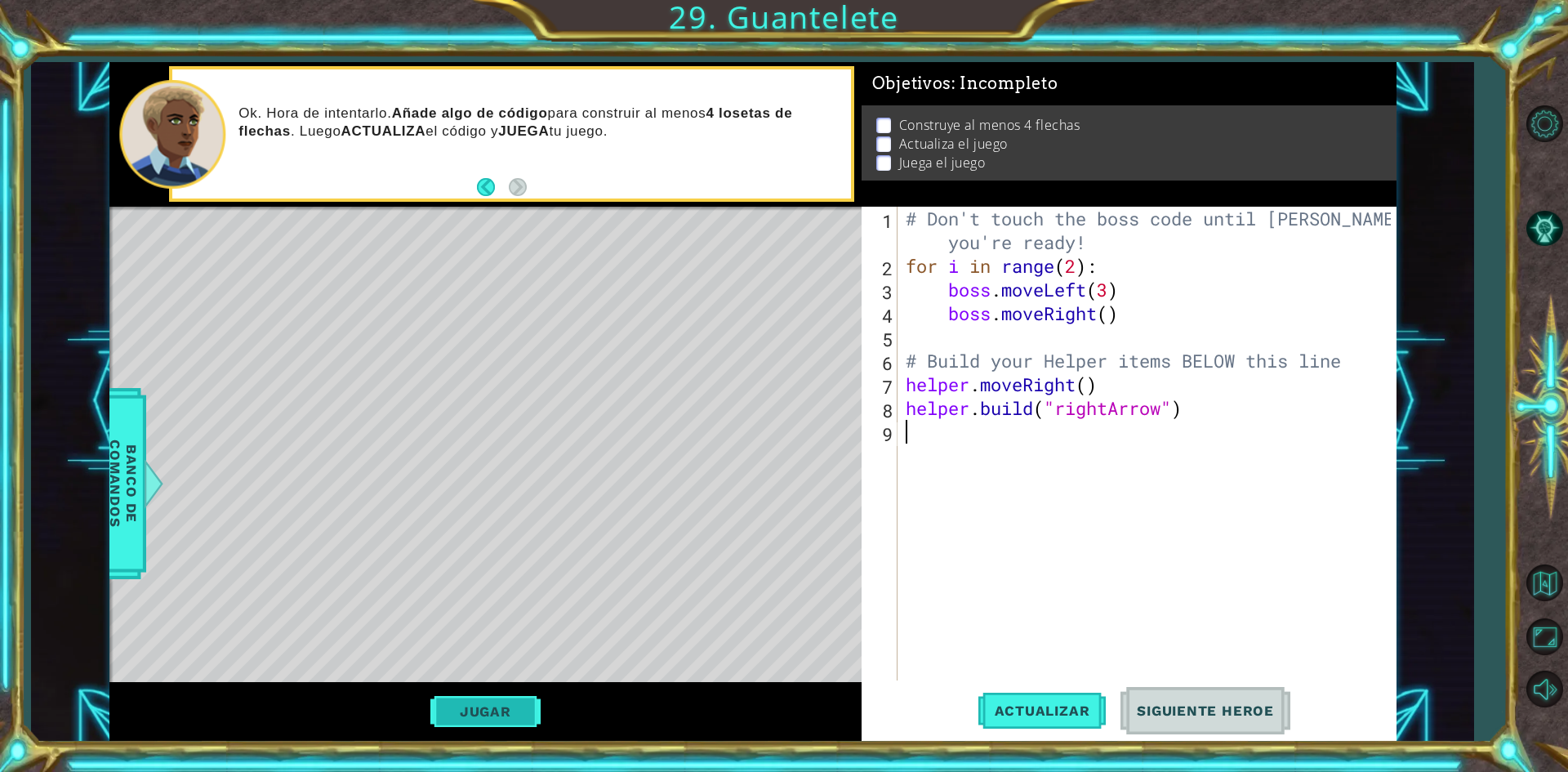
click at [505, 712] on button "Jugar" at bounding box center [486, 712] width 111 height 31
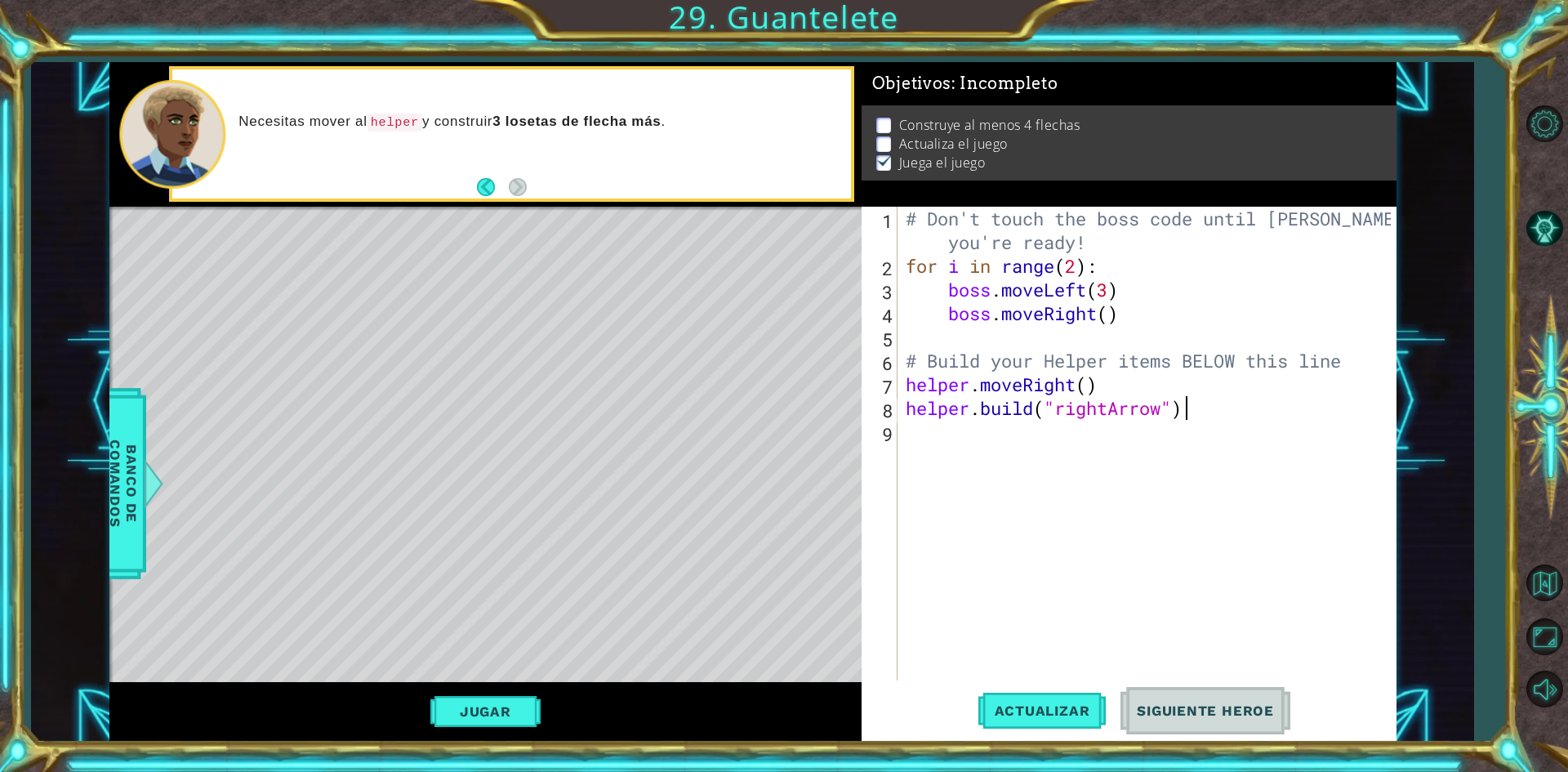
click at [1187, 402] on div "# Don't touch the boss code until [PERSON_NAME] says you're ready! for i in ran…" at bounding box center [1150, 479] width 496 height 545
type textarea "[DOMAIN_NAME]("rightArrow")"
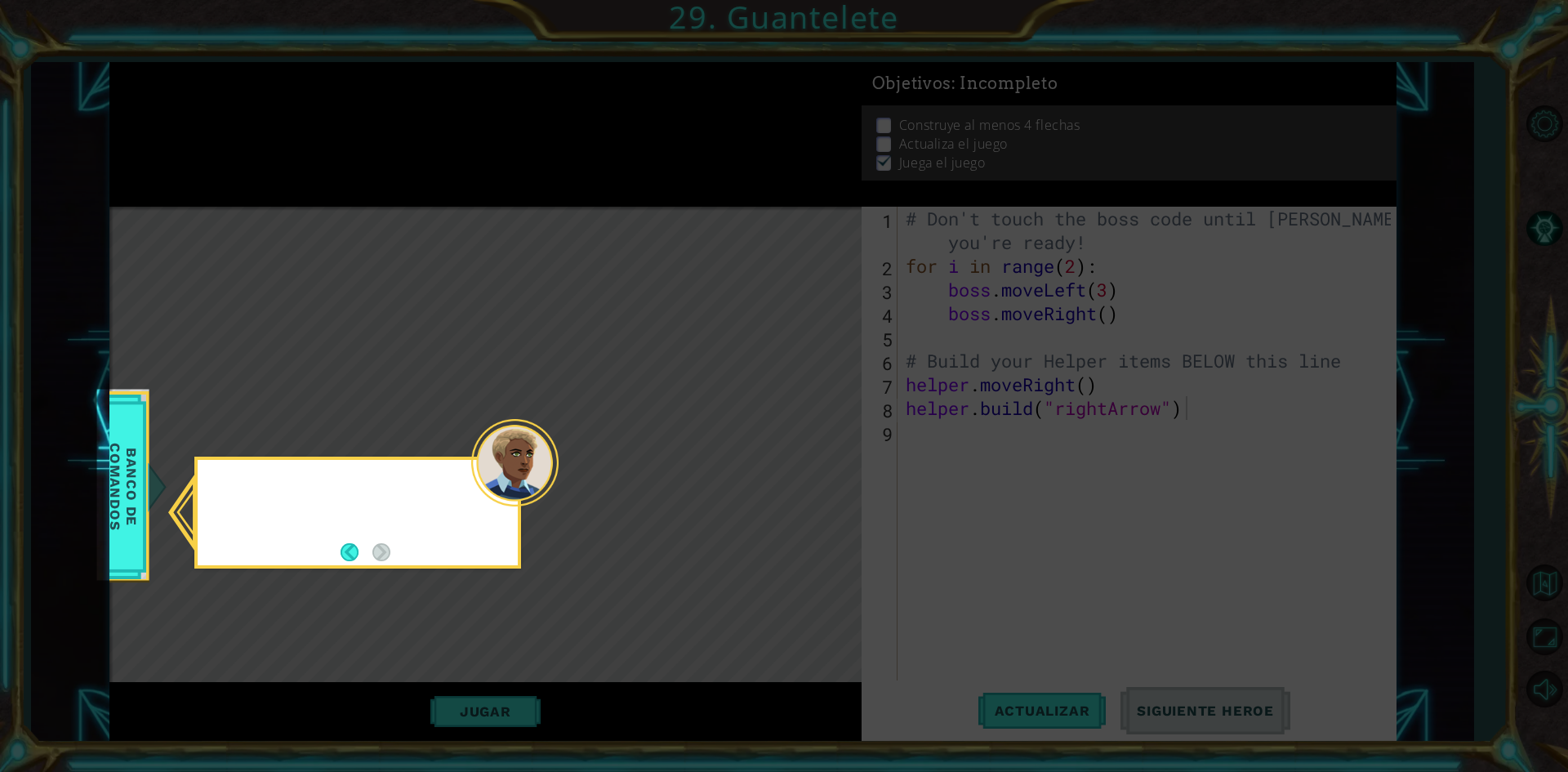
scroll to position [2, 0]
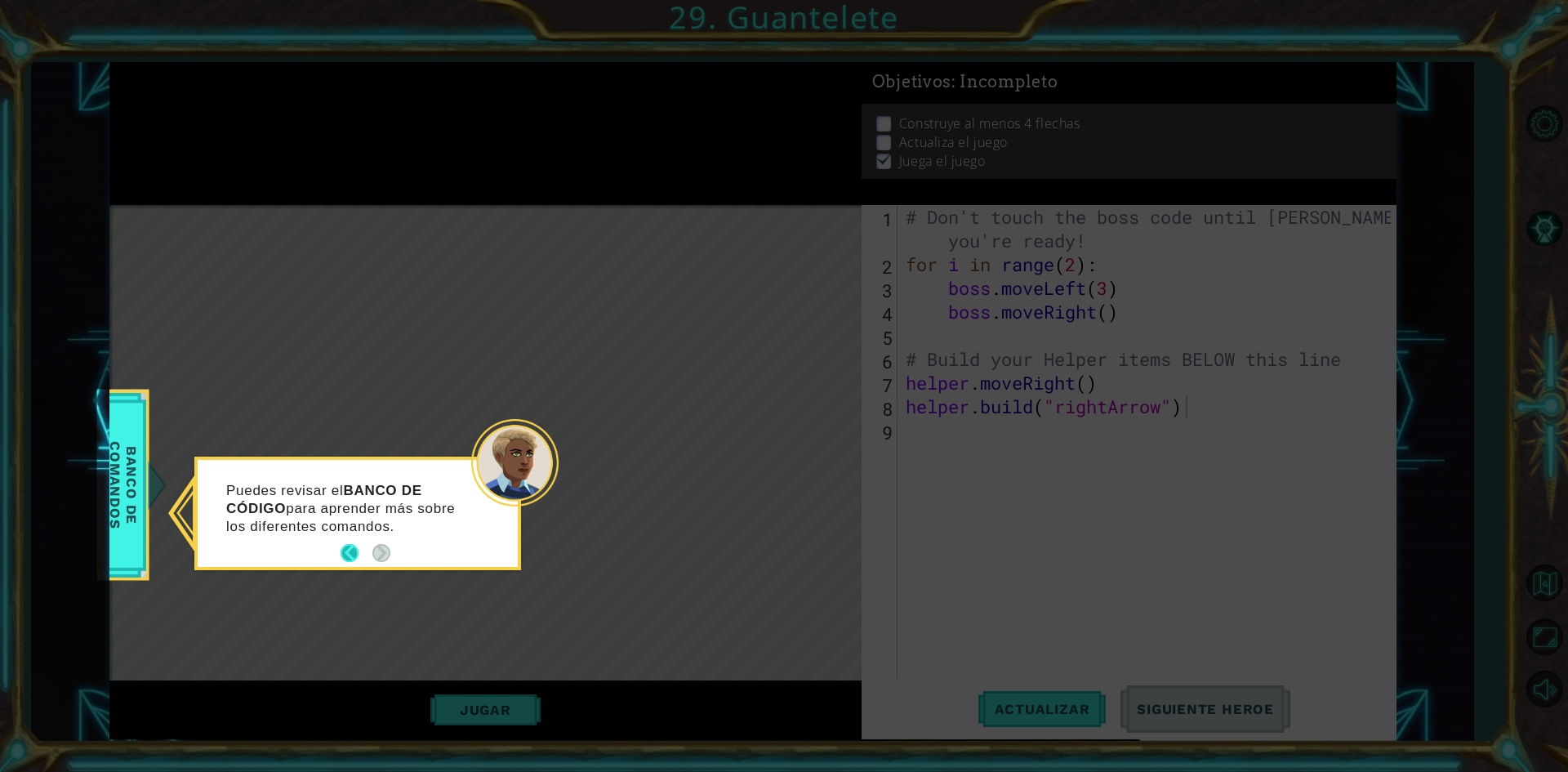
click at [344, 557] on button "Back" at bounding box center [357, 553] width 32 height 18
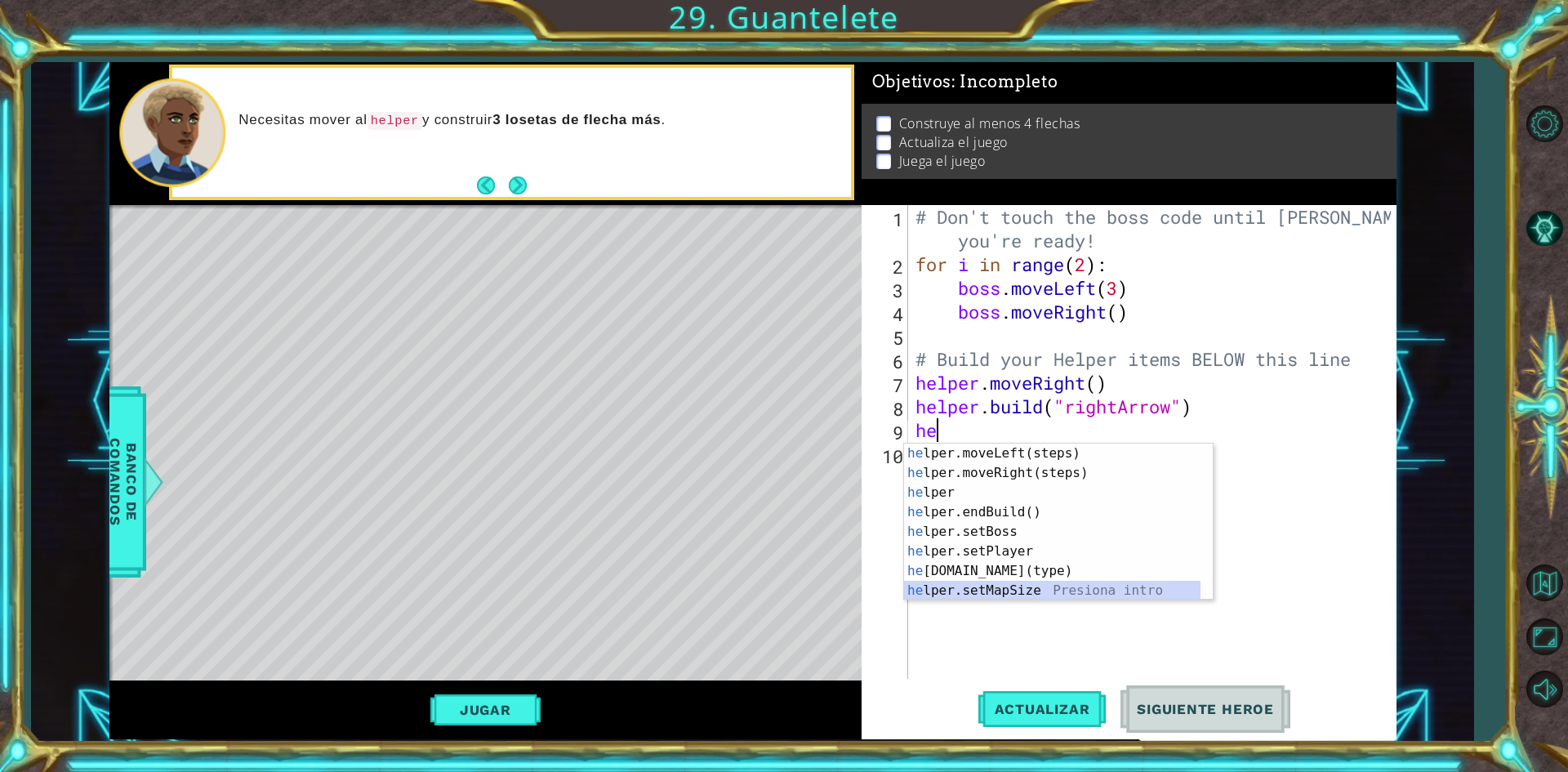
scroll to position [39, 0]
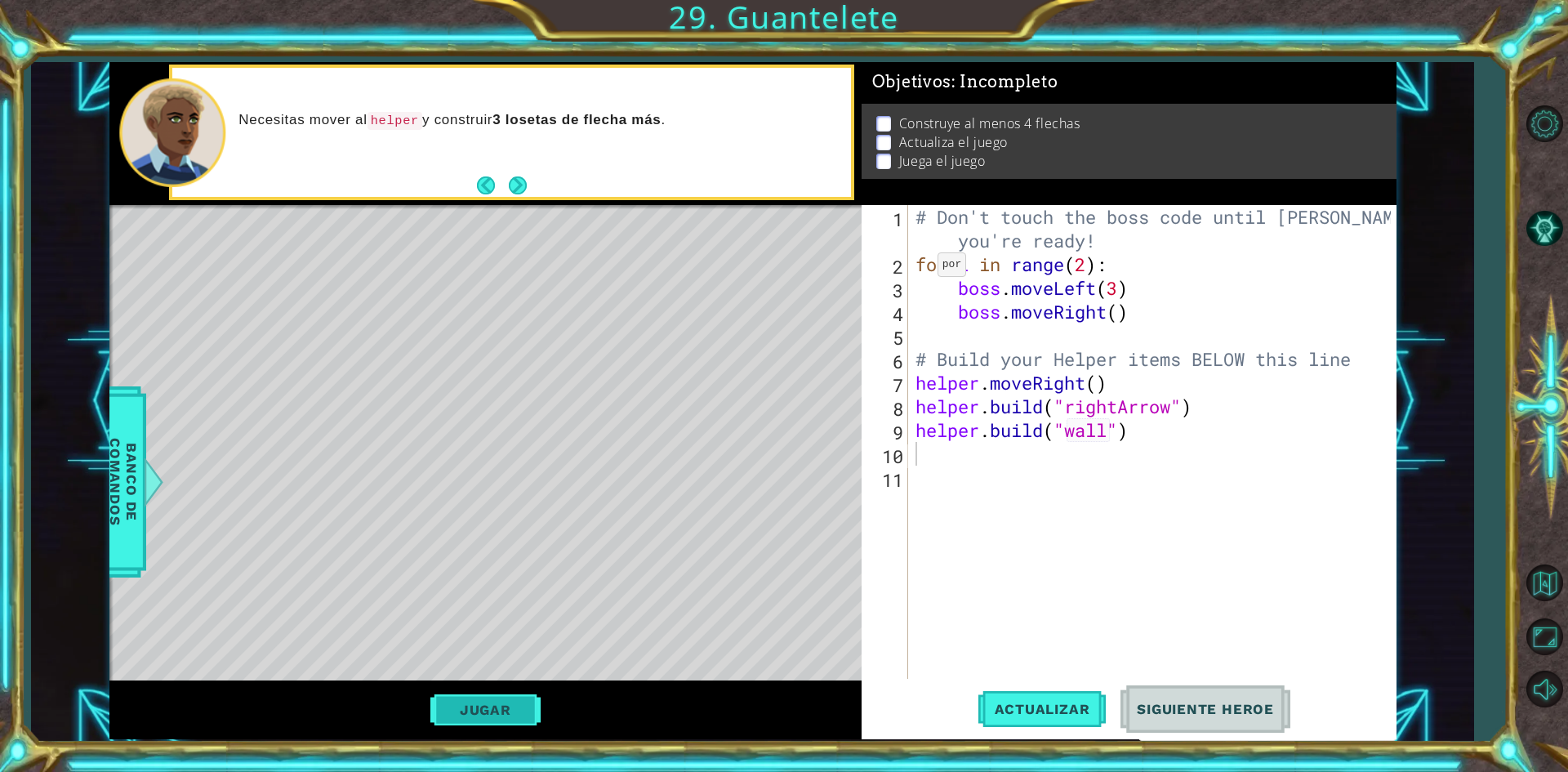
click at [496, 722] on button "Jugar" at bounding box center [486, 710] width 111 height 31
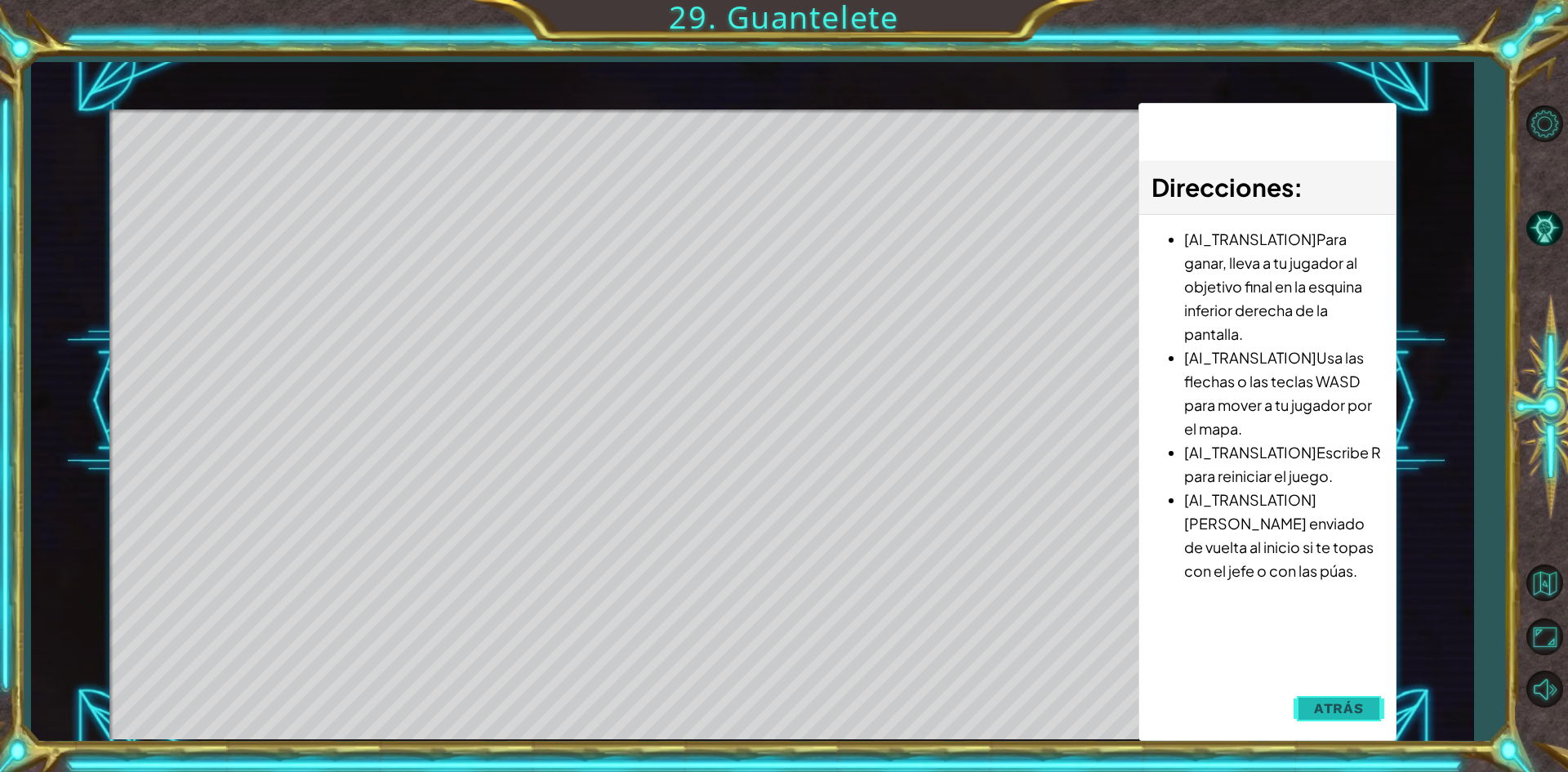
click at [1345, 713] on span "Atrás" at bounding box center [1339, 708] width 50 height 17
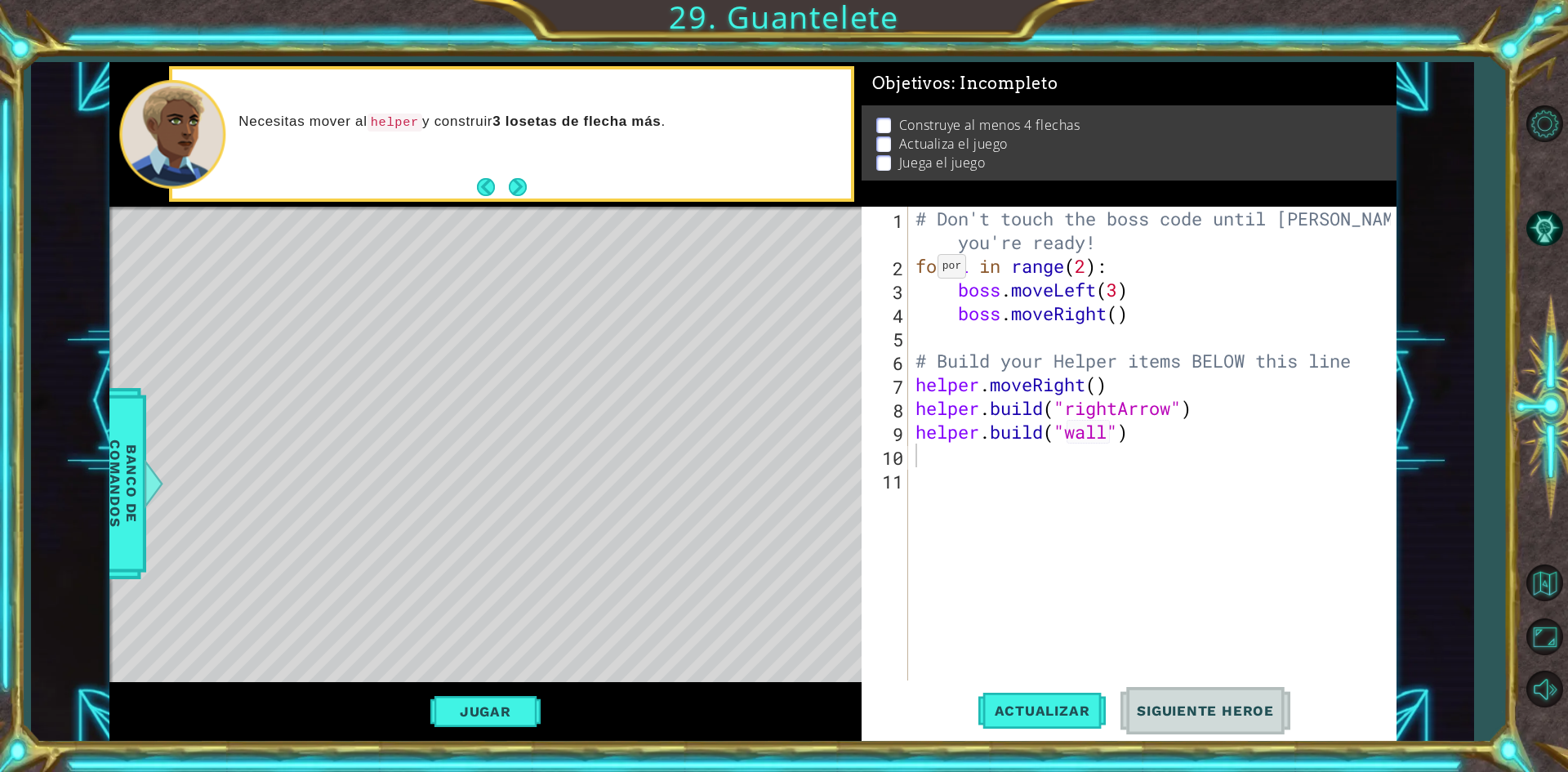
scroll to position [0, 0]
drag, startPoint x: 1106, startPoint y: 433, endPoint x: 1069, endPoint y: 434, distance: 37.0
click at [1069, 434] on div "# Don't touch the boss code until [PERSON_NAME] says you're ready! for i in ran…" at bounding box center [1156, 479] width 486 height 545
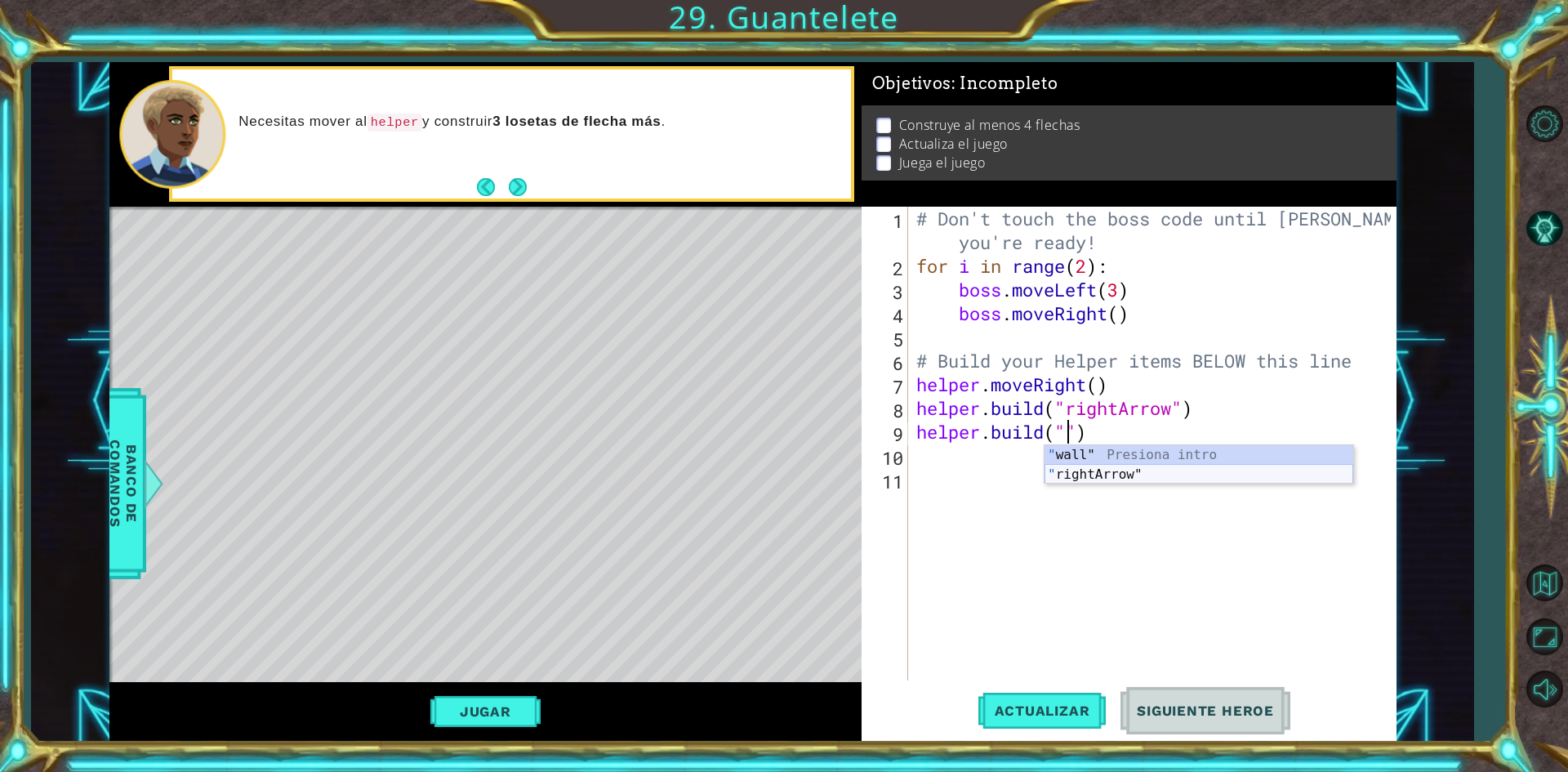
click at [1103, 477] on div "" wall" Presiona intro " rightArrow" Presiona intro" at bounding box center [1199, 484] width 309 height 78
type textarea "[DOMAIN_NAME]("rightArrow")"
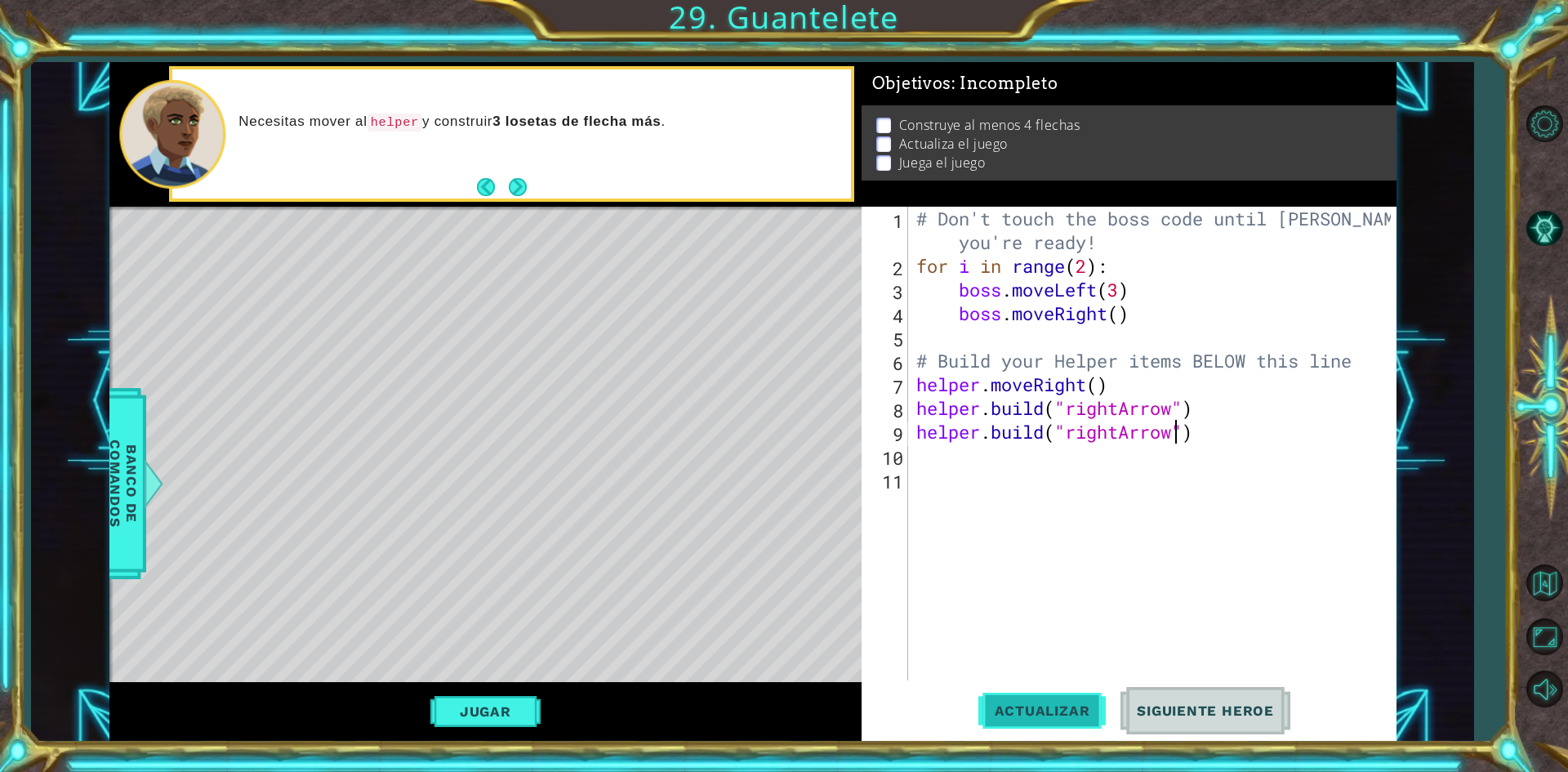
click at [1030, 715] on span "Actualizar" at bounding box center [1042, 711] width 128 height 17
click at [453, 691] on div "Jugar" at bounding box center [486, 711] width 752 height 59
click at [1206, 443] on div "# Don't touch the boss code until [PERSON_NAME] says you're ready! for i in ran…" at bounding box center [1156, 479] width 486 height 545
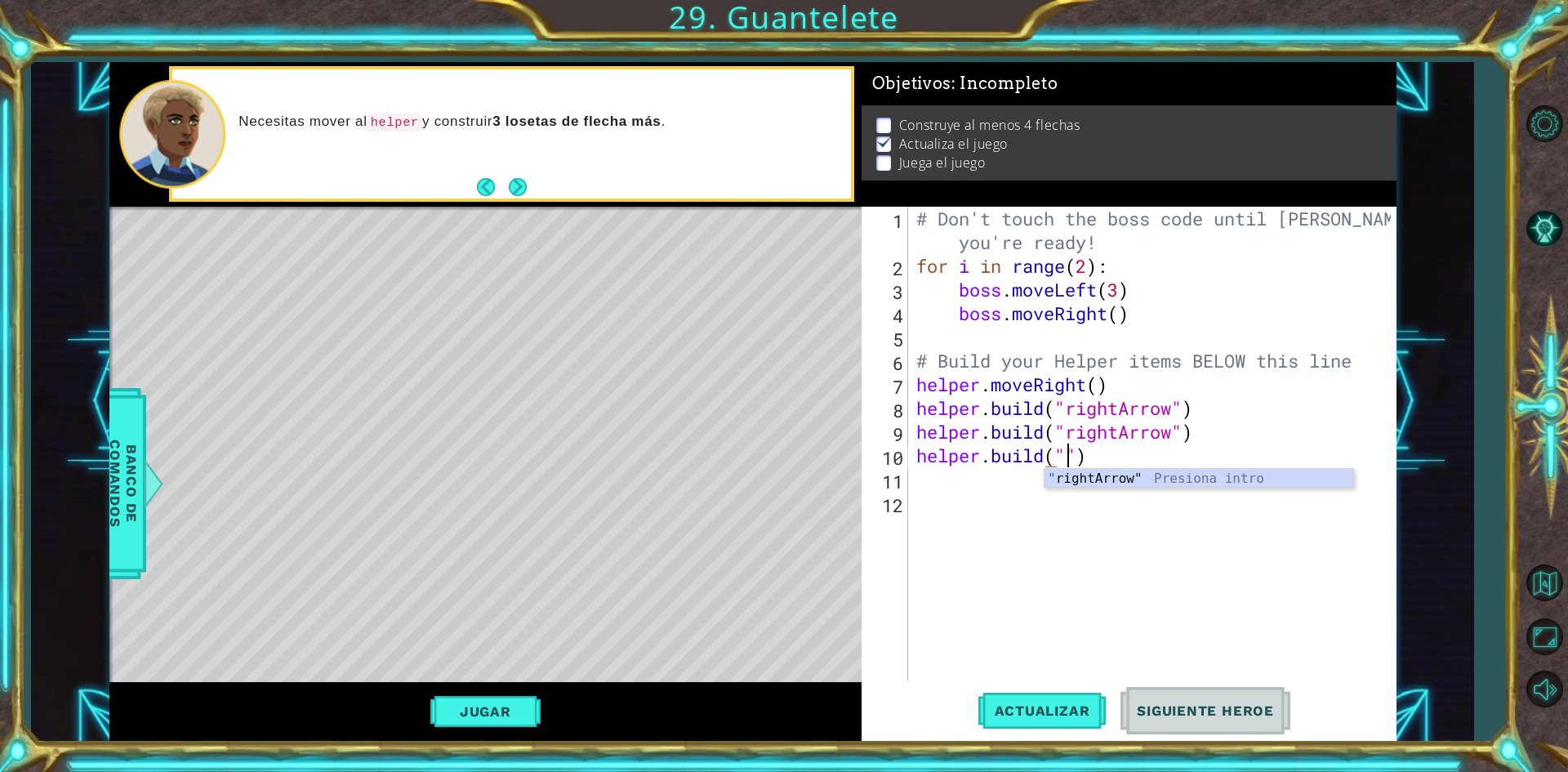
scroll to position [0, 7]
type textarea "[DOMAIN_NAME]("rightArrow")"
click at [497, 718] on button "Jugar" at bounding box center [486, 712] width 111 height 31
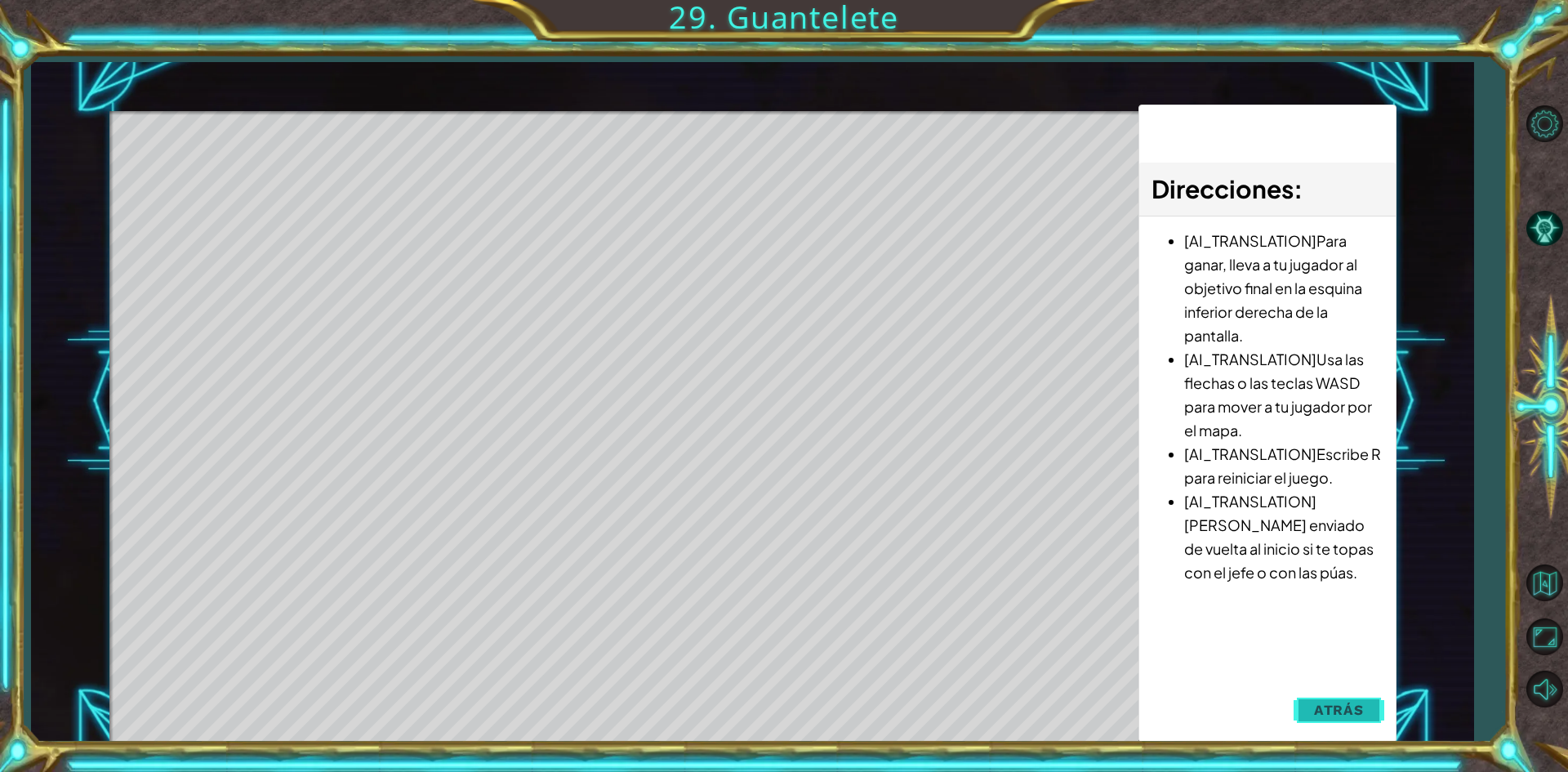
click at [1328, 703] on span "Atrás" at bounding box center [1339, 710] width 50 height 17
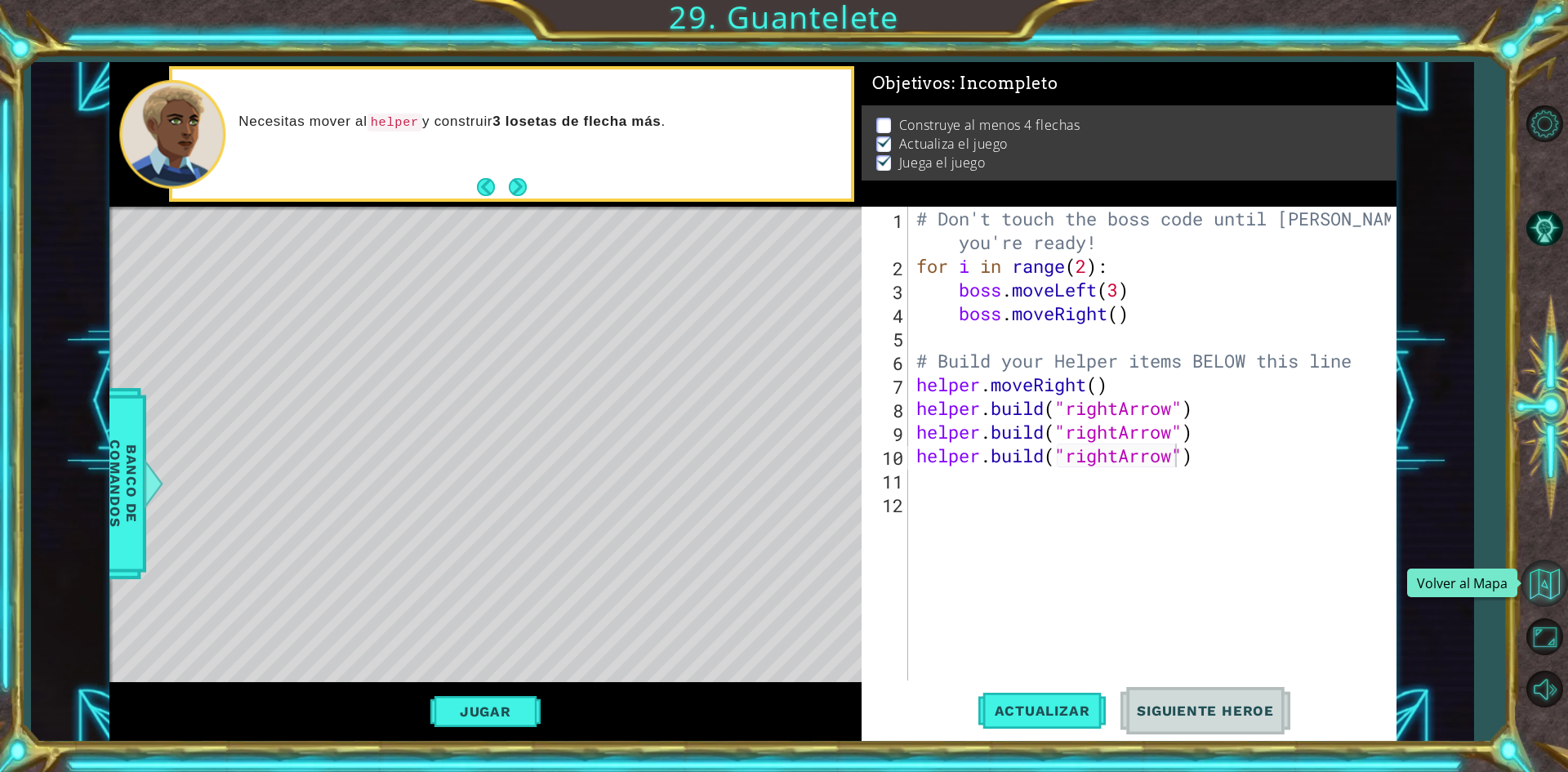
click at [1543, 590] on button "Volver al Mapa" at bounding box center [1544, 583] width 47 height 47
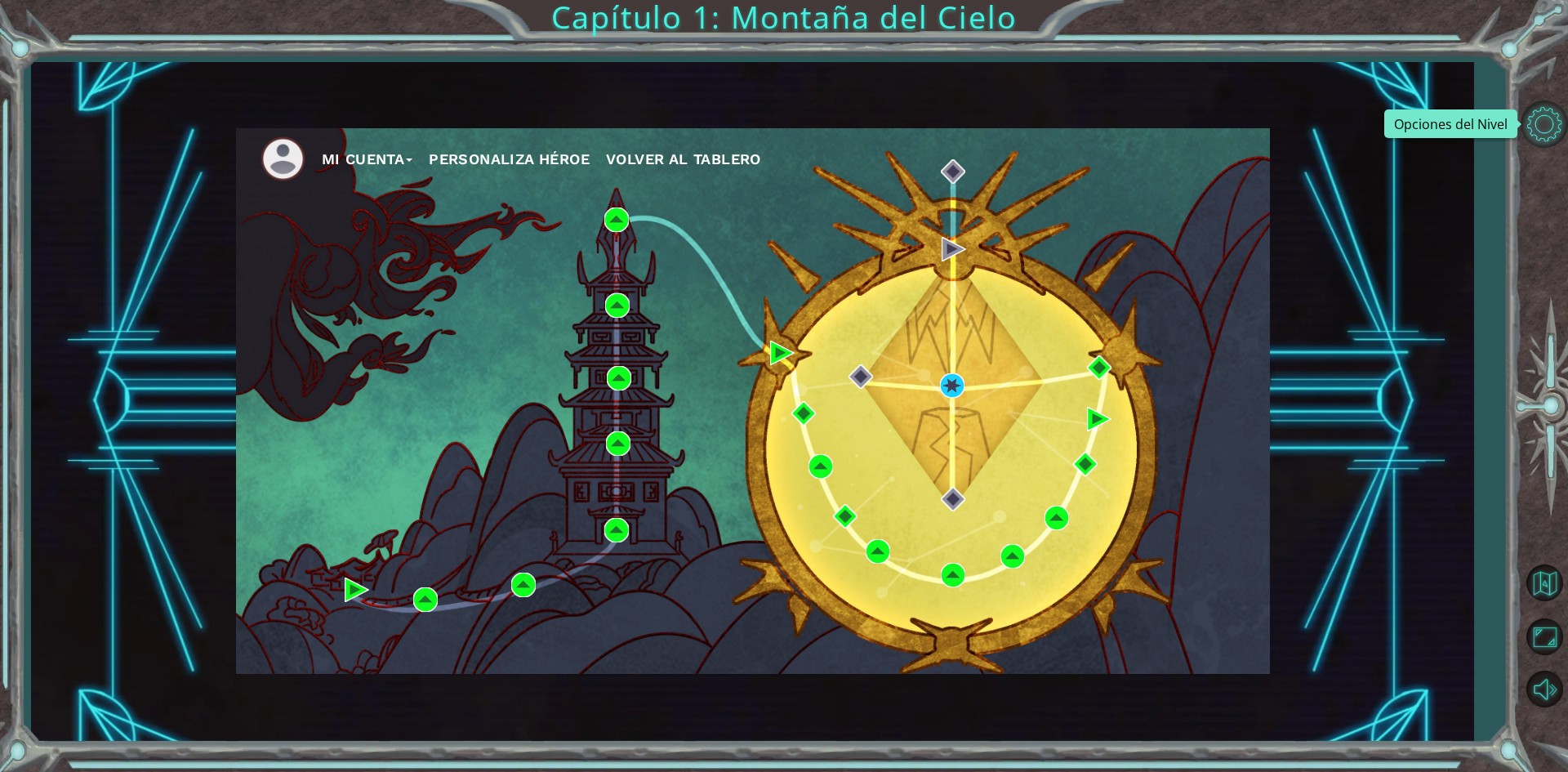
click at [1542, 125] on button "Opciones del Nivel" at bounding box center [1544, 124] width 47 height 47
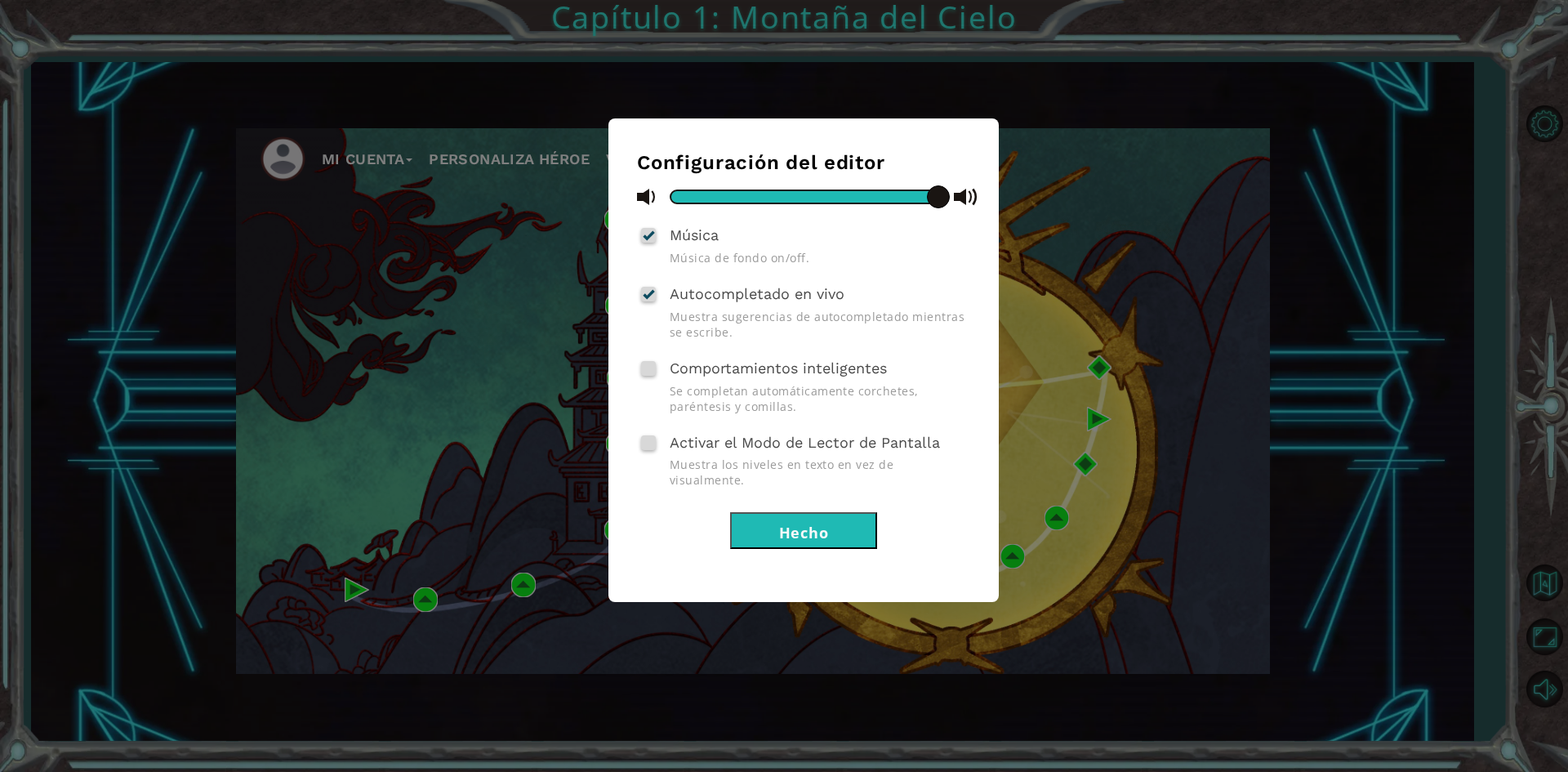
click at [253, 263] on div "Configuración del editor Música Música de fondo on/off. Autocompletado en vivo …" at bounding box center [784, 386] width 1568 height 772
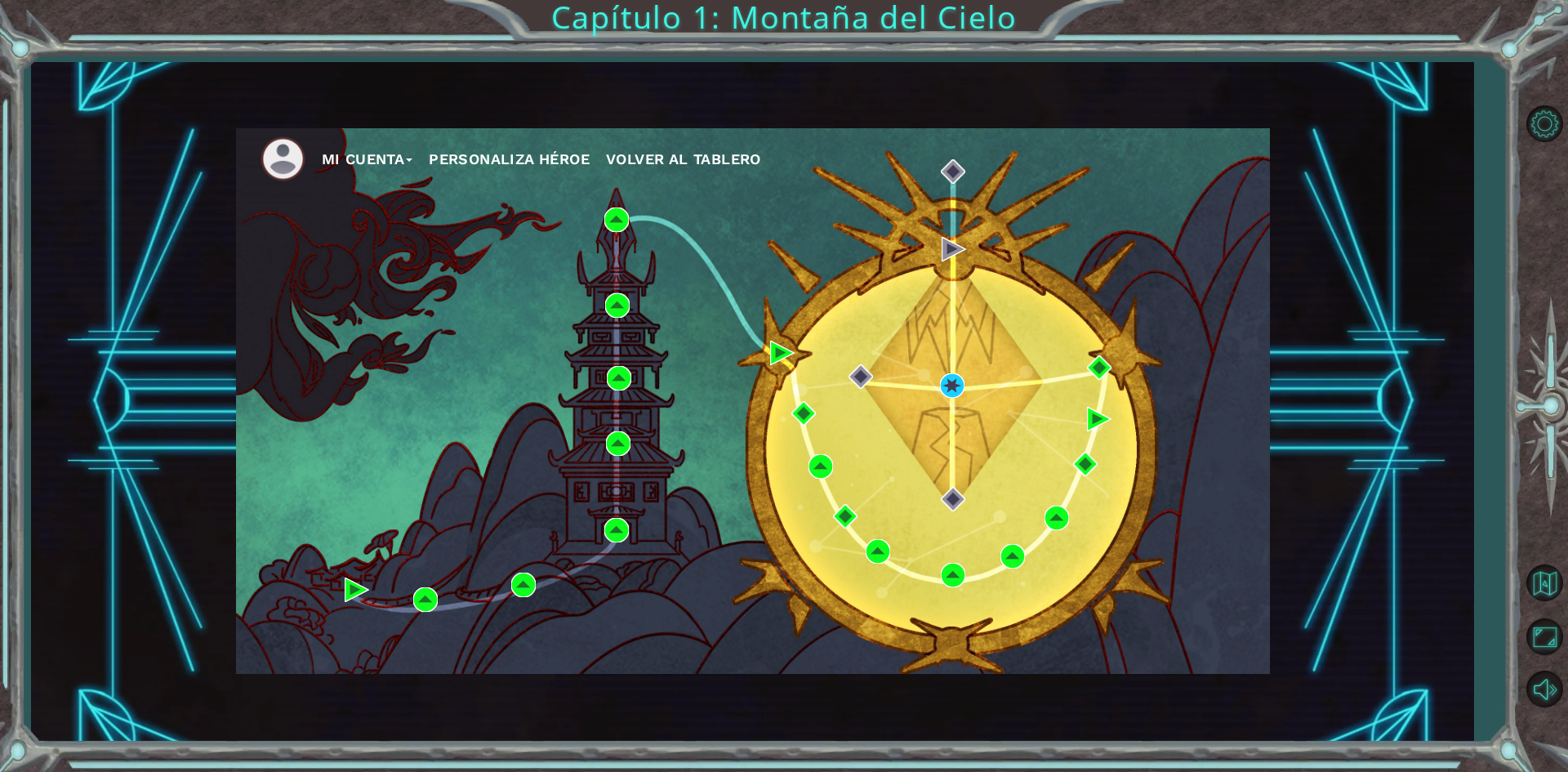
click at [340, 164] on button "Mi Cuenta" at bounding box center [367, 159] width 92 height 25
click at [374, 214] on button "Cerrar Sesión" at bounding box center [383, 219] width 100 height 18
